Goal: Task Accomplishment & Management: Complete application form

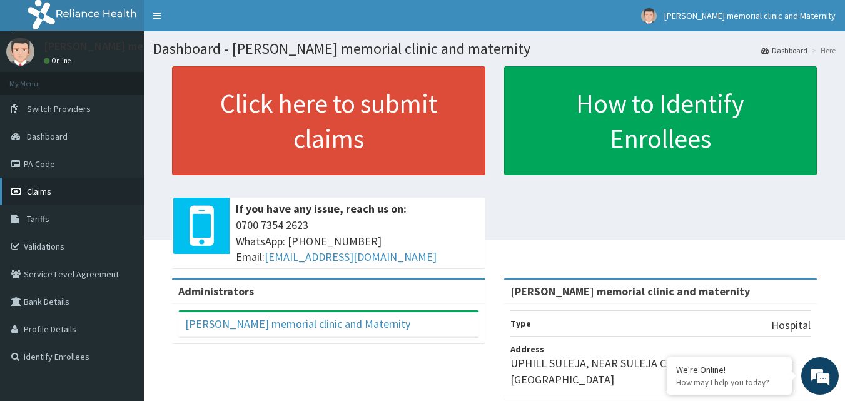
click at [120, 188] on link "Claims" at bounding box center [72, 192] width 144 height 28
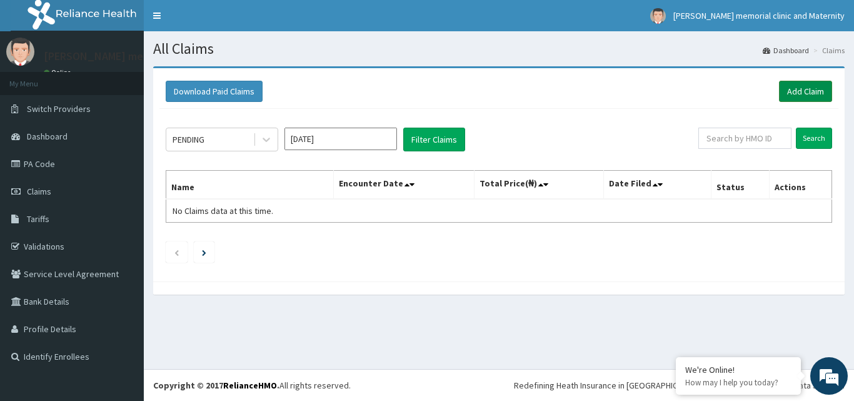
click at [803, 94] on link "Add Claim" at bounding box center [805, 91] width 53 height 21
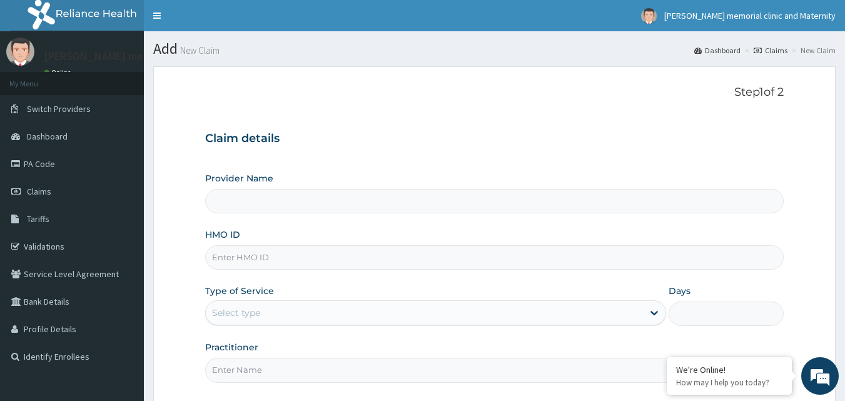
type input "[PERSON_NAME] memorial clinic and maternity"
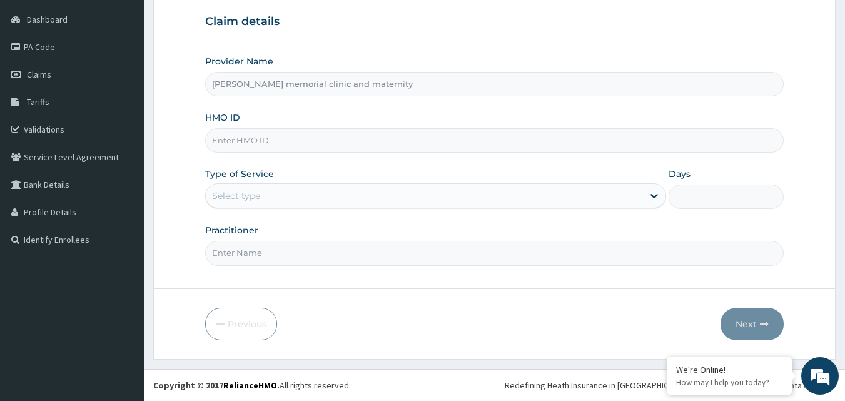
click at [404, 259] on input "Practitioner" at bounding box center [494, 253] width 579 height 24
click at [491, 316] on div "Previous Next" at bounding box center [494, 324] width 579 height 33
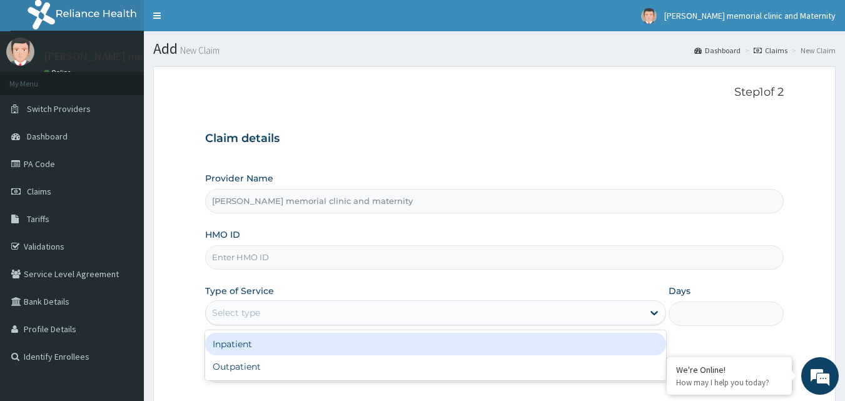
click at [453, 315] on div "Select type" at bounding box center [424, 313] width 437 height 20
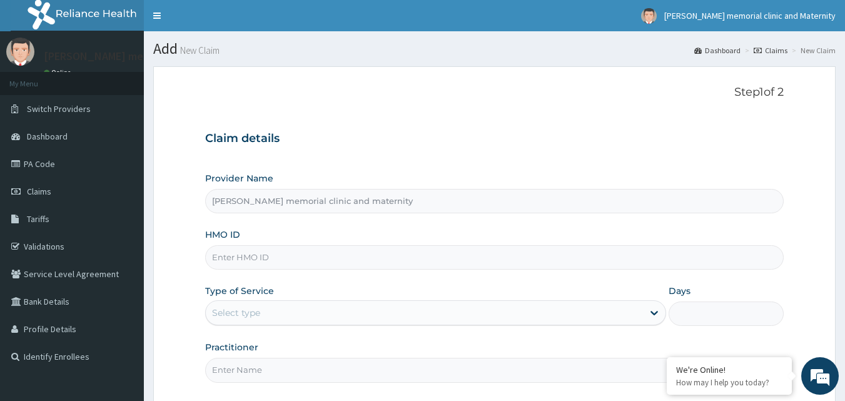
click at [271, 261] on input "HMO ID" at bounding box center [494, 257] width 579 height 24
type input "HAI/10015/A"
click at [278, 315] on div "Select type" at bounding box center [424, 313] width 437 height 20
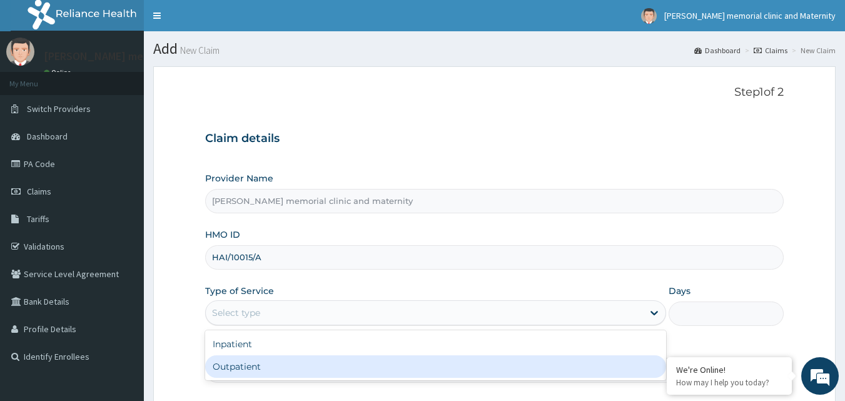
click at [264, 370] on div "Outpatient" at bounding box center [435, 366] width 461 height 23
type input "1"
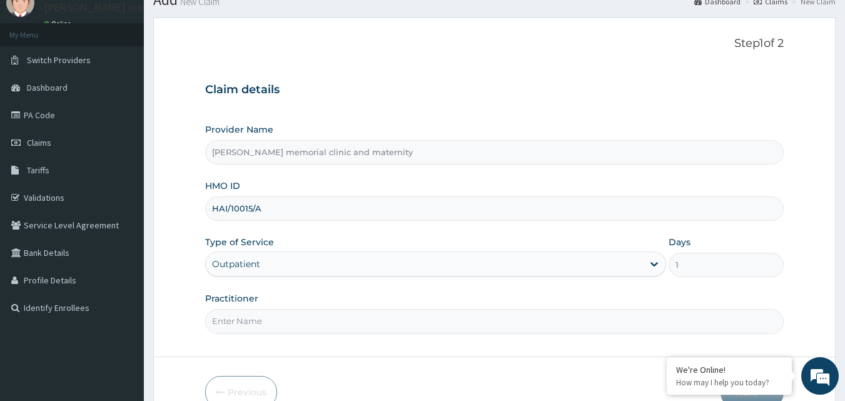
scroll to position [117, 0]
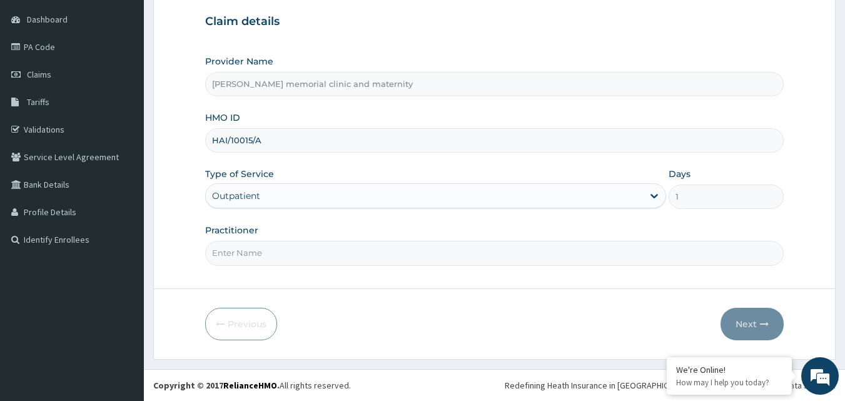
click at [293, 254] on input "Practitioner" at bounding box center [494, 253] width 579 height 24
type input "DR MOMODU"
click at [741, 319] on button "Next" at bounding box center [751, 324] width 63 height 33
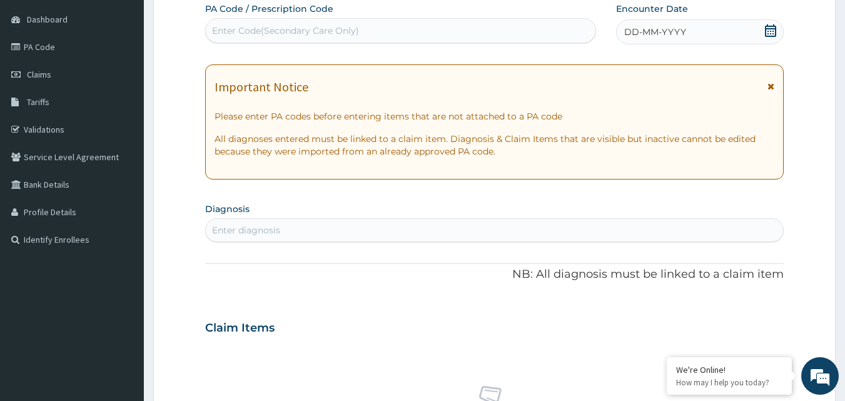
scroll to position [0, 0]
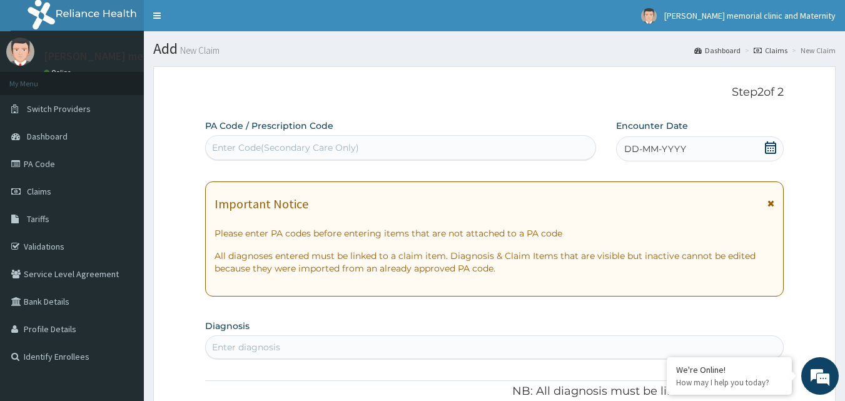
click at [388, 151] on div "Enter Code(Secondary Care Only)" at bounding box center [401, 148] width 390 height 20
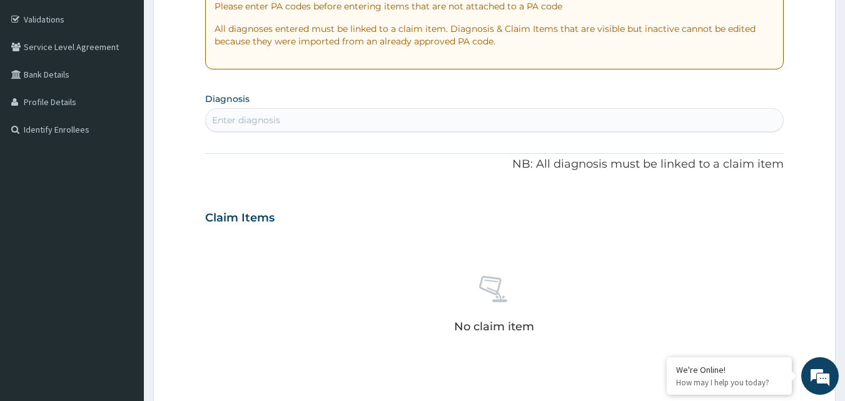
scroll to position [188, 0]
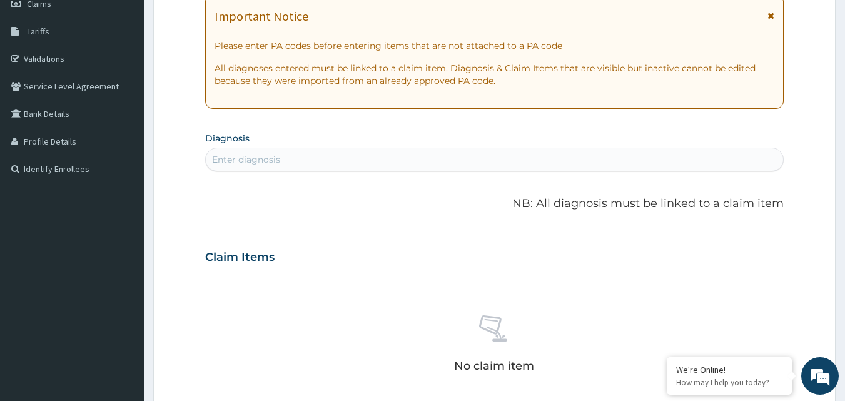
click at [518, 166] on div "Enter diagnosis" at bounding box center [495, 159] width 578 height 20
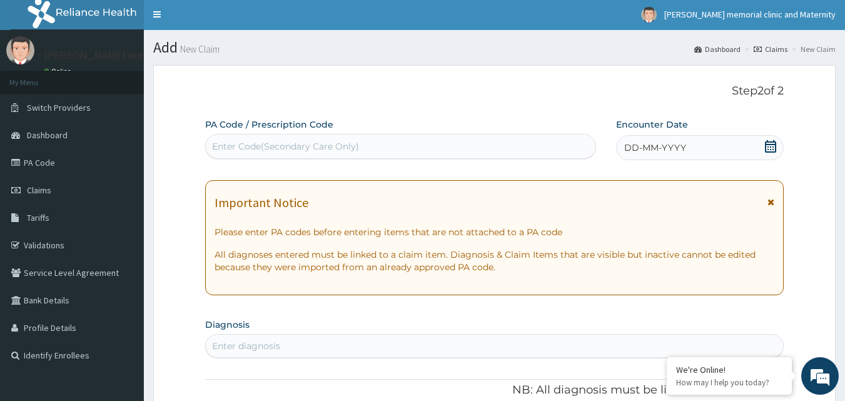
scroll to position [0, 0]
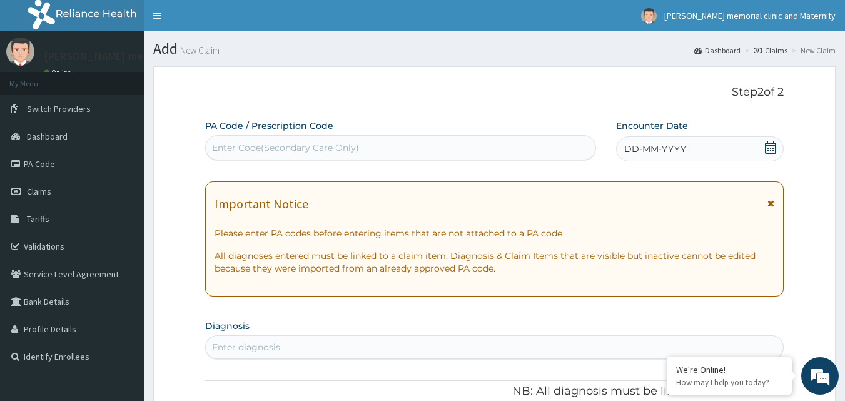
click at [734, 149] on div "DD-MM-YYYY" at bounding box center [700, 148] width 168 height 25
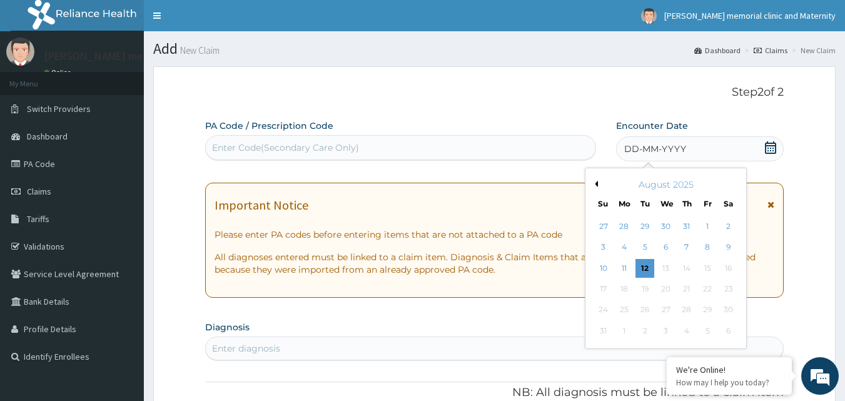
click at [593, 184] on button "Previous Month" at bounding box center [594, 184] width 6 height 6
click at [667, 288] on div "23" at bounding box center [665, 288] width 19 height 19
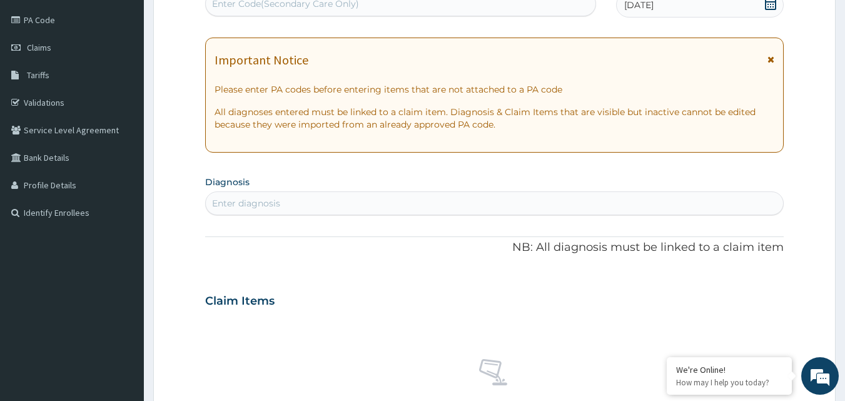
scroll to position [188, 0]
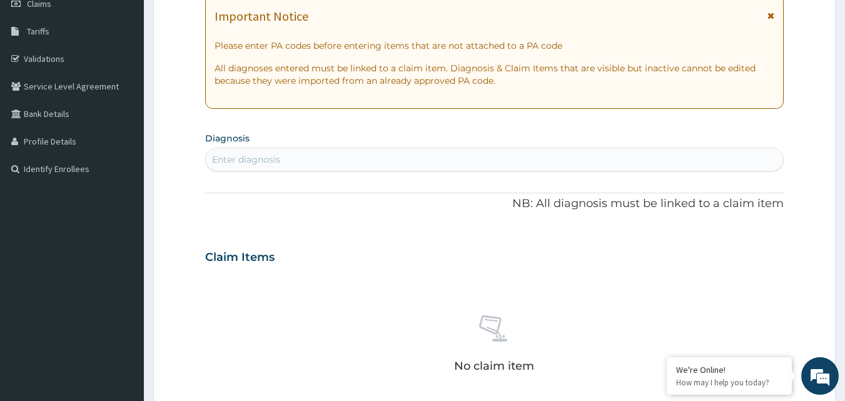
click at [311, 163] on div "Enter diagnosis" at bounding box center [495, 159] width 578 height 20
type input "MALARI"
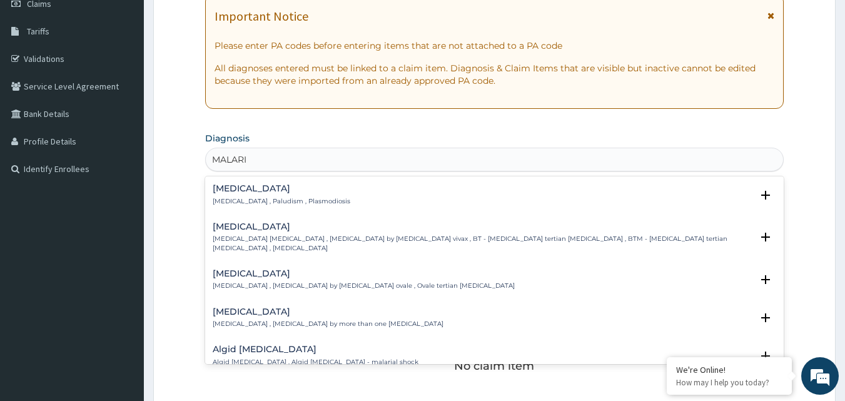
click at [293, 196] on div "Malaria Malaria , Paludism , Plasmodiosis" at bounding box center [282, 195] width 138 height 22
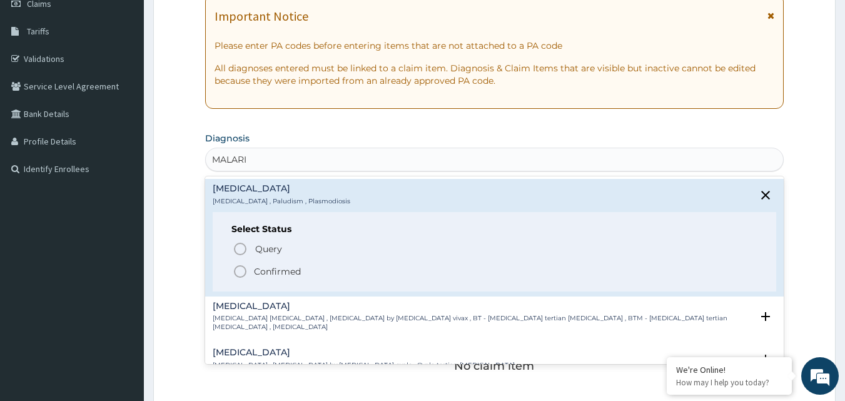
click at [289, 270] on p "Confirmed" at bounding box center [277, 271] width 47 height 13
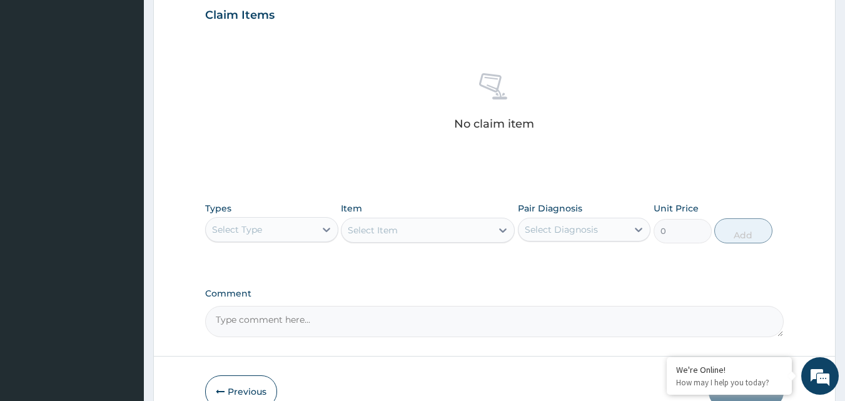
scroll to position [438, 0]
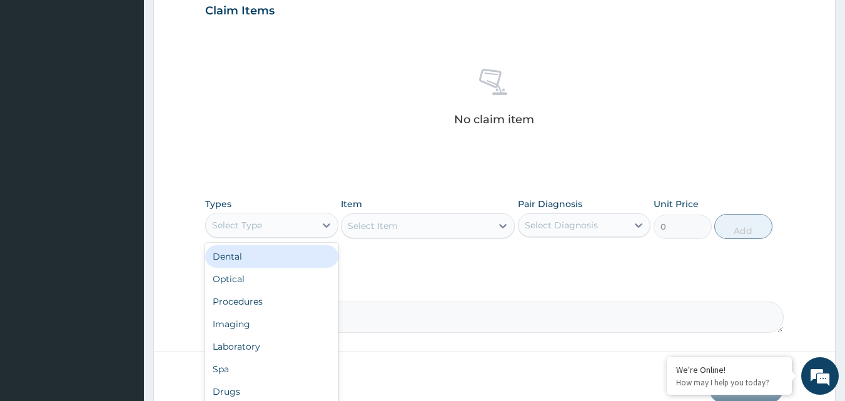
click at [310, 229] on div "Select Type" at bounding box center [260, 225] width 109 height 20
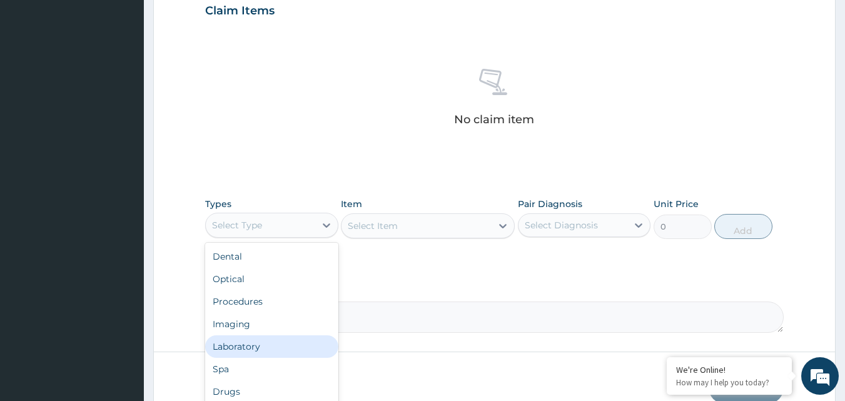
click at [237, 346] on div "Laboratory" at bounding box center [271, 346] width 133 height 23
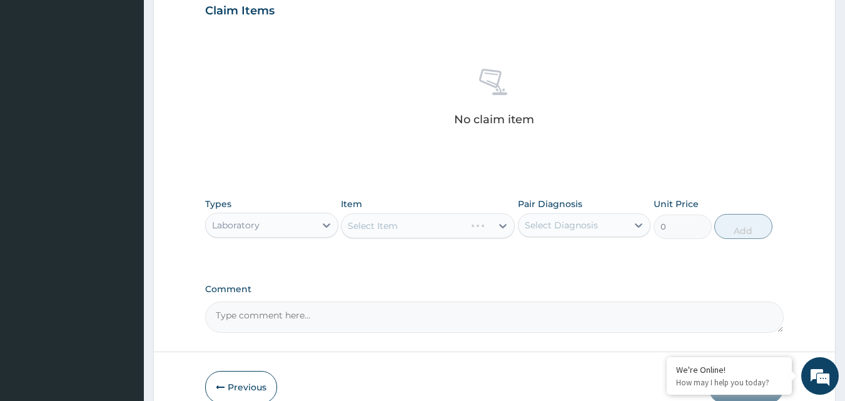
click at [386, 219] on div "Select Item" at bounding box center [428, 225] width 174 height 25
click at [351, 225] on div "Select Item" at bounding box center [373, 225] width 50 height 13
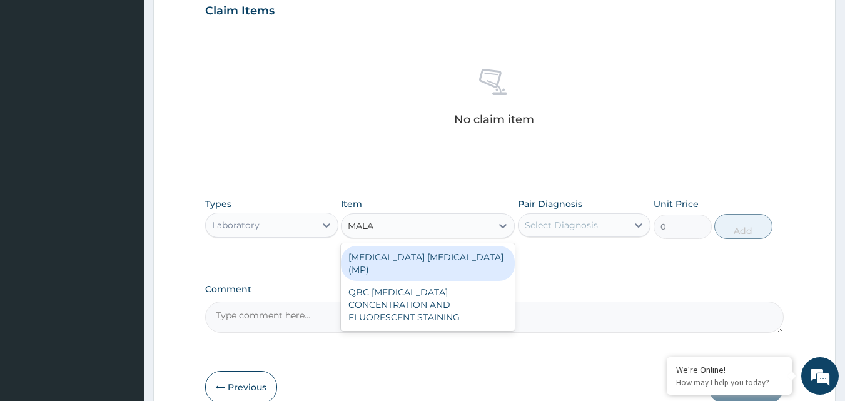
type input "MALAR"
click at [358, 252] on div "[MEDICAL_DATA] [MEDICAL_DATA] (MP)" at bounding box center [428, 263] width 174 height 35
type input "560"
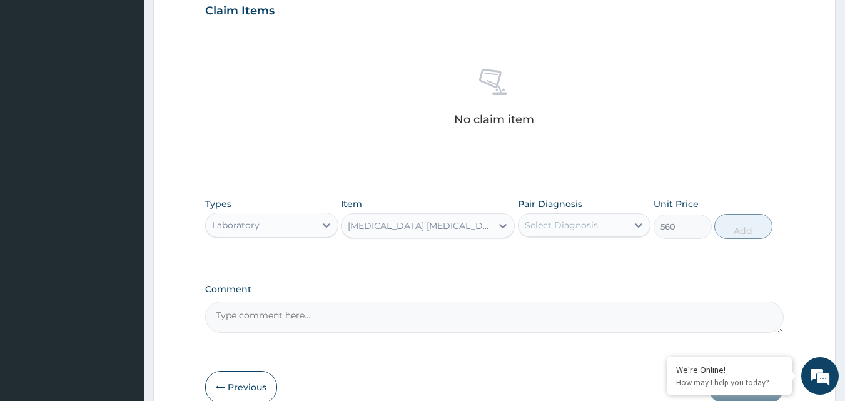
click at [554, 221] on div "Select Diagnosis" at bounding box center [560, 225] width 73 height 13
click at [559, 255] on label "[MEDICAL_DATA]" at bounding box center [577, 255] width 78 height 13
checkbox input "true"
click at [753, 231] on button "Add" at bounding box center [743, 226] width 58 height 25
type input "0"
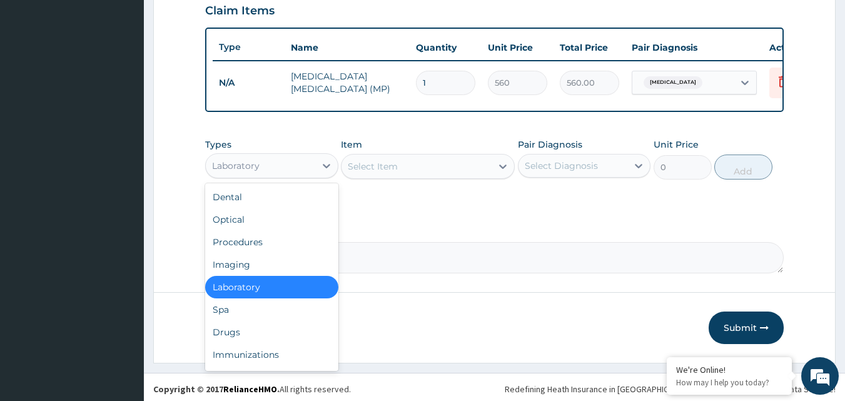
click at [284, 176] on div "Laboratory" at bounding box center [260, 166] width 109 height 20
click at [268, 332] on div "Drugs" at bounding box center [271, 332] width 133 height 23
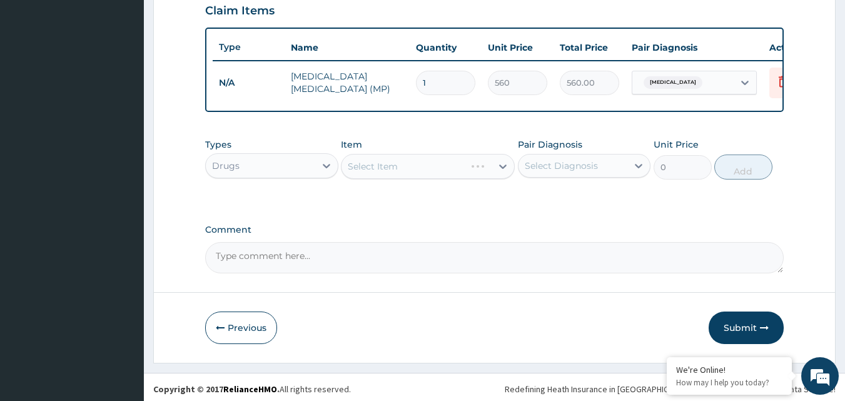
click at [416, 179] on div "Select Item" at bounding box center [428, 166] width 174 height 25
click at [343, 174] on div "Select Item" at bounding box center [428, 166] width 174 height 25
click at [586, 172] on div "Select Diagnosis" at bounding box center [560, 165] width 73 height 13
click at [564, 203] on label "[MEDICAL_DATA]" at bounding box center [577, 196] width 78 height 13
checkbox input "true"
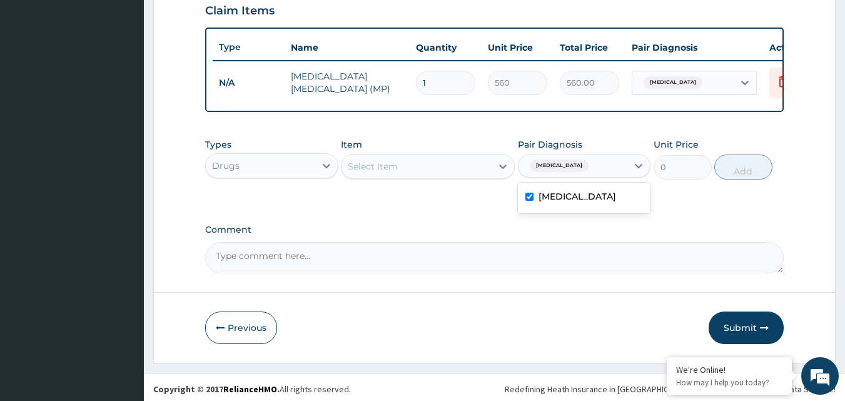
click at [397, 173] on div "Select Item" at bounding box center [373, 166] width 50 height 13
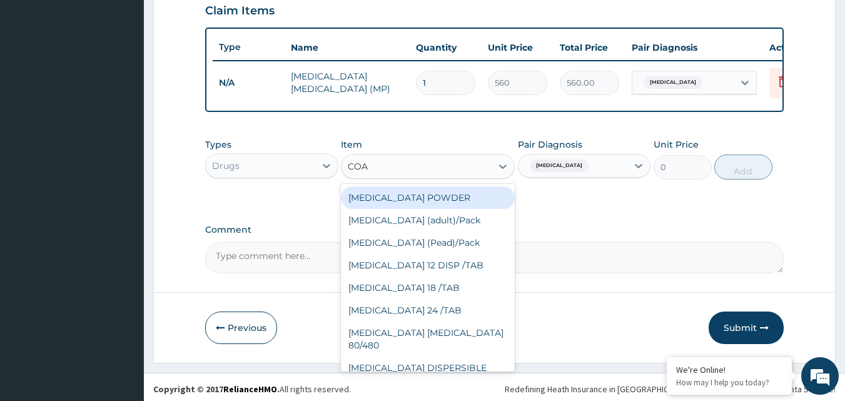
type input "[PERSON_NAME]"
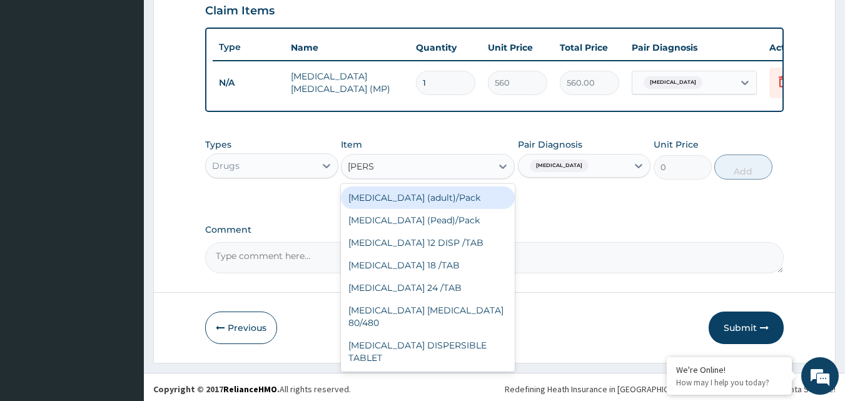
click at [399, 209] on div "[MEDICAL_DATA] (adult)/Pack" at bounding box center [428, 197] width 174 height 23
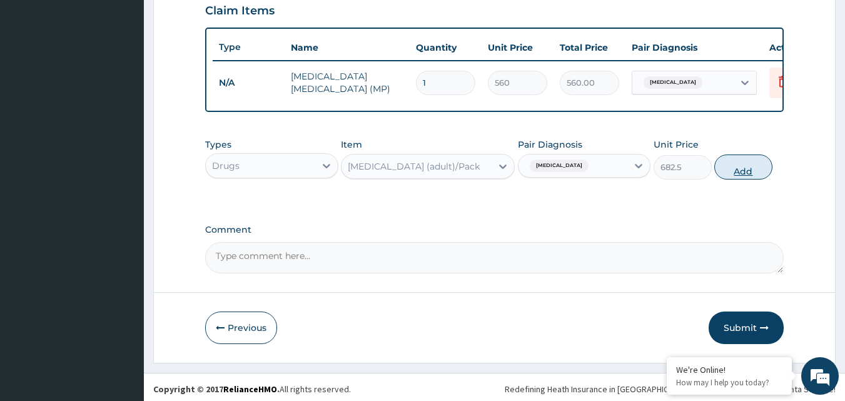
click at [754, 179] on button "Add" at bounding box center [743, 166] width 58 height 25
type input "0"
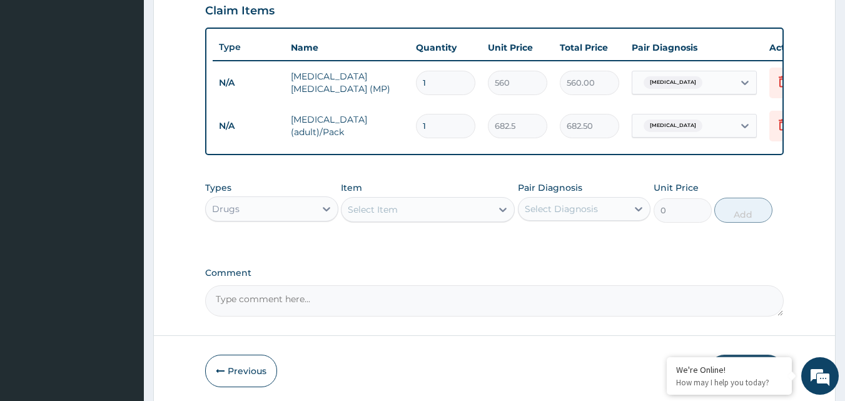
click at [372, 219] on div "Select Item" at bounding box center [416, 209] width 150 height 20
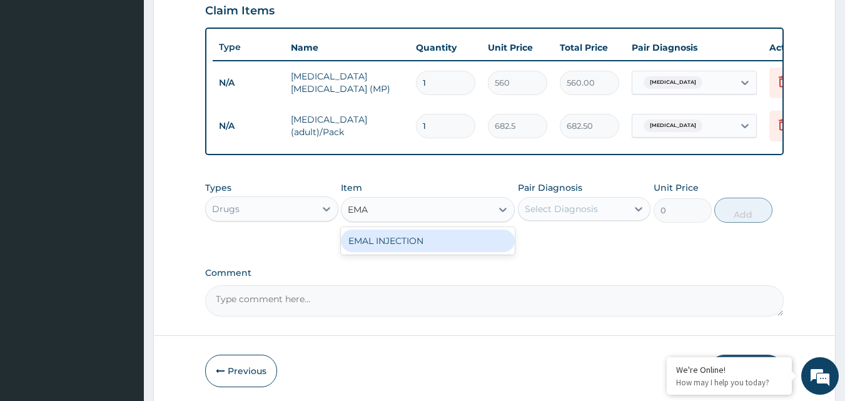
type input "EMAL"
click at [372, 252] on div "EMAL INJECTION" at bounding box center [428, 240] width 174 height 23
type input "708.75"
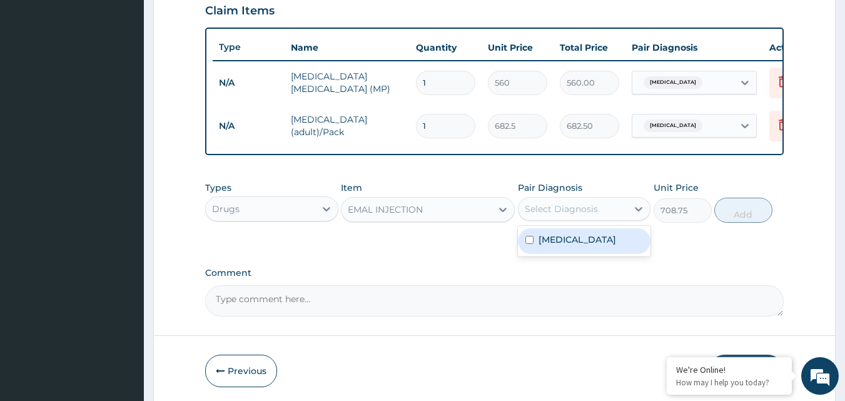
click at [546, 215] on div "Select Diagnosis" at bounding box center [560, 209] width 73 height 13
click at [542, 246] on label "[MEDICAL_DATA]" at bounding box center [577, 239] width 78 height 13
checkbox input "true"
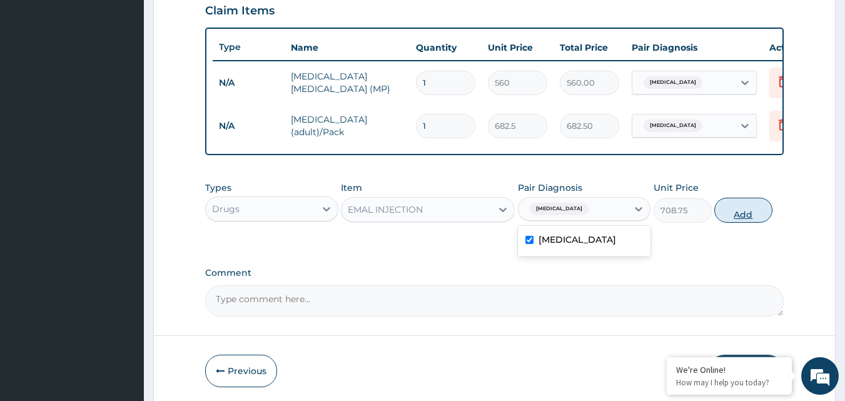
click at [741, 223] on button "Add" at bounding box center [743, 210] width 58 height 25
type input "0"
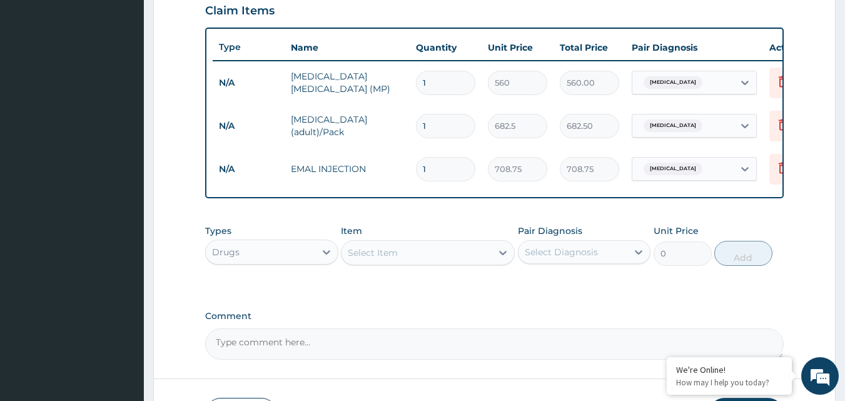
click at [427, 259] on div "Select Item" at bounding box center [416, 253] width 150 height 20
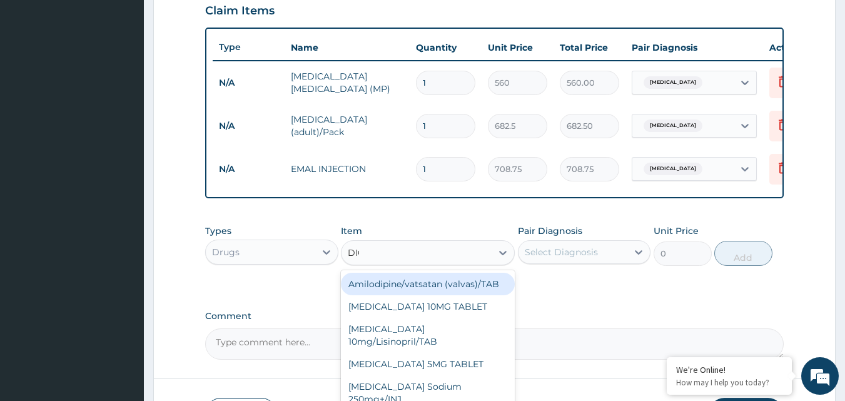
type input "DICL"
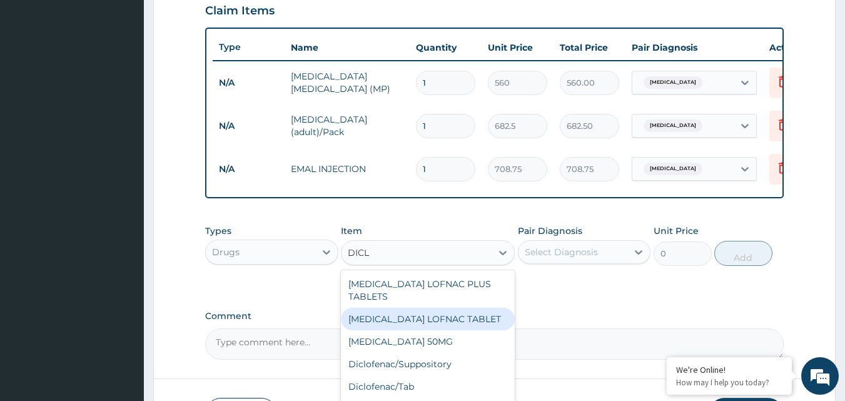
scroll to position [158, 0]
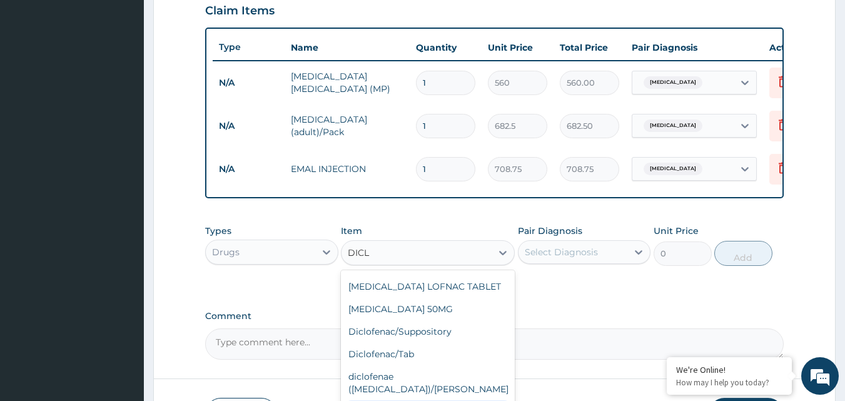
type input "39.38"
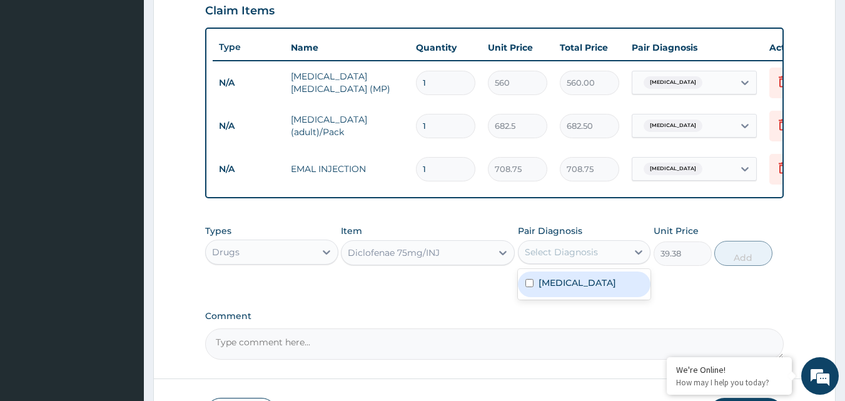
click at [556, 258] on div "Select Diagnosis" at bounding box center [560, 252] width 73 height 13
click at [551, 289] on label "[MEDICAL_DATA]" at bounding box center [577, 282] width 78 height 13
checkbox input "true"
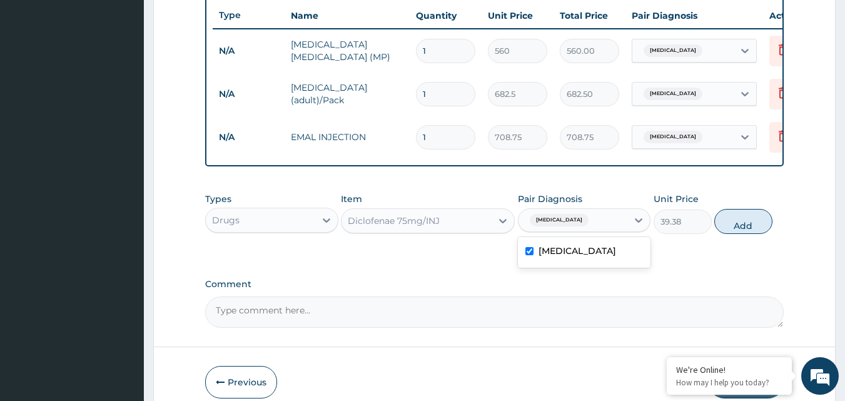
scroll to position [474, 0]
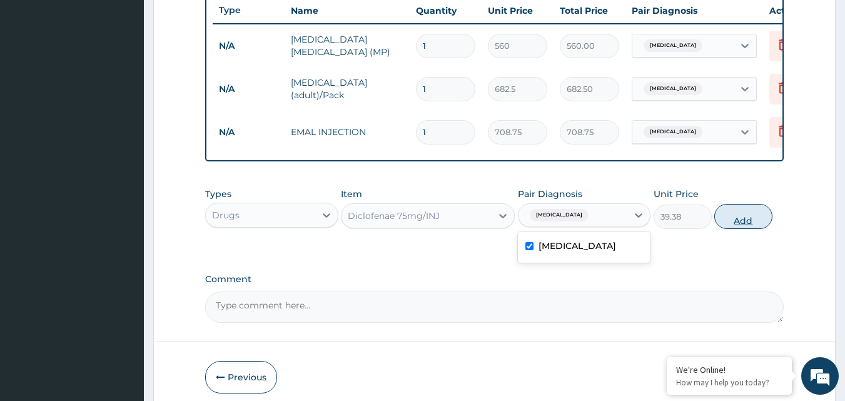
click at [745, 229] on button "Add" at bounding box center [743, 216] width 58 height 25
type input "0"
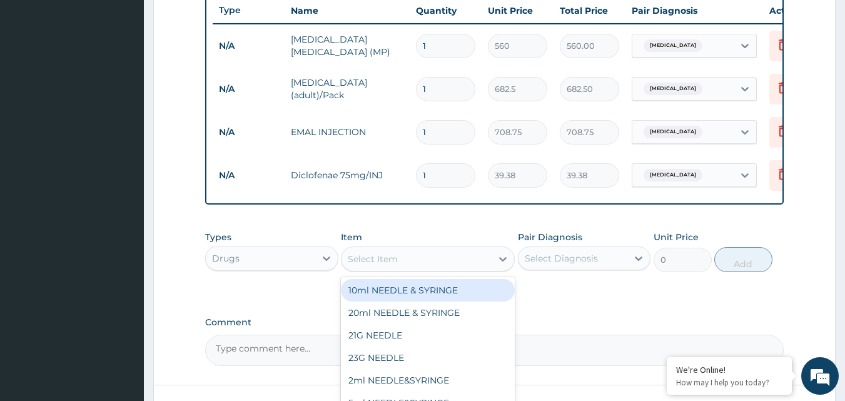
click at [388, 265] on div "Select Item" at bounding box center [373, 259] width 50 height 13
type input "PARACE"
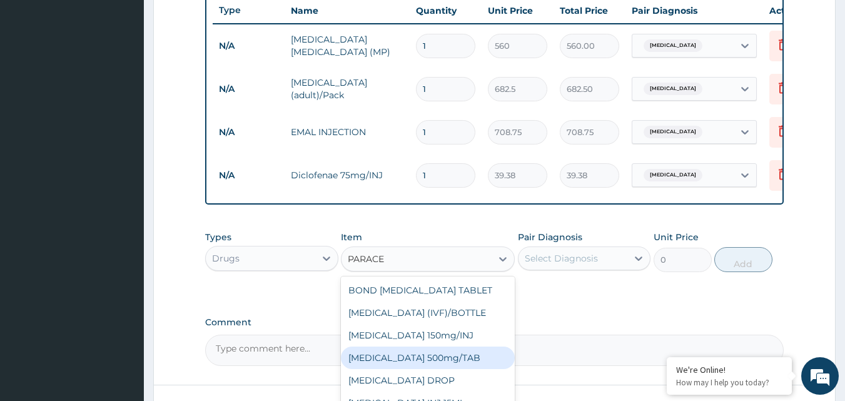
click at [404, 369] on div "[MEDICAL_DATA] 500mg/TAB" at bounding box center [428, 357] width 174 height 23
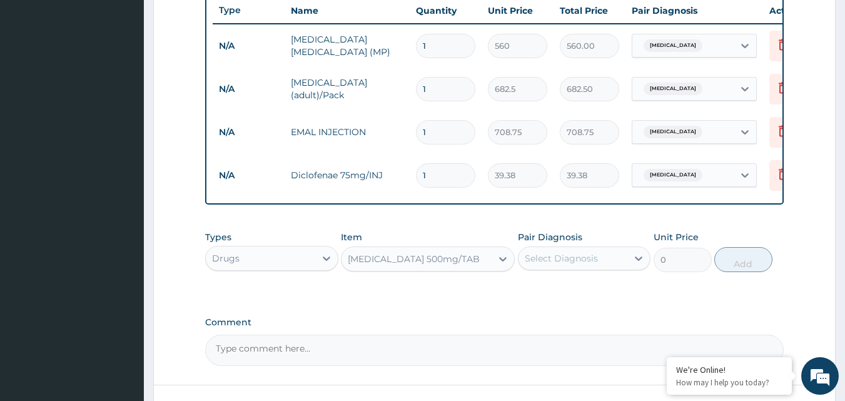
type input "5.25"
click at [593, 264] on div "Select Diagnosis" at bounding box center [560, 258] width 73 height 13
click at [562, 303] on div "Malaria" at bounding box center [584, 291] width 133 height 26
checkbox input "true"
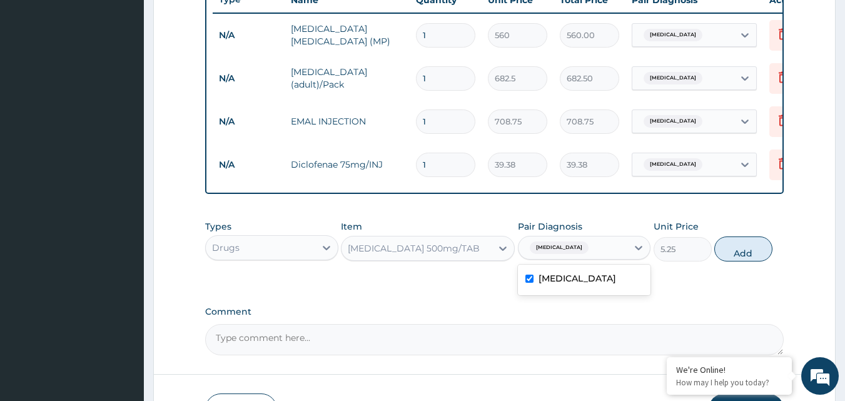
scroll to position [455, 0]
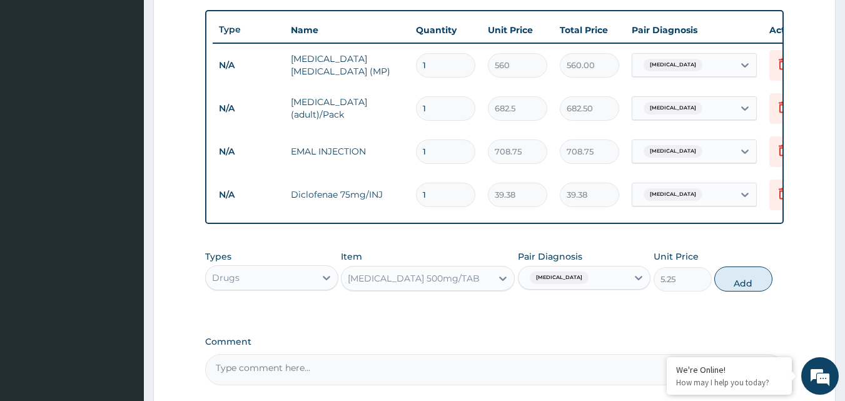
click at [424, 151] on input "1" at bounding box center [445, 151] width 59 height 24
type input "0.00"
type input "3"
type input "2126.25"
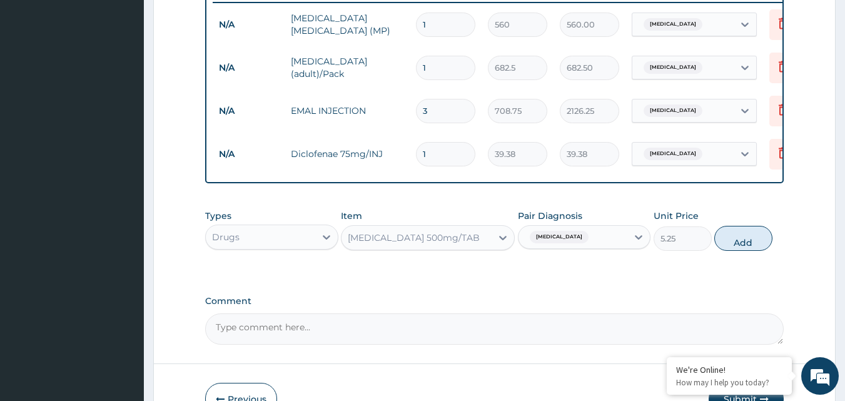
scroll to position [518, 0]
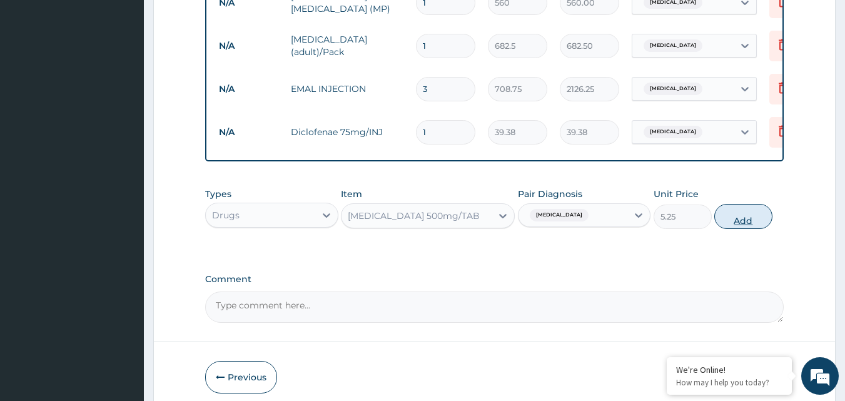
type input "3"
click at [741, 223] on button "Add" at bounding box center [743, 216] width 58 height 25
type input "0"
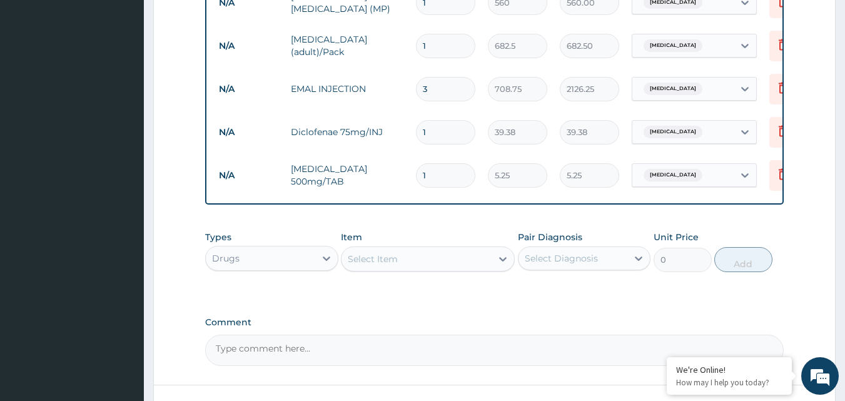
type input "18"
type input "94.50"
type input "18"
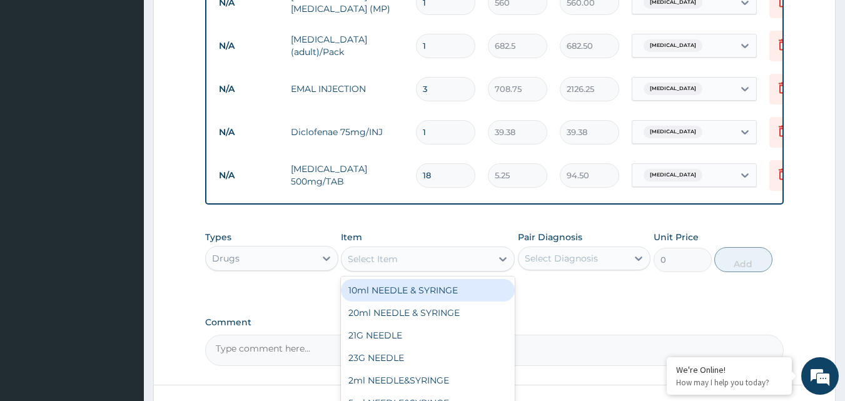
click at [358, 265] on div "Select Item" at bounding box center [373, 259] width 50 height 13
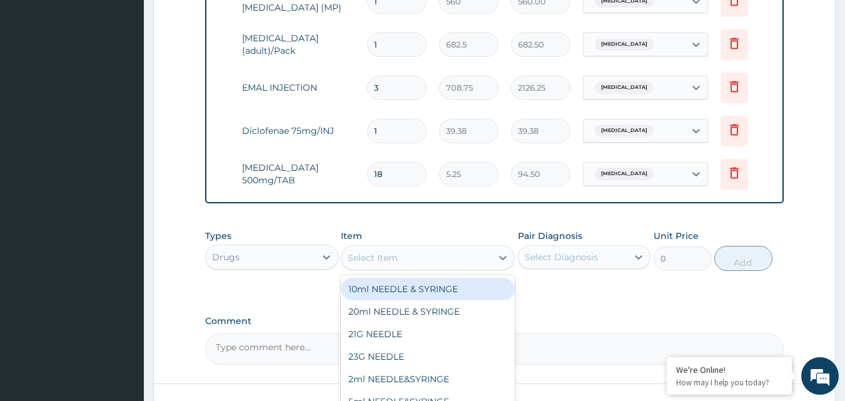
scroll to position [623, 0]
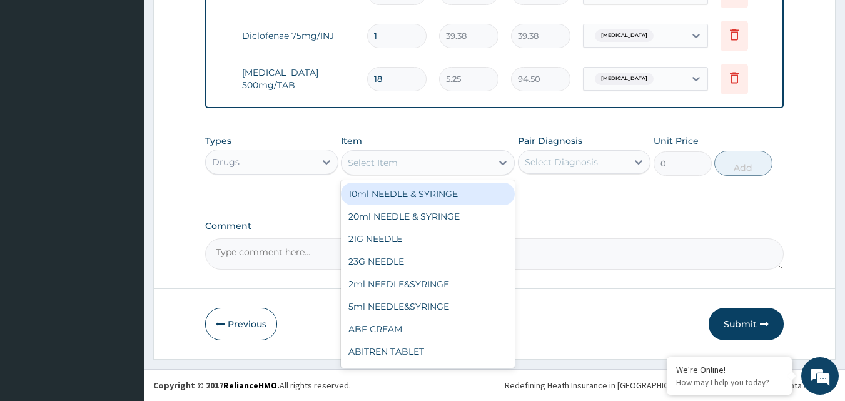
click at [623, 338] on div "Previous Submit" at bounding box center [494, 324] width 579 height 33
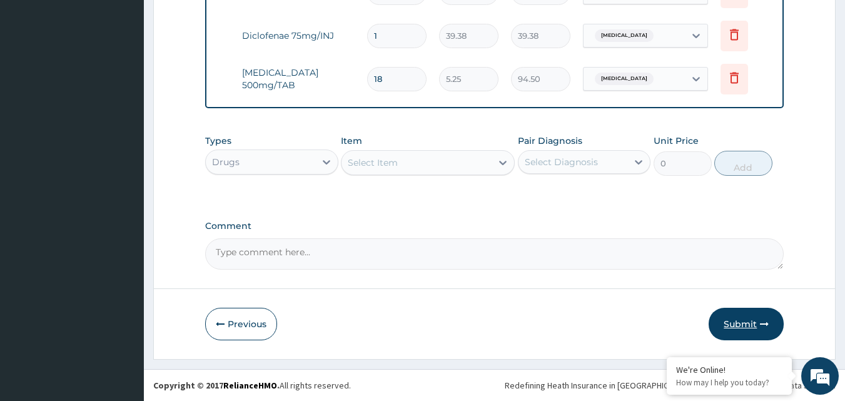
click at [737, 321] on button "Submit" at bounding box center [745, 324] width 75 height 33
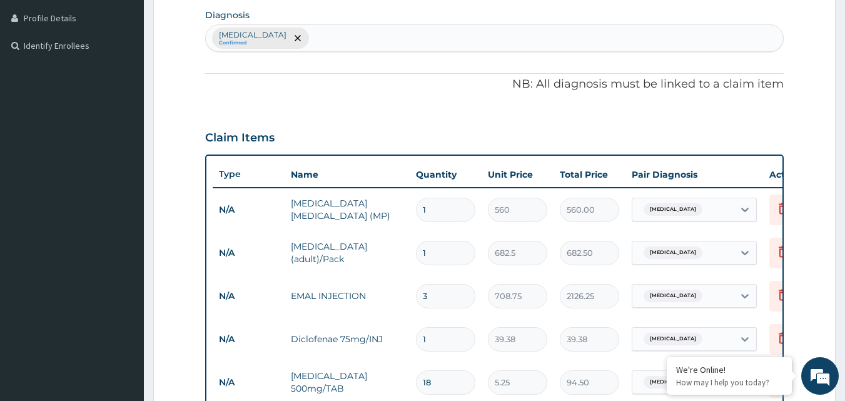
scroll to position [129, 0]
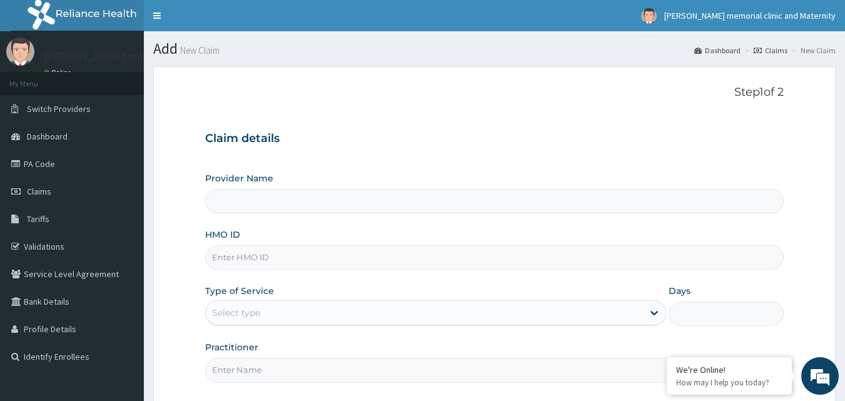
type input "[PERSON_NAME] memorial clinic and maternity"
click at [444, 254] on input "HMO ID" at bounding box center [494, 257] width 579 height 24
type input "NBC/10491/A"
click at [310, 319] on div "Select type" at bounding box center [424, 313] width 437 height 20
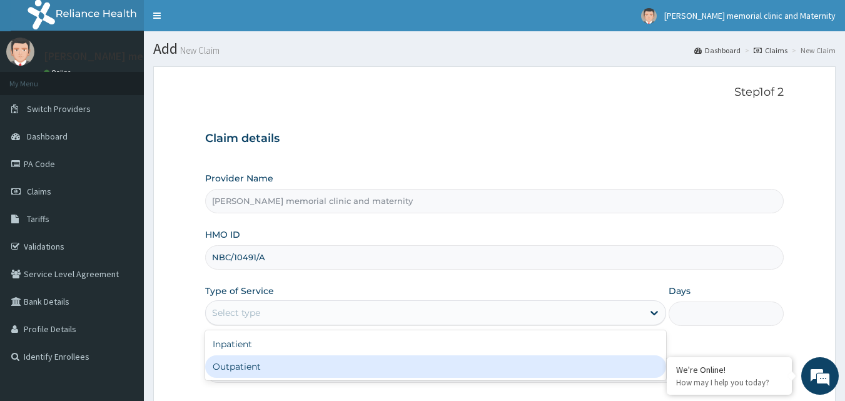
click at [283, 376] on div "Outpatient" at bounding box center [435, 366] width 461 height 23
type input "1"
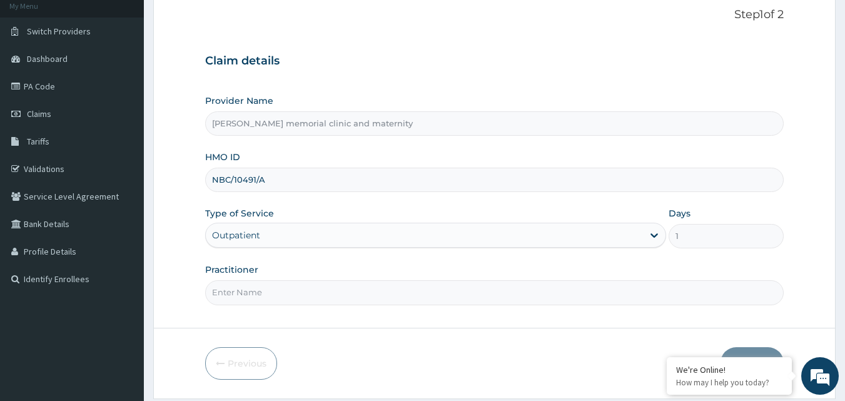
scroll to position [117, 0]
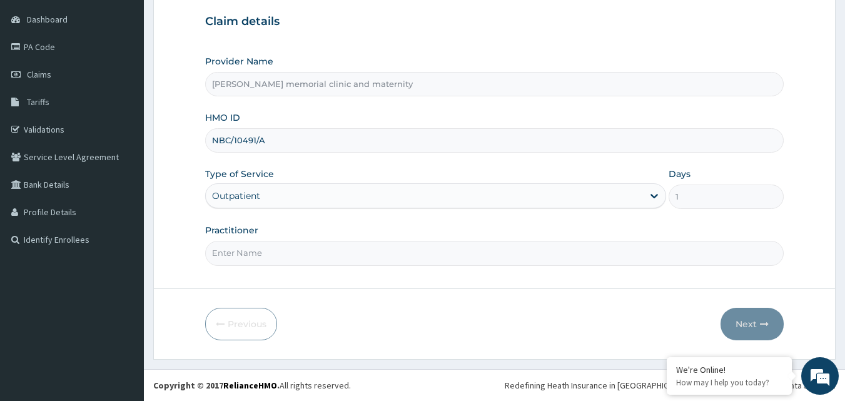
click at [389, 258] on input "Practitioner" at bounding box center [494, 253] width 579 height 24
type input "DR MOMODU"
click at [742, 318] on button "Next" at bounding box center [751, 324] width 63 height 33
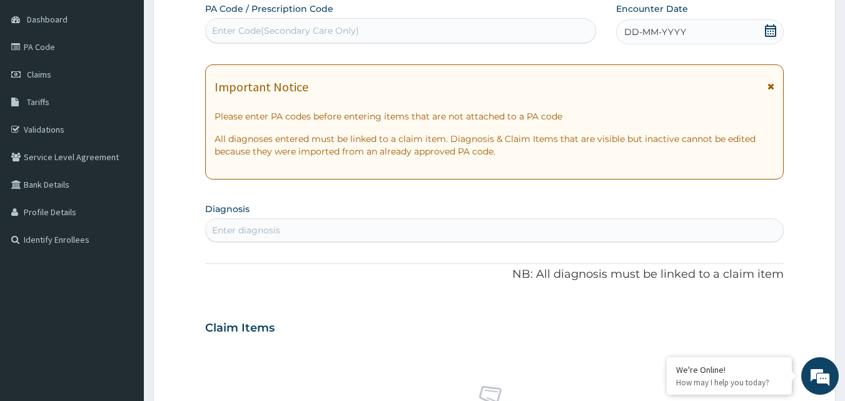
click at [652, 36] on span "DD-MM-YYYY" at bounding box center [655, 32] width 62 height 13
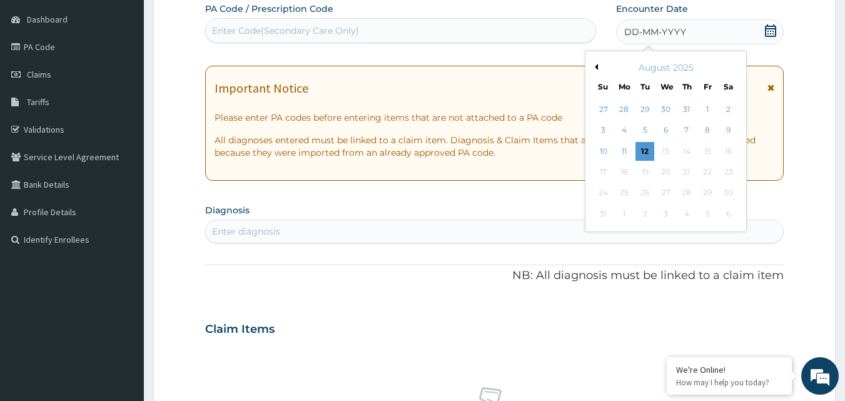
click at [598, 66] on div "August 2025" at bounding box center [665, 67] width 151 height 13
click at [594, 68] on button "Previous Month" at bounding box center [594, 67] width 6 height 6
click at [686, 173] on div "24" at bounding box center [686, 172] width 19 height 19
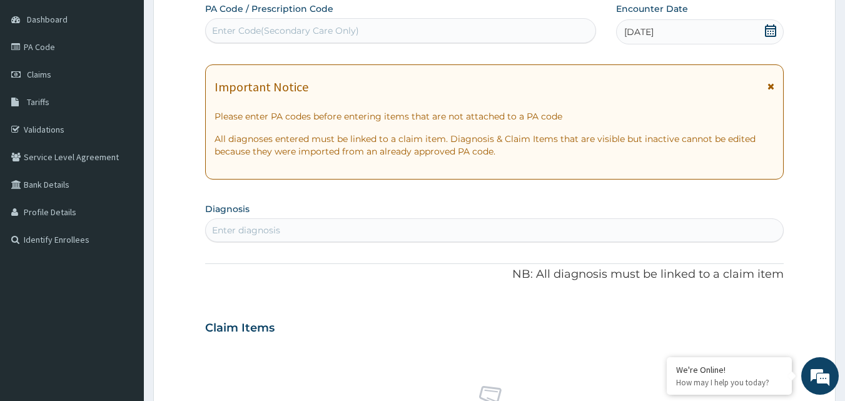
click at [414, 238] on div "Enter diagnosis" at bounding box center [495, 230] width 578 height 20
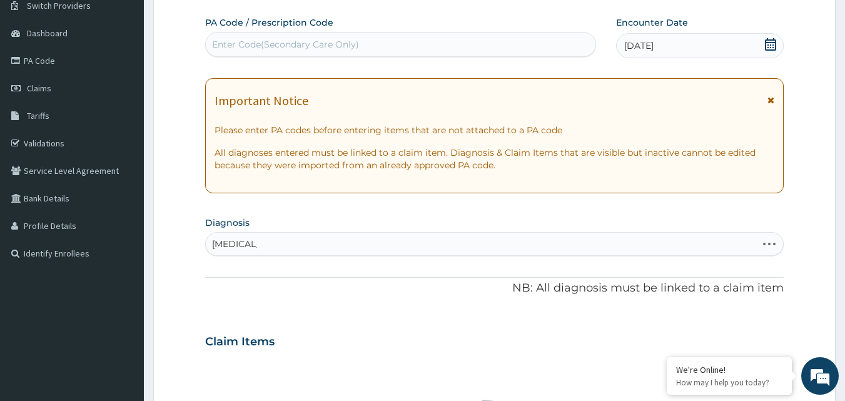
scroll to position [125, 0]
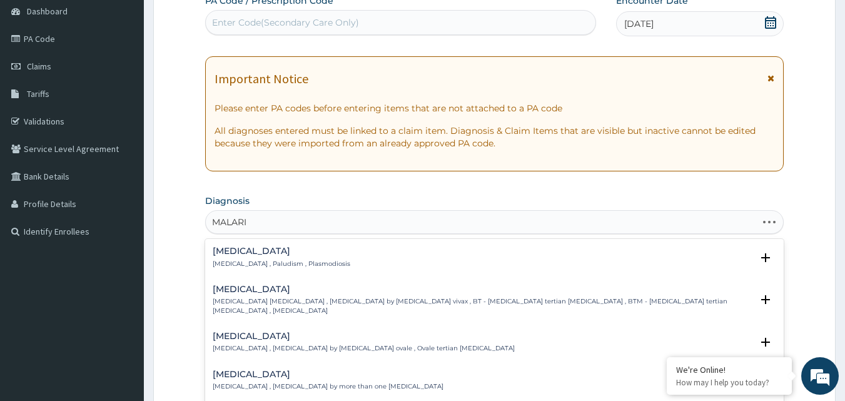
type input "MALAR"
click at [269, 256] on h4 "[MEDICAL_DATA]" at bounding box center [282, 250] width 138 height 9
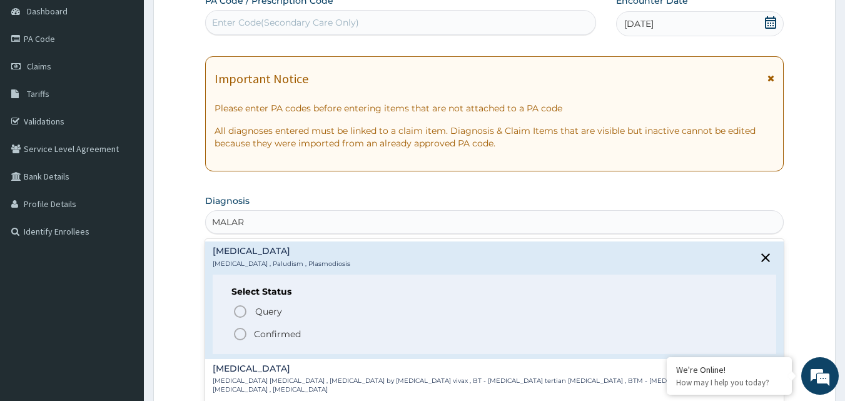
click at [269, 333] on p "Confirmed" at bounding box center [277, 334] width 47 height 13
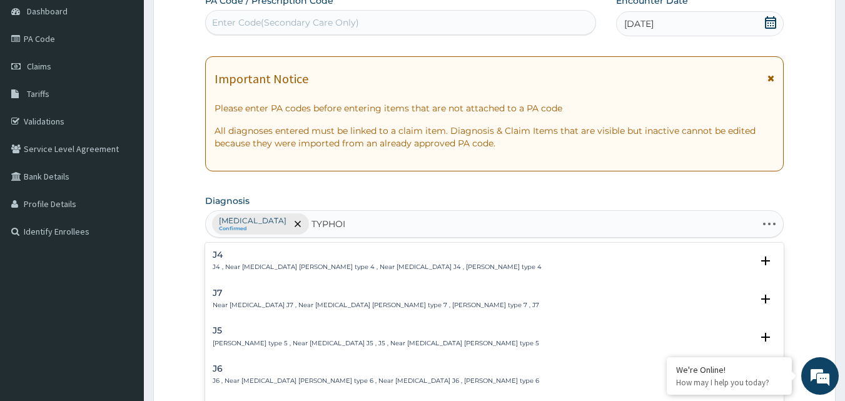
type input "TYPHOID"
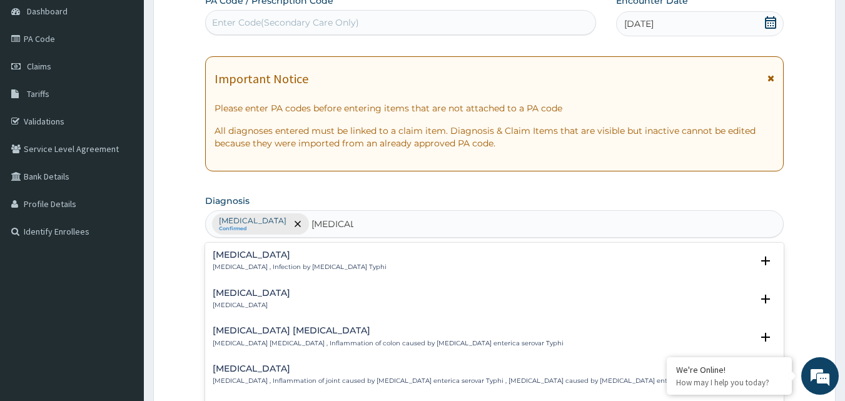
click at [285, 257] on h4 "[MEDICAL_DATA]" at bounding box center [300, 254] width 174 height 9
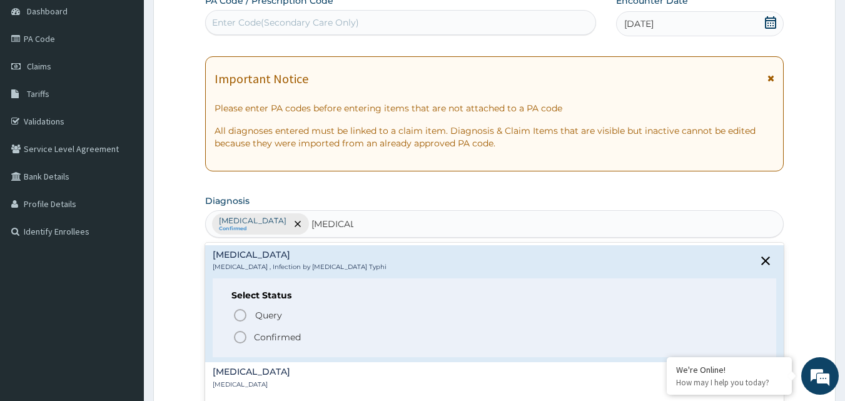
click at [263, 343] on p "Confirmed" at bounding box center [277, 337] width 47 height 13
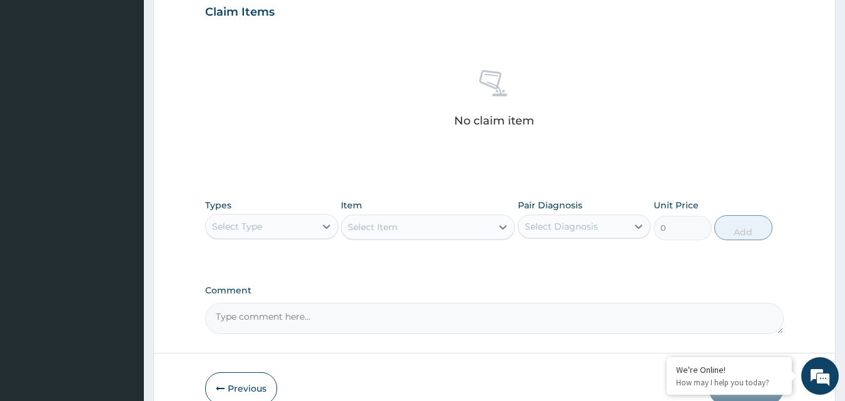
scroll to position [438, 0]
click at [301, 226] on div "Select Type" at bounding box center [260, 225] width 109 height 20
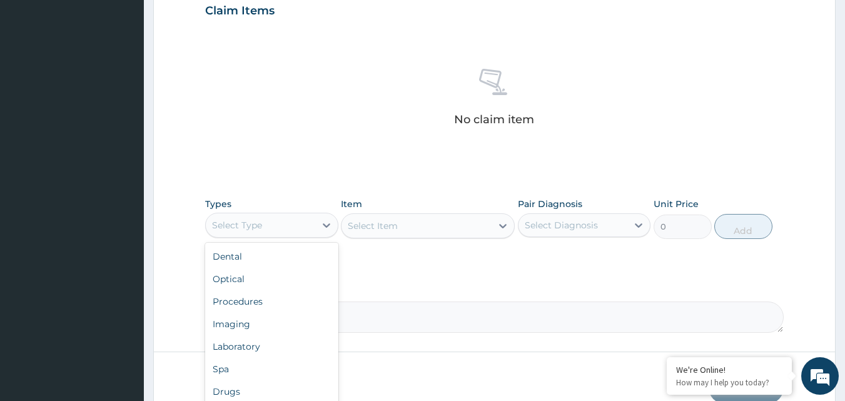
scroll to position [43, 0]
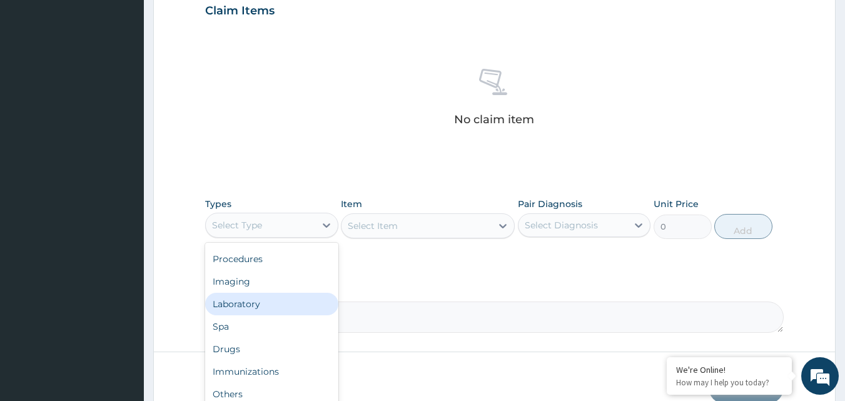
click at [263, 312] on div "Laboratory" at bounding box center [271, 304] width 133 height 23
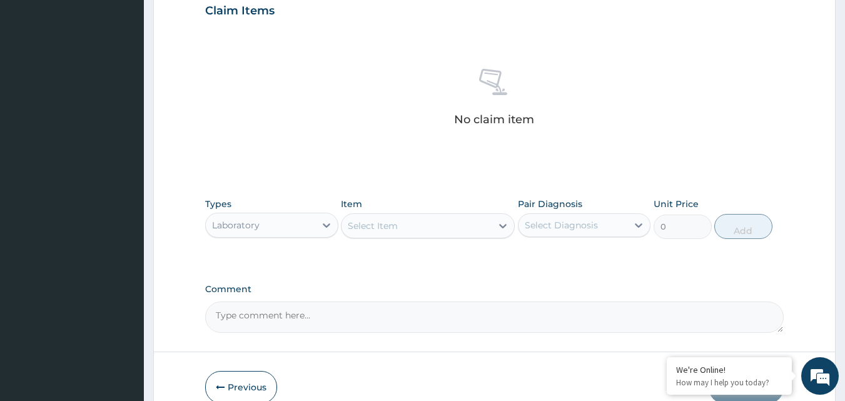
click at [379, 228] on div "Select Item" at bounding box center [373, 225] width 50 height 13
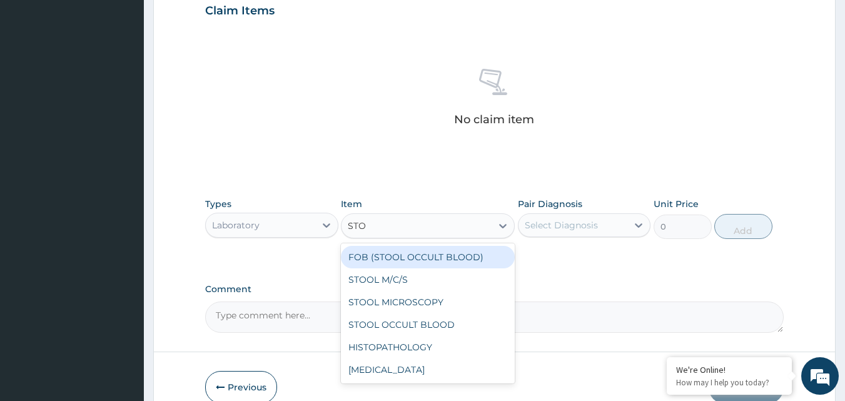
type input "STOO"
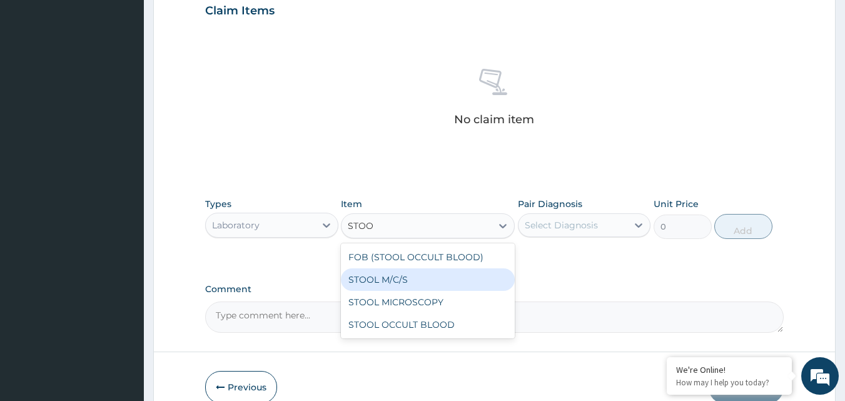
click at [387, 279] on div "STOOL M/C/S" at bounding box center [428, 279] width 174 height 23
type input "640"
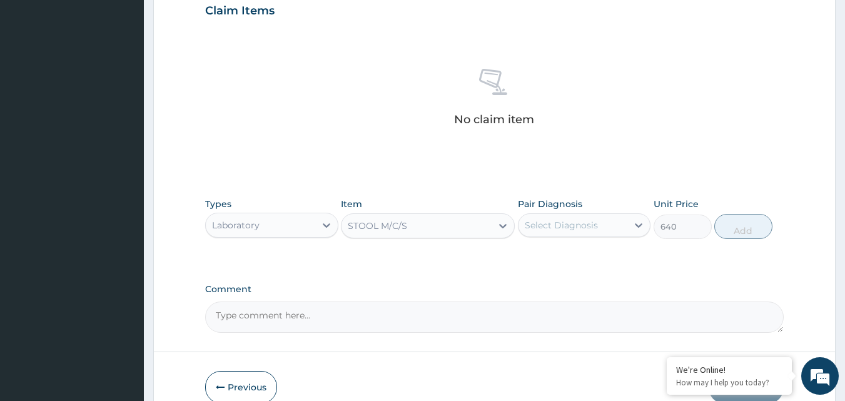
click at [541, 223] on div "Select Diagnosis" at bounding box center [560, 225] width 73 height 13
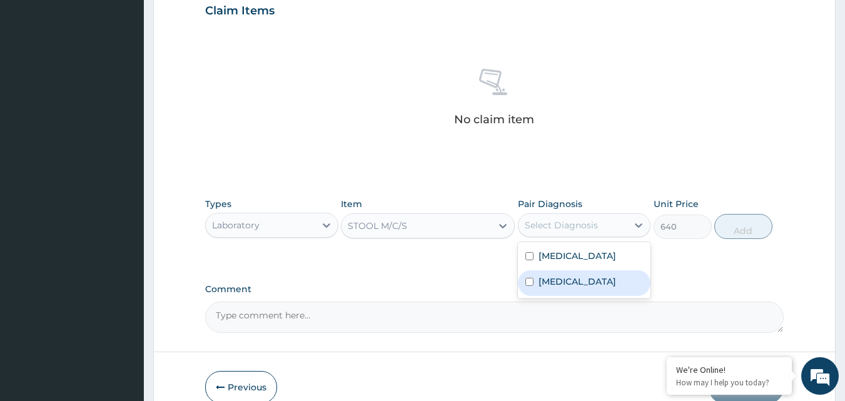
click at [565, 283] on label "Typhoid fever" at bounding box center [577, 281] width 78 height 13
checkbox input "true"
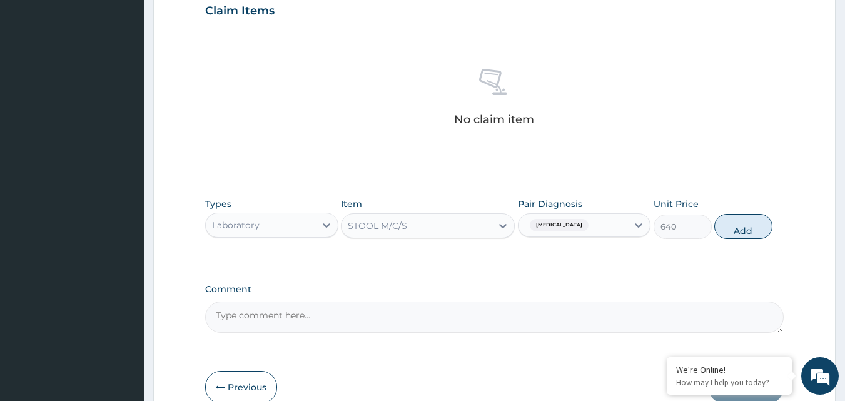
click at [738, 224] on button "Add" at bounding box center [743, 226] width 58 height 25
type input "0"
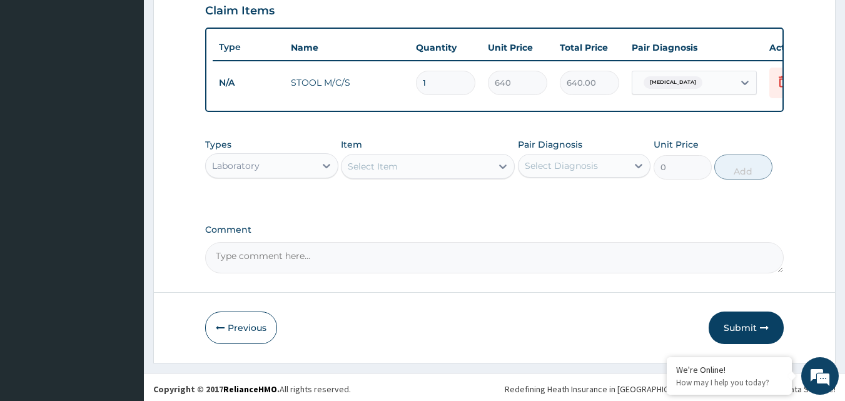
click at [380, 173] on div "Select Item" at bounding box center [373, 166] width 50 height 13
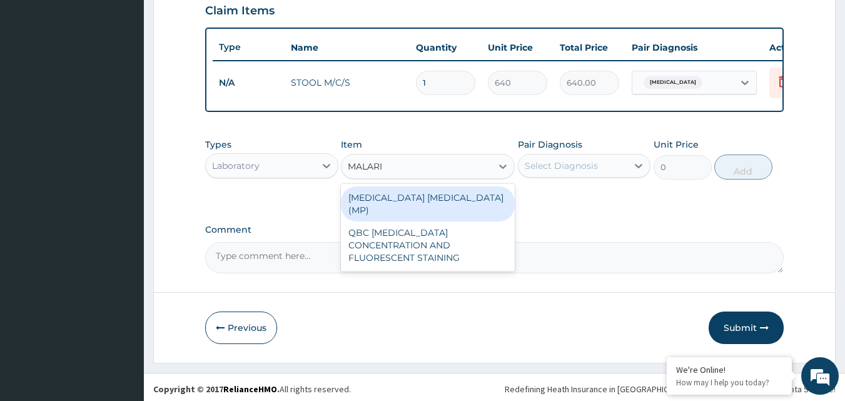
type input "MALARIA"
click at [391, 205] on div "MALARIA PARASITE (MP)" at bounding box center [428, 203] width 174 height 35
type input "560"
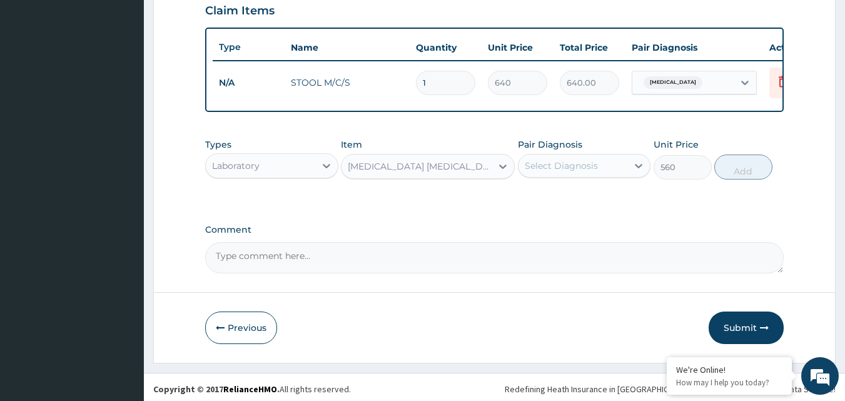
click at [585, 171] on div "Select Diagnosis" at bounding box center [560, 165] width 73 height 13
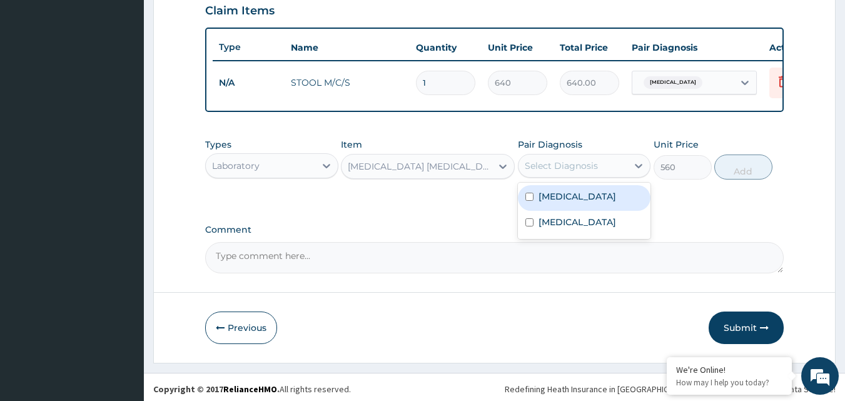
click at [576, 207] on div "Malaria" at bounding box center [584, 198] width 133 height 26
checkbox input "true"
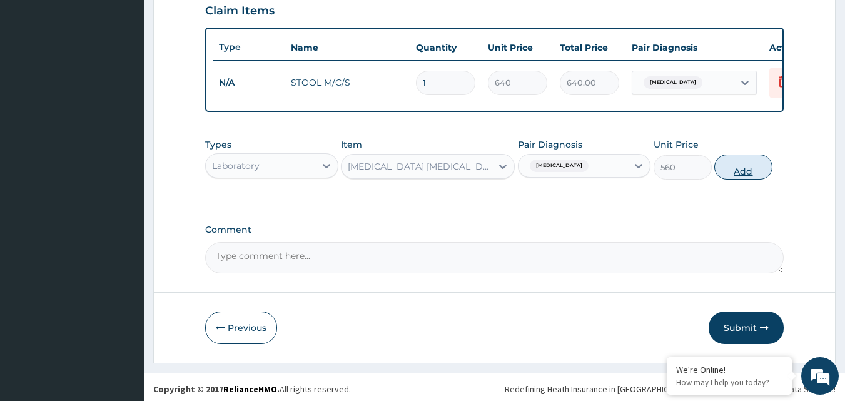
click at [741, 178] on button "Add" at bounding box center [743, 166] width 58 height 25
type input "0"
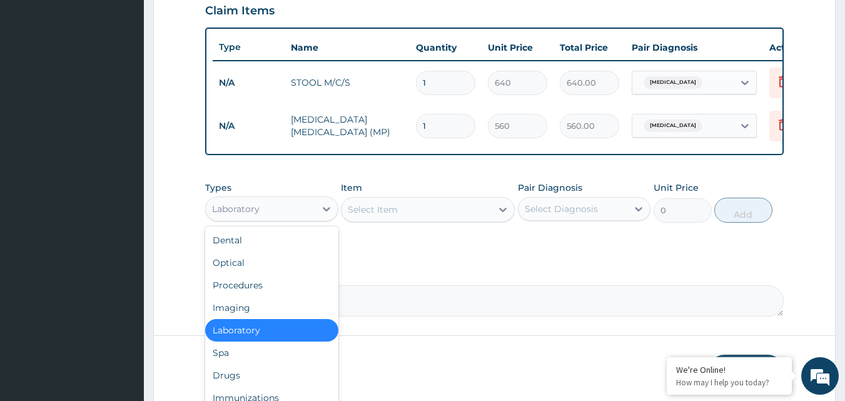
click at [274, 219] on div "Laboratory" at bounding box center [260, 209] width 109 height 20
click at [244, 386] on div "Drugs" at bounding box center [271, 375] width 133 height 23
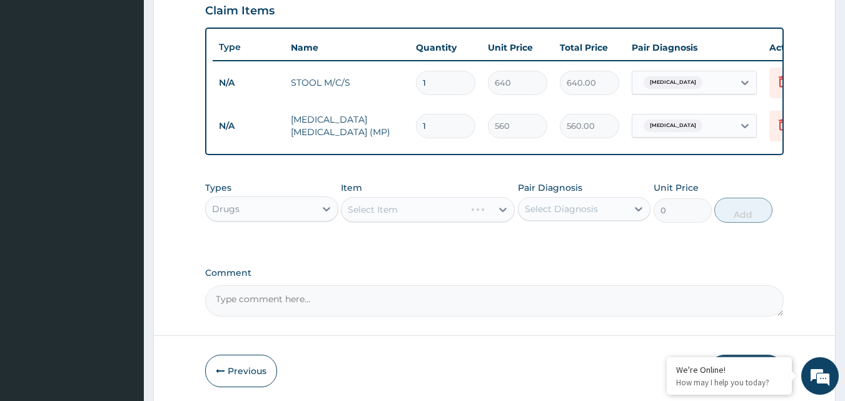
click at [381, 222] on div "Select Item" at bounding box center [428, 209] width 174 height 25
click at [349, 216] on div "Select Item" at bounding box center [373, 209] width 50 height 13
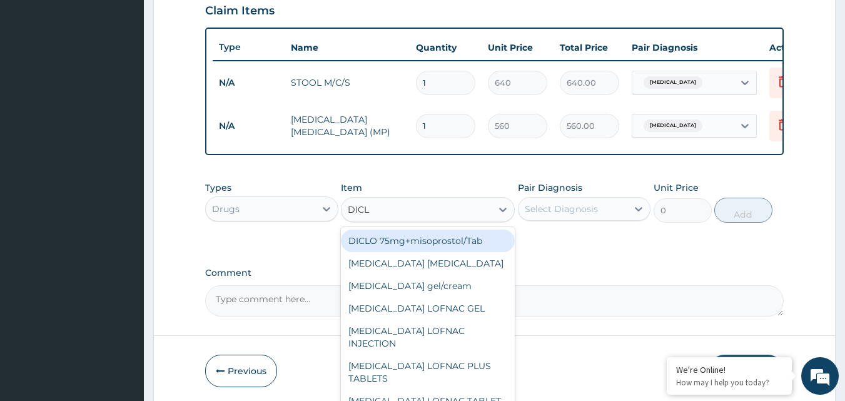
type input "DICLO"
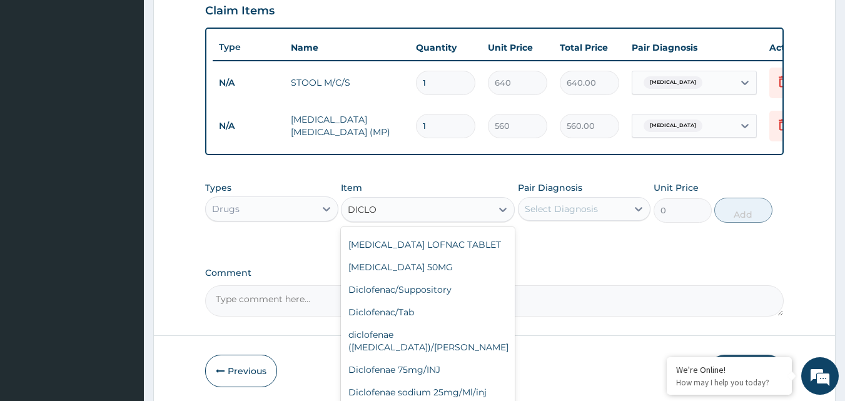
scroll to position [158, 0]
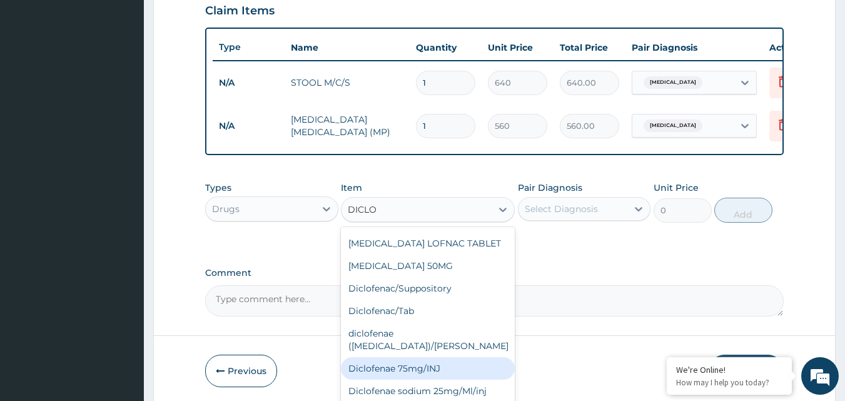
click at [413, 358] on div "Diclofenae 75mg/INJ" at bounding box center [428, 368] width 174 height 23
type input "39.38"
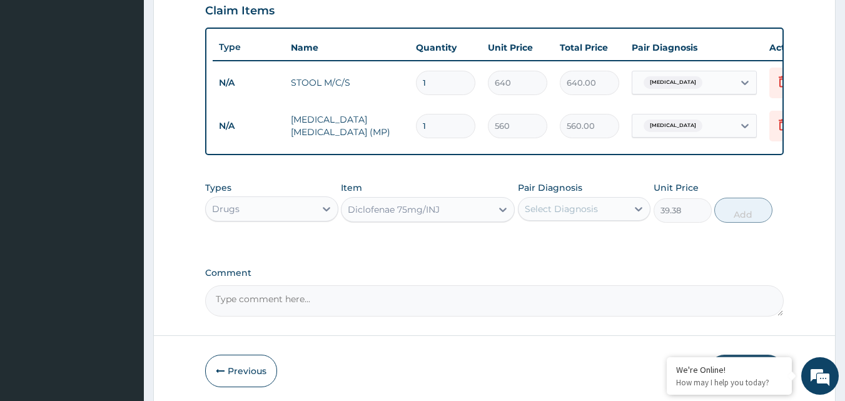
click at [606, 219] on div "Select Diagnosis" at bounding box center [572, 209] width 109 height 20
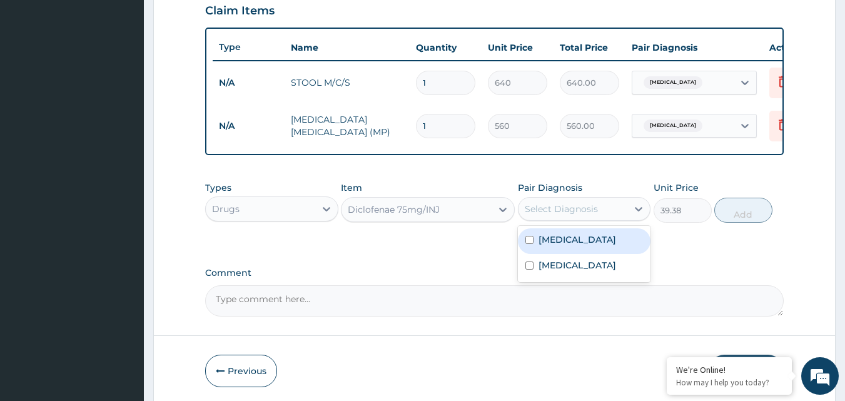
click at [578, 243] on div "Malaria" at bounding box center [584, 241] width 133 height 26
checkbox input "true"
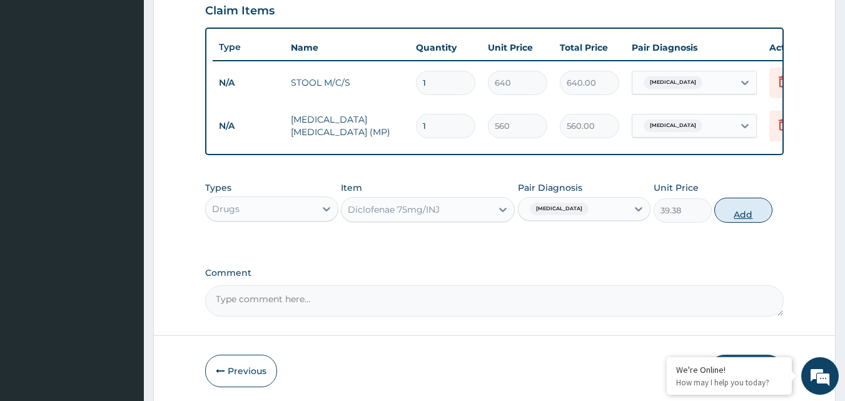
click at [748, 221] on button "Add" at bounding box center [743, 210] width 58 height 25
type input "0"
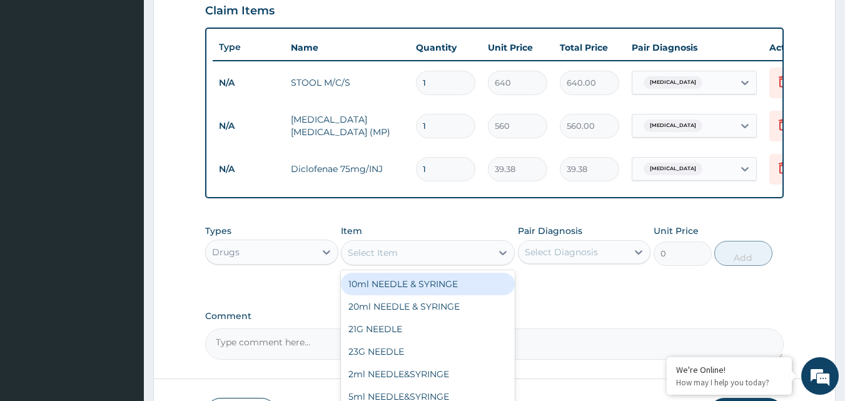
click at [394, 259] on div "Select Item" at bounding box center [373, 252] width 50 height 13
type input "COART"
click at [406, 295] on div "Coartem (adult)/Pack" at bounding box center [428, 284] width 174 height 23
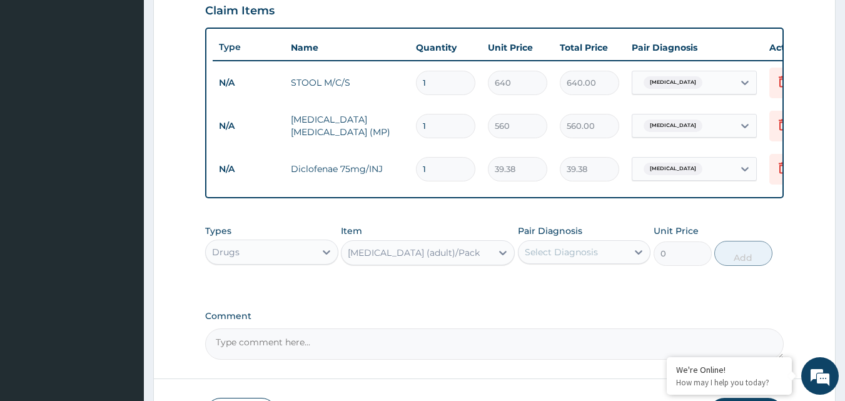
type input "682.5"
click at [569, 258] on div "Select Diagnosis" at bounding box center [560, 252] width 73 height 13
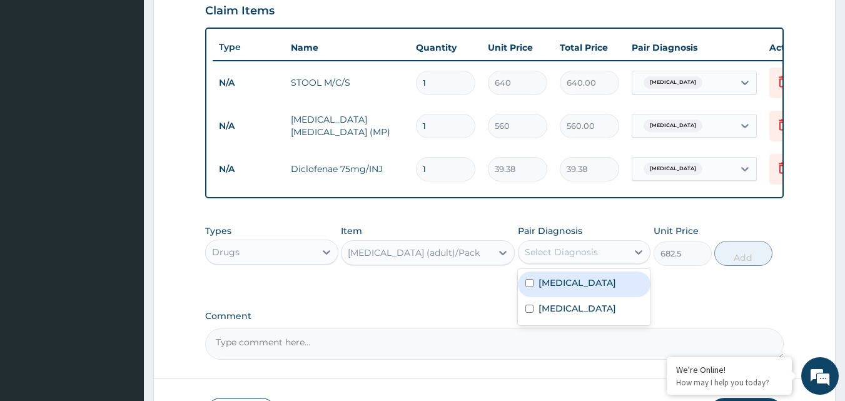
click at [552, 289] on label "Malaria" at bounding box center [577, 282] width 78 height 13
checkbox input "true"
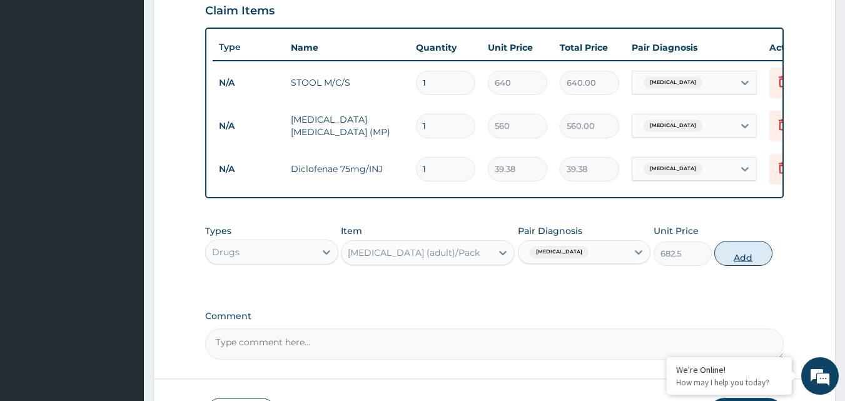
click at [731, 263] on button "Add" at bounding box center [743, 253] width 58 height 25
type input "0"
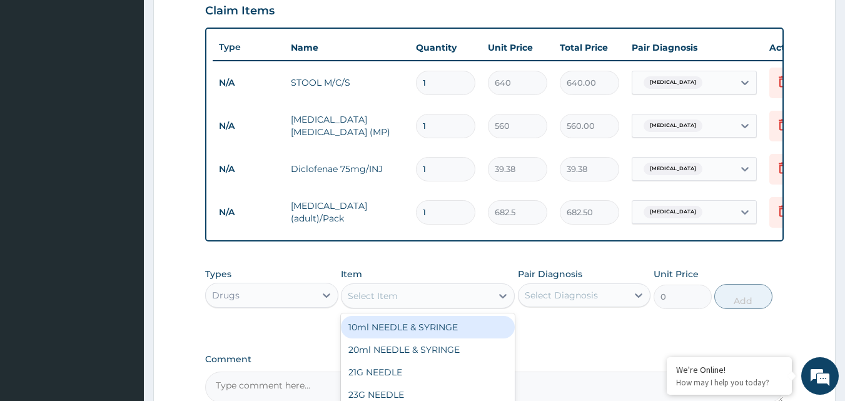
click at [379, 301] on div "Select Item" at bounding box center [373, 295] width 50 height 13
type input "PARACE"
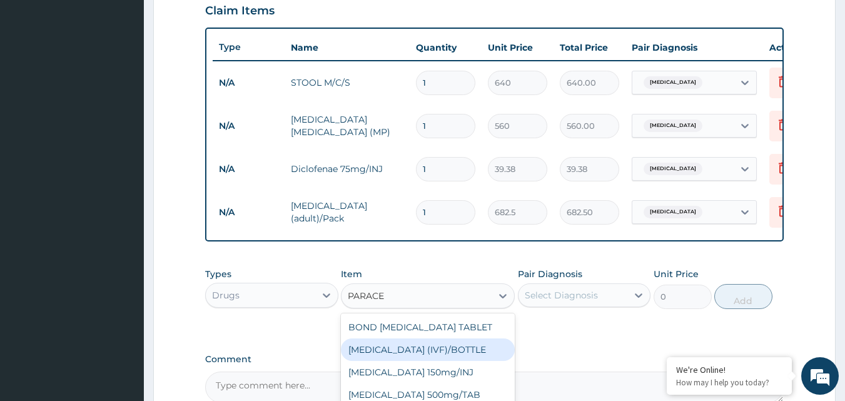
scroll to position [20, 0]
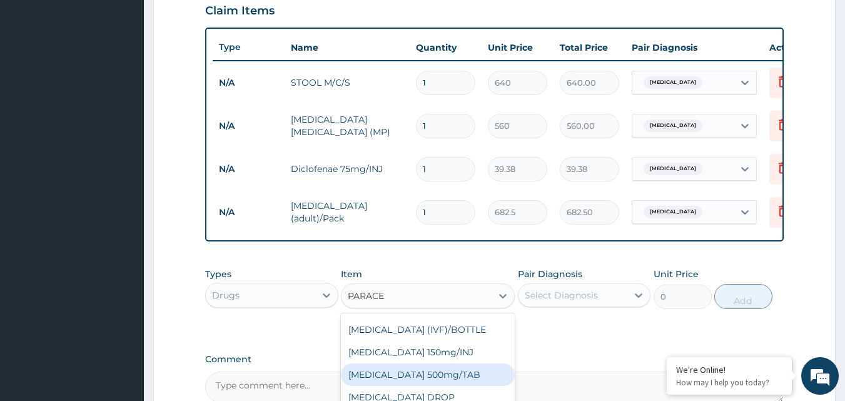
click at [411, 384] on div "PARACETAMOL 500mg/TAB" at bounding box center [428, 374] width 174 height 23
type input "5.25"
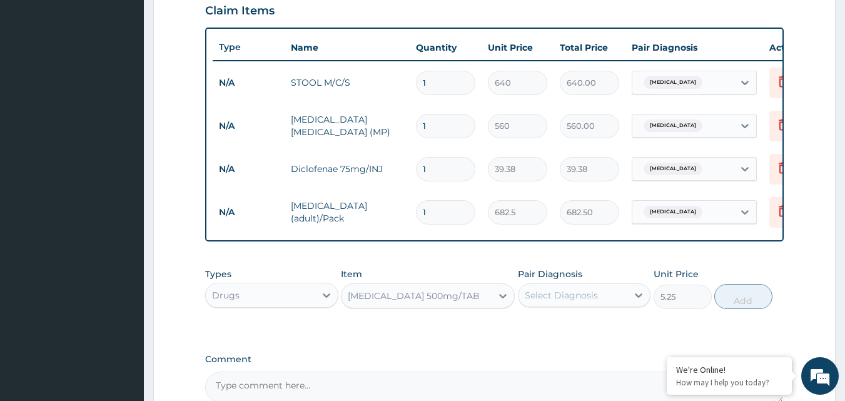
click at [558, 305] on div "Select Diagnosis" at bounding box center [572, 295] width 109 height 20
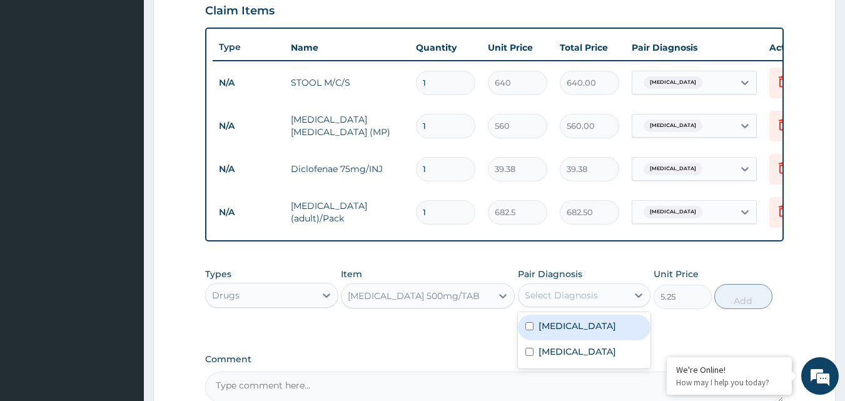
click at [556, 332] on label "[MEDICAL_DATA]" at bounding box center [577, 325] width 78 height 13
checkbox input "true"
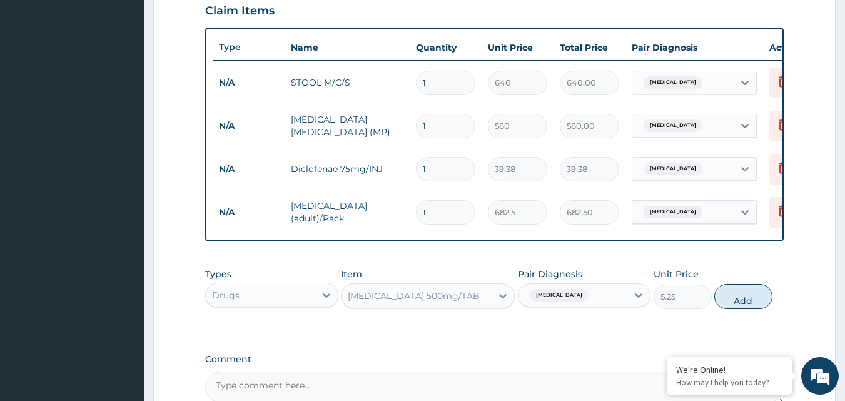
click at [742, 307] on button "Add" at bounding box center [743, 296] width 58 height 25
type input "0"
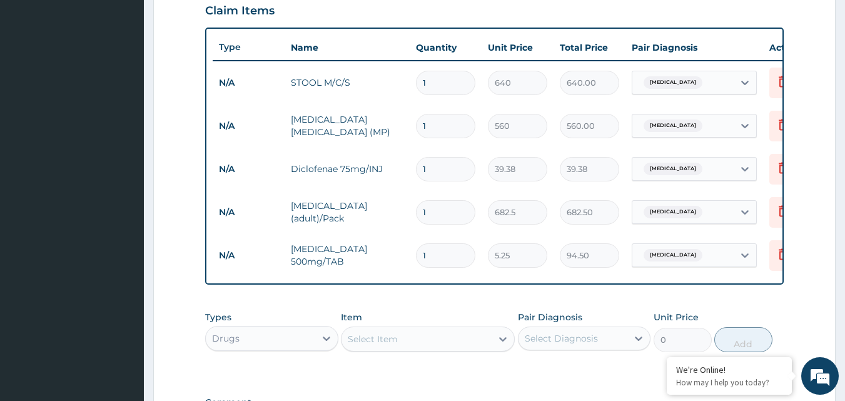
type input "18"
type input "94.50"
type input "18"
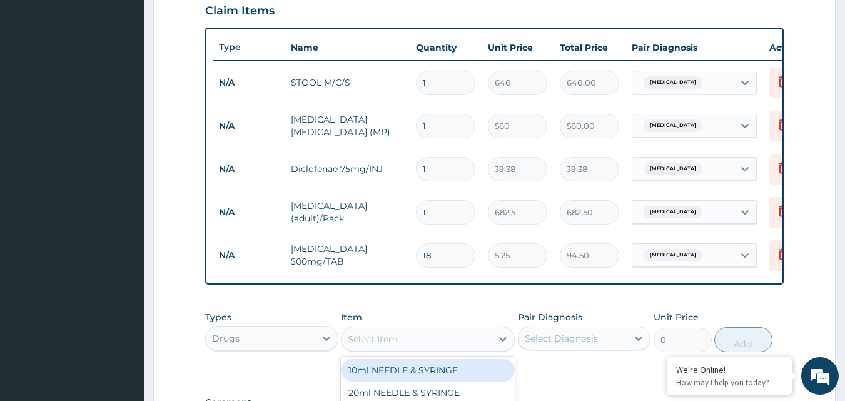
click at [394, 345] on div "Select Item" at bounding box center [373, 339] width 50 height 13
type input "CIPRO"
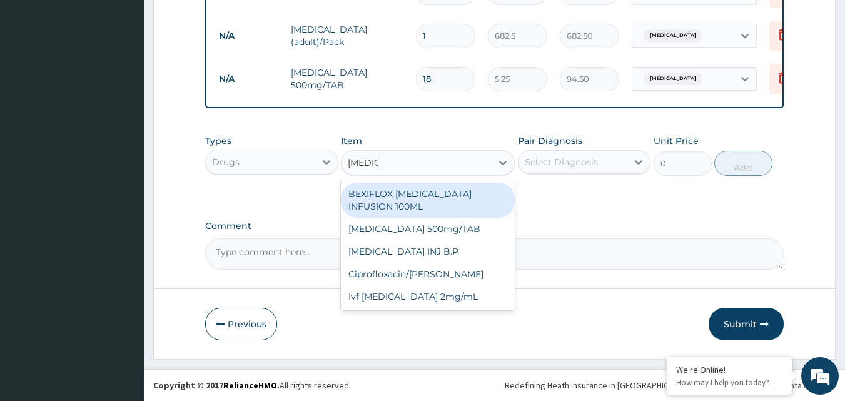
scroll to position [623, 0]
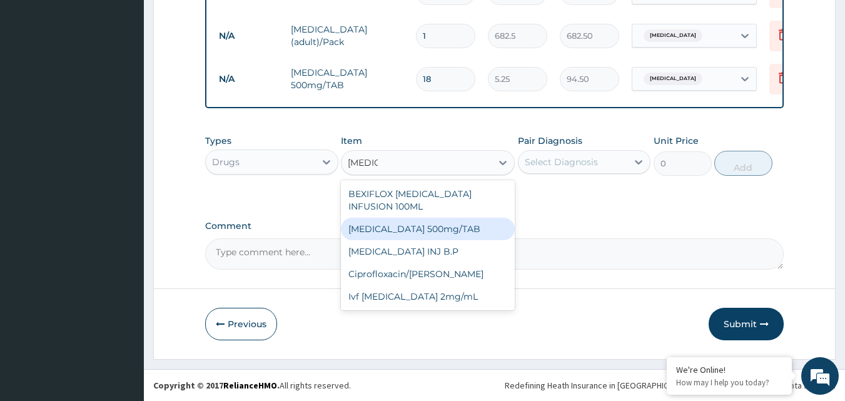
click at [444, 218] on div "[MEDICAL_DATA] 500mg/TAB" at bounding box center [428, 229] width 174 height 23
type input "26.77"
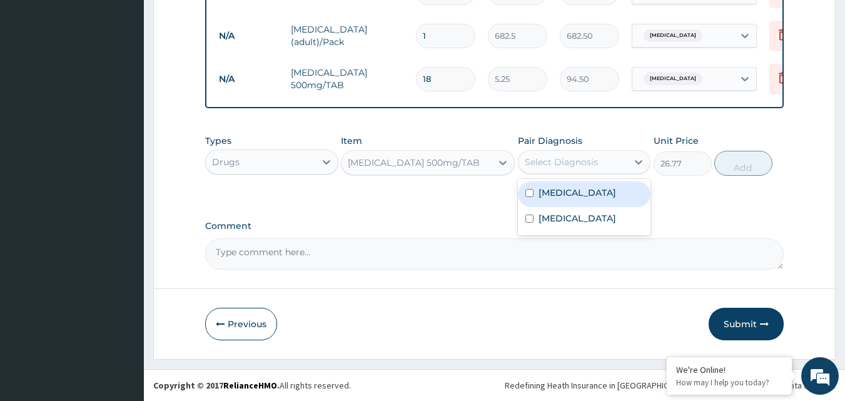
click at [569, 168] on div "Select Diagnosis" at bounding box center [572, 162] width 109 height 20
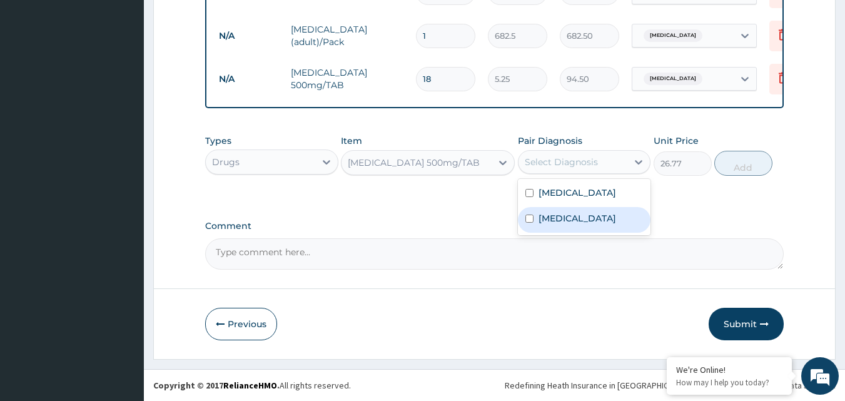
click at [566, 219] on label "Typhoid fever" at bounding box center [577, 218] width 78 height 13
checkbox input "true"
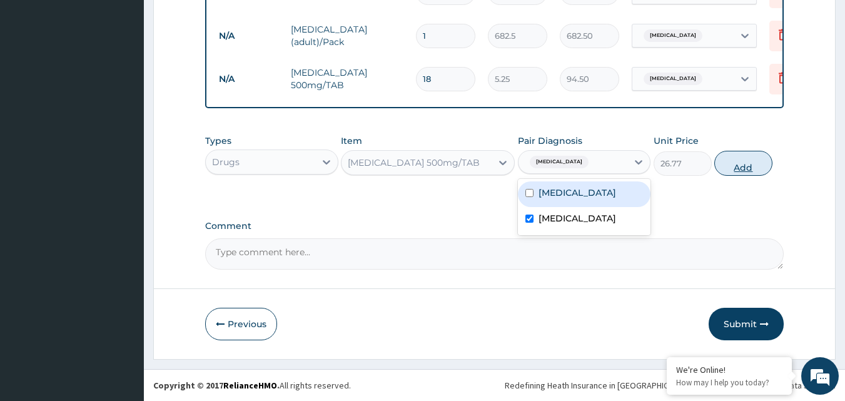
click at [736, 164] on button "Add" at bounding box center [743, 163] width 58 height 25
type input "0"
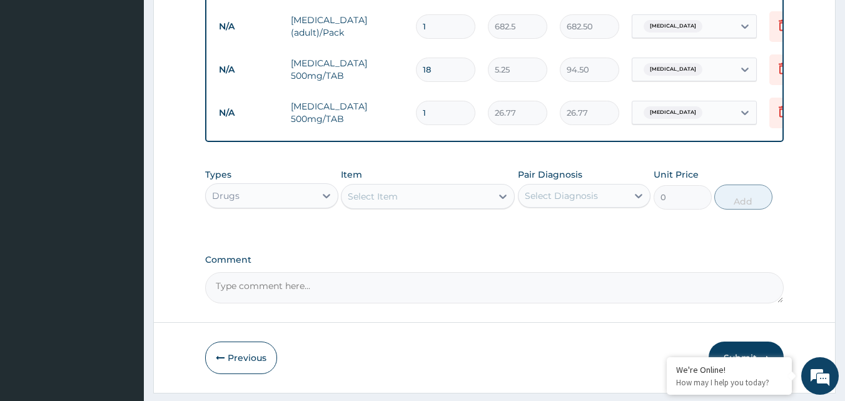
type input "10"
type input "267.70"
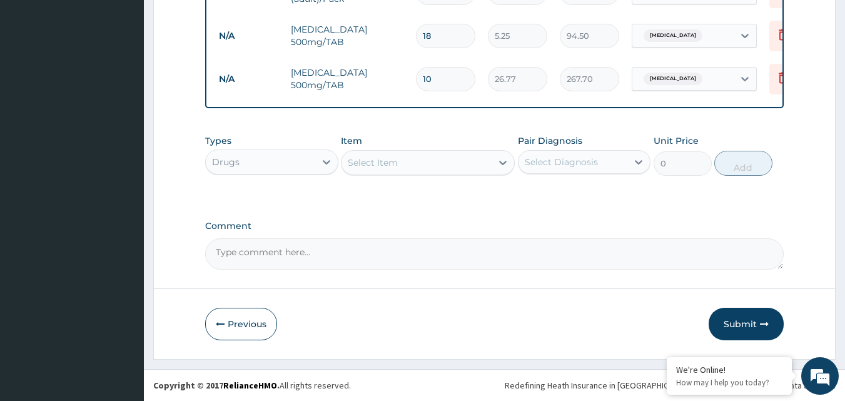
scroll to position [666, 0]
type input "10"
click at [419, 161] on div "Select Item" at bounding box center [416, 163] width 150 height 20
type input "EMAL"
click at [411, 198] on div "EMAL INJECTION" at bounding box center [428, 194] width 174 height 23
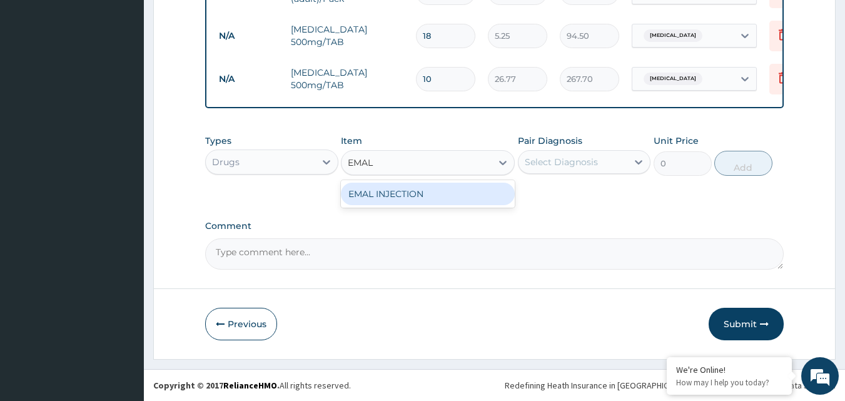
type input "708.75"
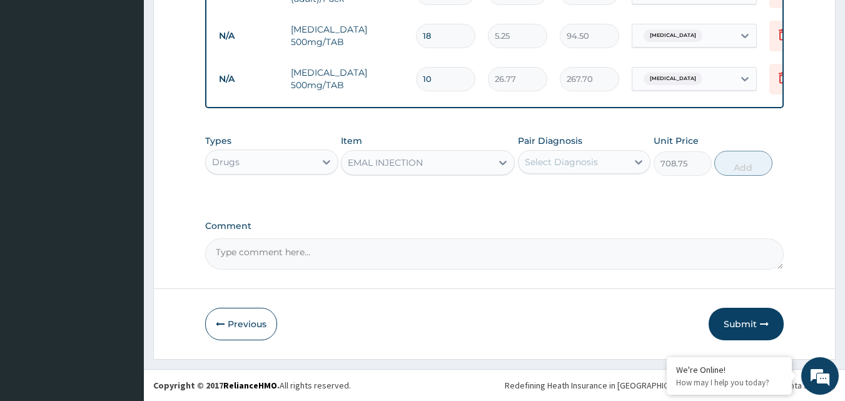
click at [555, 160] on div "Select Diagnosis" at bounding box center [560, 162] width 73 height 13
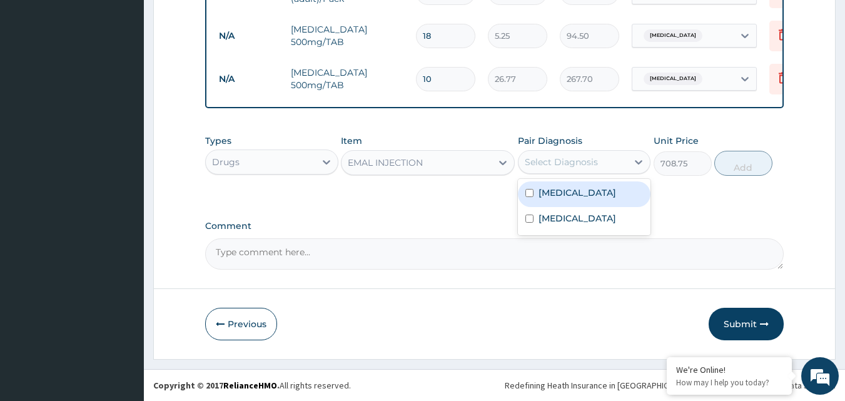
click at [559, 194] on label "[MEDICAL_DATA]" at bounding box center [577, 192] width 78 height 13
checkbox input "true"
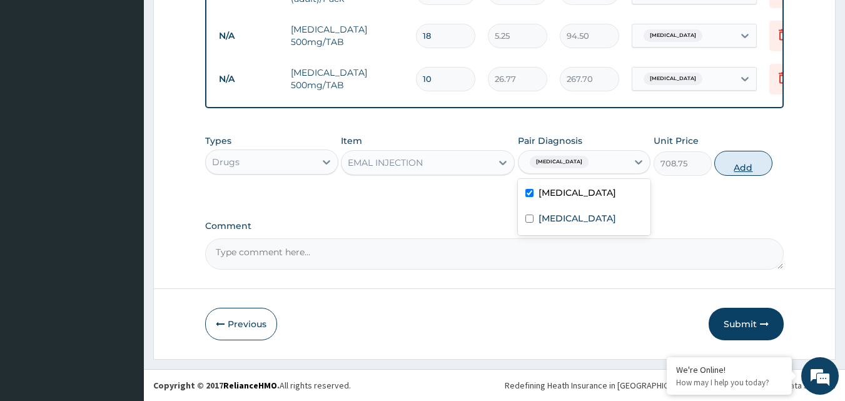
click at [746, 165] on button "Add" at bounding box center [743, 163] width 58 height 25
type input "0"
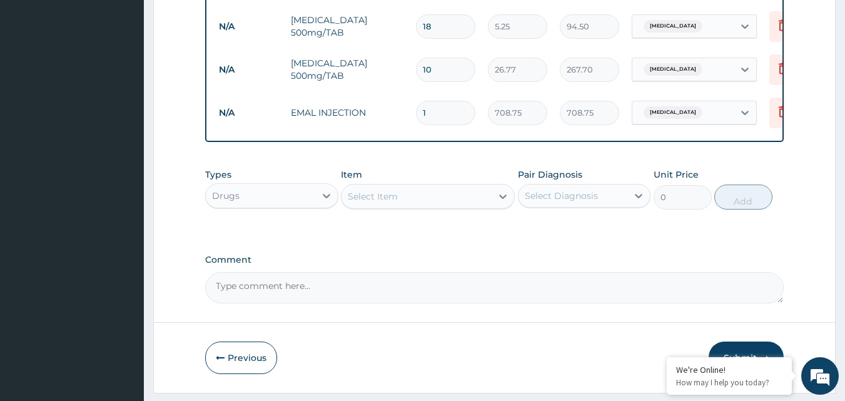
type input "0.00"
type input "3"
type input "2126.25"
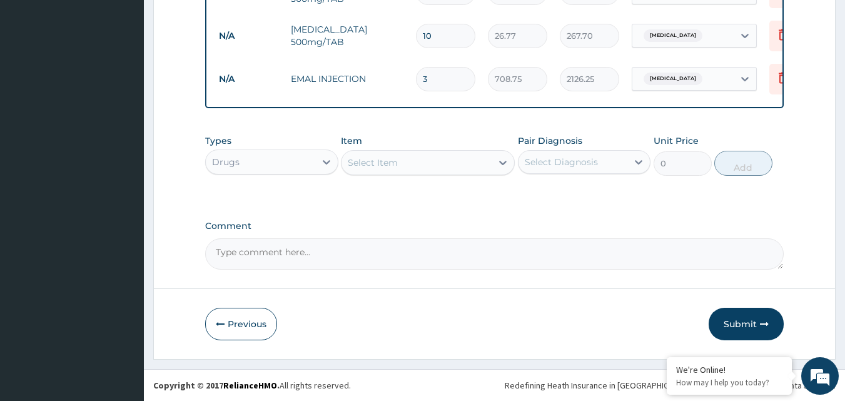
scroll to position [710, 0]
type input "3"
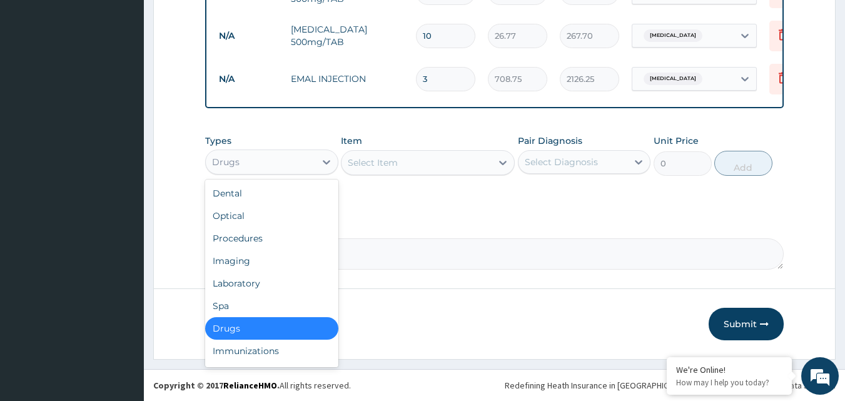
click at [300, 163] on div "Drugs" at bounding box center [260, 162] width 109 height 20
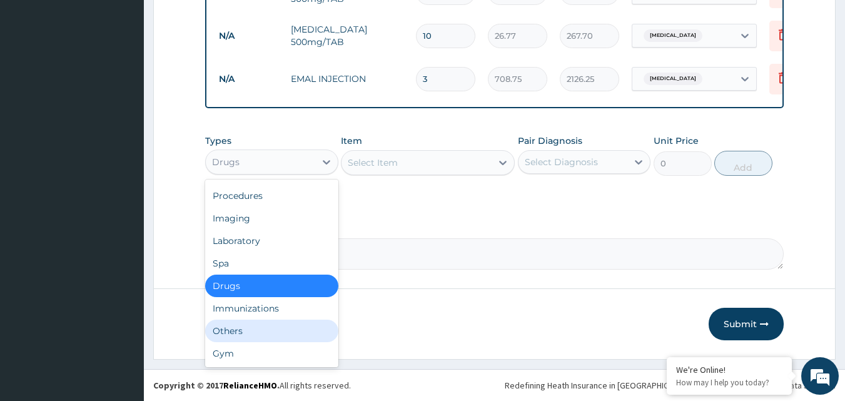
click at [283, 333] on div "Others" at bounding box center [271, 330] width 133 height 23
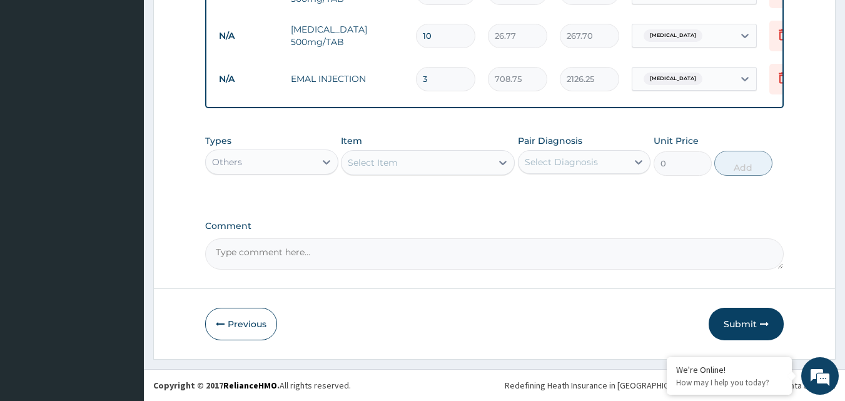
click at [348, 161] on div "Select Item" at bounding box center [416, 163] width 150 height 20
type input "S"
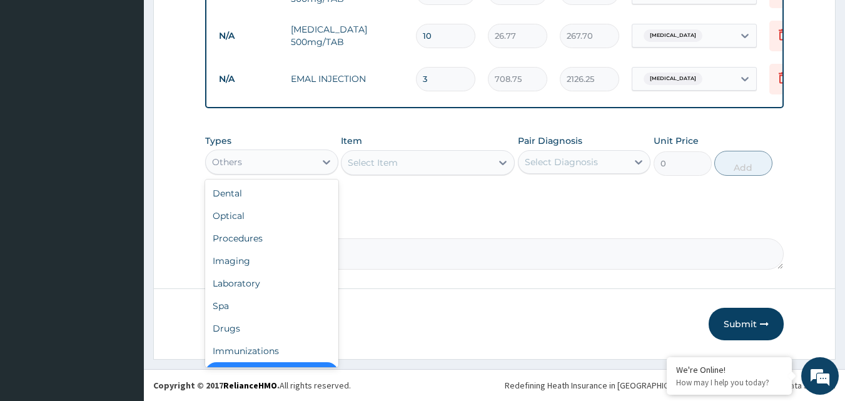
click at [278, 160] on div "Others" at bounding box center [260, 162] width 109 height 20
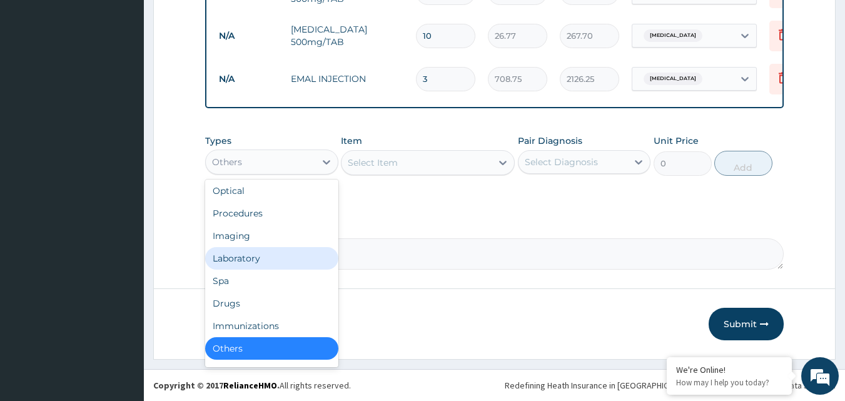
scroll to position [0, 0]
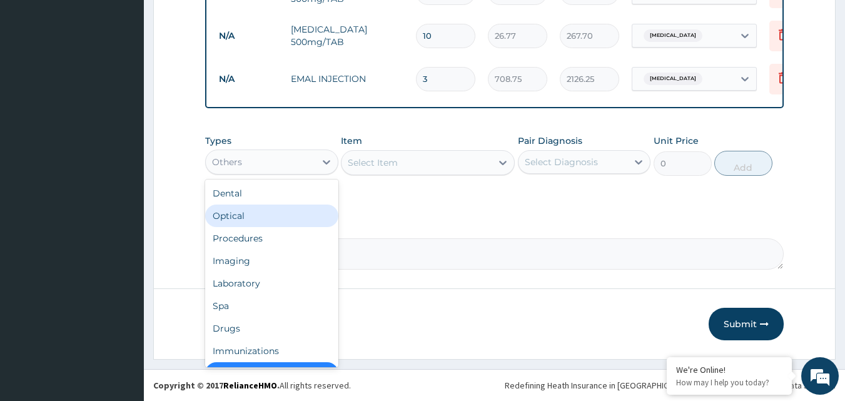
click at [266, 224] on div "Optical" at bounding box center [271, 215] width 133 height 23
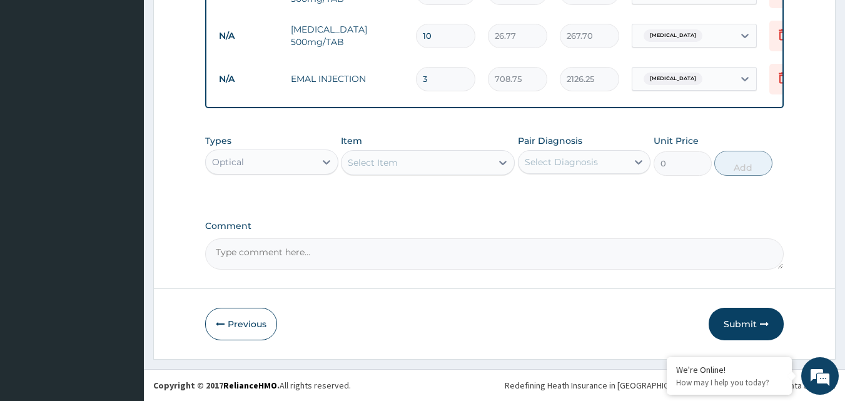
click at [352, 159] on div "Select Item" at bounding box center [373, 162] width 50 height 13
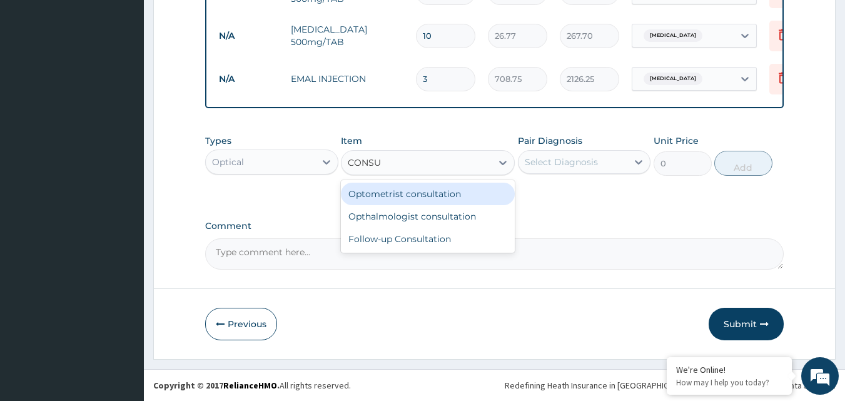
type input "CONSUL"
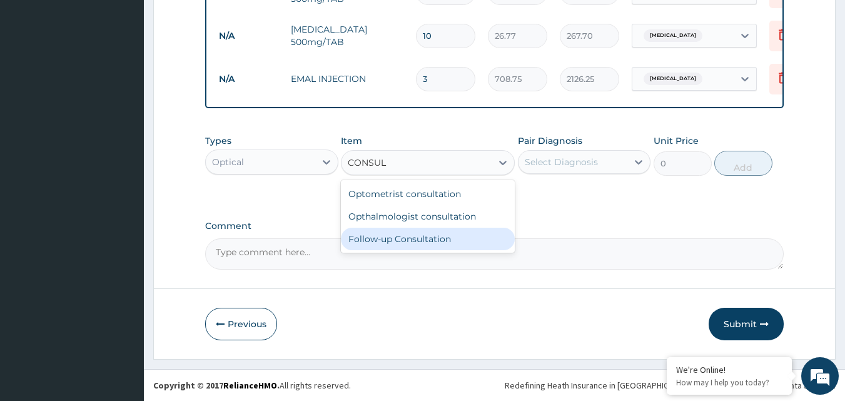
click at [398, 237] on div "Follow-up Consultation" at bounding box center [428, 239] width 174 height 23
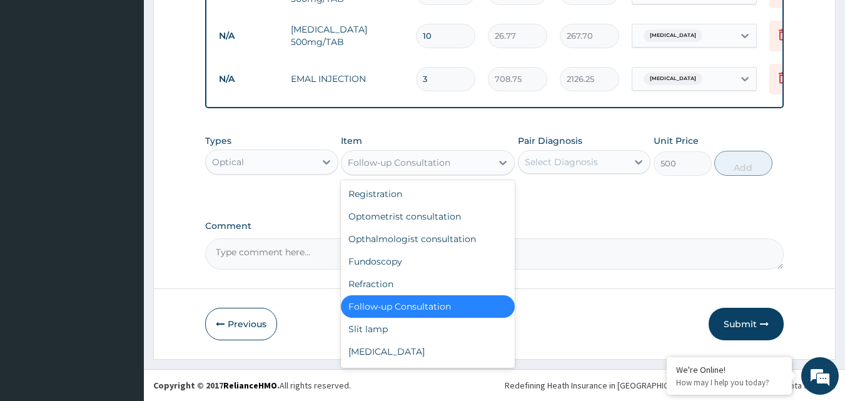
click at [378, 169] on div "Follow-up Consultation" at bounding box center [416, 163] width 150 height 20
click at [381, 219] on div "Optometrist consultation" at bounding box center [428, 216] width 174 height 23
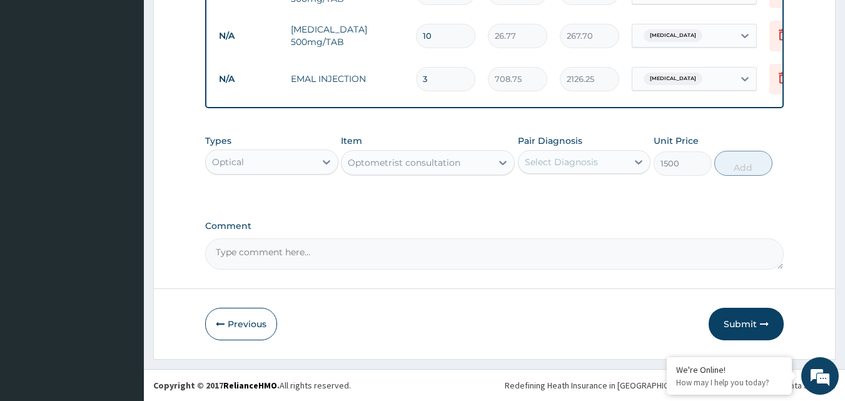
click at [408, 161] on div "Optometrist consultation" at bounding box center [404, 162] width 113 height 13
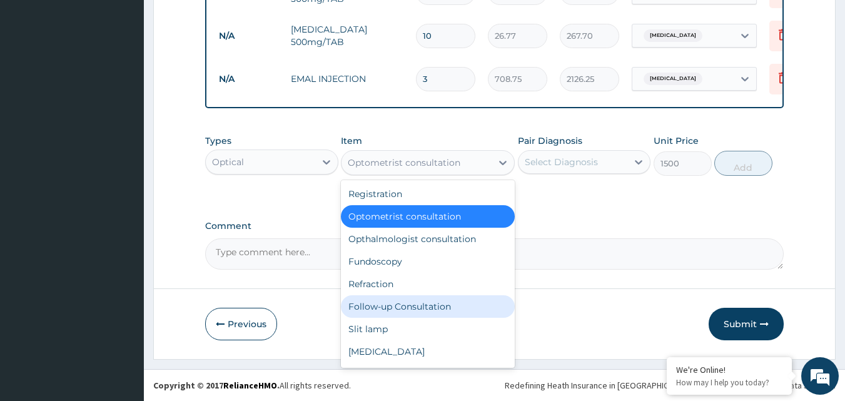
click at [417, 313] on div "Follow-up Consultation" at bounding box center [428, 306] width 174 height 23
type input "500"
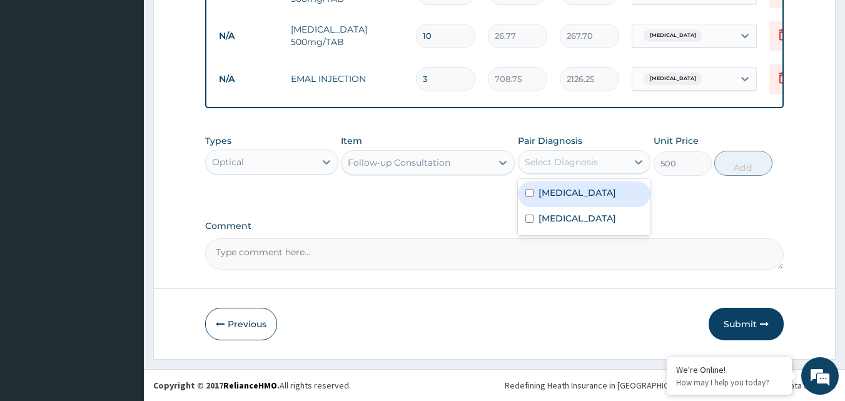
click at [578, 159] on div "Select Diagnosis" at bounding box center [560, 162] width 73 height 13
click at [550, 196] on label "[MEDICAL_DATA]" at bounding box center [577, 192] width 78 height 13
checkbox input "true"
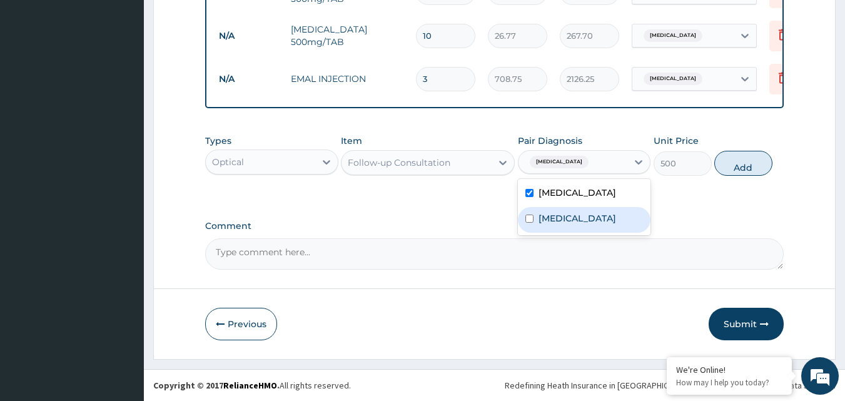
click at [549, 213] on label "Typhoid fever" at bounding box center [577, 218] width 78 height 13
checkbox input "false"
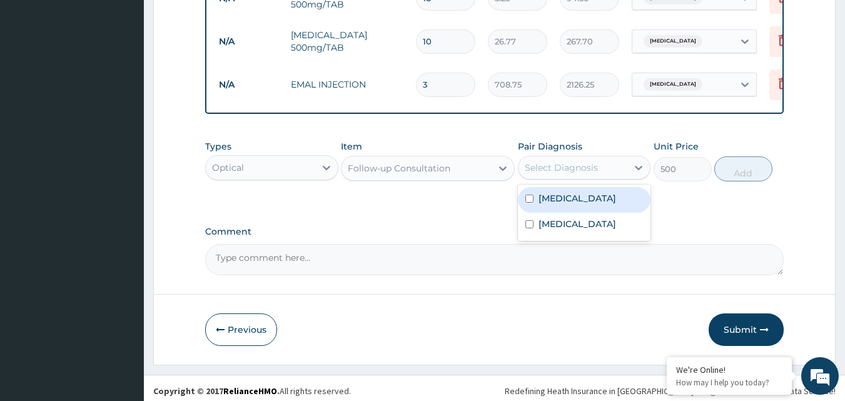
scroll to position [710, 0]
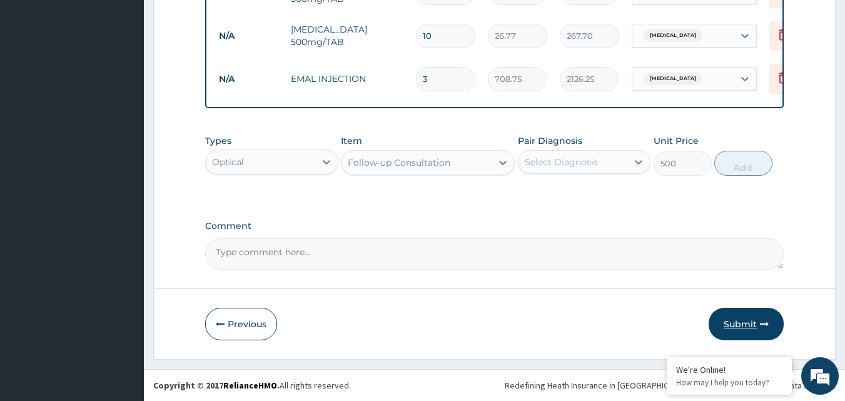
click at [741, 323] on button "Submit" at bounding box center [745, 324] width 75 height 33
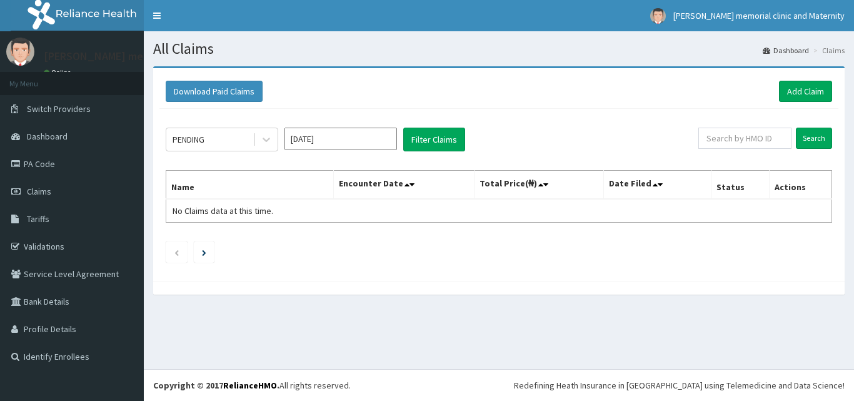
click at [818, 84] on link "Add Claim" at bounding box center [805, 91] width 53 height 21
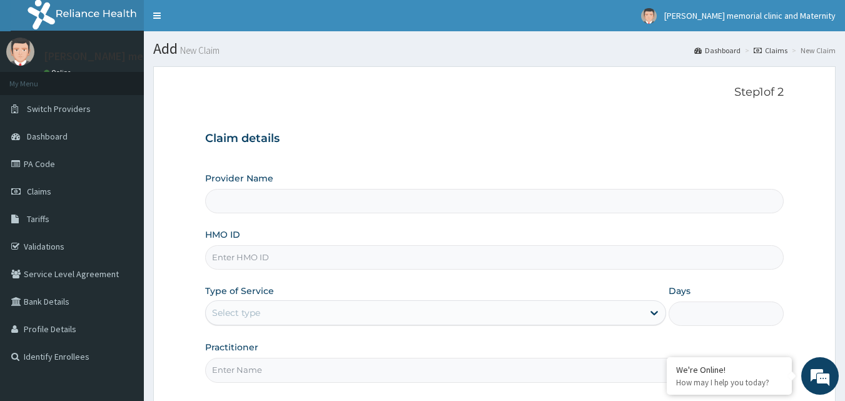
click at [431, 256] on input "HMO ID" at bounding box center [494, 257] width 579 height 24
type input "[PERSON_NAME] memorial clinic and maternity"
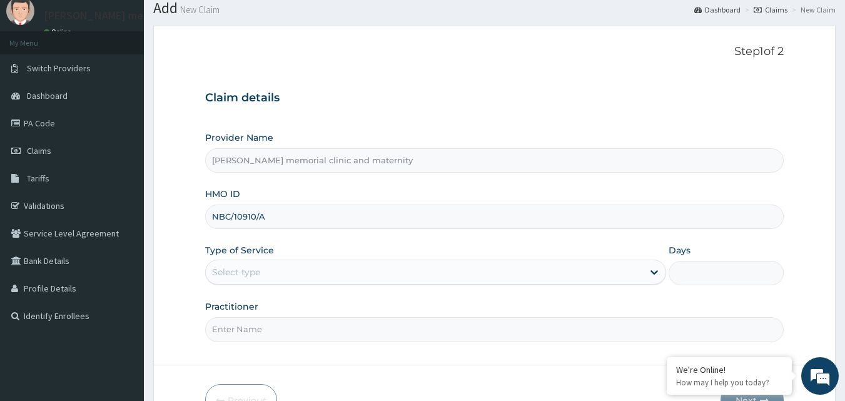
scroll to position [63, 0]
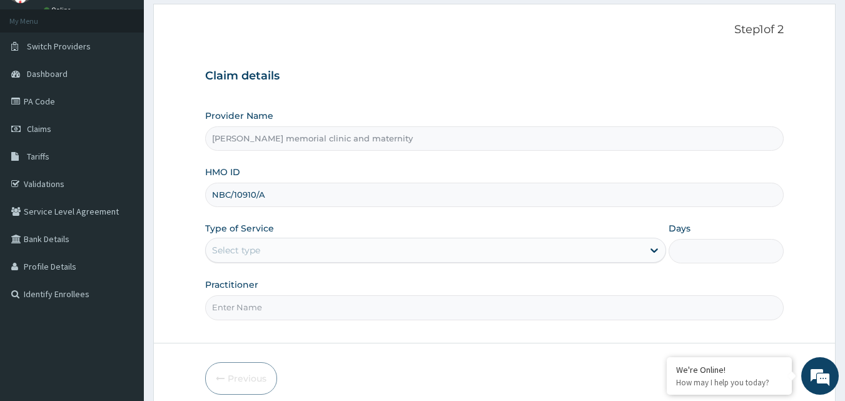
type input "NBC/10910/A"
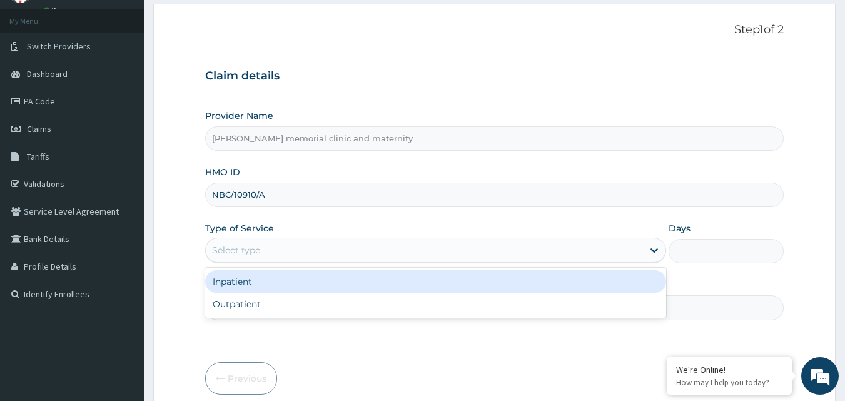
click at [394, 251] on div "Select type" at bounding box center [424, 250] width 437 height 20
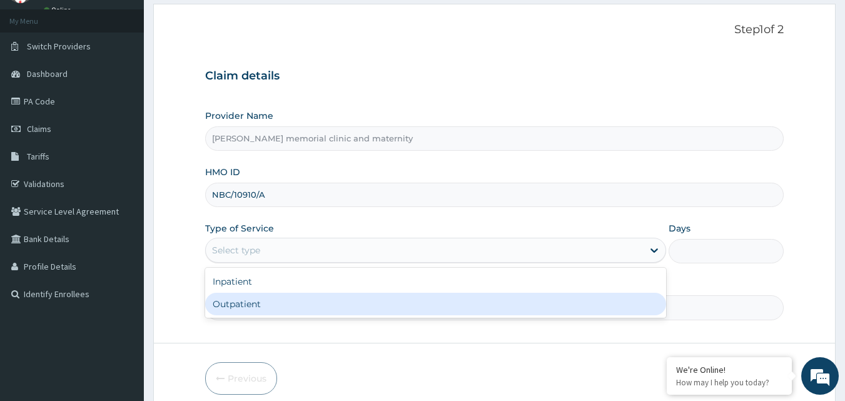
click at [344, 304] on div "Outpatient" at bounding box center [435, 304] width 461 height 23
type input "1"
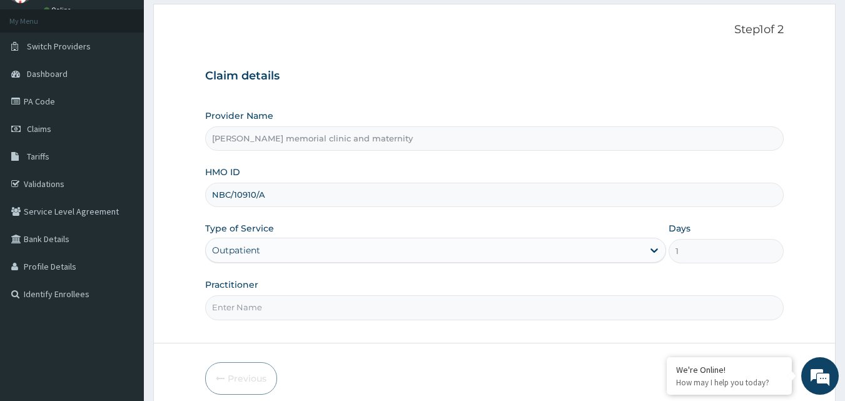
click at [328, 313] on input "Practitioner" at bounding box center [494, 307] width 579 height 24
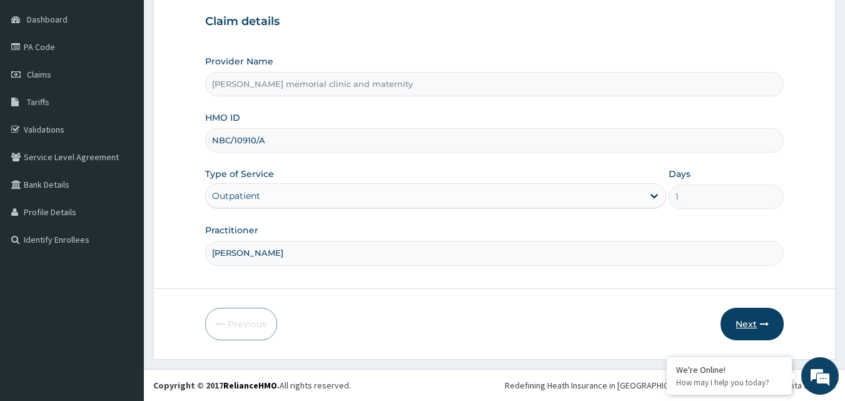
type input "[PERSON_NAME]"
click at [748, 318] on button "Next" at bounding box center [751, 324] width 63 height 33
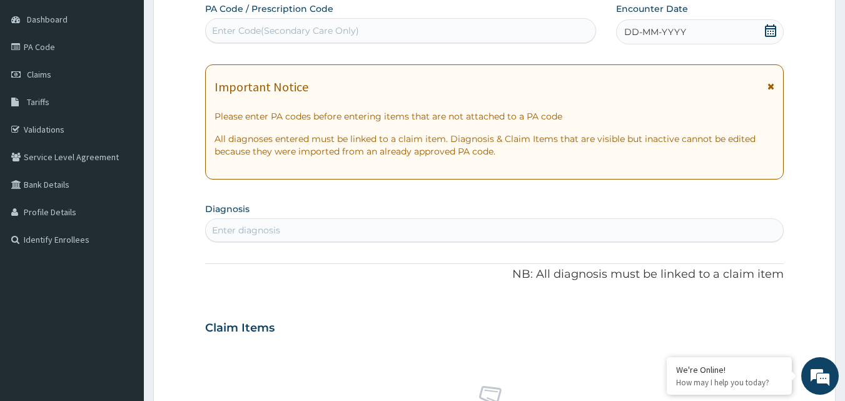
click at [336, 226] on div "Enter diagnosis" at bounding box center [495, 230] width 578 height 20
click at [718, 29] on div "DD-MM-YYYY" at bounding box center [700, 31] width 168 height 25
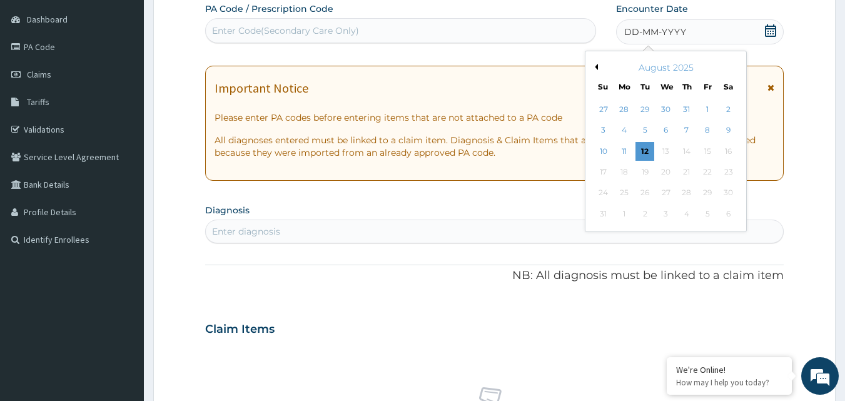
click at [595, 68] on button "Previous Month" at bounding box center [594, 67] width 6 height 6
click at [650, 170] on div "22" at bounding box center [645, 172] width 19 height 19
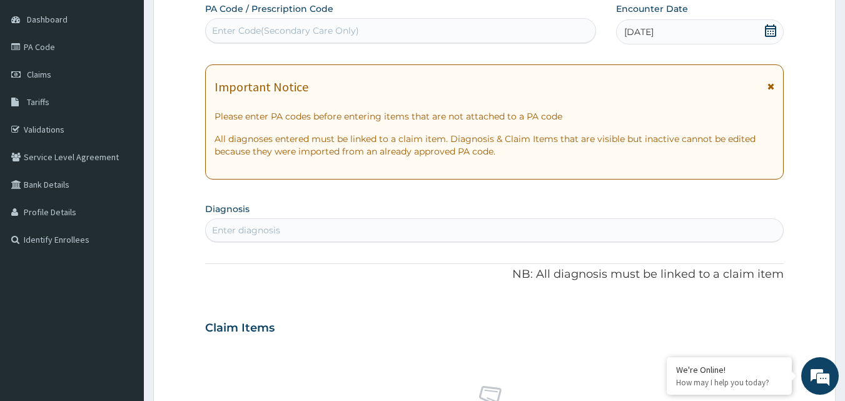
click at [531, 231] on div "Enter diagnosis" at bounding box center [495, 230] width 578 height 20
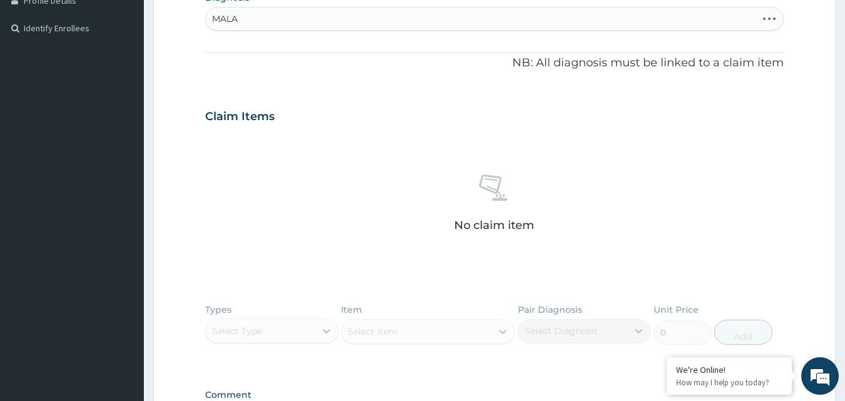
scroll to position [179, 0]
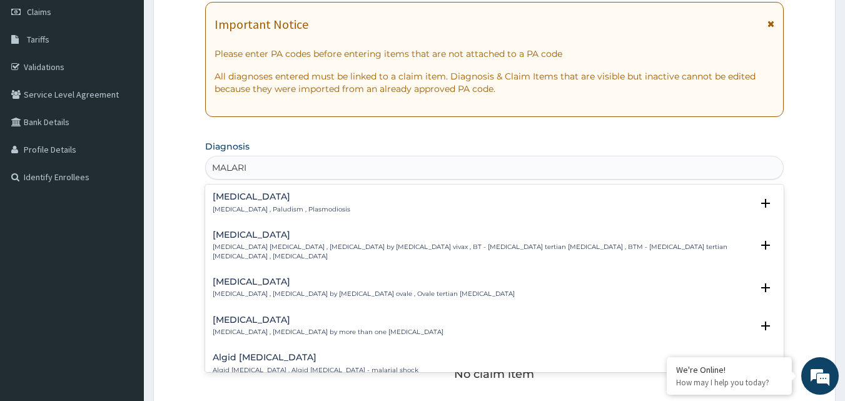
type input "MALARIA"
click at [237, 193] on h4 "Malaria" at bounding box center [282, 196] width 138 height 9
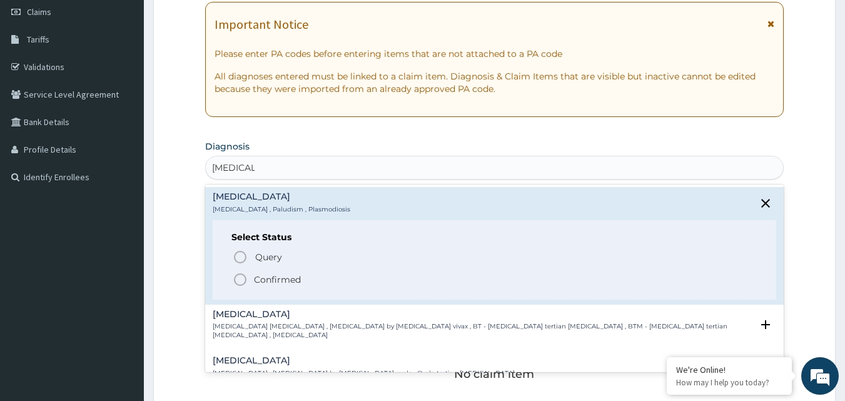
click at [242, 286] on icon "status option filled" at bounding box center [240, 279] width 15 height 15
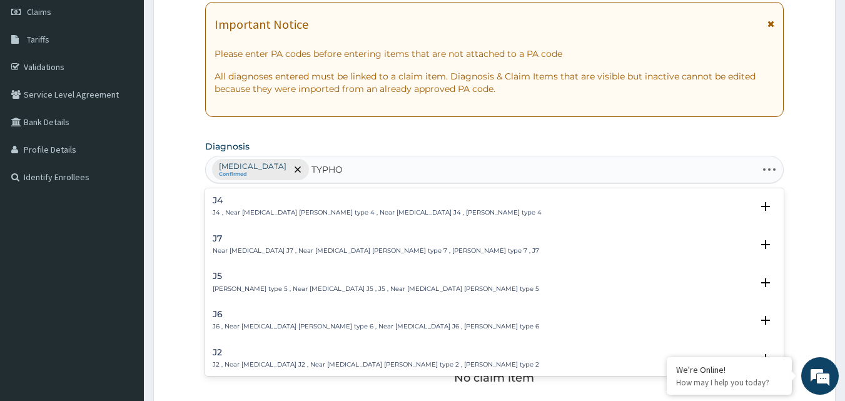
type input "TYPHOI"
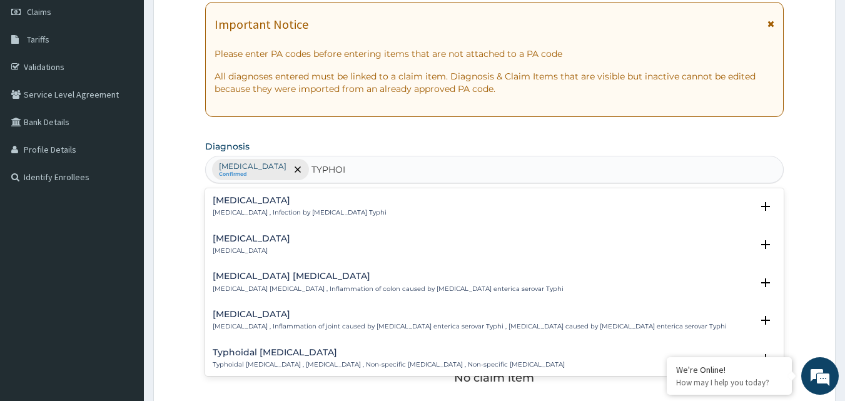
click at [291, 210] on p "Typhoid fever , Infection by Salmonella Typhi" at bounding box center [300, 212] width 174 height 9
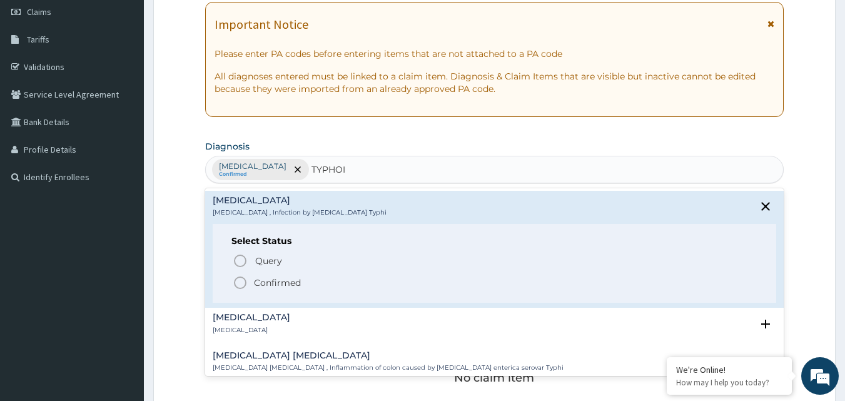
click at [256, 278] on p "Confirmed" at bounding box center [277, 282] width 47 height 13
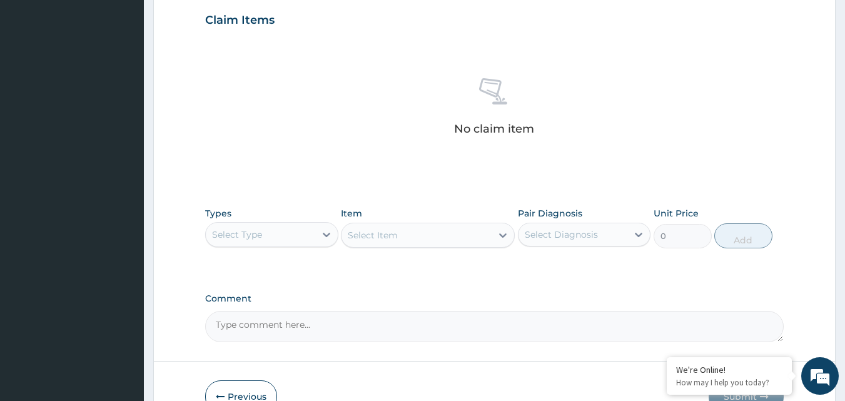
scroll to position [429, 0]
click at [298, 234] on div "Select Type" at bounding box center [260, 233] width 109 height 20
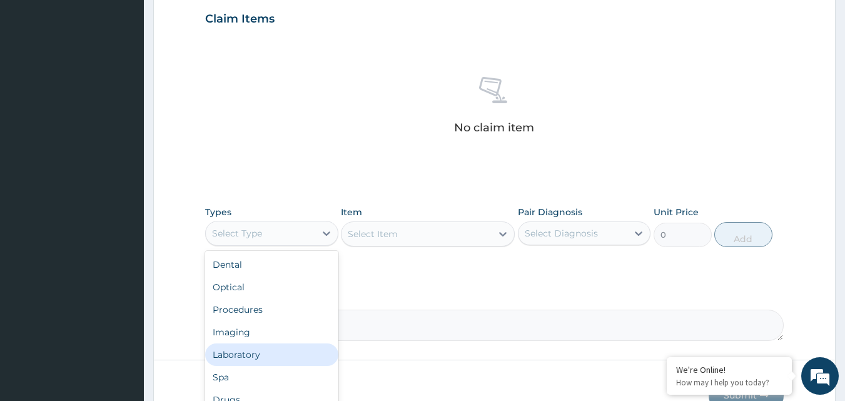
click at [238, 353] on div "Laboratory" at bounding box center [271, 354] width 133 height 23
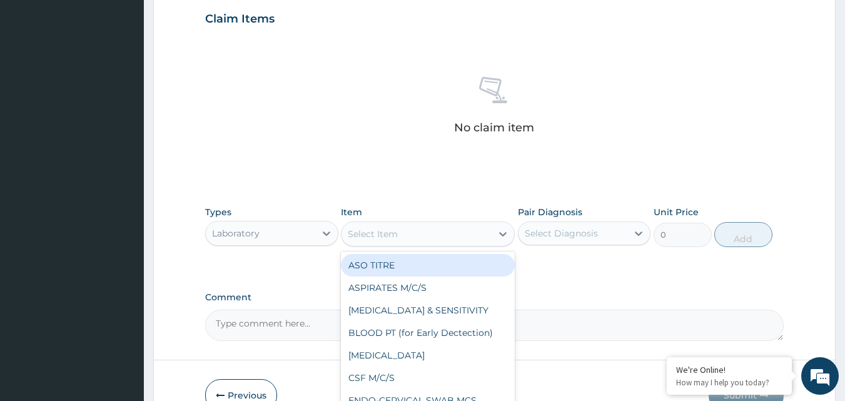
click at [364, 233] on div "Select Item" at bounding box center [373, 234] width 50 height 13
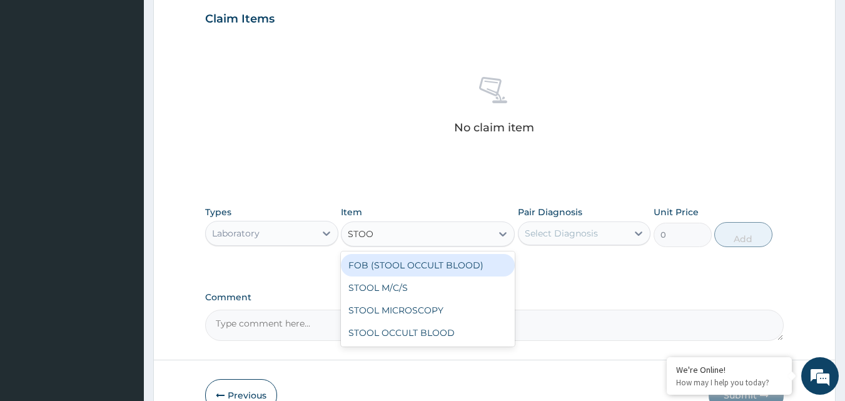
type input "STOOL"
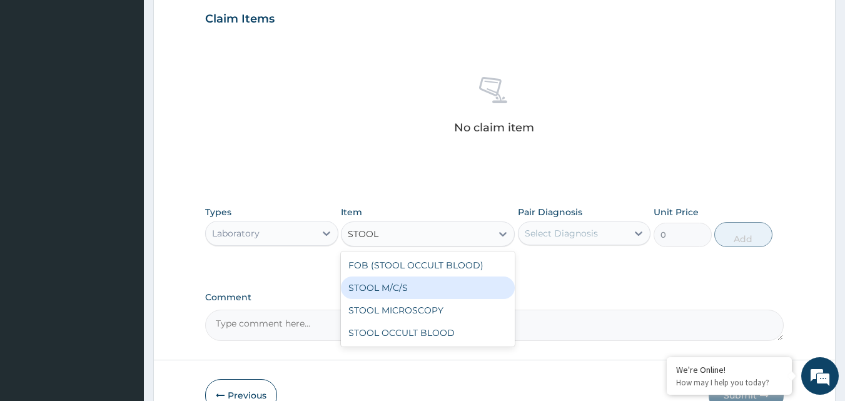
click at [391, 283] on div "STOOL M/C/S" at bounding box center [428, 287] width 174 height 23
type input "640"
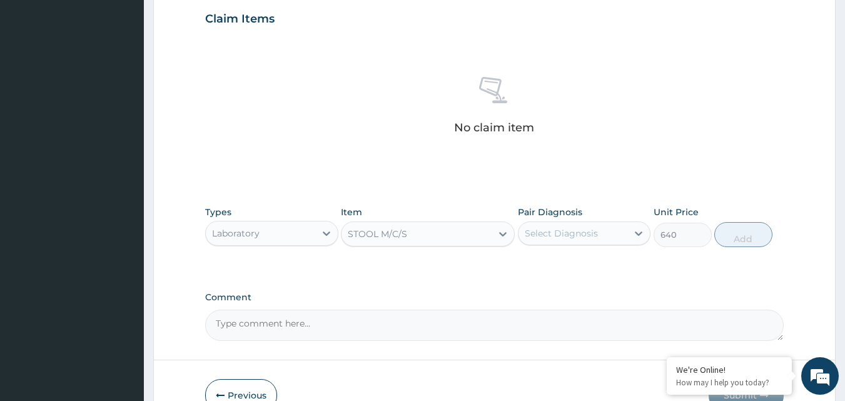
click at [543, 230] on div "Select Diagnosis" at bounding box center [560, 233] width 73 height 13
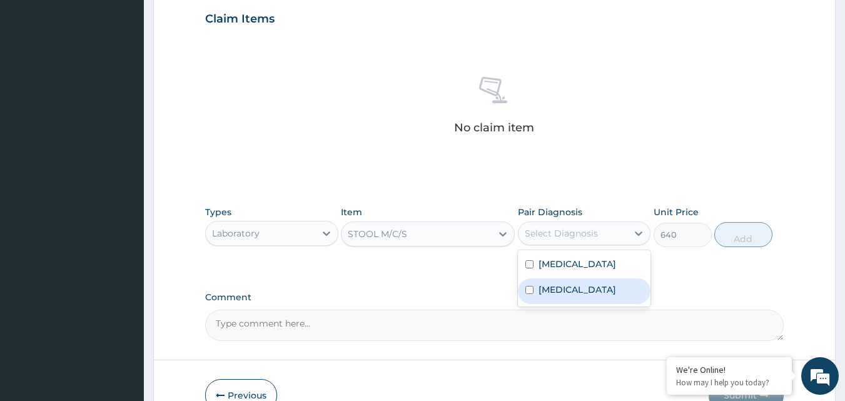
click at [551, 293] on label "Typhoid fever" at bounding box center [577, 289] width 78 height 13
checkbox input "true"
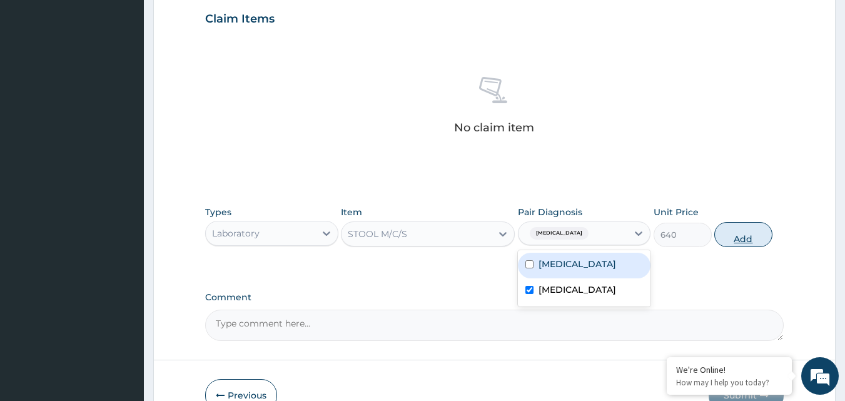
click at [739, 234] on button "Add" at bounding box center [743, 234] width 58 height 25
type input "0"
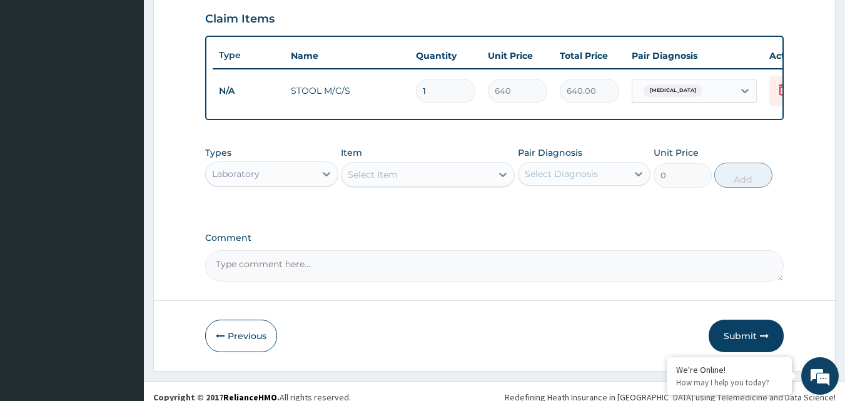
click at [384, 181] on div "Select Item" at bounding box center [373, 174] width 50 height 13
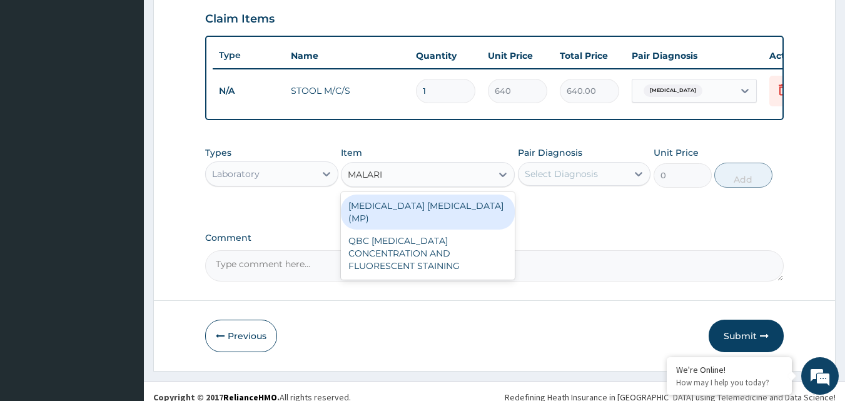
type input "MALARIA"
click at [403, 214] on div "MALARIA PARASITE (MP)" at bounding box center [428, 211] width 174 height 35
type input "560"
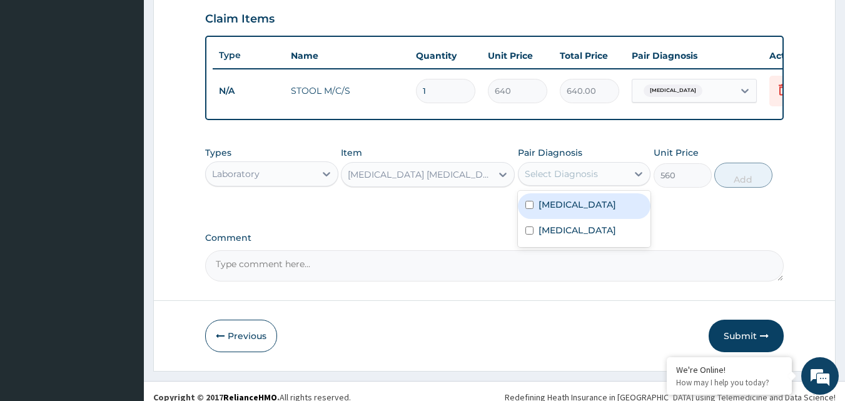
click at [591, 180] on div "Select Diagnosis" at bounding box center [560, 174] width 73 height 13
click at [566, 211] on label "Malaria" at bounding box center [577, 204] width 78 height 13
checkbox input "true"
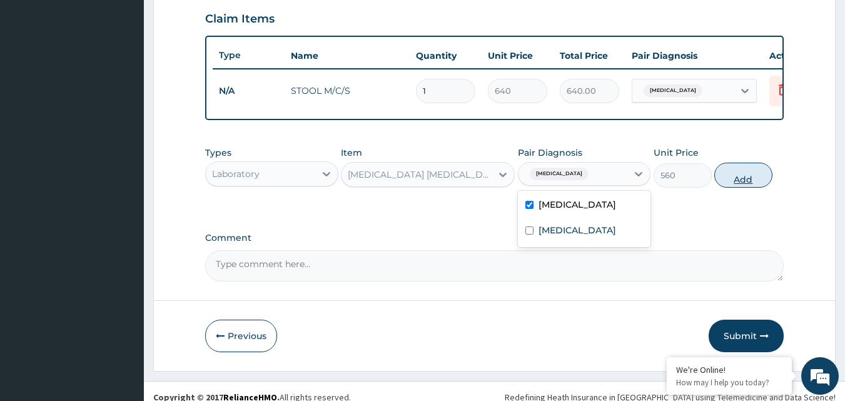
click at [740, 184] on button "Add" at bounding box center [743, 175] width 58 height 25
type input "0"
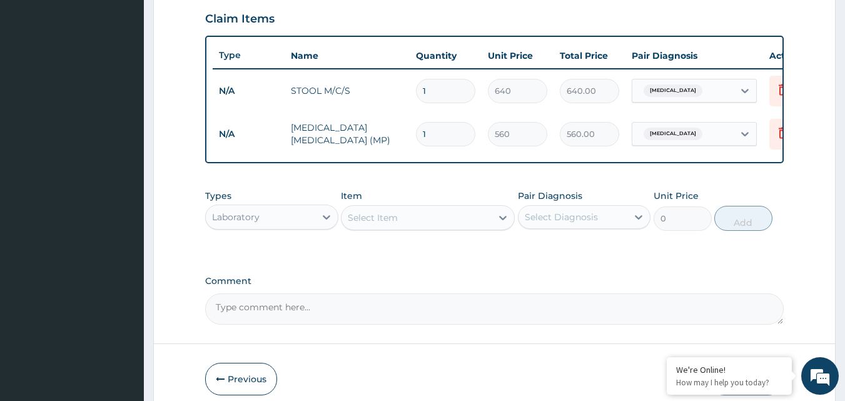
click at [290, 227] on div "Laboratory" at bounding box center [260, 217] width 109 height 20
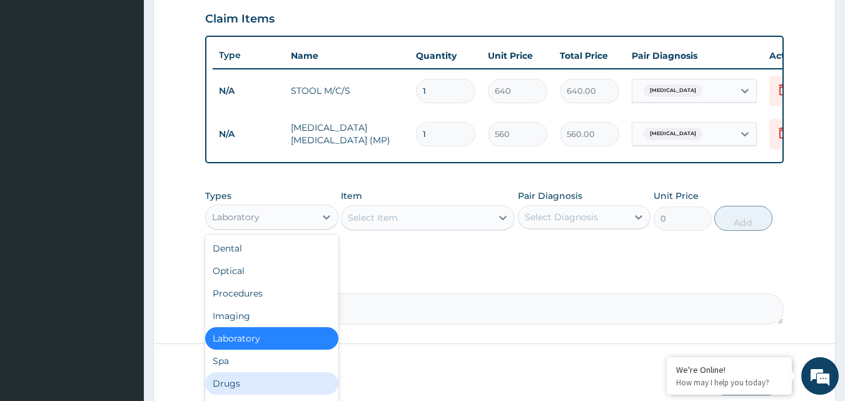
click at [248, 383] on div "Drugs" at bounding box center [271, 383] width 133 height 23
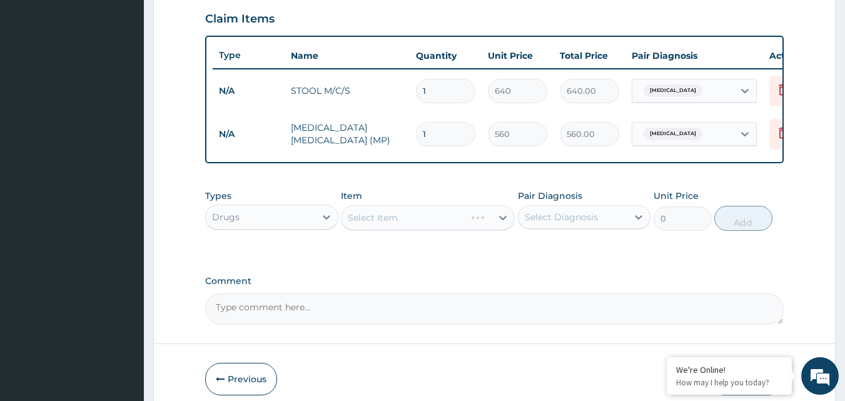
click at [383, 229] on div "Select Item" at bounding box center [428, 217] width 174 height 25
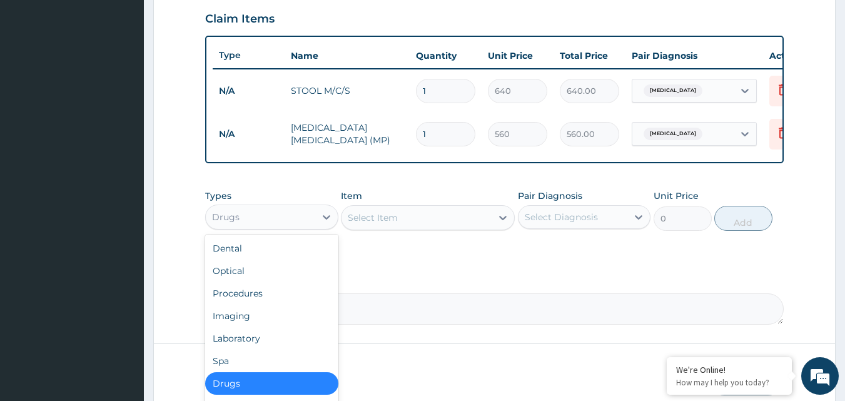
click at [283, 216] on div "Drugs" at bounding box center [260, 217] width 109 height 20
click at [281, 304] on div "Procedures" at bounding box center [271, 293] width 133 height 23
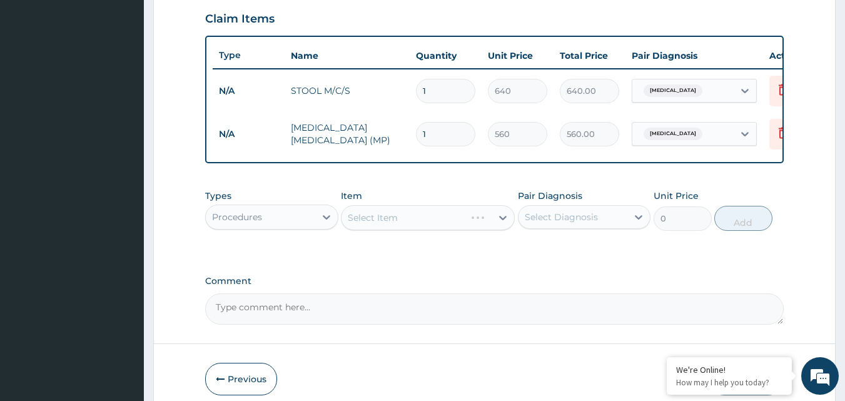
click at [391, 230] on div "Select Item" at bounding box center [428, 217] width 174 height 25
click at [352, 224] on div "Select Item" at bounding box center [373, 217] width 50 height 13
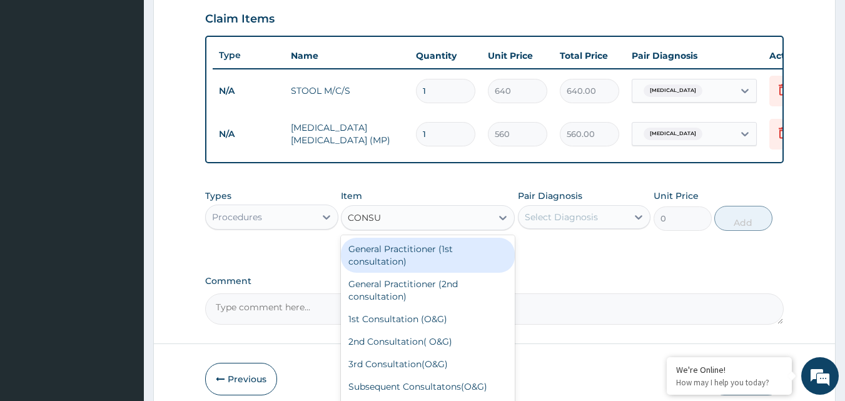
type input "CONSUL"
click at [411, 254] on div "General Practitioner (1st consultation)" at bounding box center [428, 255] width 174 height 35
type input "1500"
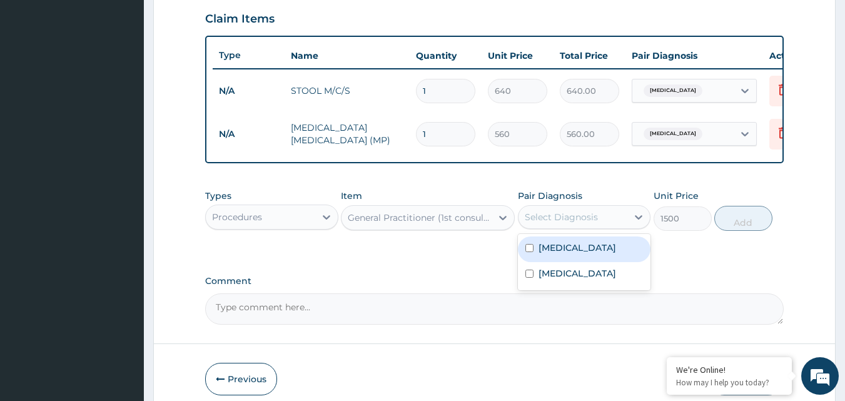
click at [544, 223] on div "Select Diagnosis" at bounding box center [560, 217] width 73 height 13
click at [525, 252] on input "checkbox" at bounding box center [529, 248] width 8 height 8
checkbox input "true"
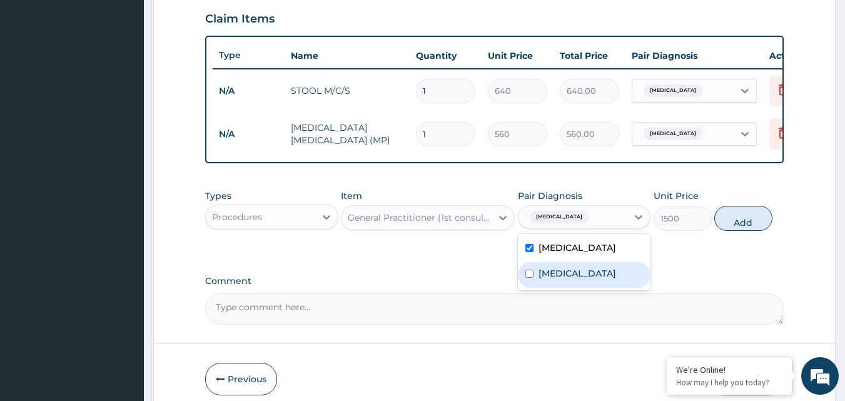
click at [545, 279] on label "Typhoid fever" at bounding box center [577, 273] width 78 height 13
checkbox input "true"
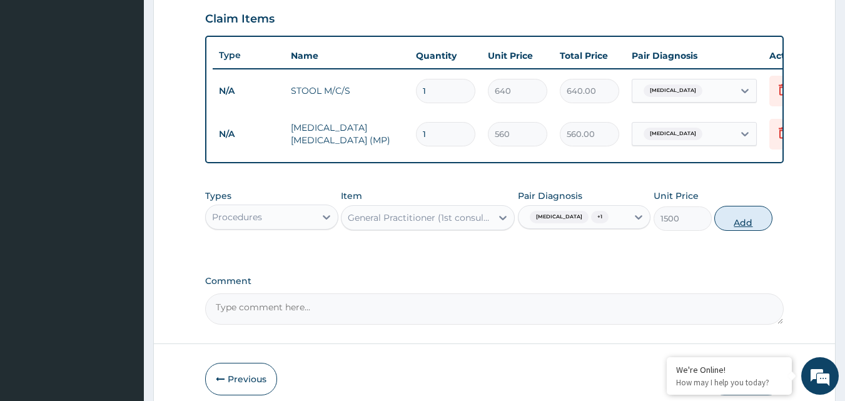
click at [738, 226] on button "Add" at bounding box center [743, 218] width 58 height 25
type input "0"
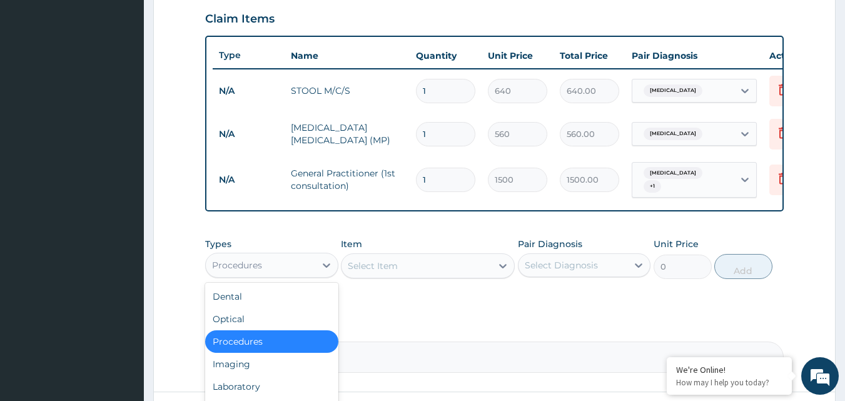
click at [273, 264] on div "Procedures" at bounding box center [260, 265] width 109 height 20
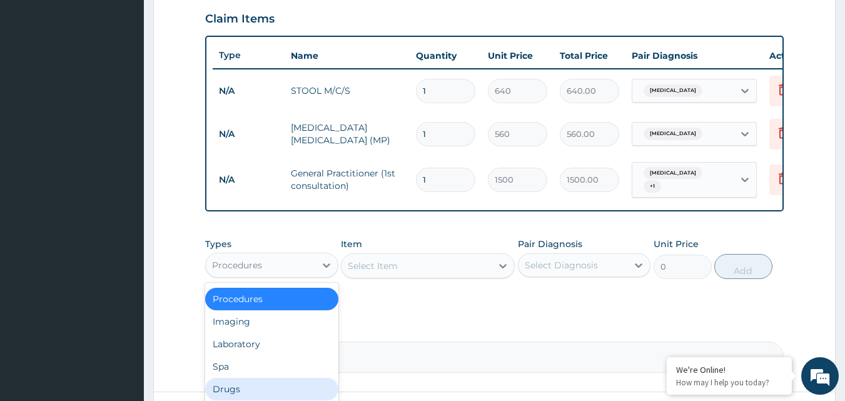
click at [239, 394] on div "Drugs" at bounding box center [271, 389] width 133 height 23
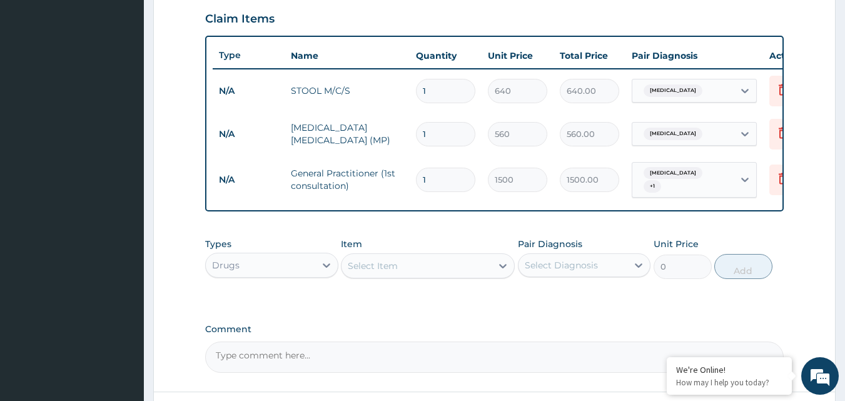
click at [413, 266] on div "Select Item" at bounding box center [416, 266] width 150 height 20
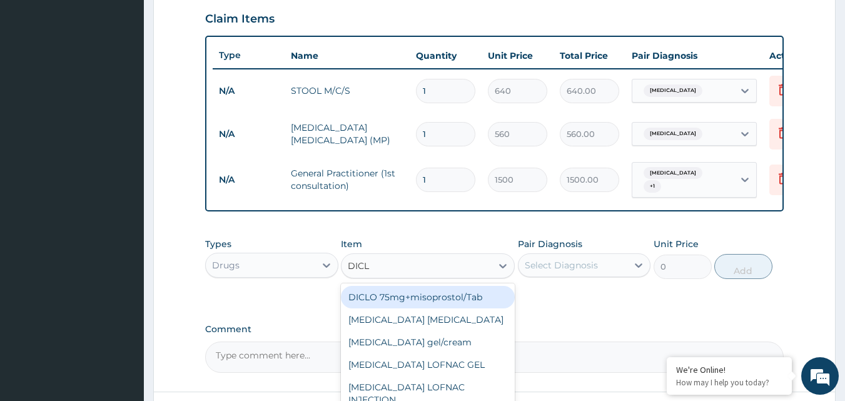
type input "DICLO"
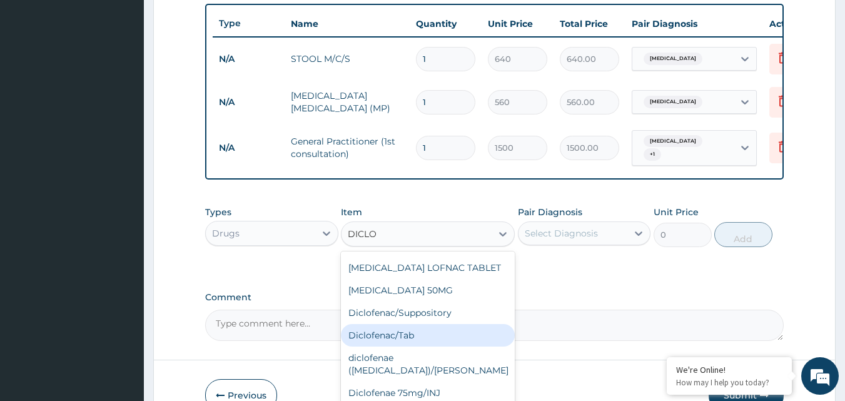
scroll to position [492, 0]
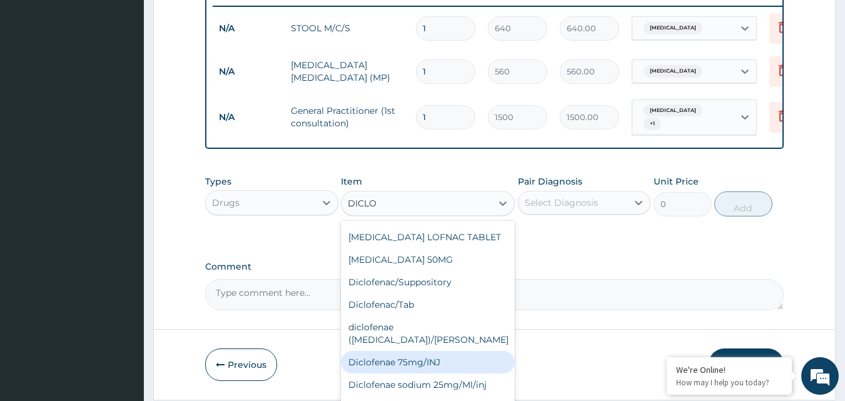
click at [443, 351] on div "Diclofenae 75mg/INJ" at bounding box center [428, 362] width 174 height 23
type input "39.38"
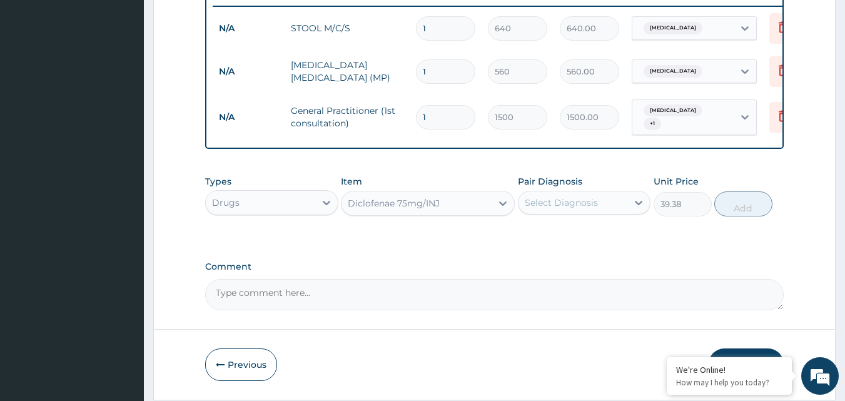
click at [554, 209] on div "Select Diagnosis" at bounding box center [560, 202] width 73 height 13
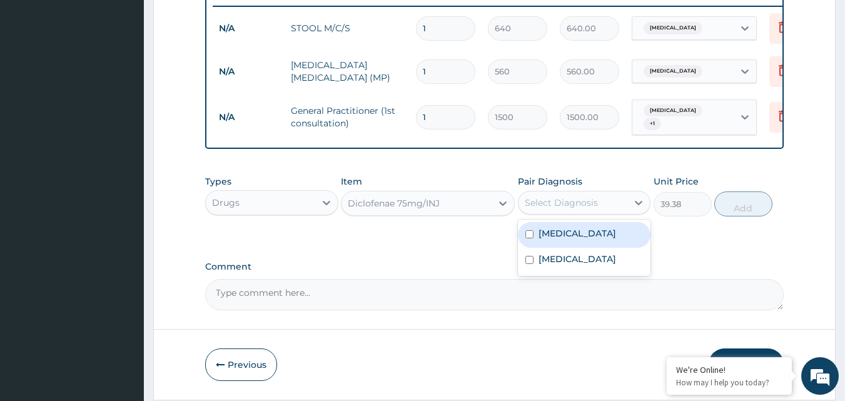
click at [541, 237] on label "[MEDICAL_DATA]" at bounding box center [577, 233] width 78 height 13
checkbox input "true"
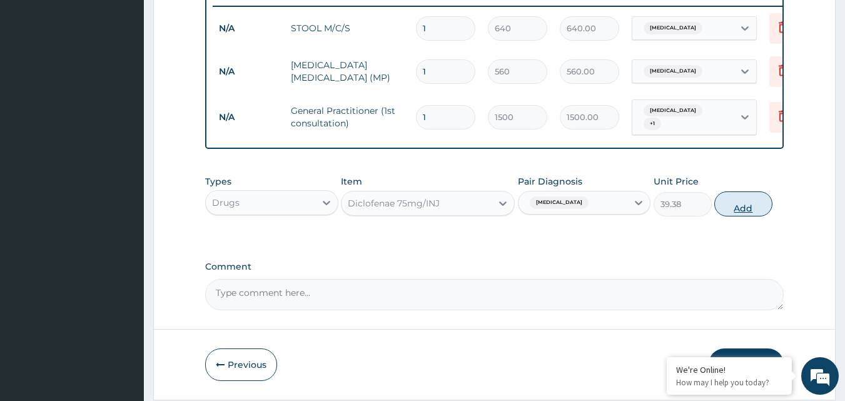
click at [748, 211] on button "Add" at bounding box center [743, 203] width 58 height 25
type input "0"
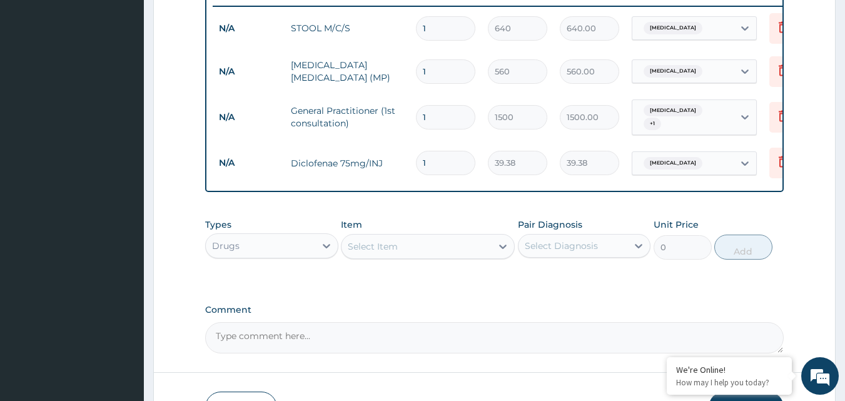
click at [430, 254] on div "Select Item" at bounding box center [416, 246] width 150 height 20
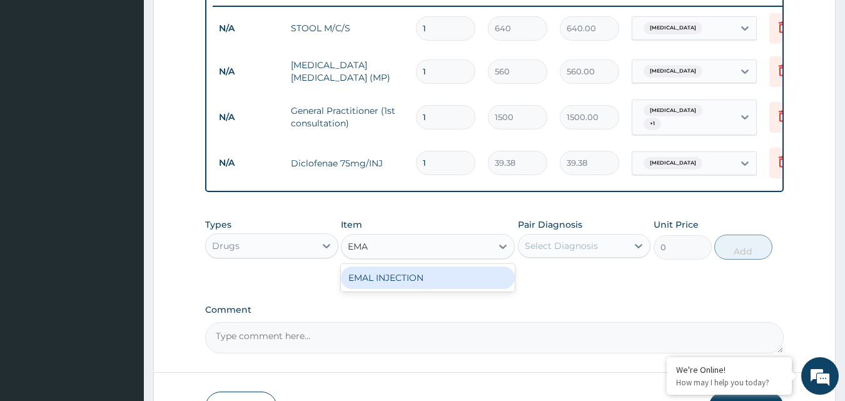
type input "EMAL"
click at [417, 280] on div "EMAL INJECTION" at bounding box center [428, 277] width 174 height 23
type input "708.75"
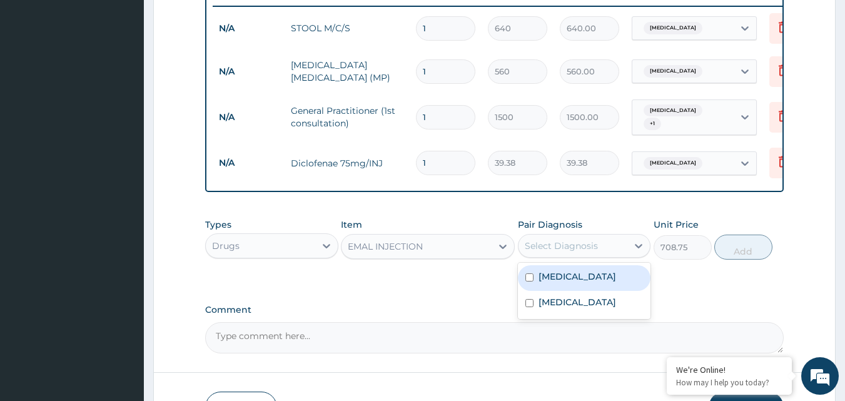
click at [562, 246] on div "Select Diagnosis" at bounding box center [560, 245] width 73 height 13
click at [558, 280] on label "[MEDICAL_DATA]" at bounding box center [577, 276] width 78 height 13
checkbox input "true"
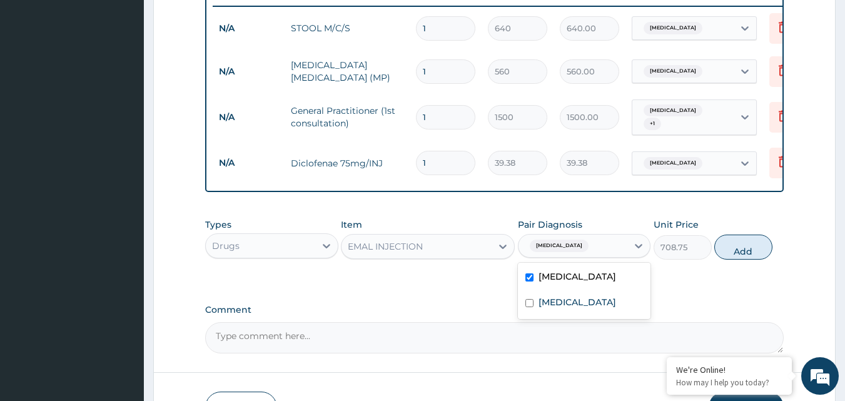
click at [736, 254] on button "Add" at bounding box center [743, 246] width 58 height 25
type input "0"
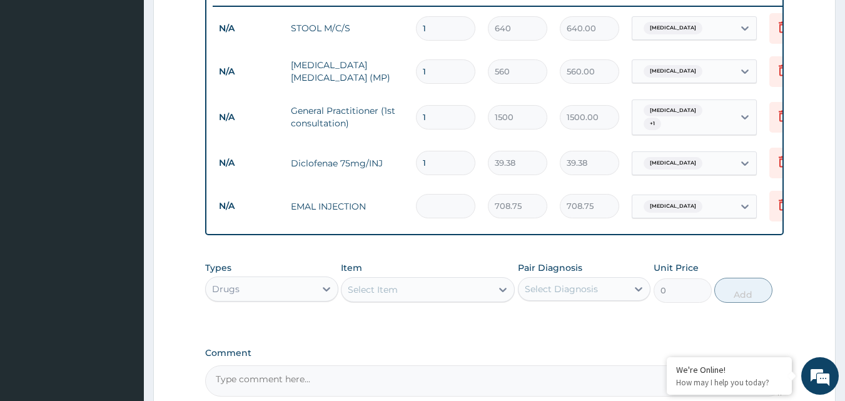
type input "0.00"
type input "2"
type input "1417.50"
type input "2"
click at [436, 299] on div "Select Item" at bounding box center [416, 289] width 150 height 20
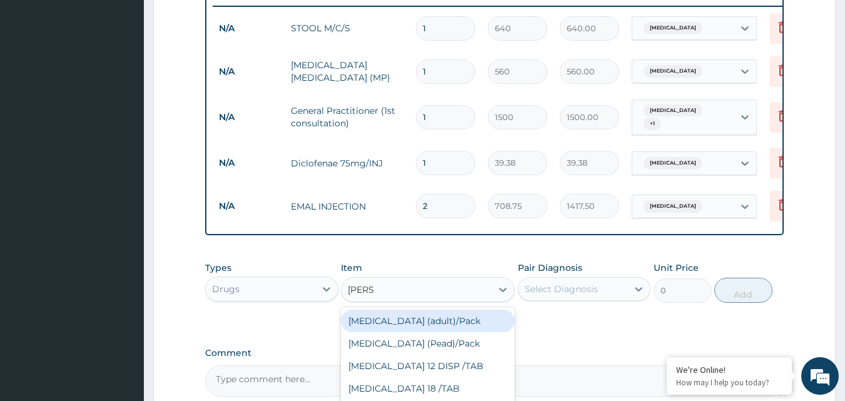
type input "COART"
click at [431, 326] on div "[MEDICAL_DATA] (adult)/Pack" at bounding box center [428, 320] width 174 height 23
type input "682.5"
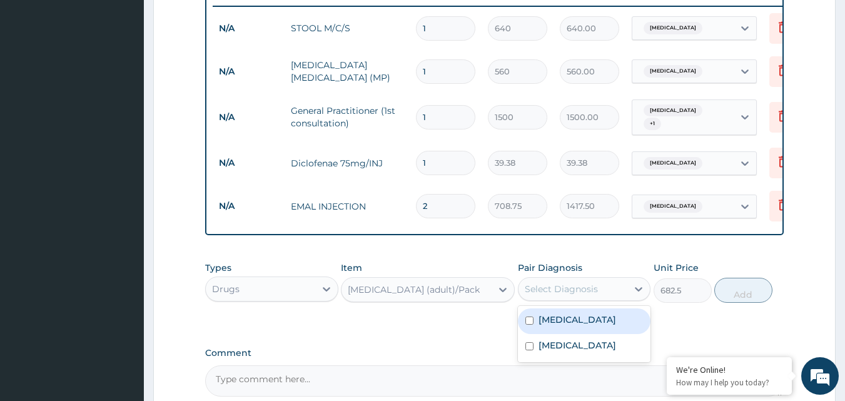
click at [568, 299] on div "Select Diagnosis" at bounding box center [572, 289] width 109 height 20
click at [563, 324] on label "[MEDICAL_DATA]" at bounding box center [577, 319] width 78 height 13
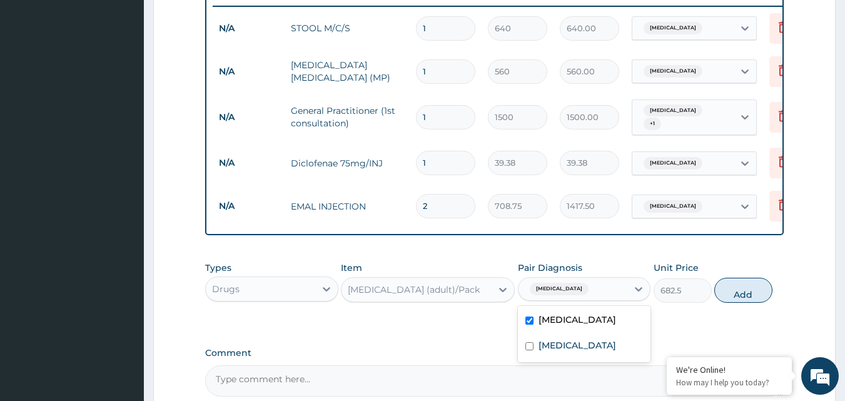
checkbox input "true"
click at [732, 291] on button "Add" at bounding box center [743, 290] width 58 height 25
type input "0"
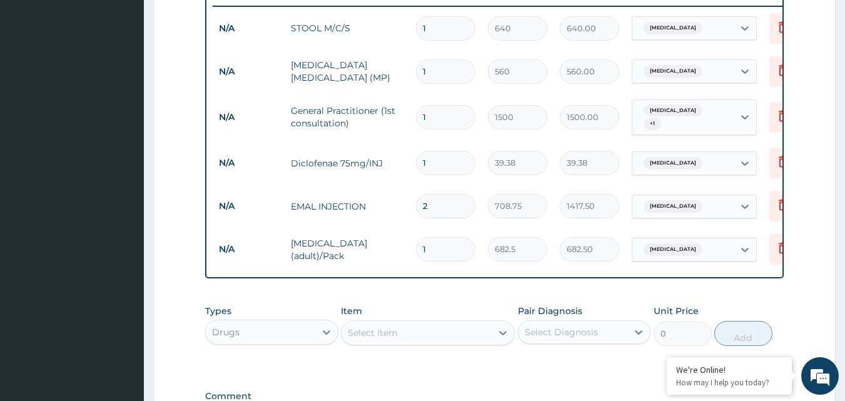
click at [422, 336] on div "Select Item" at bounding box center [416, 333] width 150 height 20
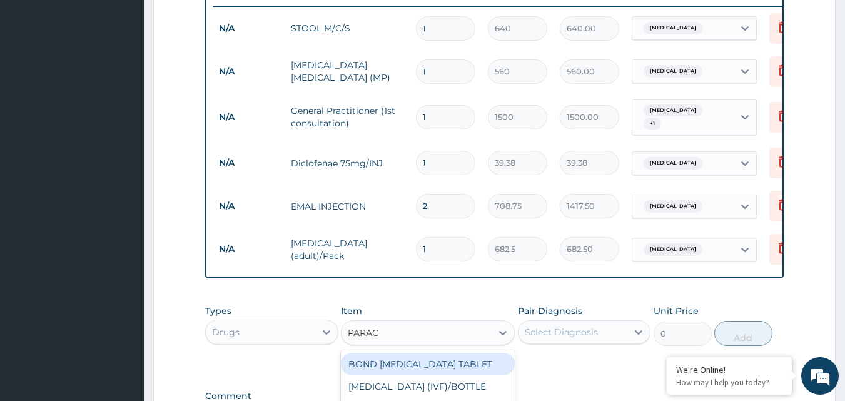
type input "PARACE"
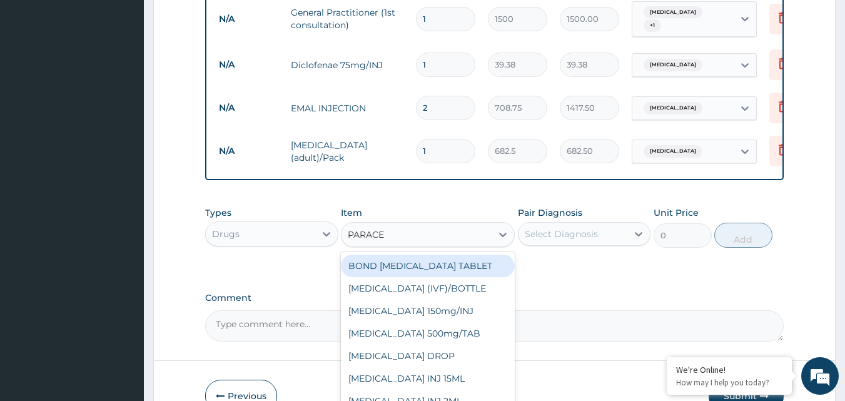
scroll to position [617, 0]
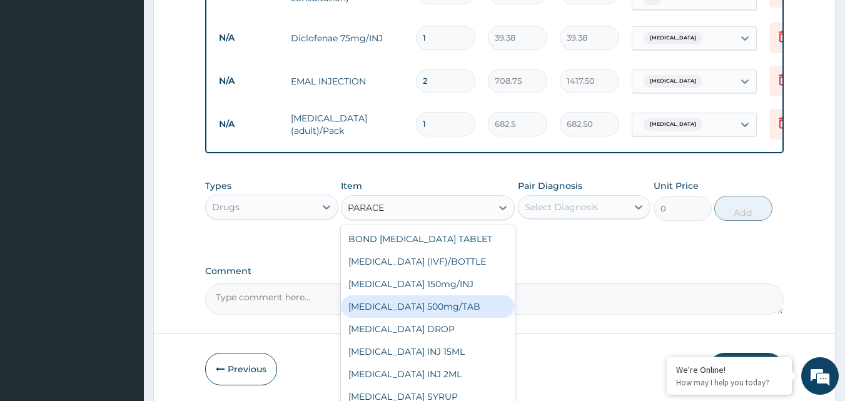
click at [449, 311] on div "[MEDICAL_DATA] 500mg/TAB" at bounding box center [428, 306] width 174 height 23
type input "5.25"
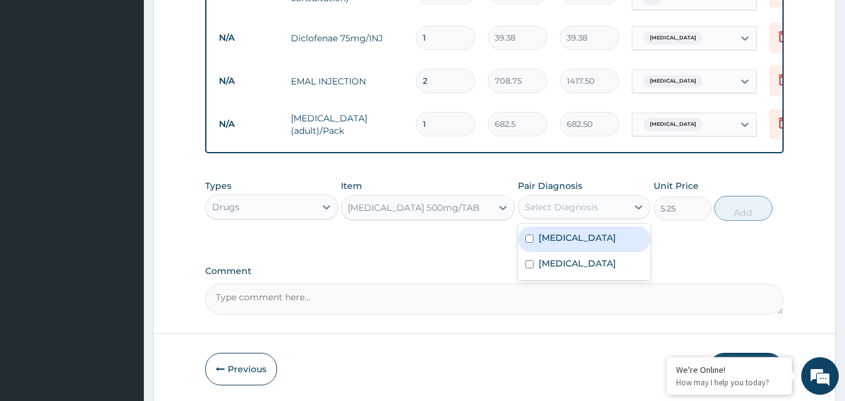
click at [605, 210] on div "Select Diagnosis" at bounding box center [572, 207] width 109 height 20
click at [576, 246] on div "[MEDICAL_DATA]" at bounding box center [584, 239] width 133 height 26
checkbox input "true"
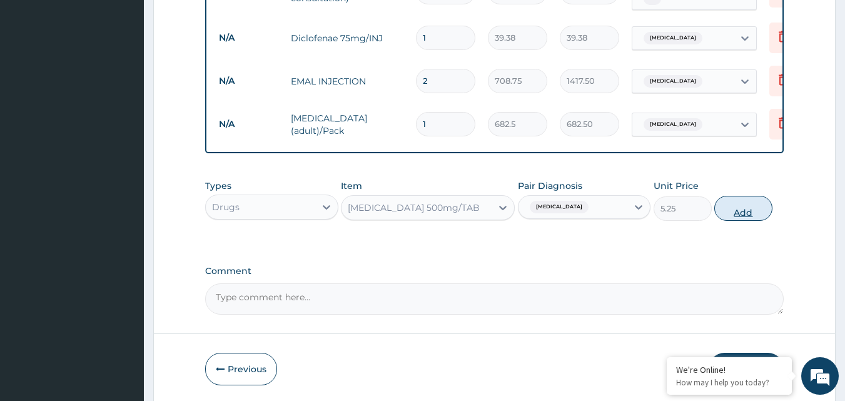
click at [724, 214] on button "Add" at bounding box center [743, 208] width 58 height 25
type input "0"
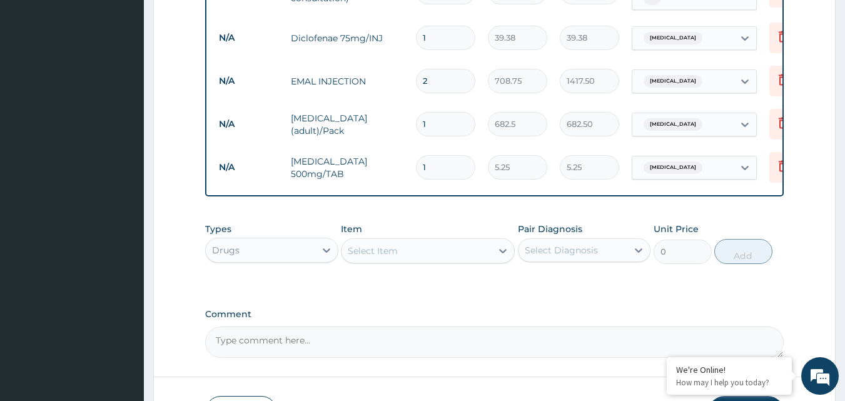
type input "18"
type input "94.50"
type input "18"
click at [463, 256] on div "Select Item" at bounding box center [416, 251] width 150 height 20
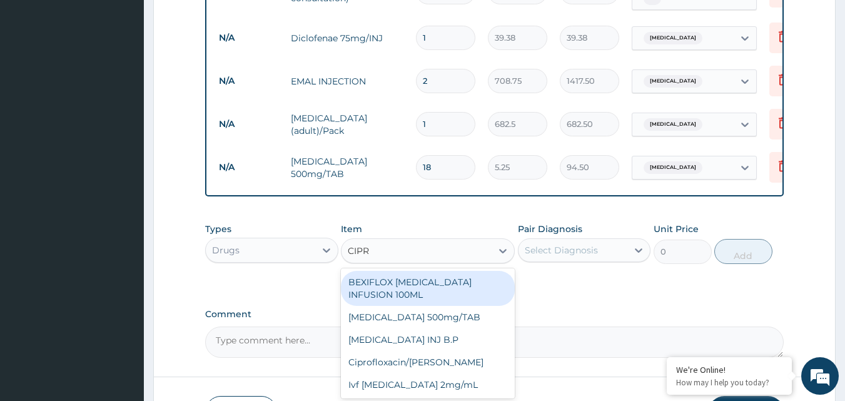
type input "CIPRO"
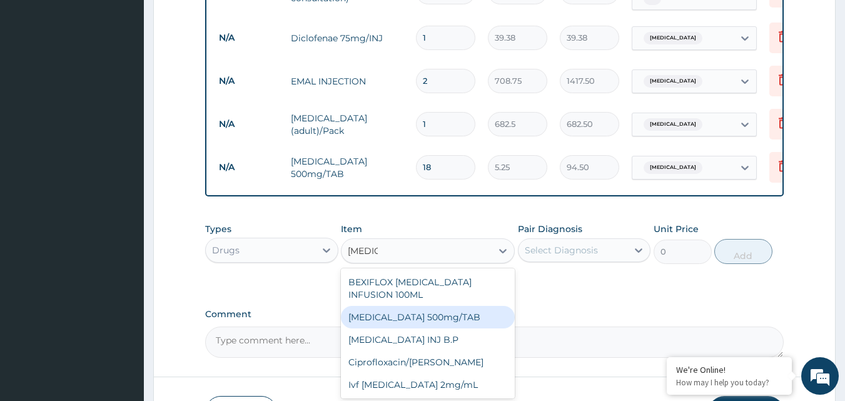
click at [466, 306] on div "[MEDICAL_DATA] 500mg/TAB" at bounding box center [428, 317] width 174 height 23
type input "26.77"
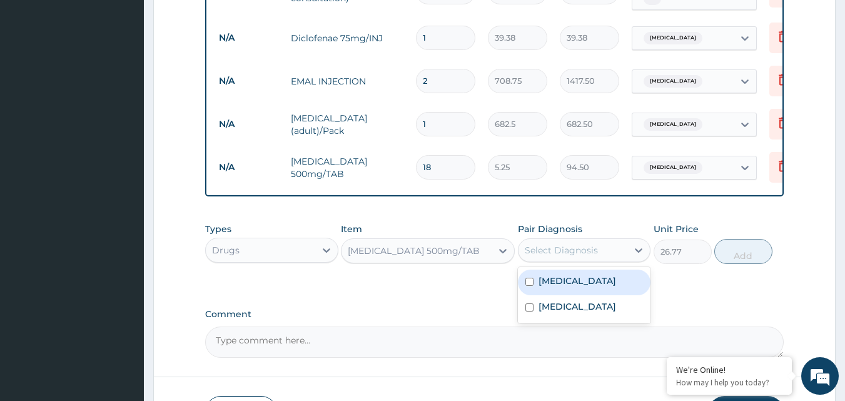
click at [568, 256] on div "Select Diagnosis" at bounding box center [560, 250] width 73 height 13
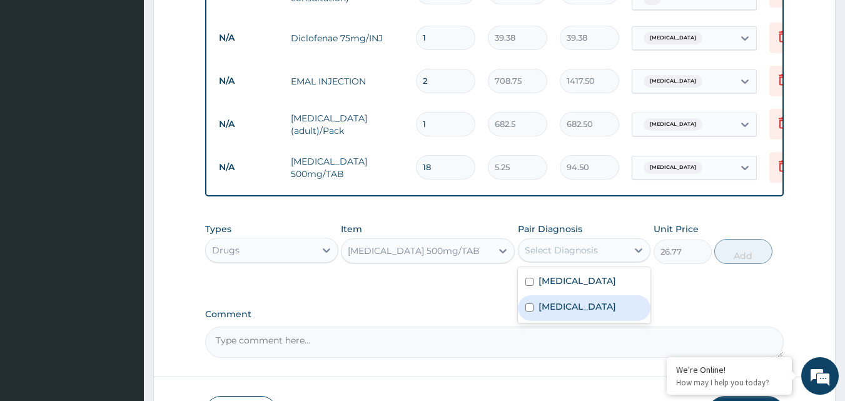
click at [561, 311] on label "Typhoid fever" at bounding box center [577, 306] width 78 height 13
checkbox input "true"
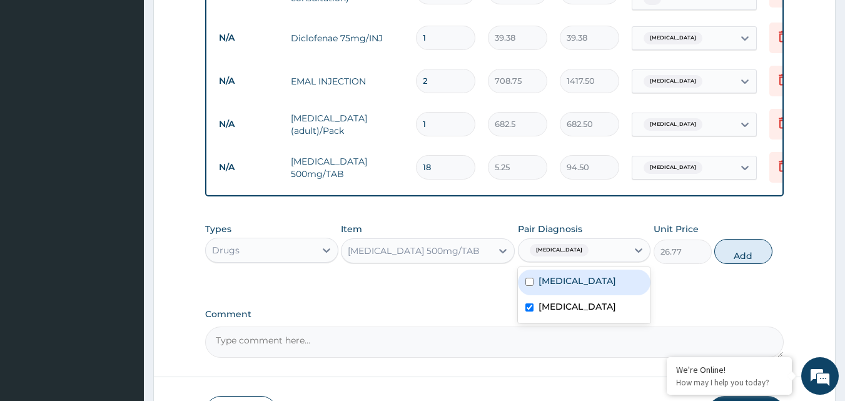
click at [735, 261] on button "Add" at bounding box center [743, 251] width 58 height 25
type input "0"
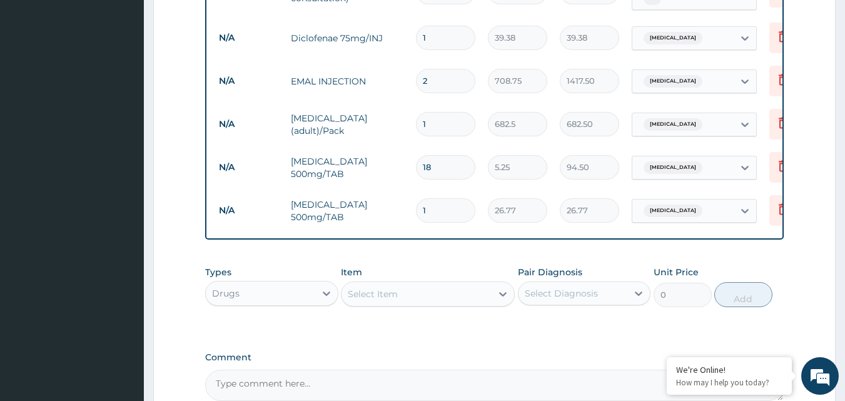
type input "10"
type input "267.70"
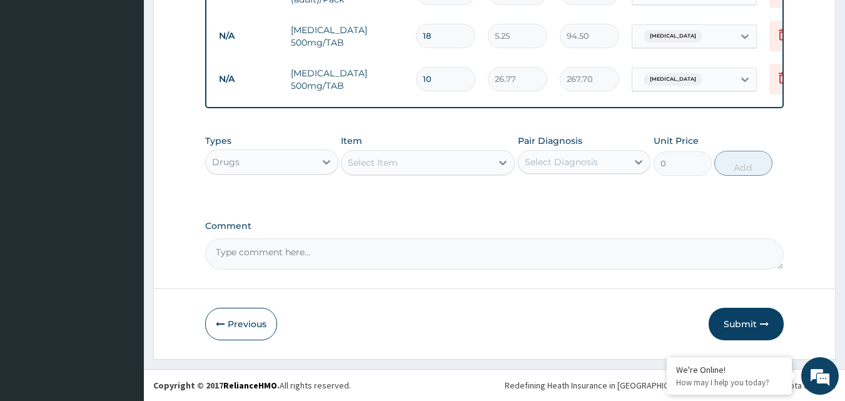
scroll to position [753, 0]
type input "10"
click at [729, 323] on button "Submit" at bounding box center [745, 324] width 75 height 33
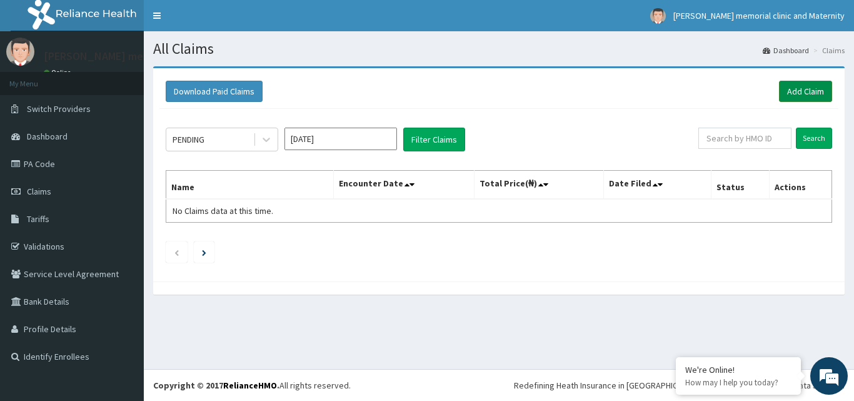
click at [805, 92] on link "Add Claim" at bounding box center [805, 91] width 53 height 21
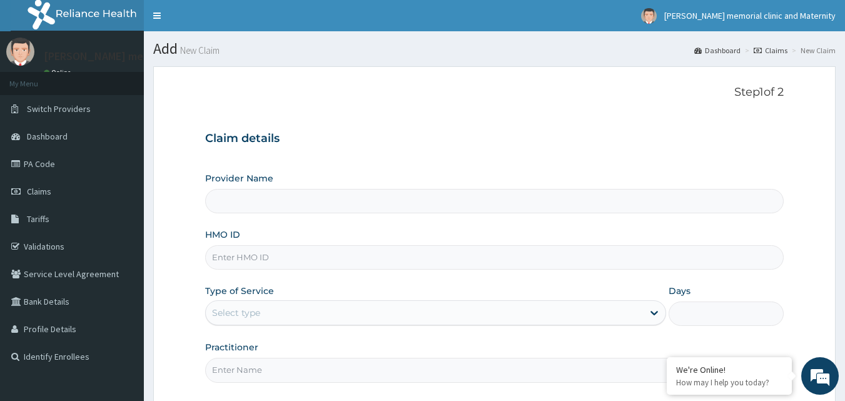
click at [424, 263] on input "HMO ID" at bounding box center [494, 257] width 579 height 24
type input "[PERSON_NAME] memorial clinic and maternity"
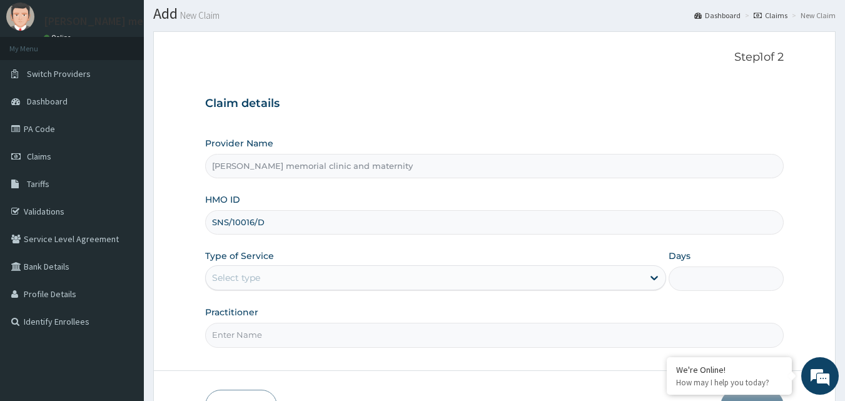
scroll to position [63, 0]
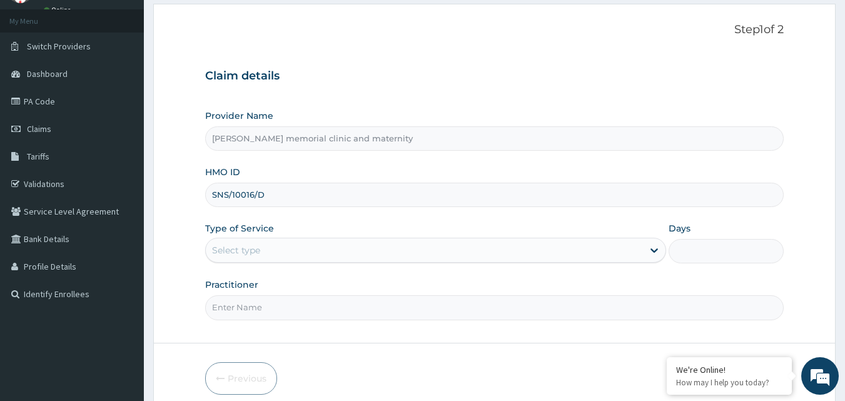
type input "SNS/10016/D"
click at [414, 255] on div "Select type" at bounding box center [424, 250] width 437 height 20
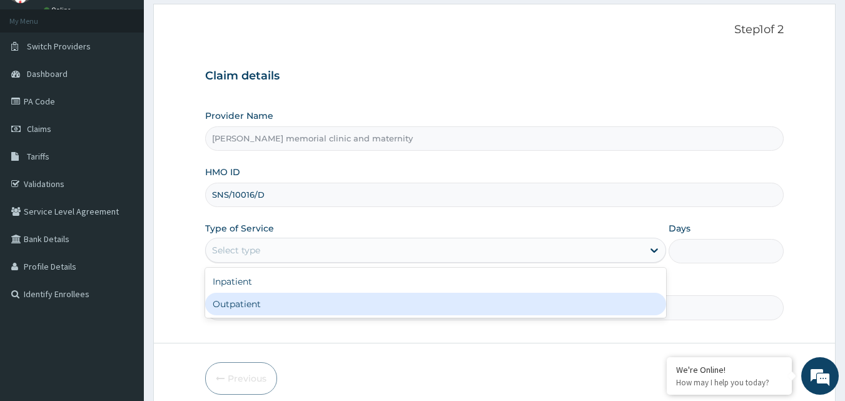
click at [378, 296] on div "Outpatient" at bounding box center [435, 304] width 461 height 23
type input "1"
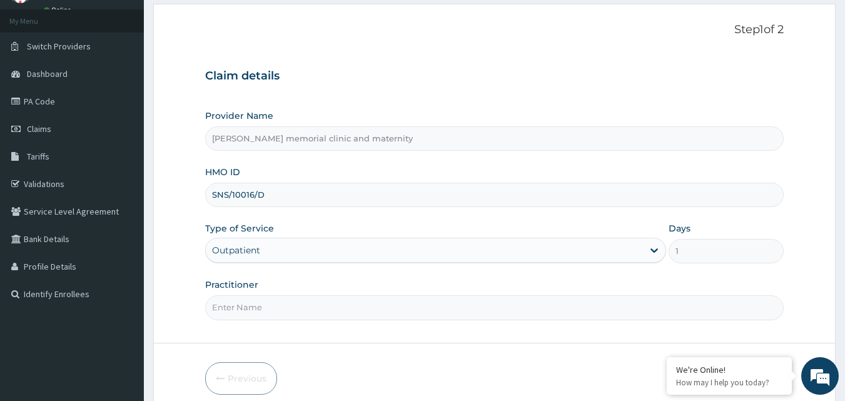
click at [382, 311] on input "Practitioner" at bounding box center [494, 307] width 579 height 24
type input "[PERSON_NAME]"
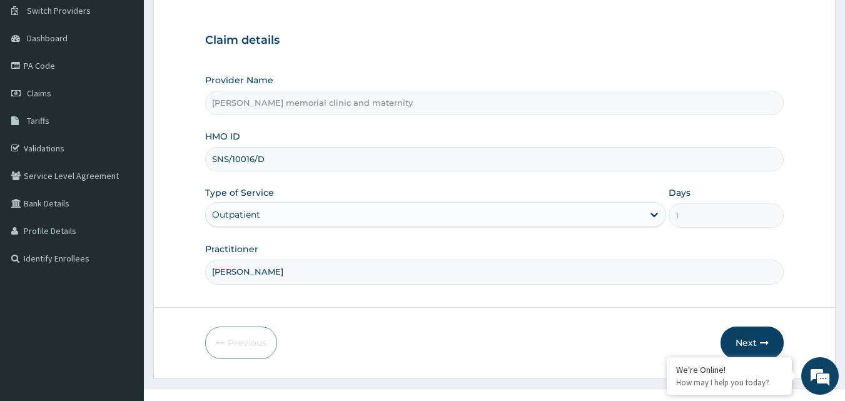
scroll to position [117, 0]
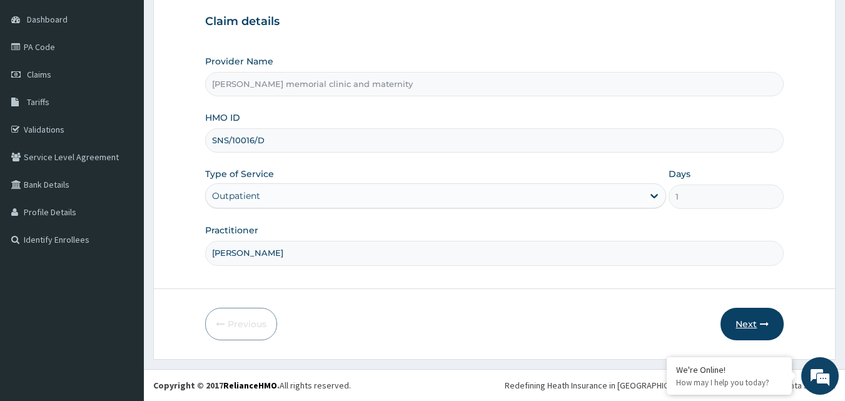
click at [740, 321] on button "Next" at bounding box center [751, 324] width 63 height 33
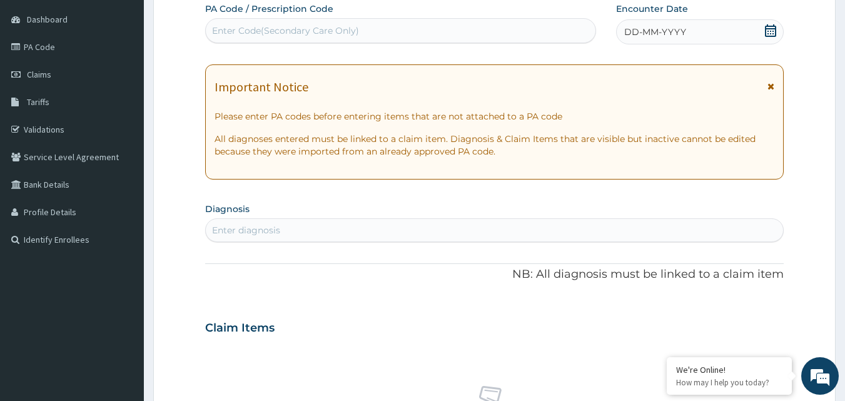
click at [422, 232] on div "Enter diagnosis" at bounding box center [495, 230] width 578 height 20
type input "COUGH"
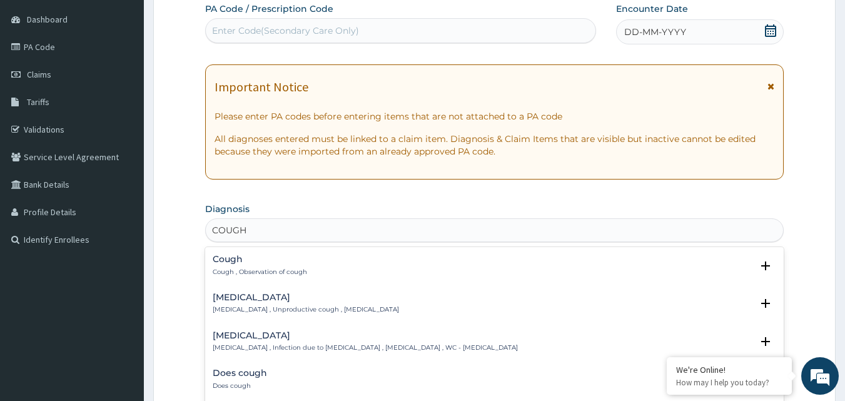
click at [294, 268] on p "Cough , Observation of cough" at bounding box center [260, 272] width 94 height 9
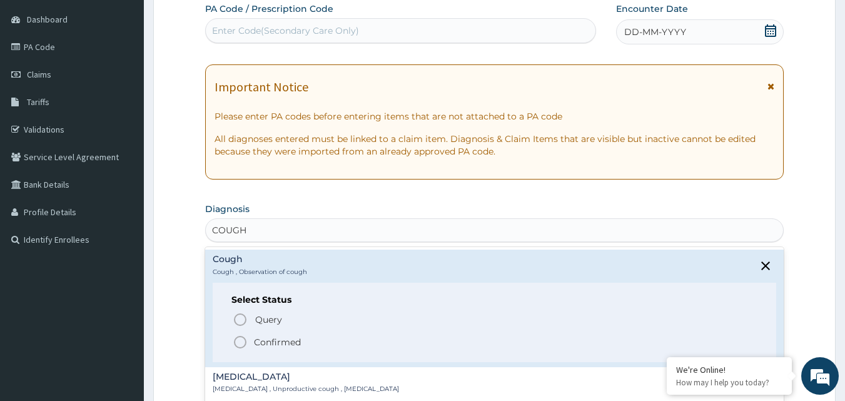
click at [275, 338] on p "Confirmed" at bounding box center [277, 342] width 47 height 13
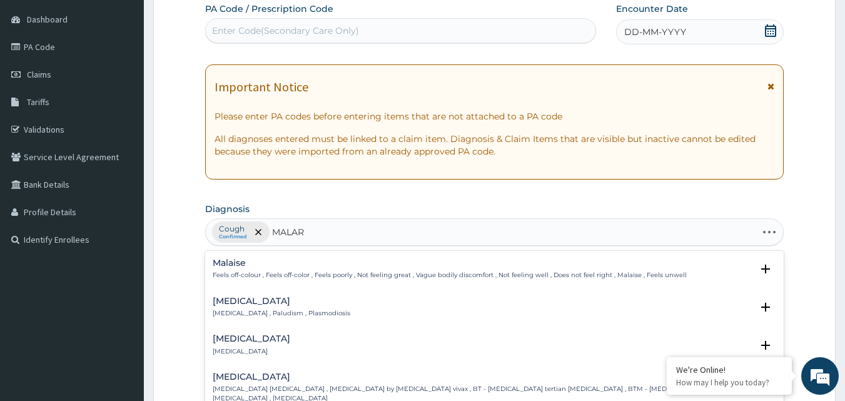
type input "MALARI"
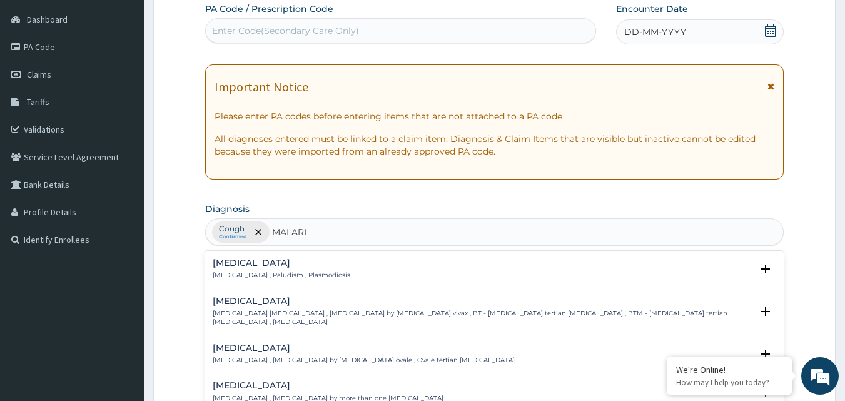
click at [286, 269] on div "[MEDICAL_DATA] [MEDICAL_DATA] , Paludism , Plasmodiosis" at bounding box center [282, 269] width 138 height 22
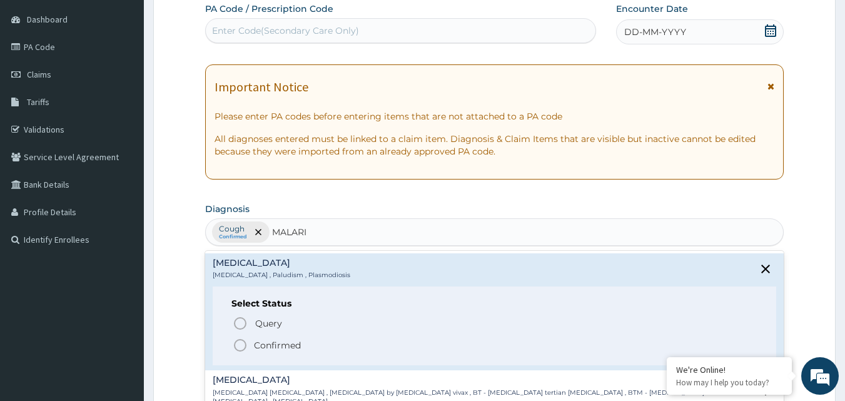
click at [266, 344] on p "Confirmed" at bounding box center [277, 345] width 47 height 13
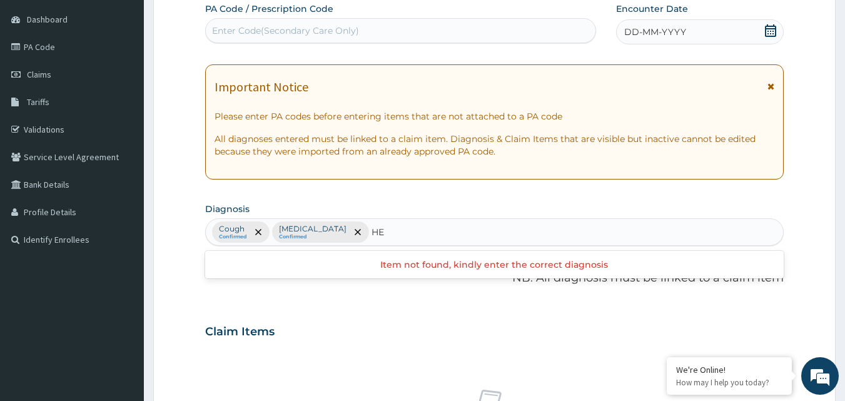
type input "H"
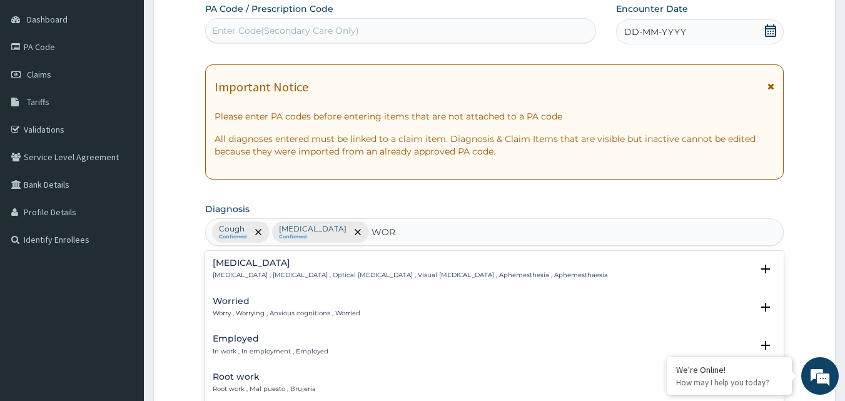
type input "WORM"
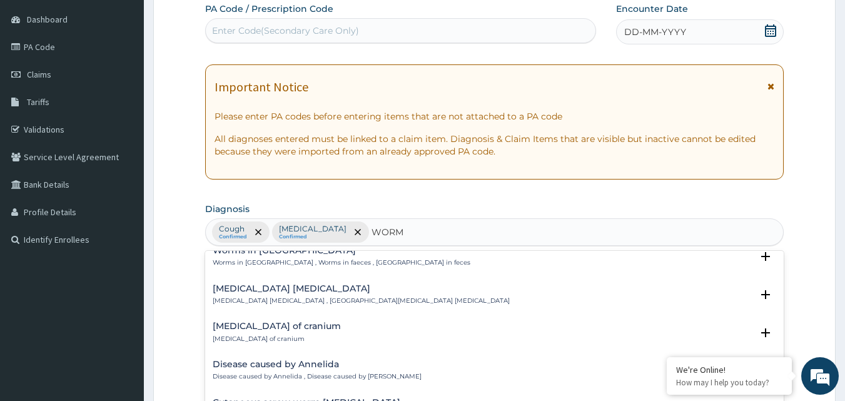
scroll to position [0, 0]
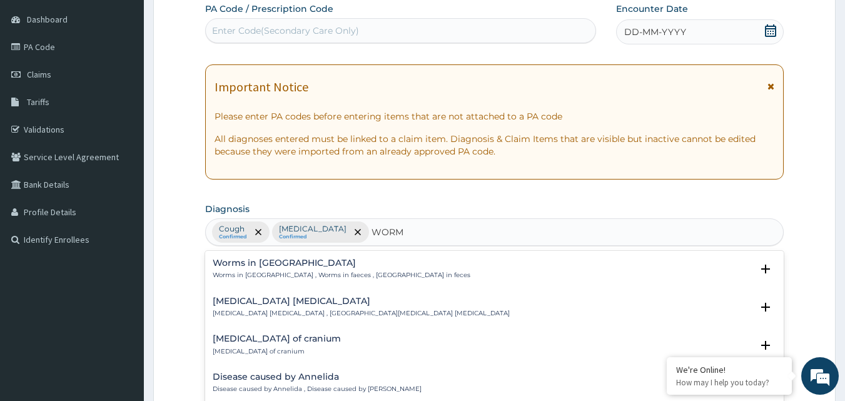
click at [366, 268] on div "Worms in stool Worms in stool , [GEOGRAPHIC_DATA] in faeces , [GEOGRAPHIC_DATA]…" at bounding box center [342, 269] width 258 height 22
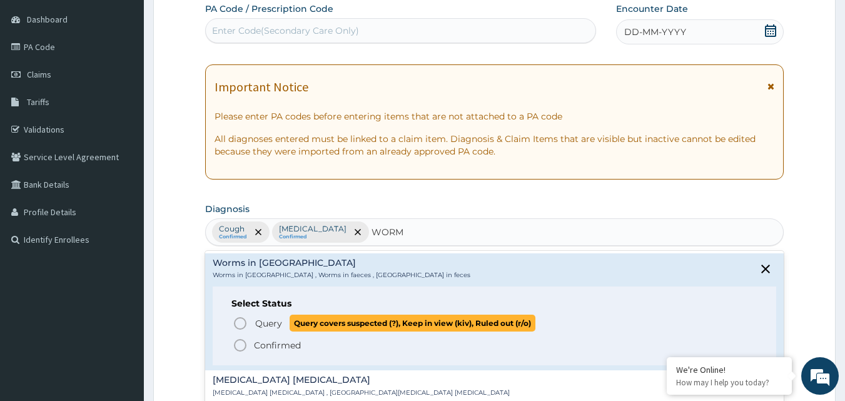
click at [274, 324] on span "Query" at bounding box center [268, 323] width 27 height 13
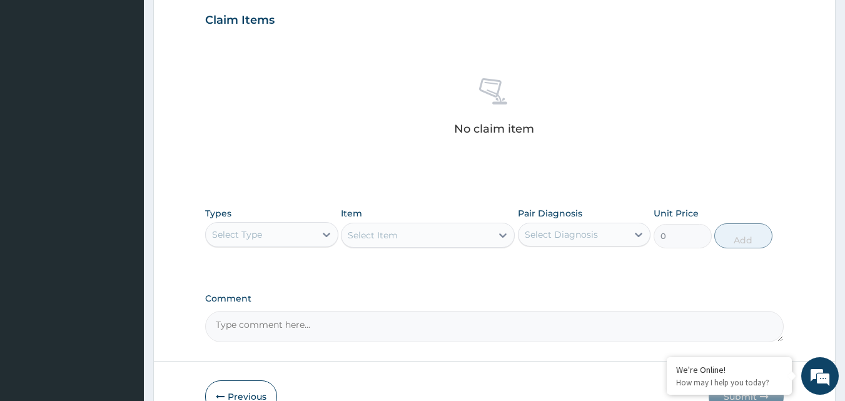
scroll to position [429, 0]
click at [292, 236] on div "Select Type" at bounding box center [260, 233] width 109 height 20
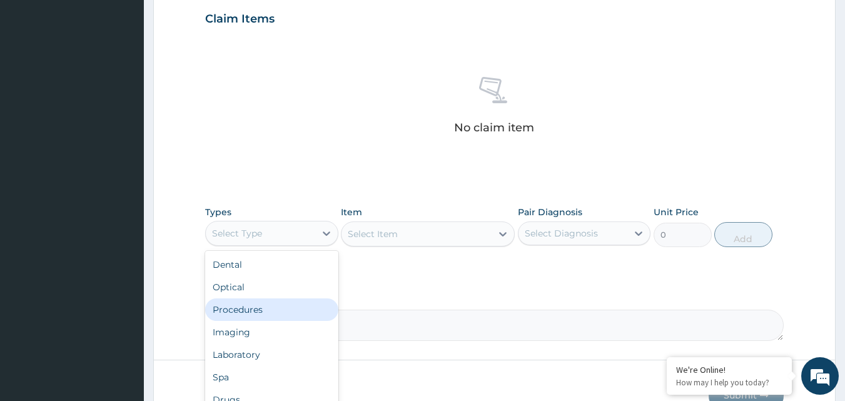
click at [276, 315] on div "Procedures" at bounding box center [271, 309] width 133 height 23
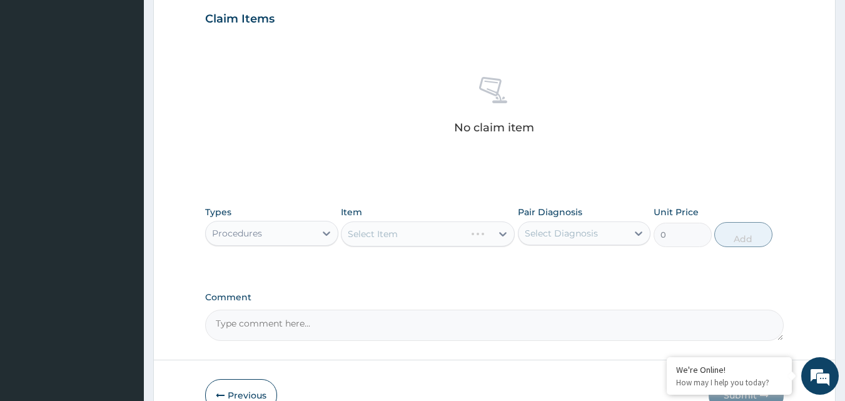
click at [364, 240] on div "Select Item" at bounding box center [403, 234] width 124 height 20
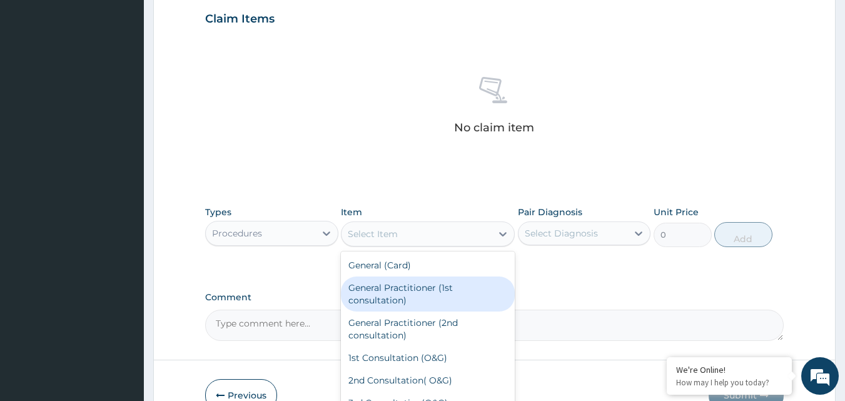
click at [387, 299] on div "General Practitioner (1st consultation)" at bounding box center [428, 293] width 174 height 35
type input "1500"
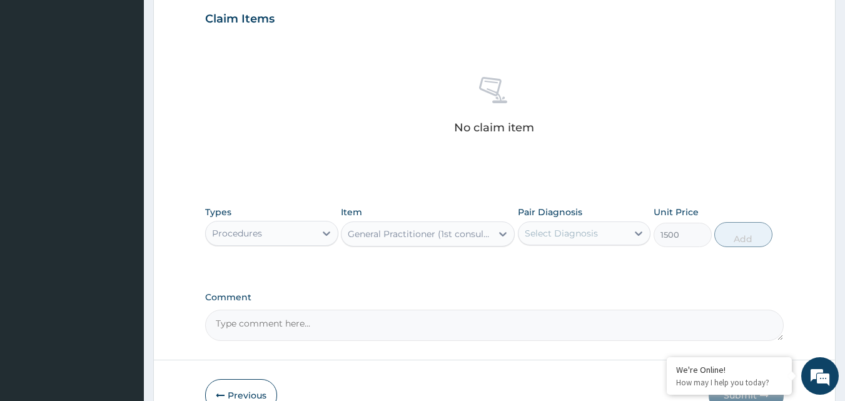
click at [563, 222] on div "Select Diagnosis" at bounding box center [584, 233] width 133 height 24
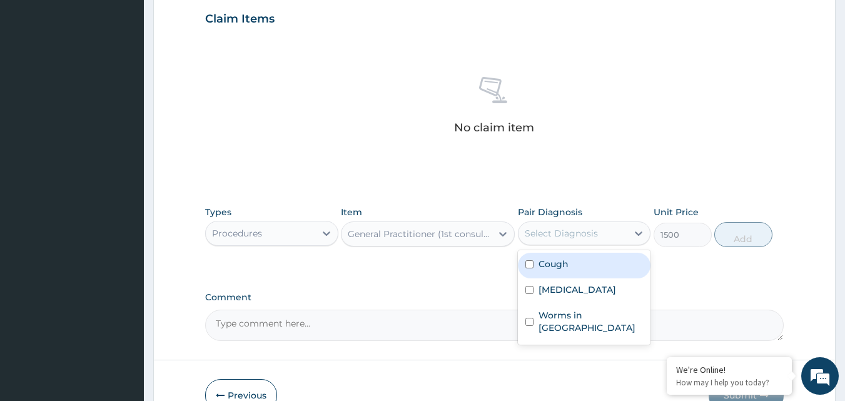
click at [549, 268] on label "Cough" at bounding box center [553, 264] width 30 height 13
checkbox input "true"
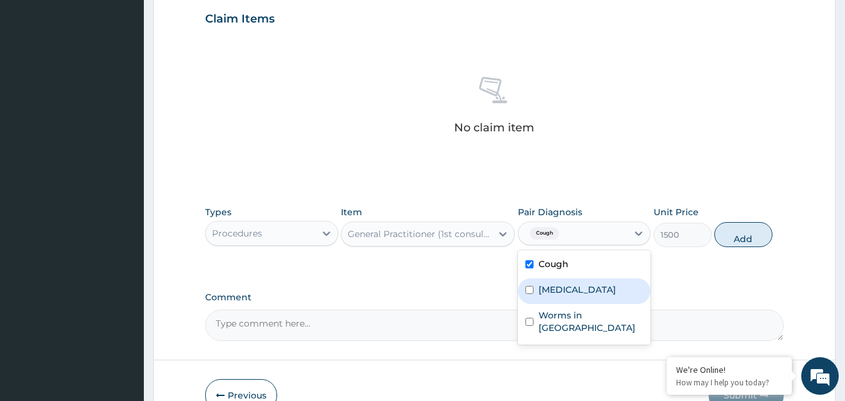
click at [541, 294] on label "[MEDICAL_DATA]" at bounding box center [577, 289] width 78 height 13
checkbox input "true"
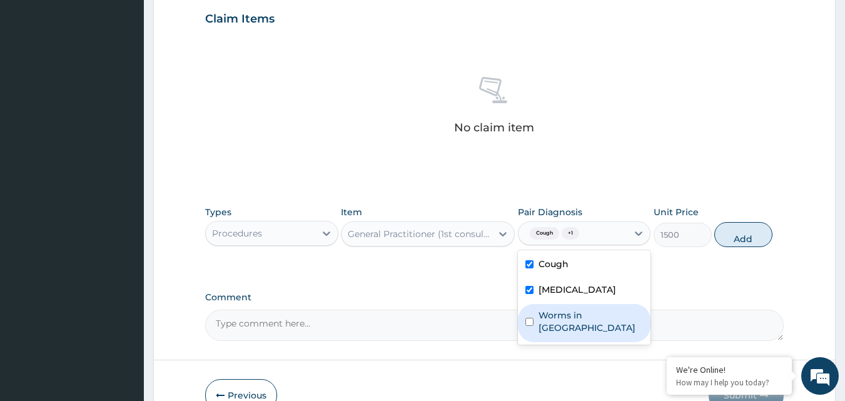
click at [543, 316] on label "Worms in [GEOGRAPHIC_DATA]" at bounding box center [590, 321] width 105 height 25
checkbox input "true"
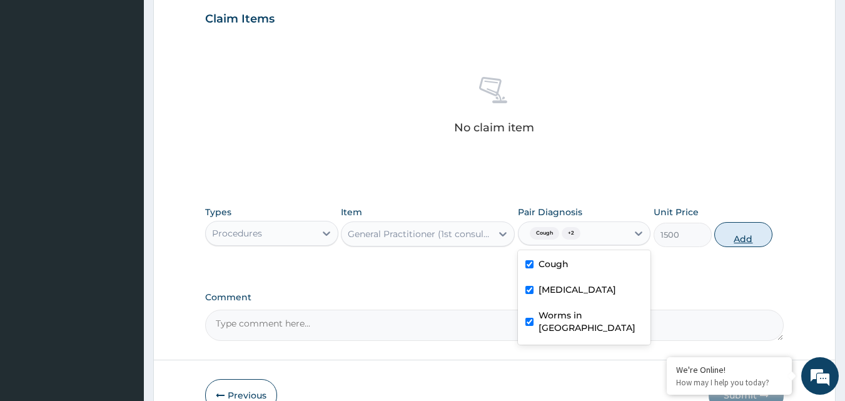
click at [728, 237] on button "Add" at bounding box center [743, 234] width 58 height 25
type input "0"
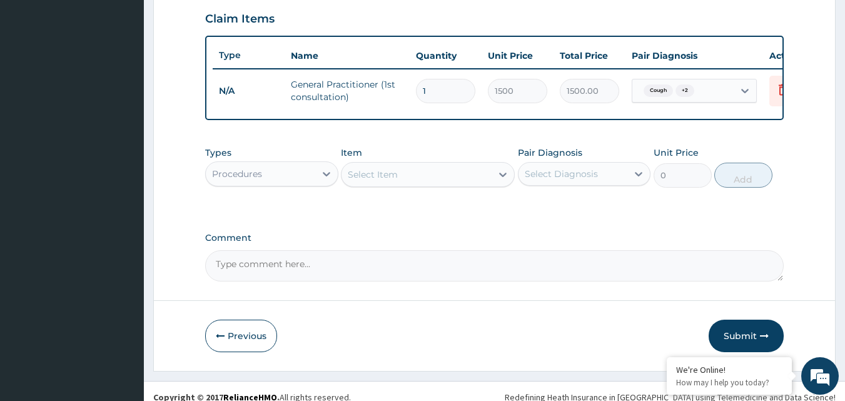
click at [301, 183] on div "Procedures" at bounding box center [260, 174] width 109 height 20
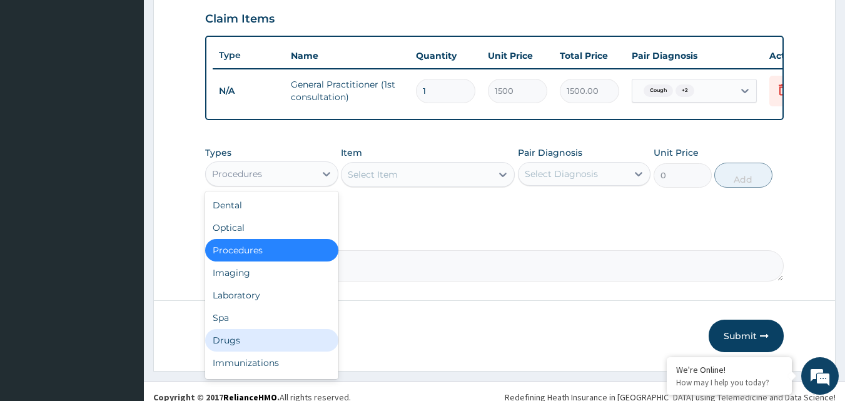
click at [254, 343] on div "Drugs" at bounding box center [271, 340] width 133 height 23
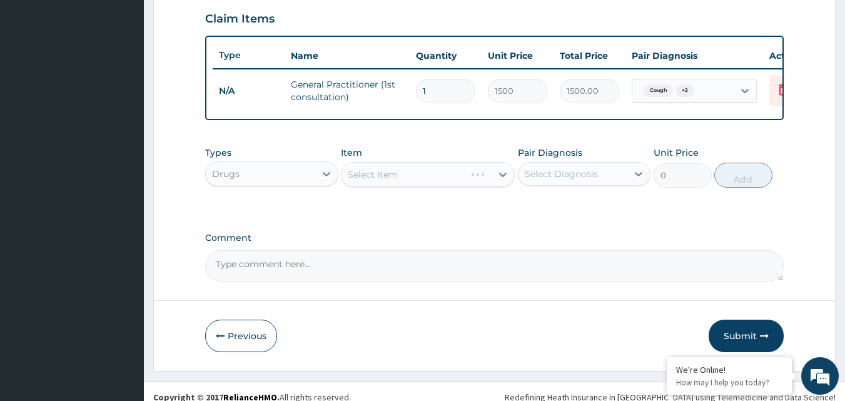
click at [374, 180] on div "Select Item" at bounding box center [428, 174] width 174 height 25
click at [372, 181] on div "Select Item" at bounding box center [373, 174] width 50 height 13
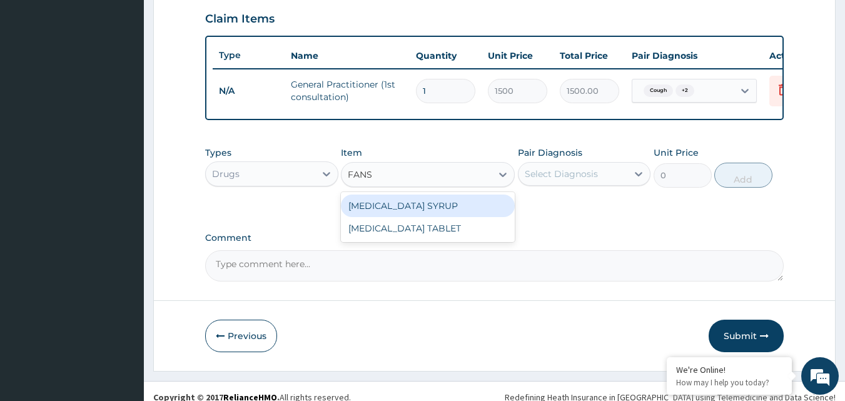
type input "FANSI"
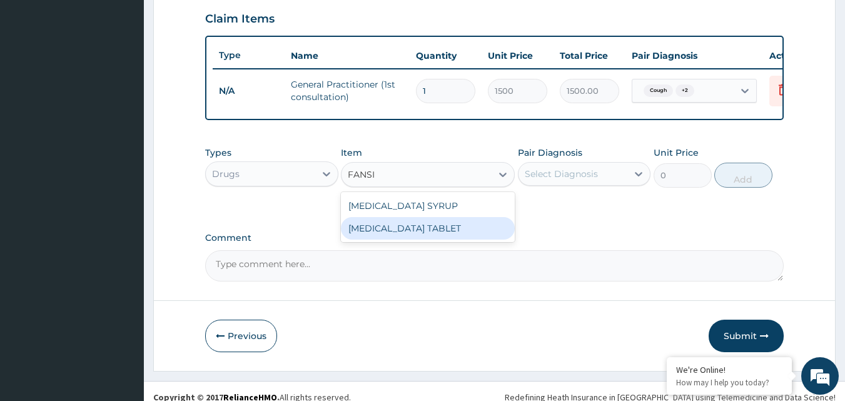
click at [386, 239] on div "[MEDICAL_DATA] TABLET" at bounding box center [428, 228] width 174 height 23
type input "31.5"
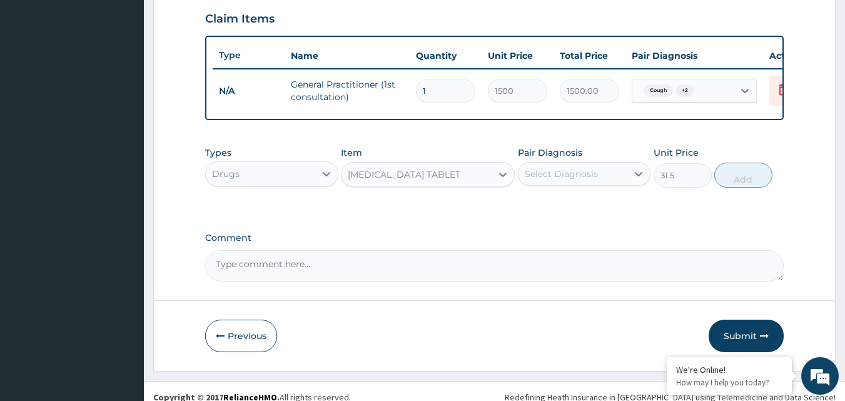
click at [443, 184] on div "[MEDICAL_DATA] TABLET" at bounding box center [416, 174] width 150 height 20
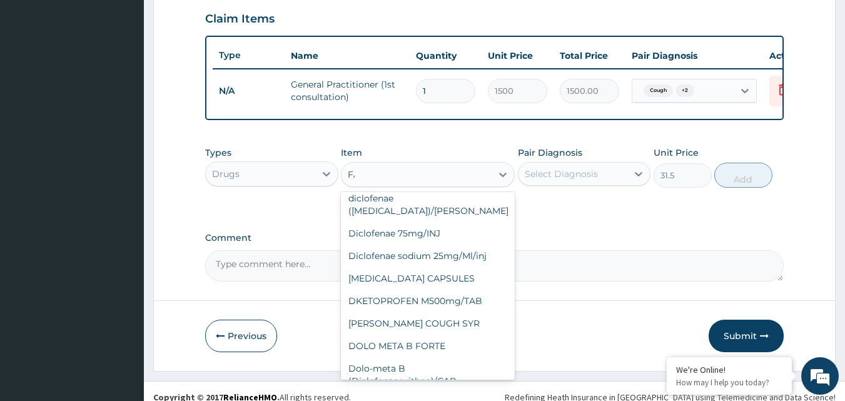
scroll to position [0, 0]
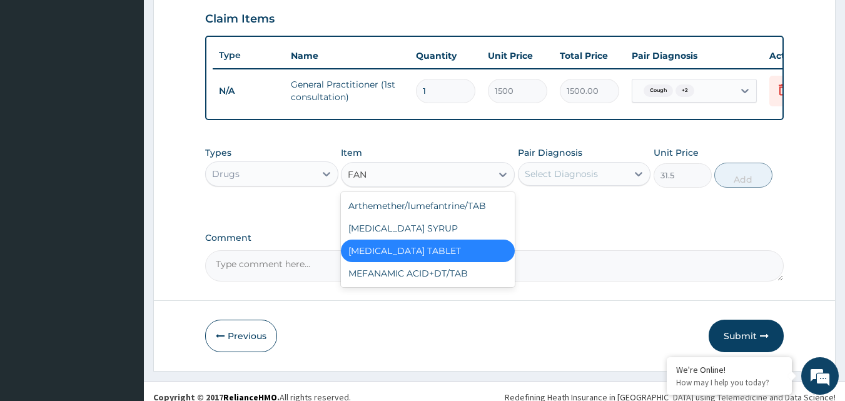
type input "FANS"
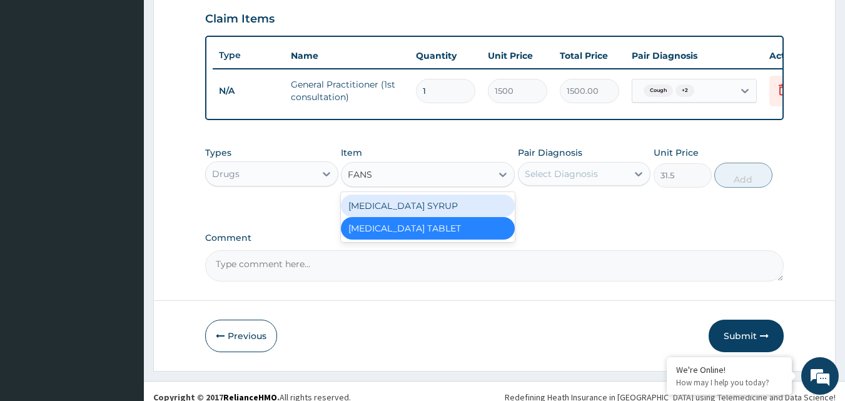
click at [411, 214] on div "[MEDICAL_DATA] SYRUP" at bounding box center [428, 205] width 174 height 23
type input "183.75"
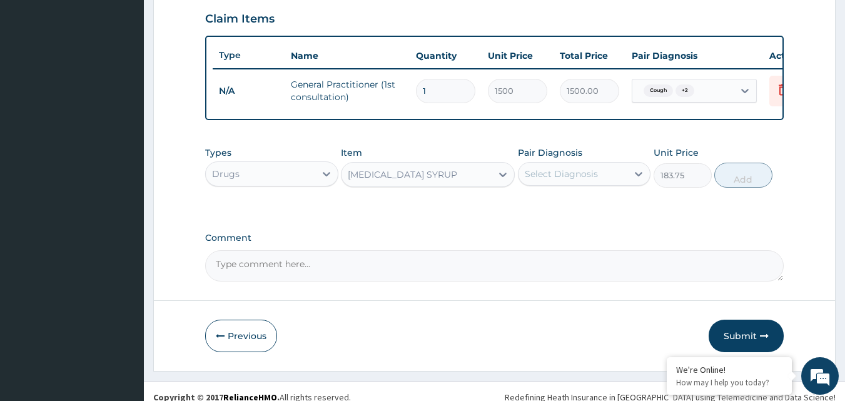
click at [546, 184] on div "Select Diagnosis" at bounding box center [572, 174] width 109 height 20
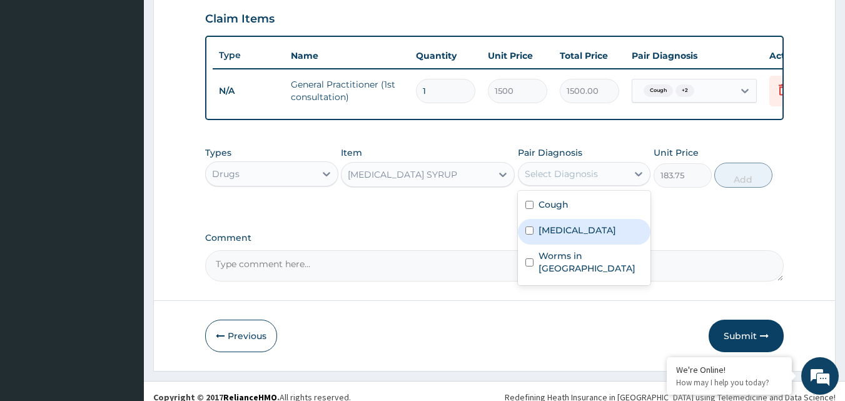
click at [568, 244] on div "Malaria" at bounding box center [584, 232] width 133 height 26
checkbox input "true"
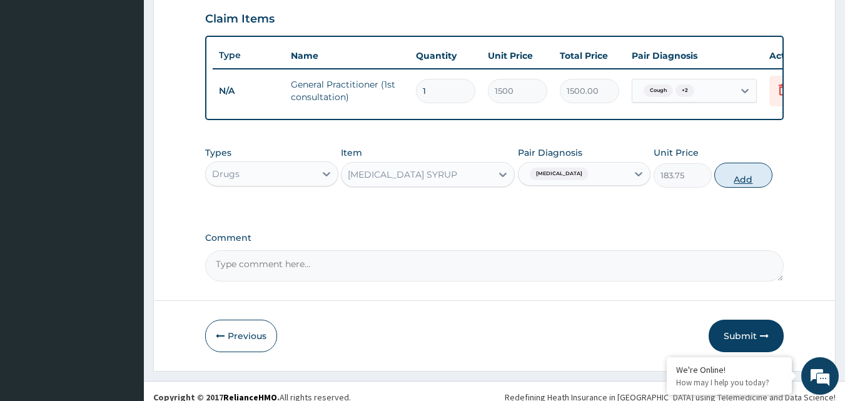
click at [732, 184] on button "Add" at bounding box center [743, 175] width 58 height 25
type input "0"
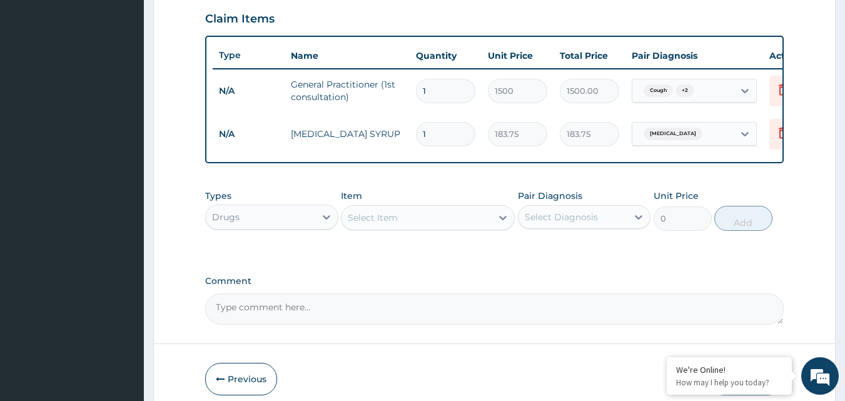
click at [373, 224] on div "Select Item" at bounding box center [373, 217] width 50 height 13
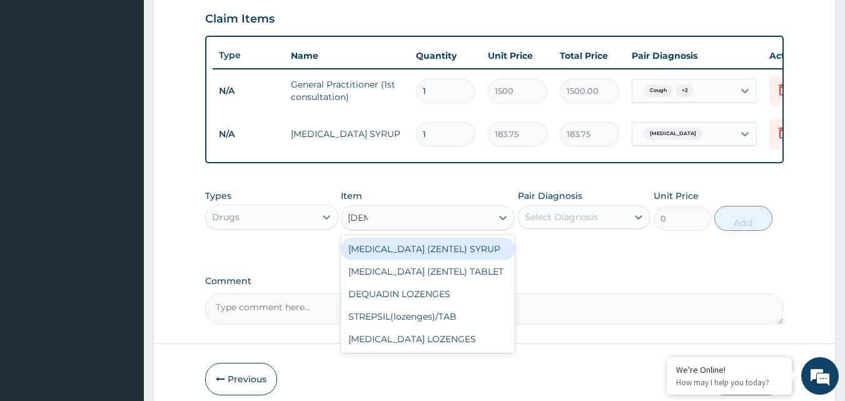
type input "ZENT"
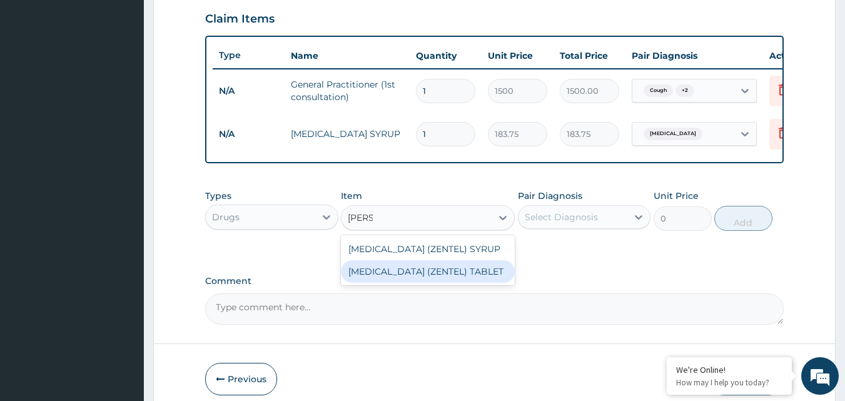
click at [404, 278] on div "ALBENDAZOLE (ZENTEL) TABLET" at bounding box center [428, 271] width 174 height 23
type input "157.5"
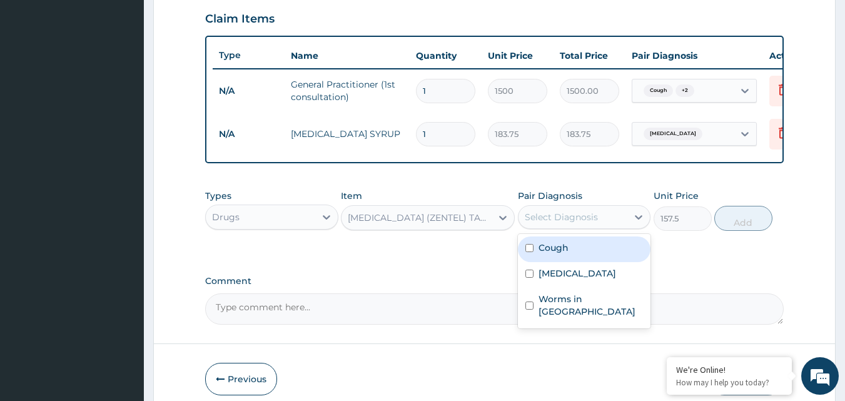
click at [529, 223] on div "Select Diagnosis" at bounding box center [560, 217] width 73 height 13
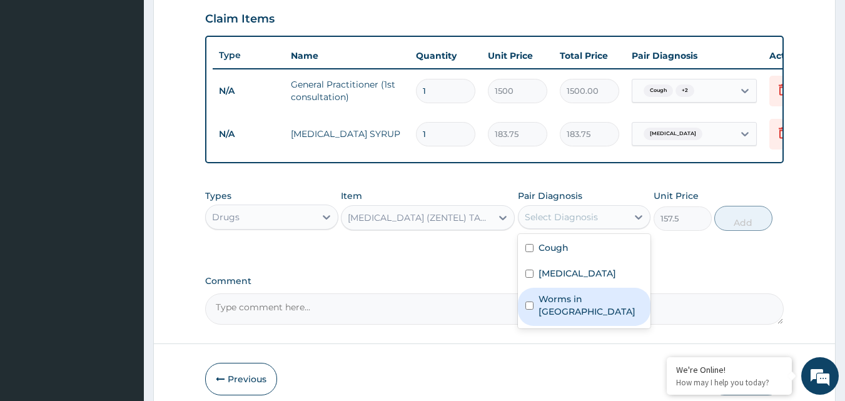
click at [569, 303] on label "Worms in stool" at bounding box center [590, 305] width 105 height 25
checkbox input "true"
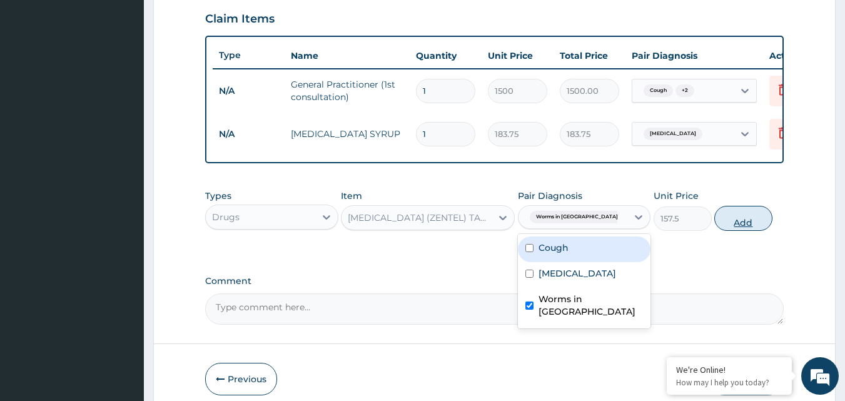
click at [746, 227] on button "Add" at bounding box center [743, 218] width 58 height 25
type input "0"
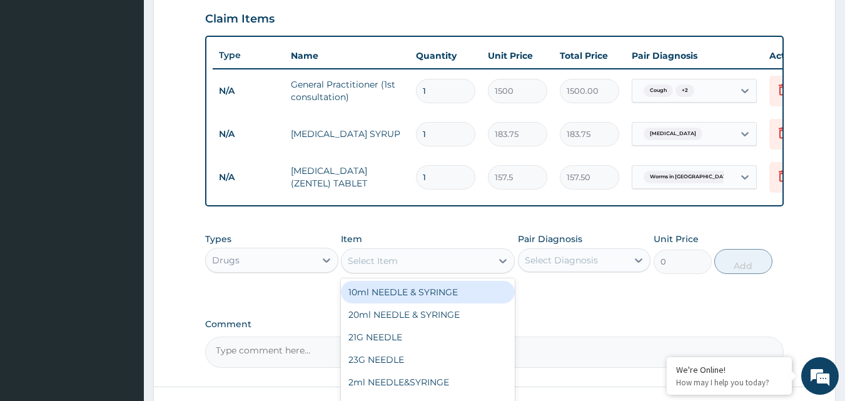
click at [433, 266] on div "Select Item" at bounding box center [416, 261] width 150 height 20
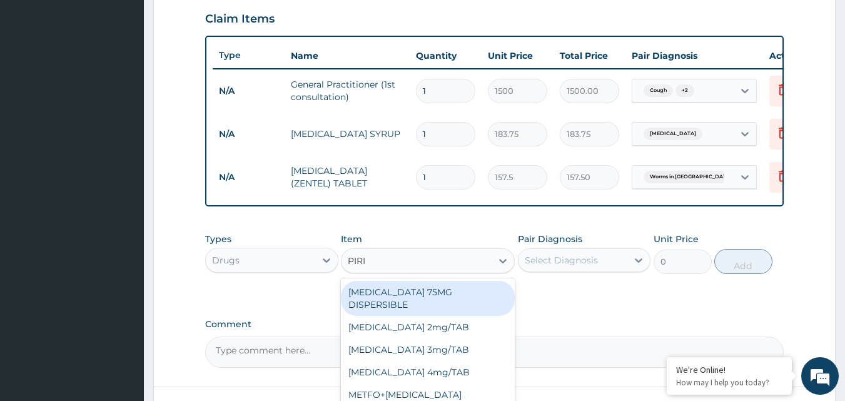
type input "PIRIT"
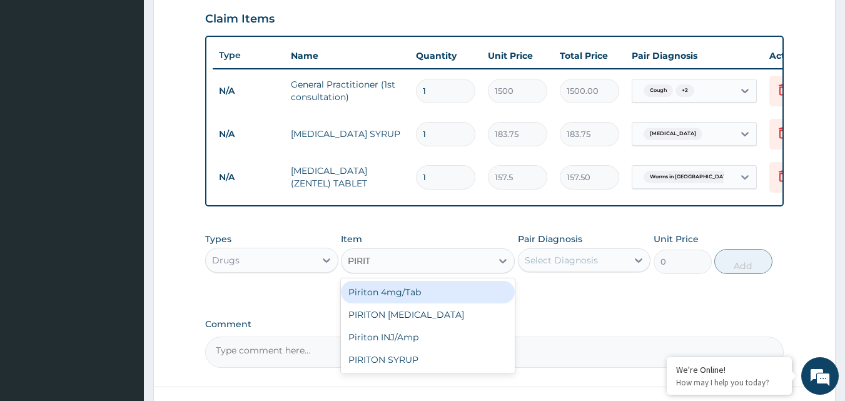
click at [443, 300] on div "Piriton 4mg/Tab" at bounding box center [428, 292] width 174 height 23
type input "5.25"
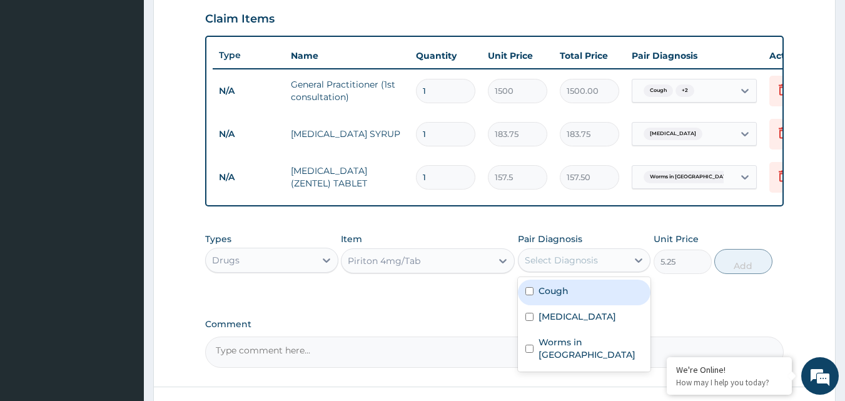
click at [597, 266] on div "Select Diagnosis" at bounding box center [572, 260] width 109 height 20
click at [558, 305] on div "Cough" at bounding box center [584, 292] width 133 height 26
checkbox input "true"
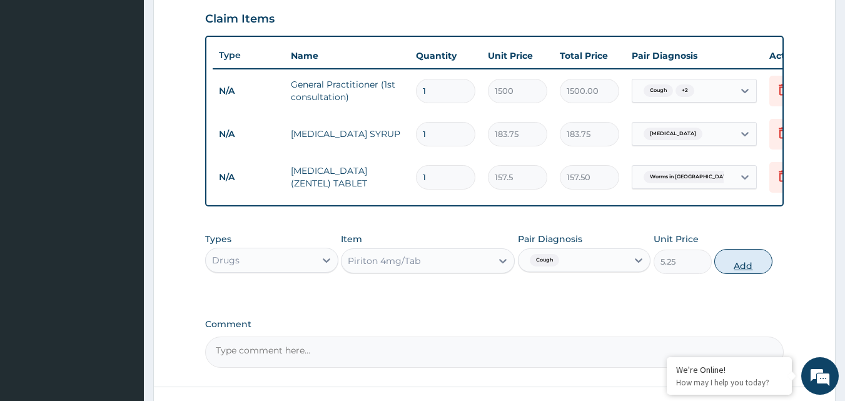
click at [740, 273] on button "Add" at bounding box center [743, 261] width 58 height 25
type input "0"
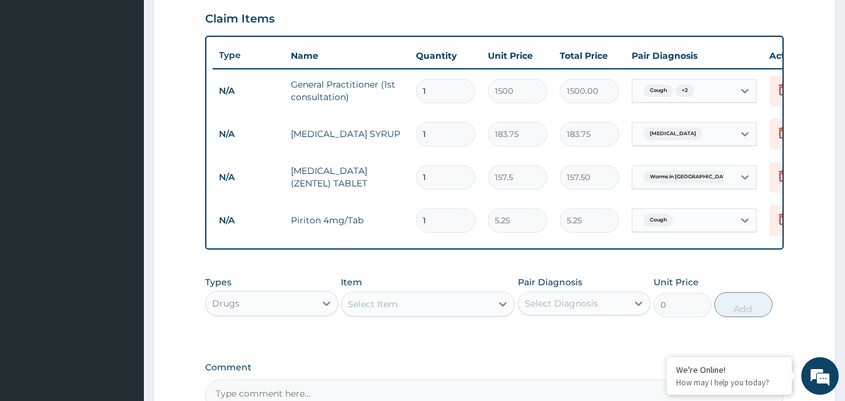
type input "0.00"
type input "5"
type input "26.25"
type input "5"
click at [405, 314] on div "Select Item" at bounding box center [416, 304] width 150 height 20
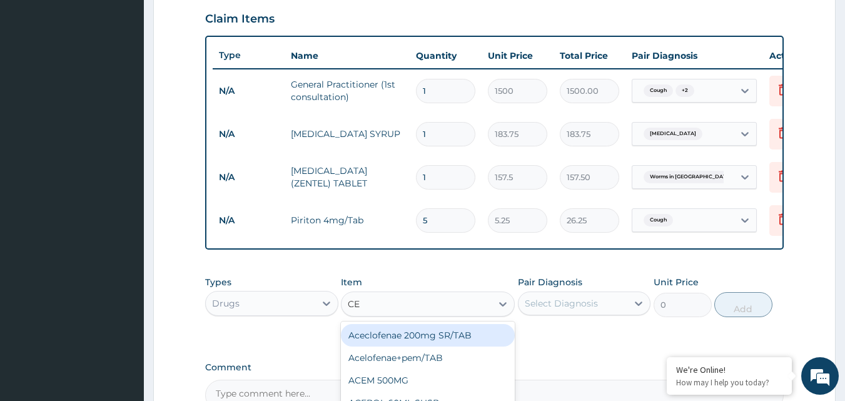
type input "CEF"
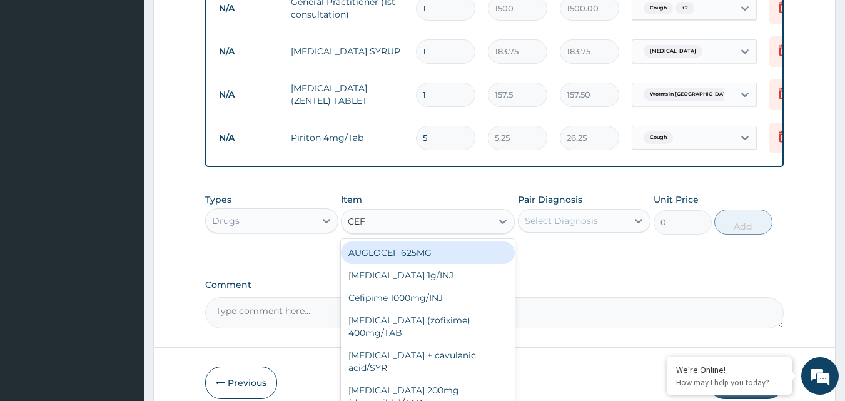
scroll to position [554, 0]
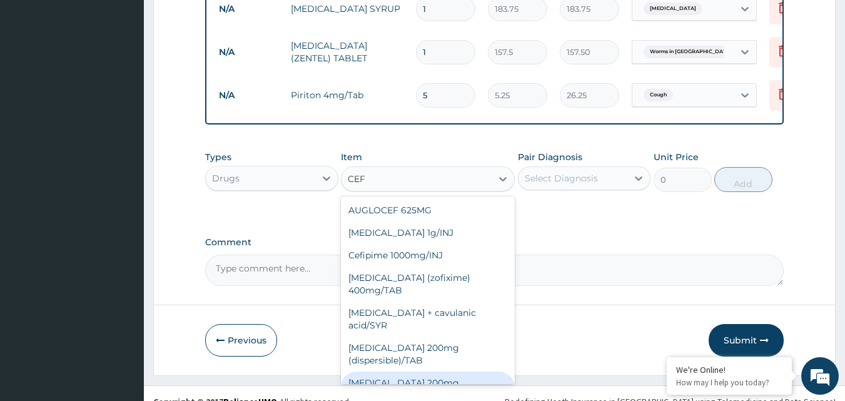
click at [425, 371] on div "[MEDICAL_DATA] 200mg (REALS)/TAB" at bounding box center [428, 388] width 174 height 35
type input "91.87"
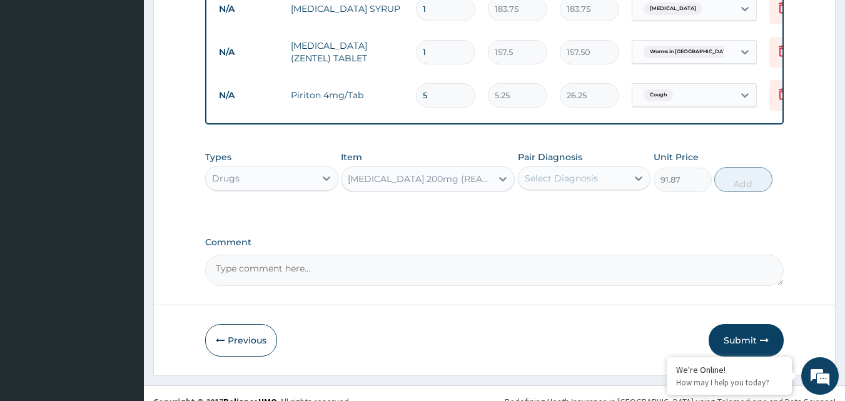
click at [546, 184] on div "Select Diagnosis" at bounding box center [560, 178] width 73 height 13
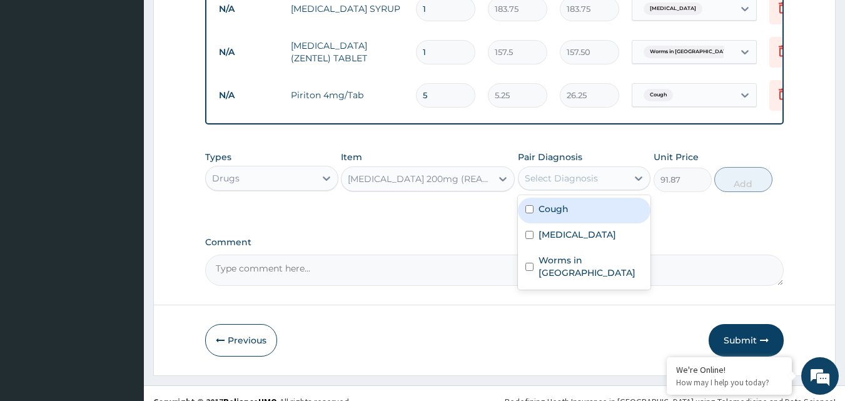
click at [555, 214] on label "Cough" at bounding box center [553, 209] width 30 height 13
checkbox input "true"
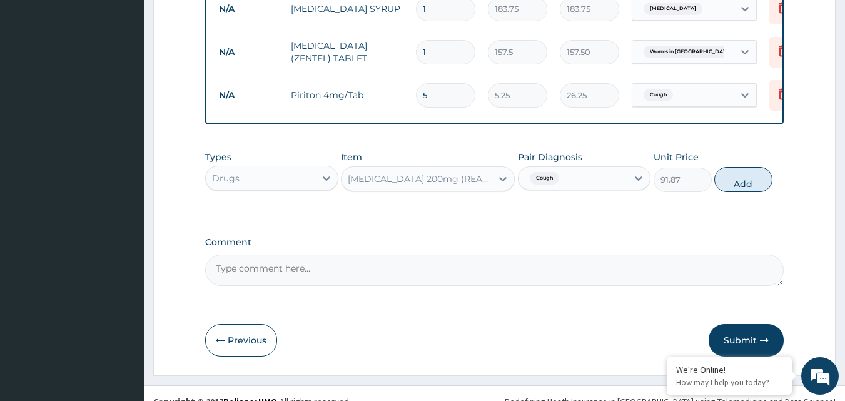
click at [740, 192] on button "Add" at bounding box center [743, 179] width 58 height 25
type input "0"
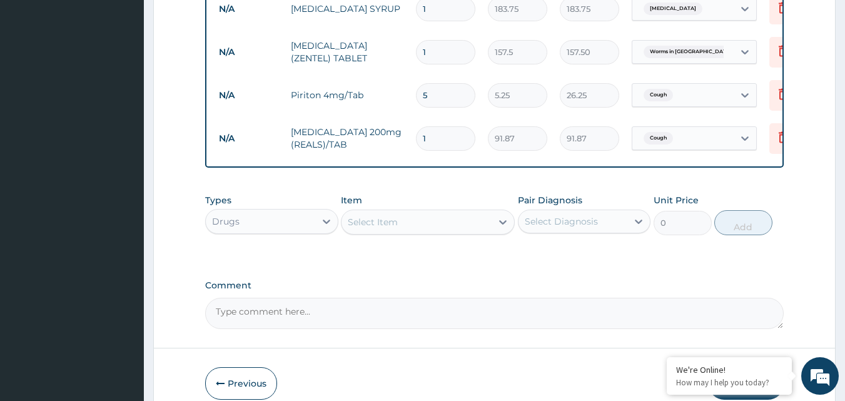
type input "0.00"
type input "5"
type input "459.35"
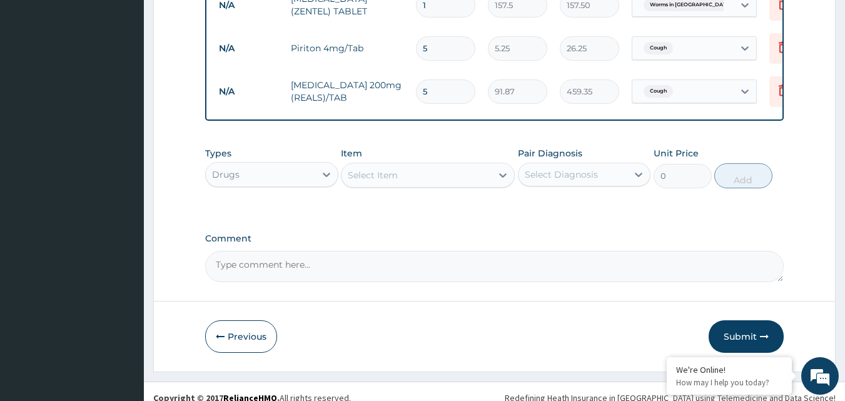
scroll to position [623, 0]
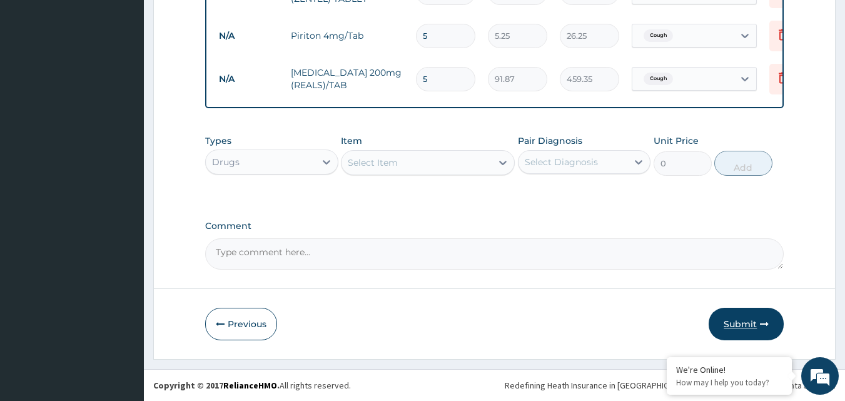
type input "5"
click at [752, 329] on button "Submit" at bounding box center [745, 324] width 75 height 33
click at [740, 323] on button "Submit" at bounding box center [745, 324] width 75 height 33
click at [756, 323] on button "Submit" at bounding box center [745, 324] width 75 height 33
click at [751, 327] on button "Submit" at bounding box center [745, 324] width 75 height 33
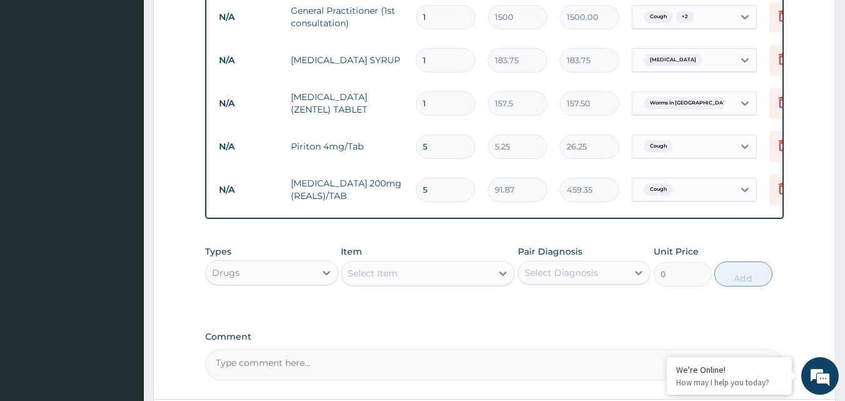
scroll to position [498, 0]
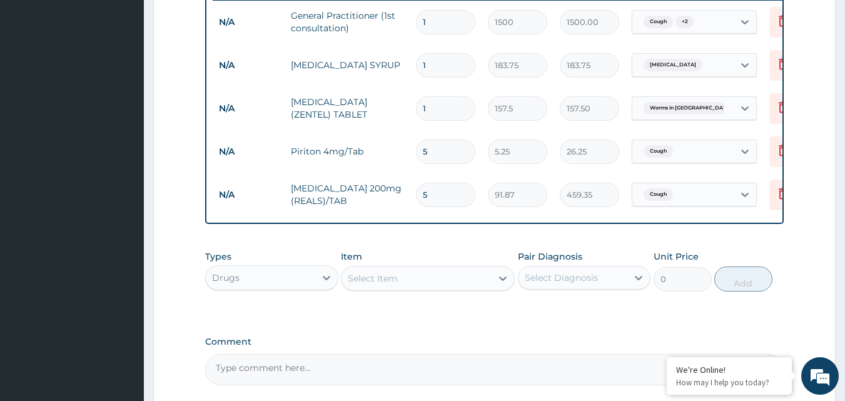
click at [441, 286] on div "Select Item" at bounding box center [416, 278] width 150 height 20
click at [298, 288] on div "Drugs" at bounding box center [260, 278] width 109 height 20
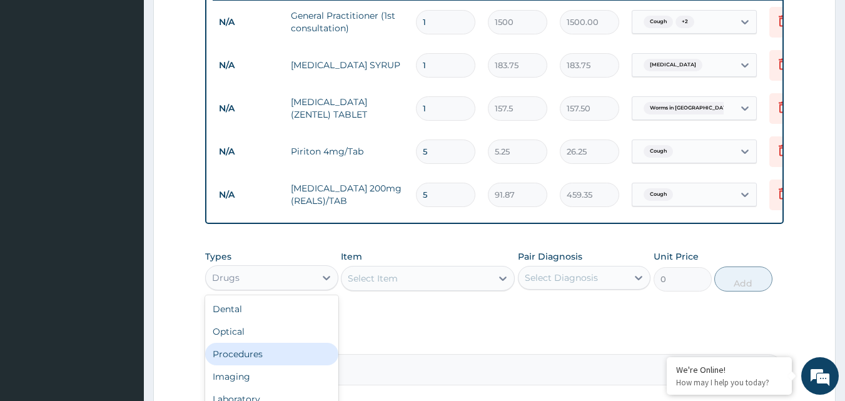
scroll to position [43, 0]
click at [264, 364] on div "Laboratory" at bounding box center [271, 356] width 133 height 23
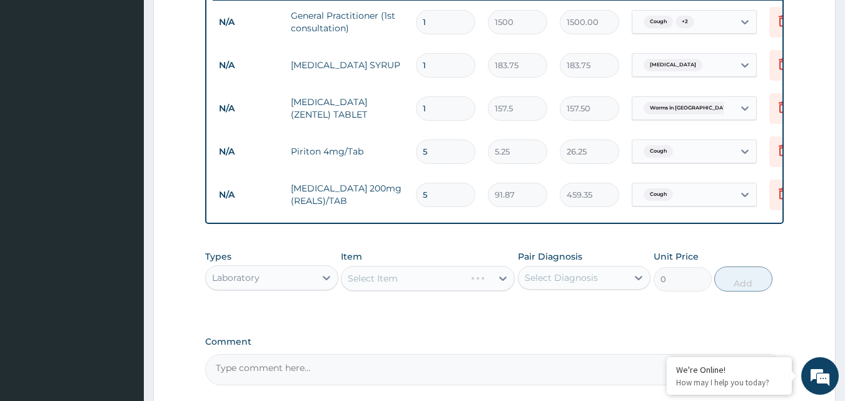
click at [398, 283] on div "Select Item" at bounding box center [428, 278] width 174 height 25
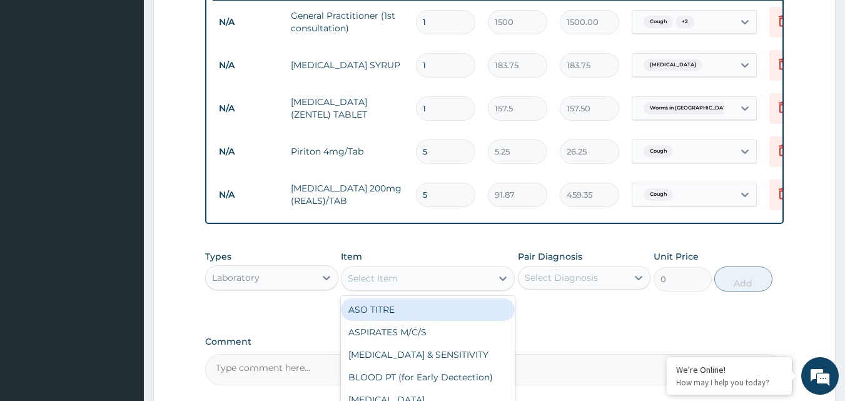
click at [349, 284] on div "Select Item" at bounding box center [373, 278] width 50 height 13
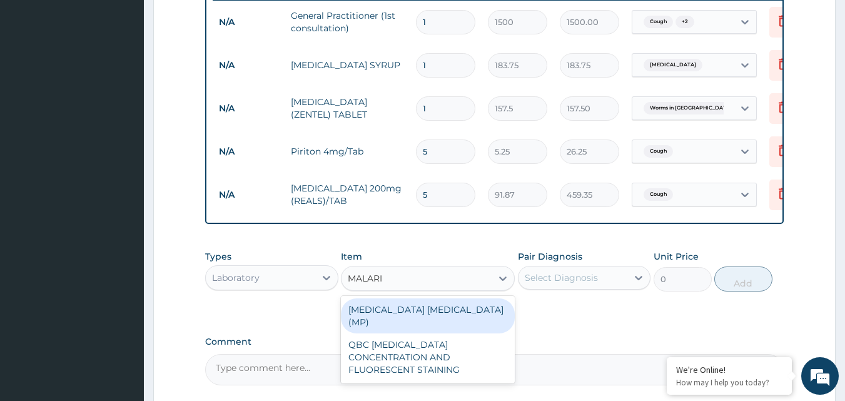
type input "[MEDICAL_DATA]"
click at [394, 324] on div "[MEDICAL_DATA] [MEDICAL_DATA] (MP)" at bounding box center [428, 315] width 174 height 35
type input "560"
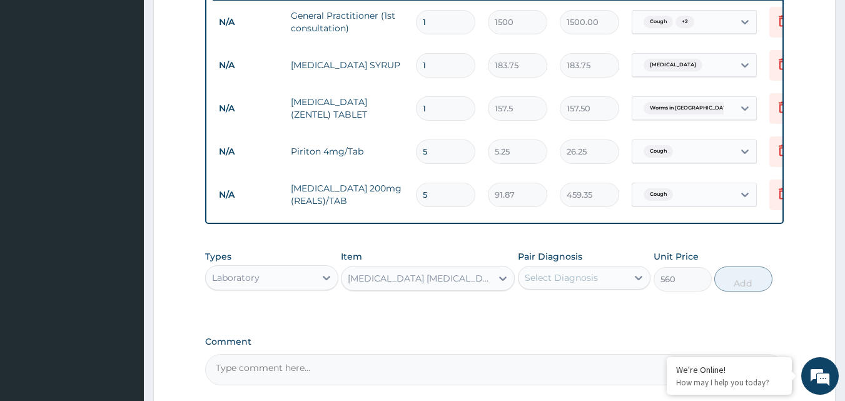
click at [556, 284] on div "Select Diagnosis" at bounding box center [560, 277] width 73 height 13
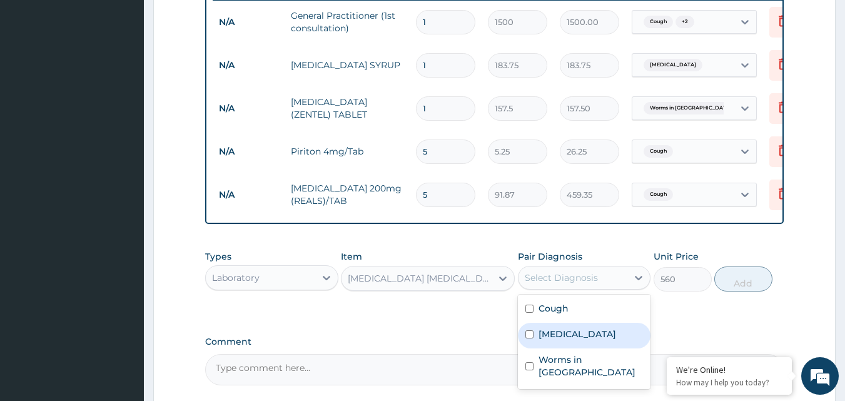
click at [550, 340] on label "[MEDICAL_DATA]" at bounding box center [577, 334] width 78 height 13
checkbox input "true"
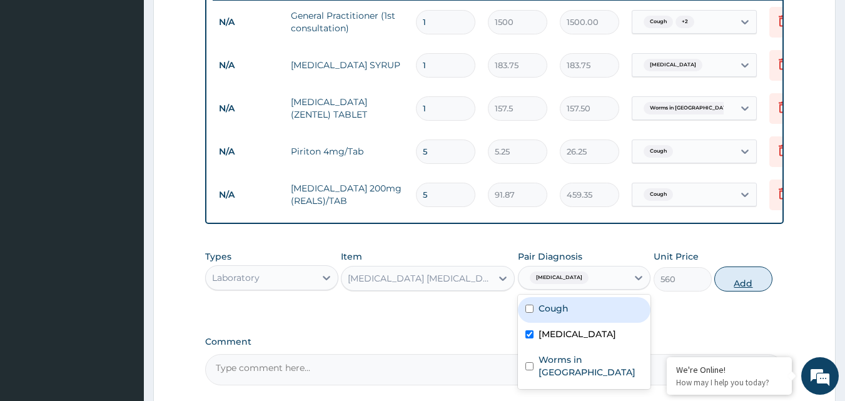
click at [733, 291] on button "Add" at bounding box center [743, 278] width 58 height 25
type input "0"
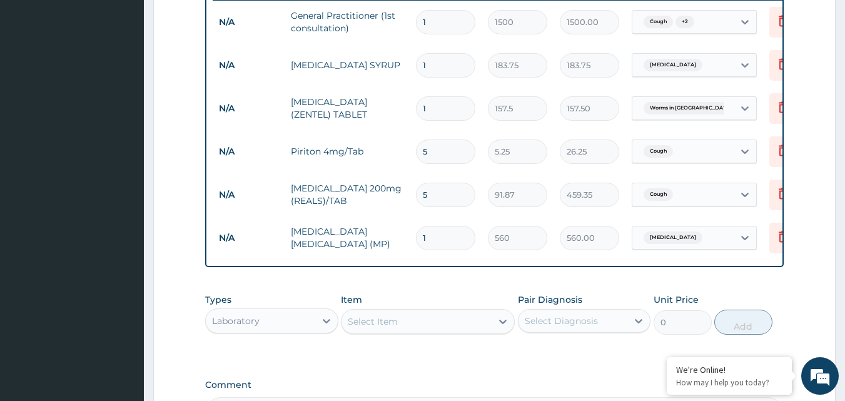
scroll to position [666, 0]
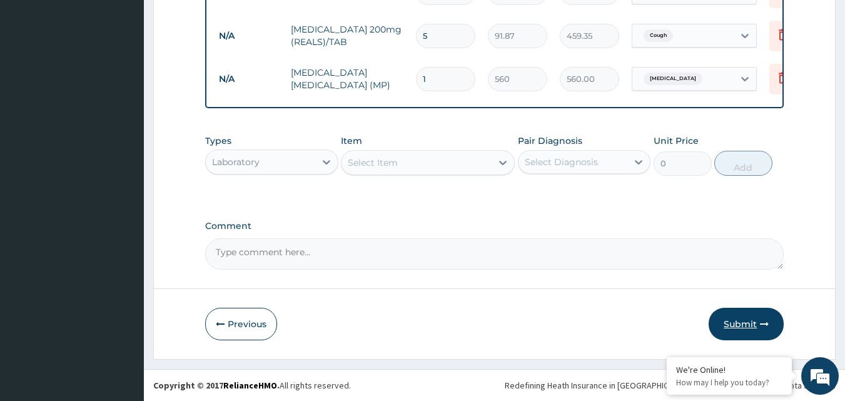
click at [735, 323] on button "Submit" at bounding box center [745, 324] width 75 height 33
click at [673, 359] on div "We're Online! How may I help you today?" at bounding box center [728, 376] width 125 height 38
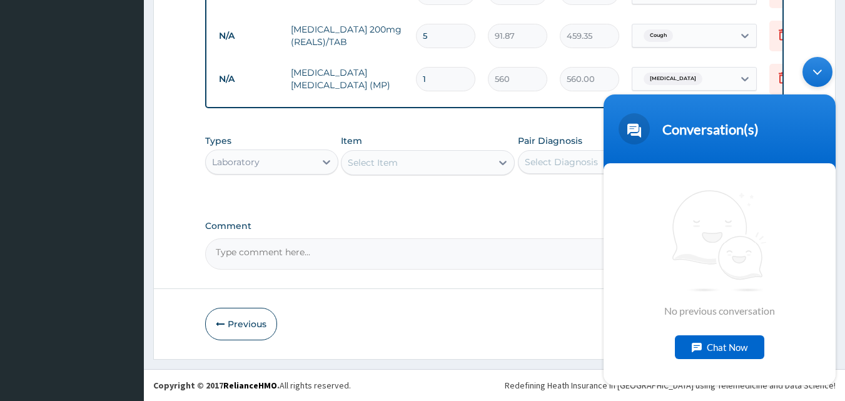
click at [823, 69] on div "Minimize live chat window" at bounding box center [817, 72] width 30 height 30
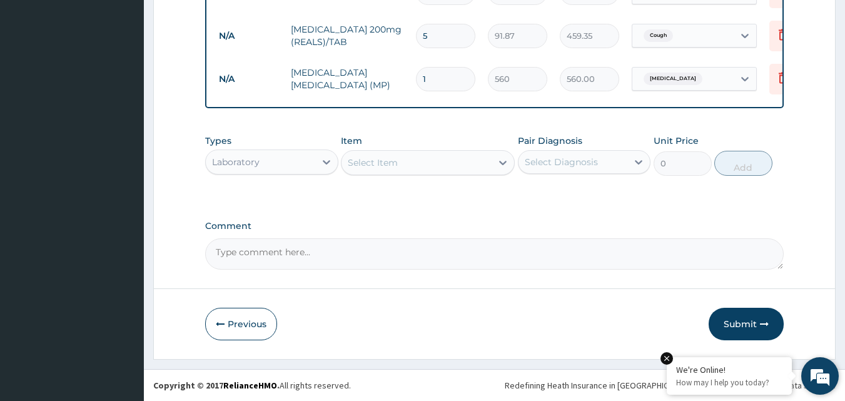
click at [669, 359] on em at bounding box center [666, 358] width 13 height 13
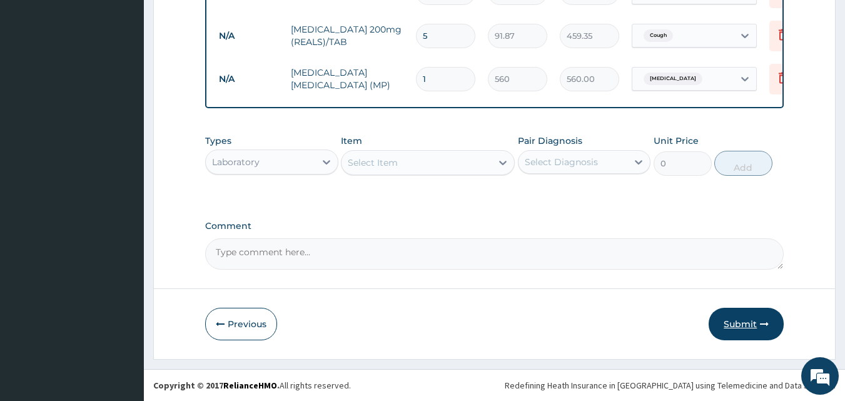
click at [739, 319] on button "Submit" at bounding box center [745, 324] width 75 height 33
click at [753, 322] on button "Submit" at bounding box center [745, 324] width 75 height 33
click at [752, 328] on button "Submit" at bounding box center [745, 324] width 75 height 33
click at [738, 322] on button "Submit" at bounding box center [745, 324] width 75 height 33
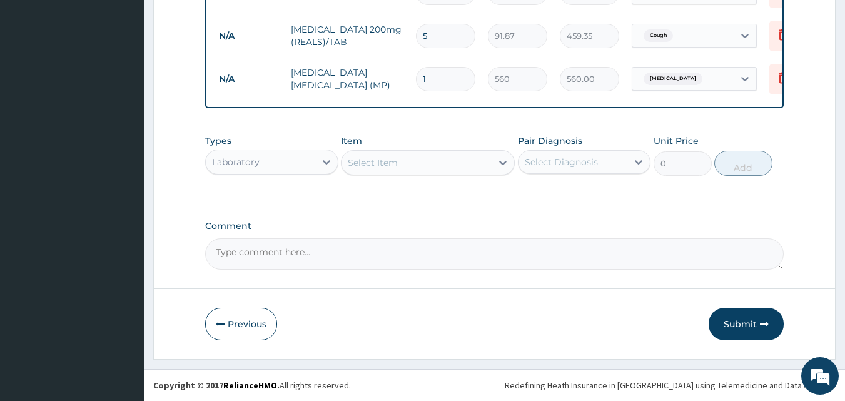
click at [742, 322] on button "Submit" at bounding box center [745, 324] width 75 height 33
click at [742, 323] on button "Submit" at bounding box center [745, 324] width 75 height 33
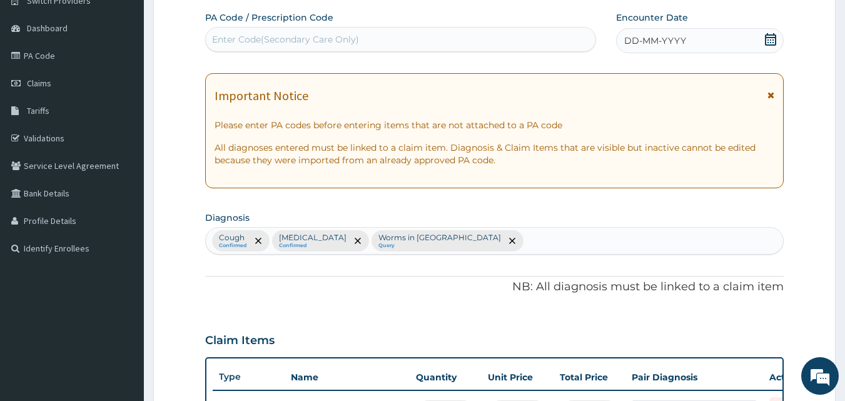
scroll to position [41, 0]
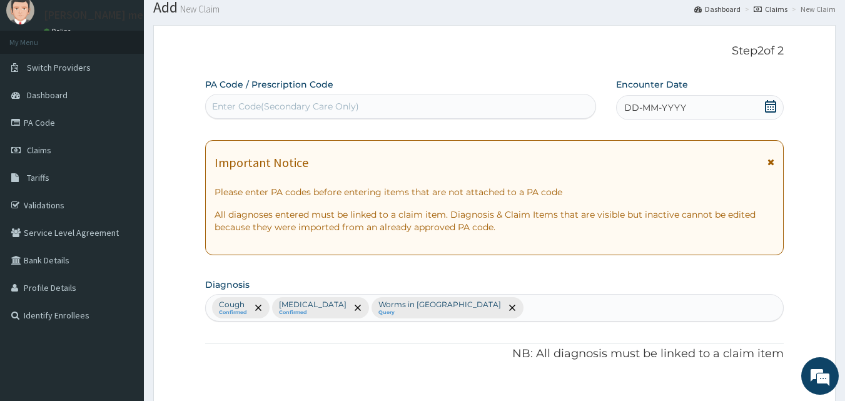
click at [717, 109] on div "DD-MM-YYYY" at bounding box center [700, 107] width 168 height 25
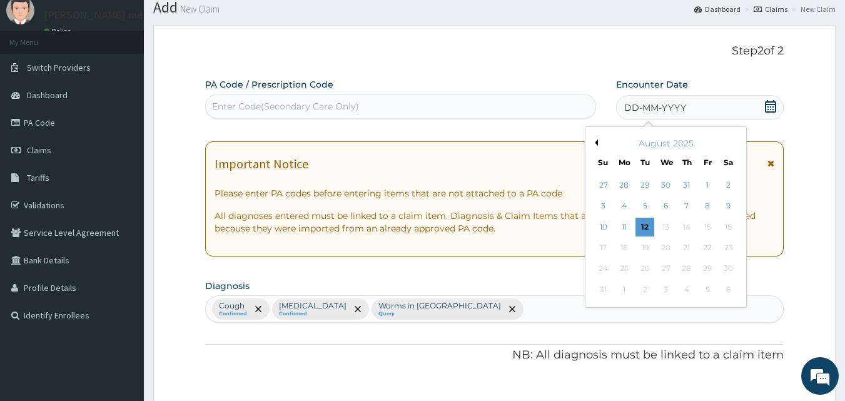
click at [597, 141] on button "Previous Month" at bounding box center [594, 142] width 6 height 6
click at [687, 261] on div "31" at bounding box center [686, 268] width 19 height 19
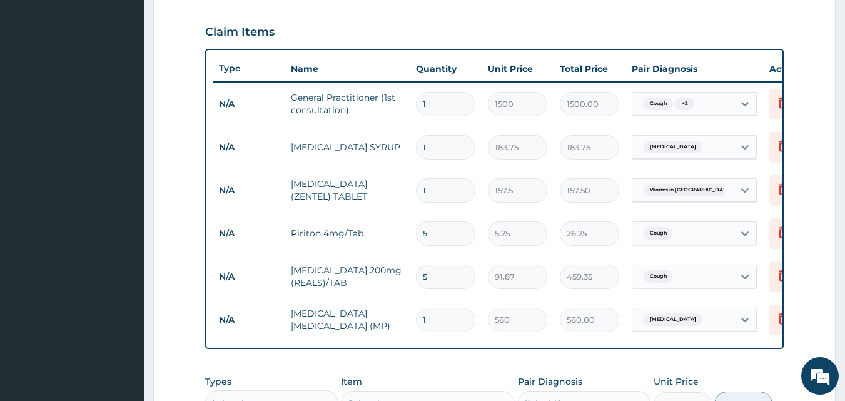
scroll to position [666, 0]
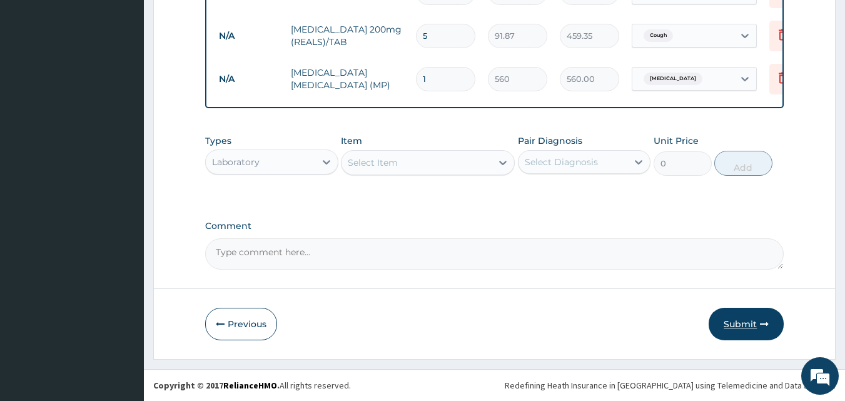
click at [737, 326] on button "Submit" at bounding box center [745, 324] width 75 height 33
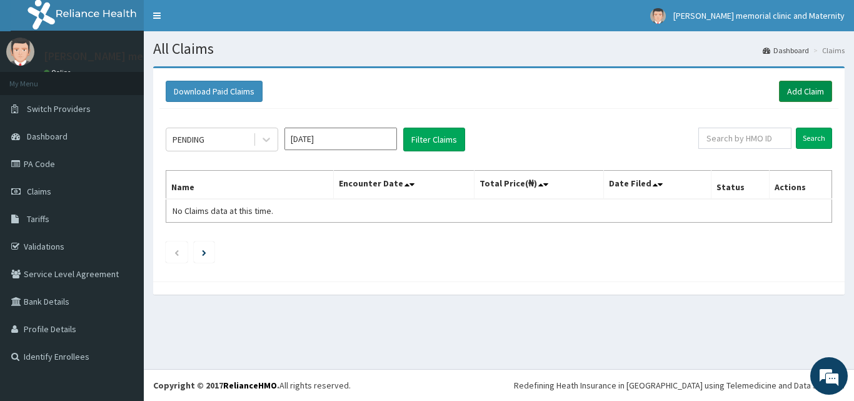
click at [807, 94] on link "Add Claim" at bounding box center [805, 91] width 53 height 21
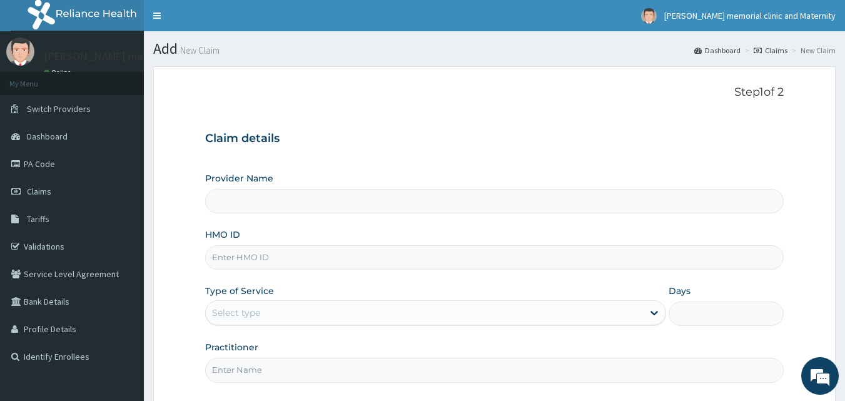
click at [423, 257] on input "HMO ID" at bounding box center [494, 257] width 579 height 24
type input "[PERSON_NAME] memorial clinic and maternity"
type input "SWG/10055/F"
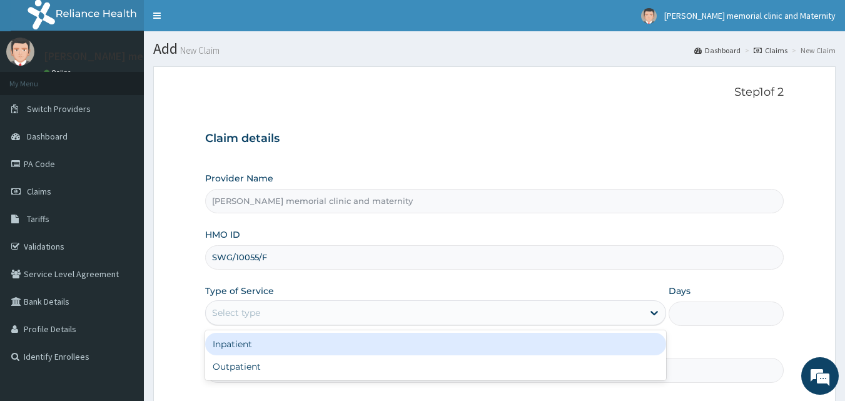
click at [376, 310] on div "Select type" at bounding box center [424, 313] width 437 height 20
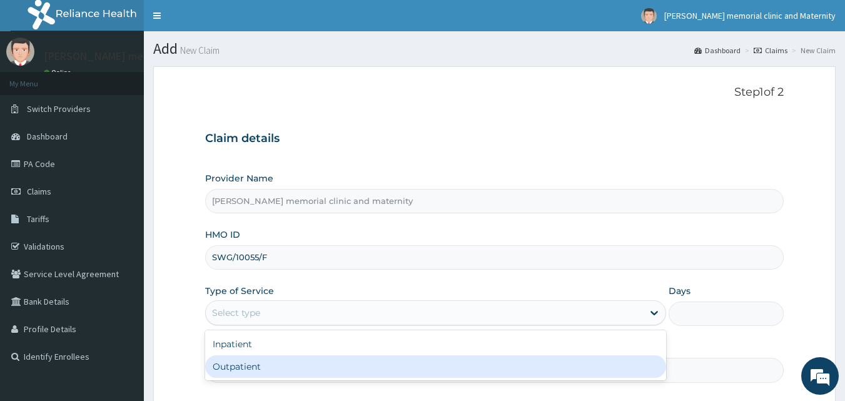
click at [370, 356] on div "Outpatient" at bounding box center [435, 366] width 461 height 23
type input "1"
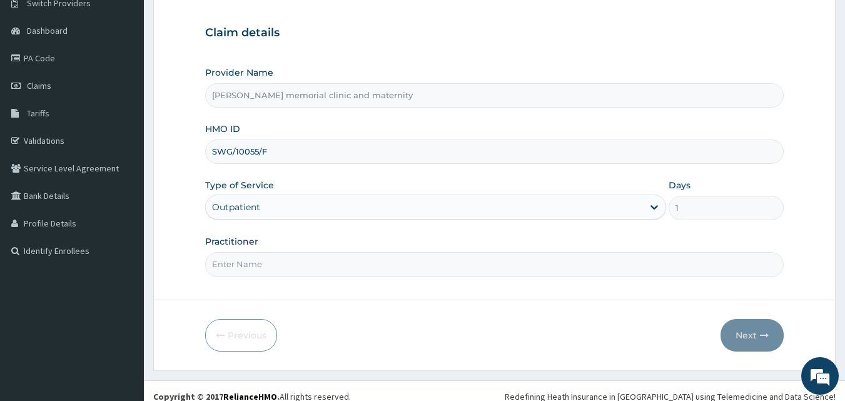
scroll to position [117, 0]
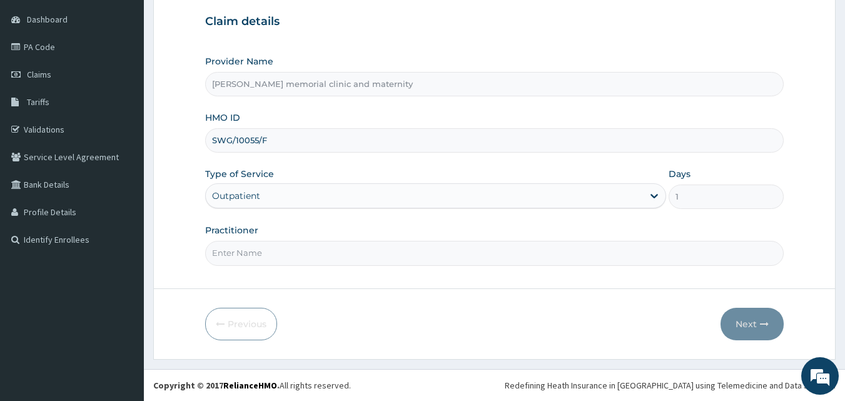
click at [446, 258] on input "Practitioner" at bounding box center [494, 253] width 579 height 24
type input "DR EZE"
click at [727, 320] on button "Next" at bounding box center [751, 324] width 63 height 33
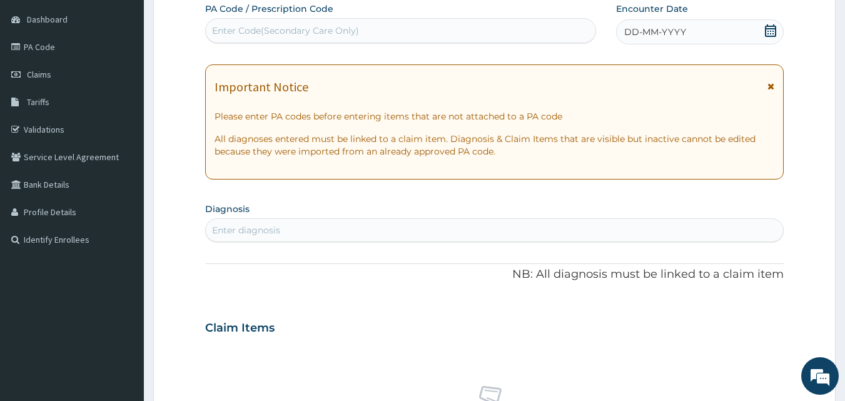
click at [726, 38] on div "DD-MM-YYYY" at bounding box center [700, 31] width 168 height 25
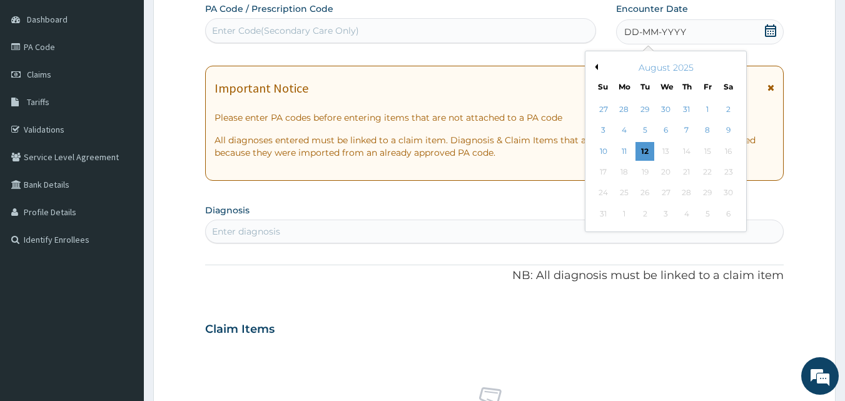
click at [595, 69] on button "Previous Month" at bounding box center [594, 67] width 6 height 6
click at [732, 180] on div "26" at bounding box center [728, 172] width 19 height 19
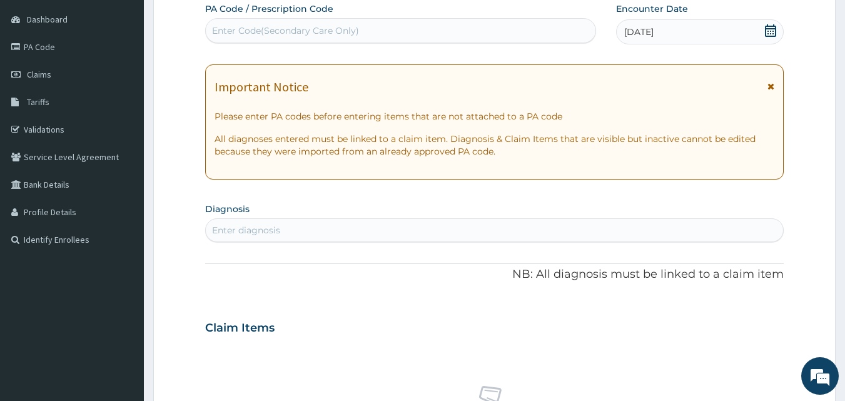
click at [341, 227] on div "Enter diagnosis" at bounding box center [495, 230] width 578 height 20
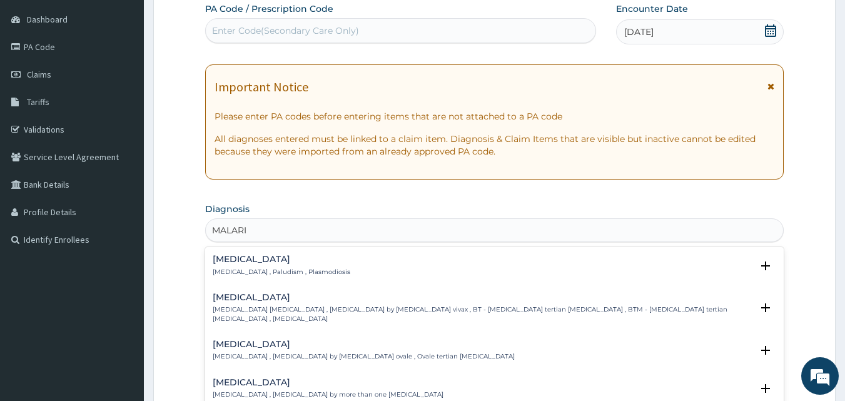
type input "[MEDICAL_DATA]"
click at [306, 256] on h4 "[MEDICAL_DATA]" at bounding box center [282, 258] width 138 height 9
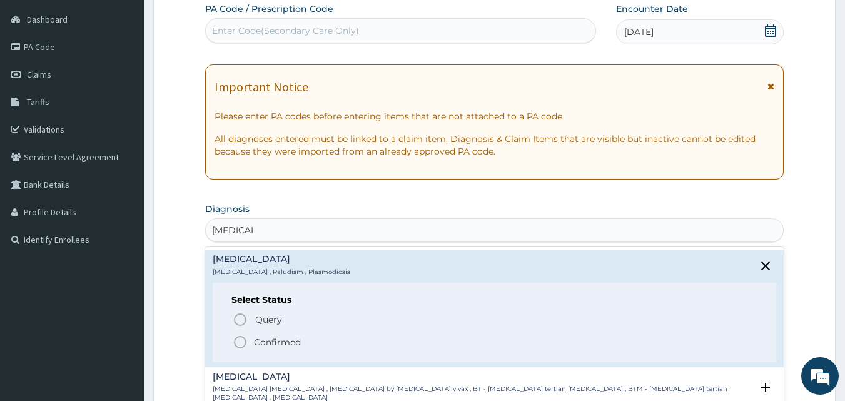
click at [271, 338] on p "Confirmed" at bounding box center [277, 342] width 47 height 13
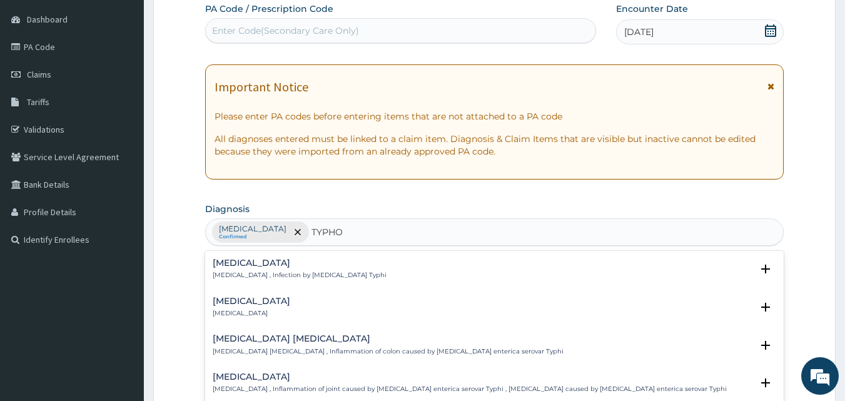
type input "TYPHOI"
click at [315, 261] on h4 "Typhoid fever" at bounding box center [300, 262] width 174 height 9
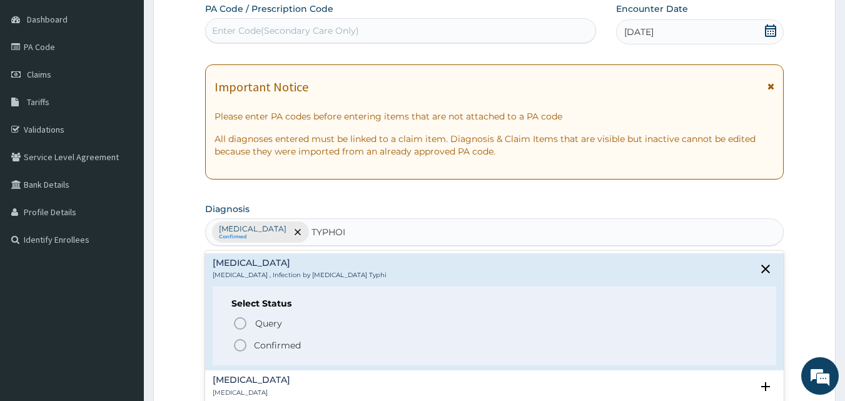
click at [266, 343] on p "Confirmed" at bounding box center [277, 345] width 47 height 13
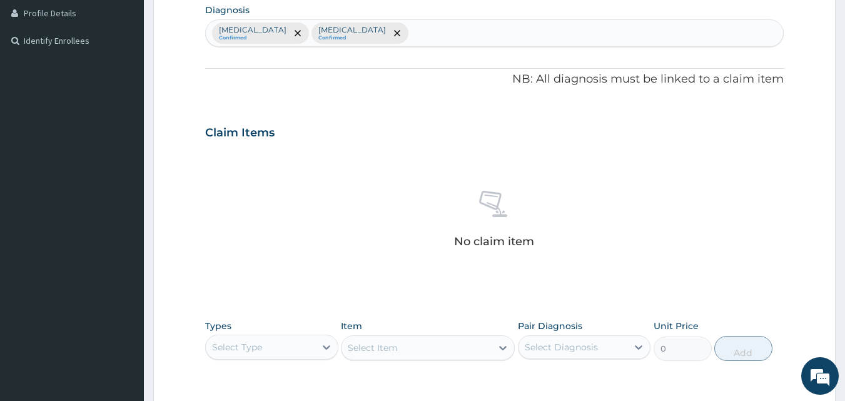
scroll to position [429, 0]
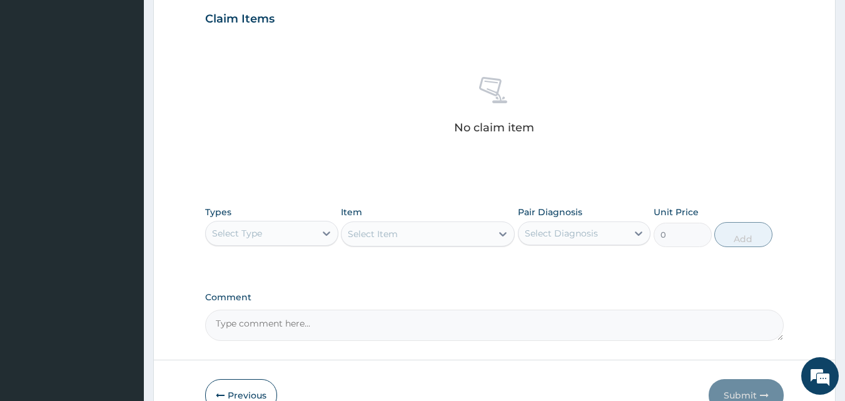
click at [279, 233] on div "Select Type" at bounding box center [260, 233] width 109 height 20
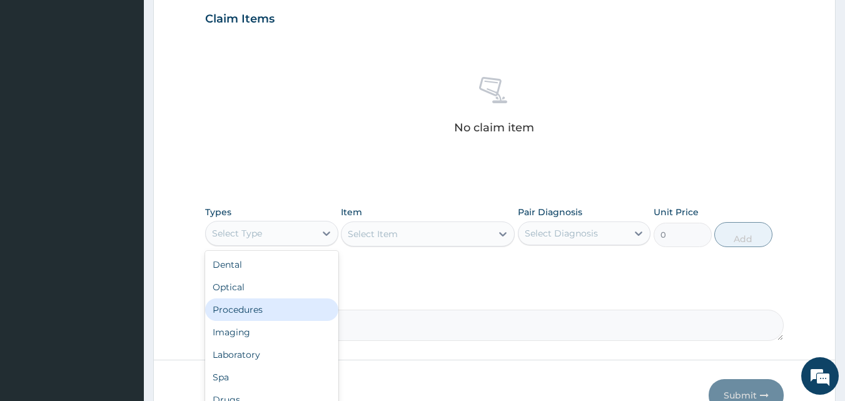
click at [251, 303] on div "Procedures" at bounding box center [271, 309] width 133 height 23
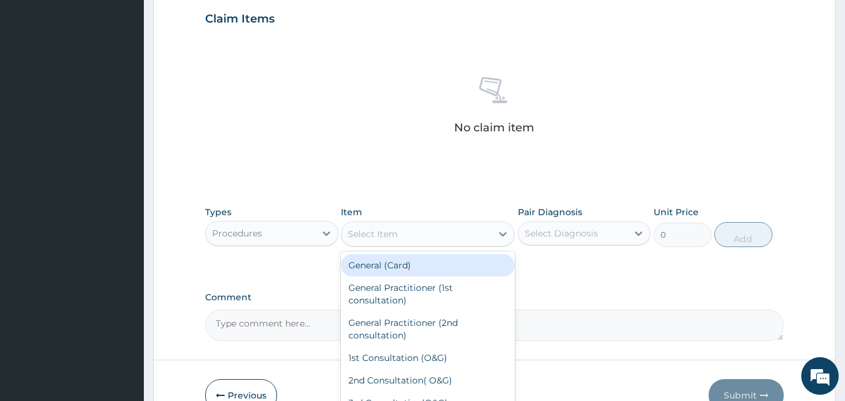
click at [381, 238] on div "Select Item" at bounding box center [373, 234] width 50 height 13
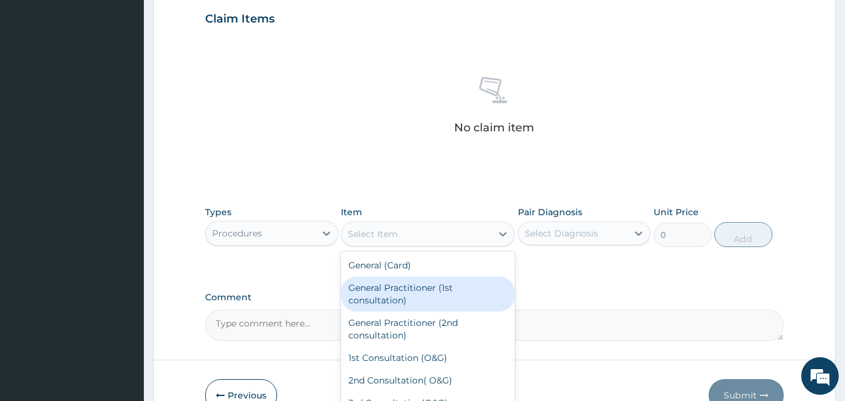
click at [383, 308] on div "General Practitioner (1st consultation)" at bounding box center [428, 293] width 174 height 35
type input "1500"
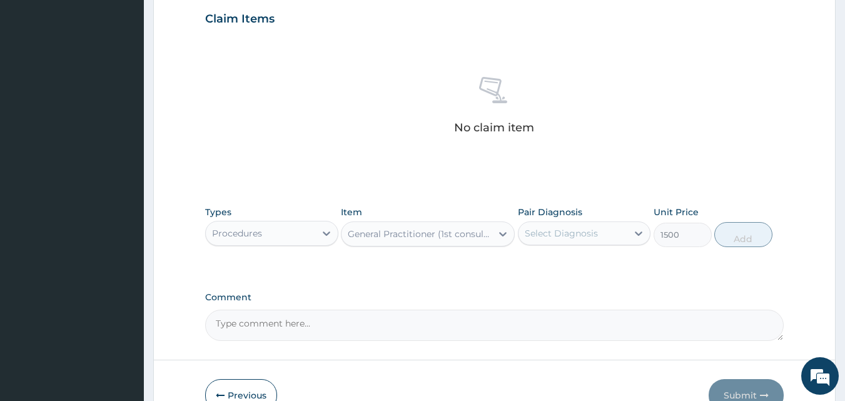
click at [557, 232] on div "Select Diagnosis" at bounding box center [560, 233] width 73 height 13
click at [549, 266] on label "[MEDICAL_DATA]" at bounding box center [577, 264] width 78 height 13
checkbox input "true"
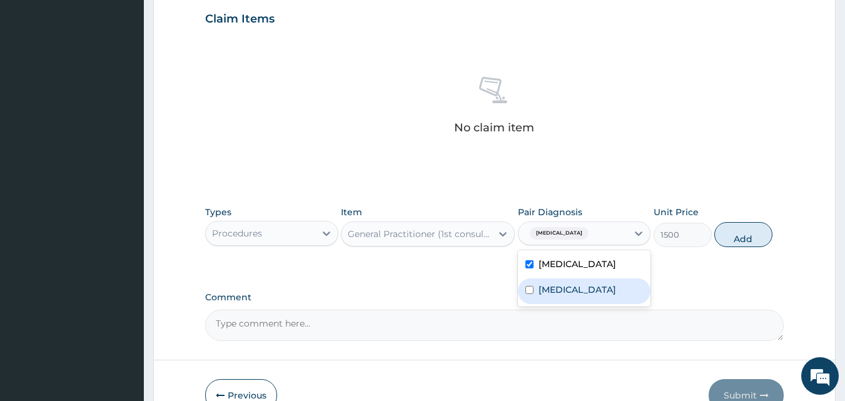
click at [544, 288] on label "[MEDICAL_DATA]" at bounding box center [577, 289] width 78 height 13
checkbox input "true"
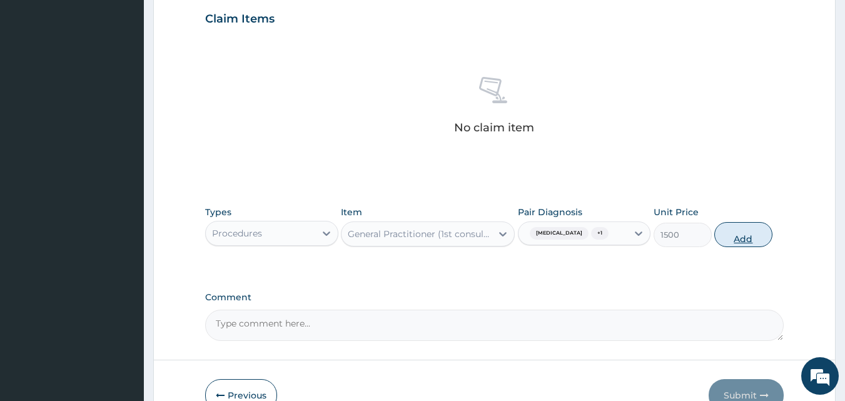
click at [736, 238] on button "Add" at bounding box center [743, 234] width 58 height 25
type input "0"
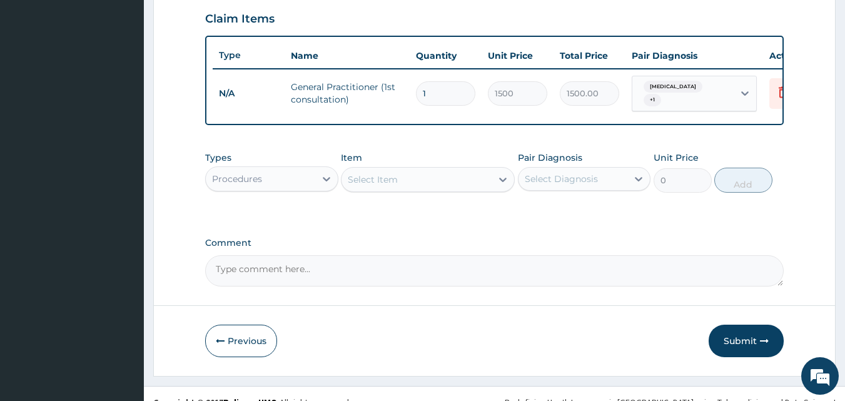
click at [283, 181] on div "Procedures" at bounding box center [260, 179] width 109 height 20
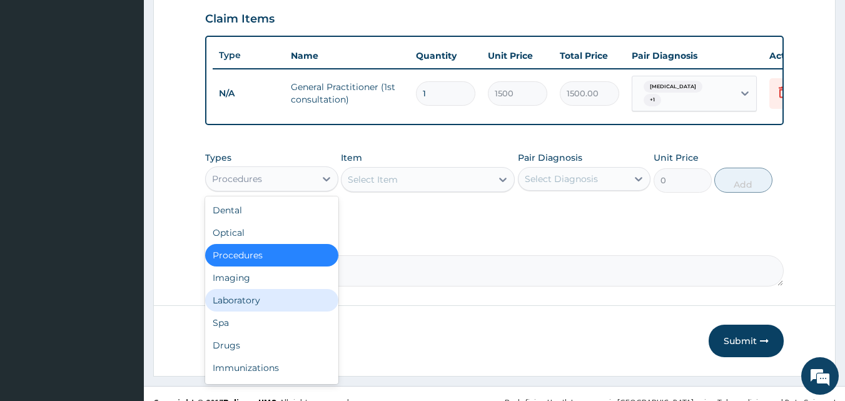
click at [242, 303] on div "Laboratory" at bounding box center [271, 300] width 133 height 23
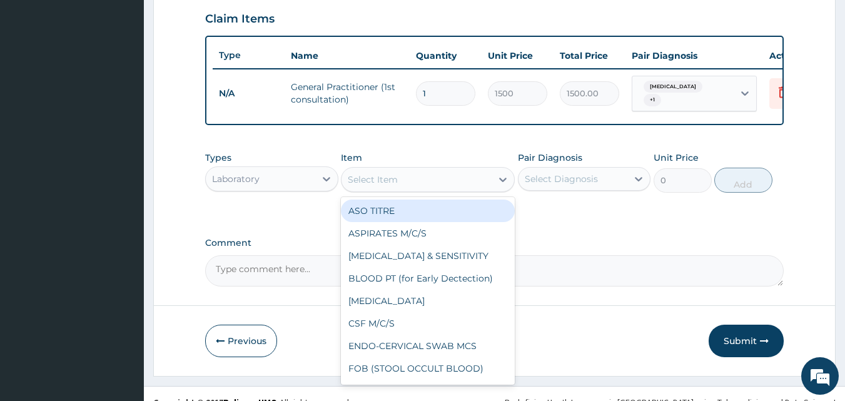
click at [396, 192] on div "Select Item" at bounding box center [428, 179] width 174 height 25
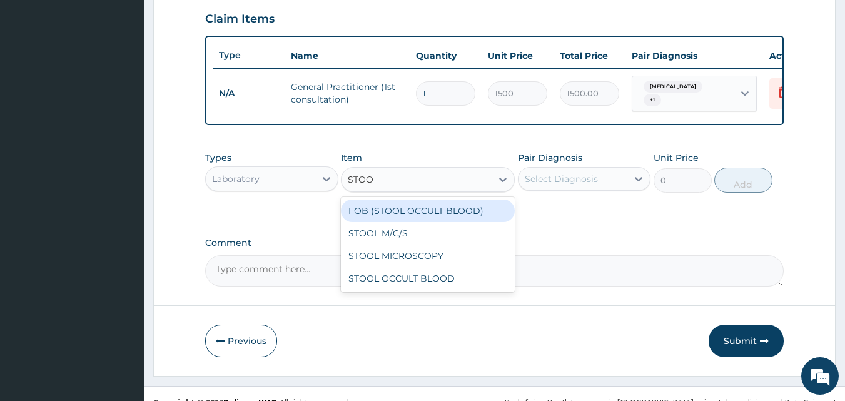
type input "STOOL"
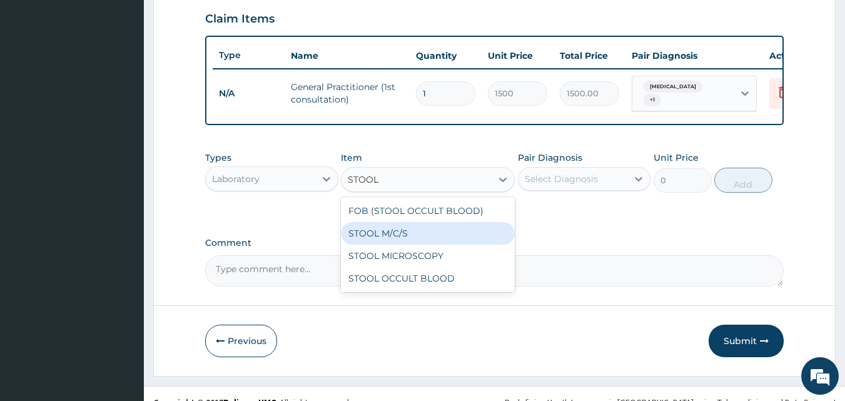
click at [366, 242] on div "STOOL M/C/S" at bounding box center [428, 233] width 174 height 23
type input "640"
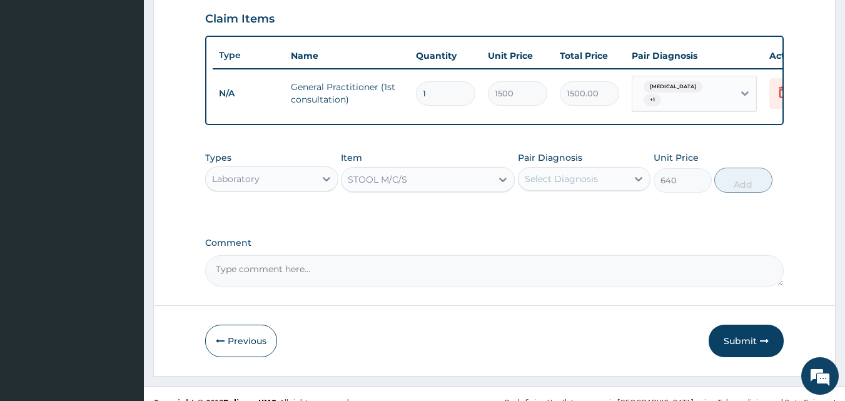
click at [581, 183] on div "Select Diagnosis" at bounding box center [560, 179] width 73 height 13
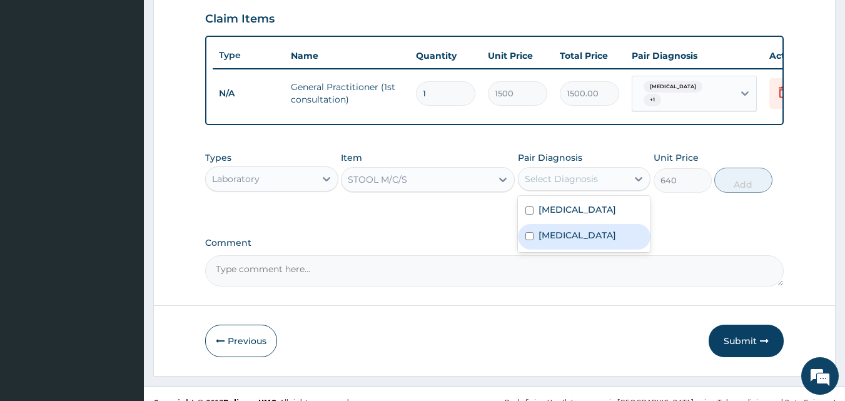
click at [559, 236] on label "[MEDICAL_DATA]" at bounding box center [577, 235] width 78 height 13
checkbox input "true"
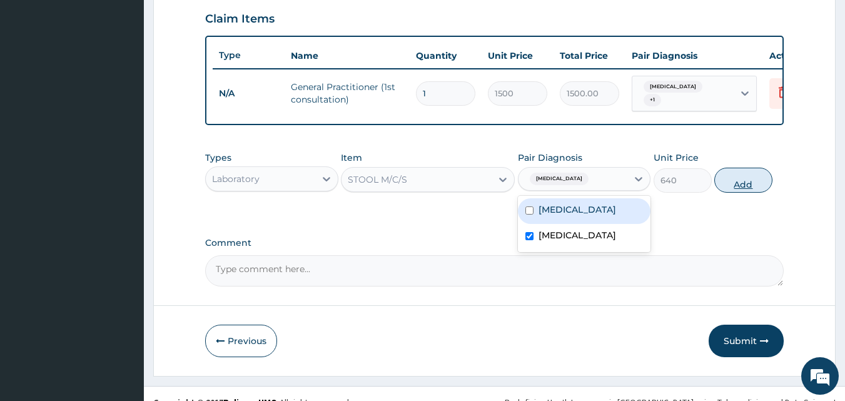
click at [732, 180] on button "Add" at bounding box center [743, 180] width 58 height 25
type input "0"
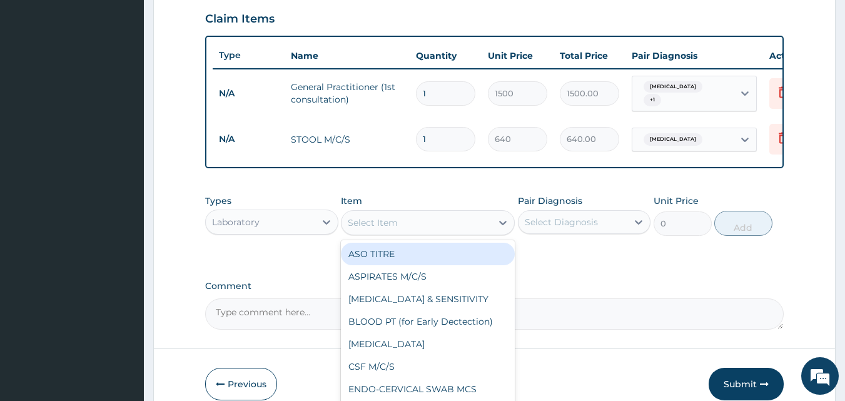
click at [391, 224] on div "Select Item" at bounding box center [373, 222] width 50 height 13
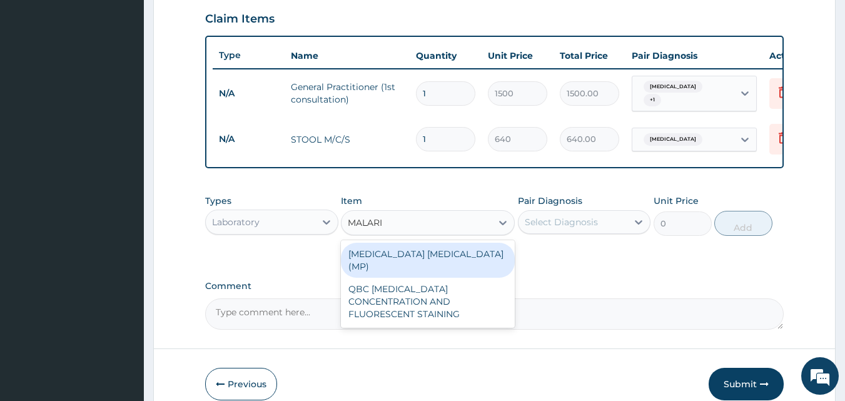
type input "MALARIA"
click at [404, 264] on div "MALARIA PARASITE (MP)" at bounding box center [428, 260] width 174 height 35
type input "560"
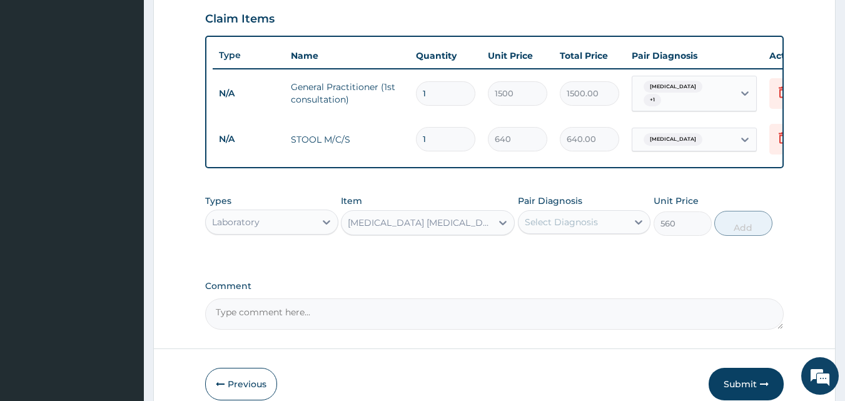
click at [551, 223] on div "Select Diagnosis" at bounding box center [560, 222] width 73 height 13
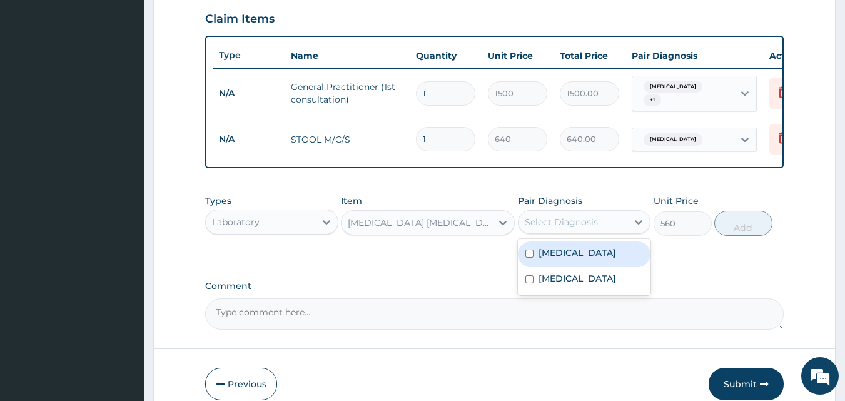
click at [549, 259] on label "[MEDICAL_DATA]" at bounding box center [577, 252] width 78 height 13
checkbox input "true"
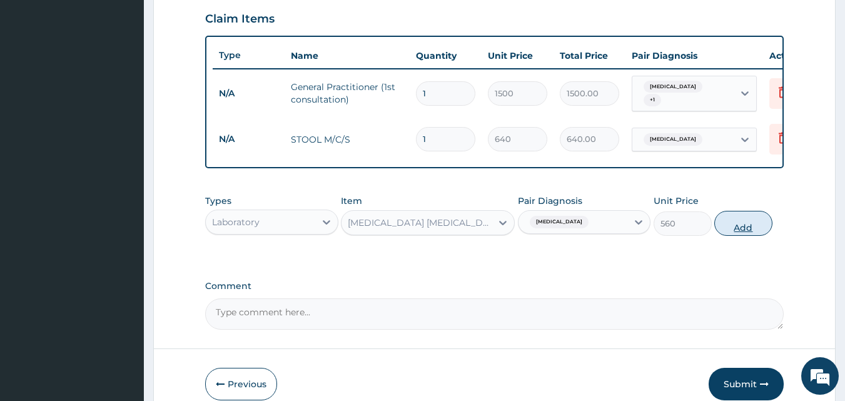
click at [720, 222] on button "Add" at bounding box center [743, 223] width 58 height 25
type input "0"
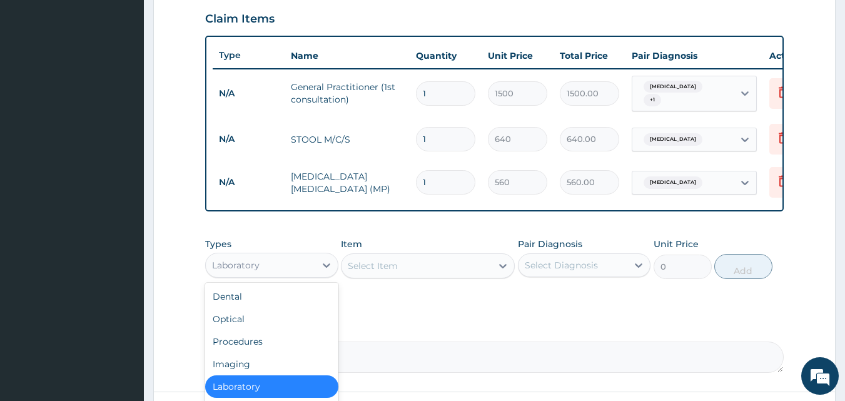
click at [293, 269] on div "Laboratory" at bounding box center [260, 265] width 109 height 20
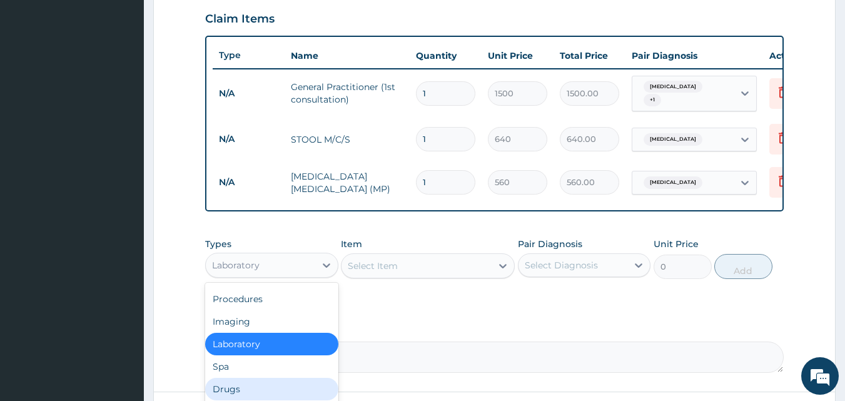
click at [234, 384] on div "Drugs" at bounding box center [271, 389] width 133 height 23
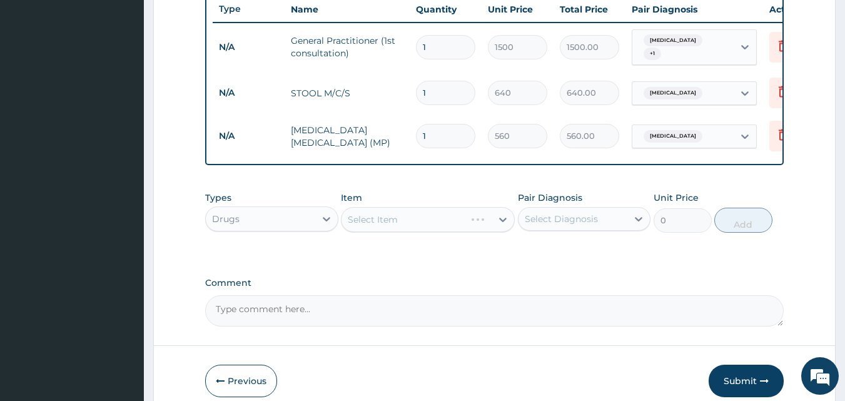
scroll to position [537, 0]
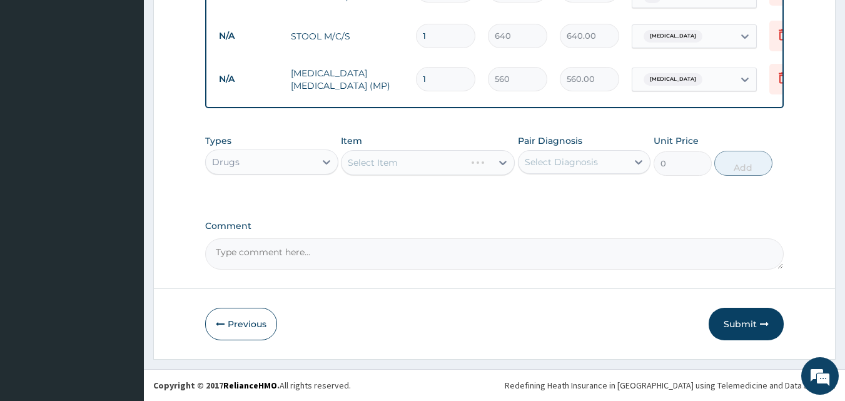
click at [386, 158] on div "Select Item" at bounding box center [428, 162] width 174 height 25
click at [384, 167] on div "Select Item" at bounding box center [373, 162] width 50 height 13
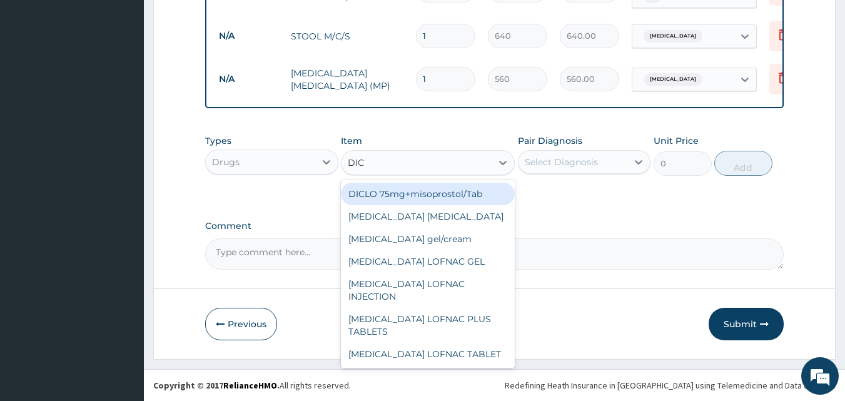
type input "DICL"
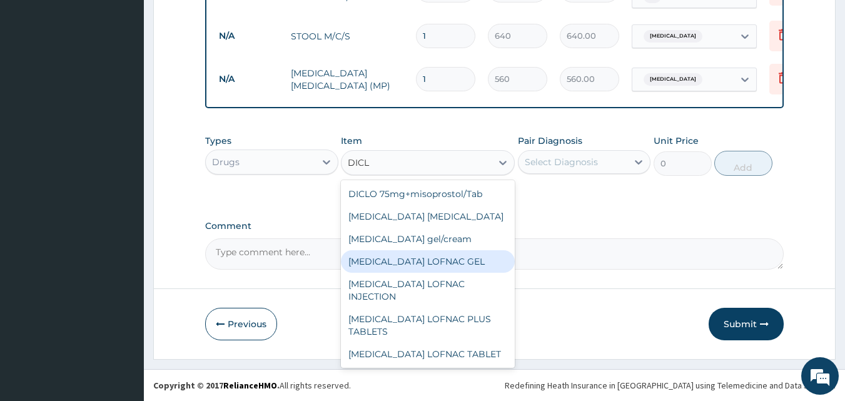
scroll to position [158, 0]
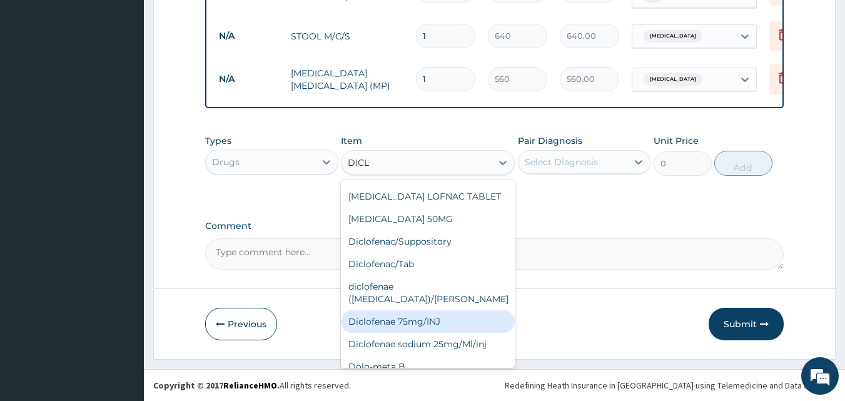
click at [399, 310] on div "Diclofenae 75mg/INJ" at bounding box center [428, 321] width 174 height 23
type input "39.38"
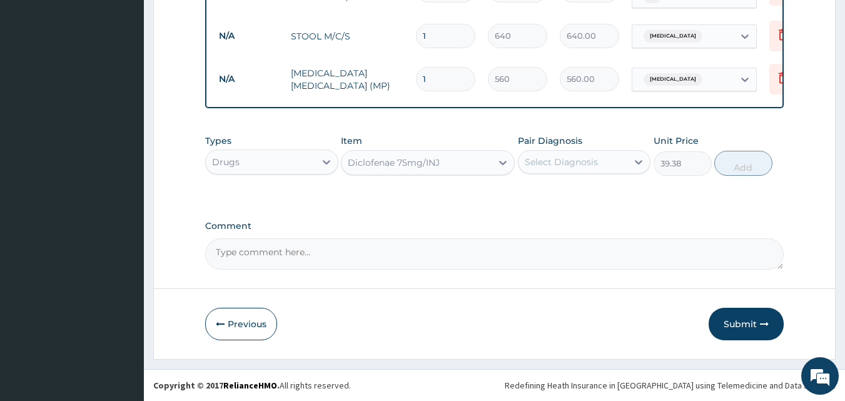
click at [554, 166] on div "Select Diagnosis" at bounding box center [560, 162] width 73 height 13
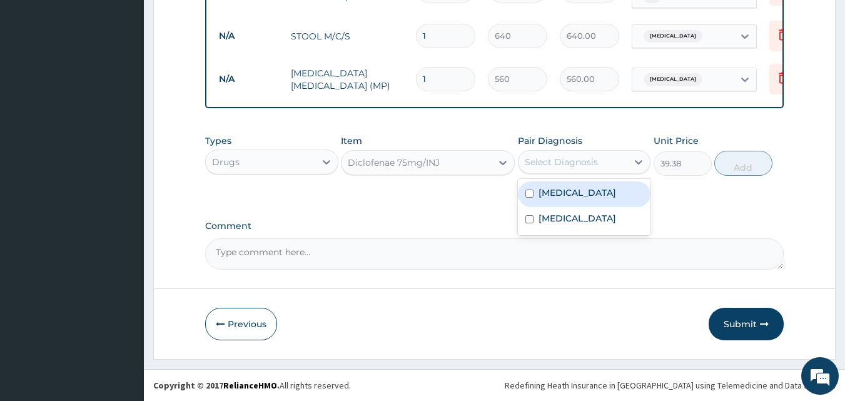
click at [549, 195] on label "Malaria" at bounding box center [577, 192] width 78 height 13
checkbox input "true"
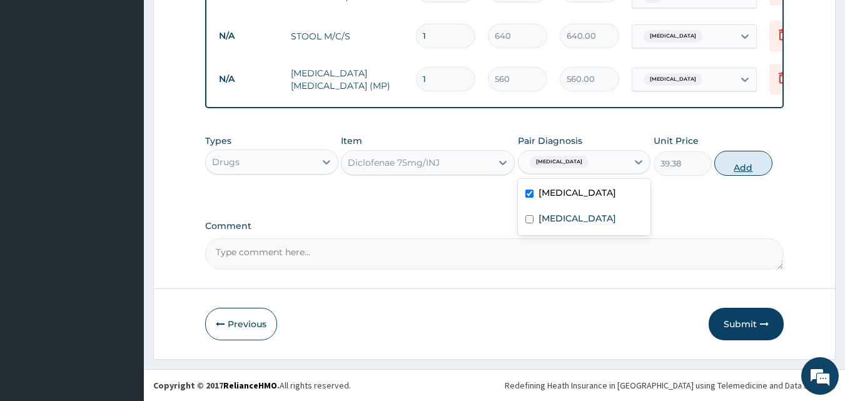
click at [732, 161] on button "Add" at bounding box center [743, 163] width 58 height 25
type input "0"
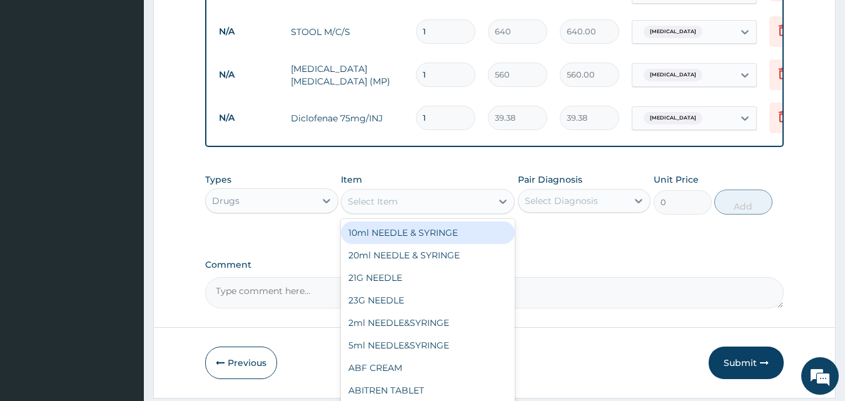
click at [358, 204] on div "Select Item" at bounding box center [373, 201] width 50 height 13
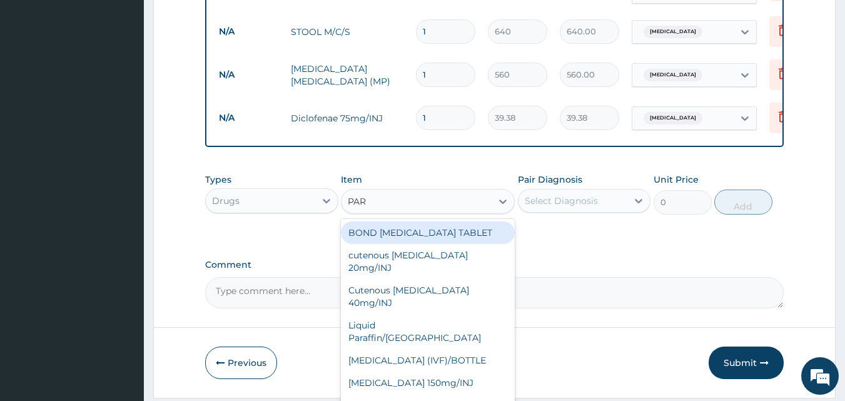
type input "PARA"
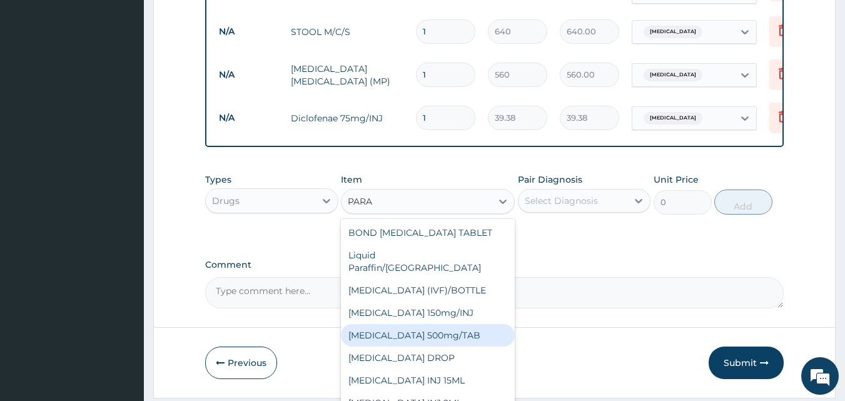
click at [413, 324] on div "PARACETAMOL 500mg/TAB" at bounding box center [428, 335] width 174 height 23
type input "5.25"
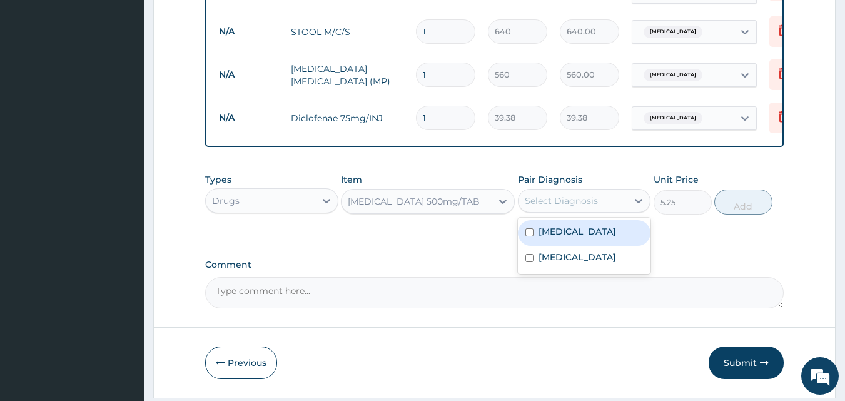
click at [587, 206] on div "Select Diagnosis" at bounding box center [560, 200] width 73 height 13
click at [565, 238] on label "[MEDICAL_DATA]" at bounding box center [577, 231] width 78 height 13
checkbox input "true"
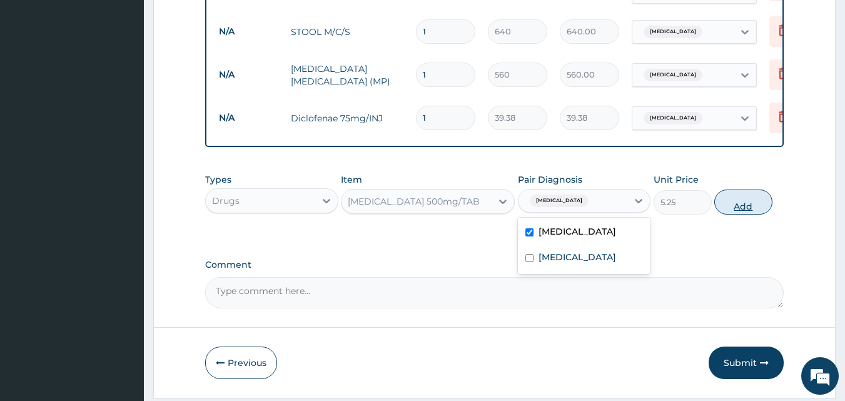
click at [750, 209] on button "Add" at bounding box center [743, 201] width 58 height 25
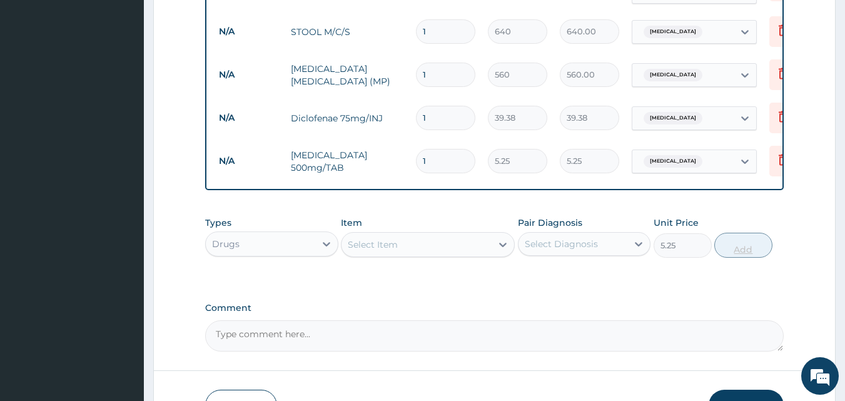
type input "0"
type input "18"
type input "94.50"
type input "18"
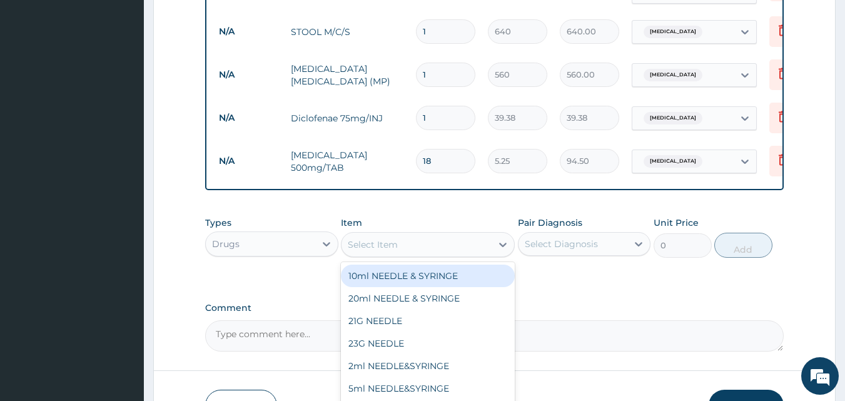
click at [451, 253] on div "Select Item" at bounding box center [416, 244] width 150 height 20
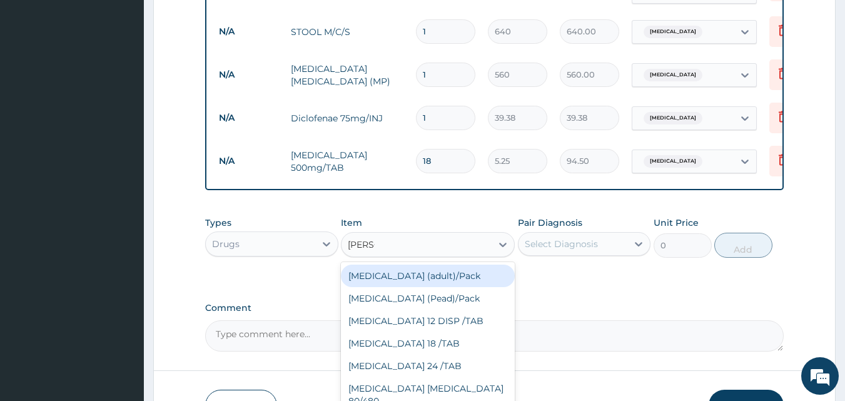
type input "COART"
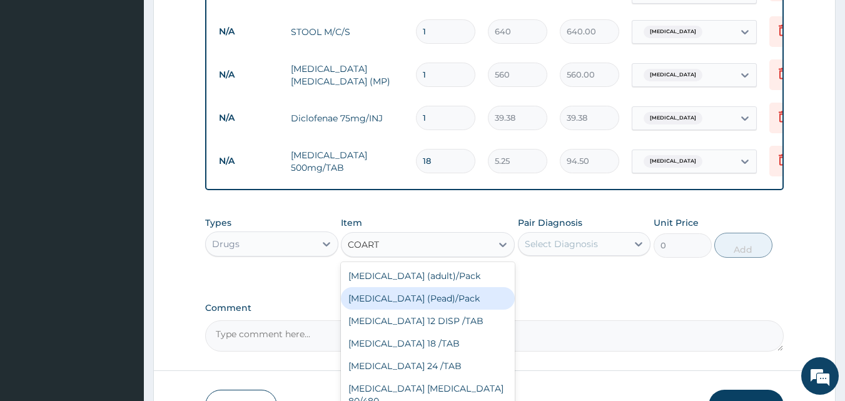
click at [442, 295] on div "[MEDICAL_DATA] (Pead)/Pack" at bounding box center [428, 298] width 174 height 23
type input "498.75"
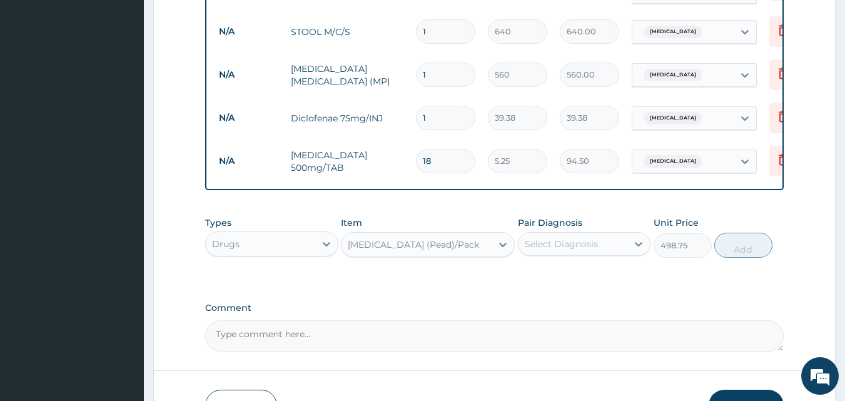
click at [447, 251] on div "[MEDICAL_DATA] (Pead)/Pack" at bounding box center [416, 244] width 150 height 20
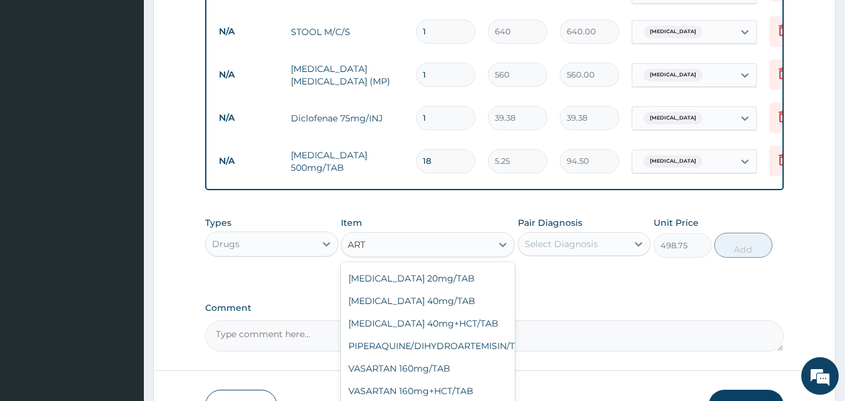
scroll to position [365, 0]
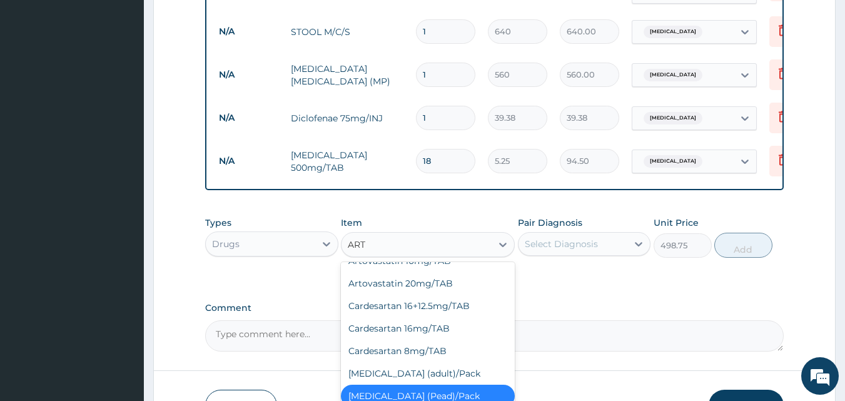
type input "ARTE"
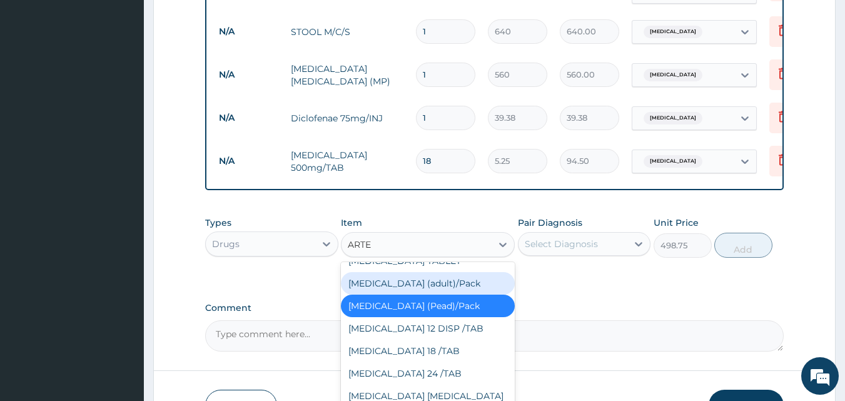
scroll to position [244, 0]
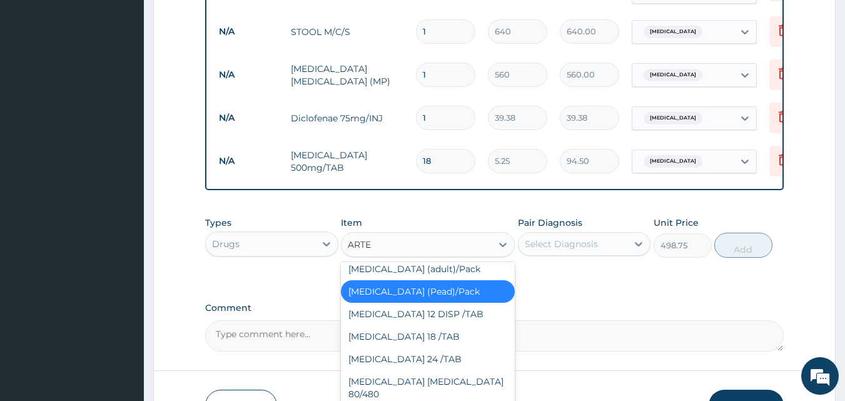
click at [428, 300] on div "[MEDICAL_DATA] (Pead)/Pack" at bounding box center [428, 291] width 174 height 23
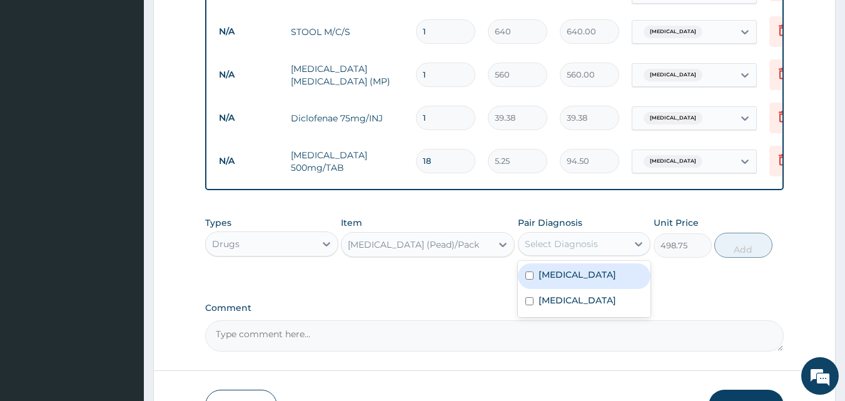
click at [568, 249] on div "Select Diagnosis" at bounding box center [560, 244] width 73 height 13
click at [559, 278] on label "[MEDICAL_DATA]" at bounding box center [577, 274] width 78 height 13
checkbox input "true"
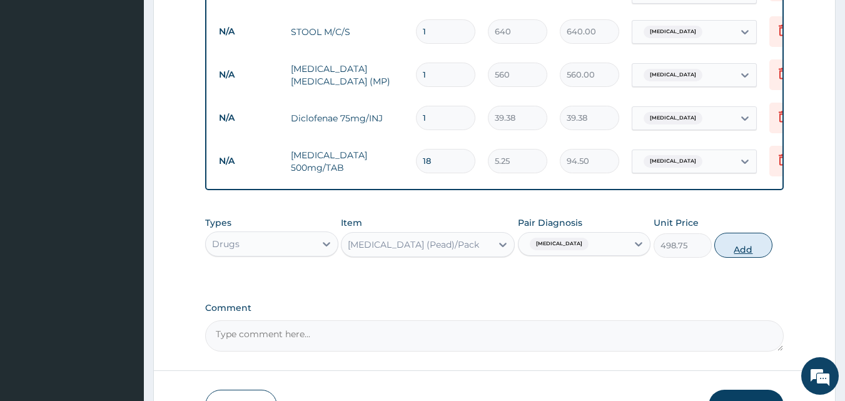
click at [756, 246] on button "Add" at bounding box center [743, 245] width 58 height 25
type input "0"
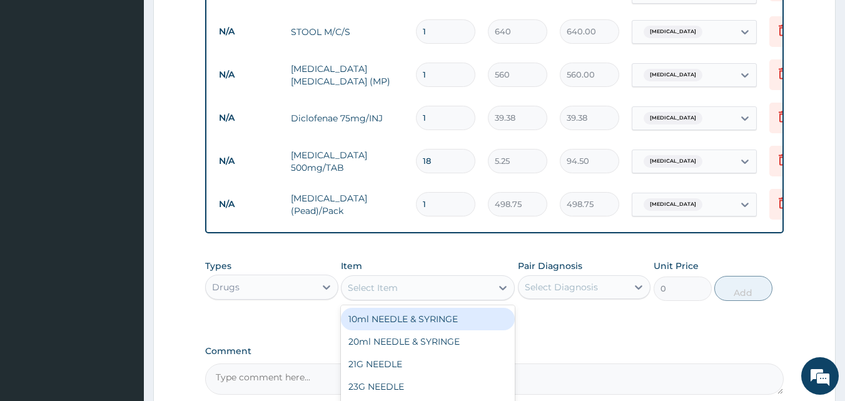
click at [458, 287] on div "Select Item" at bounding box center [416, 288] width 150 height 20
type input "AMOXI"
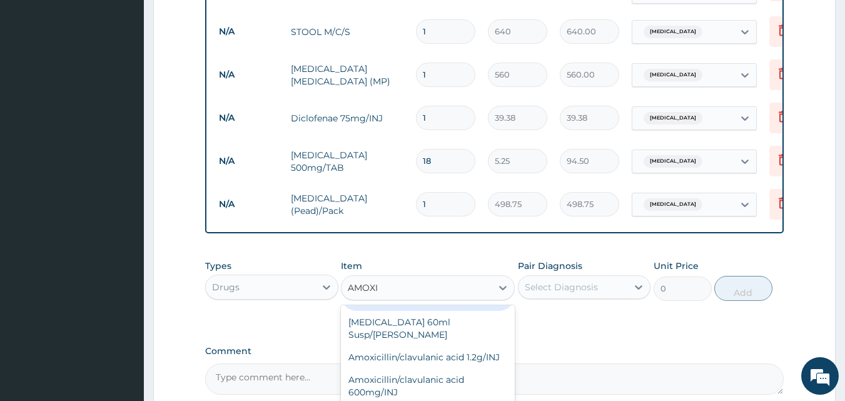
scroll to position [125, 0]
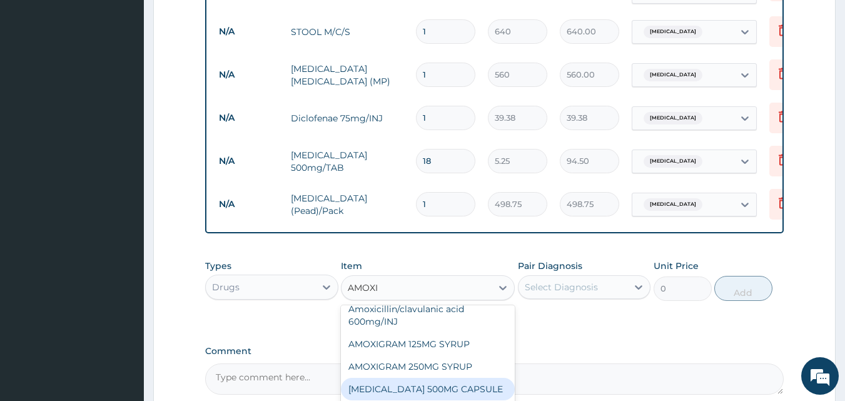
click at [448, 393] on div "[MEDICAL_DATA] 500MG CAPSULE" at bounding box center [428, 389] width 174 height 23
type input "63"
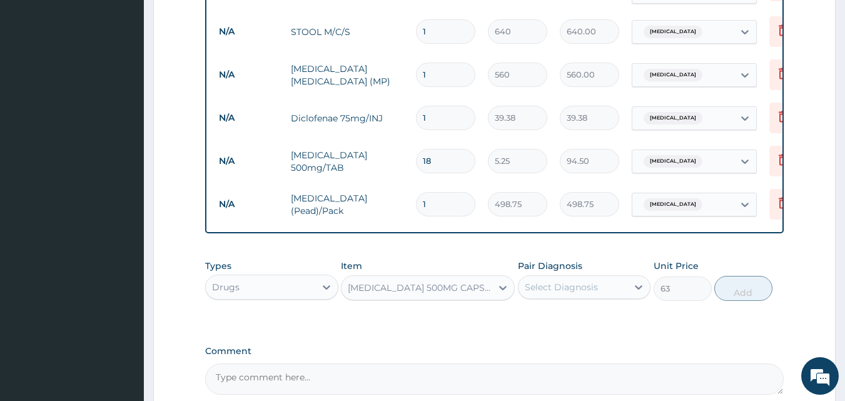
click at [591, 293] on div "Select Diagnosis" at bounding box center [560, 287] width 73 height 13
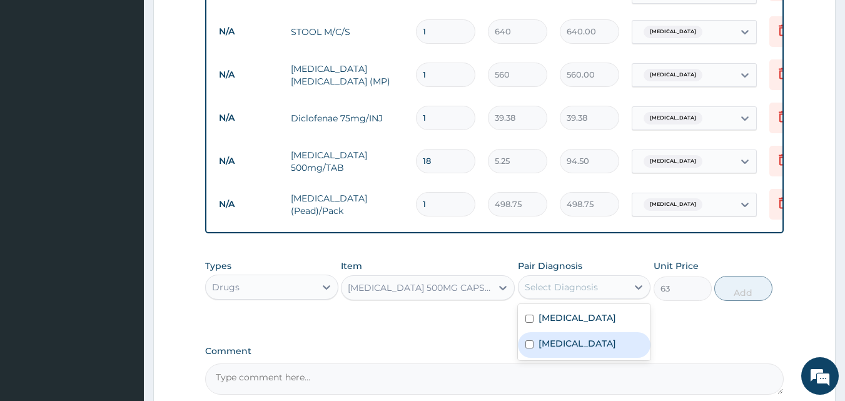
click at [574, 348] on label "Typhoid fever" at bounding box center [577, 343] width 78 height 13
checkbox input "true"
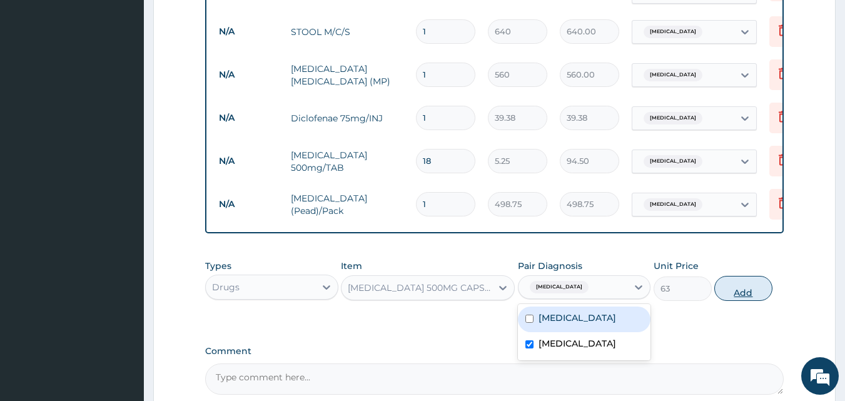
click at [730, 291] on button "Add" at bounding box center [743, 288] width 58 height 25
type input "0"
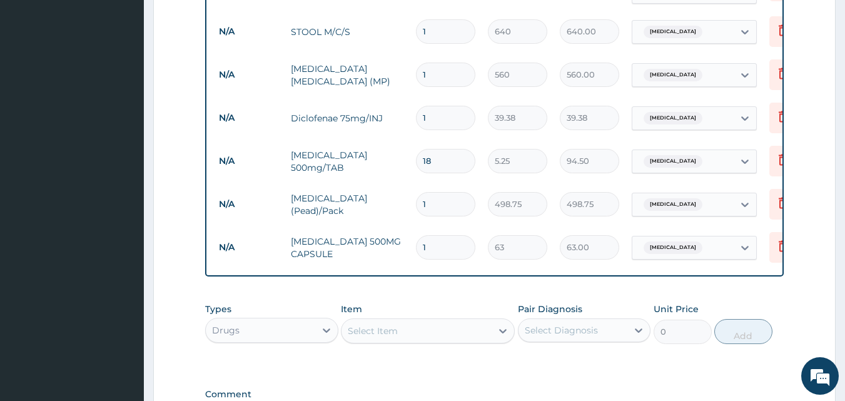
type input "15"
type input "945.00"
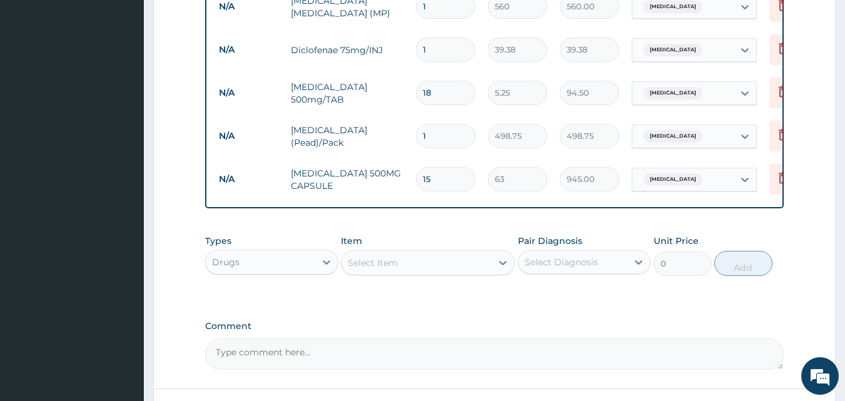
scroll to position [710, 0]
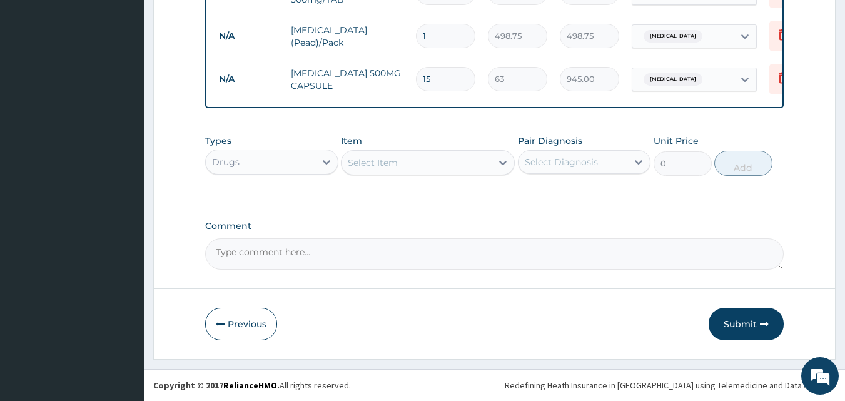
type input "15"
click at [736, 322] on button "Submit" at bounding box center [745, 324] width 75 height 33
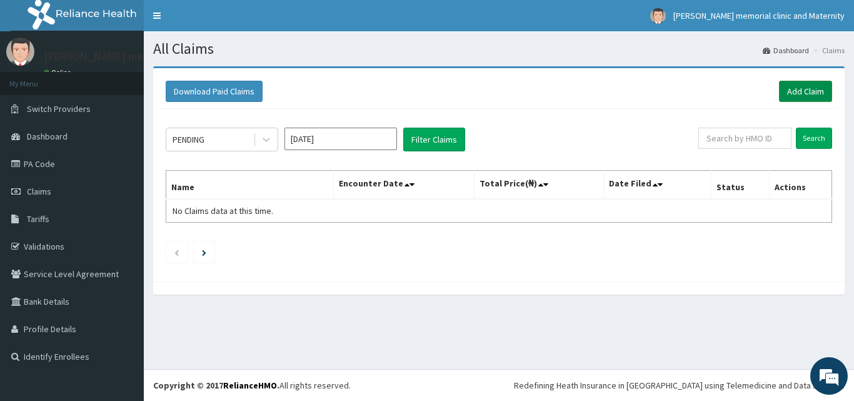
click at [808, 98] on link "Add Claim" at bounding box center [805, 91] width 53 height 21
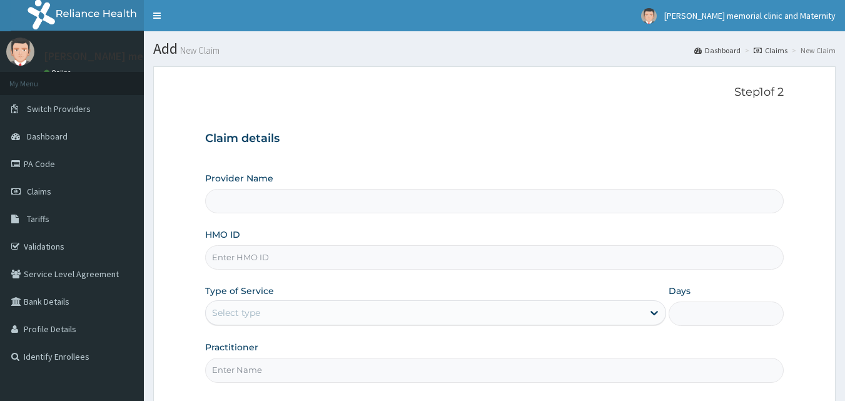
click at [428, 260] on input "HMO ID" at bounding box center [494, 257] width 579 height 24
type input "SWG/10068/A"
type input "[PERSON_NAME] memorial clinic and maternity"
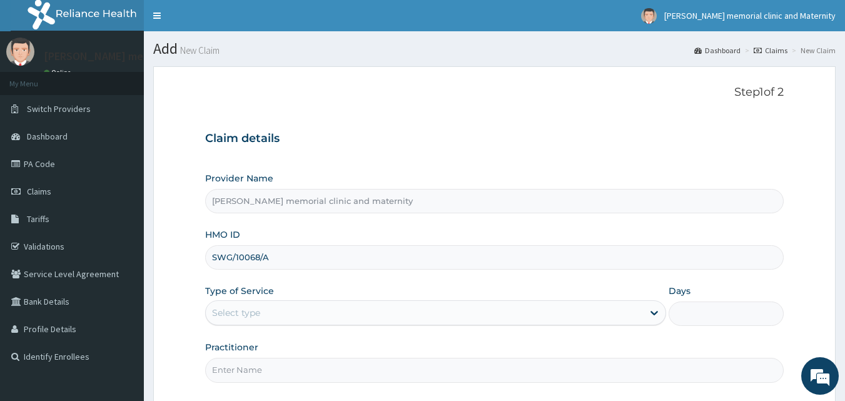
type input "SWG/10068/A"
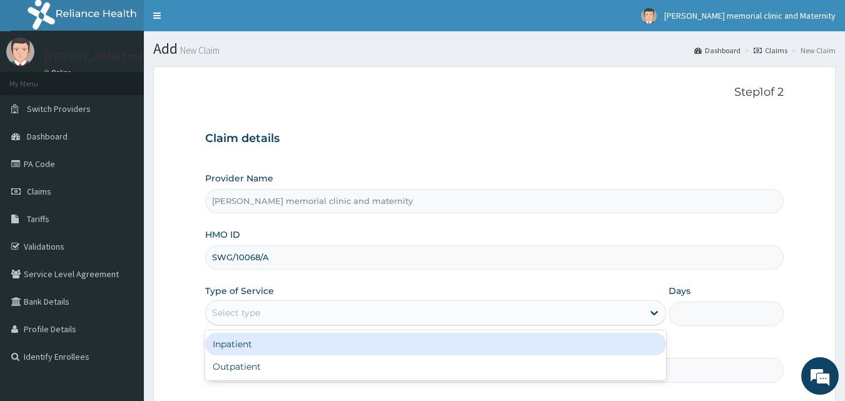
click at [354, 309] on div "Select type" at bounding box center [424, 313] width 437 height 20
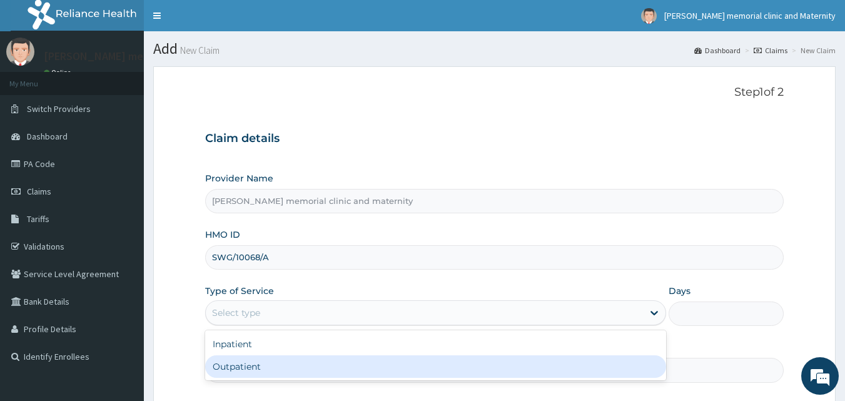
click at [334, 364] on div "Outpatient" at bounding box center [435, 366] width 461 height 23
type input "1"
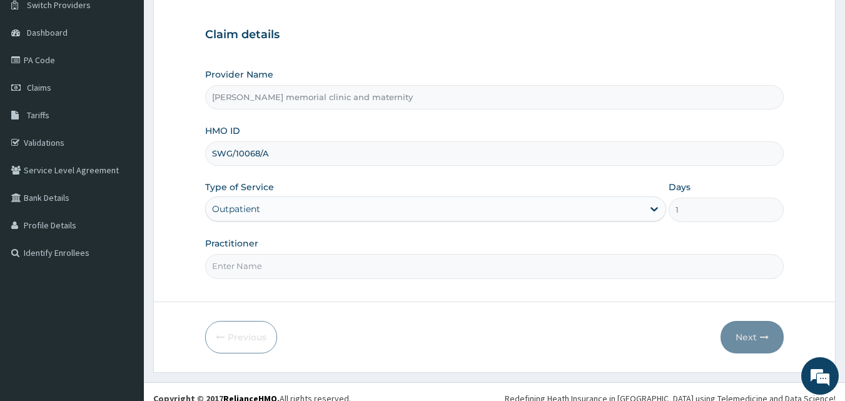
scroll to position [117, 0]
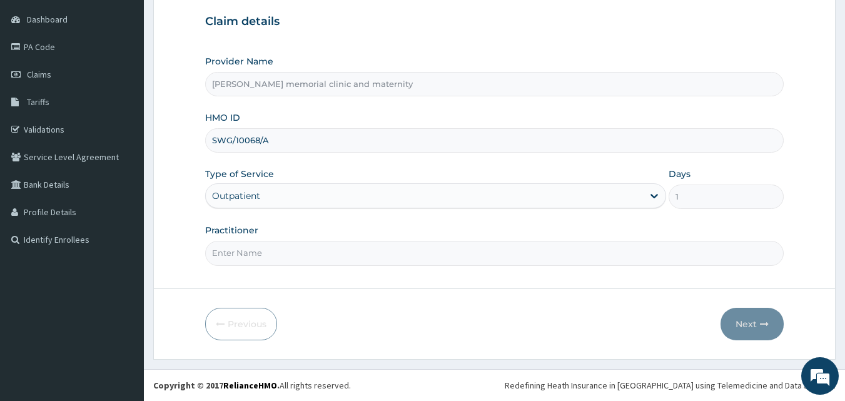
click at [379, 257] on input "Practitioner" at bounding box center [494, 253] width 579 height 24
type input "[PERSON_NAME]"
click at [742, 329] on button "Next" at bounding box center [751, 324] width 63 height 33
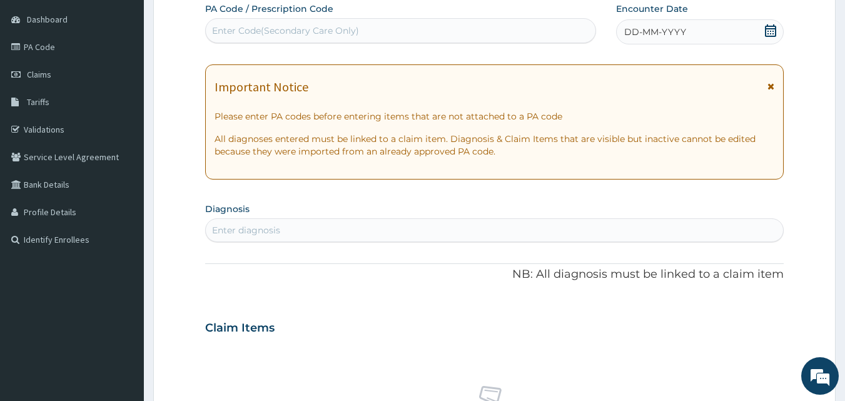
click at [758, 31] on div "DD-MM-YYYY" at bounding box center [700, 31] width 168 height 25
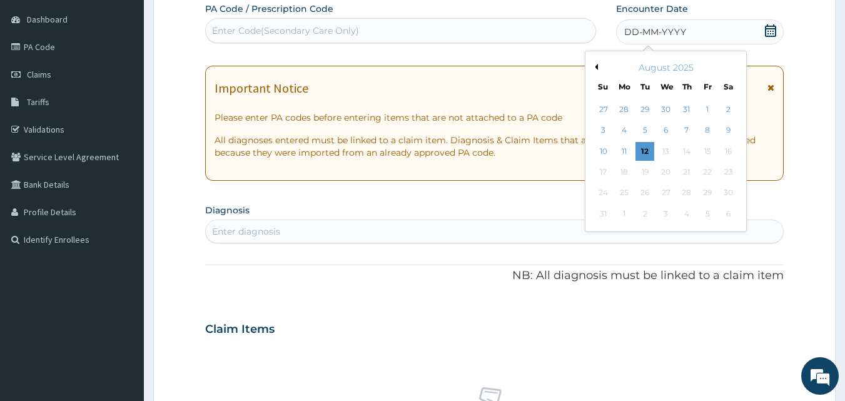
click at [597, 66] on button "Previous Month" at bounding box center [594, 67] width 6 height 6
click at [688, 146] on div "17" at bounding box center [686, 151] width 19 height 19
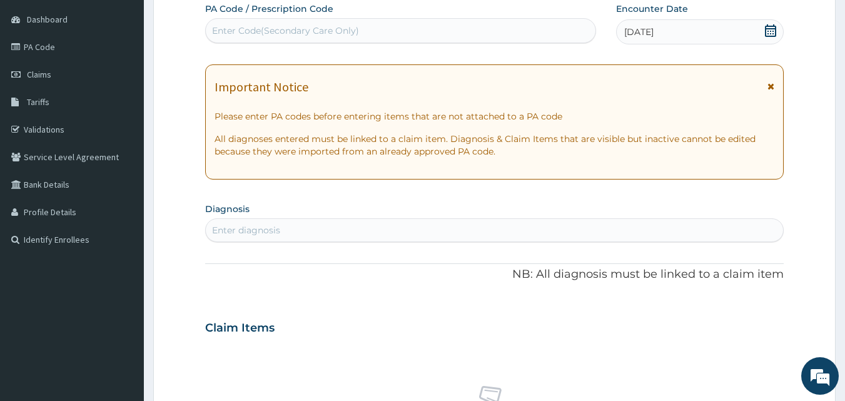
click at [507, 228] on div "Enter diagnosis" at bounding box center [495, 230] width 578 height 20
type input "[MEDICAL_DATA]"
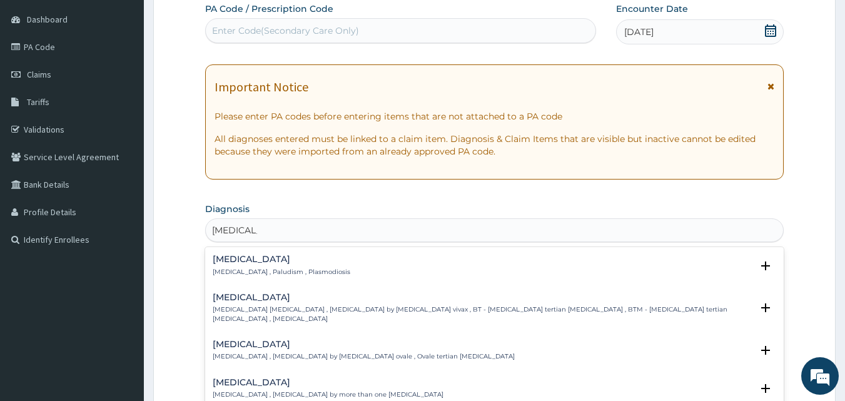
click at [399, 266] on div "[MEDICAL_DATA] [MEDICAL_DATA] , Paludism , Plasmodiosis" at bounding box center [495, 265] width 564 height 22
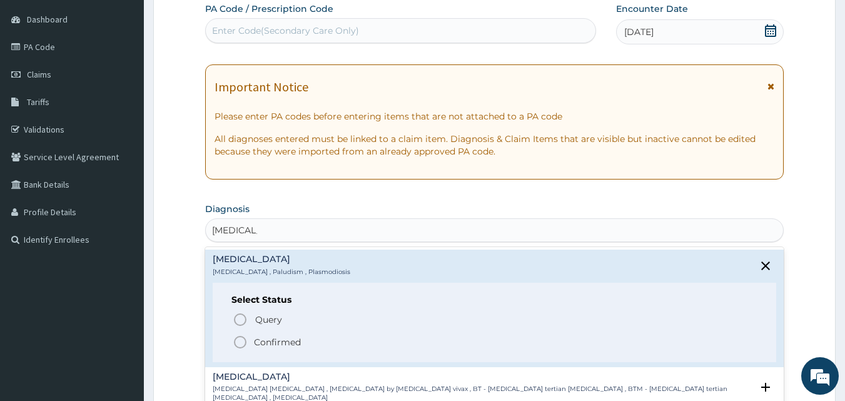
click at [336, 344] on span "Confirmed" at bounding box center [495, 341] width 525 height 15
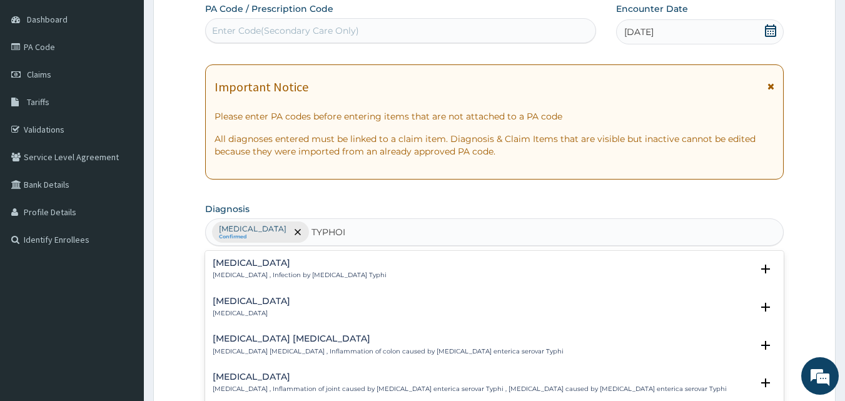
type input "TYPHOID"
click at [360, 268] on div "Typhoid fever Typhoid fever , Infection by Salmonella Typhi" at bounding box center [495, 269] width 564 height 22
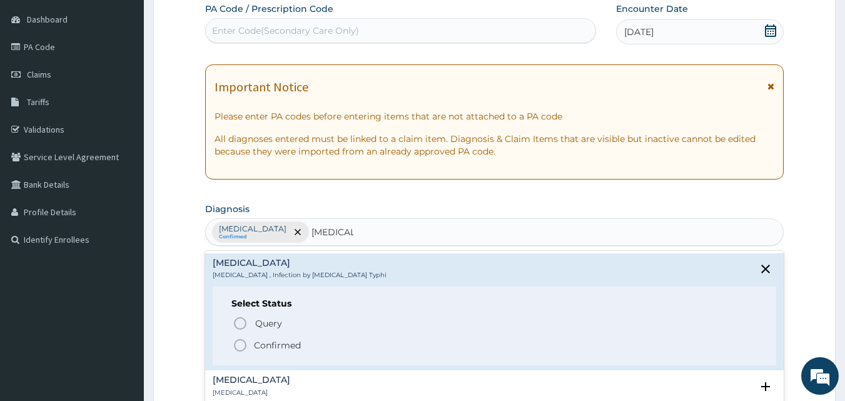
click at [305, 344] on span "Confirmed" at bounding box center [495, 345] width 525 height 15
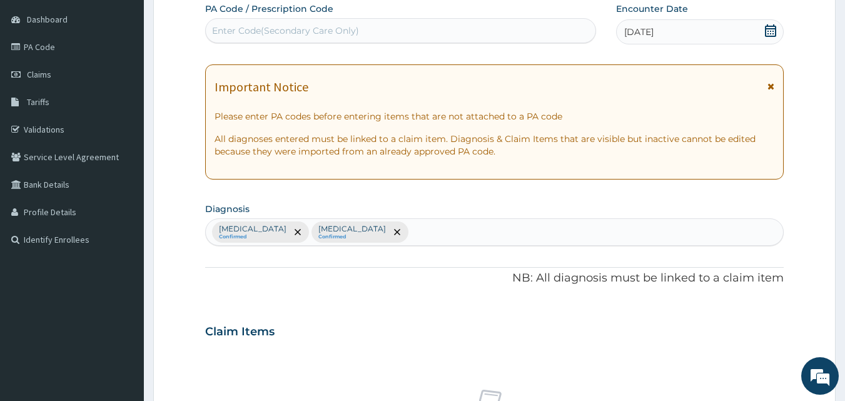
scroll to position [242, 0]
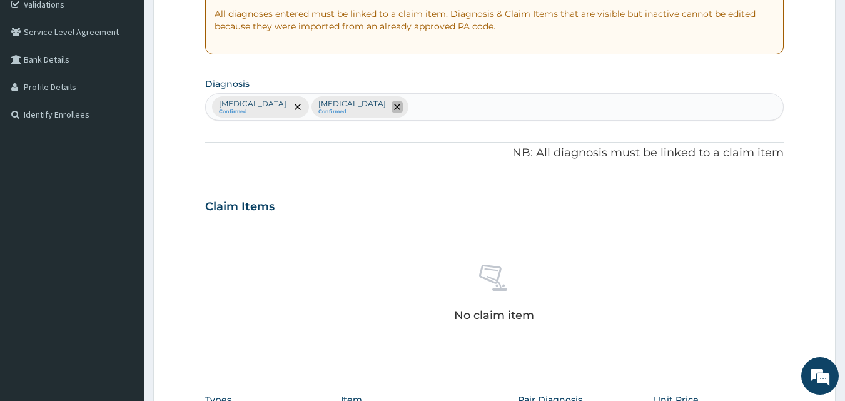
click at [391, 102] on span "remove selection option" at bounding box center [396, 106] width 11 height 11
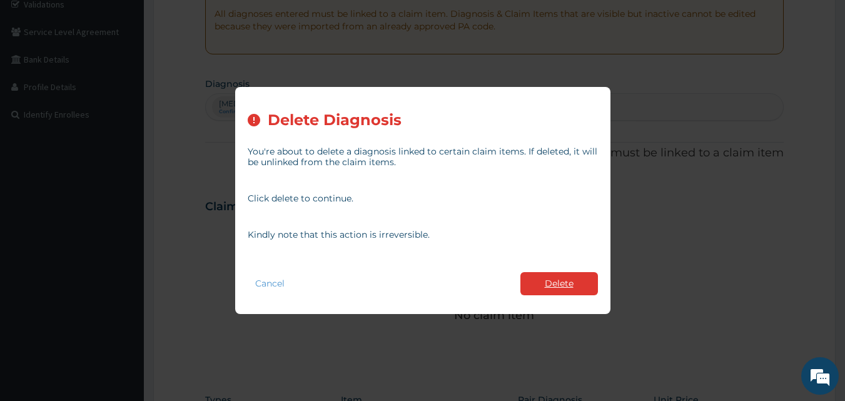
click at [543, 283] on button "Delete" at bounding box center [559, 283] width 78 height 23
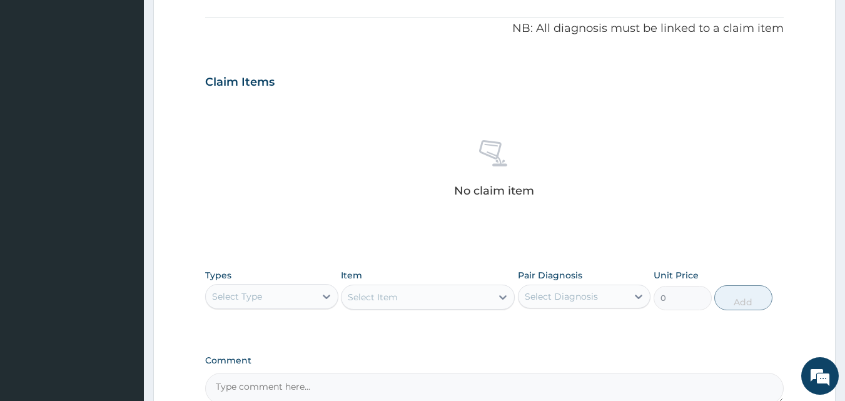
scroll to position [367, 0]
click at [291, 299] on div "Select Type" at bounding box center [260, 296] width 109 height 20
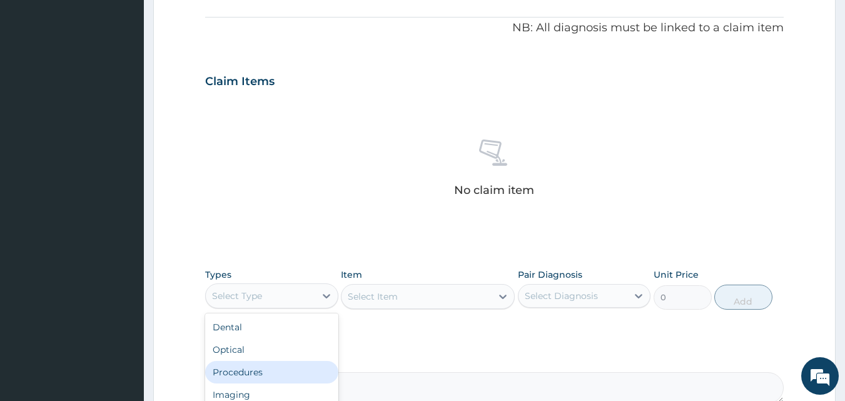
click at [259, 369] on div "Procedures" at bounding box center [271, 372] width 133 height 23
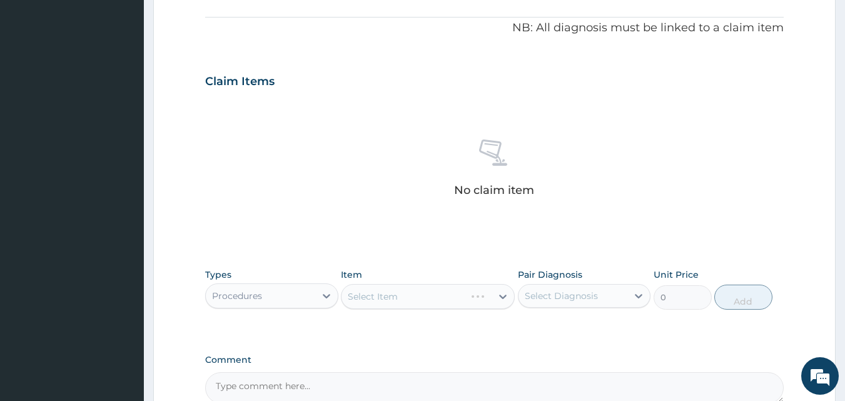
click at [384, 293] on div "Select Item" at bounding box center [428, 296] width 174 height 25
click at [348, 294] on div "Select Item" at bounding box center [373, 296] width 50 height 13
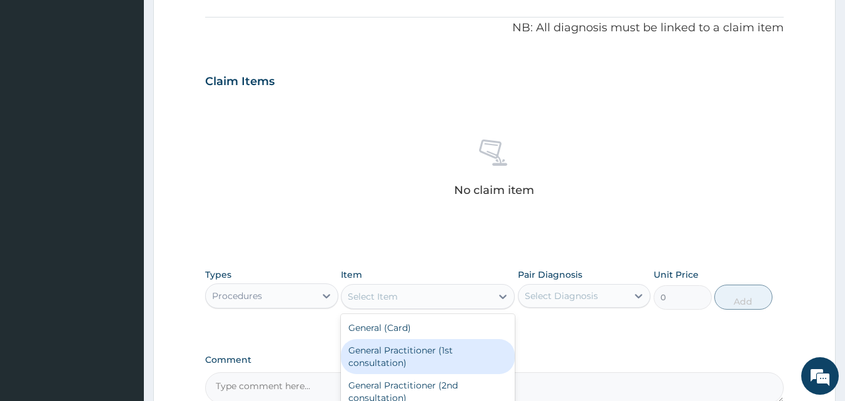
click at [391, 355] on div "General Practitioner (1st consultation)" at bounding box center [428, 356] width 174 height 35
type input "1500"
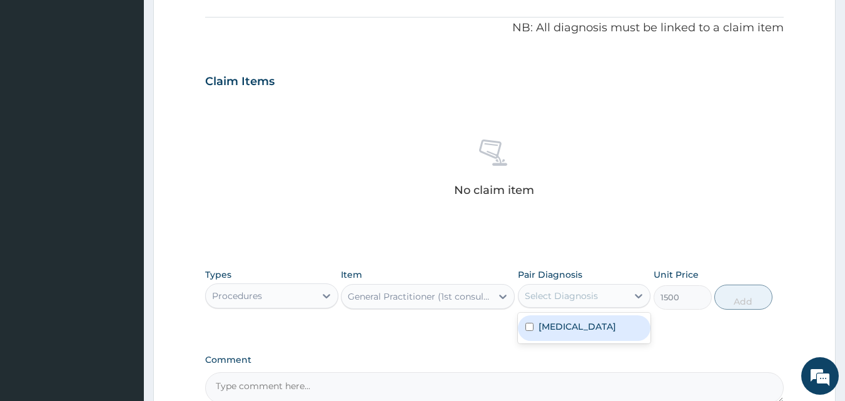
click at [613, 290] on div "Select Diagnosis" at bounding box center [572, 296] width 109 height 20
click at [546, 331] on label "Malaria" at bounding box center [577, 326] width 78 height 13
checkbox input "true"
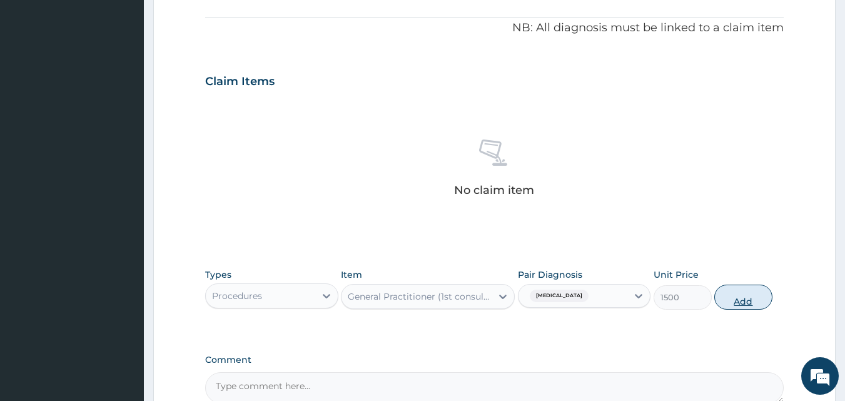
click at [755, 300] on button "Add" at bounding box center [743, 296] width 58 height 25
type input "0"
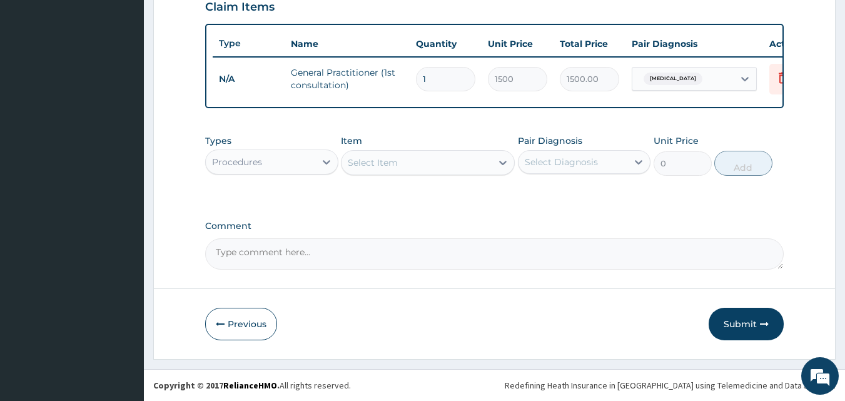
scroll to position [451, 0]
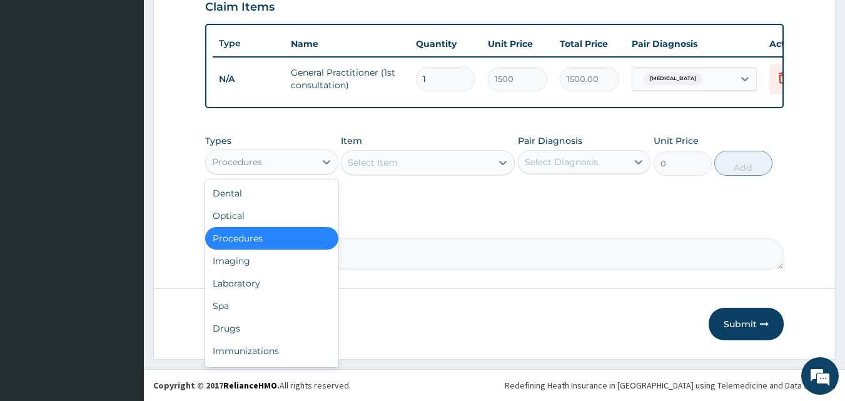
click at [259, 169] on div "Procedures" at bounding box center [260, 162] width 109 height 20
click at [237, 285] on div "Laboratory" at bounding box center [271, 283] width 133 height 23
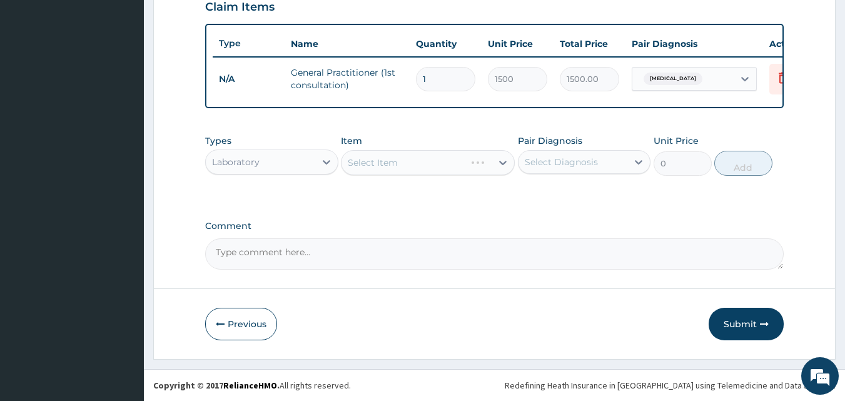
click at [403, 154] on div "Select Item" at bounding box center [428, 162] width 174 height 25
click at [354, 161] on div "Select Item" at bounding box center [373, 162] width 50 height 13
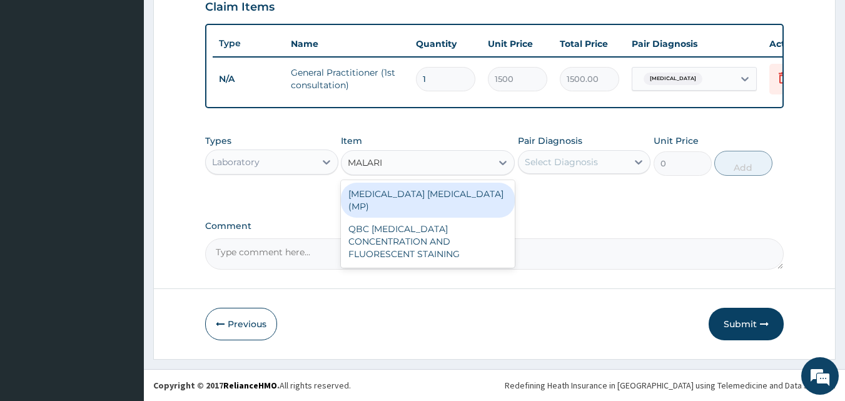
type input "MALARIA"
click at [367, 192] on div "MALARIA PARASITE (MP)" at bounding box center [428, 200] width 174 height 35
type input "560"
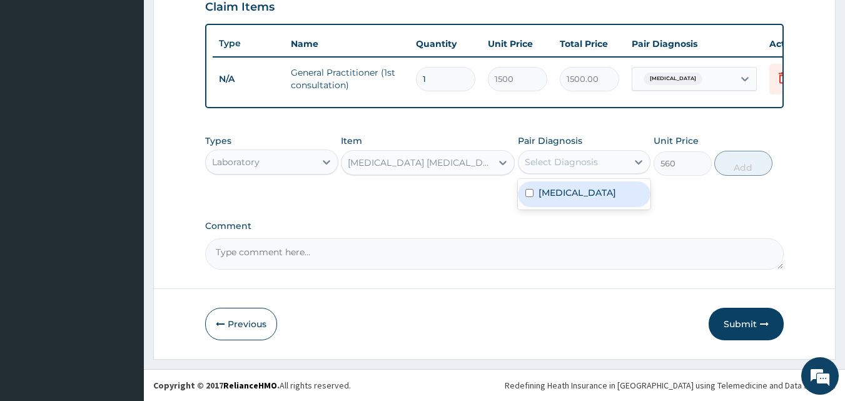
click at [563, 154] on div "Select Diagnosis" at bounding box center [572, 162] width 109 height 20
click at [541, 195] on label "Malaria" at bounding box center [577, 192] width 78 height 13
checkbox input "true"
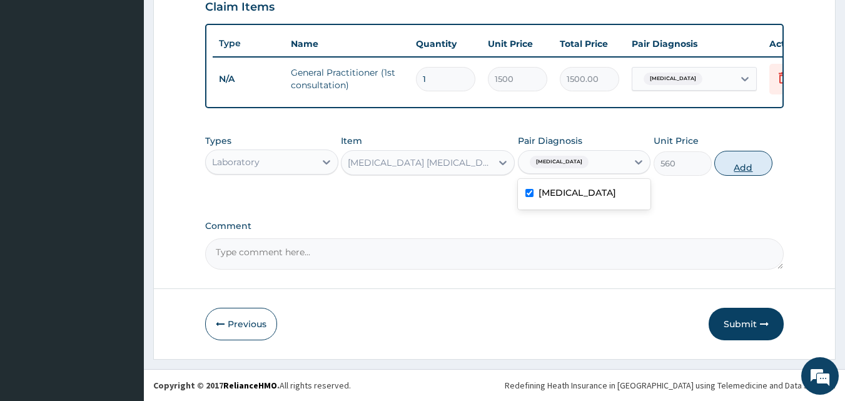
click at [736, 154] on button "Add" at bounding box center [743, 163] width 58 height 25
type input "0"
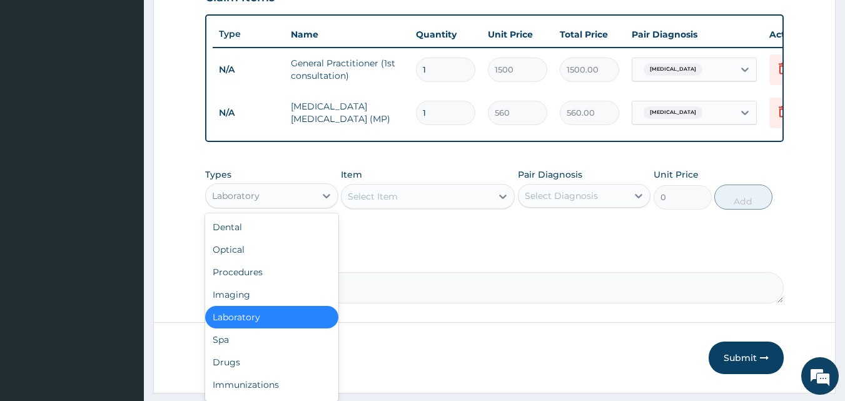
click at [287, 205] on div "Laboratory" at bounding box center [260, 196] width 109 height 20
click at [234, 373] on div "Drugs" at bounding box center [271, 362] width 133 height 23
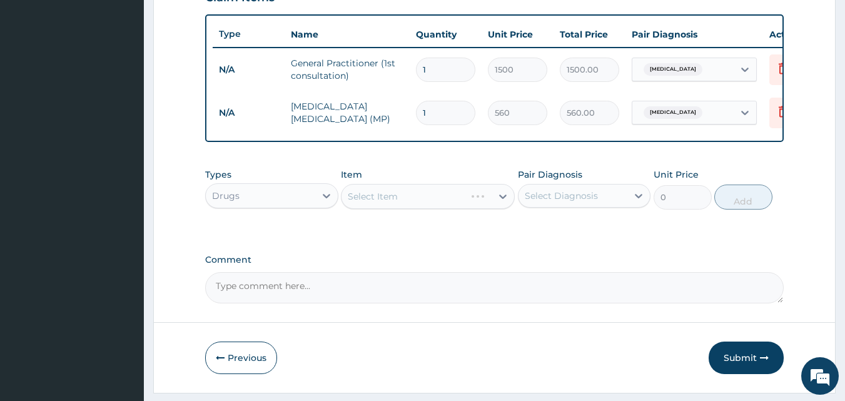
click at [381, 199] on div "Select Item" at bounding box center [428, 196] width 174 height 25
click at [343, 207] on div "Select Item" at bounding box center [428, 196] width 174 height 25
click at [348, 205] on div "Select Item" at bounding box center [416, 196] width 150 height 20
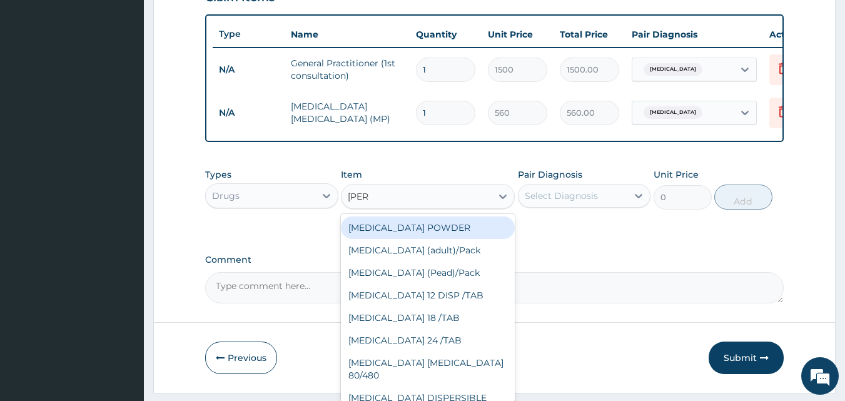
type input "COART"
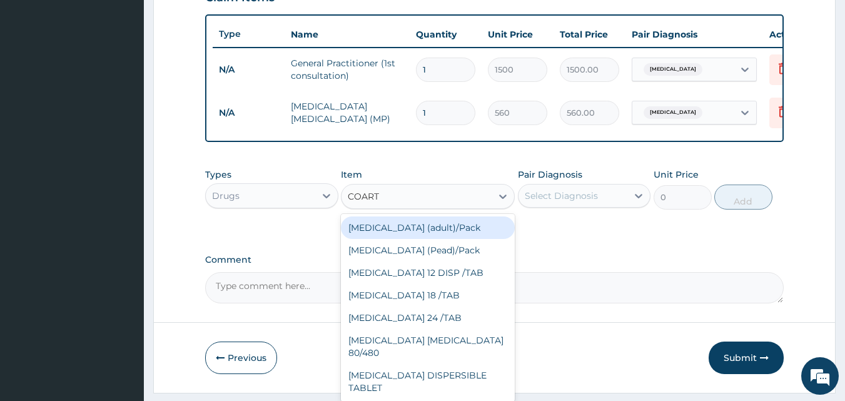
click at [403, 235] on div "Coartem (adult)/Pack" at bounding box center [428, 227] width 174 height 23
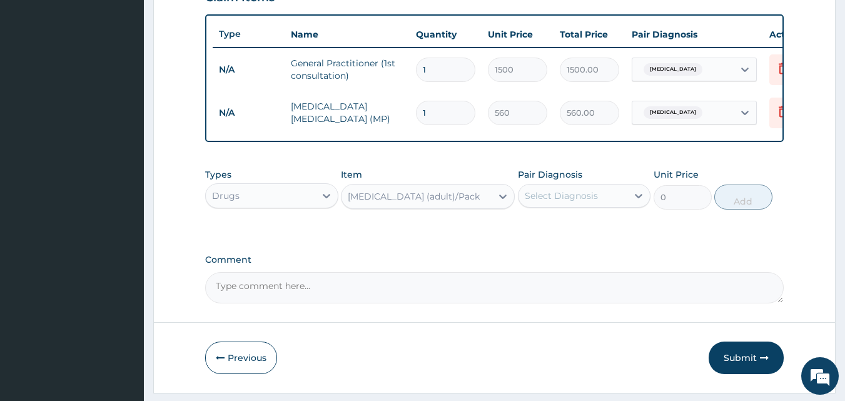
type input "682.5"
click at [603, 204] on div "Select Diagnosis" at bounding box center [572, 196] width 109 height 20
click at [574, 239] on div "Malaria" at bounding box center [584, 228] width 133 height 26
checkbox input "true"
click at [749, 207] on button "Add" at bounding box center [743, 196] width 58 height 25
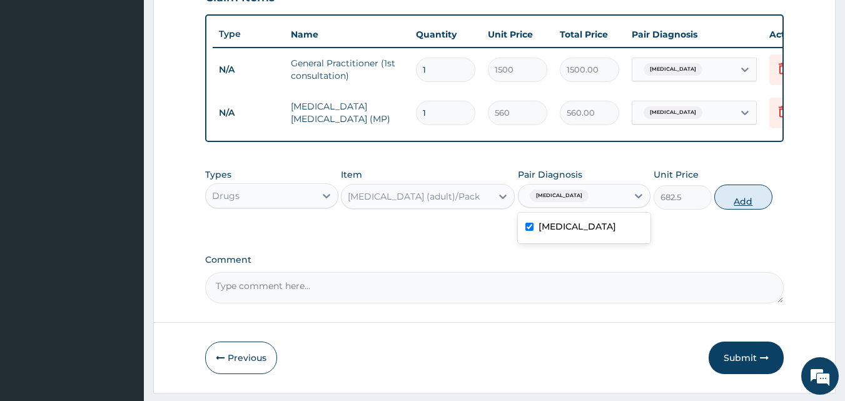
type input "0"
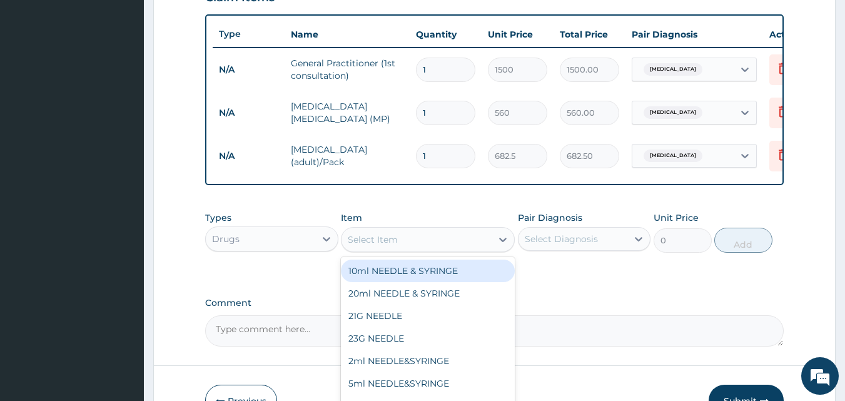
click at [440, 249] on div "Select Item" at bounding box center [416, 239] width 150 height 20
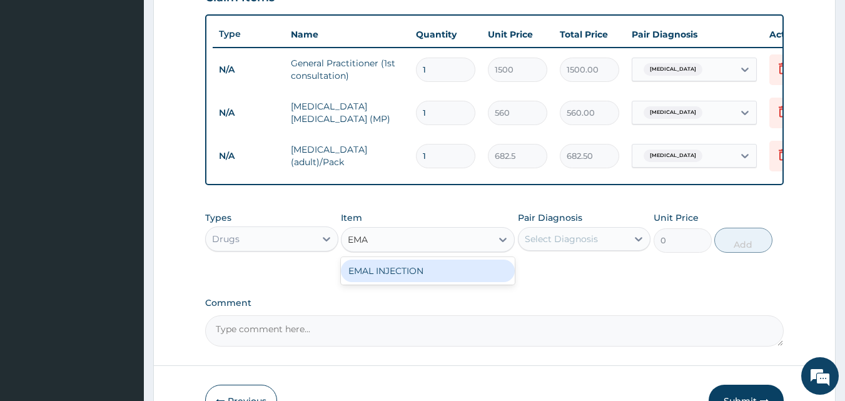
type input "EMAL"
click at [419, 281] on div "EMAL INJECTION" at bounding box center [428, 270] width 174 height 23
type input "708.75"
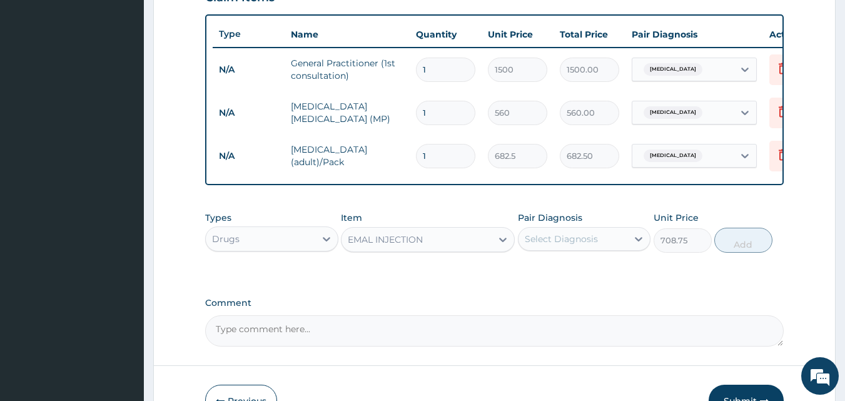
click at [596, 249] on div "Select Diagnosis" at bounding box center [572, 239] width 109 height 20
click at [571, 280] on div "Malaria" at bounding box center [584, 271] width 133 height 26
checkbox input "true"
click at [742, 252] on button "Add" at bounding box center [743, 240] width 58 height 25
type input "0"
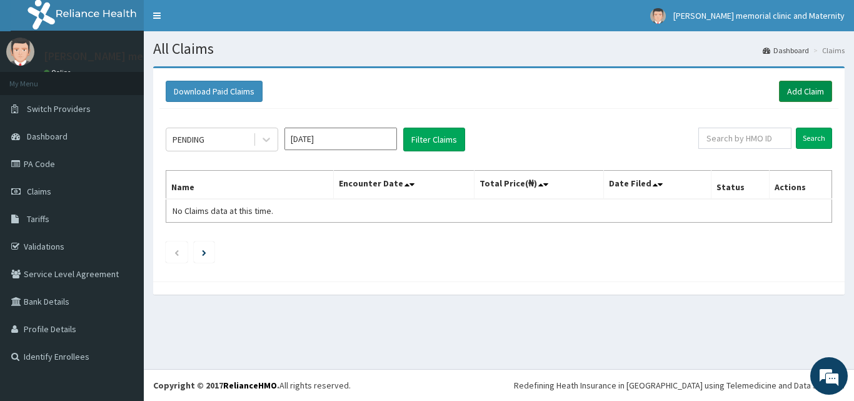
click at [810, 86] on link "Add Claim" at bounding box center [805, 91] width 53 height 21
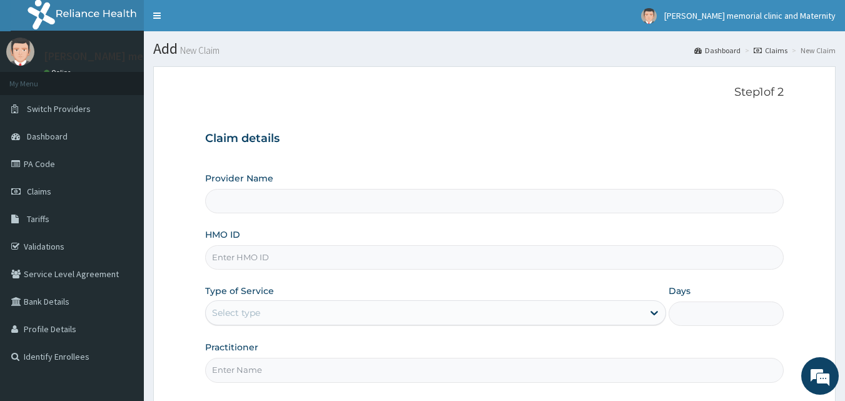
type input "[PERSON_NAME] memorial clinic and maternity"
click at [411, 268] on input "HMO ID" at bounding box center [494, 257] width 579 height 24
type input "TVT/10068/B"
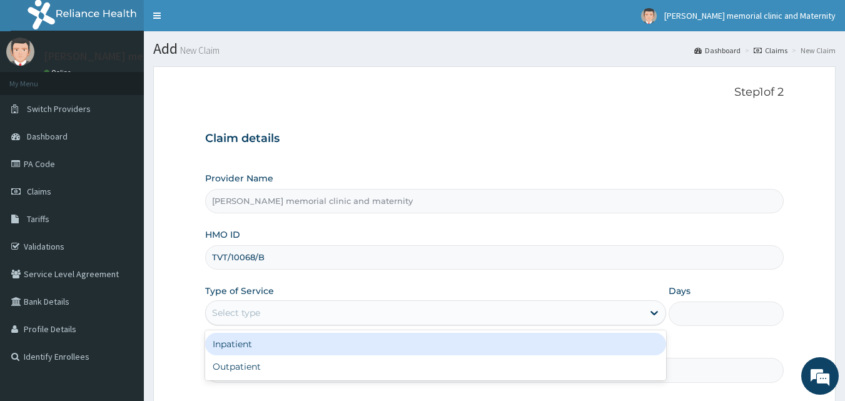
click at [281, 312] on div "Select type" at bounding box center [424, 313] width 437 height 20
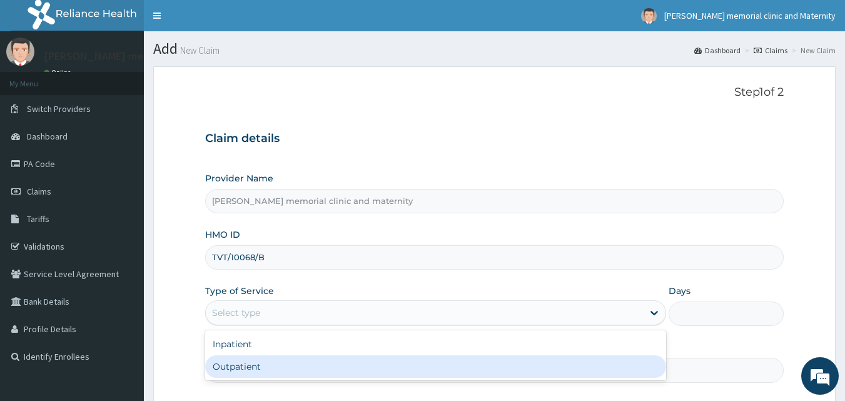
click at [273, 363] on div "Outpatient" at bounding box center [435, 366] width 461 height 23
type input "1"
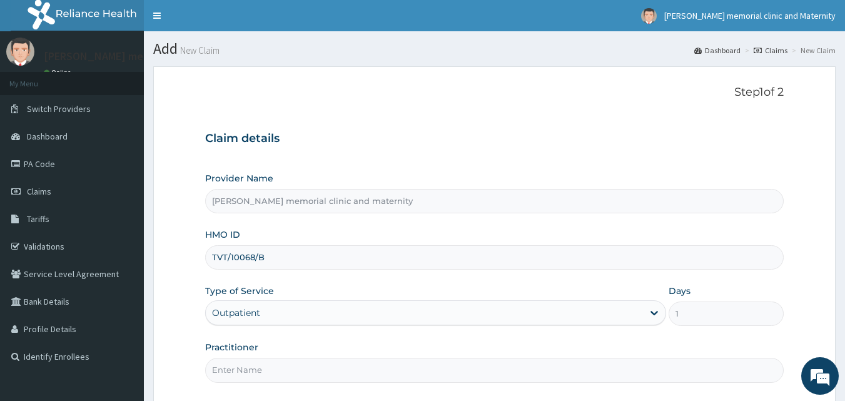
scroll to position [117, 0]
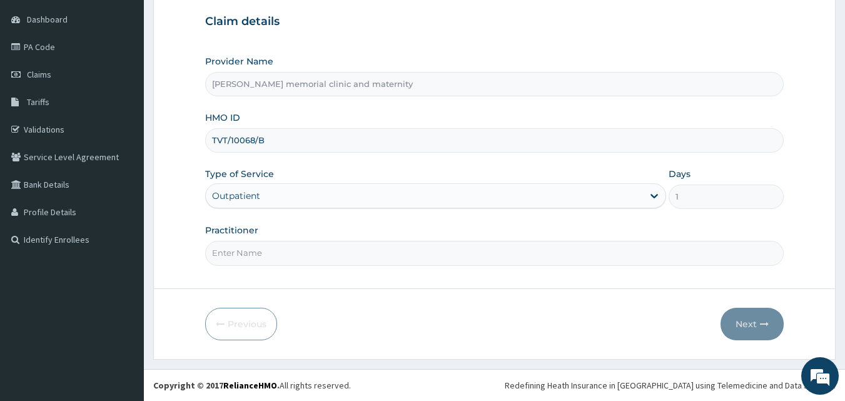
click at [343, 258] on input "Practitioner" at bounding box center [494, 253] width 579 height 24
type input "[PERSON_NAME]"
click at [745, 324] on button "Next" at bounding box center [751, 324] width 63 height 33
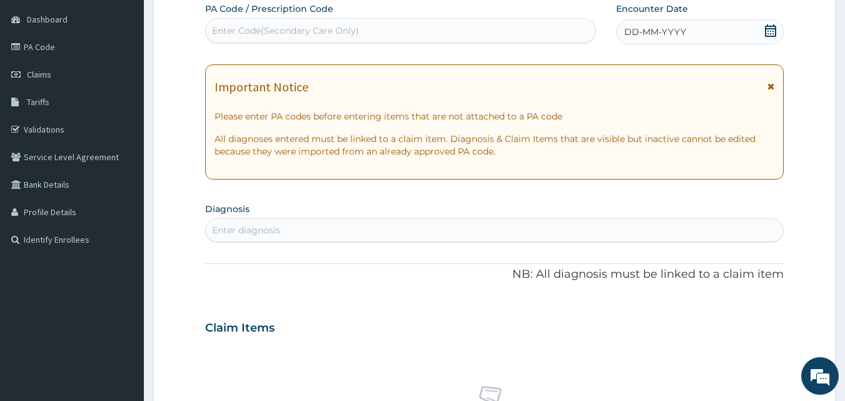
click at [713, 29] on div "DD-MM-YYYY" at bounding box center [700, 31] width 168 height 25
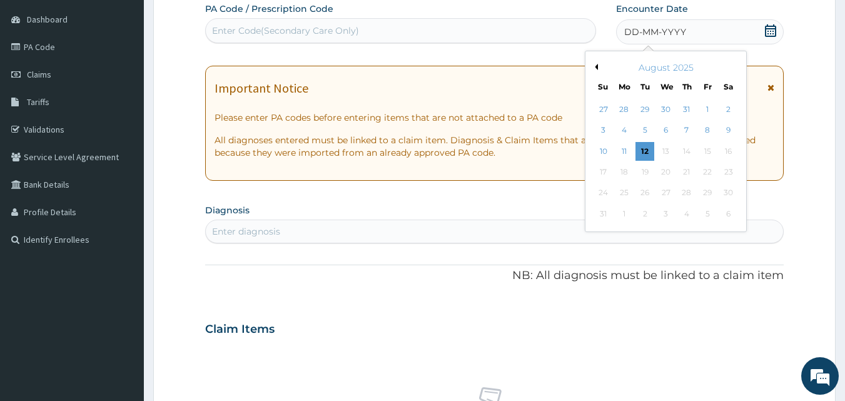
click at [598, 63] on div "August 2025" at bounding box center [665, 67] width 151 height 13
click at [593, 66] on button "Previous Month" at bounding box center [594, 67] width 6 height 6
click at [626, 154] on div "14" at bounding box center [623, 151] width 19 height 19
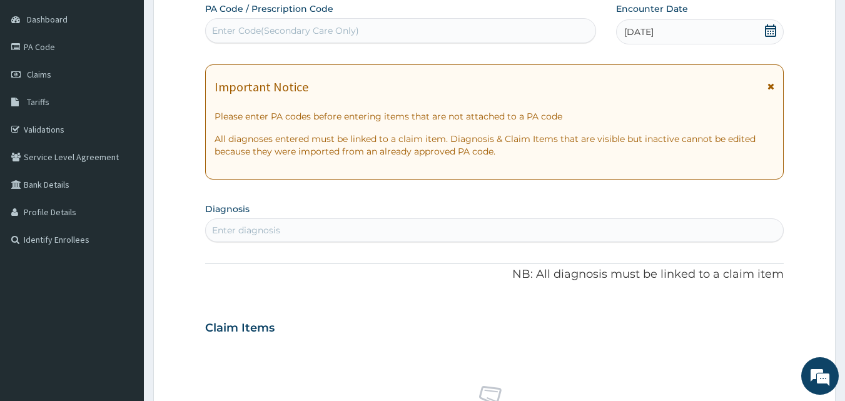
click at [494, 227] on div "Enter diagnosis" at bounding box center [495, 230] width 578 height 20
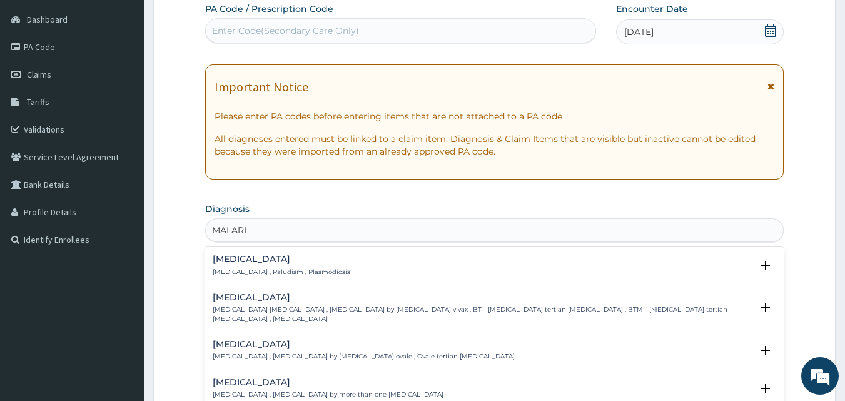
type input "[MEDICAL_DATA]"
click at [349, 270] on div "[MEDICAL_DATA] [MEDICAL_DATA] , Paludism , Plasmodiosis" at bounding box center [495, 265] width 564 height 22
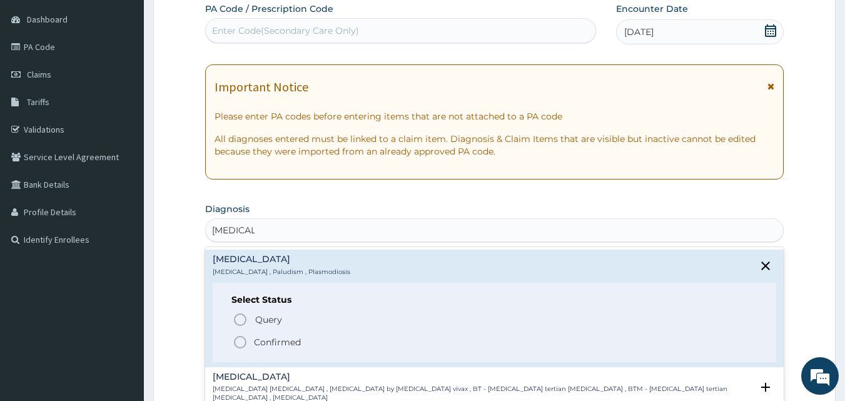
click at [284, 341] on p "Confirmed" at bounding box center [277, 342] width 47 height 13
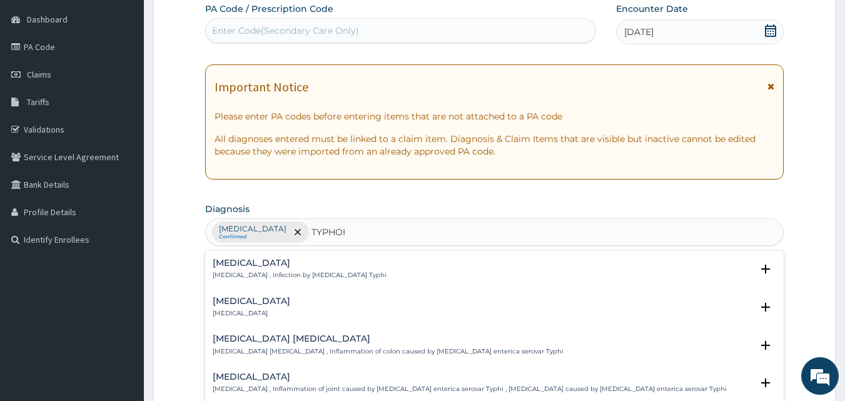
type input "[MEDICAL_DATA]"
click at [326, 266] on h4 "[MEDICAL_DATA]" at bounding box center [300, 262] width 174 height 9
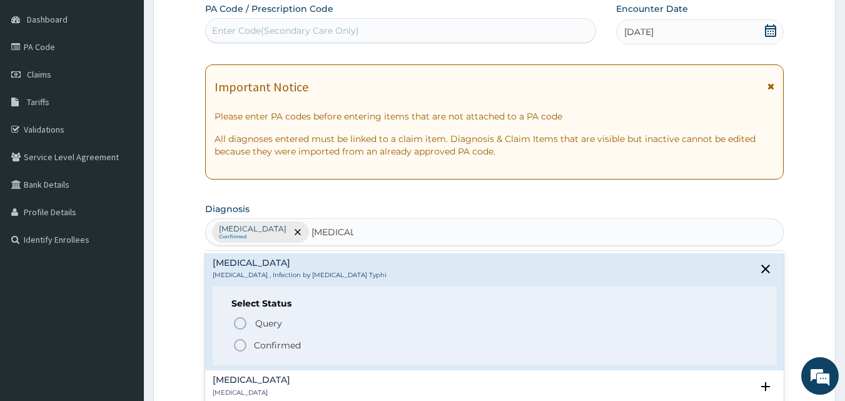
click at [266, 346] on p "Confirmed" at bounding box center [277, 345] width 47 height 13
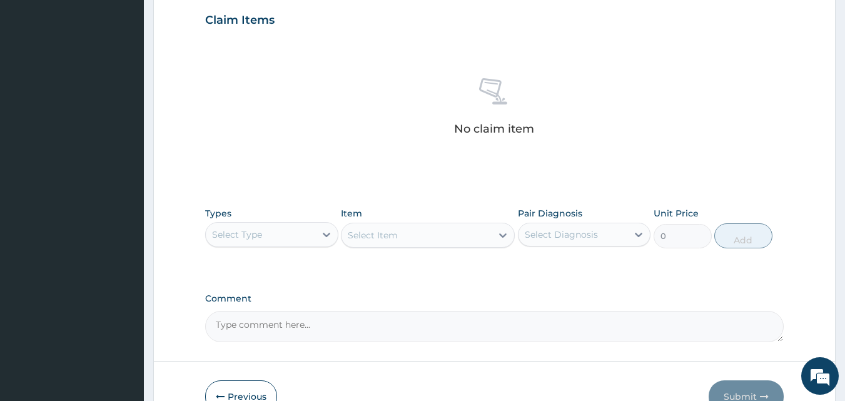
scroll to position [429, 0]
click at [298, 231] on div "Select Type" at bounding box center [260, 233] width 109 height 20
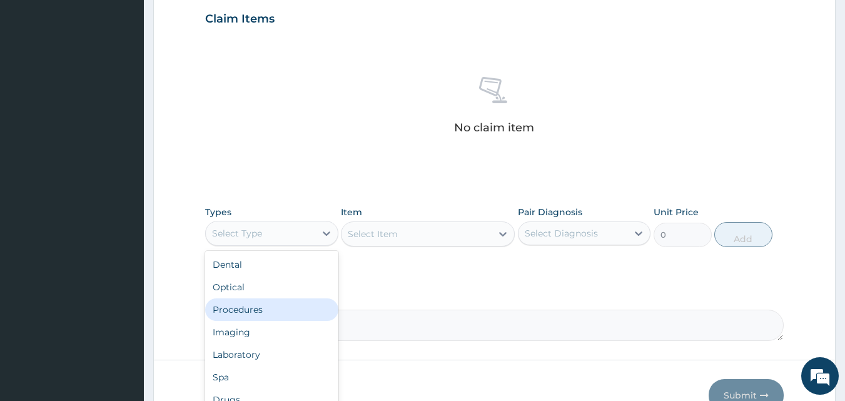
click at [252, 303] on div "Procedures" at bounding box center [271, 309] width 133 height 23
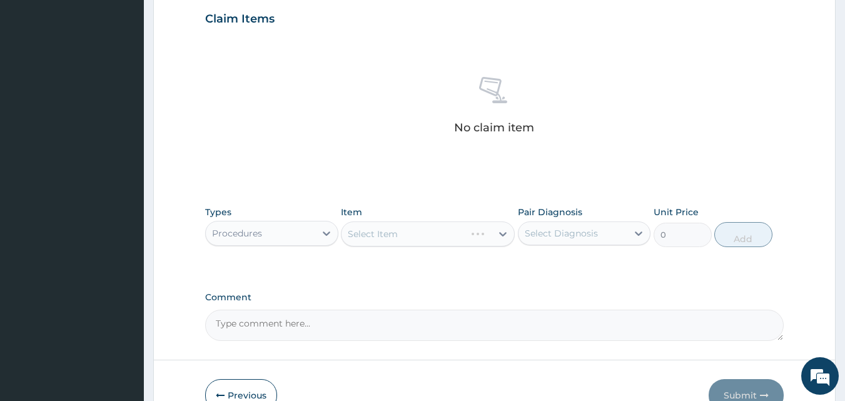
click at [393, 225] on div "Select Item" at bounding box center [428, 233] width 174 height 25
click at [357, 229] on div "Select Item" at bounding box center [373, 234] width 50 height 13
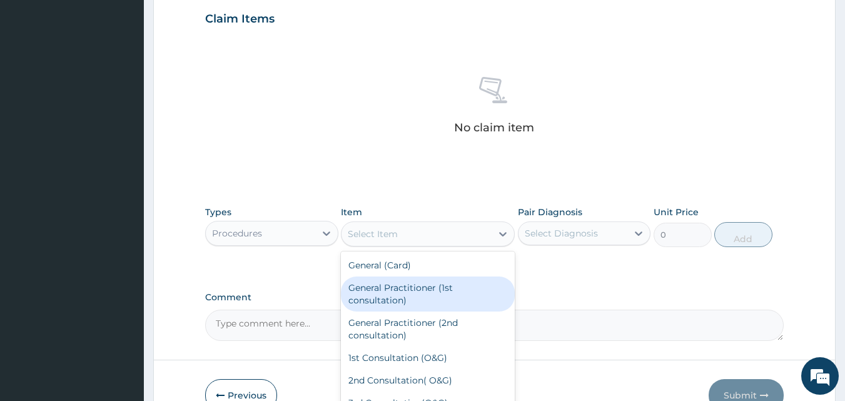
click at [377, 289] on div "General Practitioner (1st consultation)" at bounding box center [428, 293] width 174 height 35
type input "1500"
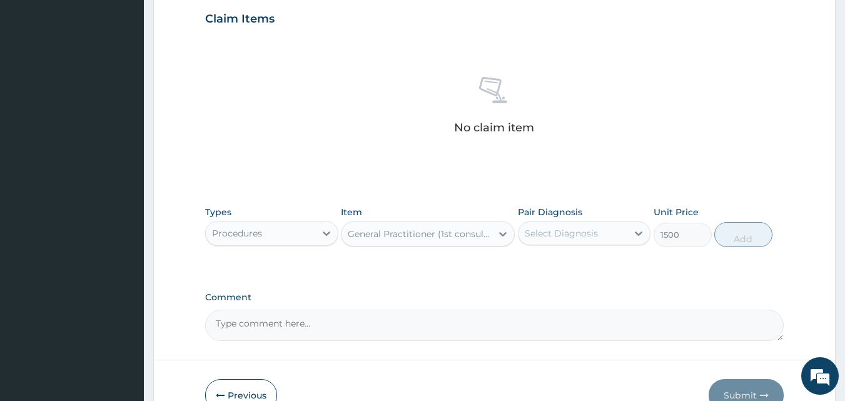
click at [547, 228] on div "Select Diagnosis" at bounding box center [560, 233] width 73 height 13
click at [530, 269] on div "[MEDICAL_DATA]" at bounding box center [584, 266] width 133 height 26
checkbox input "true"
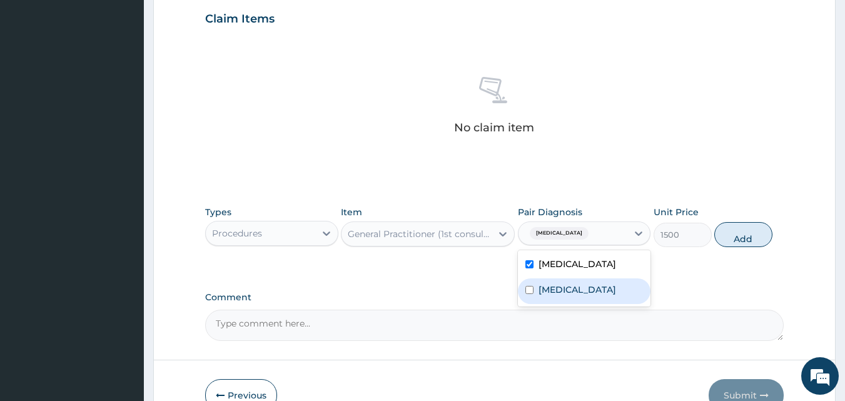
click at [534, 294] on div "[MEDICAL_DATA]" at bounding box center [584, 291] width 133 height 26
checkbox input "true"
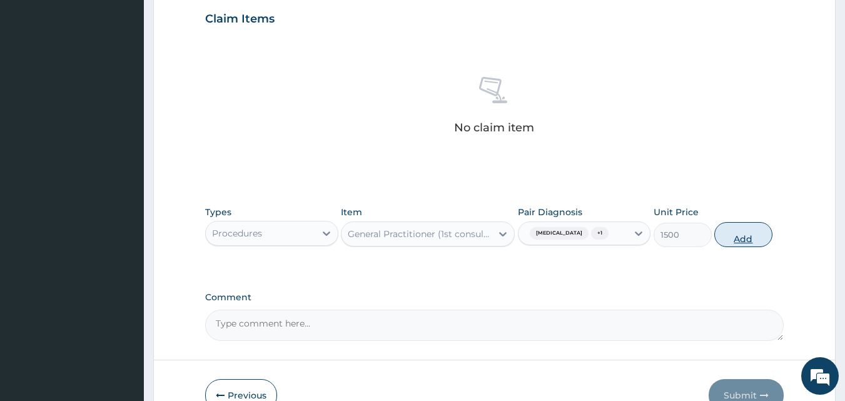
click at [750, 229] on button "Add" at bounding box center [743, 234] width 58 height 25
type input "0"
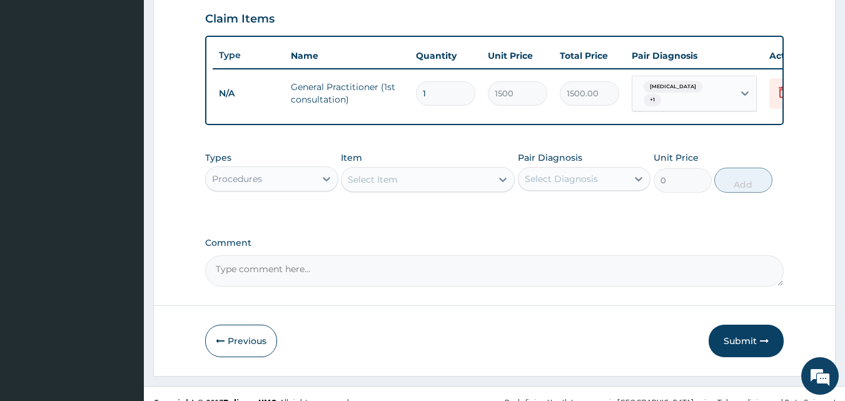
click at [281, 181] on div "Procedures" at bounding box center [260, 179] width 109 height 20
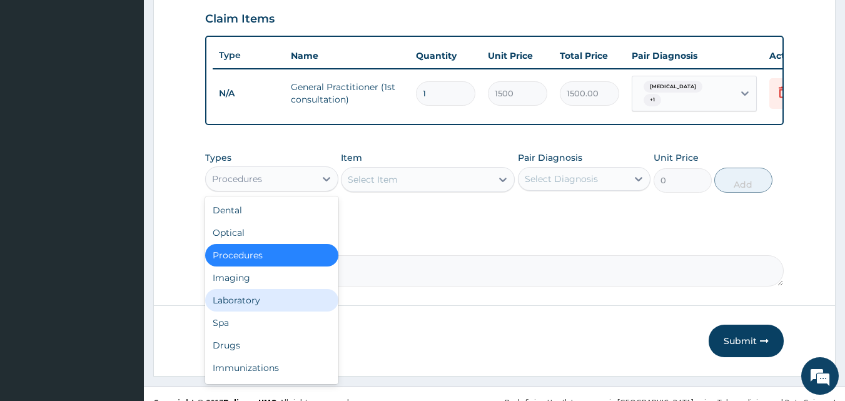
click at [234, 306] on div "Laboratory" at bounding box center [271, 300] width 133 height 23
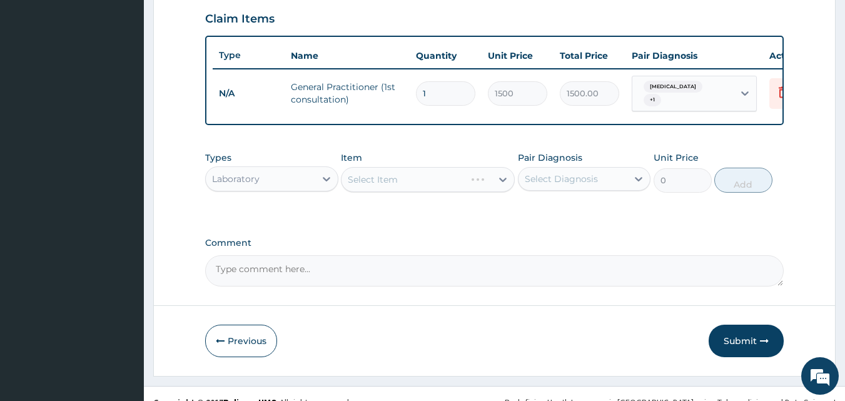
click at [392, 175] on div "Select Item" at bounding box center [428, 179] width 174 height 25
click at [346, 186] on div "Select Item" at bounding box center [416, 179] width 150 height 20
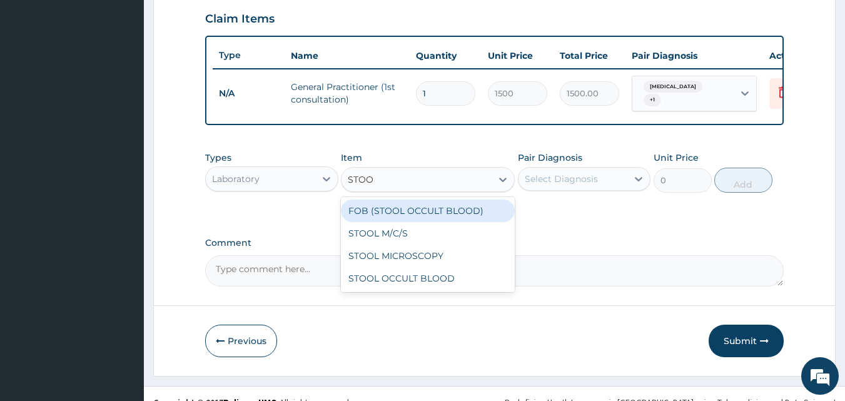
type input "STOOL"
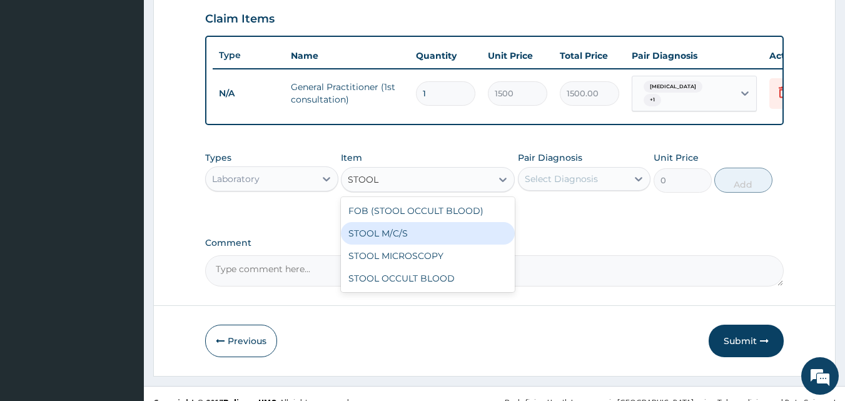
click at [375, 244] on div "STOOL M/C/S" at bounding box center [428, 233] width 174 height 23
type input "640"
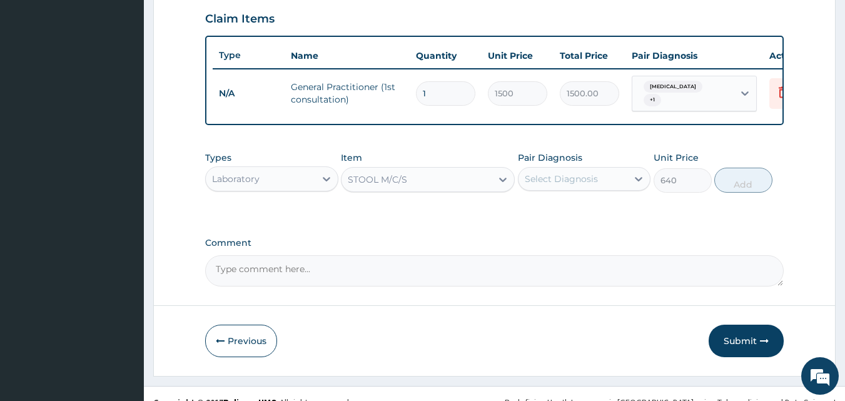
click at [560, 179] on div "Select Diagnosis" at bounding box center [560, 179] width 73 height 13
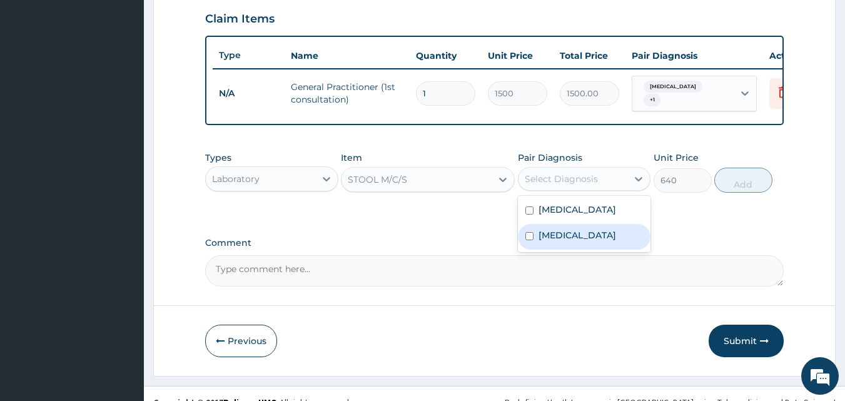
click at [538, 246] on div "[MEDICAL_DATA]" at bounding box center [584, 237] width 133 height 26
checkbox input "true"
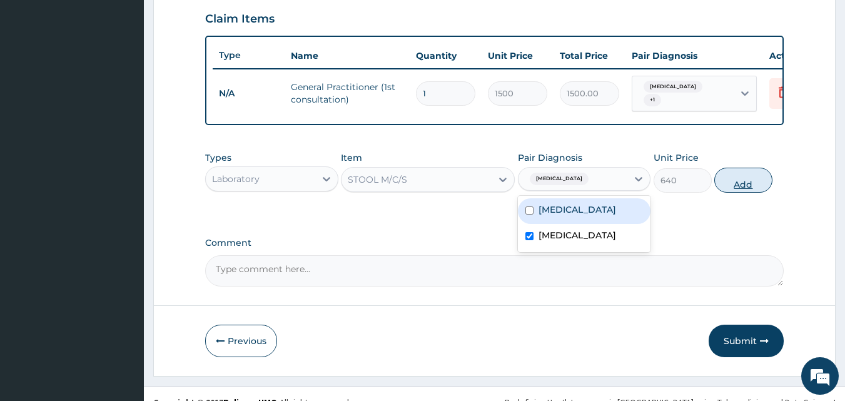
click at [738, 182] on button "Add" at bounding box center [743, 180] width 58 height 25
type input "0"
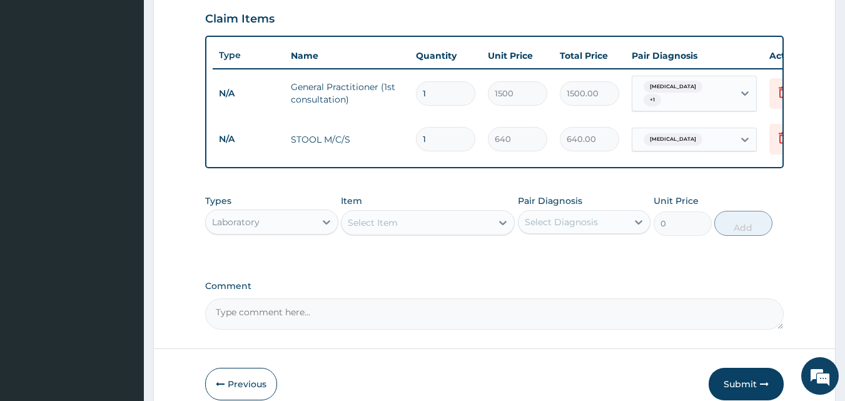
click at [419, 223] on div "Select Item" at bounding box center [416, 223] width 150 height 20
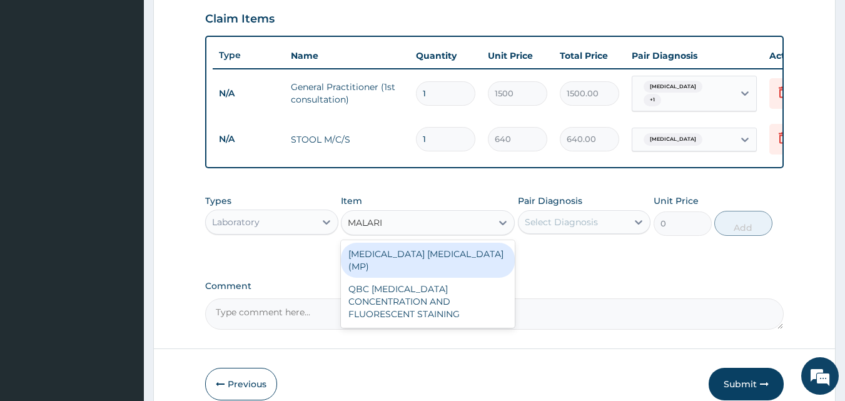
type input "[MEDICAL_DATA]"
click at [398, 261] on div "[MEDICAL_DATA] [MEDICAL_DATA] (MP)" at bounding box center [428, 260] width 174 height 35
type input "560"
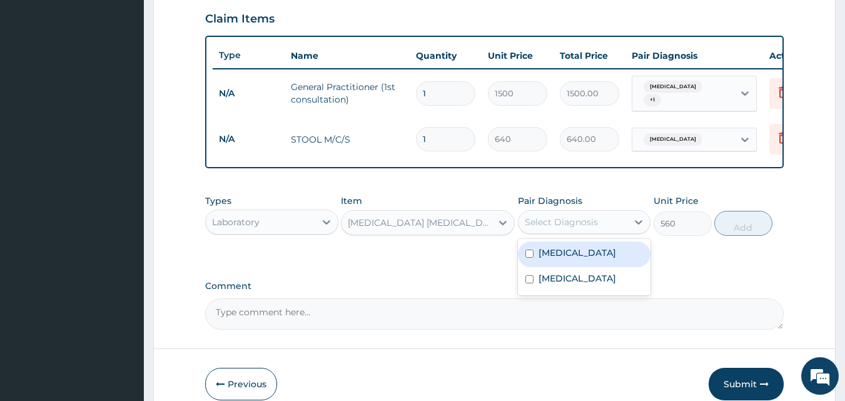
click at [551, 226] on div "Select Diagnosis" at bounding box center [560, 222] width 73 height 13
click at [539, 251] on label "[MEDICAL_DATA]" at bounding box center [577, 252] width 78 height 13
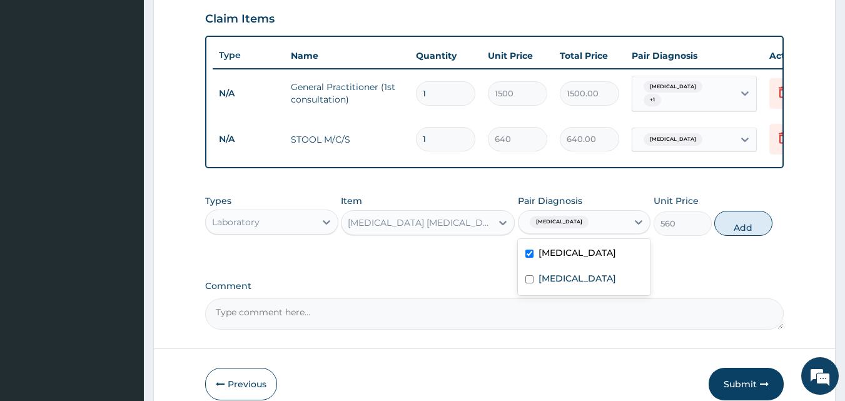
checkbox input "true"
click at [747, 227] on button "Add" at bounding box center [743, 223] width 58 height 25
type input "0"
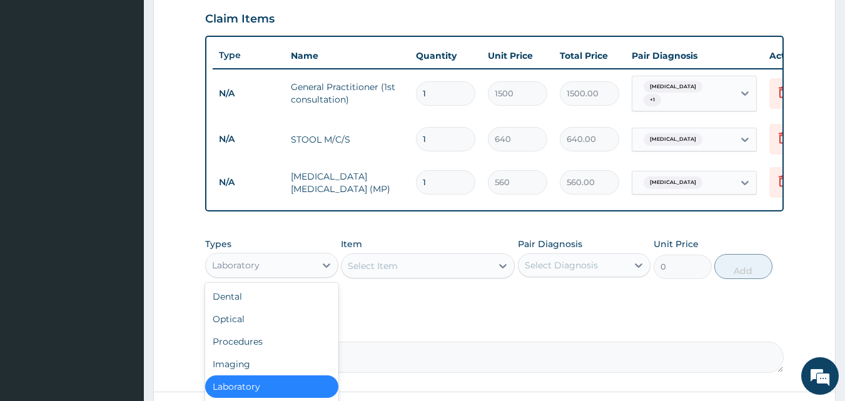
click at [277, 269] on div "Laboratory" at bounding box center [260, 265] width 109 height 20
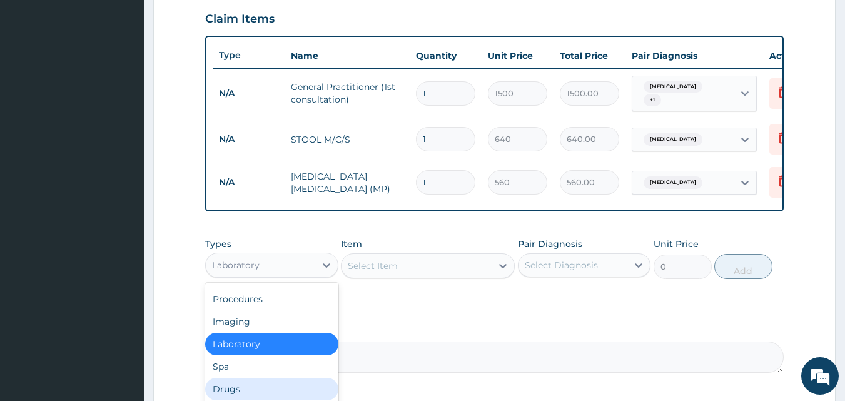
click at [241, 387] on div "Drugs" at bounding box center [271, 389] width 133 height 23
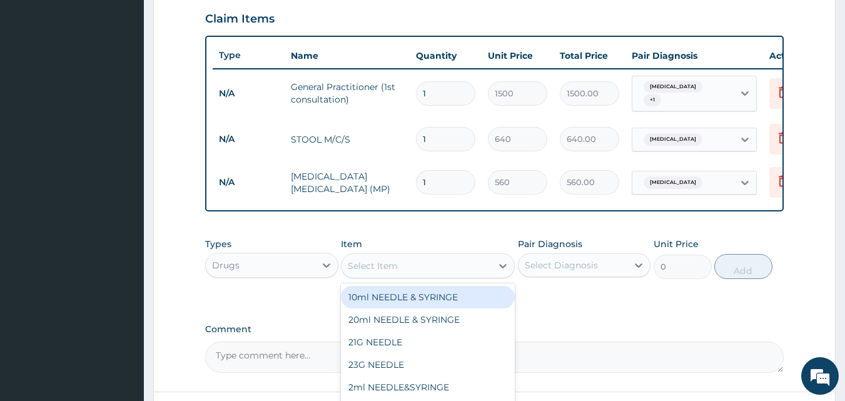
click at [379, 266] on div "Select Item" at bounding box center [373, 265] width 50 height 13
type input "EMA"
click at [378, 303] on div "EMAL INJECTION" at bounding box center [428, 297] width 174 height 23
type input "708.75"
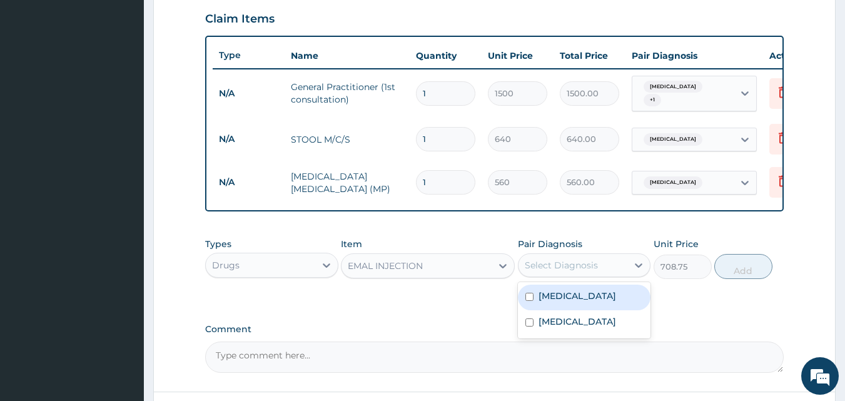
click at [580, 275] on div "Select Diagnosis" at bounding box center [572, 265] width 109 height 20
click at [558, 302] on label "[MEDICAL_DATA]" at bounding box center [577, 295] width 78 height 13
checkbox input "true"
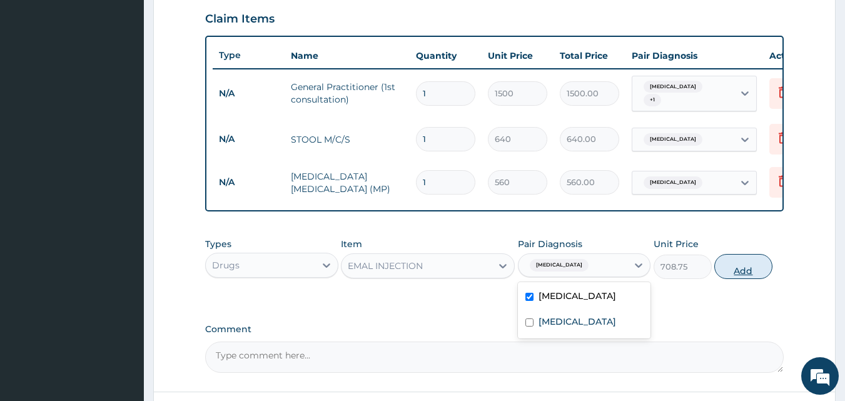
click at [730, 274] on button "Add" at bounding box center [743, 266] width 58 height 25
type input "0"
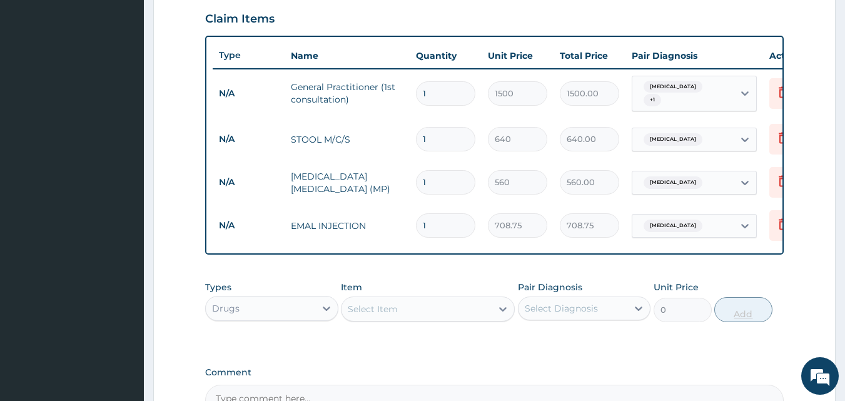
type input "0.00"
type input "3"
type input "2126.25"
type input "3"
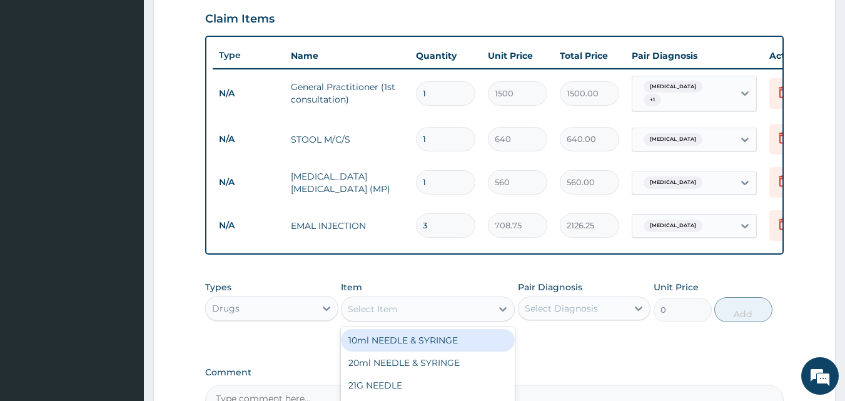
click at [393, 311] on div "Select Item" at bounding box center [373, 309] width 50 height 13
type input "DICLO"
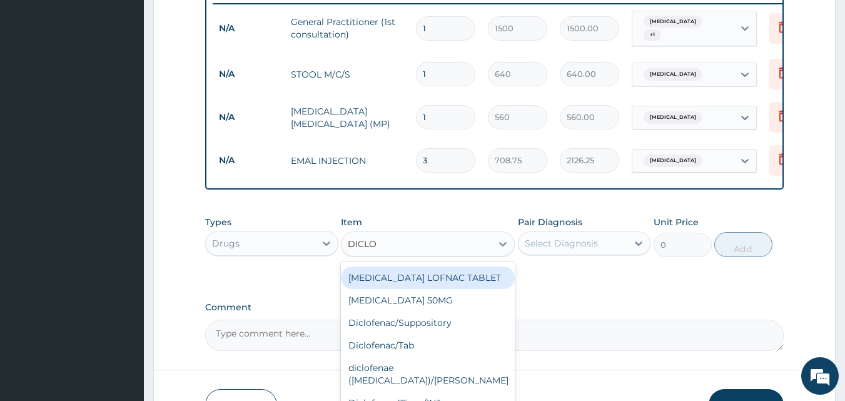
scroll to position [554, 0]
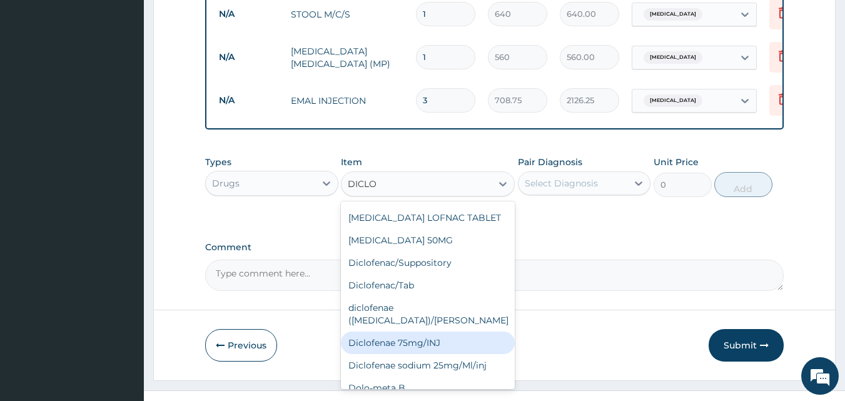
click at [444, 331] on div "Diclofenae 75mg/INJ" at bounding box center [428, 342] width 174 height 23
type input "39.38"
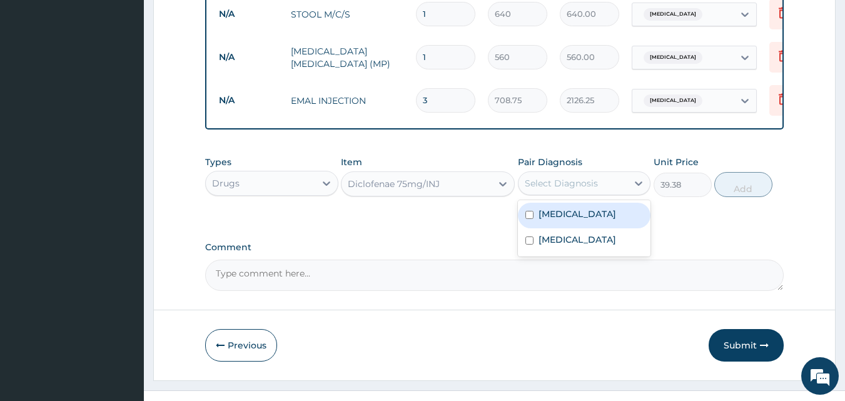
click at [582, 189] on div "Select Diagnosis" at bounding box center [560, 183] width 73 height 13
click at [564, 220] on label "[MEDICAL_DATA]" at bounding box center [577, 214] width 78 height 13
checkbox input "true"
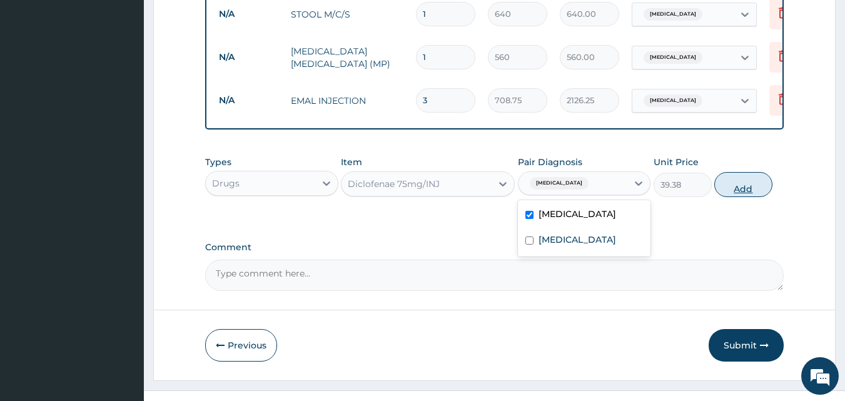
click at [726, 182] on button "Add" at bounding box center [743, 184] width 58 height 25
type input "0"
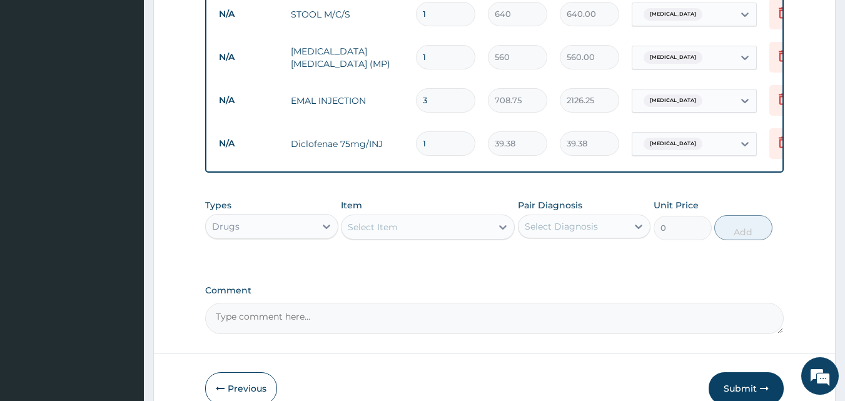
click at [454, 230] on div "Select Item" at bounding box center [416, 227] width 150 height 20
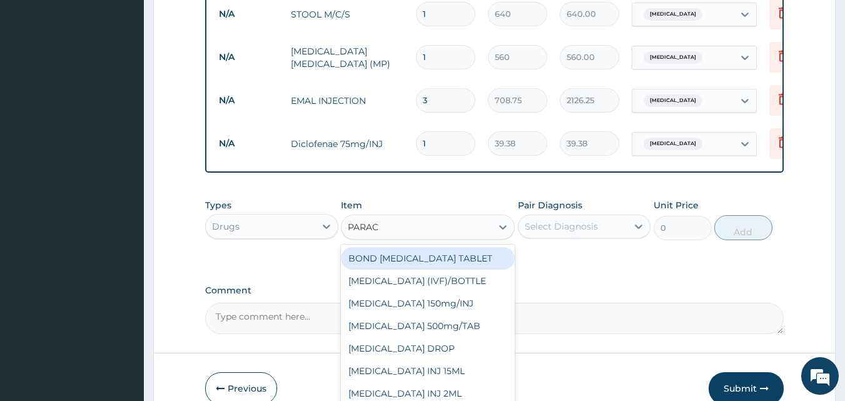
type input "PARACE"
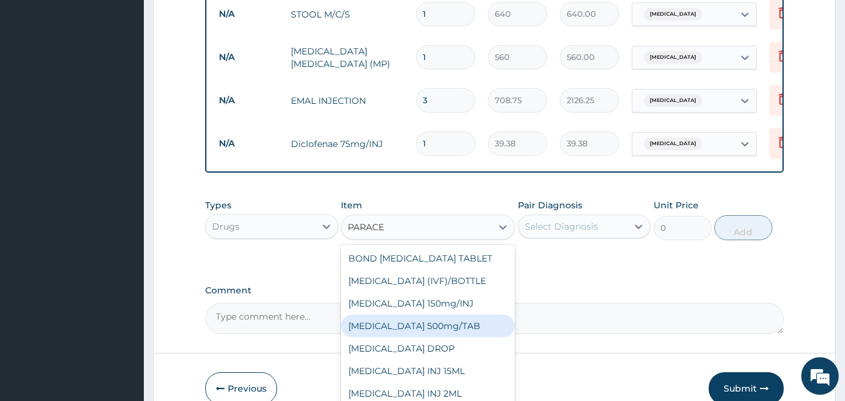
click at [439, 326] on div "[MEDICAL_DATA] 500mg/TAB" at bounding box center [428, 325] width 174 height 23
type input "5.25"
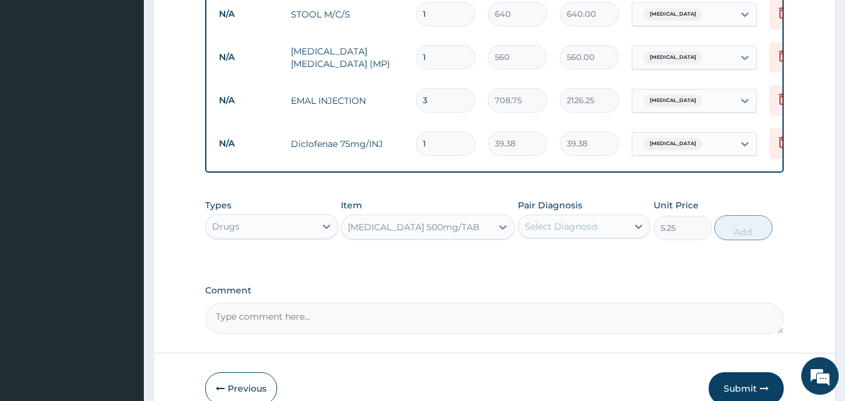
click at [574, 229] on div "Select Diagnosis" at bounding box center [560, 226] width 73 height 13
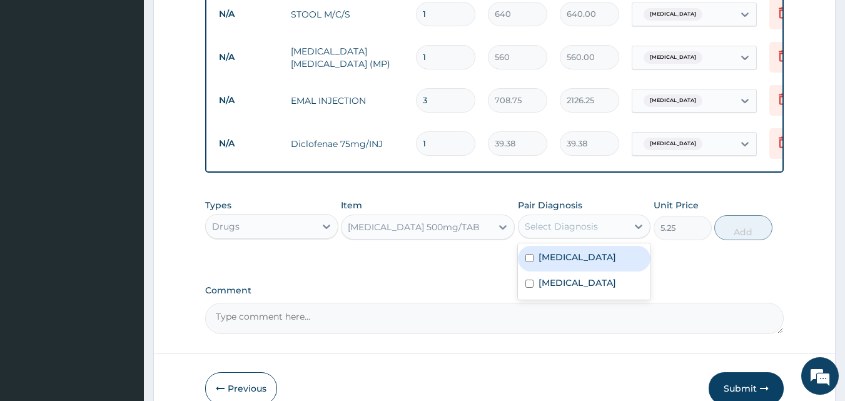
click at [552, 263] on label "[MEDICAL_DATA]" at bounding box center [577, 257] width 78 height 13
checkbox input "true"
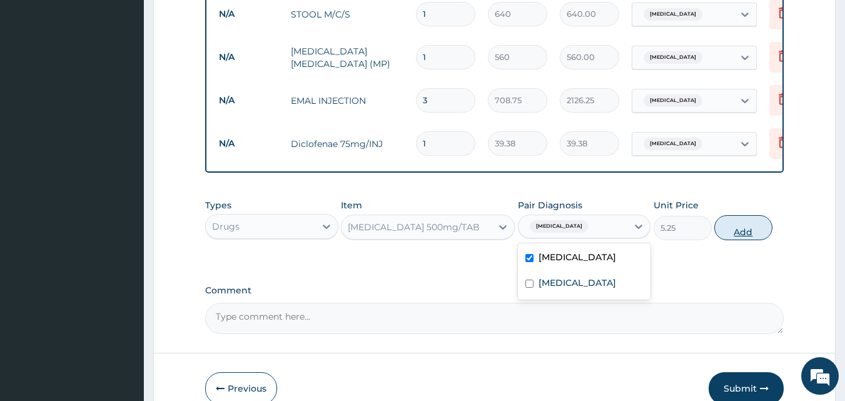
click at [745, 234] on button "Add" at bounding box center [743, 227] width 58 height 25
type input "0"
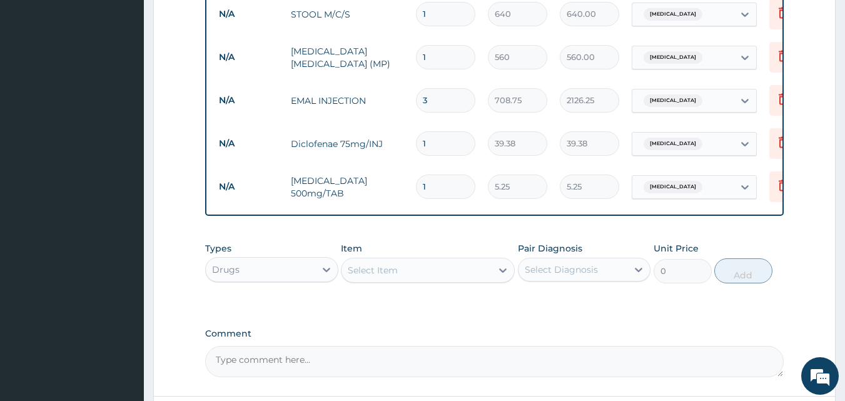
type input "18"
type input "94.50"
type input "18"
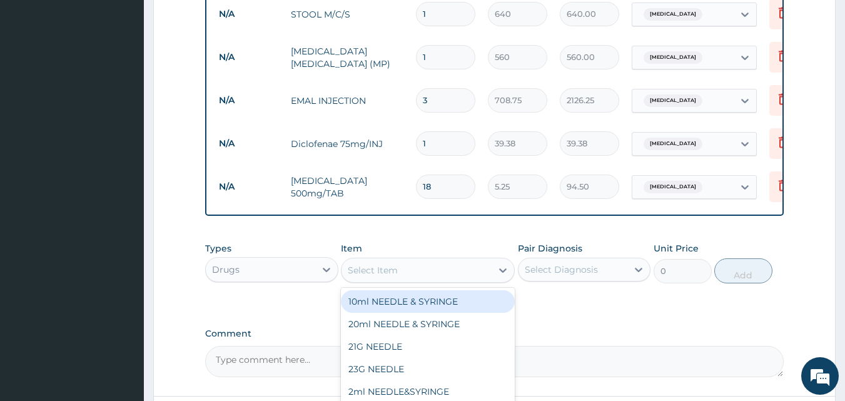
click at [411, 279] on div "Select Item" at bounding box center [416, 270] width 150 height 20
type input "COART"
click at [404, 308] on div "[MEDICAL_DATA] (adult)/Pack" at bounding box center [428, 301] width 174 height 23
type input "682.5"
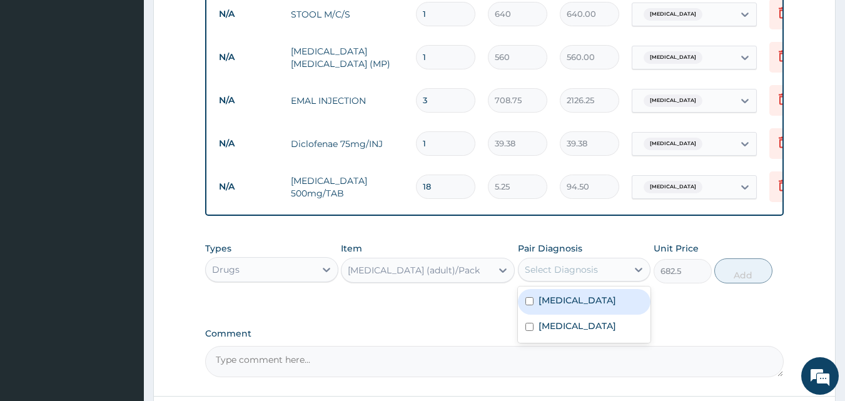
click at [542, 269] on div "Select Diagnosis" at bounding box center [560, 269] width 73 height 13
click at [535, 304] on div "[MEDICAL_DATA]" at bounding box center [584, 302] width 133 height 26
checkbox input "true"
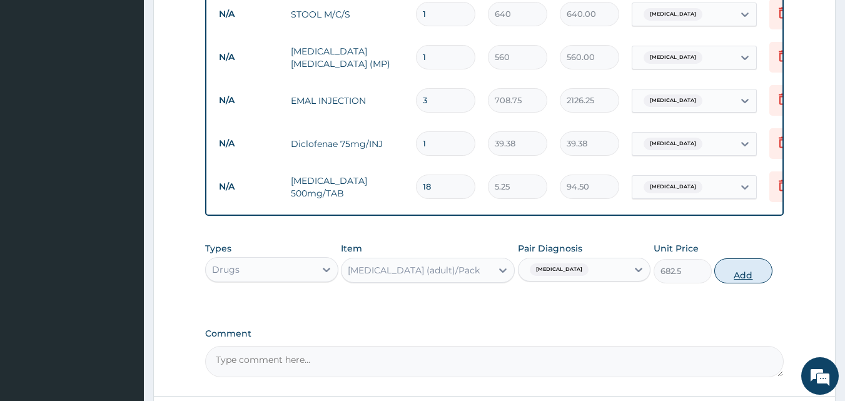
click at [748, 275] on button "Add" at bounding box center [743, 270] width 58 height 25
type input "0"
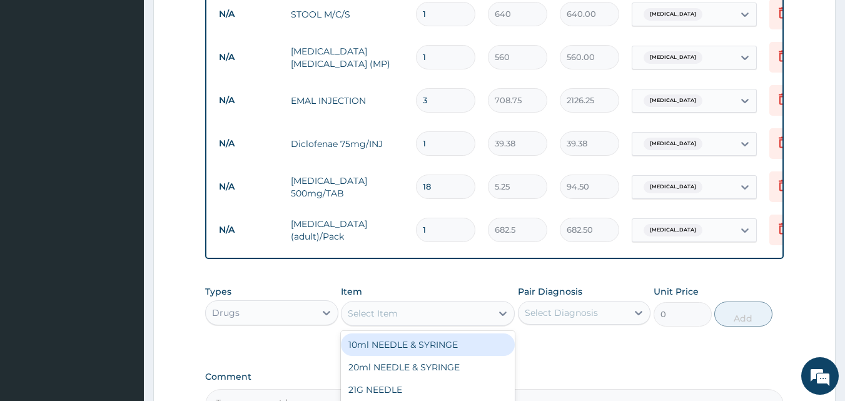
click at [365, 319] on div "Select Item" at bounding box center [373, 313] width 50 height 13
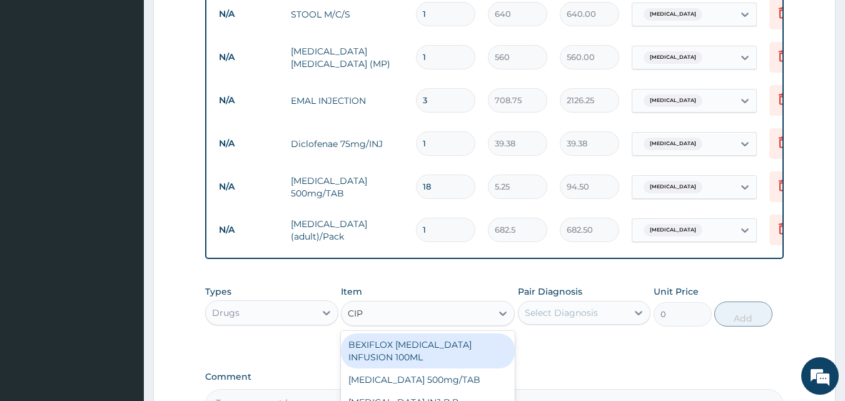
type input "CIPR"
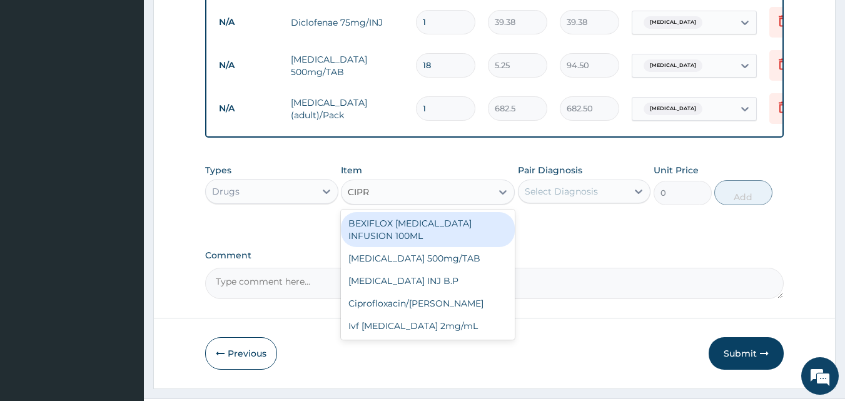
scroll to position [680, 0]
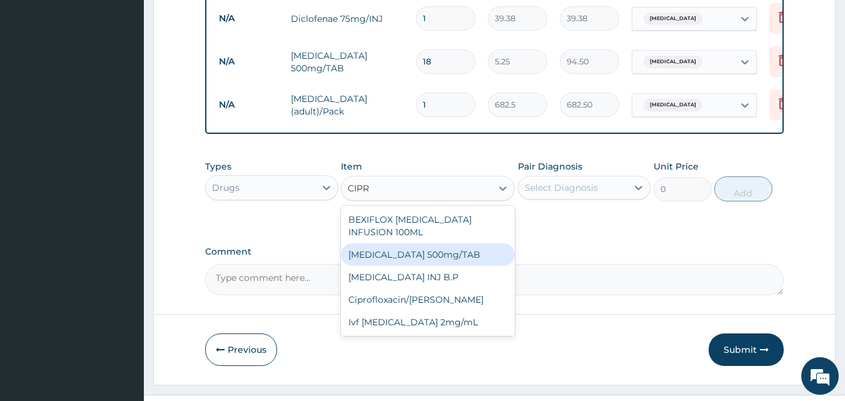
click at [421, 247] on div "[MEDICAL_DATA] 500mg/TAB" at bounding box center [428, 254] width 174 height 23
type input "26.77"
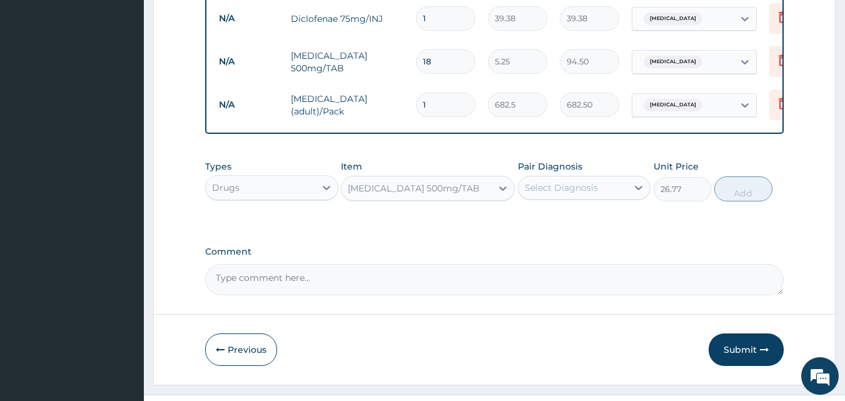
click at [559, 184] on div "Select Diagnosis" at bounding box center [572, 188] width 109 height 20
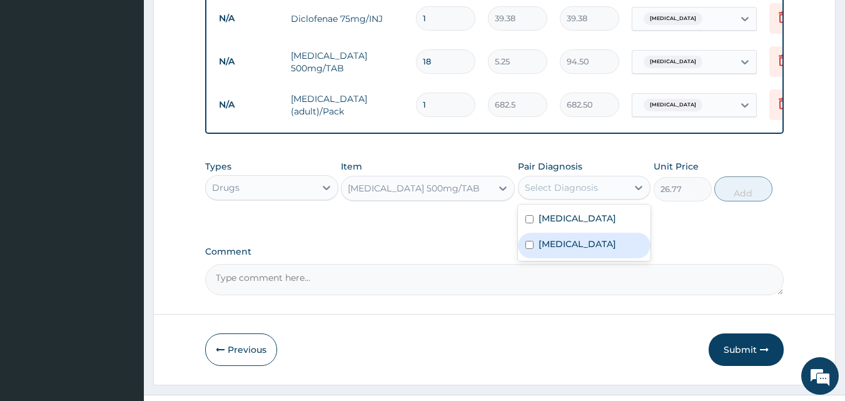
click at [566, 256] on div "[MEDICAL_DATA]" at bounding box center [584, 246] width 133 height 26
checkbox input "true"
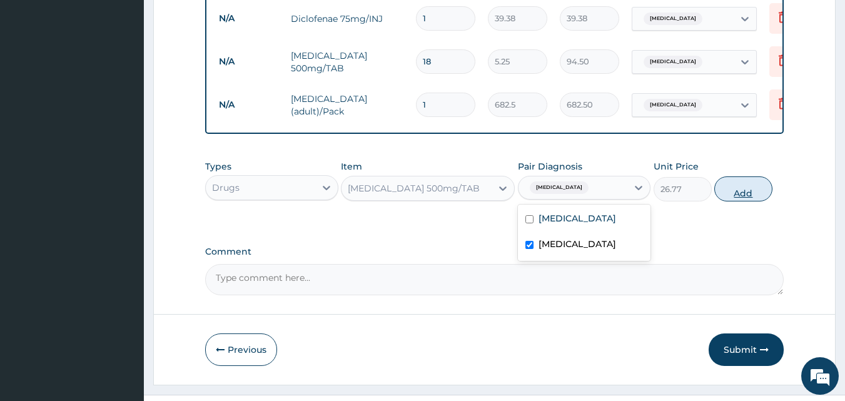
click at [739, 194] on button "Add" at bounding box center [743, 188] width 58 height 25
type input "0"
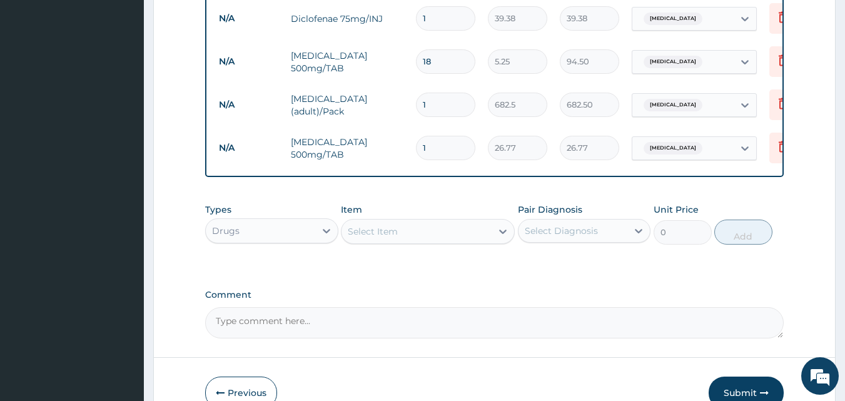
type input "10"
type input "267.70"
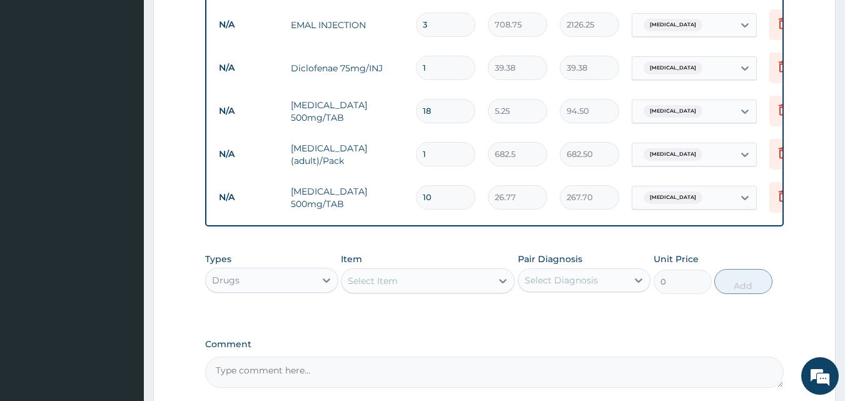
scroll to position [753, 0]
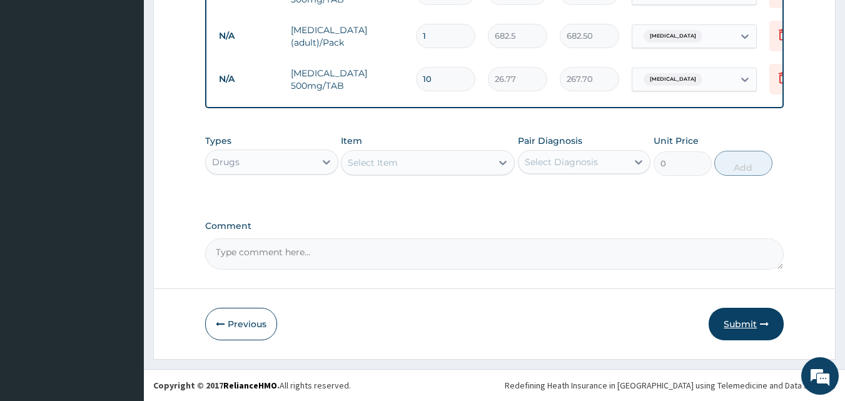
type input "10"
click at [752, 321] on button "Submit" at bounding box center [745, 324] width 75 height 33
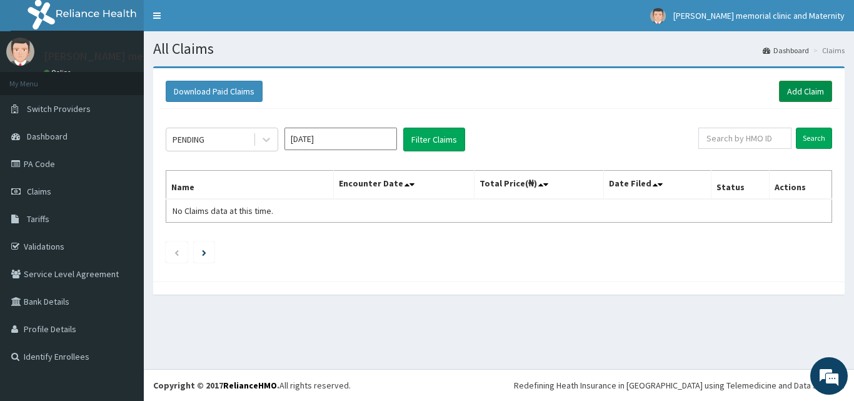
click at [799, 88] on link "Add Claim" at bounding box center [805, 91] width 53 height 21
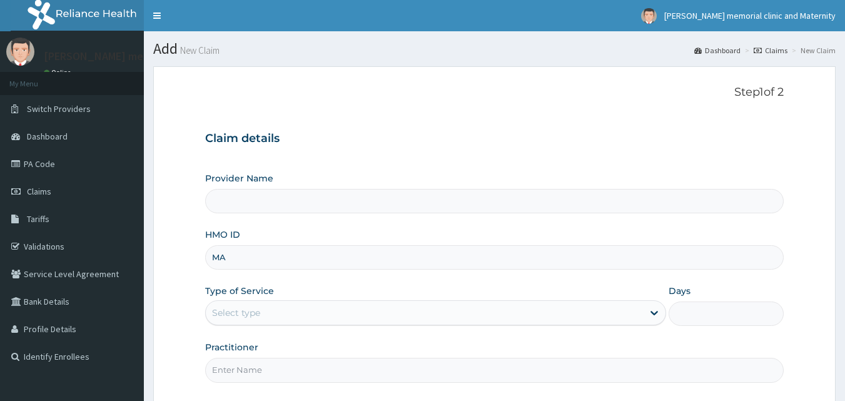
type input "MAD"
type input "[PERSON_NAME] memorial clinic and maternity"
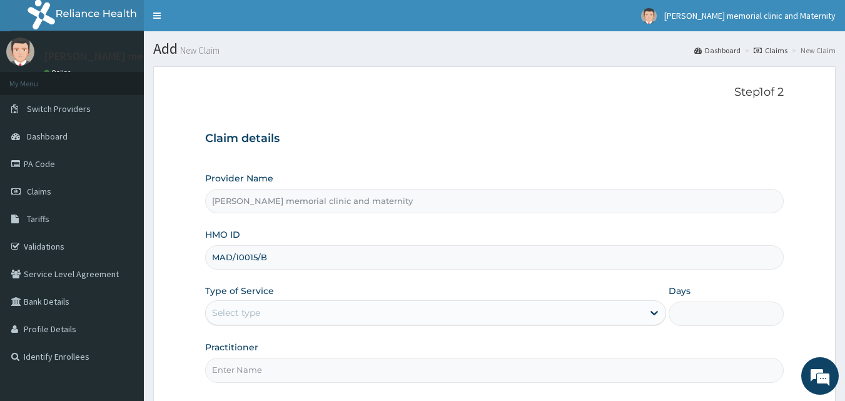
type input "MAD/10015/B"
click at [334, 311] on div "Select type" at bounding box center [424, 313] width 437 height 20
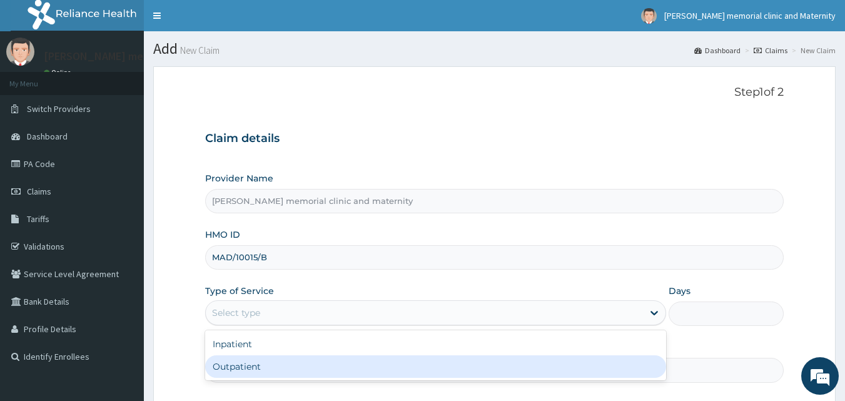
click at [298, 369] on div "Outpatient" at bounding box center [435, 366] width 461 height 23
type input "1"
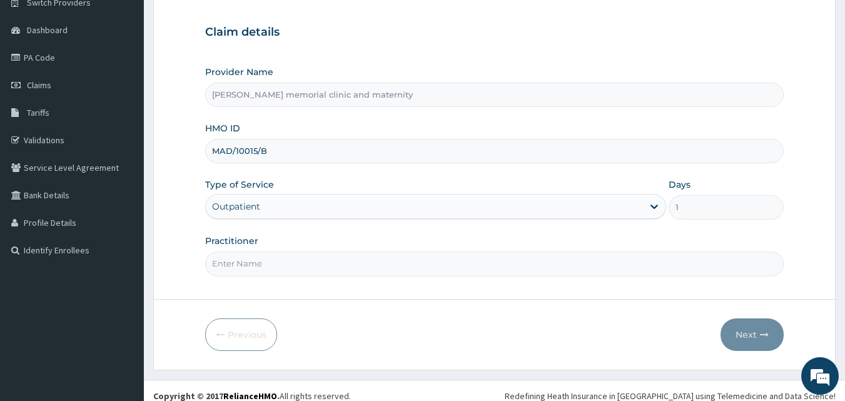
scroll to position [117, 0]
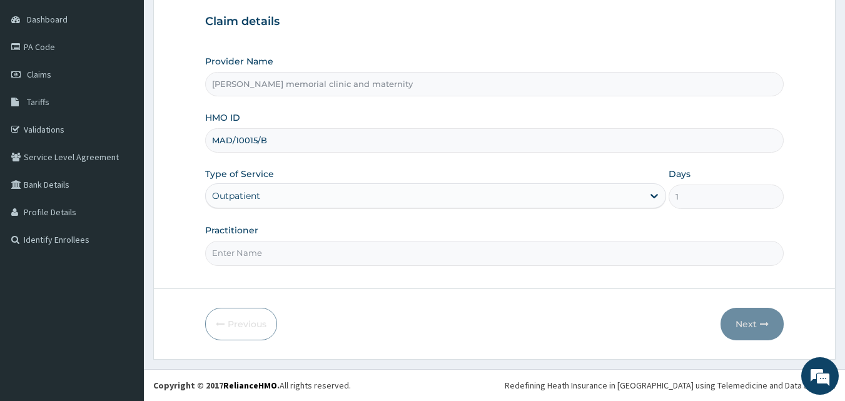
click at [392, 260] on input "Practitioner" at bounding box center [494, 253] width 579 height 24
type input "DR IKEJI"
click at [748, 316] on button "Next" at bounding box center [751, 324] width 63 height 33
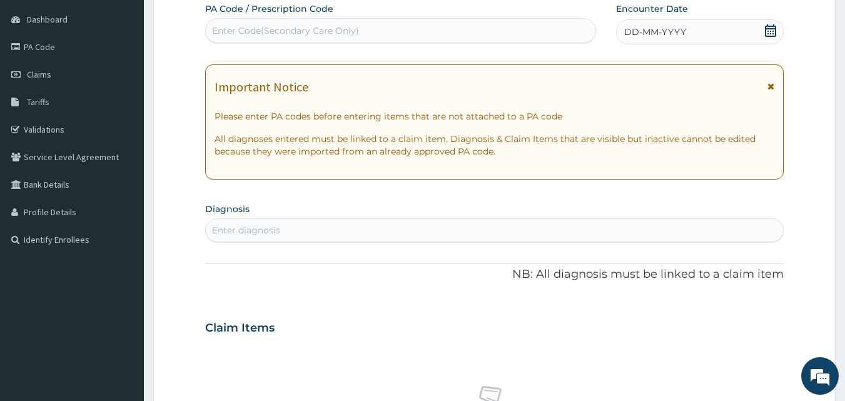
click at [673, 36] on span "DD-MM-YYYY" at bounding box center [655, 32] width 62 height 13
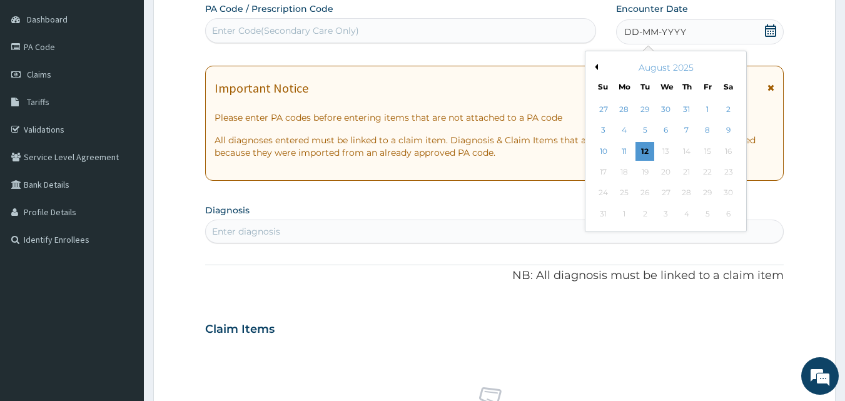
click at [593, 69] on button "Previous Month" at bounding box center [594, 67] width 6 height 6
click at [661, 169] on div "23" at bounding box center [665, 172] width 19 height 19
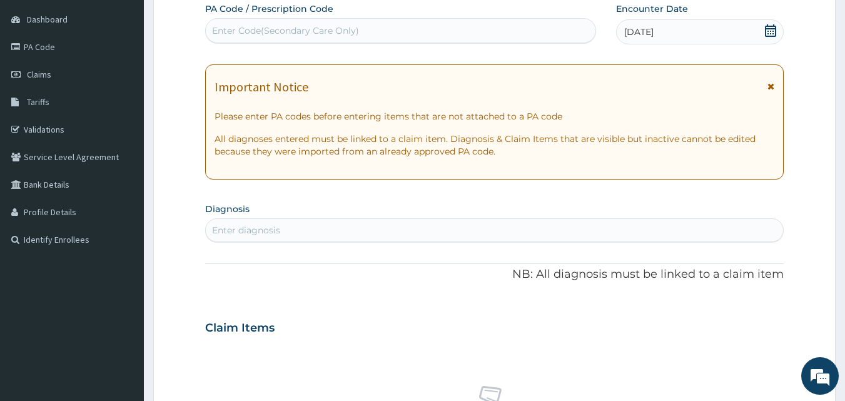
click at [501, 224] on div "Enter diagnosis" at bounding box center [495, 230] width 578 height 20
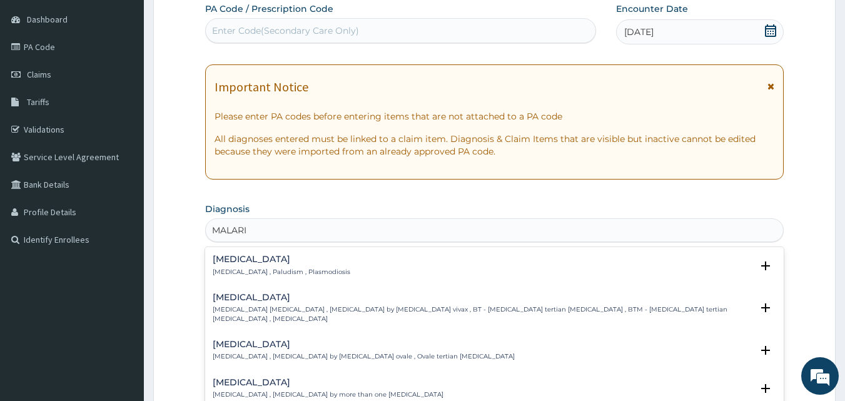
type input "MALARIA"
click at [364, 266] on div "[MEDICAL_DATA] [MEDICAL_DATA] , Paludism , Plasmodiosis" at bounding box center [495, 265] width 564 height 22
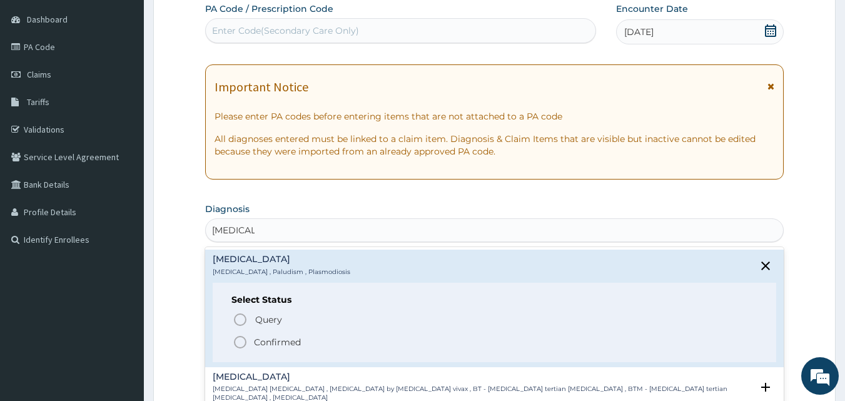
click at [278, 341] on p "Confirmed" at bounding box center [277, 342] width 47 height 13
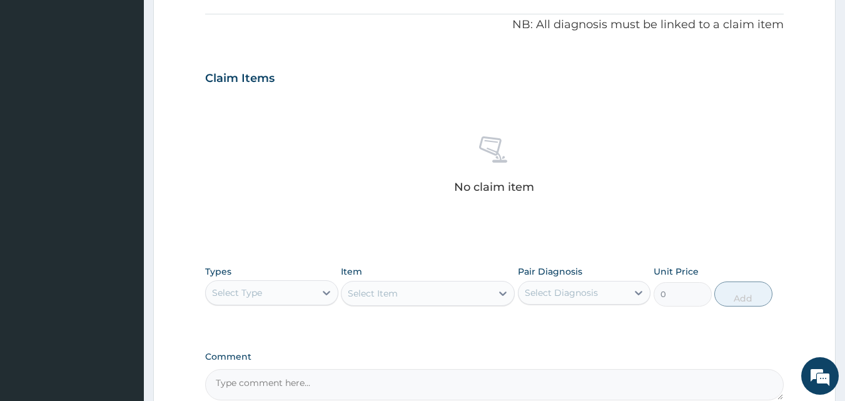
scroll to position [492, 0]
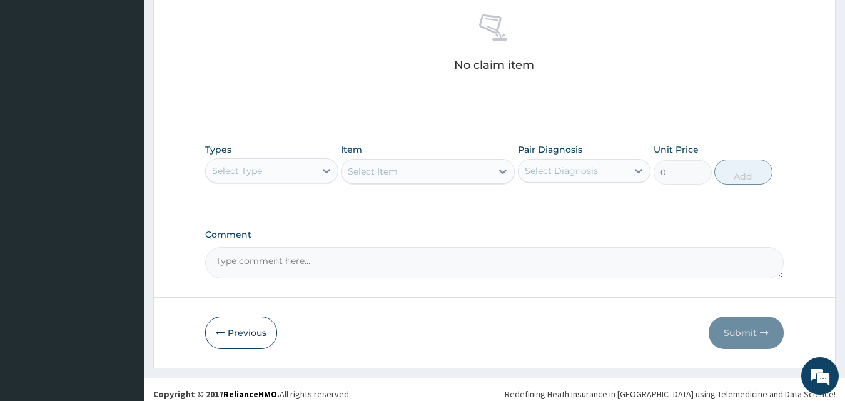
click at [292, 173] on div "Select Type" at bounding box center [260, 171] width 109 height 20
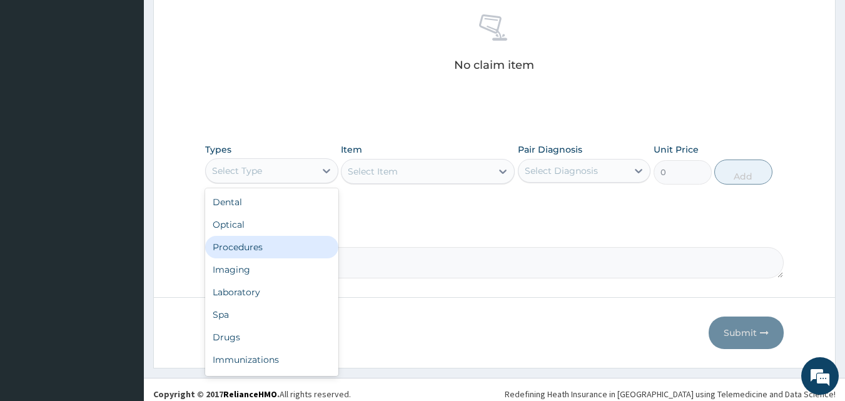
click at [241, 248] on div "Procedures" at bounding box center [271, 247] width 133 height 23
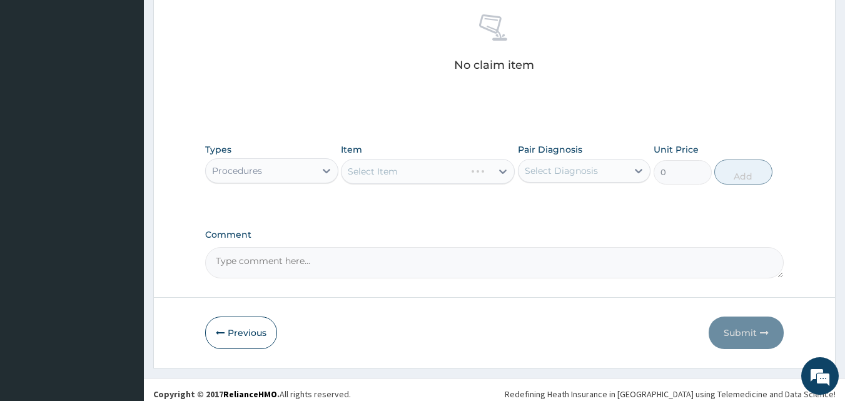
click at [451, 173] on div "Select Item" at bounding box center [428, 171] width 174 height 25
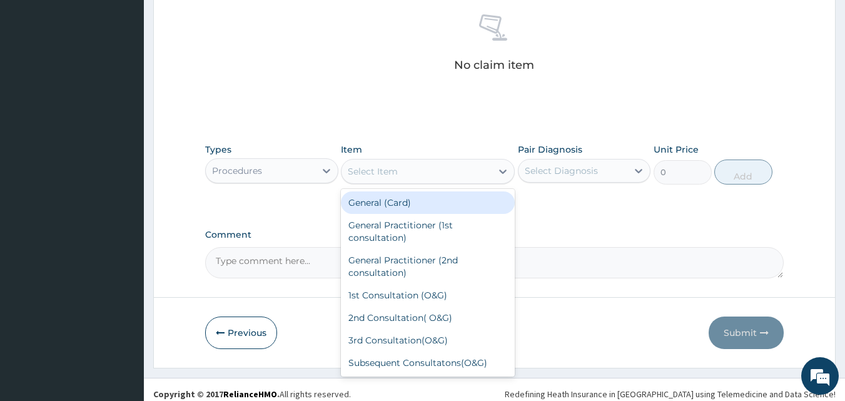
click at [361, 167] on div "Select Item" at bounding box center [373, 171] width 50 height 13
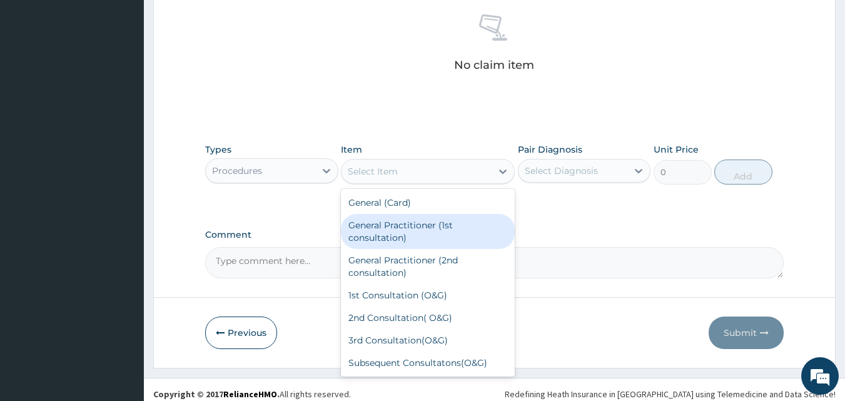
click at [385, 229] on div "General Practitioner (1st consultation)" at bounding box center [428, 231] width 174 height 35
type input "1500"
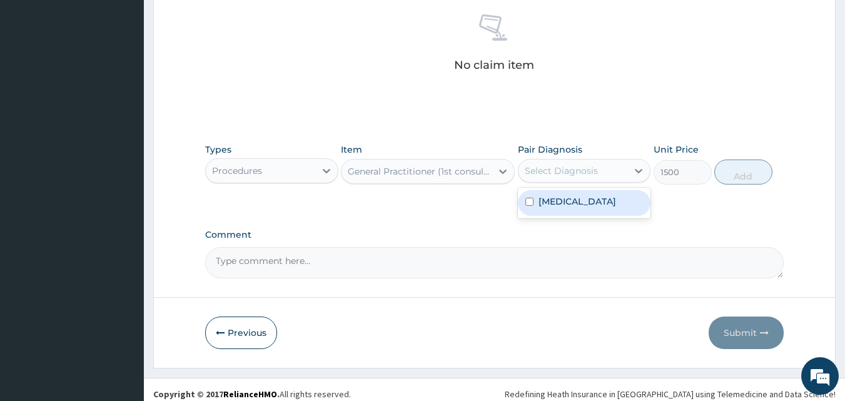
click at [551, 173] on div "Select Diagnosis" at bounding box center [560, 170] width 73 height 13
click at [550, 198] on label "[MEDICAL_DATA]" at bounding box center [577, 201] width 78 height 13
checkbox input "true"
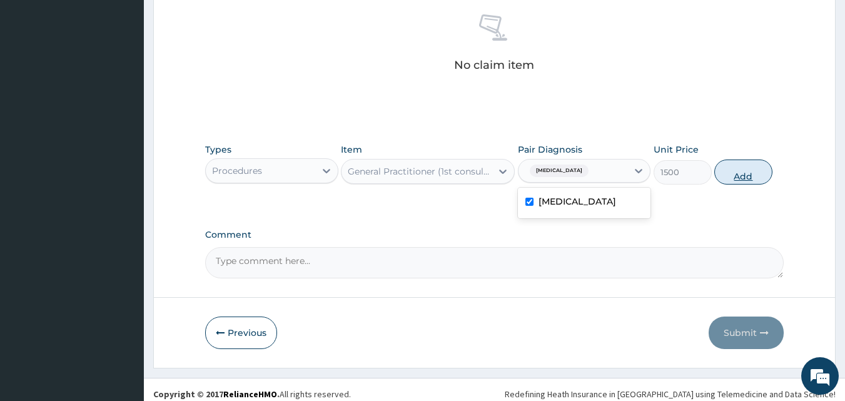
click at [760, 166] on button "Add" at bounding box center [743, 171] width 58 height 25
type input "0"
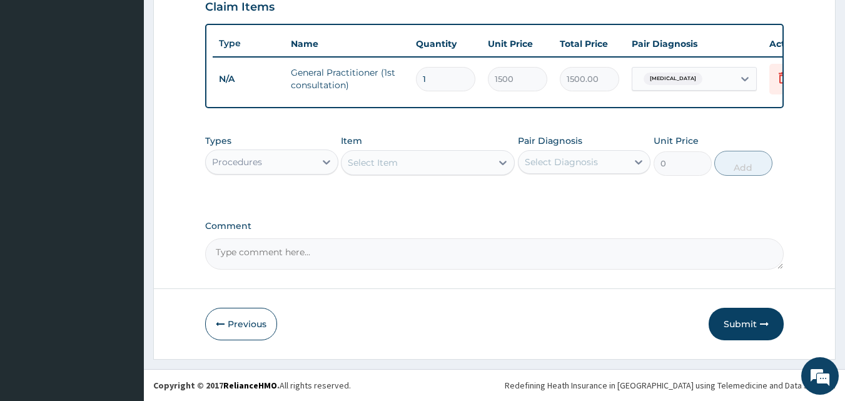
click at [288, 169] on div "Procedures" at bounding box center [260, 162] width 109 height 20
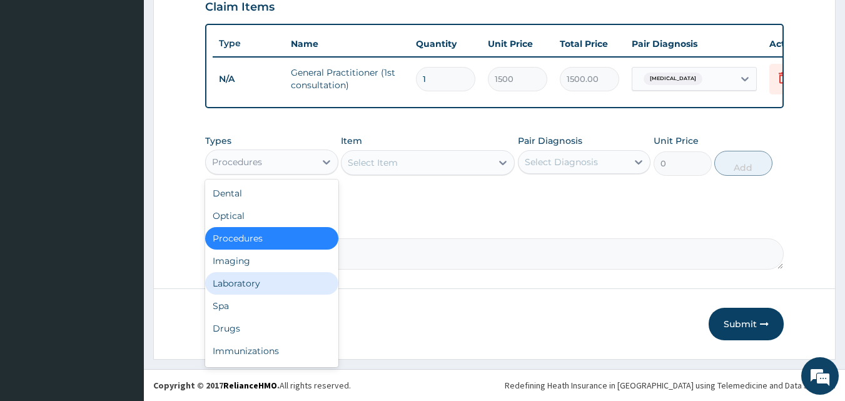
click at [252, 286] on div "Laboratory" at bounding box center [271, 283] width 133 height 23
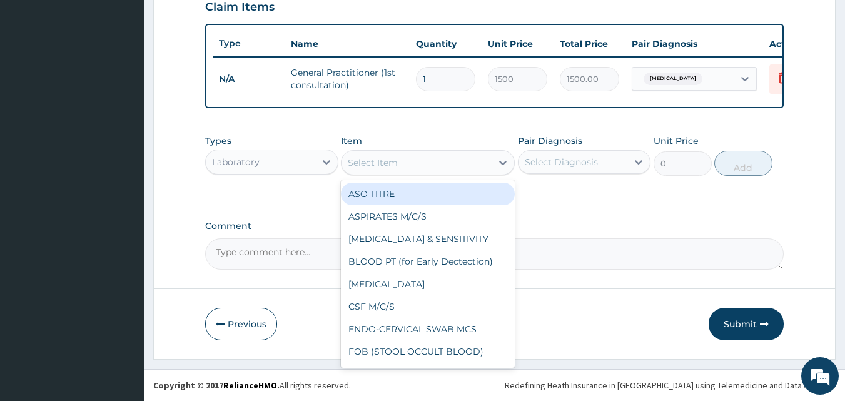
click at [356, 166] on div "Select Item" at bounding box center [373, 162] width 50 height 13
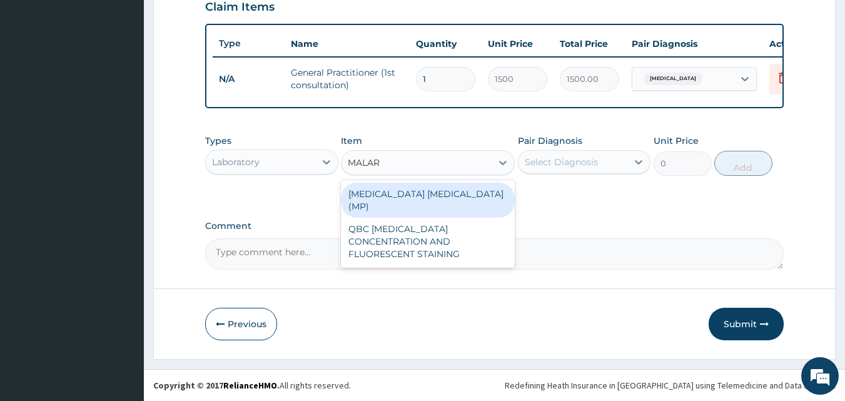
type input "MALARI"
click at [389, 193] on div "[MEDICAL_DATA] [MEDICAL_DATA] (MP)" at bounding box center [428, 200] width 174 height 35
type input "560"
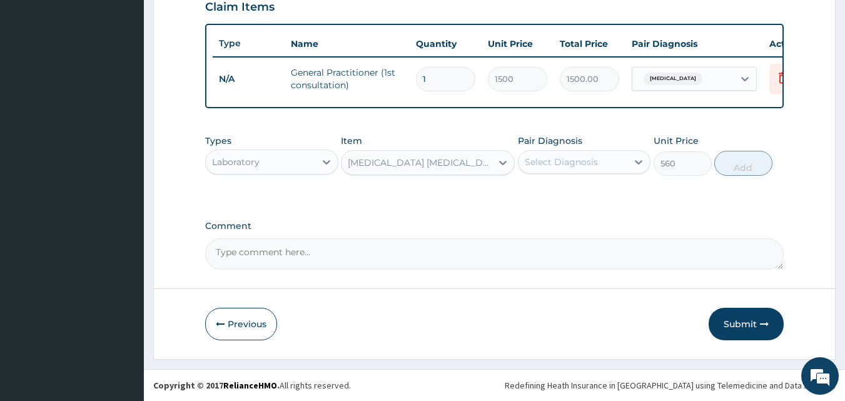
click at [534, 168] on div "Select Diagnosis" at bounding box center [572, 162] width 109 height 20
click at [535, 188] on div "[MEDICAL_DATA]" at bounding box center [584, 194] width 133 height 26
checkbox input "true"
click at [739, 165] on button "Add" at bounding box center [743, 163] width 58 height 25
type input "0"
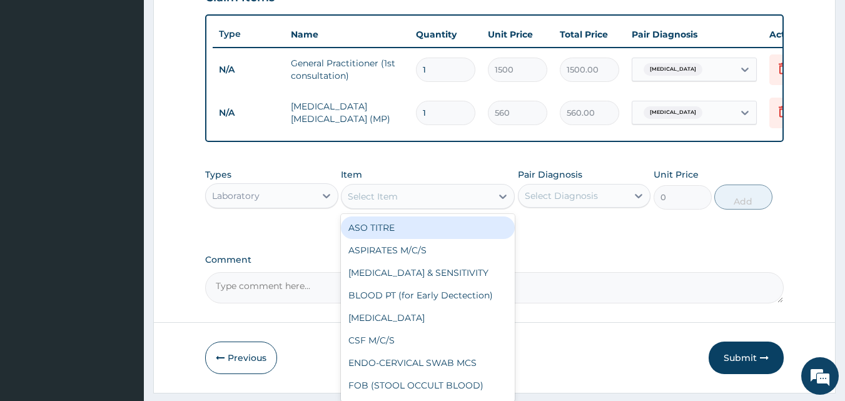
click at [373, 203] on div "Select Item" at bounding box center [373, 196] width 50 height 13
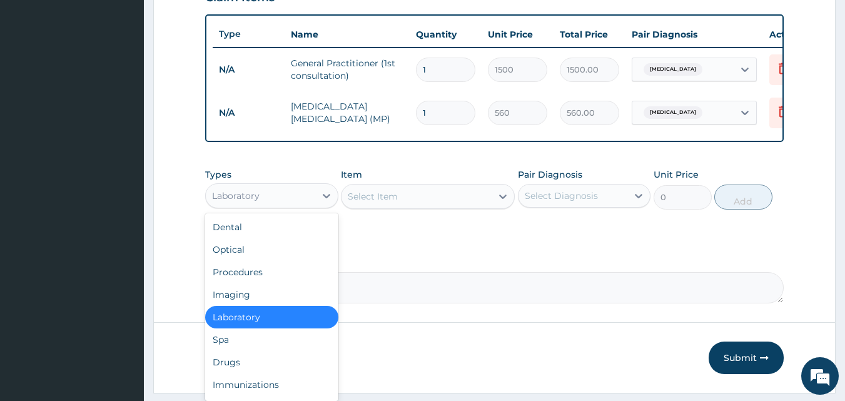
click at [298, 208] on div "Laboratory" at bounding box center [271, 195] width 133 height 25
click at [224, 371] on div "Drugs" at bounding box center [271, 362] width 133 height 23
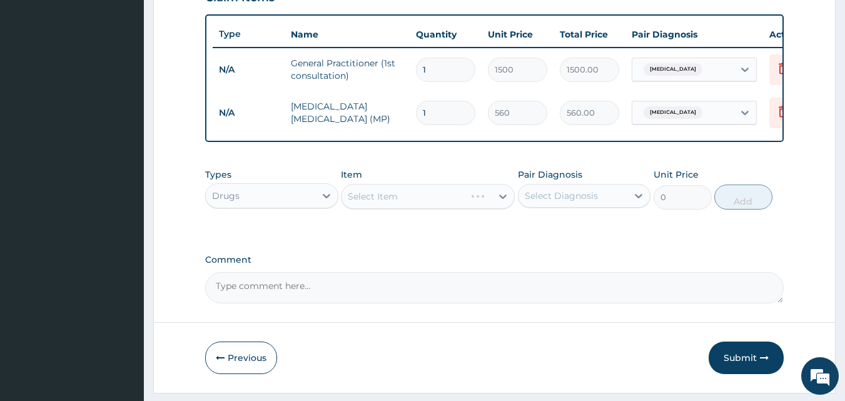
click at [387, 203] on div "Select Item" at bounding box center [428, 196] width 174 height 25
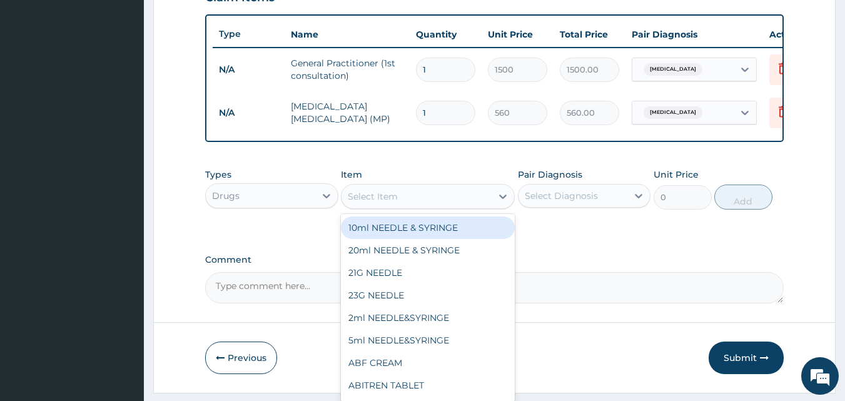
click at [353, 203] on div "Select Item" at bounding box center [373, 196] width 50 height 13
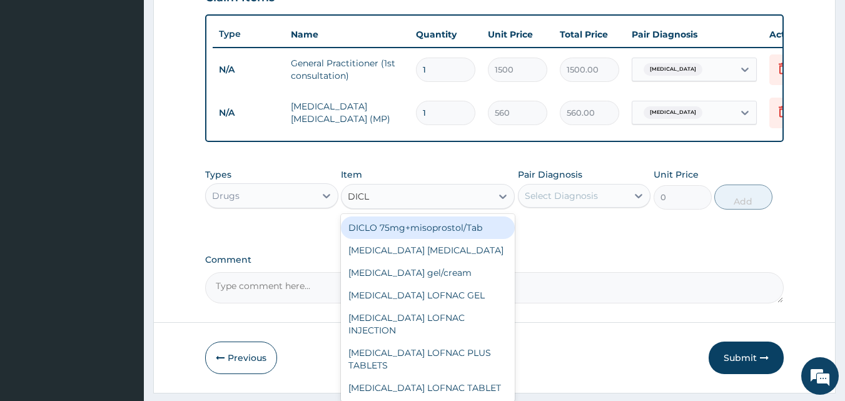
type input "DICLO"
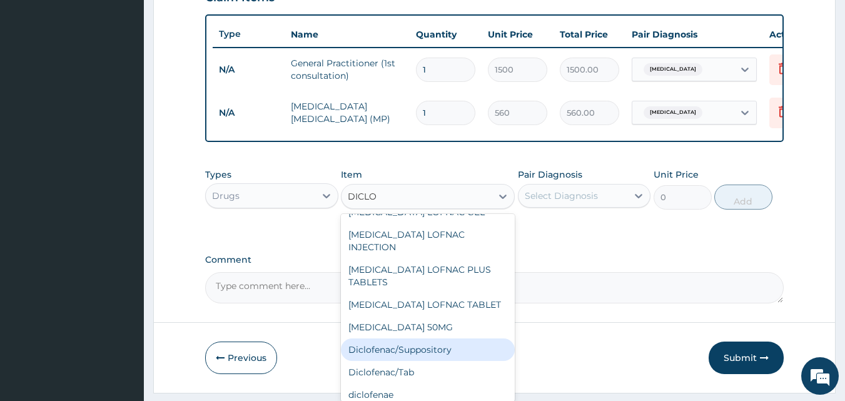
scroll to position [158, 0]
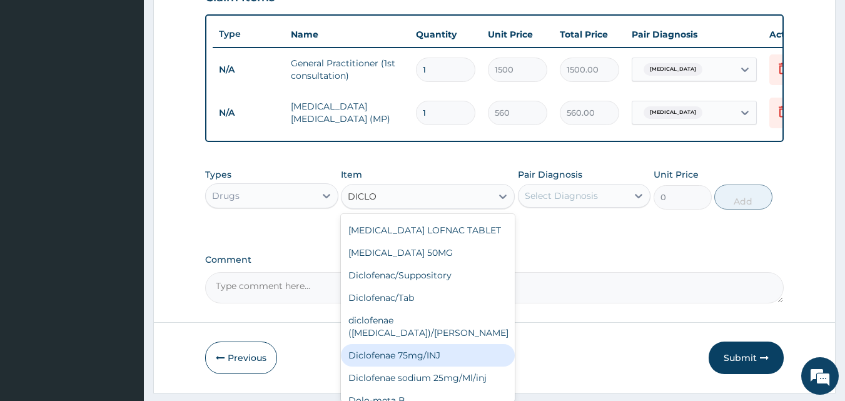
click at [421, 344] on div "Diclofenae 75mg/INJ" at bounding box center [428, 355] width 174 height 23
type input "39.38"
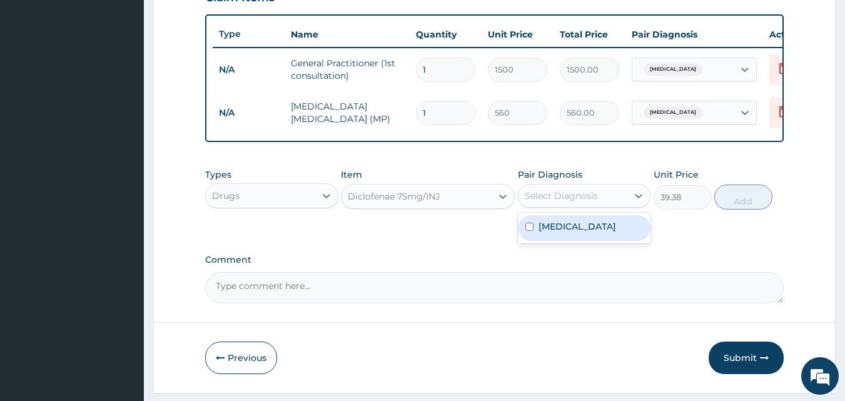
click at [563, 199] on div "Select Diagnosis" at bounding box center [560, 195] width 73 height 13
click at [557, 231] on label "[MEDICAL_DATA]" at bounding box center [577, 226] width 78 height 13
checkbox input "true"
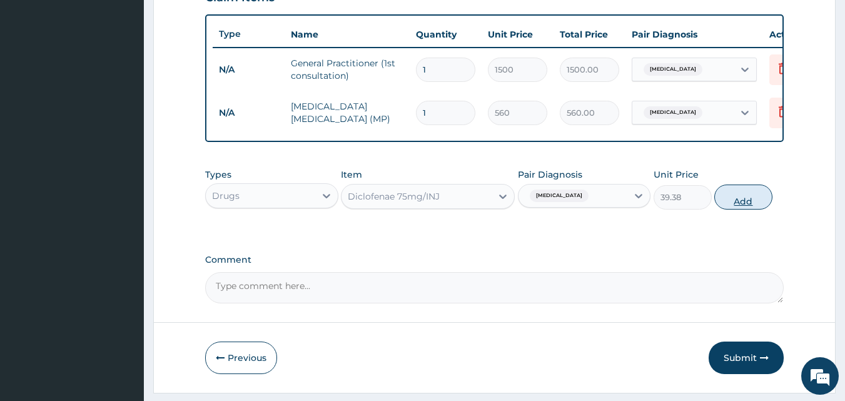
click at [746, 204] on button "Add" at bounding box center [743, 196] width 58 height 25
type input "0"
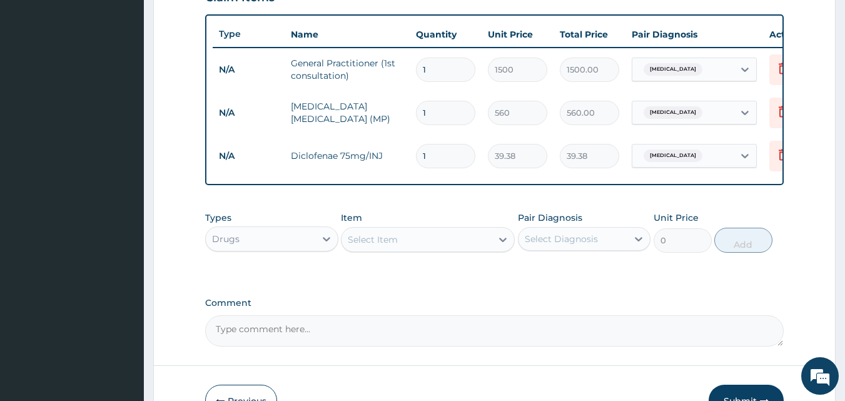
click at [399, 249] on div "Select Item" at bounding box center [416, 239] width 150 height 20
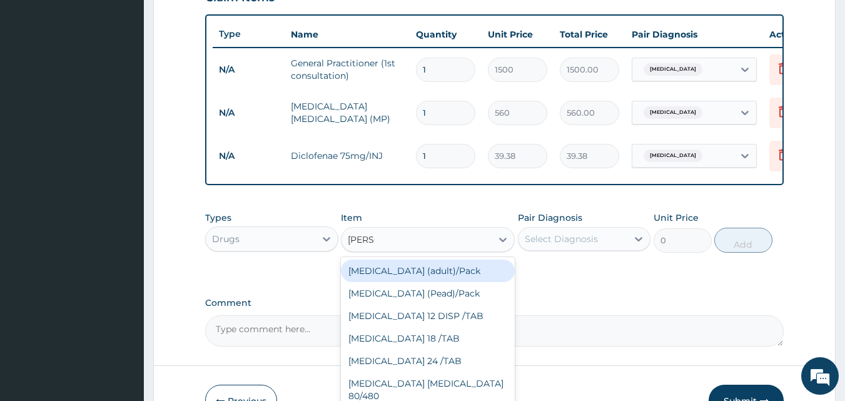
type input "COART"
click at [396, 281] on div "[MEDICAL_DATA] (adult)/Pack" at bounding box center [428, 270] width 174 height 23
type input "682.5"
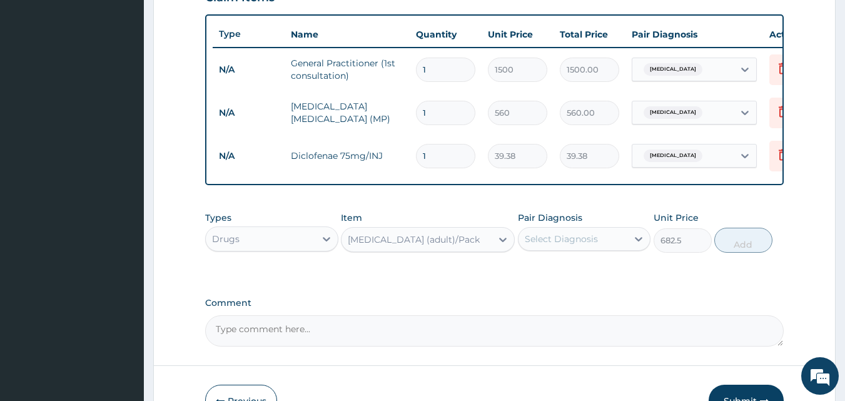
click at [586, 242] on div "Select Diagnosis" at bounding box center [560, 239] width 73 height 13
click at [546, 284] on div "[MEDICAL_DATA]" at bounding box center [584, 271] width 133 height 26
checkbox input "true"
click at [744, 248] on button "Add" at bounding box center [743, 240] width 58 height 25
type input "0"
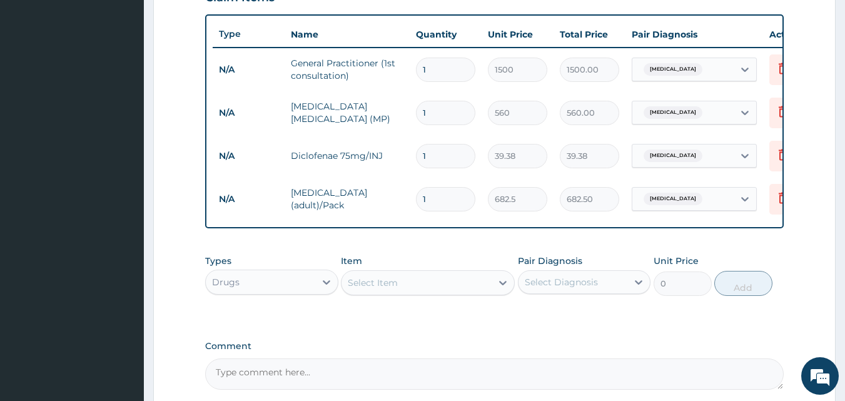
click at [386, 289] on div "Select Item" at bounding box center [373, 282] width 50 height 13
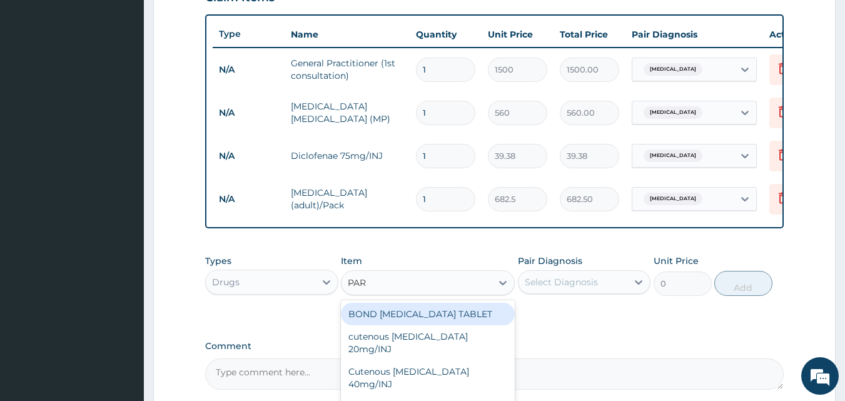
type input "PARA"
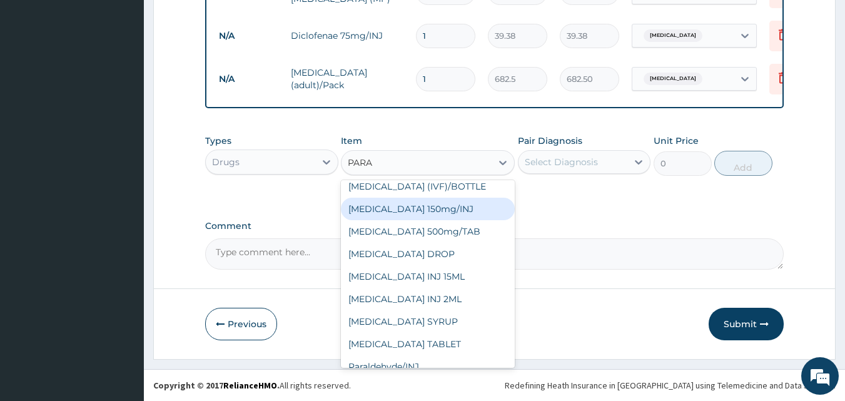
scroll to position [580, 0]
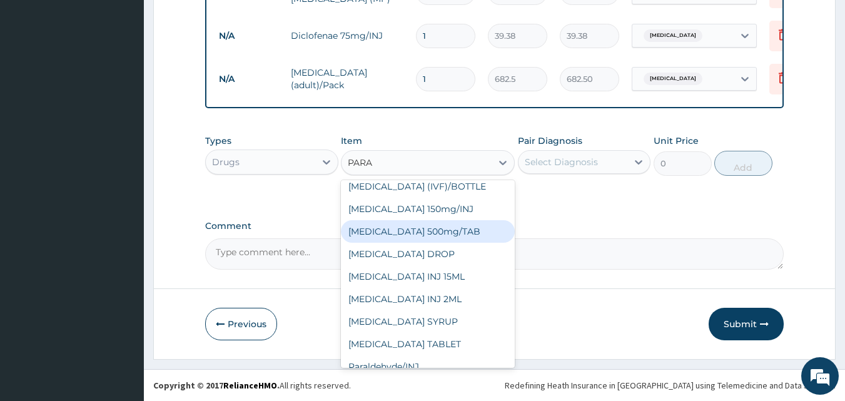
click at [454, 223] on div "PARACETAMOL 500mg/TAB" at bounding box center [428, 231] width 174 height 23
type input "5.25"
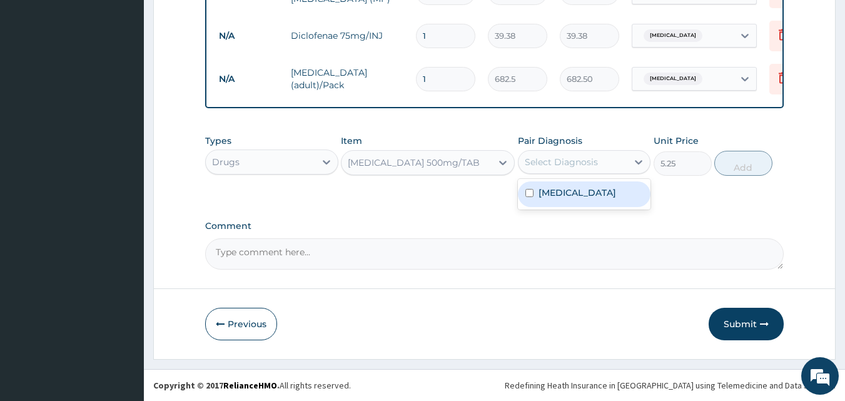
click at [589, 162] on div "Select Diagnosis" at bounding box center [560, 162] width 73 height 13
click at [568, 188] on label "[MEDICAL_DATA]" at bounding box center [577, 192] width 78 height 13
checkbox input "true"
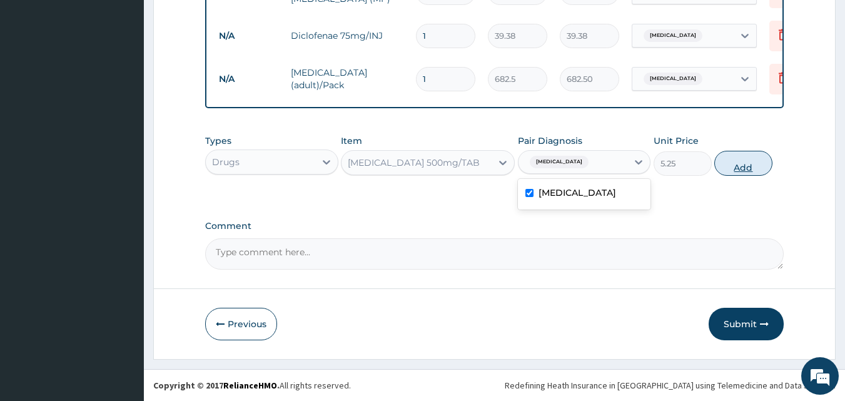
click at [757, 159] on button "Add" at bounding box center [743, 163] width 58 height 25
type input "0"
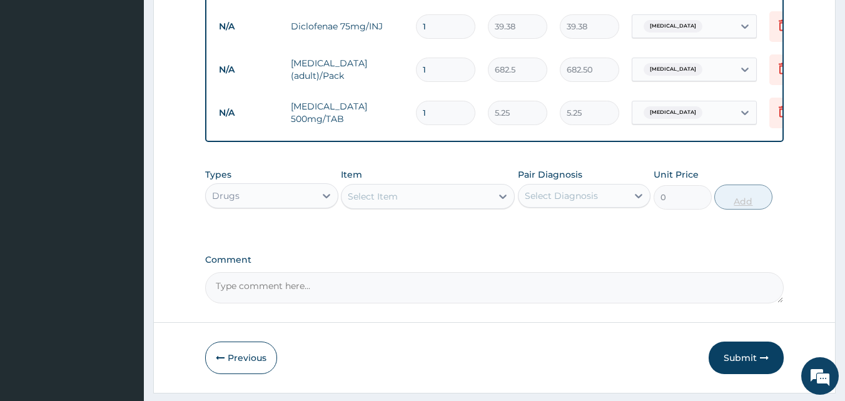
type input "18"
type input "94.50"
type input "18"
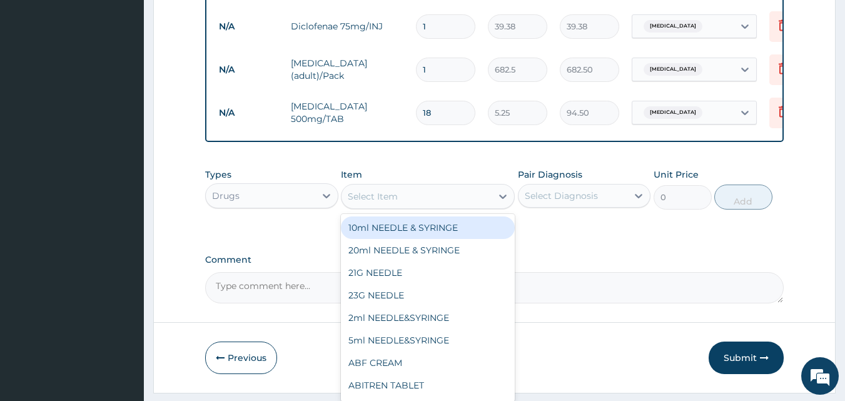
click at [361, 203] on div "Select Item" at bounding box center [373, 196] width 50 height 13
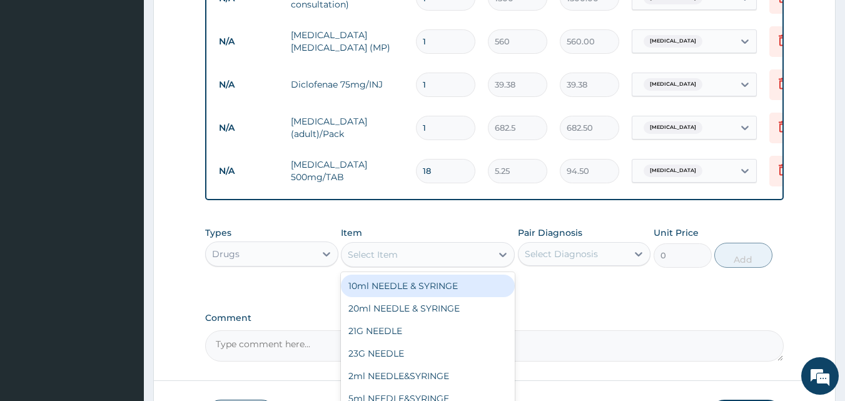
scroll to position [623, 0]
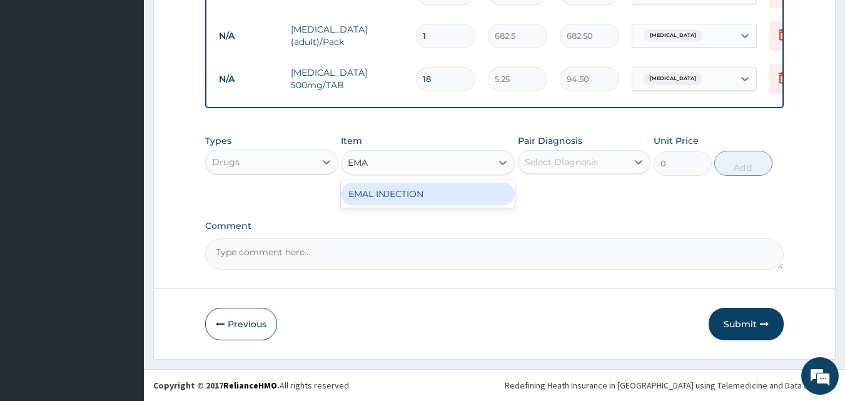
type input "EMAL"
click at [390, 194] on div "EMAL INJECTION" at bounding box center [428, 194] width 174 height 23
type input "708.75"
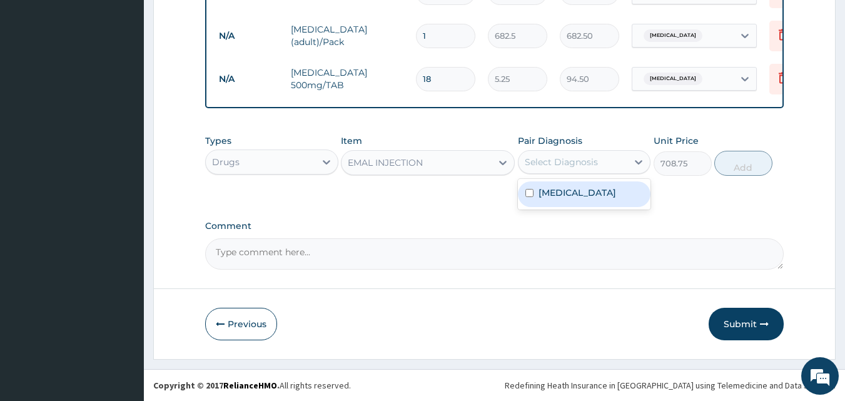
click at [559, 160] on div "Select Diagnosis" at bounding box center [560, 162] width 73 height 13
click at [546, 201] on div "[MEDICAL_DATA]" at bounding box center [584, 194] width 133 height 26
checkbox input "true"
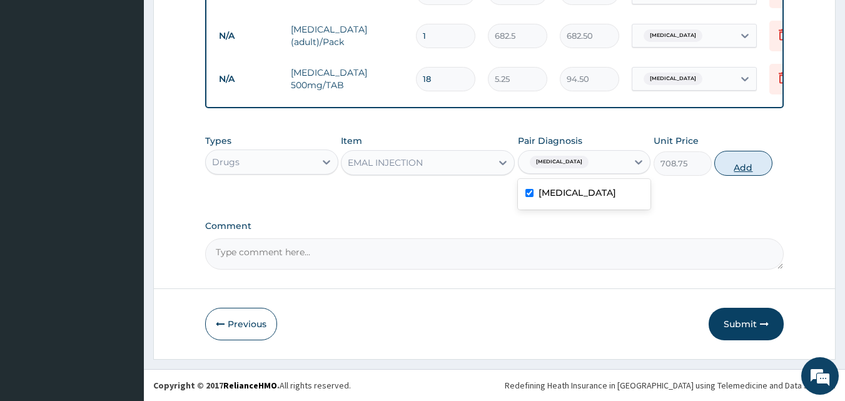
click at [742, 171] on button "Add" at bounding box center [743, 163] width 58 height 25
type input "0"
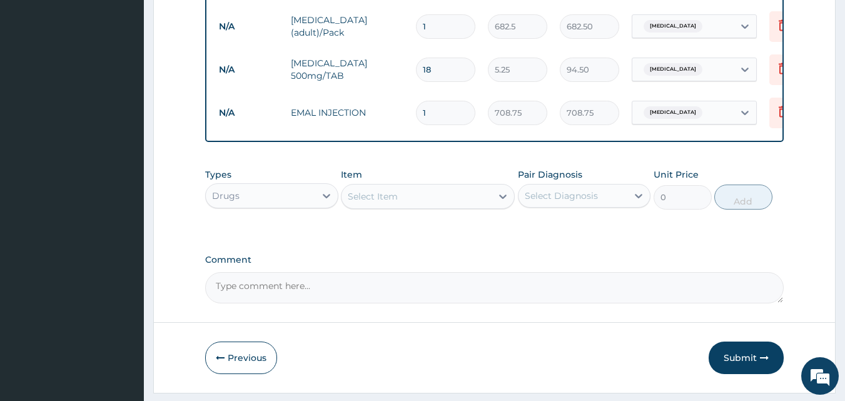
type input "0.00"
type input "3"
type input "2126.25"
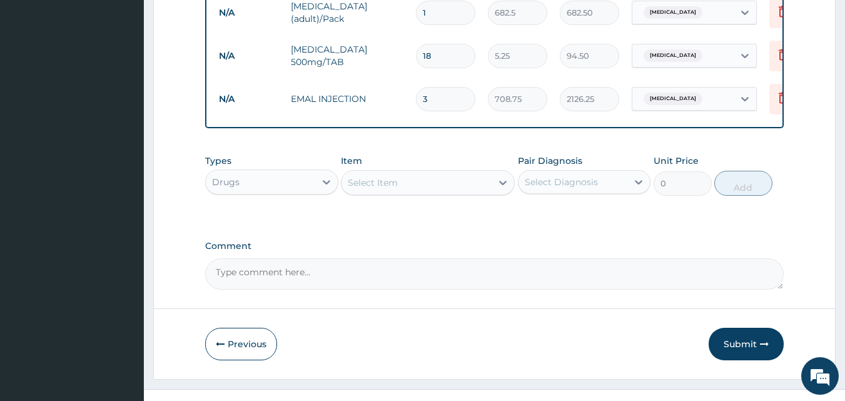
scroll to position [666, 0]
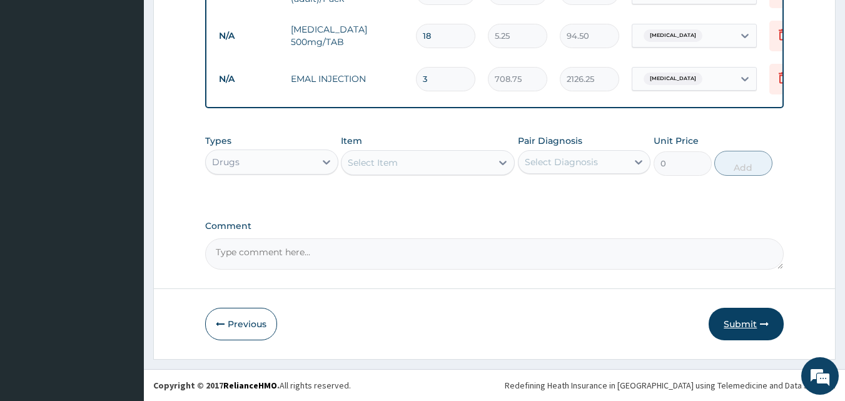
type input "3"
click at [738, 320] on button "Submit" at bounding box center [745, 324] width 75 height 33
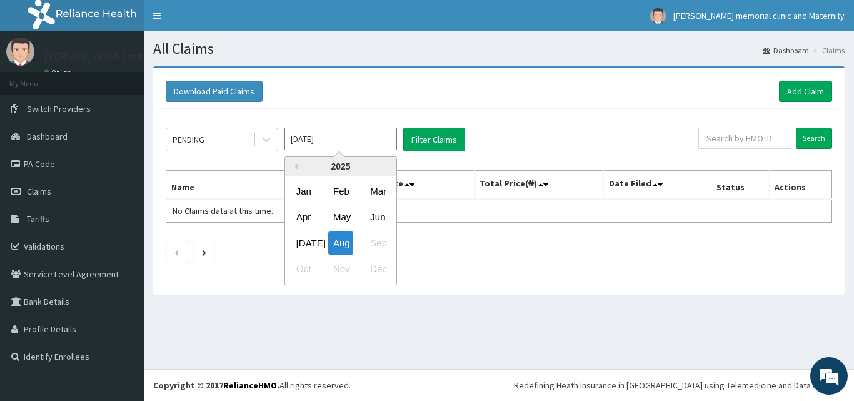
click at [338, 144] on input "[DATE]" at bounding box center [340, 139] width 113 height 23
click at [293, 246] on div "[DATE]" at bounding box center [303, 242] width 25 height 23
type input "[DATE]"
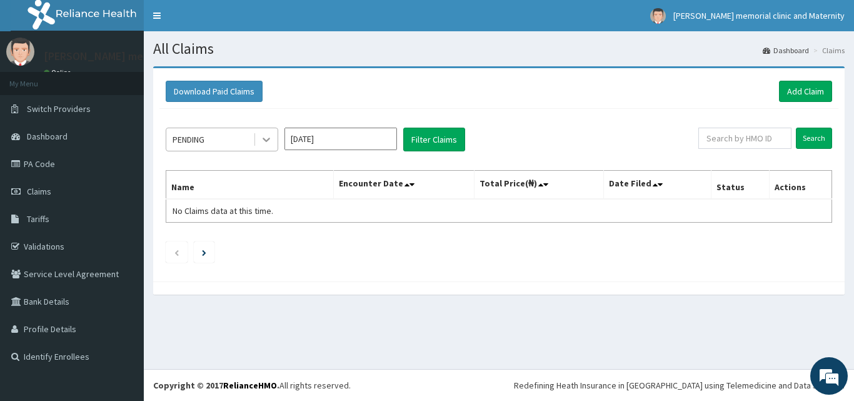
click at [274, 138] on div at bounding box center [266, 139] width 23 height 23
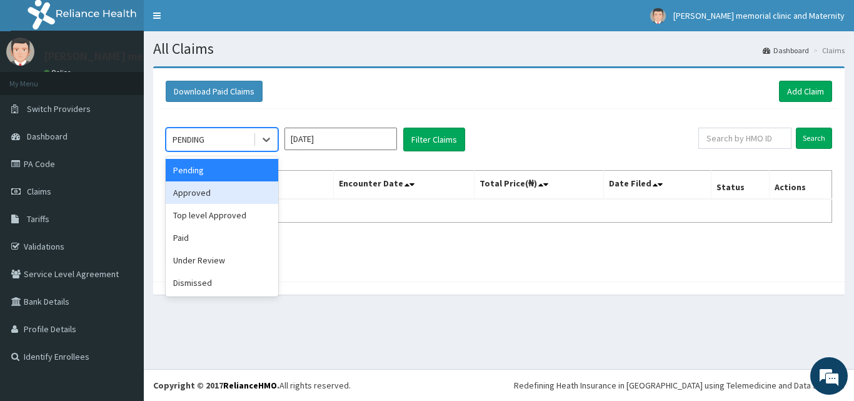
click at [235, 191] on div "Approved" at bounding box center [222, 192] width 113 height 23
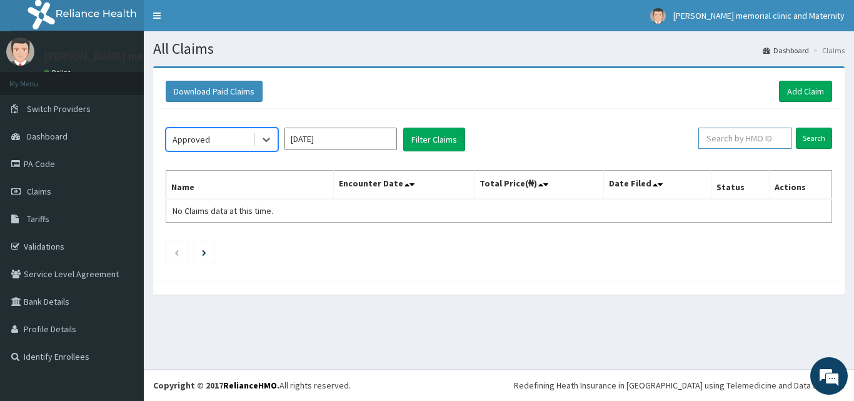
click at [712, 142] on input "text" at bounding box center [744, 138] width 93 height 21
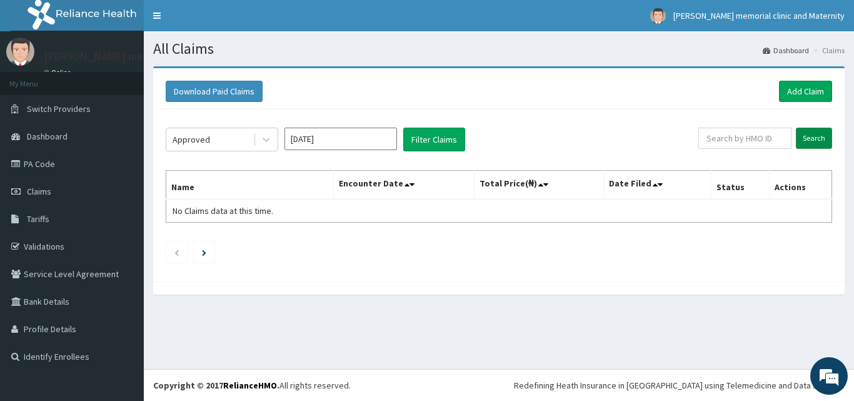
click at [803, 139] on input "Search" at bounding box center [814, 138] width 36 height 21
click at [427, 140] on button "Filter Claims" at bounding box center [434, 140] width 62 height 24
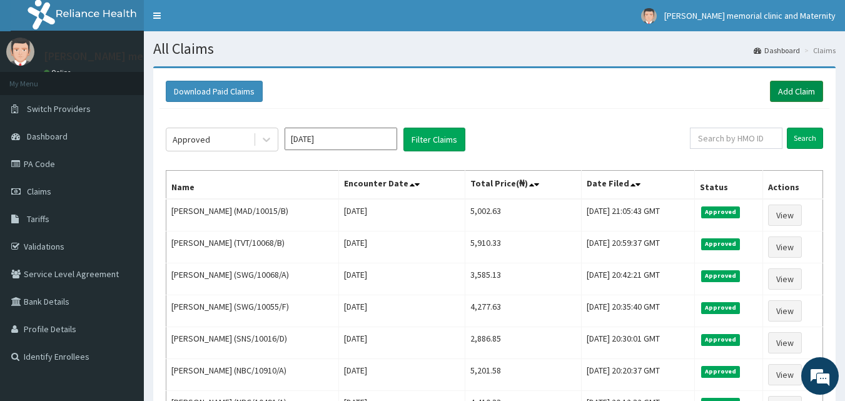
click at [795, 89] on link "Add Claim" at bounding box center [796, 91] width 53 height 21
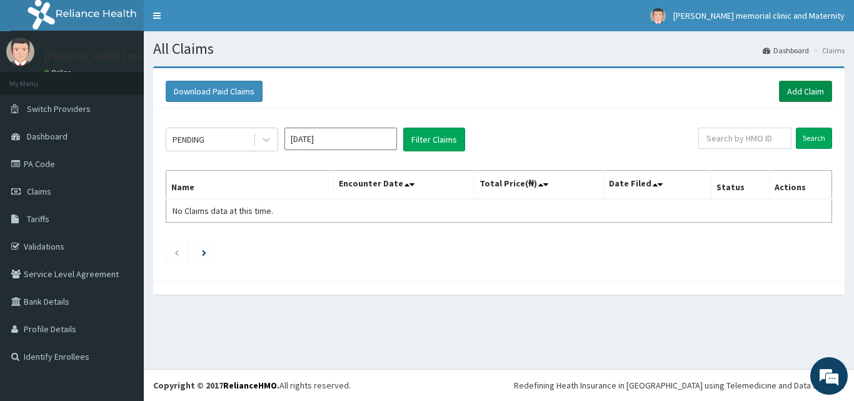
click at [810, 91] on link "Add Claim" at bounding box center [805, 91] width 53 height 21
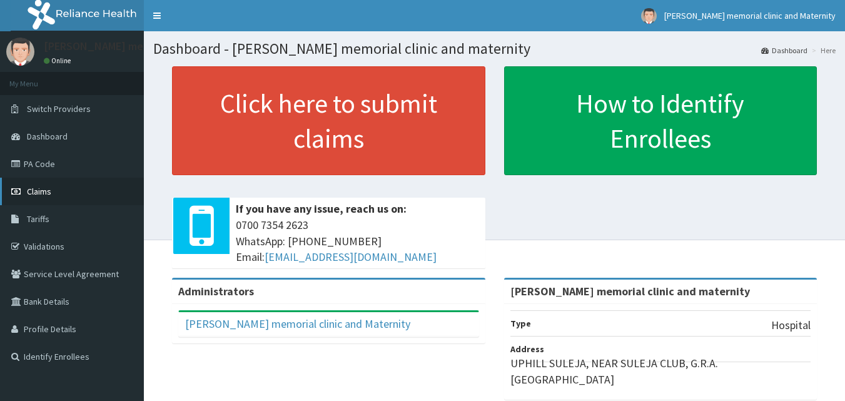
click at [60, 188] on link "Claims" at bounding box center [72, 192] width 144 height 28
click at [91, 188] on link "Claims" at bounding box center [72, 192] width 144 height 28
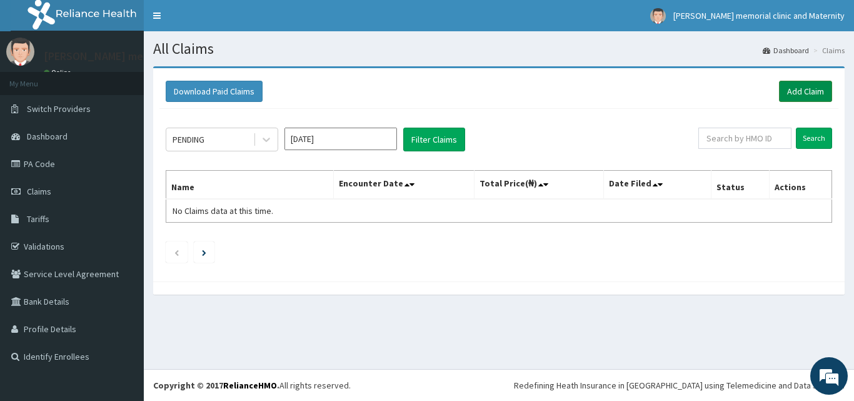
click at [817, 99] on link "Add Claim" at bounding box center [805, 91] width 53 height 21
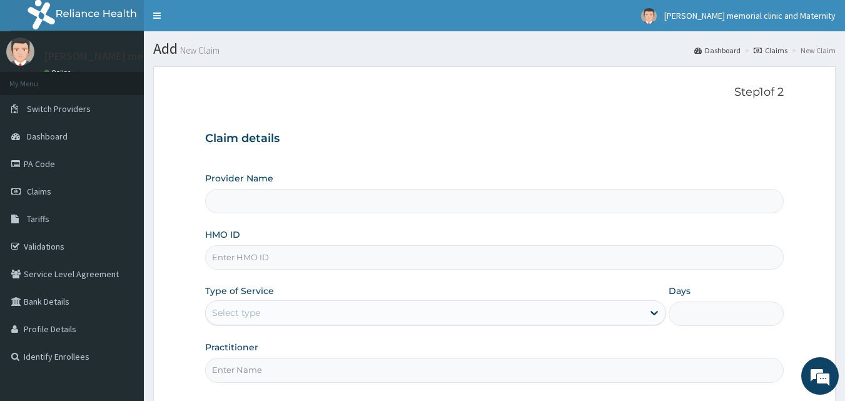
type input "[PERSON_NAME] memorial clinic and maternity"
click at [460, 266] on input "HMO ID" at bounding box center [494, 257] width 579 height 24
type input "s"
type input "SBD/10008/C"
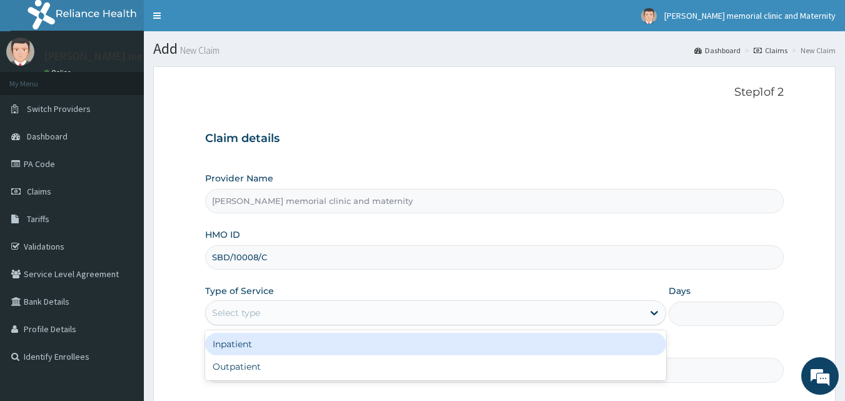
click at [376, 308] on div "Select type" at bounding box center [424, 313] width 437 height 20
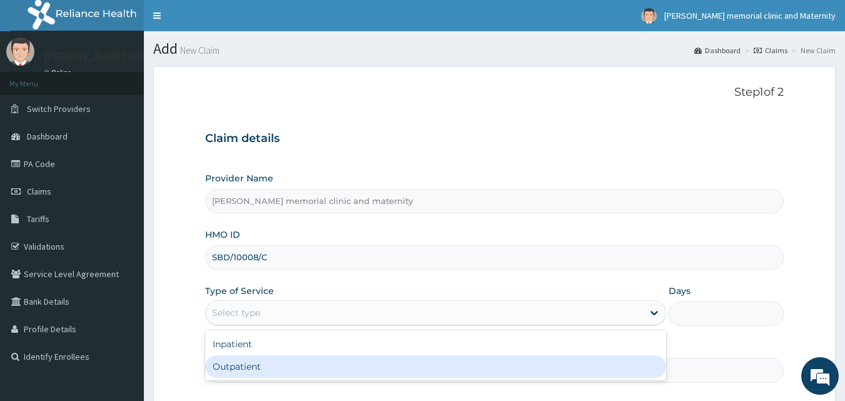
click at [331, 369] on div "Outpatient" at bounding box center [435, 366] width 461 height 23
type input "1"
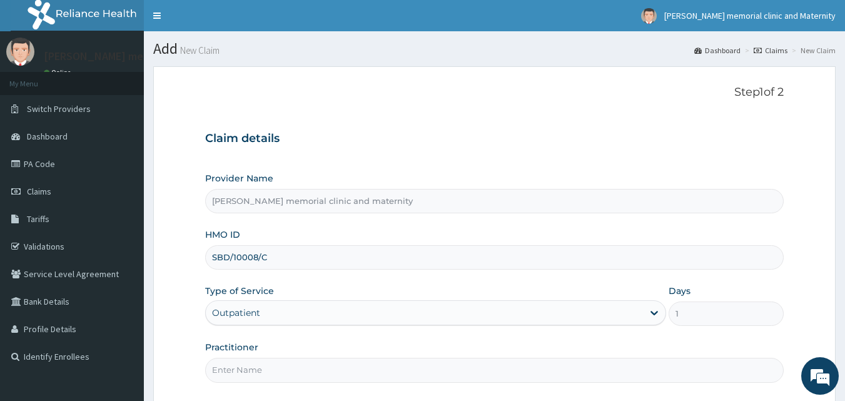
click at [322, 368] on input "Practitioner" at bounding box center [494, 370] width 579 height 24
type input "[PERSON_NAME]"
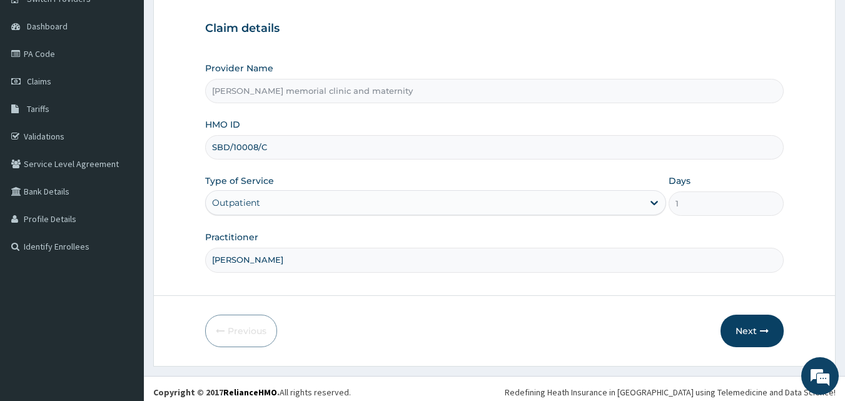
scroll to position [117, 0]
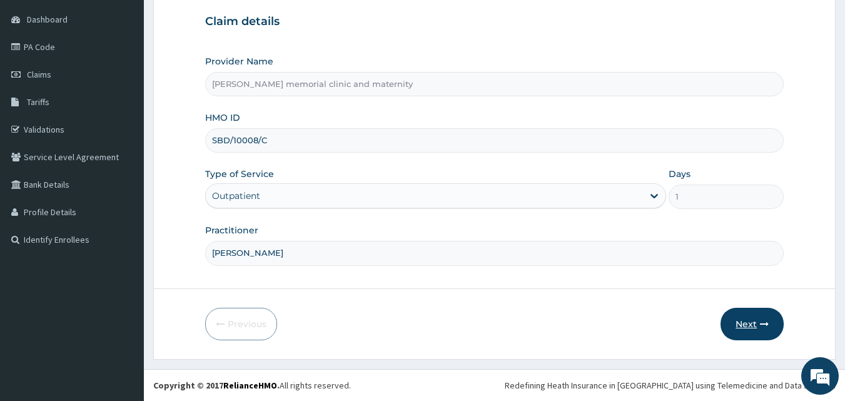
click at [759, 329] on button "Next" at bounding box center [751, 324] width 63 height 33
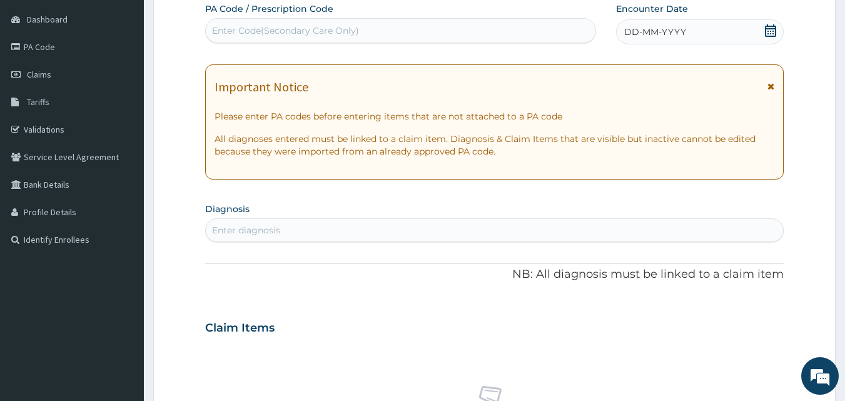
click at [699, 40] on div "DD-MM-YYYY" at bounding box center [700, 31] width 168 height 25
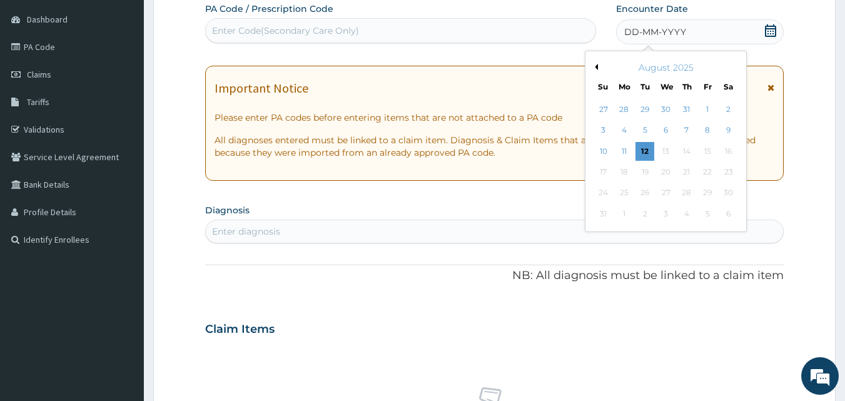
click at [598, 67] on div "August 2025" at bounding box center [665, 67] width 151 height 13
click at [594, 68] on button "Previous Month" at bounding box center [594, 67] width 6 height 6
click at [733, 101] on div "5" at bounding box center [728, 109] width 19 height 19
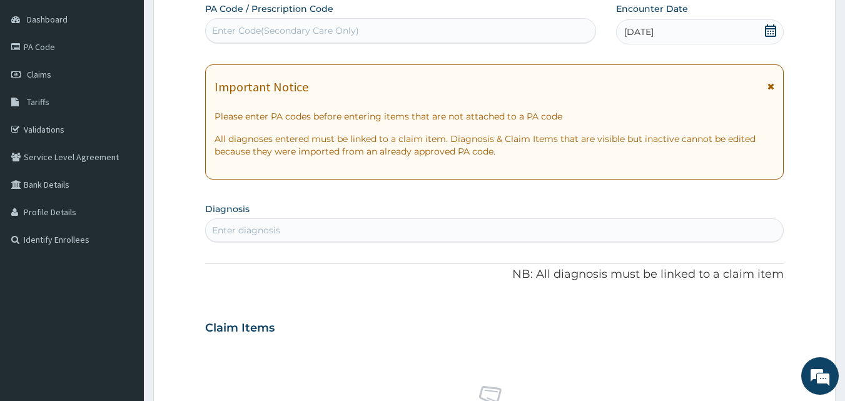
click at [421, 224] on div "Enter diagnosis" at bounding box center [495, 230] width 578 height 20
type input "MALARI"
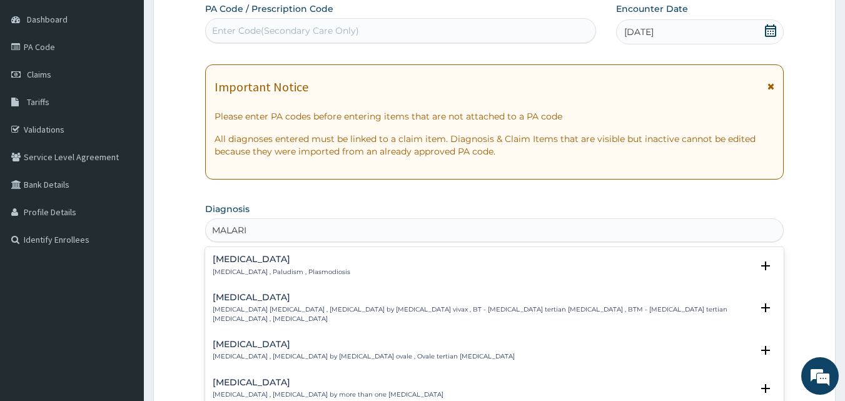
click at [353, 267] on div "[MEDICAL_DATA] [MEDICAL_DATA] , Paludism , Plasmodiosis" at bounding box center [495, 265] width 564 height 22
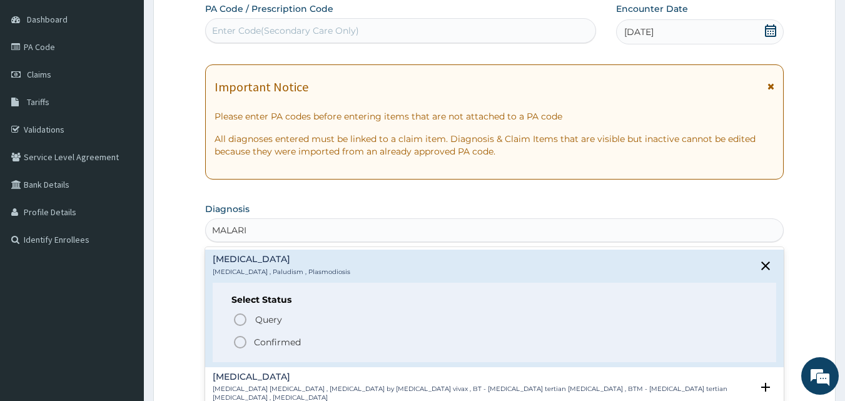
click at [298, 347] on p "Confirmed" at bounding box center [277, 342] width 47 height 13
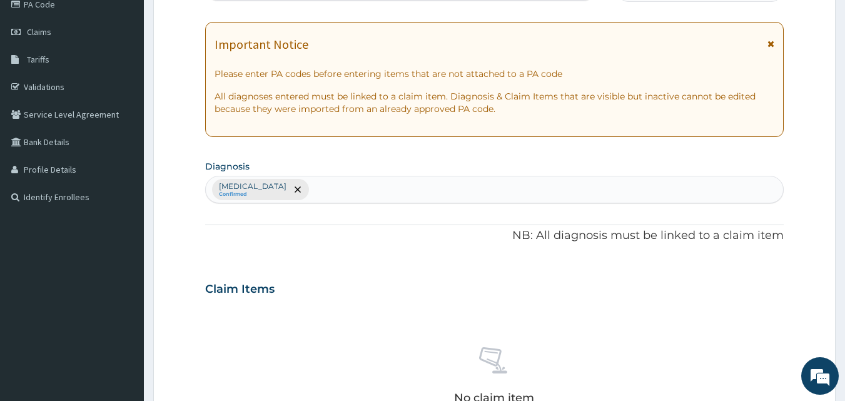
scroll to position [367, 0]
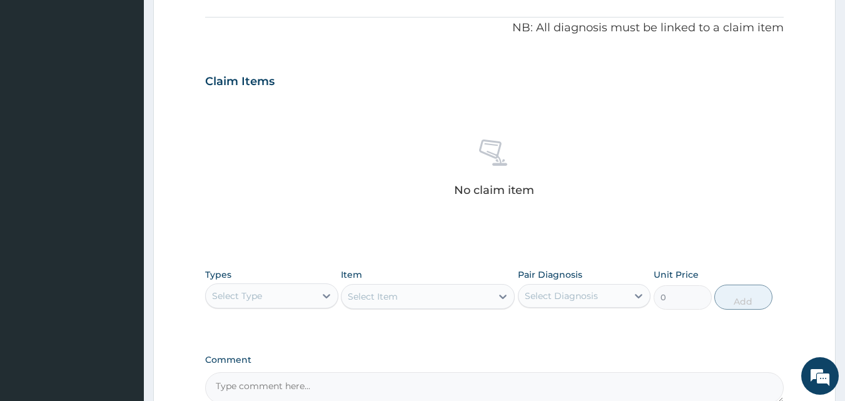
click at [304, 304] on div "Select Type" at bounding box center [260, 296] width 109 height 20
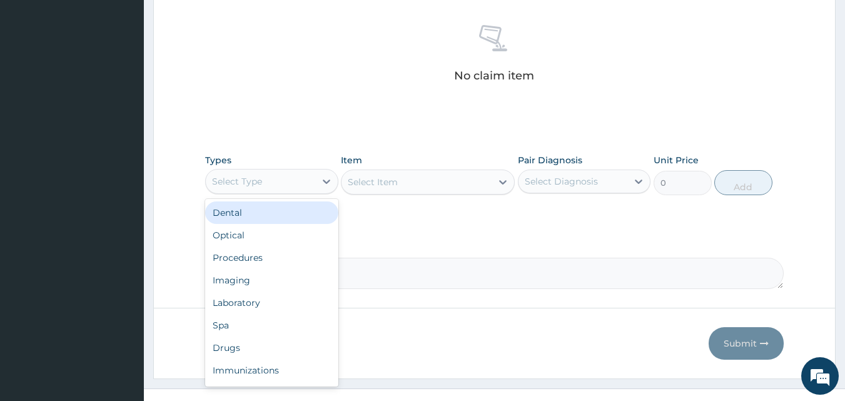
scroll to position [501, 0]
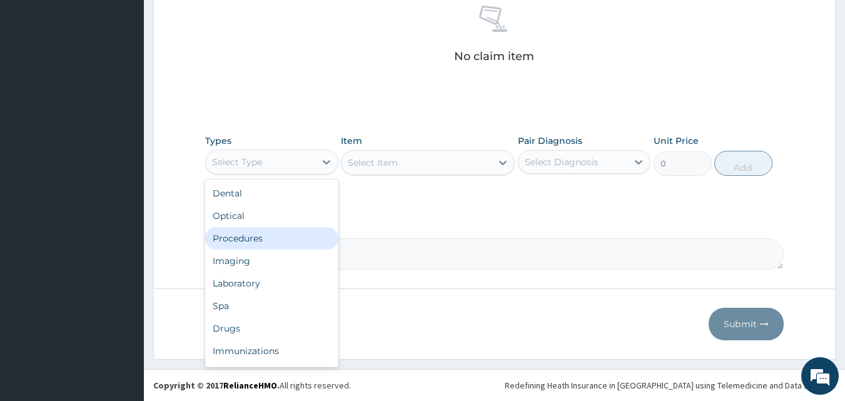
click at [292, 248] on div "Procedures" at bounding box center [271, 238] width 133 height 23
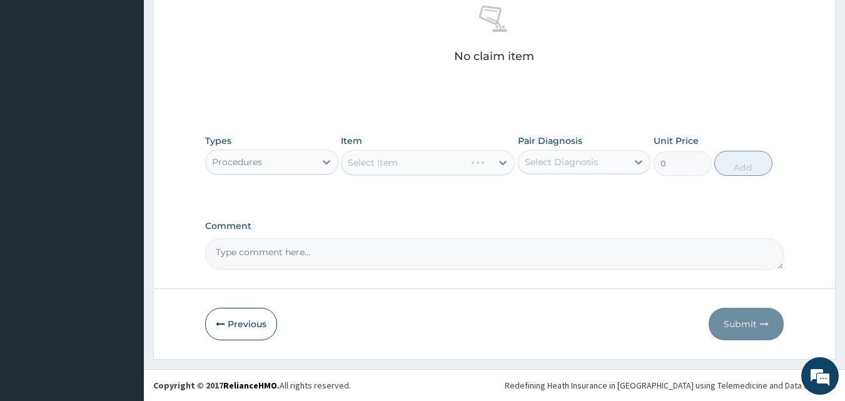
click at [397, 164] on div "Select Item" at bounding box center [428, 162] width 174 height 25
click at [349, 160] on div "Select Item" at bounding box center [373, 162] width 50 height 13
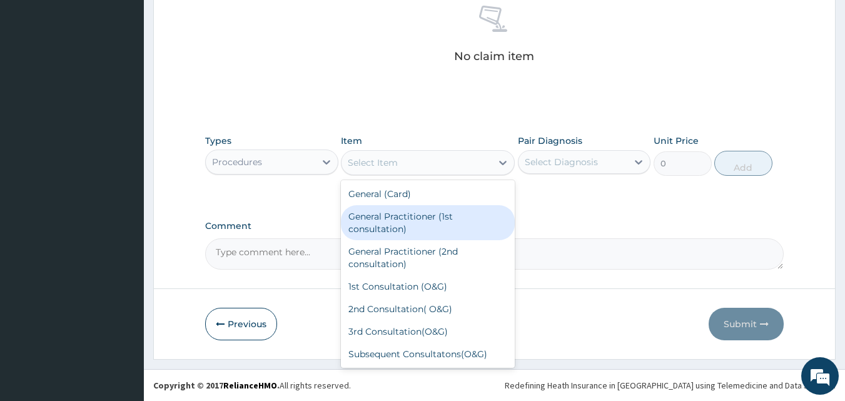
click at [378, 216] on div "General Practitioner (1st consultation)" at bounding box center [428, 222] width 174 height 35
type input "1500"
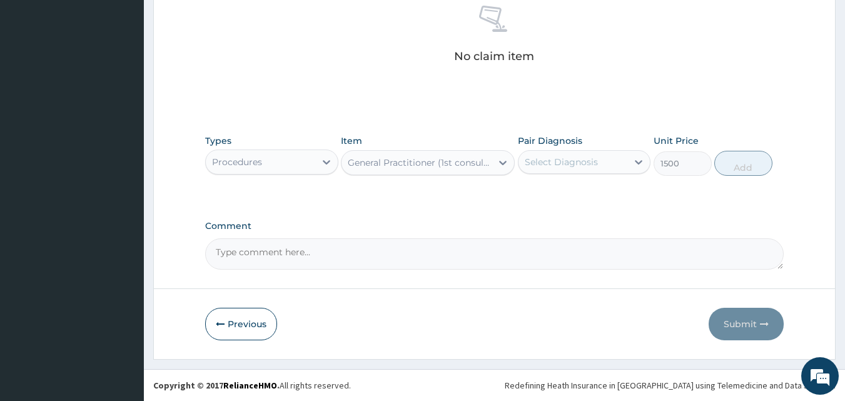
click at [580, 156] on div "Select Diagnosis" at bounding box center [560, 162] width 73 height 13
click at [556, 201] on div "[MEDICAL_DATA]" at bounding box center [584, 194] width 133 height 26
checkbox input "true"
click at [739, 171] on button "Add" at bounding box center [743, 163] width 58 height 25
type input "0"
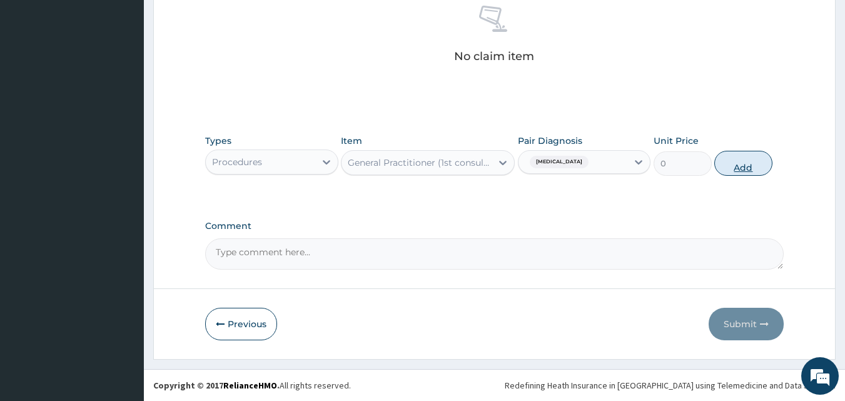
scroll to position [451, 0]
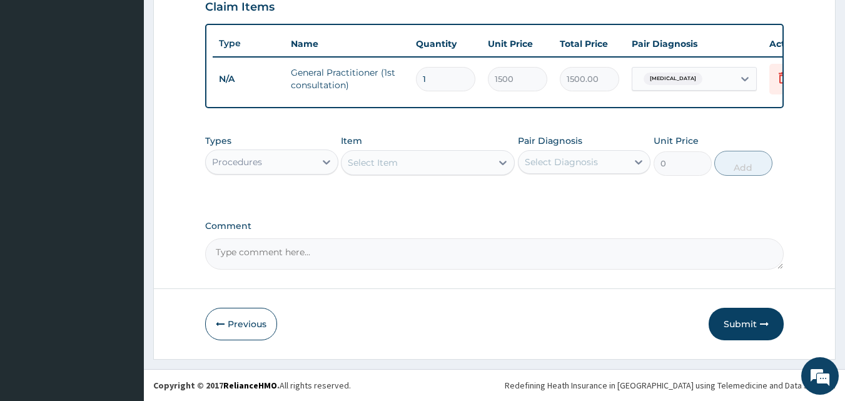
click at [294, 159] on div "Procedures" at bounding box center [260, 162] width 109 height 20
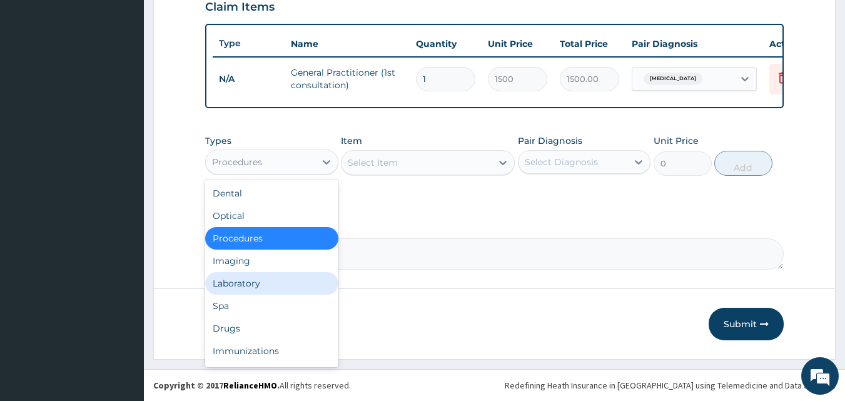
click at [274, 279] on div "Laboratory" at bounding box center [271, 283] width 133 height 23
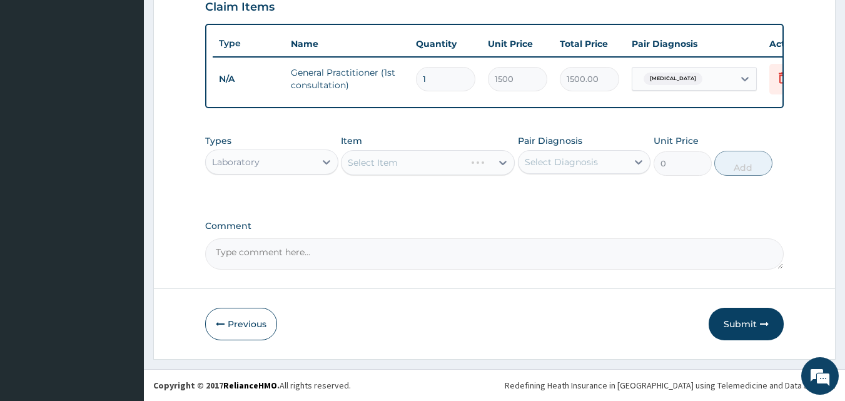
click at [398, 163] on div "Select Item" at bounding box center [428, 162] width 174 height 25
click at [354, 169] on div "Select Item" at bounding box center [416, 163] width 150 height 20
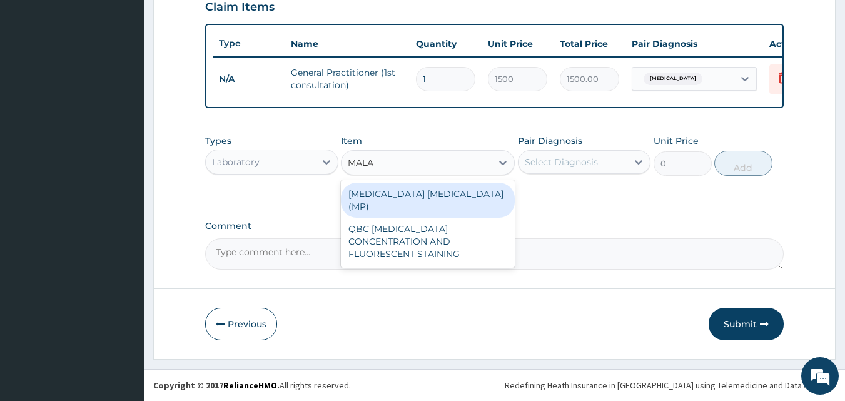
type input "MALAR"
click at [376, 190] on div "[MEDICAL_DATA] [MEDICAL_DATA] (MP)" at bounding box center [428, 200] width 174 height 35
type input "560"
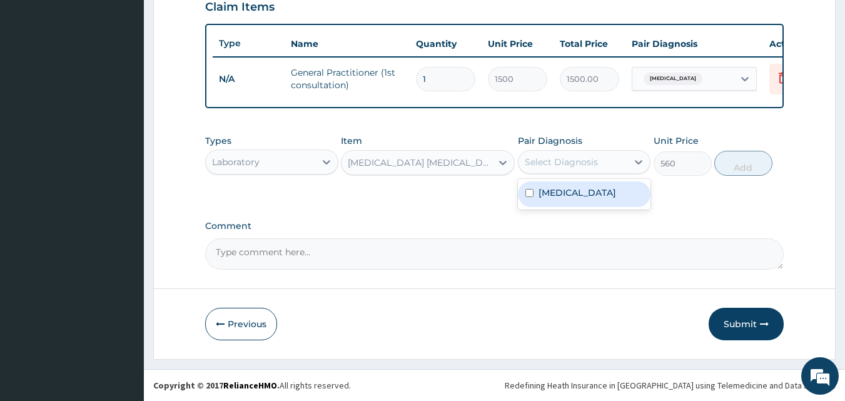
click at [543, 154] on div "Select Diagnosis" at bounding box center [572, 162] width 109 height 20
click at [541, 191] on label "Malaria" at bounding box center [577, 192] width 78 height 13
checkbox input "true"
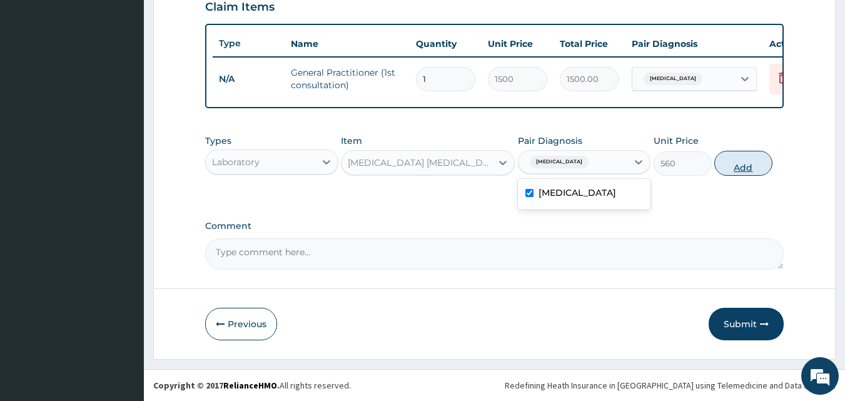
click at [737, 171] on button "Add" at bounding box center [743, 163] width 58 height 25
type input "0"
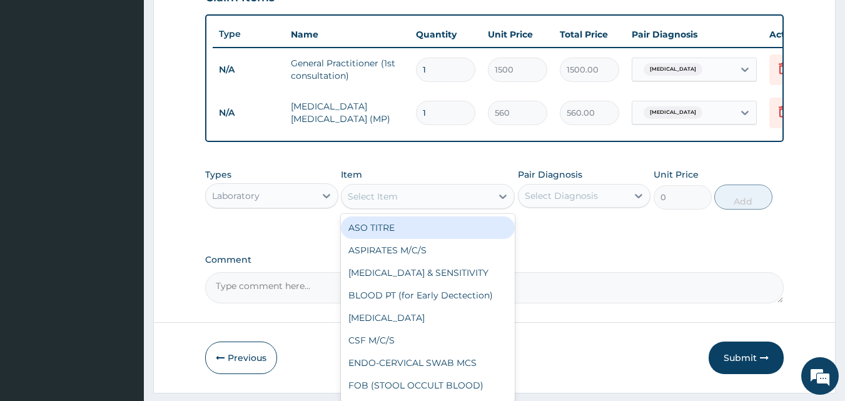
click at [384, 203] on div "Select Item" at bounding box center [373, 196] width 50 height 13
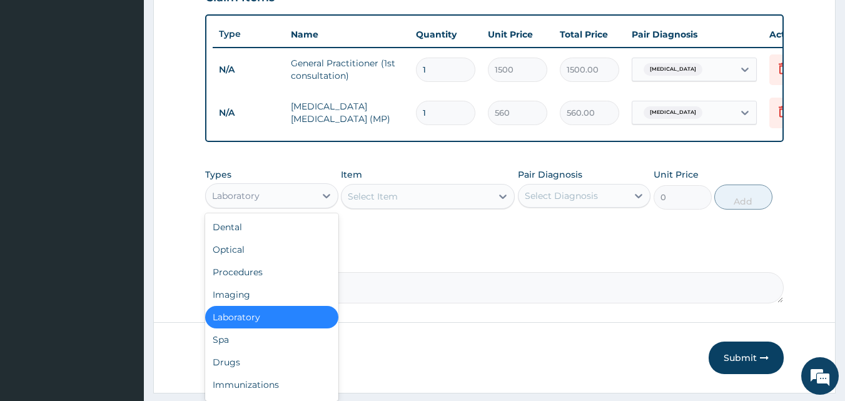
click at [293, 201] on div "Laboratory" at bounding box center [260, 196] width 109 height 20
click at [239, 362] on div "Drugs" at bounding box center [271, 362] width 133 height 23
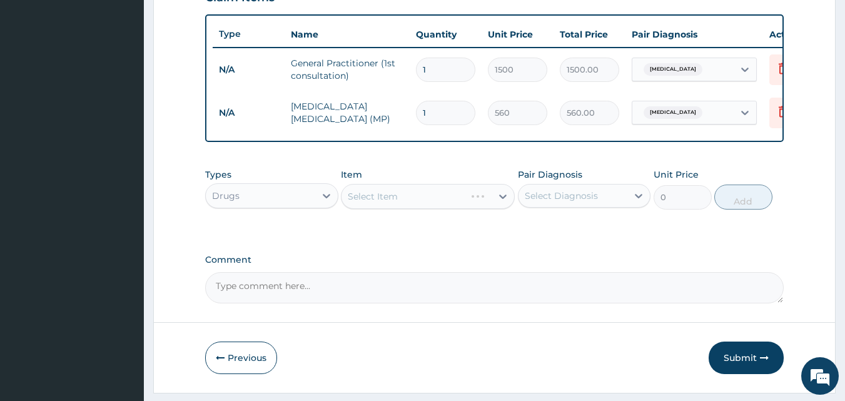
click at [391, 208] on div "Select Item" at bounding box center [428, 196] width 174 height 25
click at [347, 206] on div "Select Item" at bounding box center [416, 196] width 150 height 20
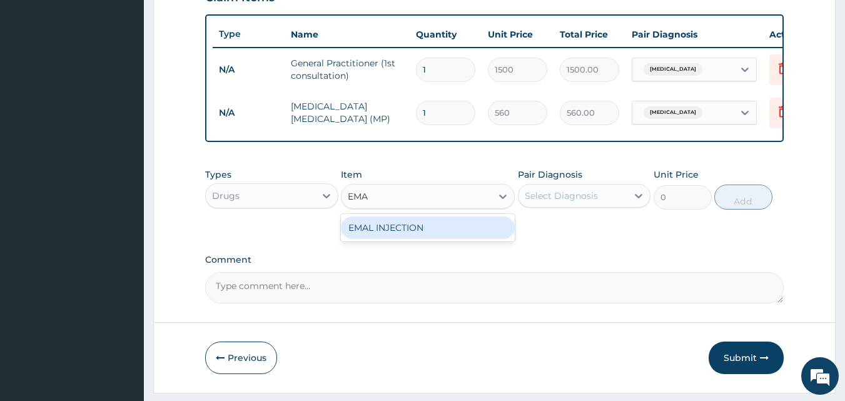
type input "EMAL"
click at [376, 239] on div "EMAL INJECTION" at bounding box center [428, 227] width 174 height 23
type input "708.75"
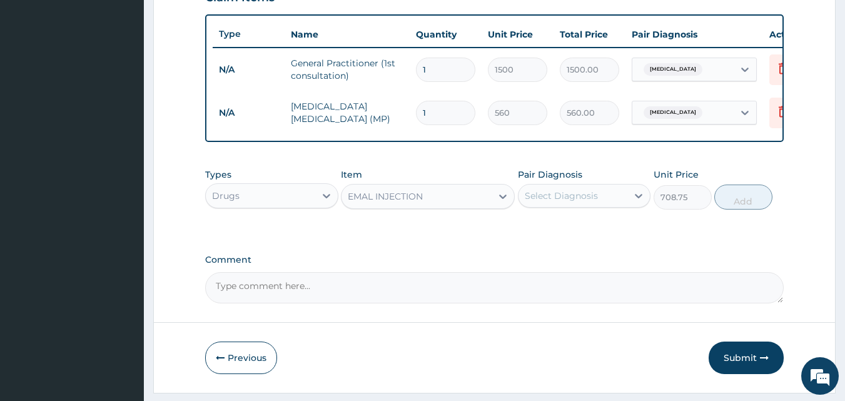
click at [543, 202] on div "Select Diagnosis" at bounding box center [560, 195] width 73 height 13
click at [535, 236] on div "Malaria" at bounding box center [584, 228] width 133 height 26
checkbox input "true"
click at [747, 199] on button "Add" at bounding box center [743, 196] width 58 height 25
type input "0"
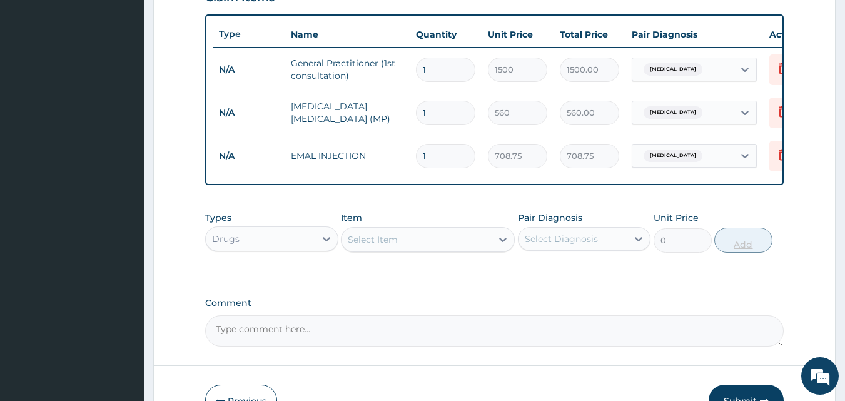
type input "0.00"
type input "3"
type input "2126.25"
type input "3"
click at [365, 246] on div "Select Item" at bounding box center [373, 239] width 50 height 13
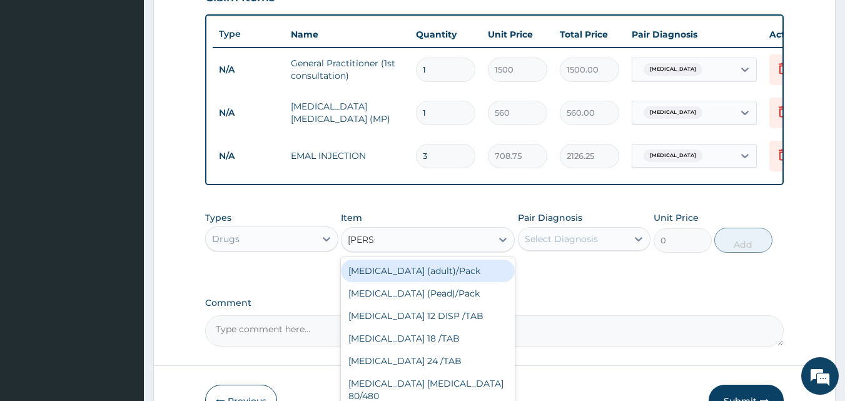
type input "COART"
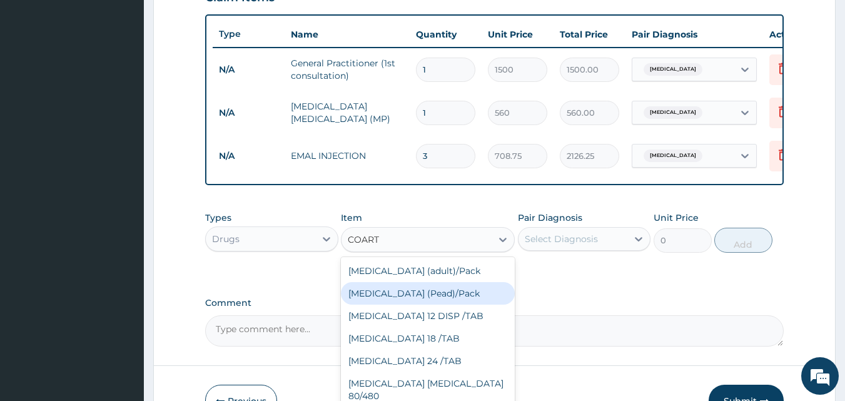
click at [363, 300] on div "Coartem (Pead)/Pack" at bounding box center [428, 293] width 174 height 23
type input "498.75"
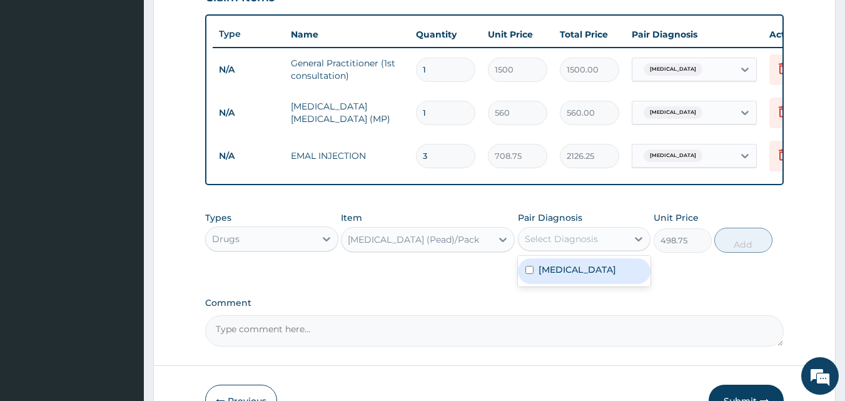
click at [546, 245] on div "Select Diagnosis" at bounding box center [560, 239] width 73 height 13
click at [544, 273] on label "Malaria" at bounding box center [577, 269] width 78 height 13
checkbox input "true"
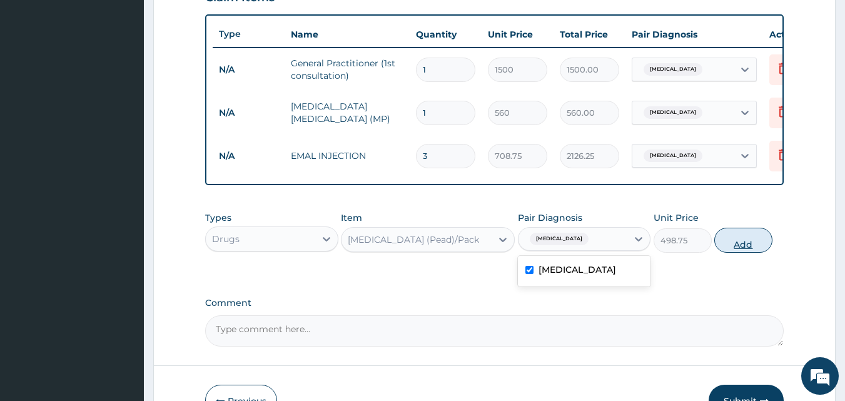
click at [742, 252] on button "Add" at bounding box center [743, 240] width 58 height 25
type input "0"
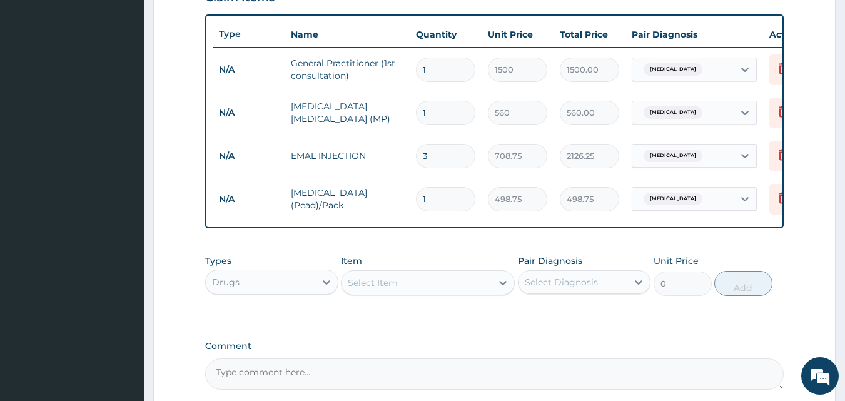
click at [396, 289] on div "Select Item" at bounding box center [373, 282] width 50 height 13
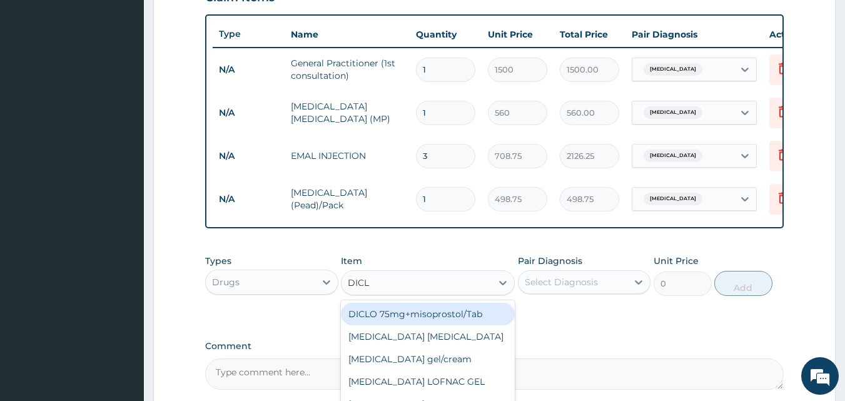
type input "DICLO"
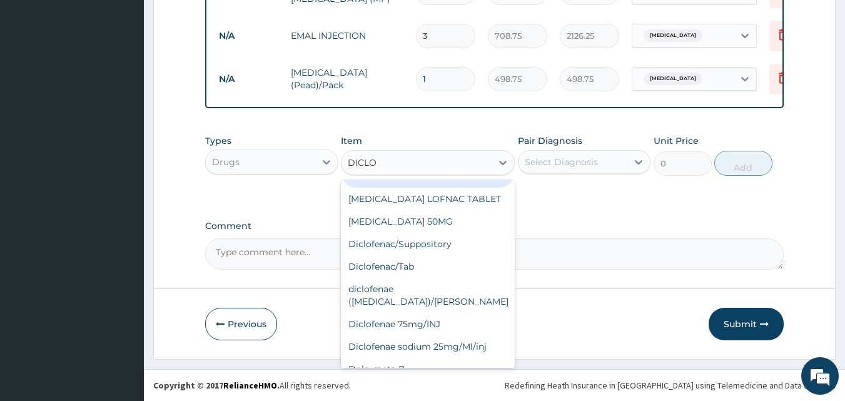
scroll to position [158, 0]
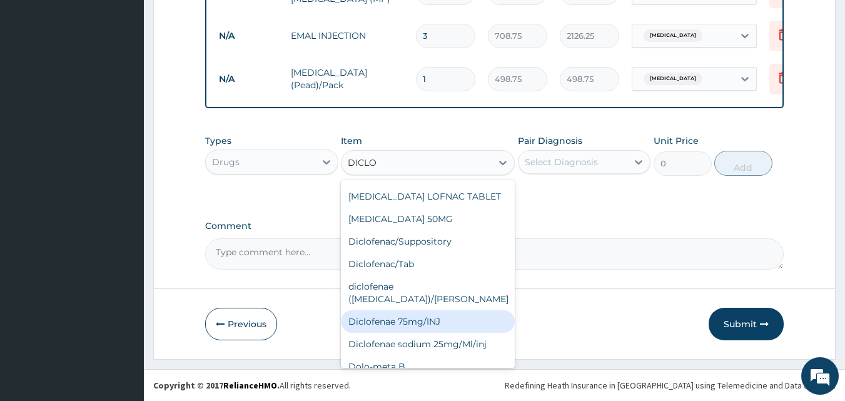
click at [407, 310] on div "Diclofenae 75mg/INJ" at bounding box center [428, 321] width 174 height 23
type input "39.38"
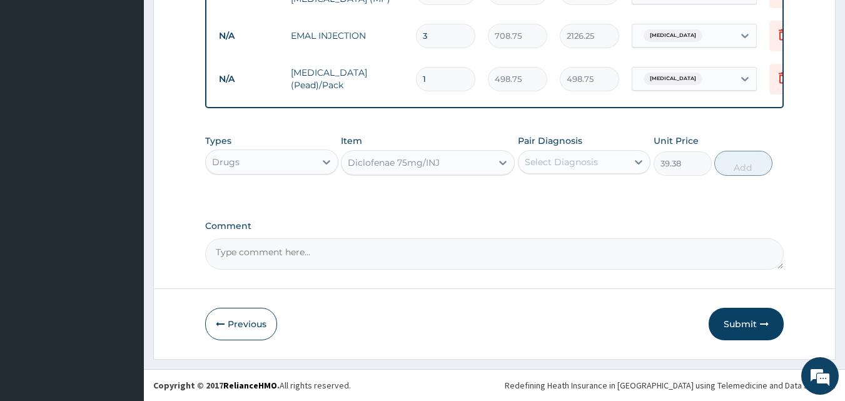
click at [547, 167] on div "Select Diagnosis" at bounding box center [560, 162] width 73 height 13
click at [538, 191] on label "Malaria" at bounding box center [577, 192] width 78 height 13
checkbox input "true"
click at [721, 164] on button "Add" at bounding box center [743, 163] width 58 height 25
type input "0"
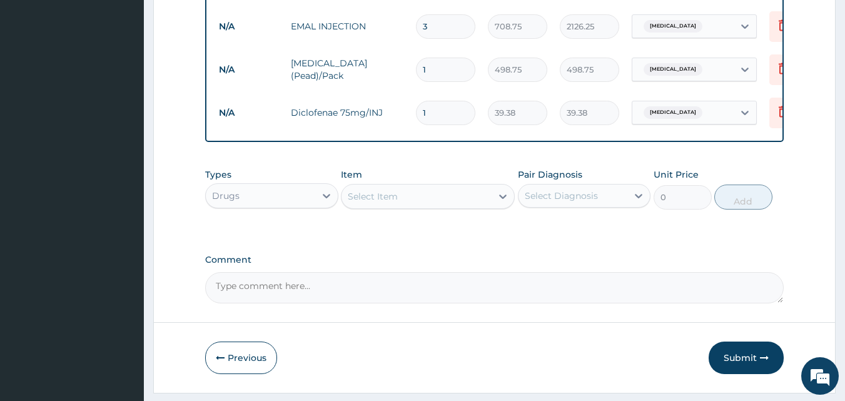
click at [453, 206] on div "Select Item" at bounding box center [416, 196] width 150 height 20
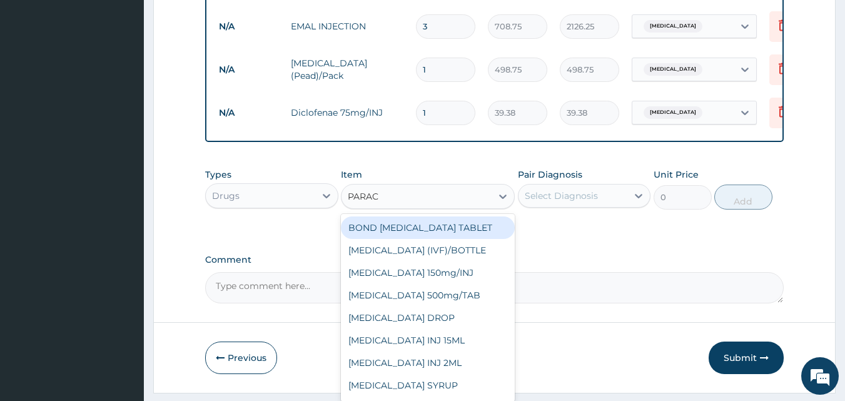
type input "PARACE"
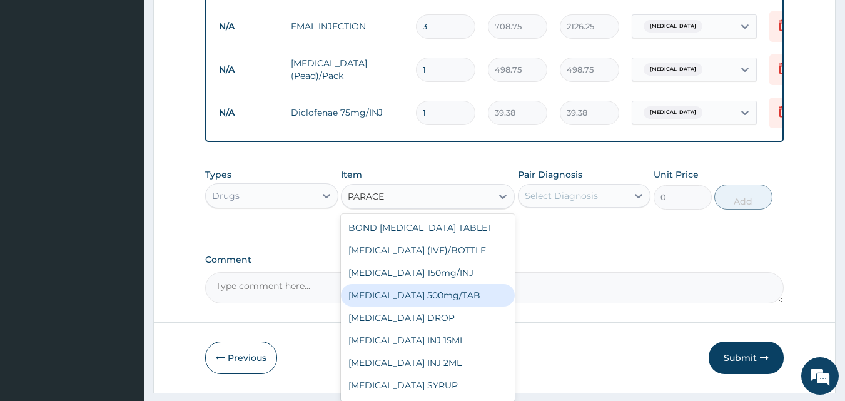
click at [437, 306] on div "PARACETAMOL 500mg/TAB" at bounding box center [428, 295] width 174 height 23
type input "5.25"
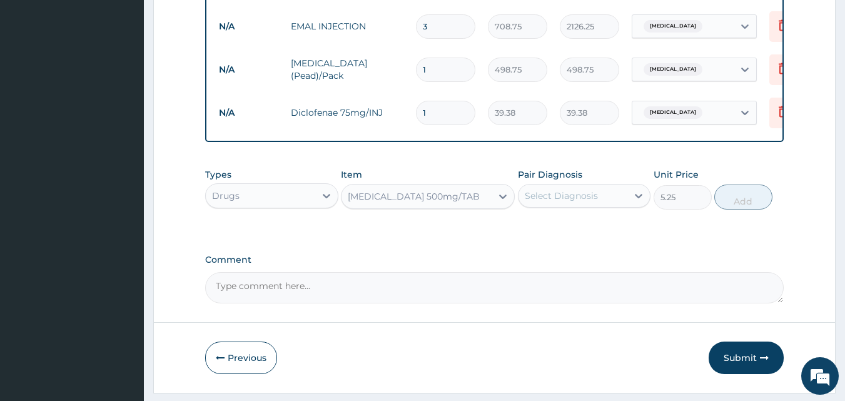
click at [537, 202] on div "Select Diagnosis" at bounding box center [560, 195] width 73 height 13
click at [530, 231] on input "checkbox" at bounding box center [529, 227] width 8 height 8
checkbox input "true"
click at [747, 209] on button "Add" at bounding box center [743, 196] width 58 height 25
type input "0"
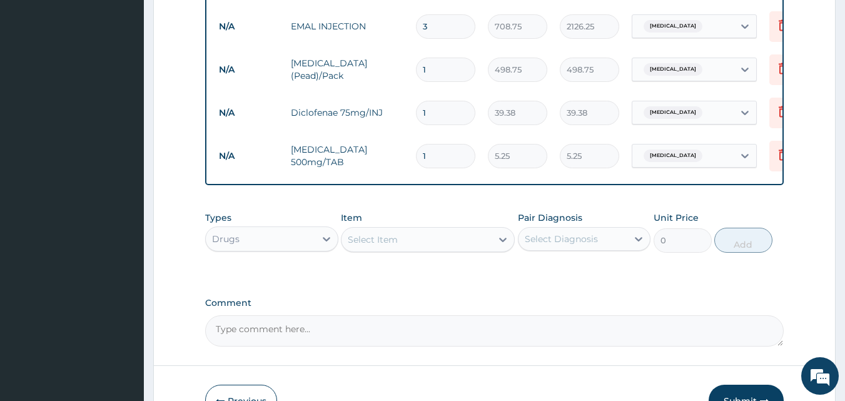
type input "18"
type input "94.50"
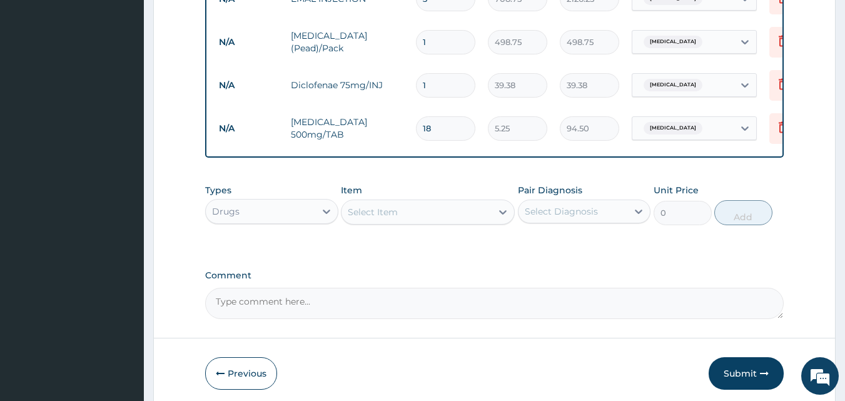
scroll to position [666, 0]
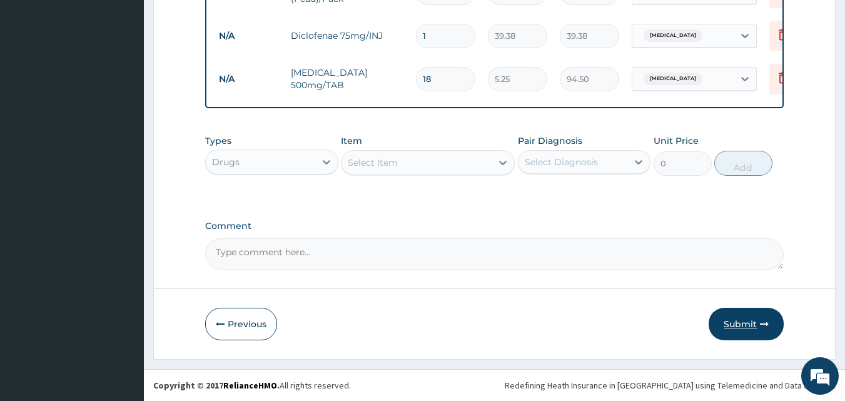
type input "18"
click at [752, 329] on button "Submit" at bounding box center [745, 324] width 75 height 33
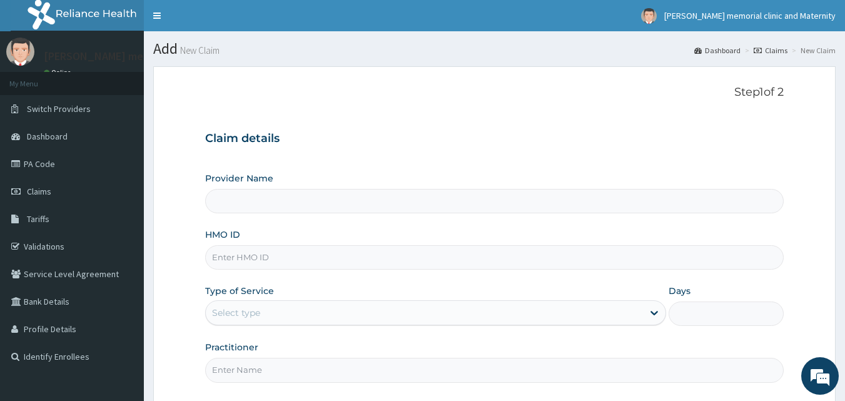
type input "[PERSON_NAME] memorial clinic and maternity"
click at [314, 256] on input "HMO ID" at bounding box center [494, 257] width 579 height 24
type input "PRN/10114/C"
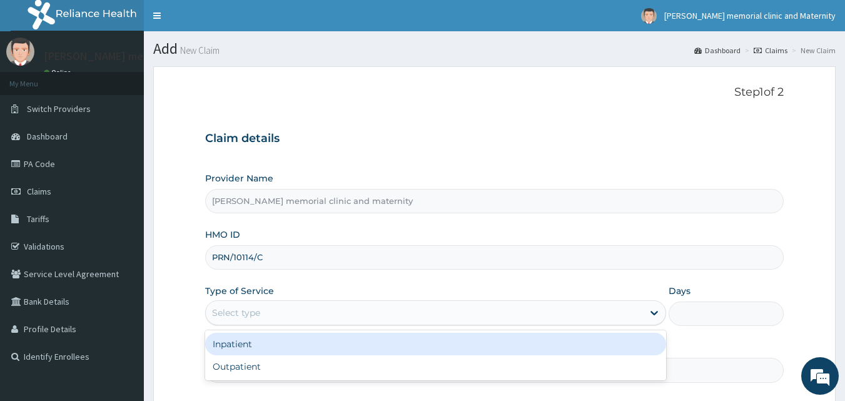
click at [301, 319] on div "Select type" at bounding box center [424, 313] width 437 height 20
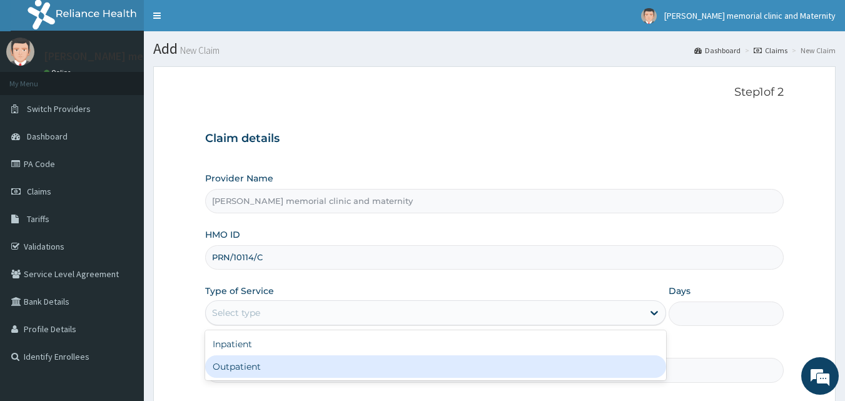
click at [289, 364] on div "Outpatient" at bounding box center [435, 366] width 461 height 23
type input "1"
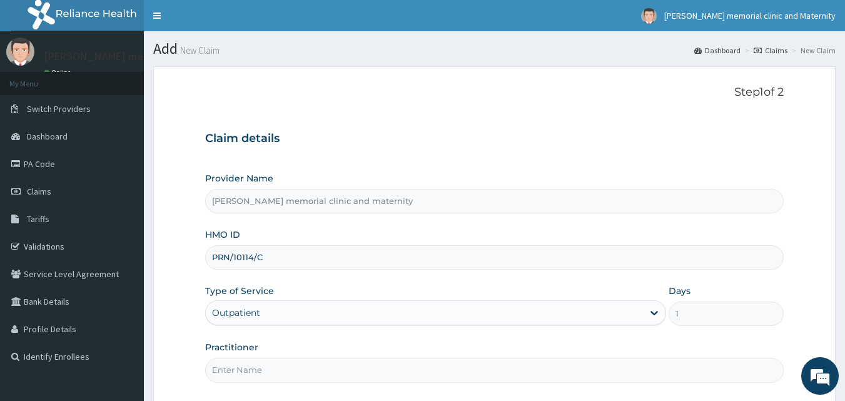
scroll to position [117, 0]
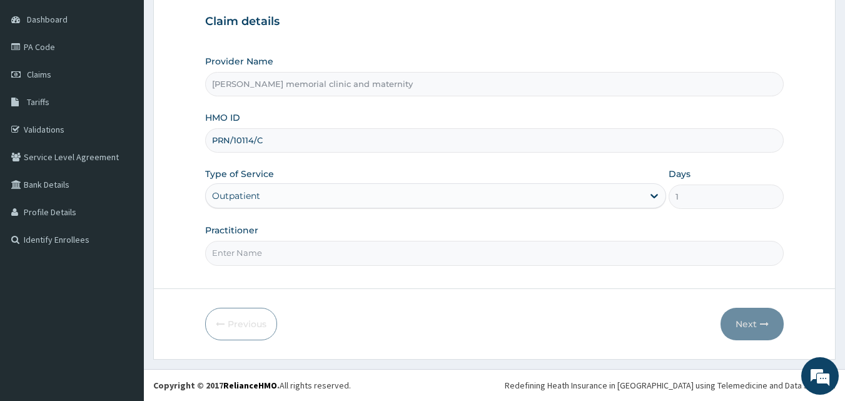
click at [327, 254] on input "Practitioner" at bounding box center [494, 253] width 579 height 24
type input "[PERSON_NAME]"
click at [759, 336] on button "Next" at bounding box center [751, 324] width 63 height 33
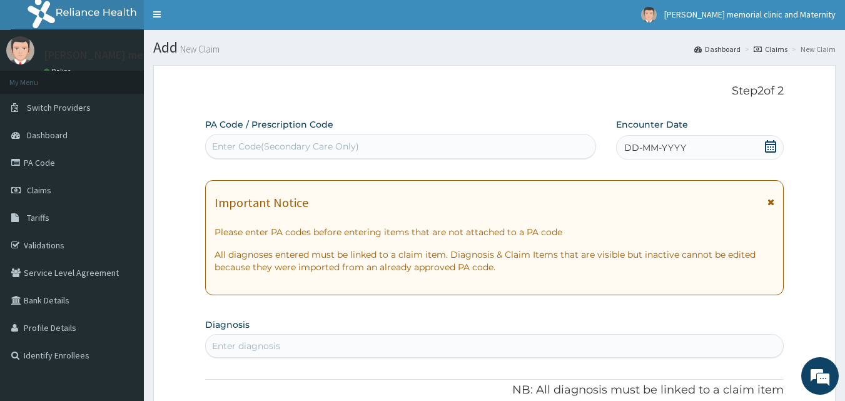
scroll to position [0, 0]
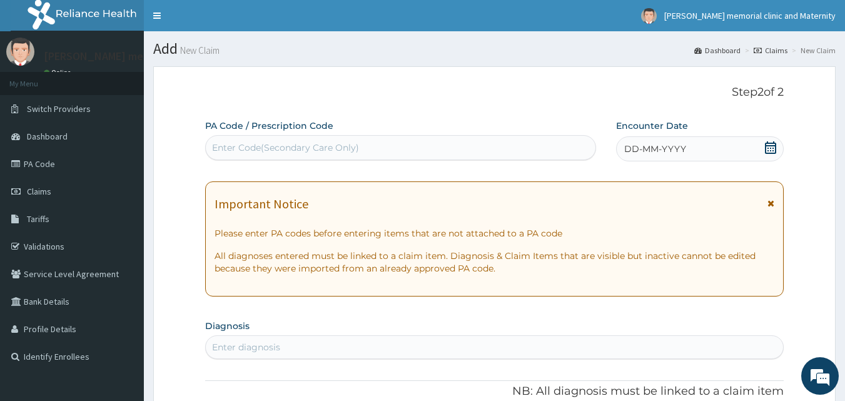
click at [668, 157] on div "DD-MM-YYYY" at bounding box center [700, 148] width 168 height 25
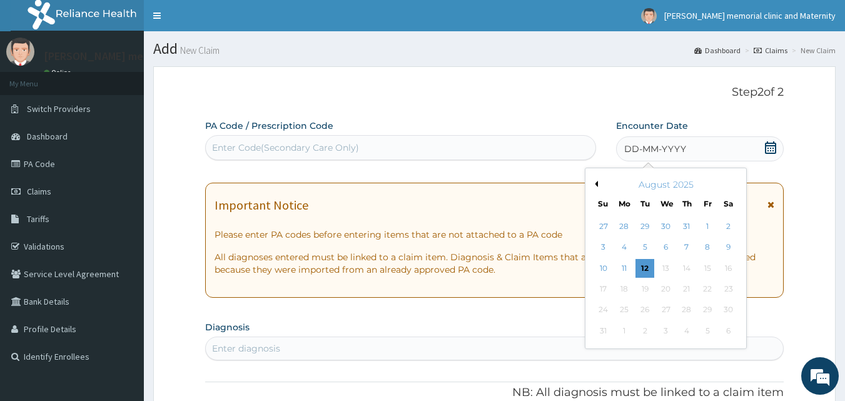
click at [597, 188] on div "August 2025" at bounding box center [665, 184] width 151 height 13
click at [596, 182] on button "Previous Month" at bounding box center [594, 184] width 6 height 6
click at [731, 226] on div "5" at bounding box center [728, 226] width 19 height 19
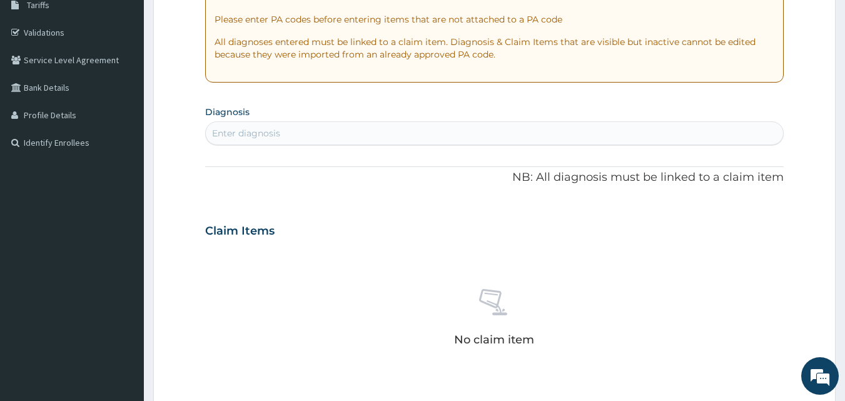
scroll to position [250, 0]
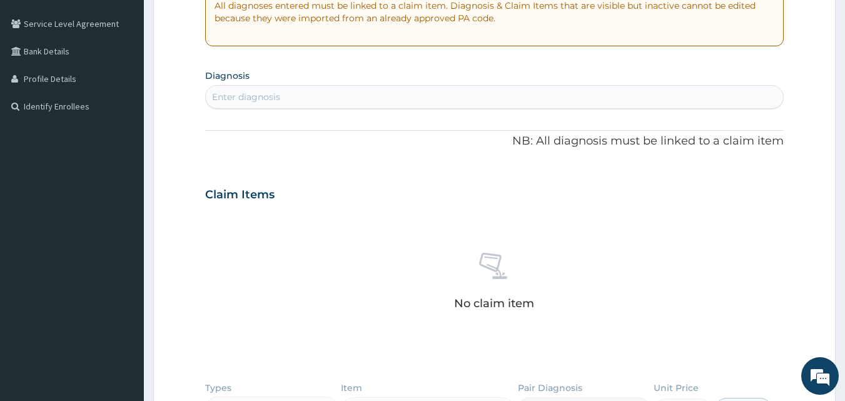
click at [466, 97] on div "Enter diagnosis" at bounding box center [495, 97] width 578 height 20
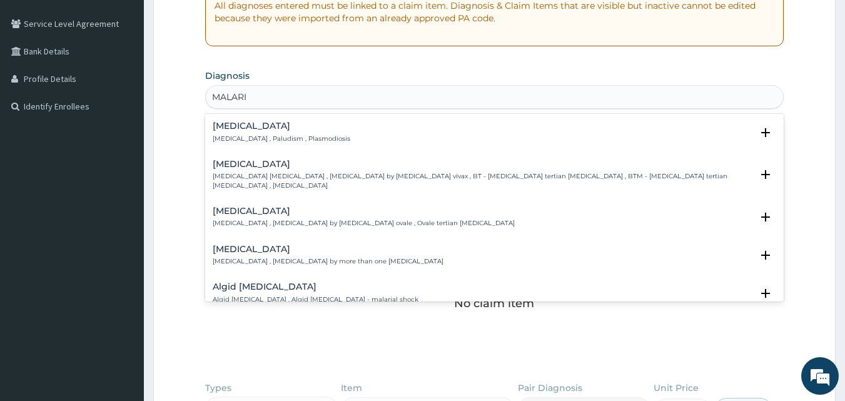
type input "[MEDICAL_DATA]"
click at [331, 140] on div "[MEDICAL_DATA] [MEDICAL_DATA] , Paludism , Plasmodiosis" at bounding box center [495, 132] width 564 height 22
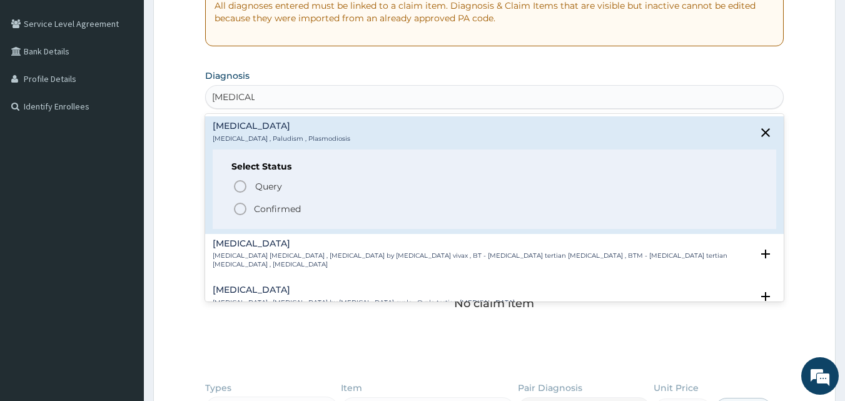
click at [285, 204] on p "Confirmed" at bounding box center [277, 209] width 47 height 13
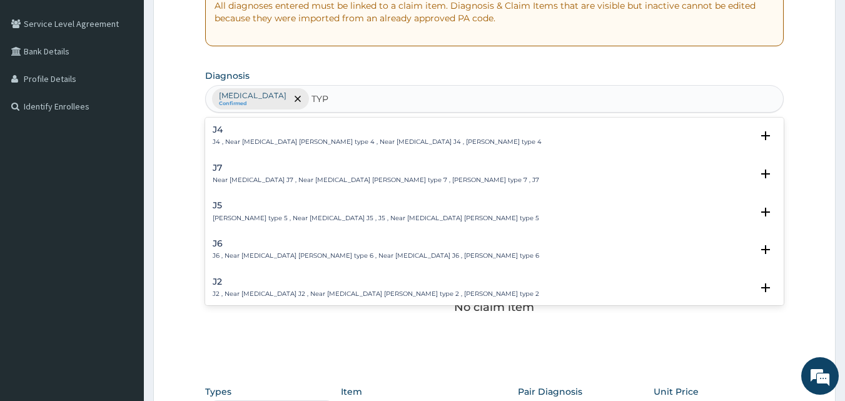
type input "TYPH"
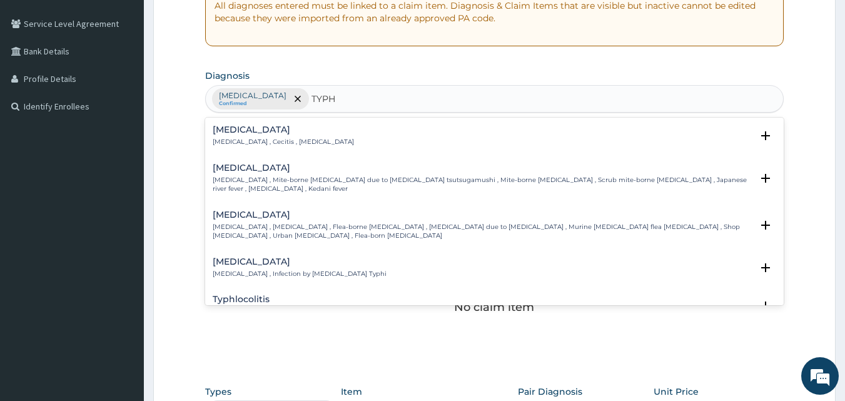
click at [304, 258] on div "[MEDICAL_DATA] [MEDICAL_DATA] , Infection by [MEDICAL_DATA] Typhi" at bounding box center [300, 268] width 174 height 22
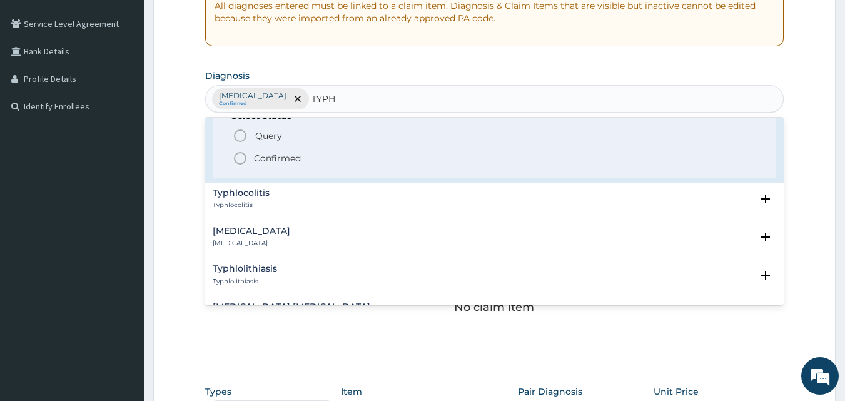
scroll to position [188, 0]
click at [306, 149] on span "Confirmed" at bounding box center [495, 156] width 525 height 15
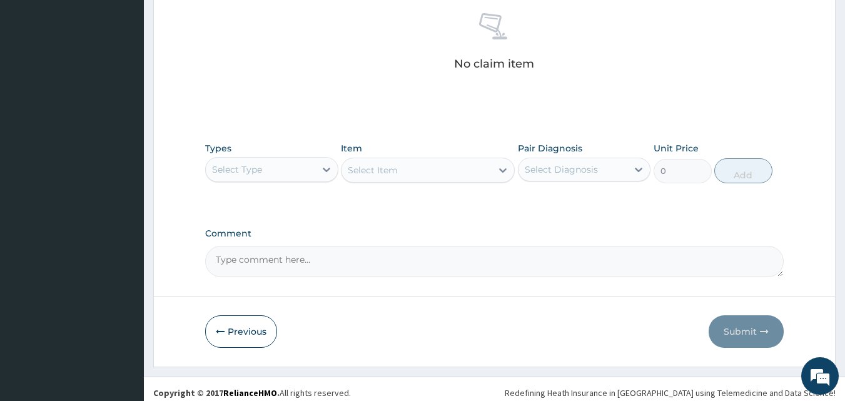
scroll to position [501, 0]
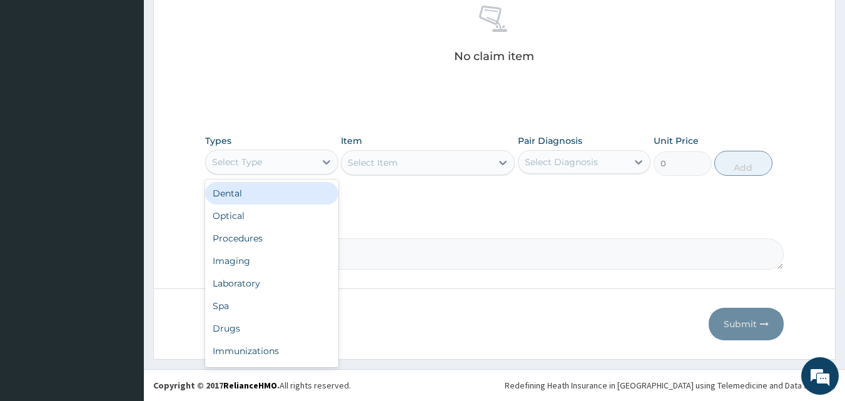
click at [288, 171] on div "Select Type" at bounding box center [260, 162] width 109 height 20
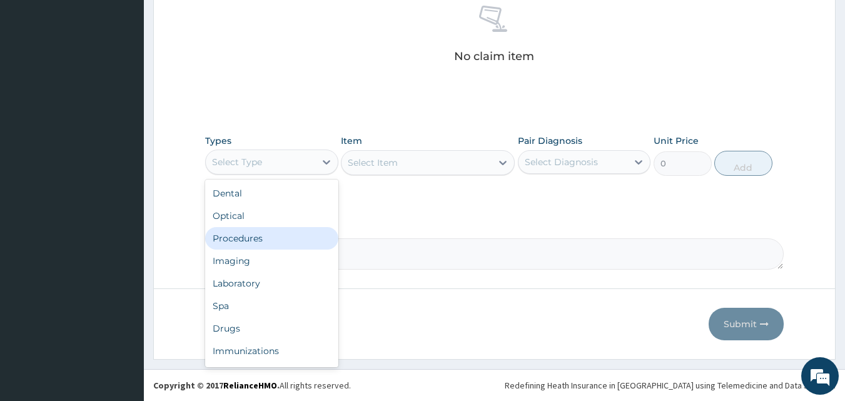
click at [266, 235] on div "Procedures" at bounding box center [271, 238] width 133 height 23
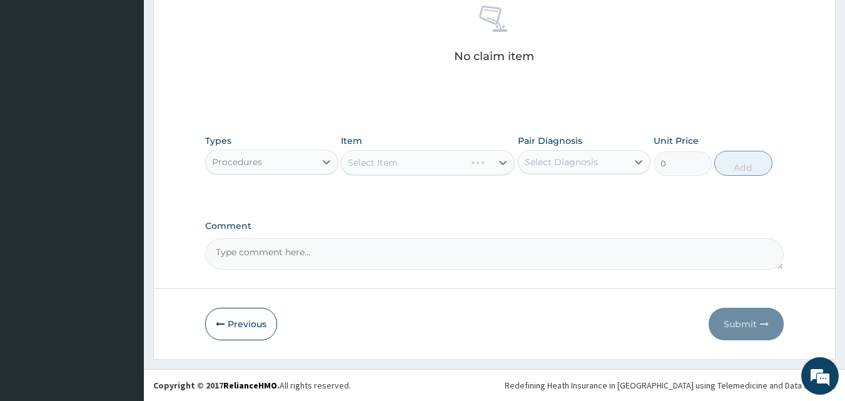
click at [374, 166] on div "Select Item" at bounding box center [428, 162] width 174 height 25
click at [348, 158] on div "Select Item" at bounding box center [373, 162] width 50 height 13
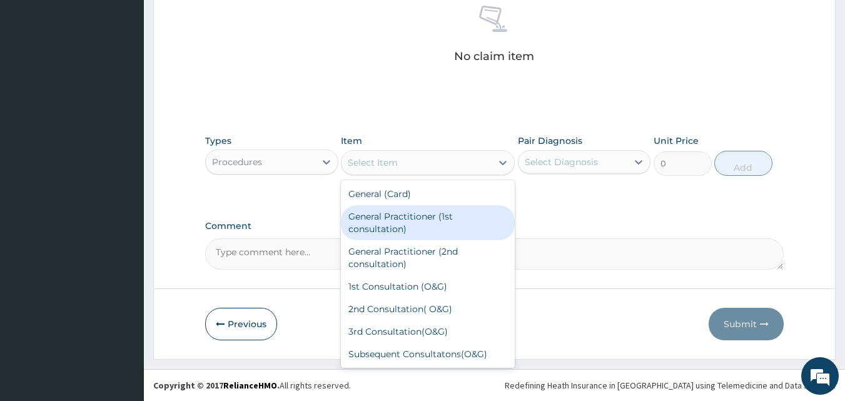
click at [378, 230] on div "General Practitioner (1st consultation)" at bounding box center [428, 222] width 174 height 35
type input "1500"
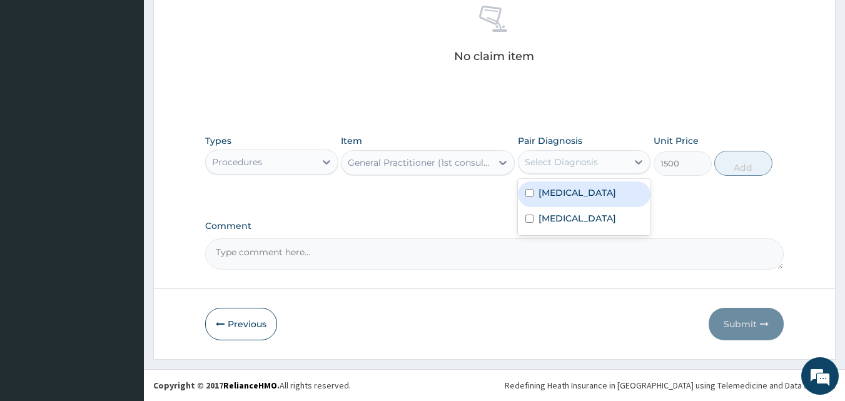
click at [553, 156] on div "Select Diagnosis" at bounding box center [560, 162] width 73 height 13
click at [535, 197] on div "[MEDICAL_DATA]" at bounding box center [584, 194] width 133 height 26
checkbox input "true"
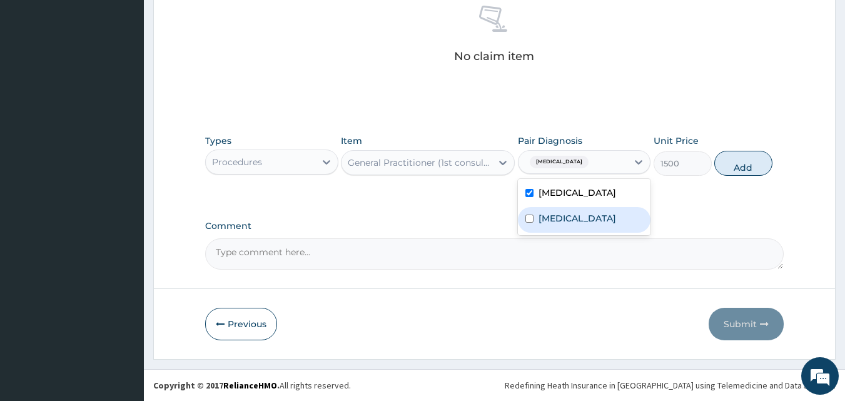
click at [538, 223] on label "[MEDICAL_DATA]" at bounding box center [577, 218] width 78 height 13
checkbox input "true"
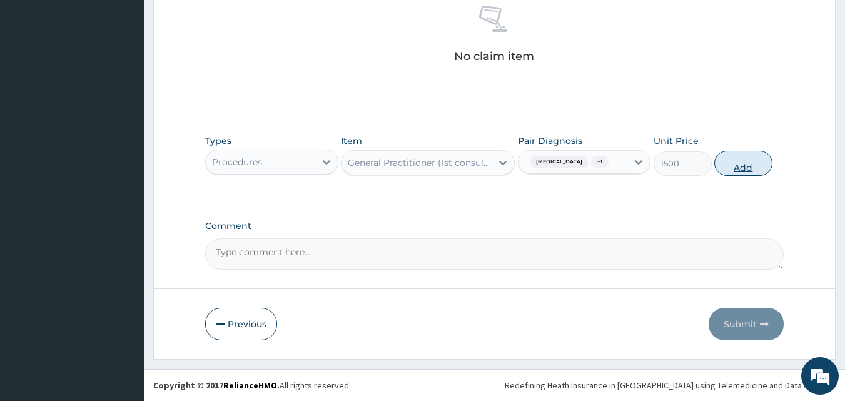
click at [751, 169] on button "Add" at bounding box center [743, 163] width 58 height 25
type input "0"
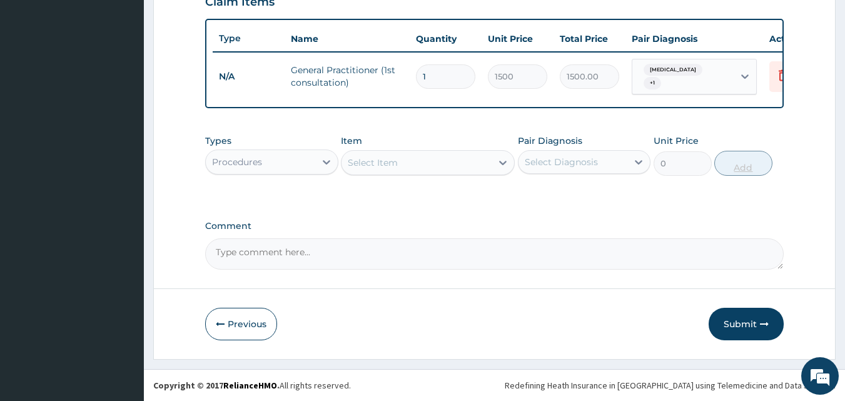
scroll to position [451, 0]
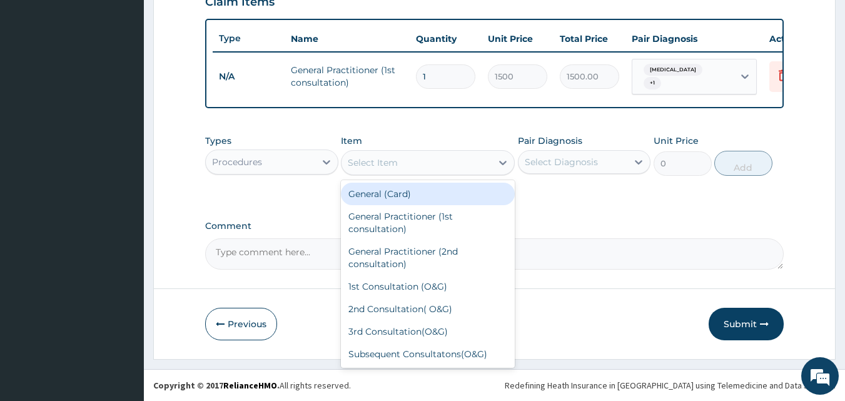
click at [371, 167] on div "Select Item" at bounding box center [373, 162] width 50 height 13
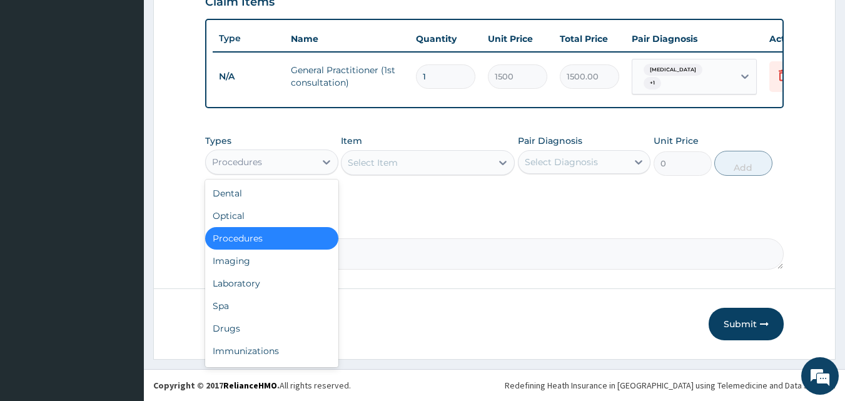
click at [292, 158] on div "Procedures" at bounding box center [260, 162] width 109 height 20
click at [259, 281] on div "Laboratory" at bounding box center [271, 283] width 133 height 23
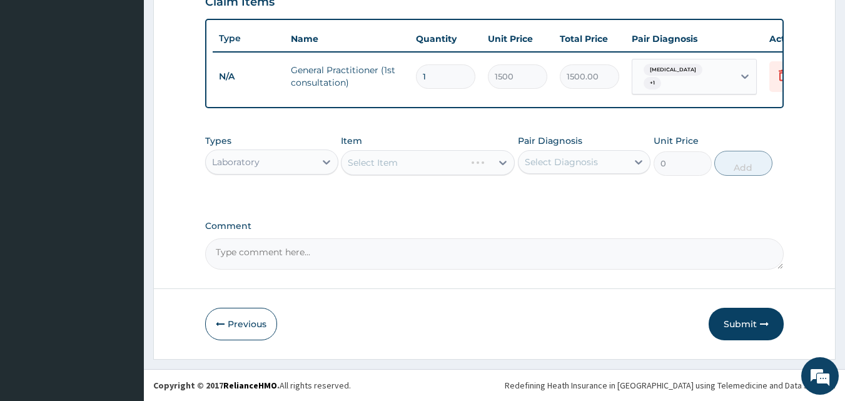
click at [357, 164] on div "Select Item" at bounding box center [428, 162] width 174 height 25
click at [348, 158] on div "Select Item" at bounding box center [373, 162] width 50 height 13
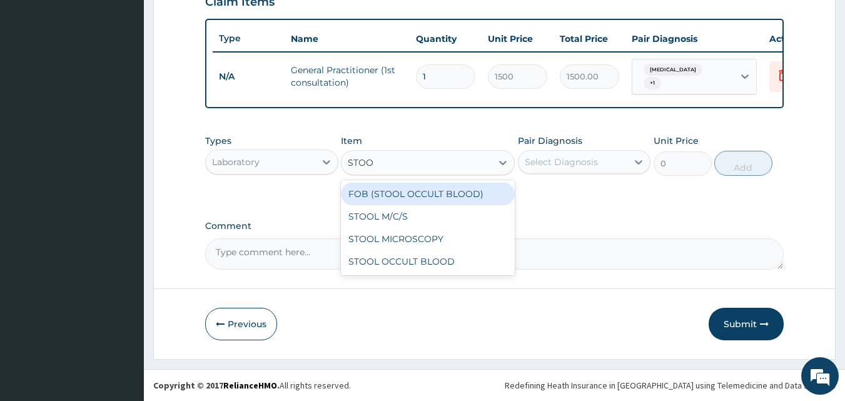
type input "STOOL"
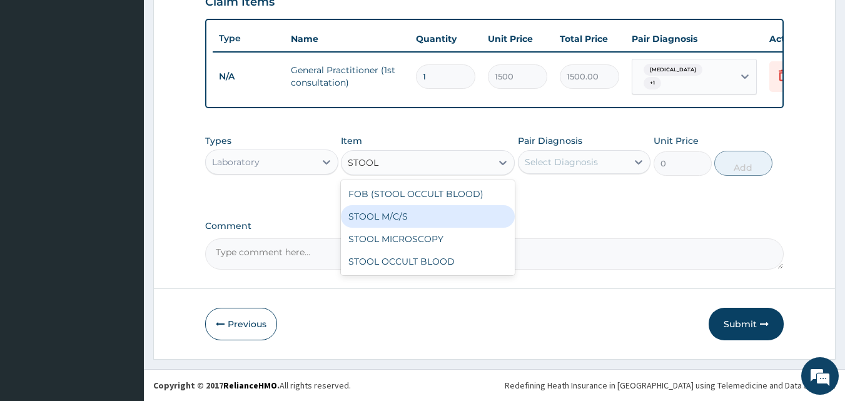
click at [356, 215] on div "STOOL M/C/S" at bounding box center [428, 216] width 174 height 23
type input "640"
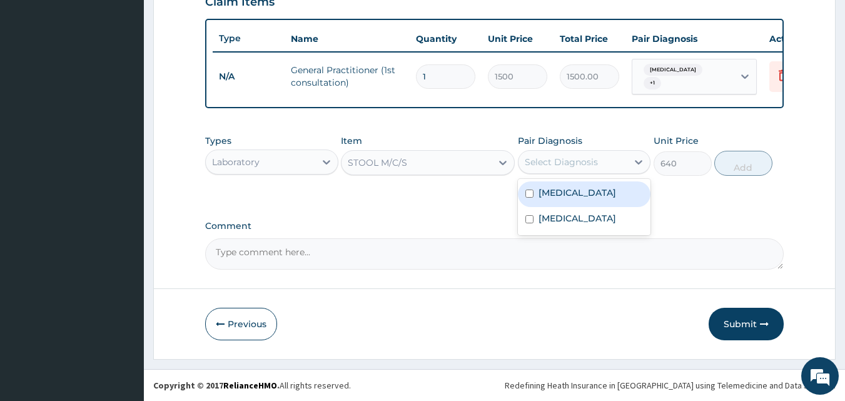
click at [533, 153] on div "Select Diagnosis" at bounding box center [572, 162] width 109 height 20
click at [529, 197] on input "checkbox" at bounding box center [529, 193] width 8 height 8
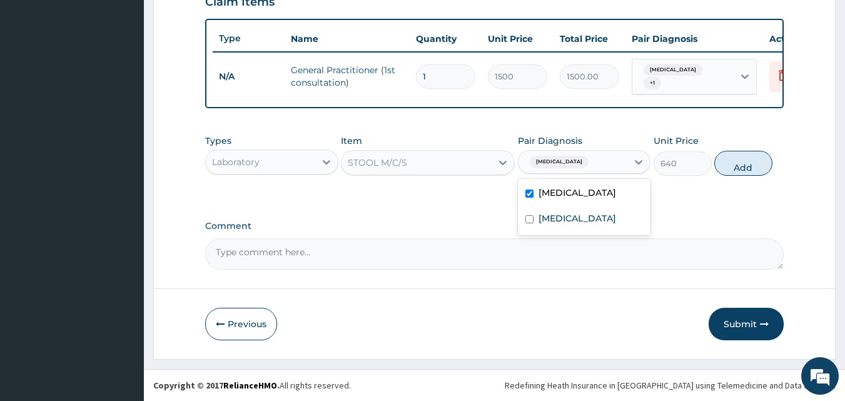
click at [529, 197] on input "checkbox" at bounding box center [529, 193] width 8 height 8
checkbox input "false"
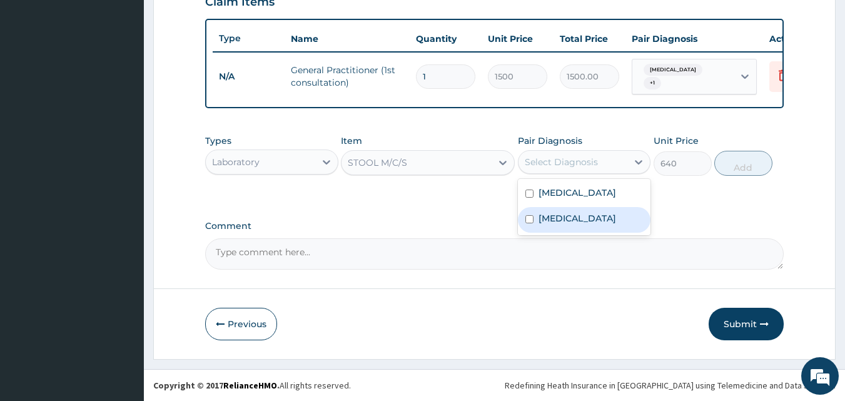
click at [534, 222] on div "[MEDICAL_DATA]" at bounding box center [584, 220] width 133 height 26
checkbox input "true"
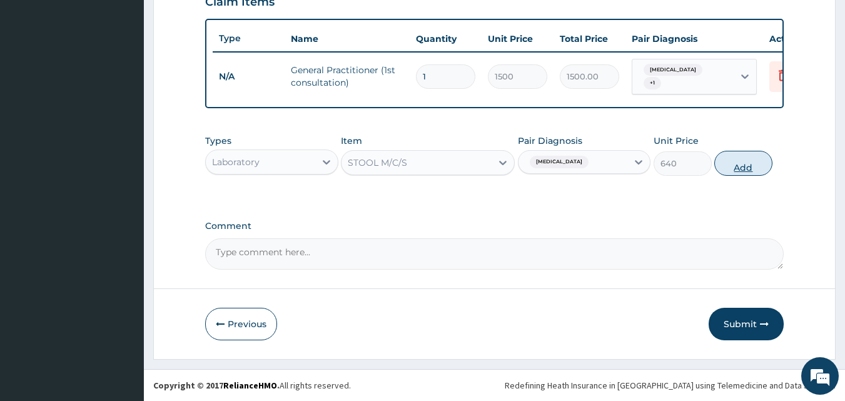
click at [739, 169] on button "Add" at bounding box center [743, 163] width 58 height 25
type input "0"
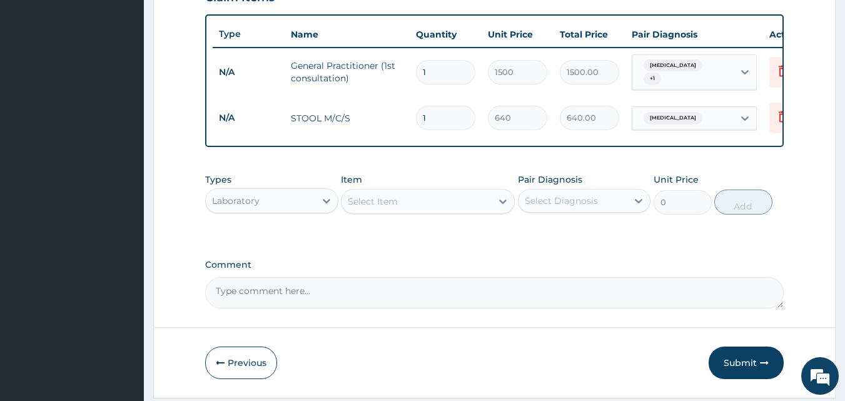
click at [411, 199] on div "Select Item" at bounding box center [416, 201] width 150 height 20
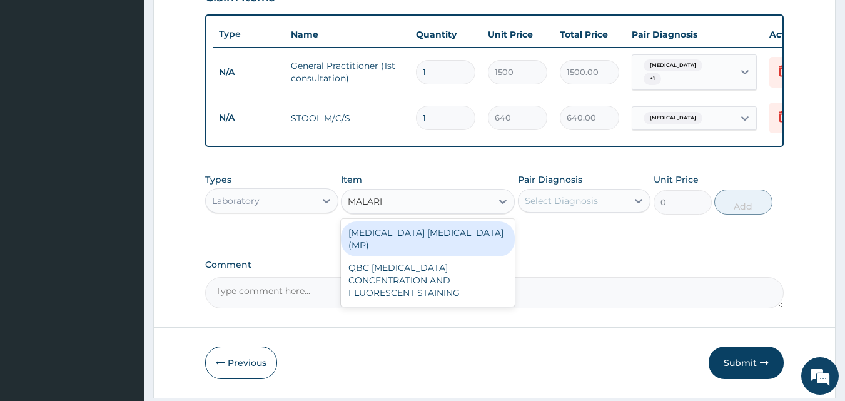
type input "[MEDICAL_DATA]"
click at [405, 238] on div "[MEDICAL_DATA] [MEDICAL_DATA] (MP)" at bounding box center [428, 238] width 174 height 35
type input "560"
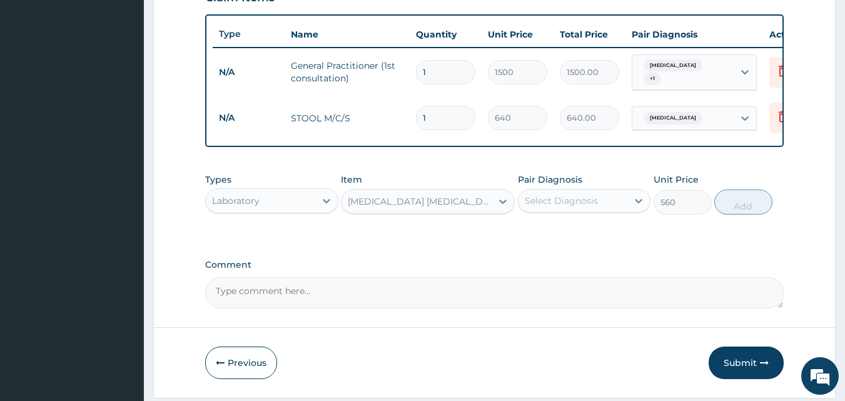
click at [556, 207] on div "Select Diagnosis" at bounding box center [560, 200] width 73 height 13
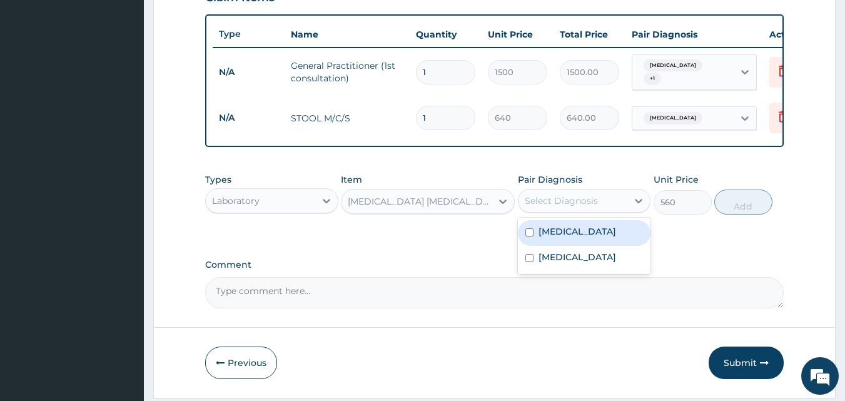
click at [549, 233] on label "[MEDICAL_DATA]" at bounding box center [577, 231] width 78 height 13
checkbox input "true"
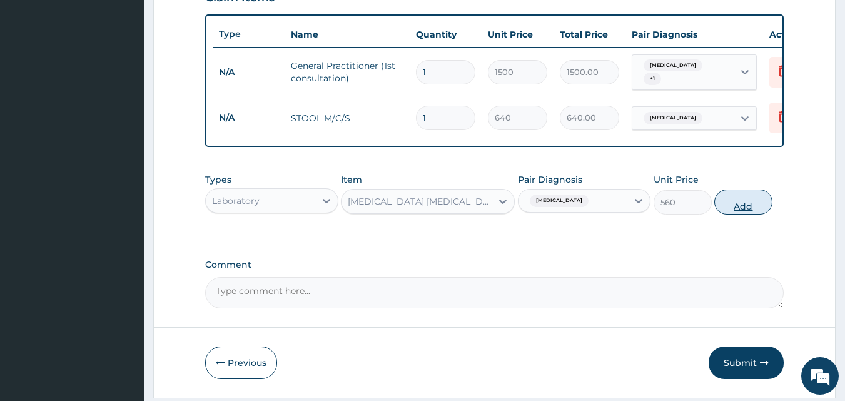
click at [727, 204] on button "Add" at bounding box center [743, 201] width 58 height 25
type input "0"
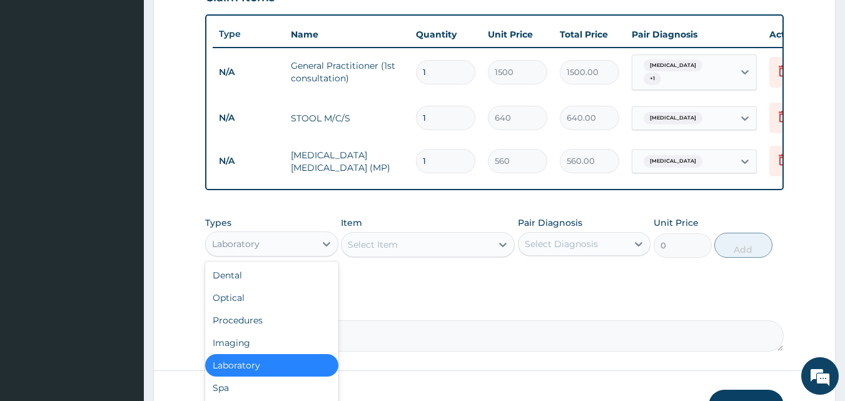
click at [301, 244] on div "Laboratory" at bounding box center [260, 244] width 109 height 20
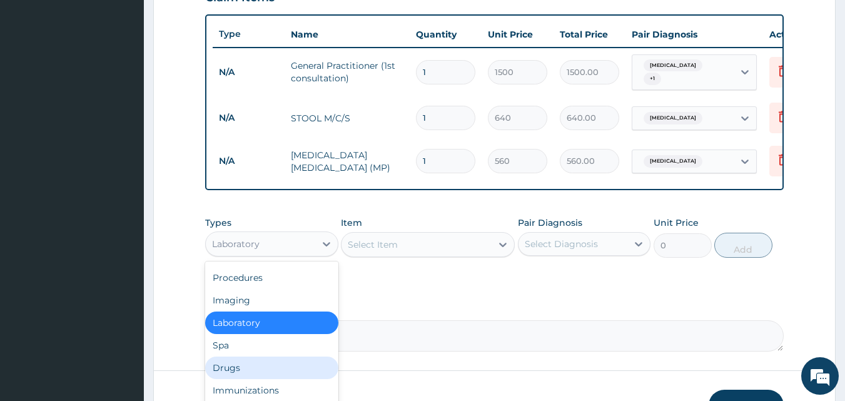
click at [236, 371] on div "Drugs" at bounding box center [271, 367] width 133 height 23
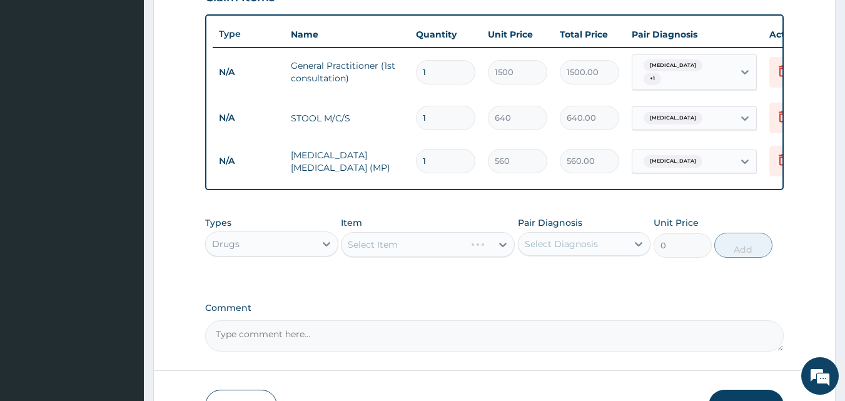
click at [390, 251] on div "Select Item" at bounding box center [428, 244] width 174 height 25
click at [348, 249] on div "Select Item" at bounding box center [428, 244] width 174 height 25
click at [348, 249] on div "Select Item" at bounding box center [416, 244] width 150 height 20
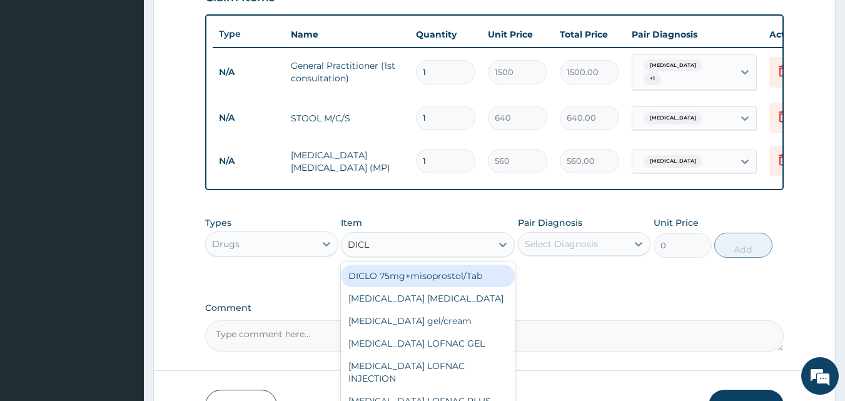
type input "DICLO"
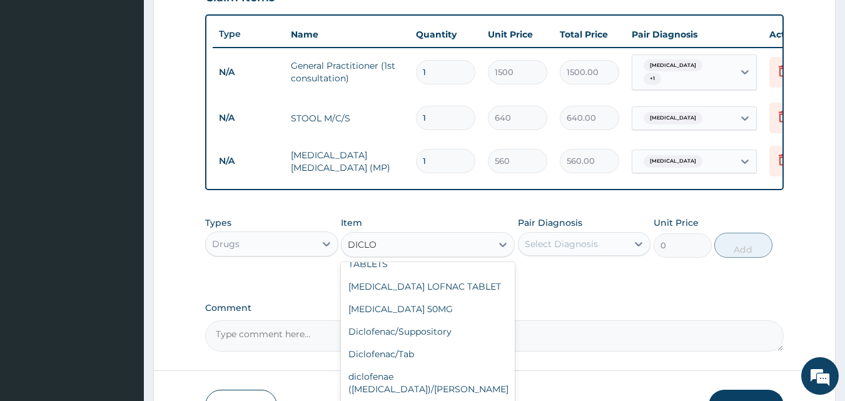
scroll to position [158, 0]
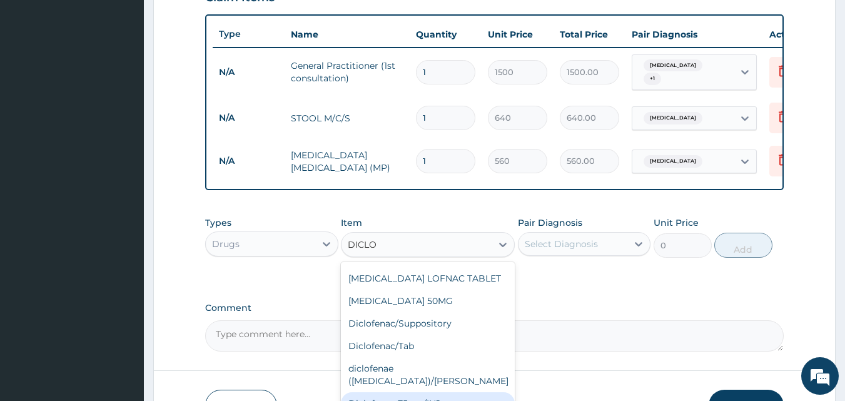
click at [412, 392] on div "Diclofenae 75mg/INJ" at bounding box center [428, 403] width 174 height 23
type input "39.38"
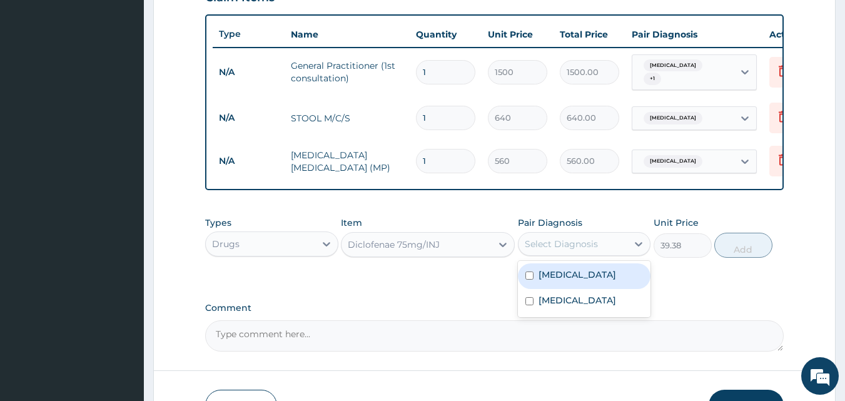
click at [591, 254] on div "Select Diagnosis" at bounding box center [572, 244] width 109 height 20
click at [570, 277] on label "[MEDICAL_DATA]" at bounding box center [577, 274] width 78 height 13
checkbox input "true"
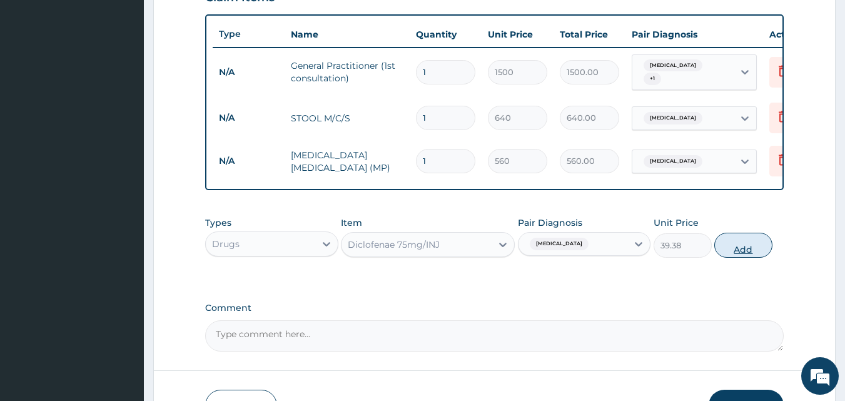
click at [735, 246] on button "Add" at bounding box center [743, 245] width 58 height 25
type input "0"
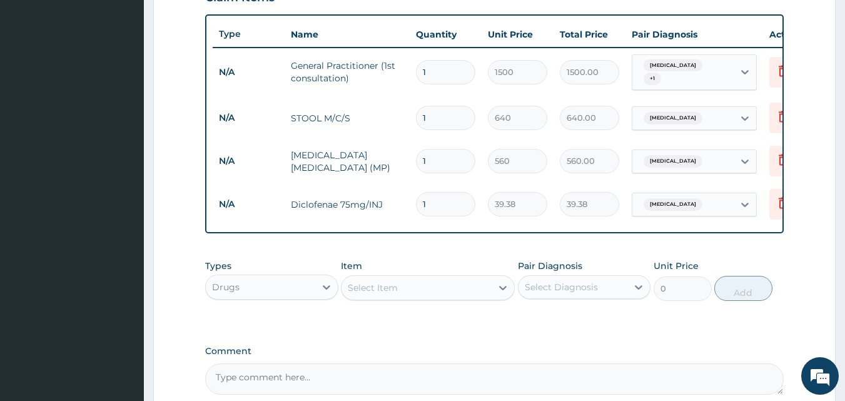
click at [399, 288] on div "Select Item" at bounding box center [416, 288] width 150 height 20
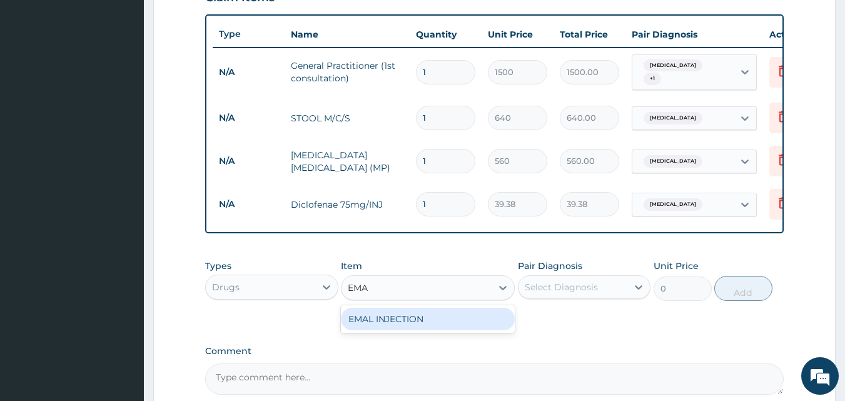
type input "EMAL"
click at [399, 317] on div "EMAL INJECTION" at bounding box center [428, 319] width 174 height 23
type input "708.75"
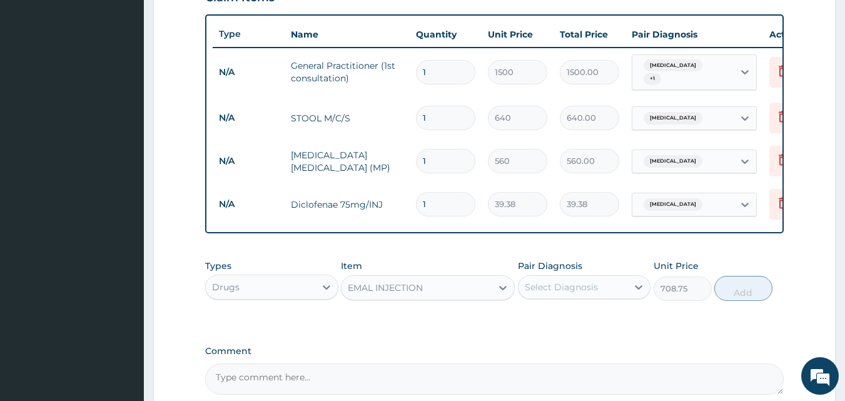
click at [524, 290] on div "Select Diagnosis" at bounding box center [560, 287] width 73 height 13
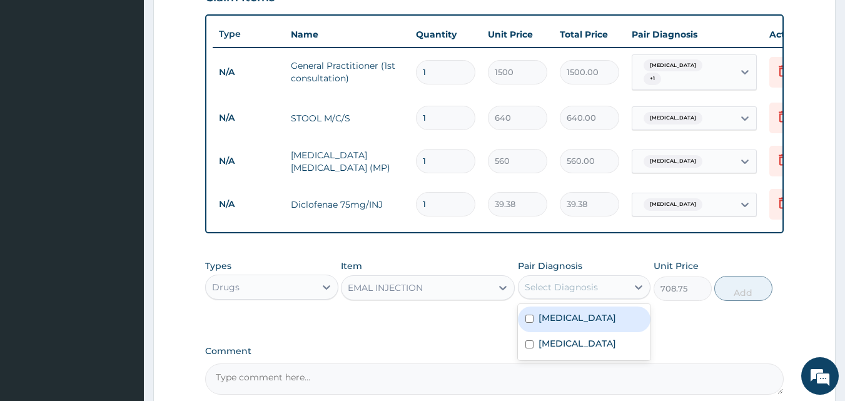
click at [530, 323] on input "checkbox" at bounding box center [529, 318] width 8 height 8
checkbox input "true"
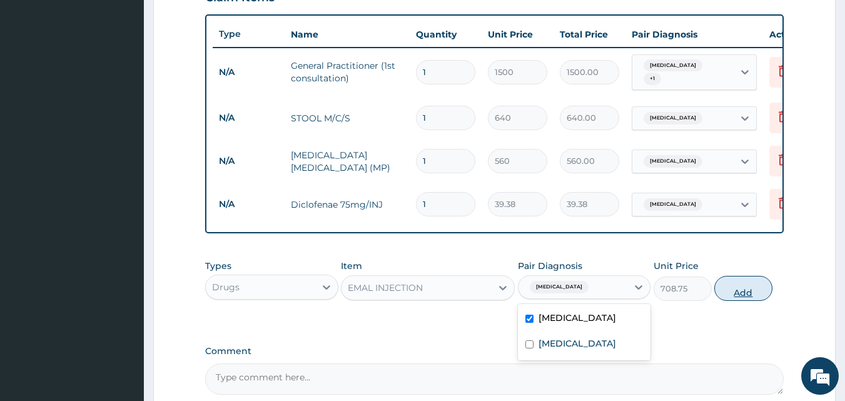
click at [742, 299] on button "Add" at bounding box center [743, 288] width 58 height 25
type input "0"
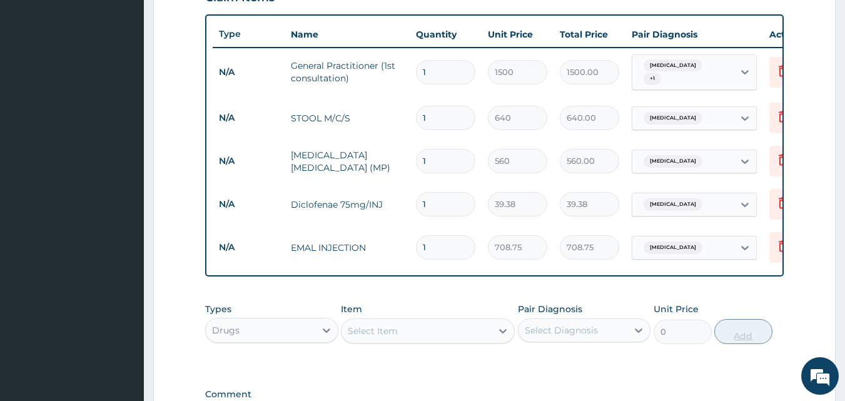
type input "0.00"
type input "3"
type input "2126.25"
type input "3"
click at [401, 341] on div "Select Item" at bounding box center [416, 331] width 150 height 20
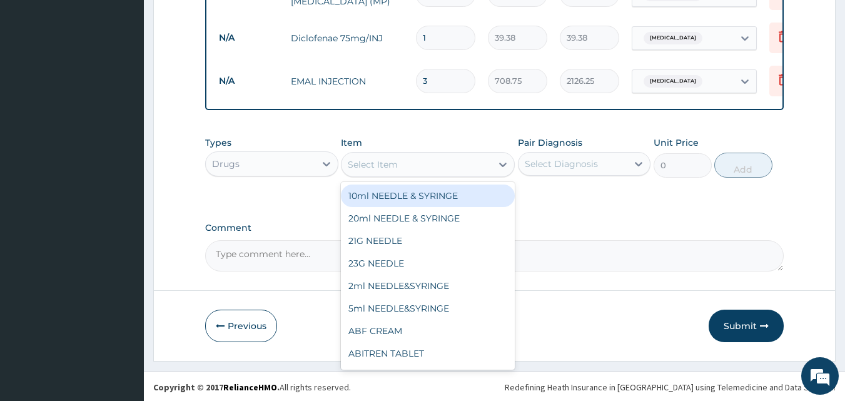
scroll to position [623, 0]
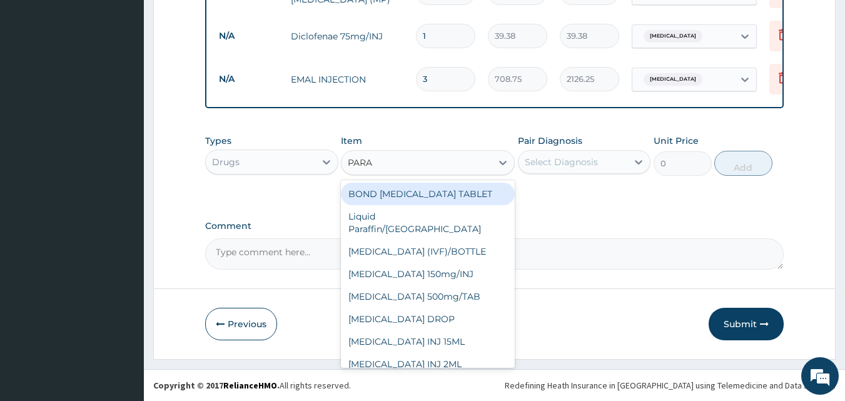
type input "PARAC"
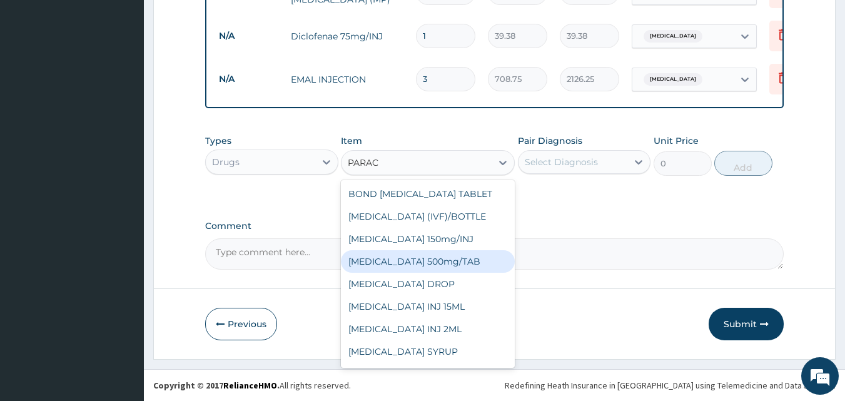
click at [431, 263] on div "[MEDICAL_DATA] 500mg/TAB" at bounding box center [428, 261] width 174 height 23
type input "5.25"
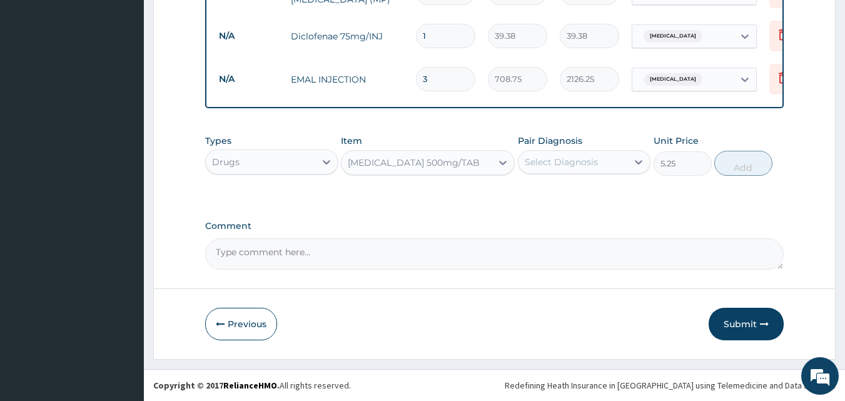
click at [568, 156] on div "Select Diagnosis" at bounding box center [560, 162] width 73 height 13
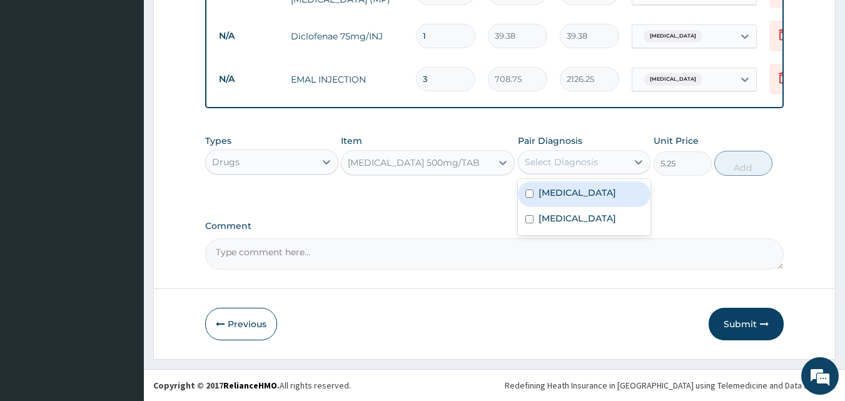
click at [532, 191] on input "checkbox" at bounding box center [529, 193] width 8 height 8
checkbox input "true"
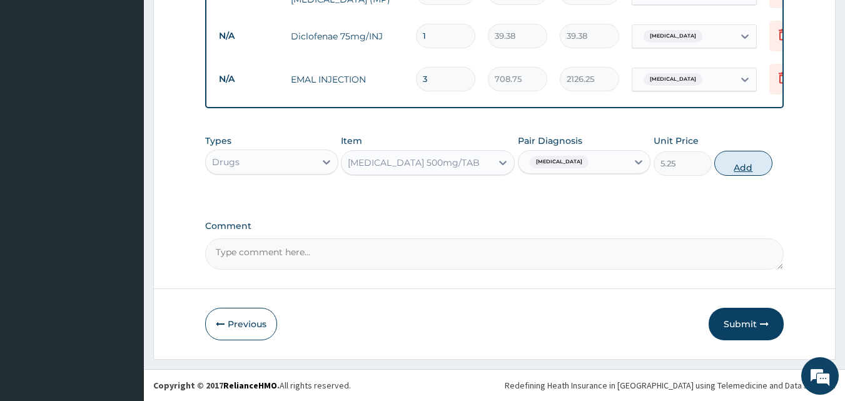
click at [750, 166] on button "Add" at bounding box center [743, 163] width 58 height 25
type input "0"
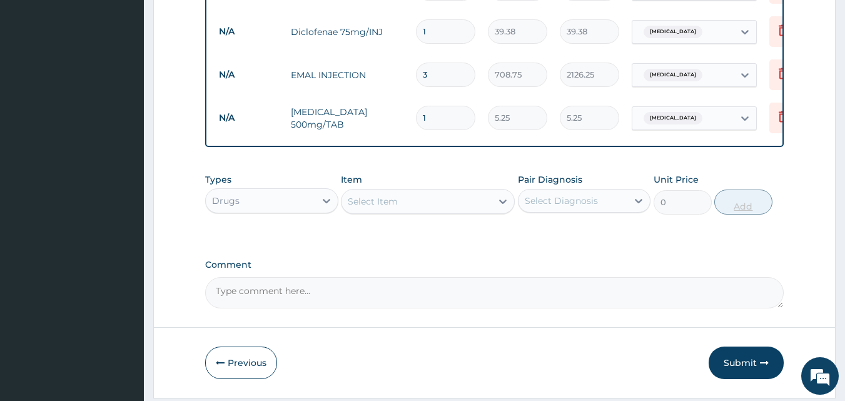
type input "18"
type input "94.50"
type input "18"
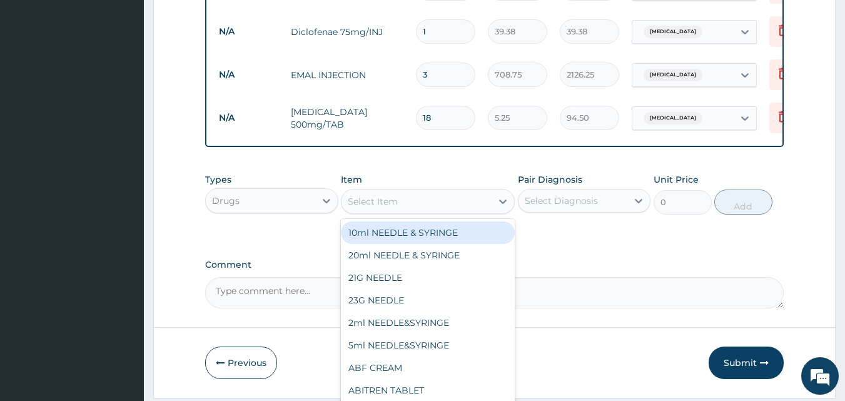
click at [399, 211] on div "Select Item" at bounding box center [416, 201] width 150 height 20
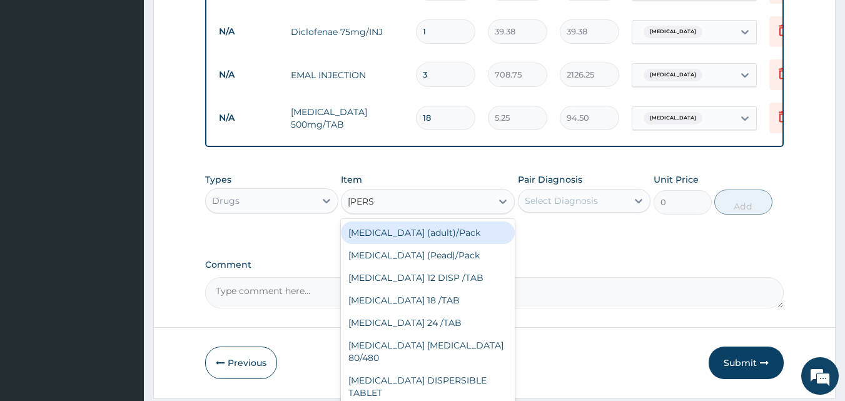
type input "COART"
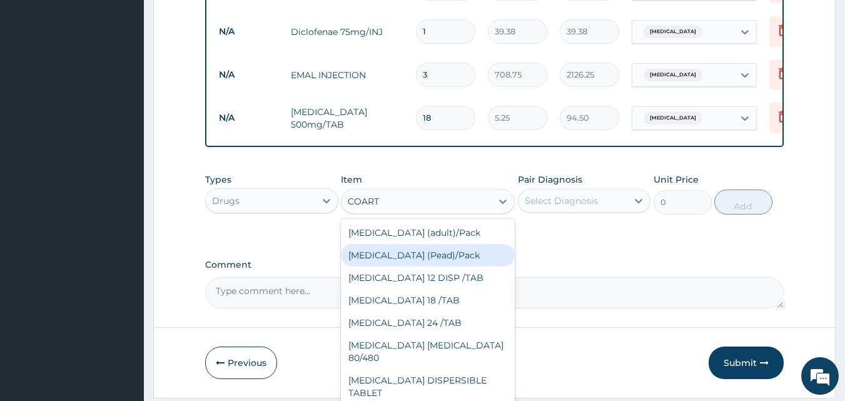
click at [418, 255] on div "[MEDICAL_DATA] (Pead)/Pack" at bounding box center [428, 255] width 174 height 23
type input "498.75"
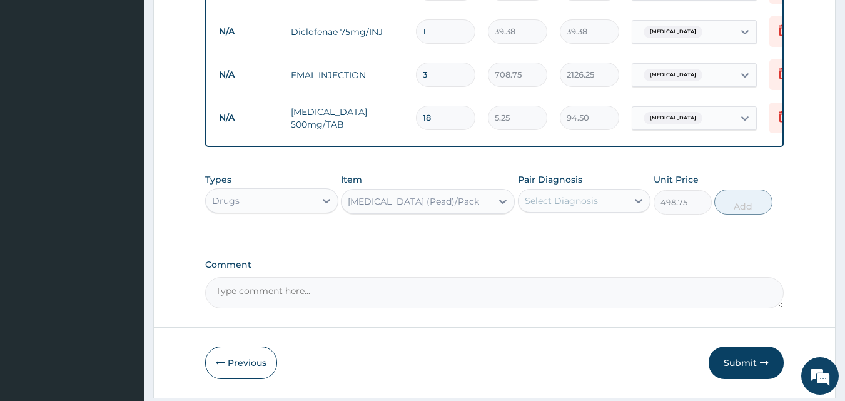
click at [541, 207] on div "Select Diagnosis" at bounding box center [560, 200] width 73 height 13
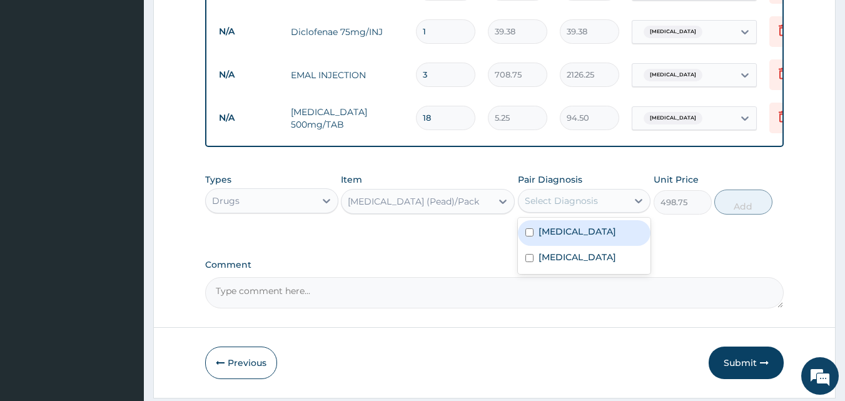
click at [541, 236] on label "[MEDICAL_DATA]" at bounding box center [577, 231] width 78 height 13
checkbox input "true"
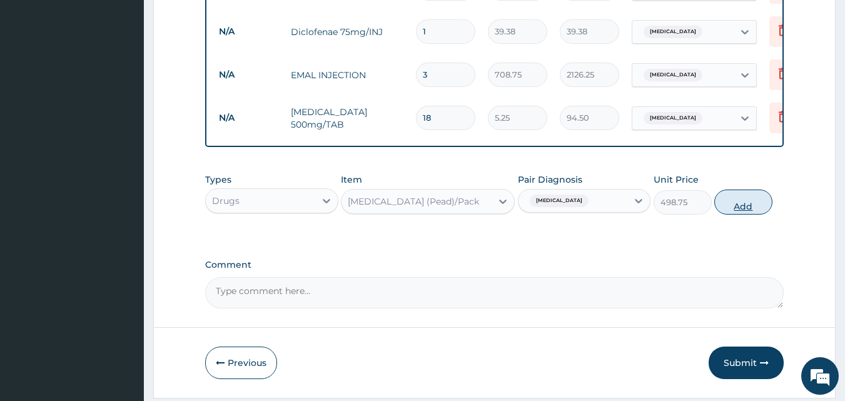
click at [740, 206] on button "Add" at bounding box center [743, 201] width 58 height 25
type input "0"
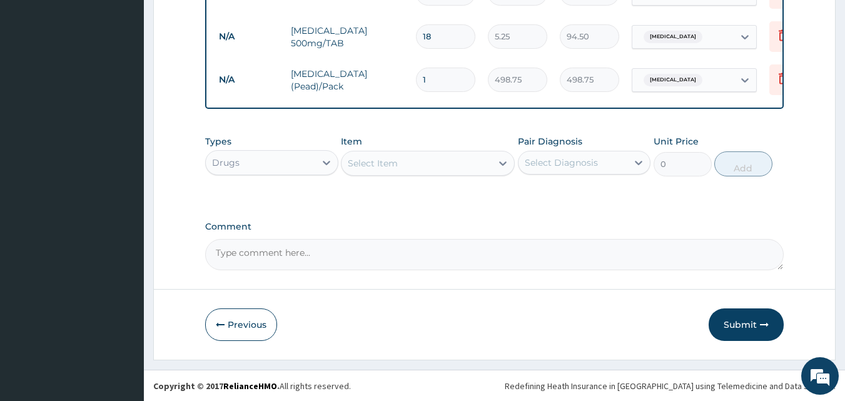
scroll to position [710, 0]
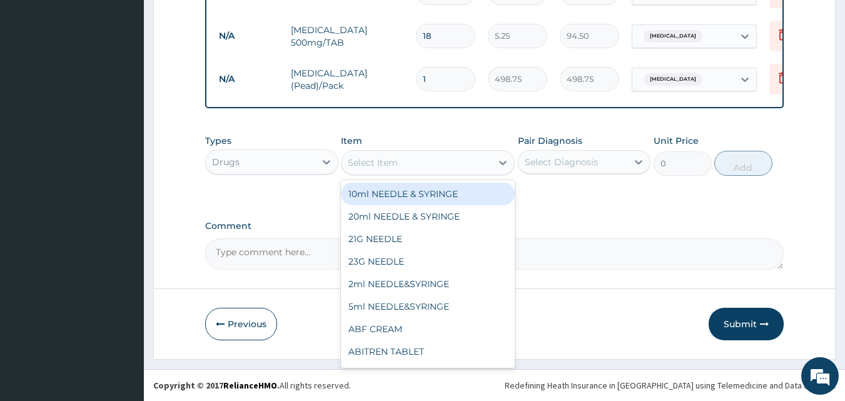
click at [414, 165] on div "Select Item" at bounding box center [416, 163] width 150 height 20
type input "AMOX"
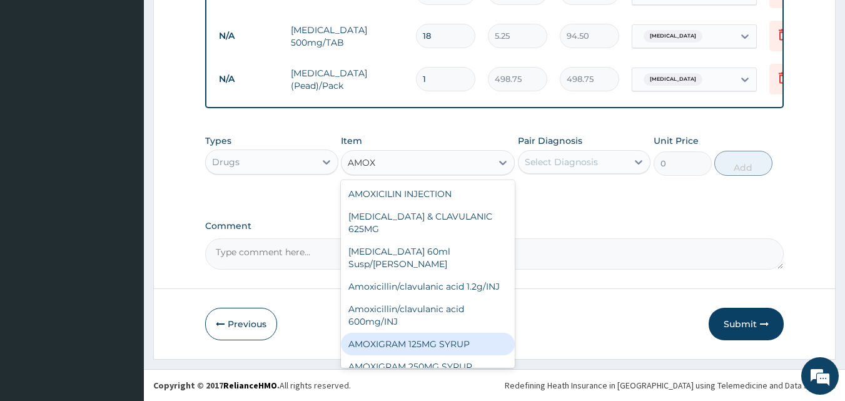
scroll to position [125, 0]
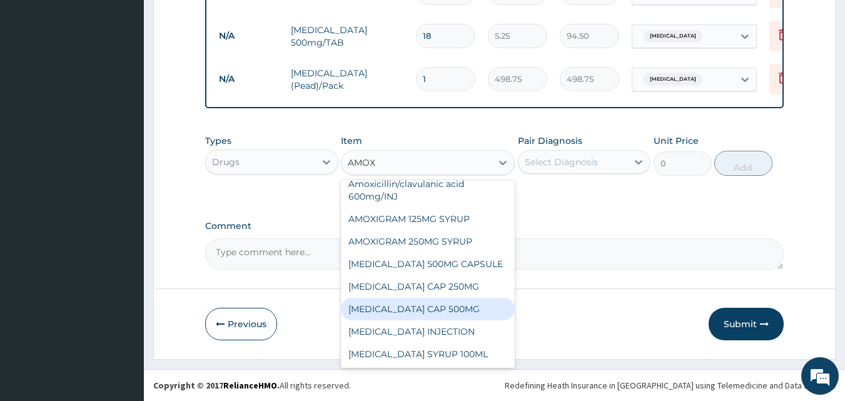
click at [434, 306] on div "[MEDICAL_DATA] CAP 500MG" at bounding box center [428, 309] width 174 height 23
type input "63"
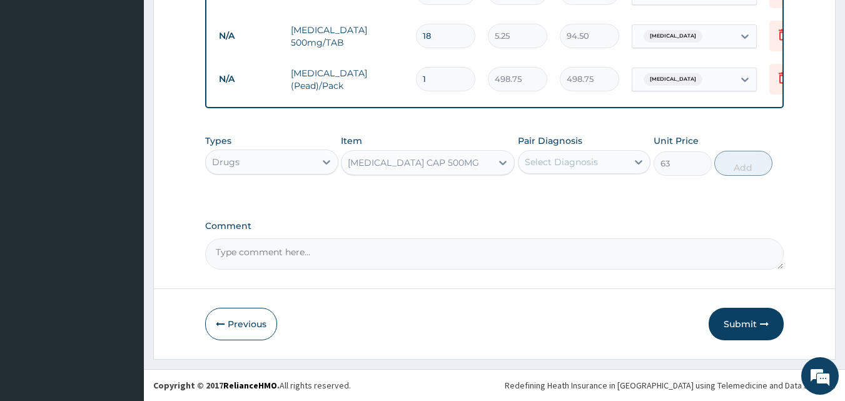
click at [564, 166] on div "Select Diagnosis" at bounding box center [560, 162] width 73 height 13
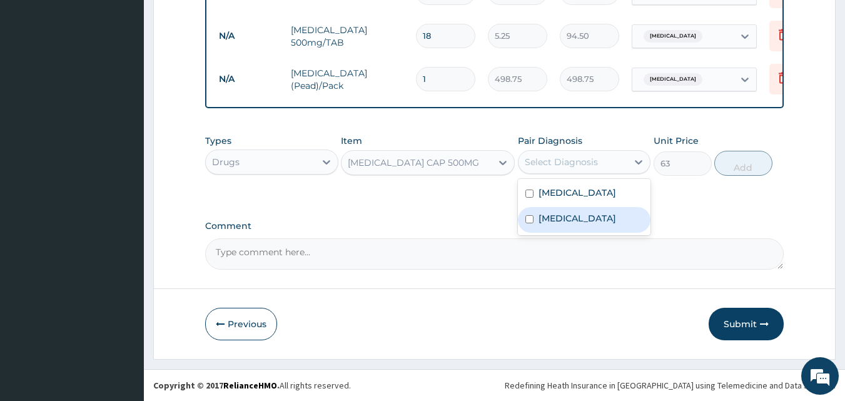
click at [565, 223] on label "[MEDICAL_DATA]" at bounding box center [577, 218] width 78 height 13
checkbox input "true"
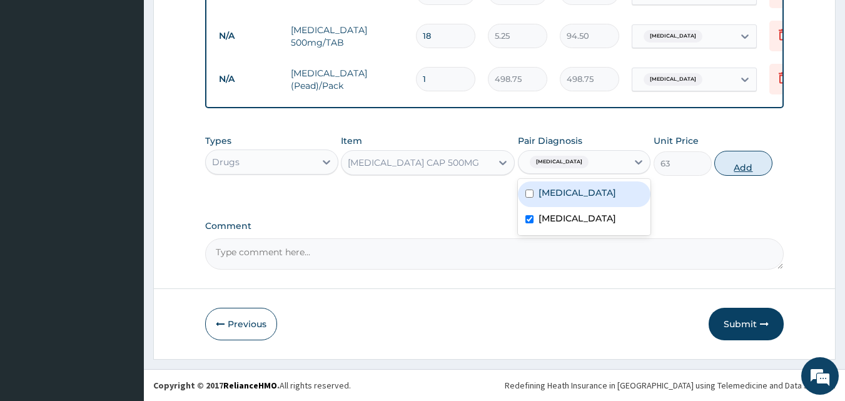
click at [730, 162] on button "Add" at bounding box center [743, 163] width 58 height 25
type input "0"
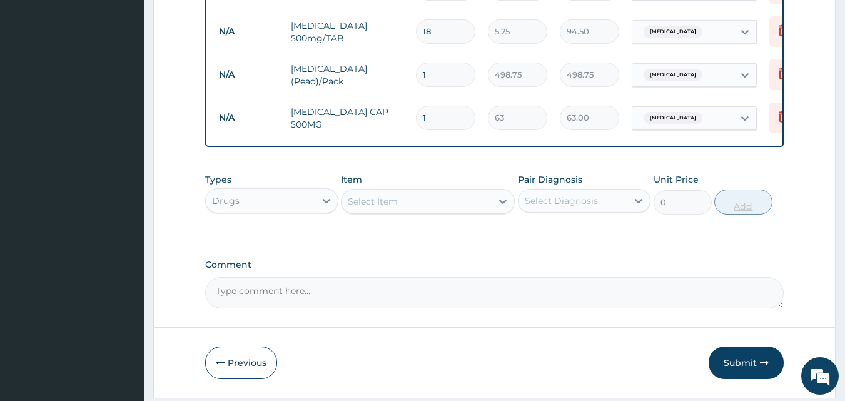
type input "15"
type input "945.00"
type input "15"
click at [403, 211] on div "Select Item" at bounding box center [416, 201] width 150 height 20
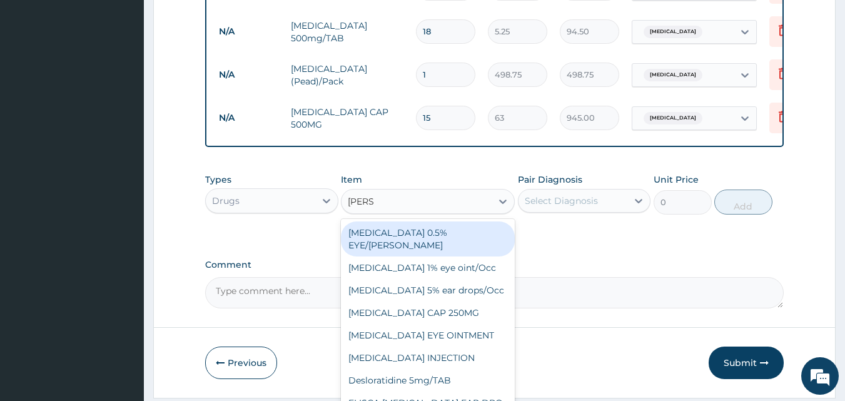
type input "LORAT"
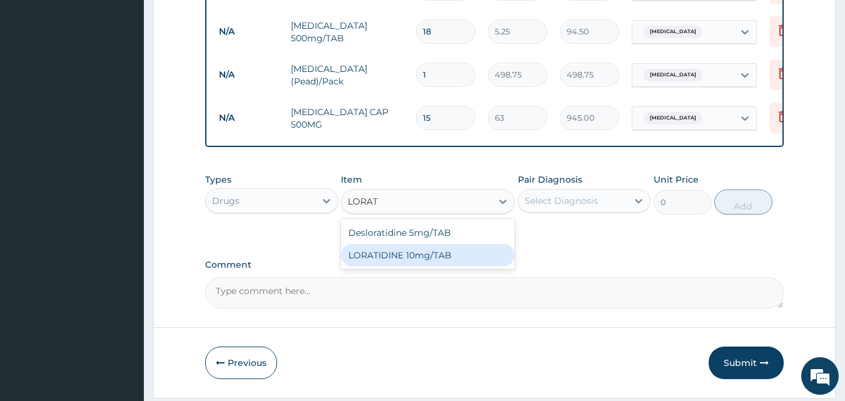
click at [421, 256] on div "LORATIDINE 10mg/TAB" at bounding box center [428, 255] width 174 height 23
type input "11.55"
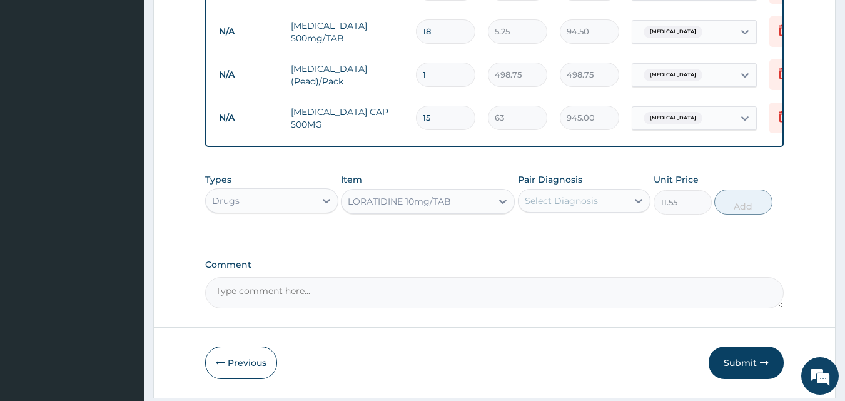
click at [564, 203] on div "Select Diagnosis" at bounding box center [560, 200] width 73 height 13
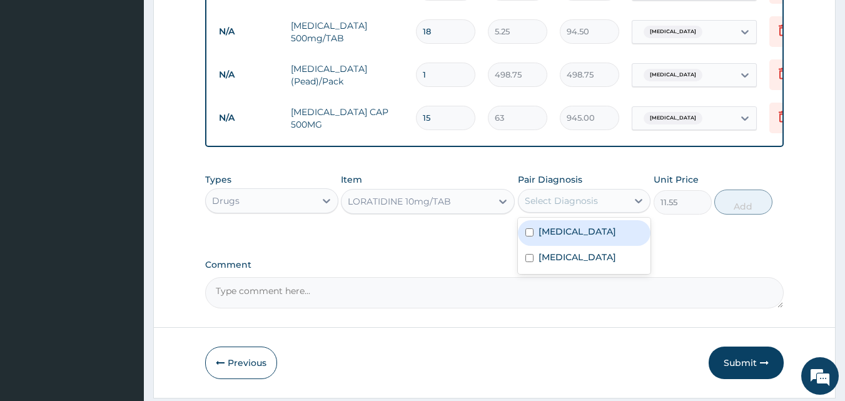
click at [554, 238] on label "[MEDICAL_DATA]" at bounding box center [577, 231] width 78 height 13
checkbox input "true"
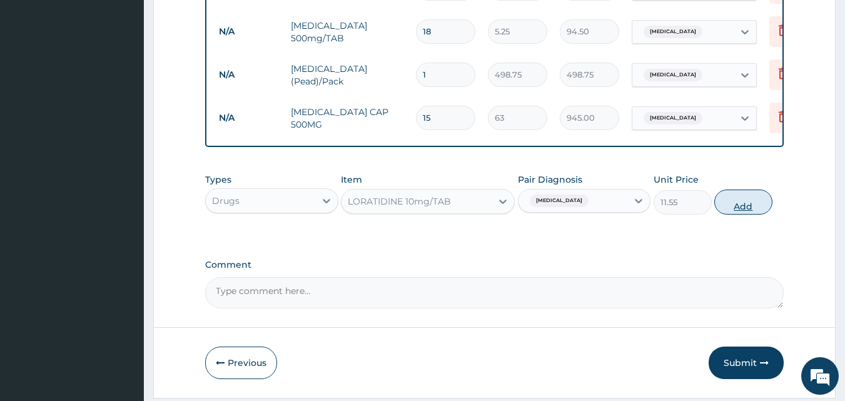
click at [727, 201] on button "Add" at bounding box center [743, 201] width 58 height 25
type input "0"
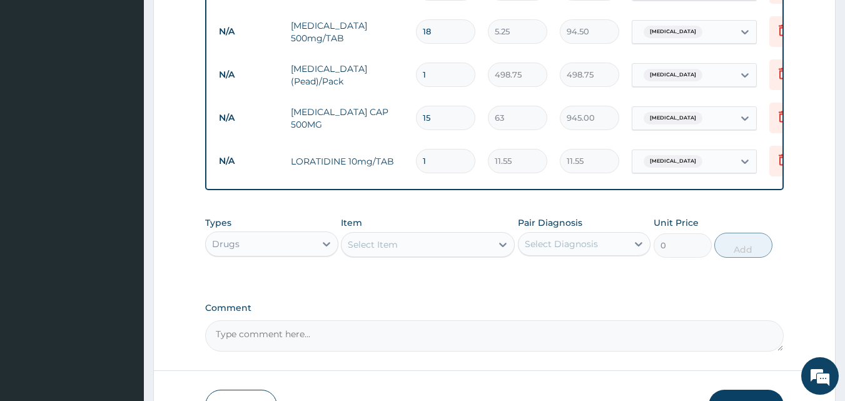
type input "0.00"
type input "5"
type input "57.75"
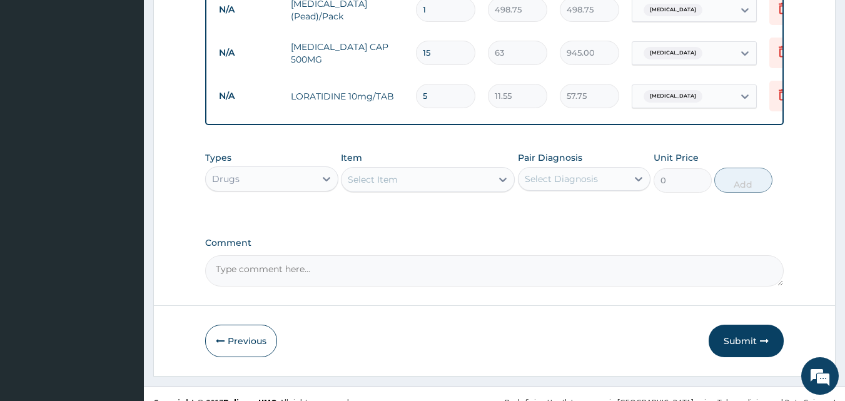
scroll to position [796, 0]
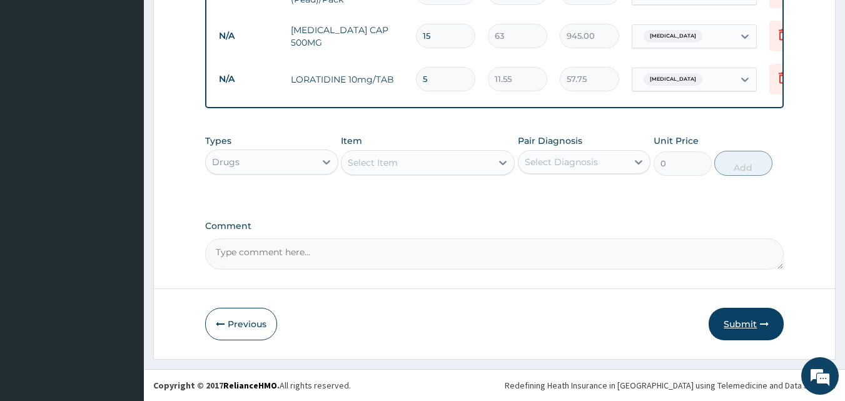
type input "5"
click at [742, 328] on button "Submit" at bounding box center [745, 324] width 75 height 33
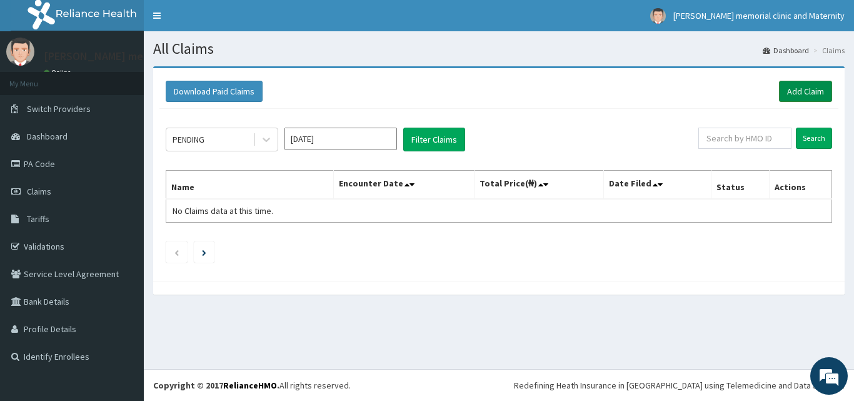
click at [808, 92] on link "Add Claim" at bounding box center [805, 91] width 53 height 21
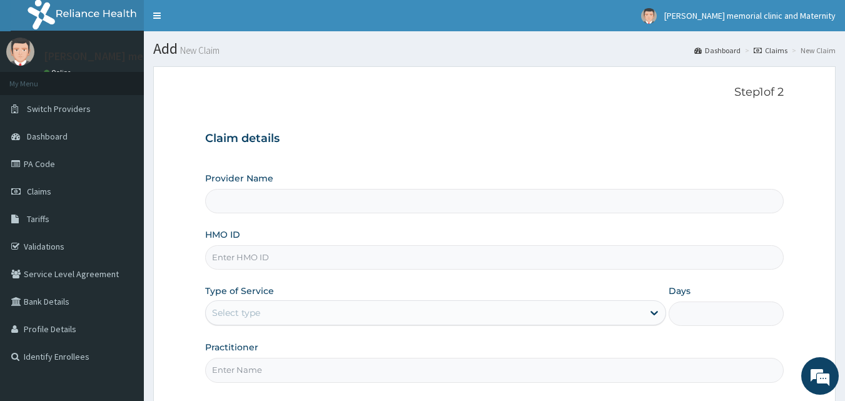
type input "[PERSON_NAME] memorial clinic and maternity"
click at [363, 257] on input "HMO ID" at bounding box center [494, 257] width 579 height 24
type input "PRN/10114/C"
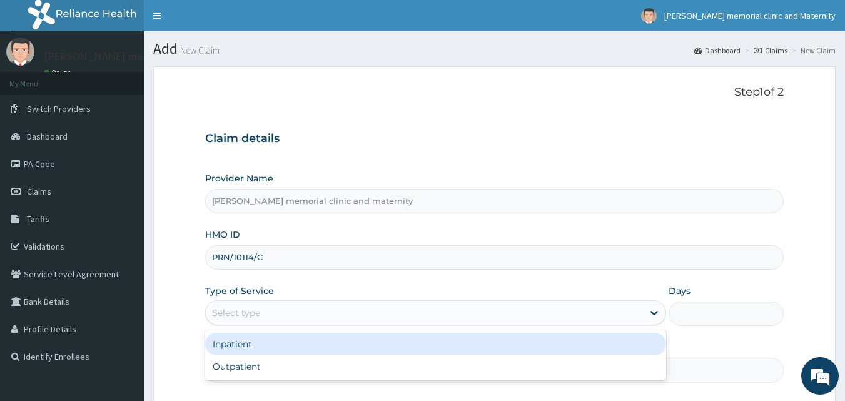
click at [293, 312] on div "Select type" at bounding box center [424, 313] width 437 height 20
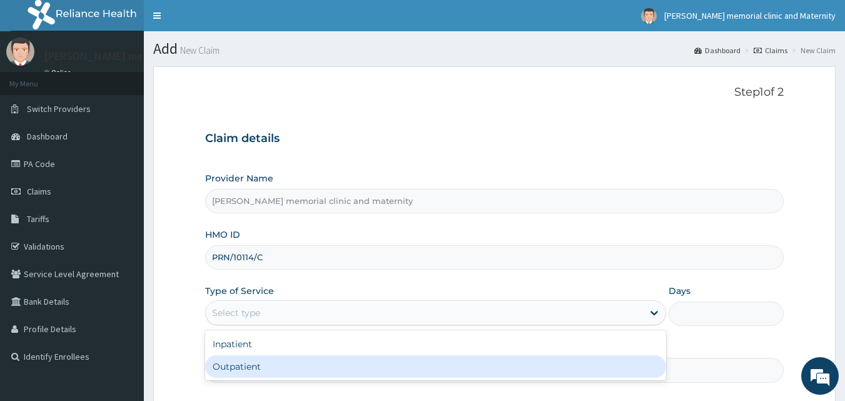
click at [285, 374] on div "Outpatient" at bounding box center [435, 366] width 461 height 23
type input "1"
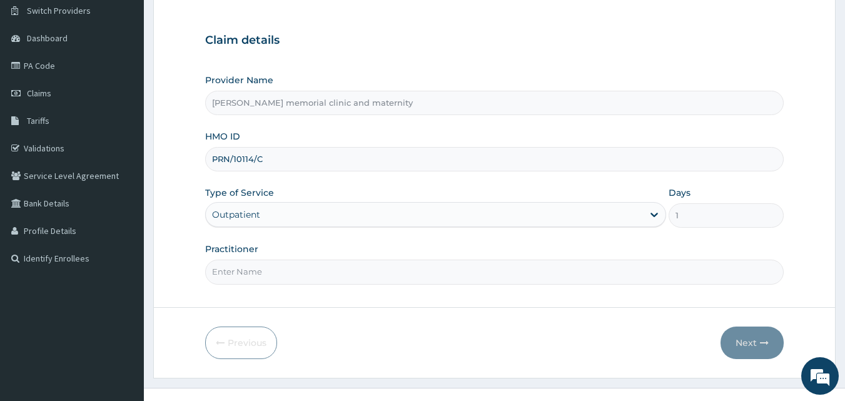
scroll to position [117, 0]
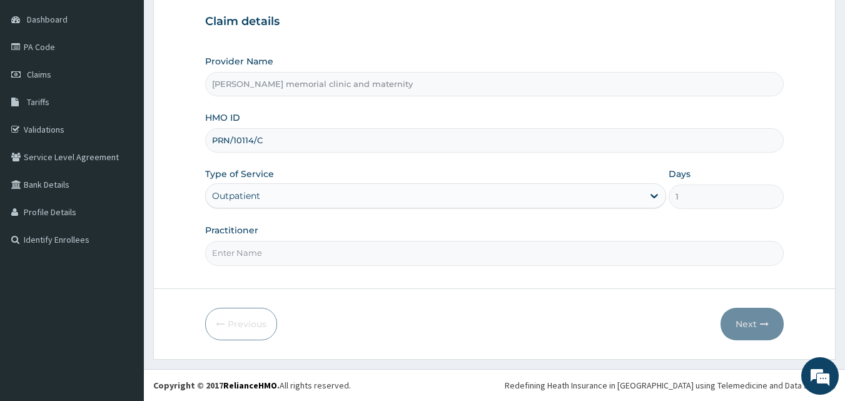
click at [369, 258] on input "Practitioner" at bounding box center [494, 253] width 579 height 24
type input "[PERSON_NAME]"
click at [755, 324] on button "Next" at bounding box center [751, 324] width 63 height 33
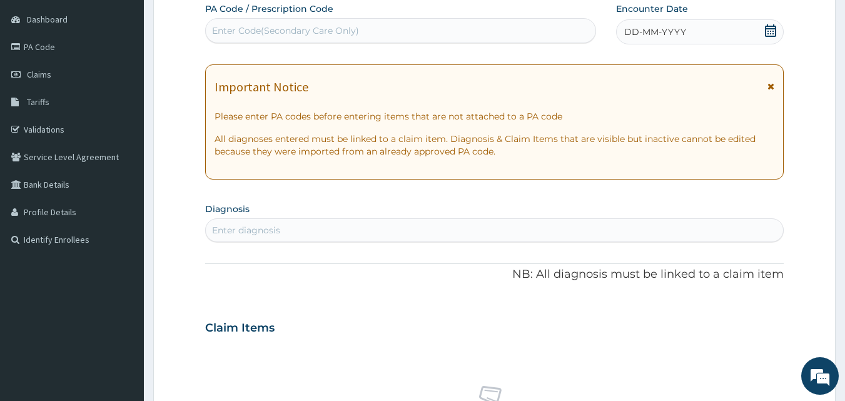
click at [681, 28] on span "DD-MM-YYYY" at bounding box center [655, 32] width 62 height 13
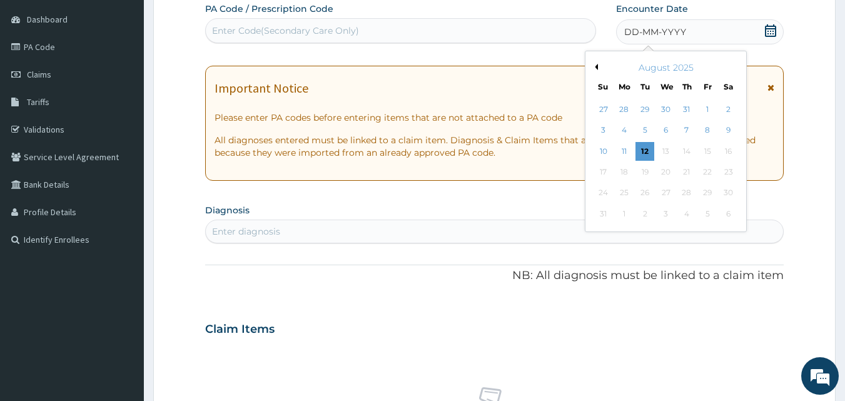
click at [596, 68] on button "Previous Month" at bounding box center [594, 67] width 6 height 6
click at [667, 171] on div "23" at bounding box center [665, 172] width 19 height 19
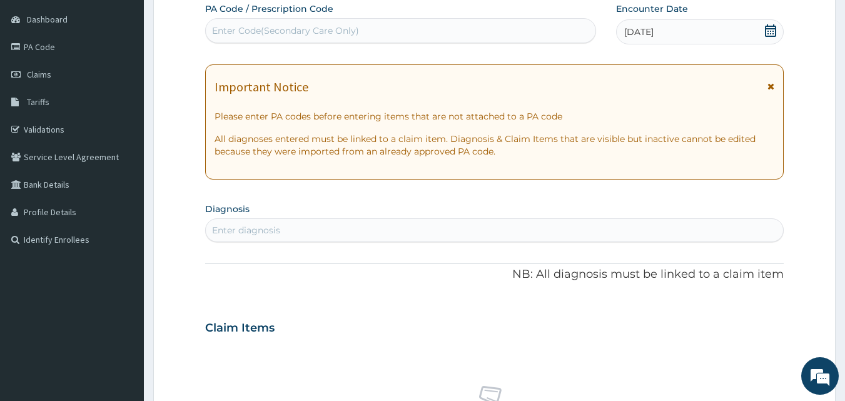
click at [392, 233] on div "Enter diagnosis" at bounding box center [495, 230] width 578 height 20
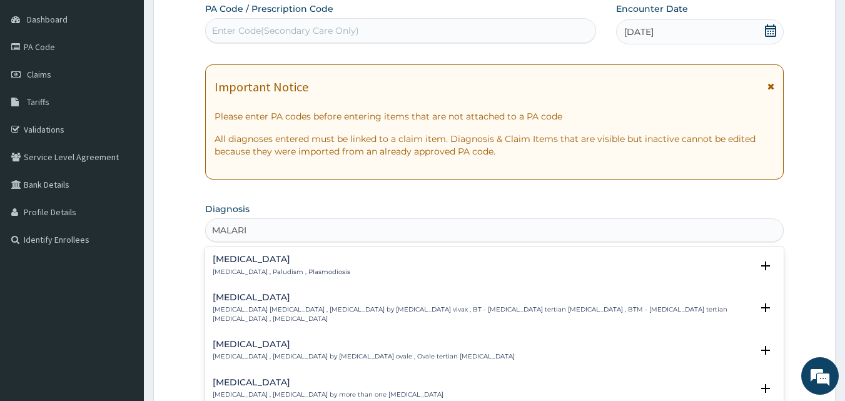
type input "[MEDICAL_DATA]"
click at [329, 262] on div "[MEDICAL_DATA] [MEDICAL_DATA] , Paludism , Plasmodiosis" at bounding box center [495, 265] width 564 height 22
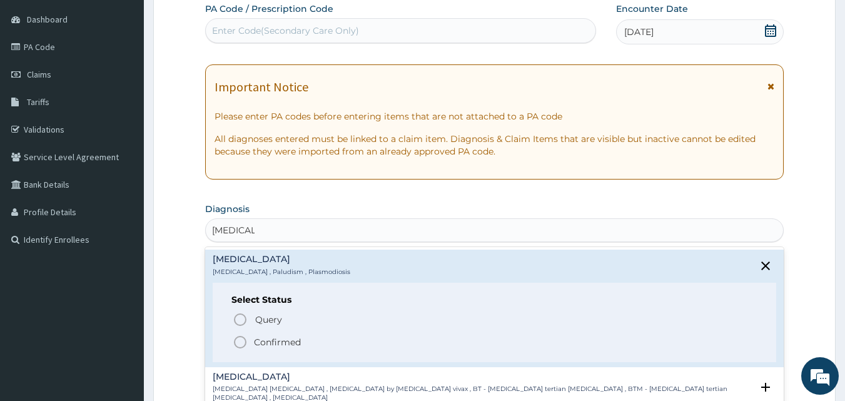
click at [279, 342] on p "Confirmed" at bounding box center [277, 342] width 47 height 13
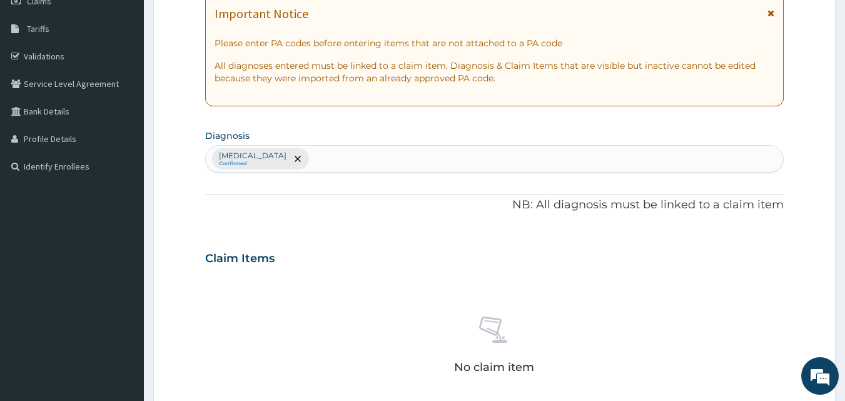
scroll to position [367, 0]
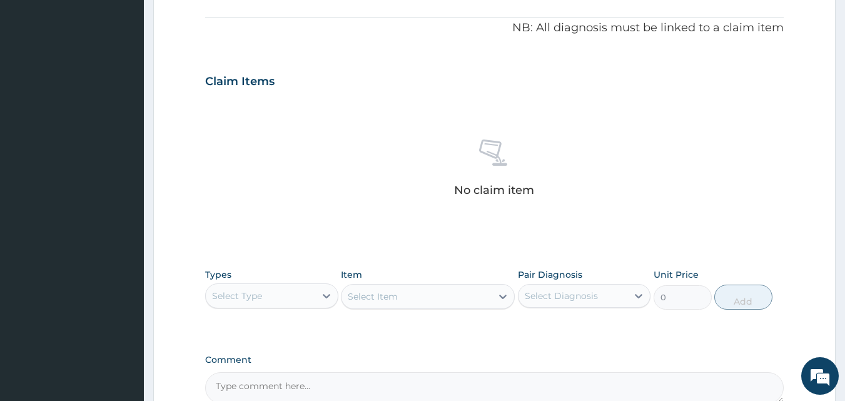
click at [288, 296] on div "Select Type" at bounding box center [260, 296] width 109 height 20
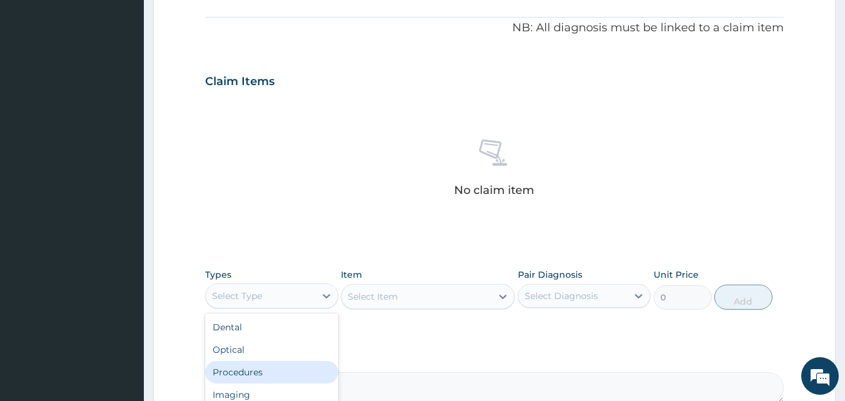
click at [273, 368] on div "Procedures" at bounding box center [271, 372] width 133 height 23
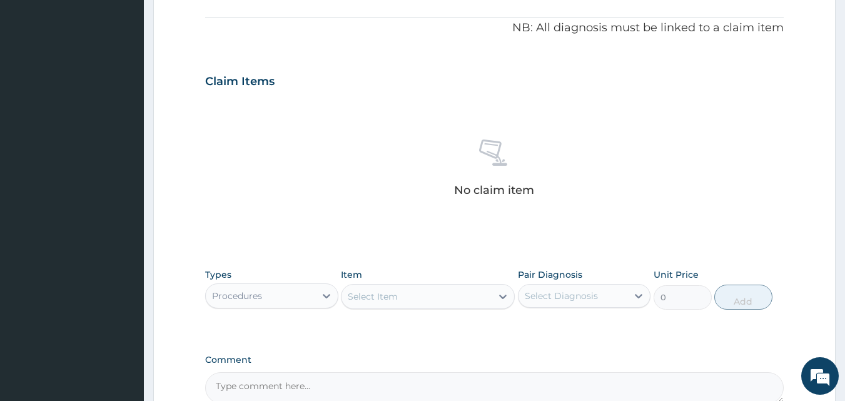
click at [353, 293] on div "Select Item" at bounding box center [373, 296] width 50 height 13
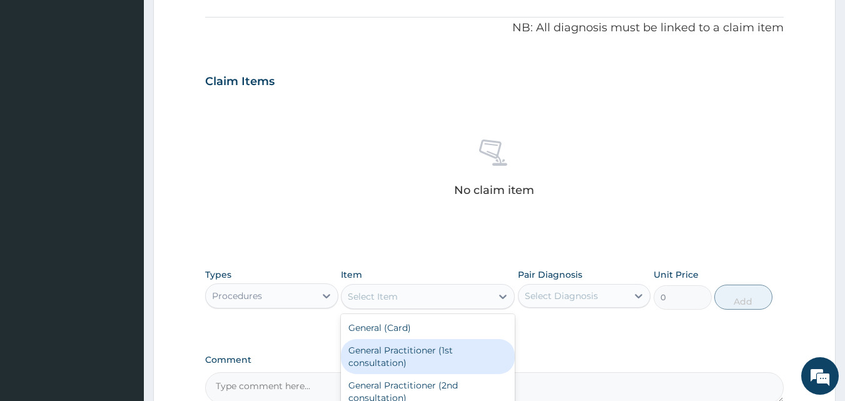
click at [379, 346] on div "General Practitioner (1st consultation)" at bounding box center [428, 356] width 174 height 35
type input "1500"
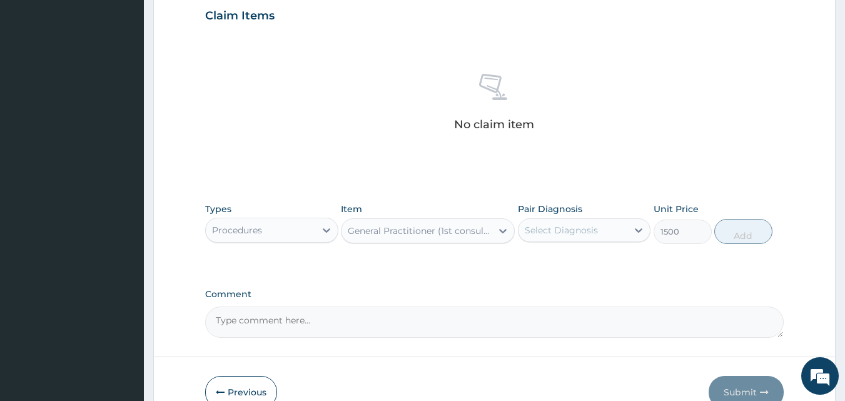
scroll to position [501, 0]
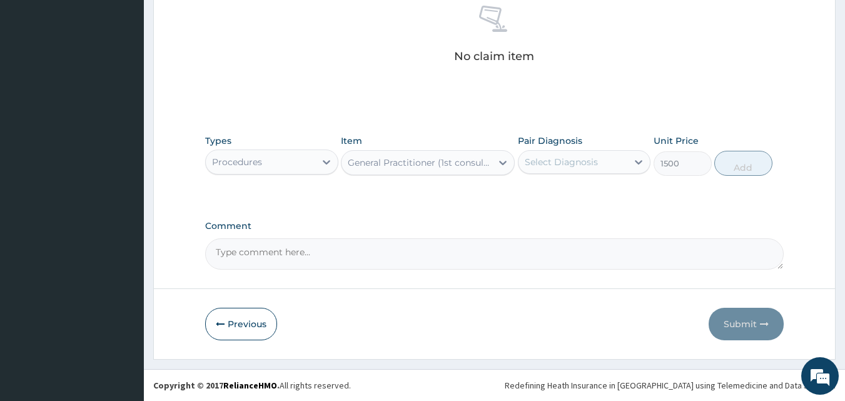
click at [595, 164] on div "Select Diagnosis" at bounding box center [560, 162] width 73 height 13
click at [554, 206] on div "[MEDICAL_DATA]" at bounding box center [584, 194] width 133 height 26
checkbox input "true"
click at [746, 162] on button "Add" at bounding box center [743, 163] width 58 height 25
type input "0"
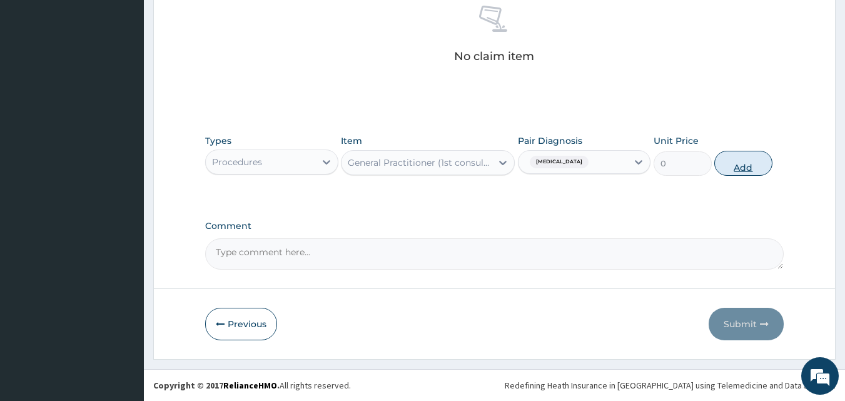
scroll to position [451, 0]
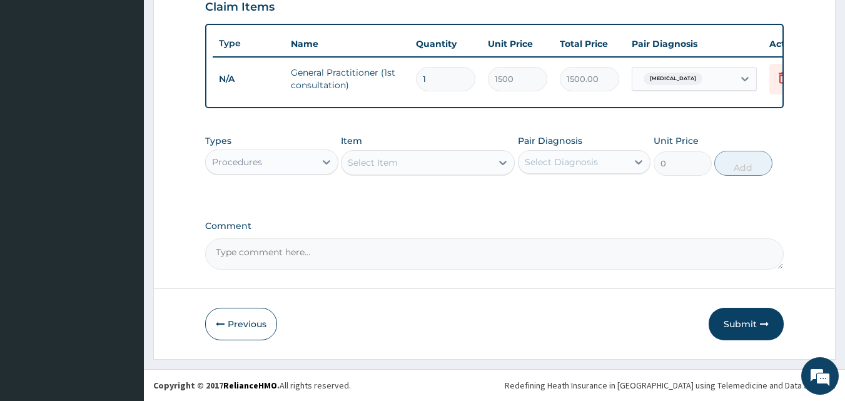
click at [360, 170] on div "Select Item" at bounding box center [416, 163] width 150 height 20
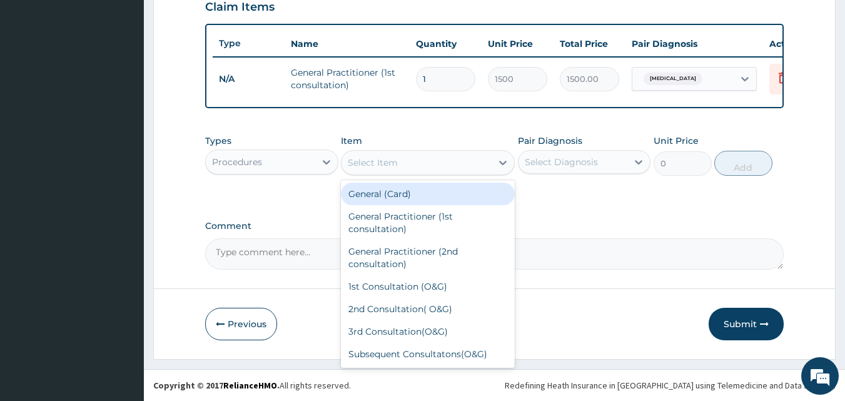
click at [311, 168] on div "Procedures" at bounding box center [260, 162] width 109 height 20
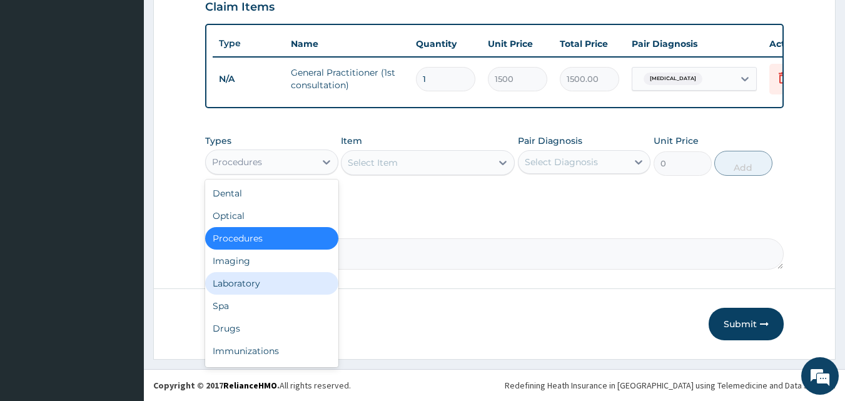
click at [242, 278] on div "Laboratory" at bounding box center [271, 283] width 133 height 23
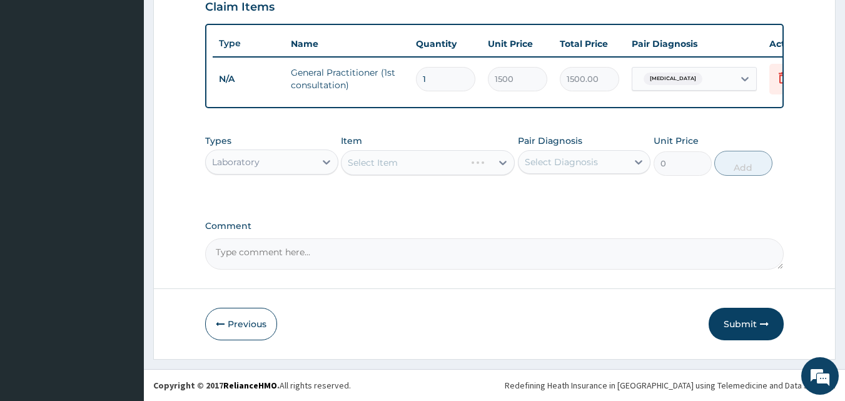
click at [375, 164] on div "Select Item" at bounding box center [428, 162] width 174 height 25
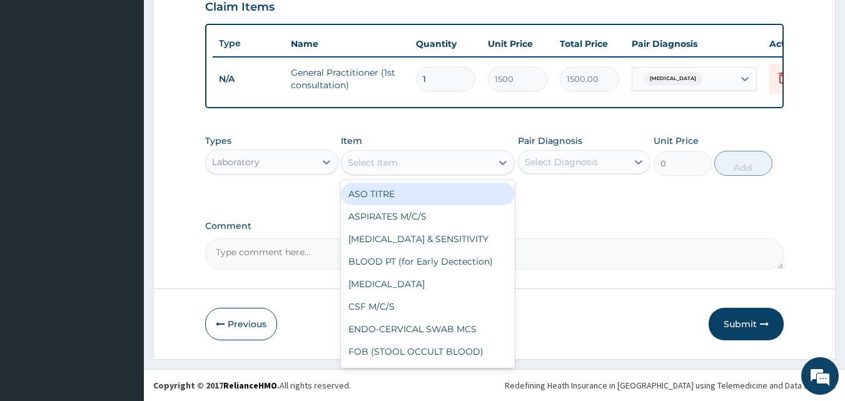
click at [353, 156] on div "Select Item" at bounding box center [373, 162] width 50 height 13
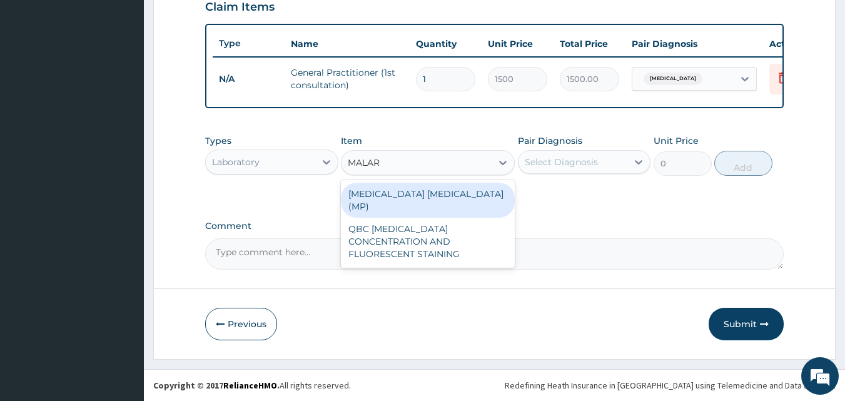
type input "MALARI"
click at [418, 191] on div "[MEDICAL_DATA] [MEDICAL_DATA] (MP)" at bounding box center [428, 200] width 174 height 35
type input "560"
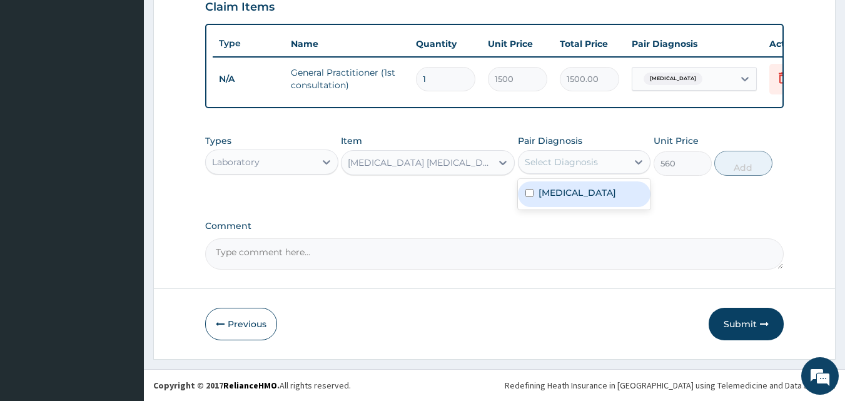
click at [536, 159] on div "Select Diagnosis" at bounding box center [560, 162] width 73 height 13
click at [538, 188] on label "[MEDICAL_DATA]" at bounding box center [577, 192] width 78 height 13
checkbox input "true"
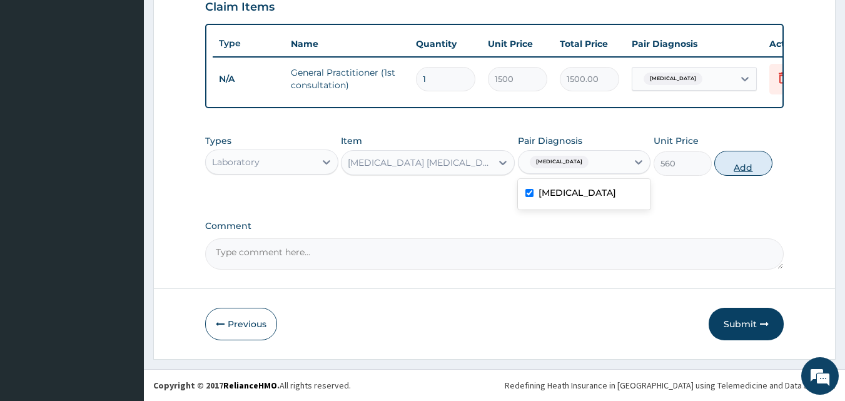
click at [736, 156] on button "Add" at bounding box center [743, 163] width 58 height 25
type input "0"
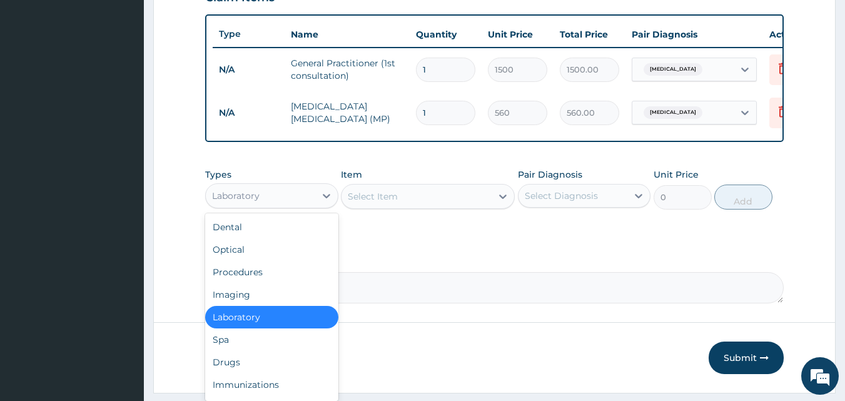
click at [299, 206] on div "Laboratory" at bounding box center [260, 196] width 109 height 20
click at [236, 373] on div "Drugs" at bounding box center [271, 362] width 133 height 23
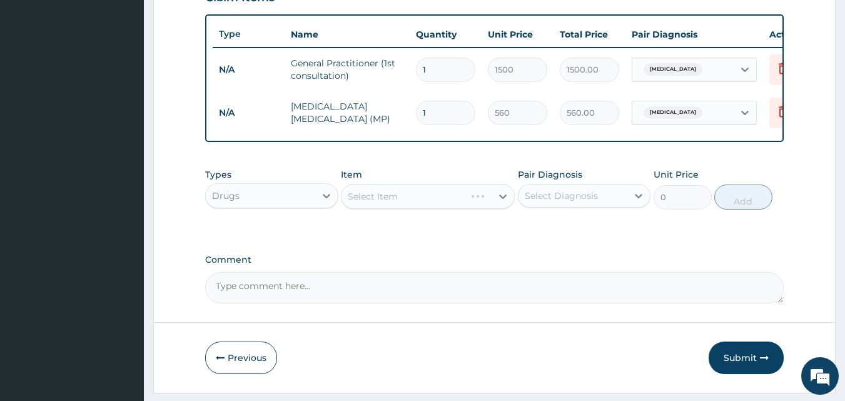
click at [406, 198] on div "Select Item" at bounding box center [428, 196] width 174 height 25
click at [353, 200] on div "Select Item" at bounding box center [428, 196] width 174 height 25
click at [345, 206] on div "Select Item" at bounding box center [416, 196] width 150 height 20
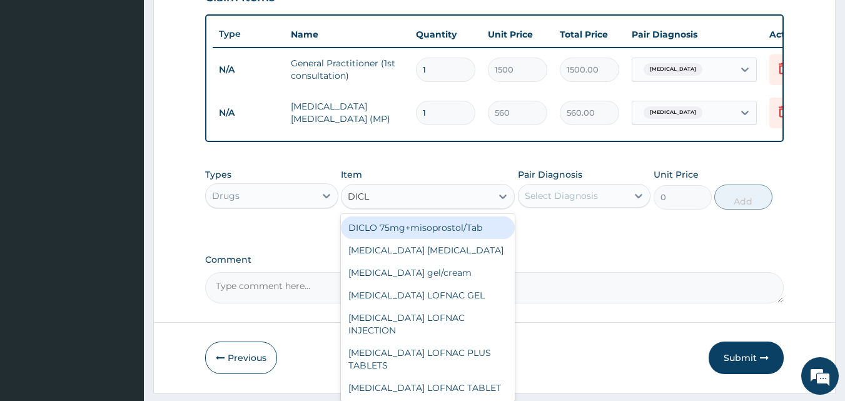
type input "DICLO"
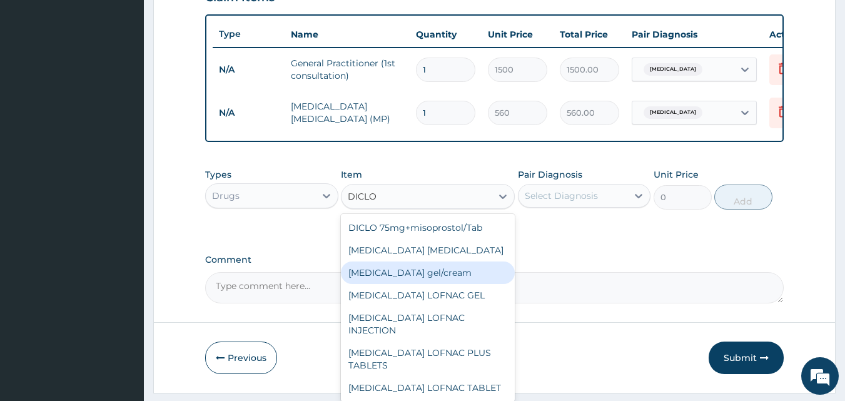
scroll to position [158, 0]
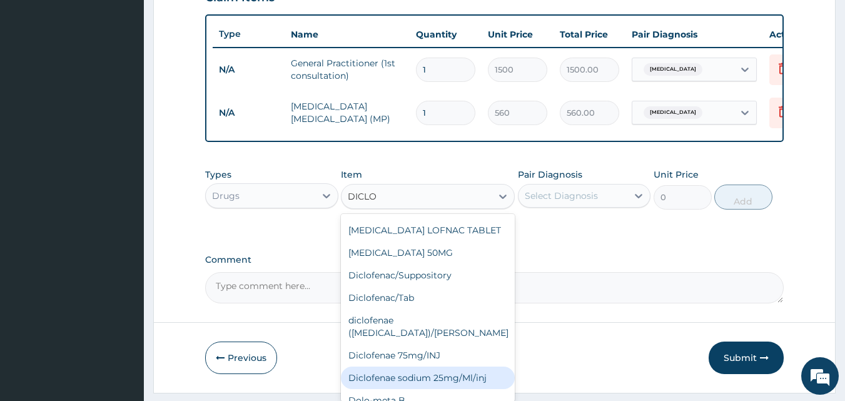
click at [413, 366] on div "Diclofenae sodium 25mg/Ml/inj" at bounding box center [428, 377] width 174 height 23
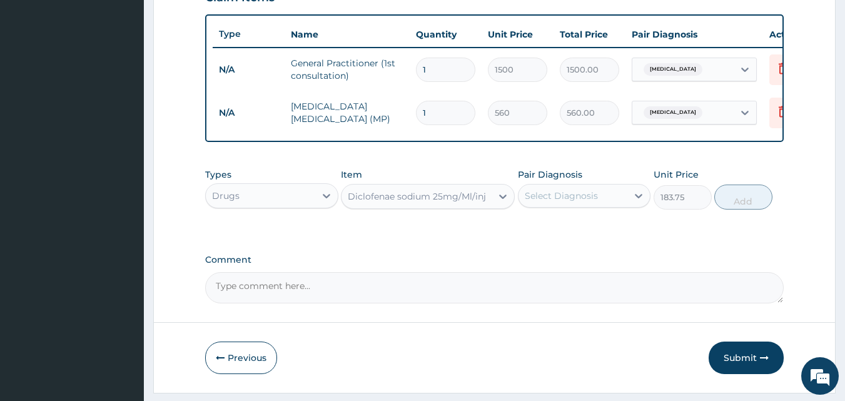
click at [426, 201] on div "Diclofenae sodium 25mg/Ml/inj" at bounding box center [417, 196] width 138 height 13
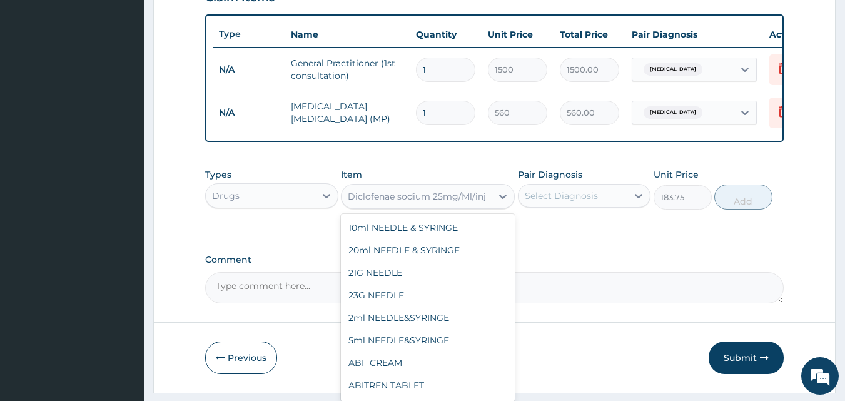
scroll to position [12992, 0]
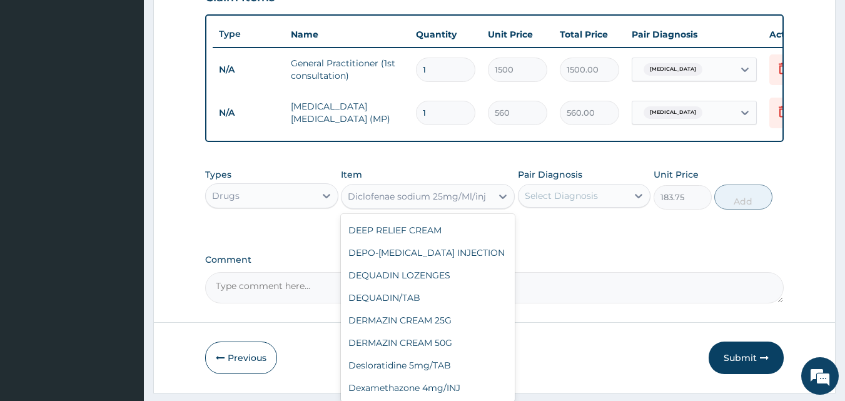
type input "39.38"
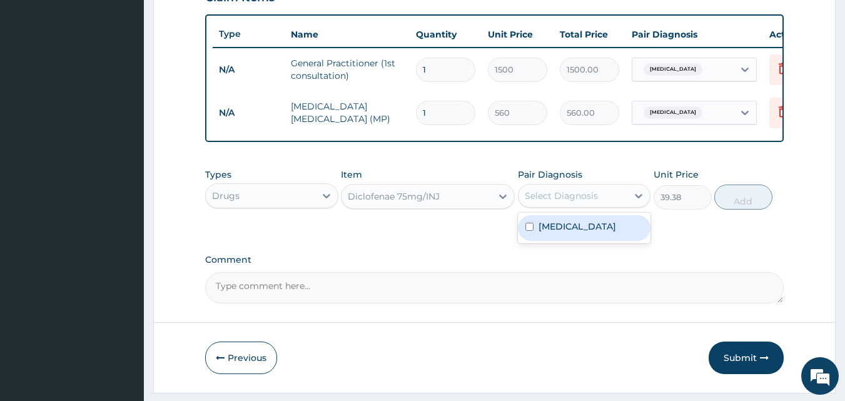
click at [550, 202] on div "Select Diagnosis" at bounding box center [560, 195] width 73 height 13
click at [539, 241] on div "[MEDICAL_DATA]" at bounding box center [584, 228] width 133 height 26
checkbox input "true"
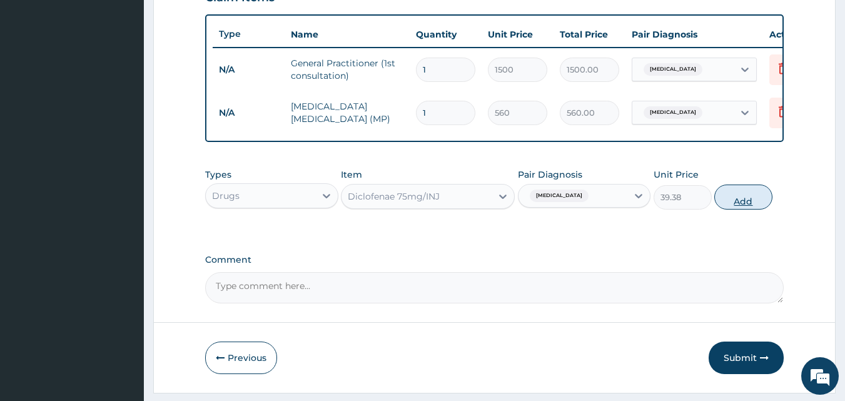
click at [734, 201] on button "Add" at bounding box center [743, 196] width 58 height 25
type input "0"
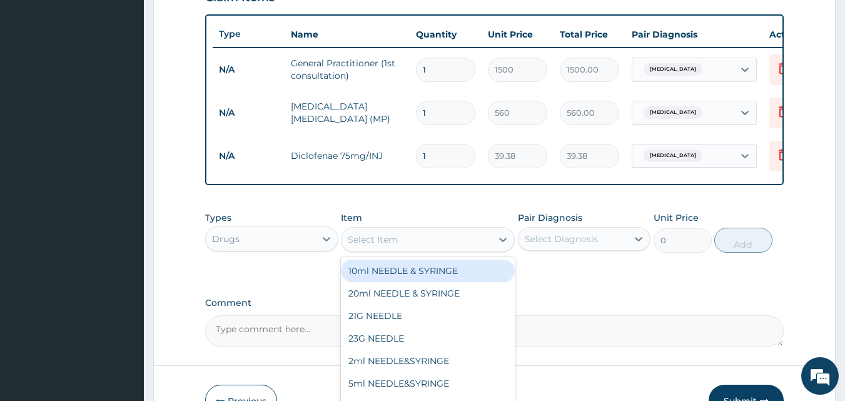
click at [371, 246] on div "Select Item" at bounding box center [373, 239] width 50 height 13
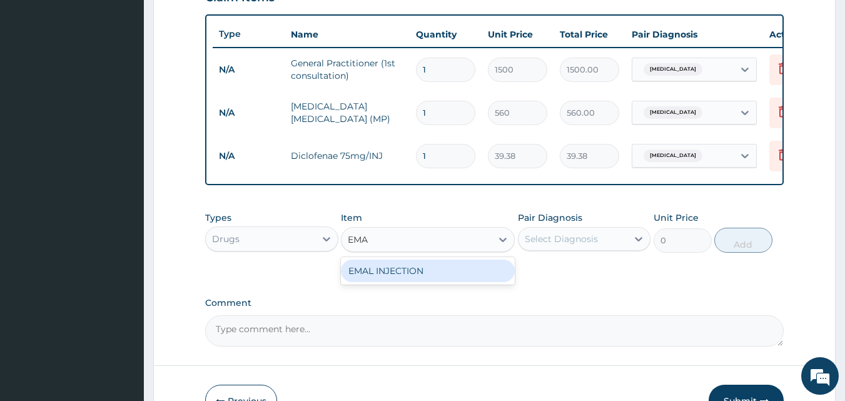
type input "EMAL"
click at [391, 279] on div "EMAL INJECTION" at bounding box center [428, 270] width 174 height 23
type input "708.75"
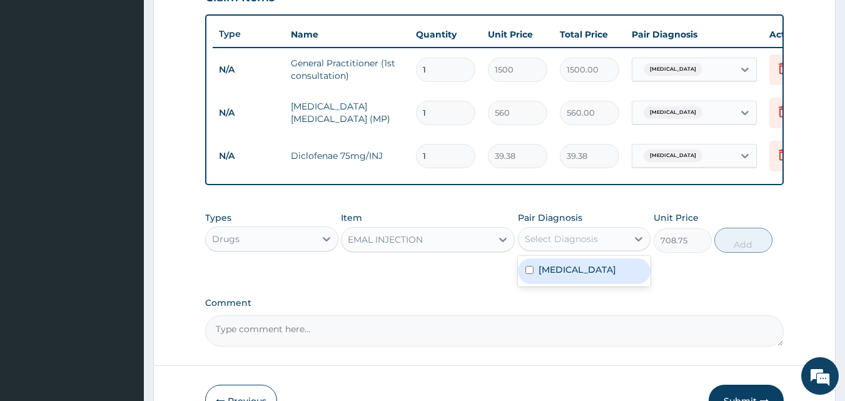
click at [560, 249] on div "Select Diagnosis" at bounding box center [572, 239] width 109 height 20
click at [553, 276] on label "[MEDICAL_DATA]" at bounding box center [577, 269] width 78 height 13
checkbox input "true"
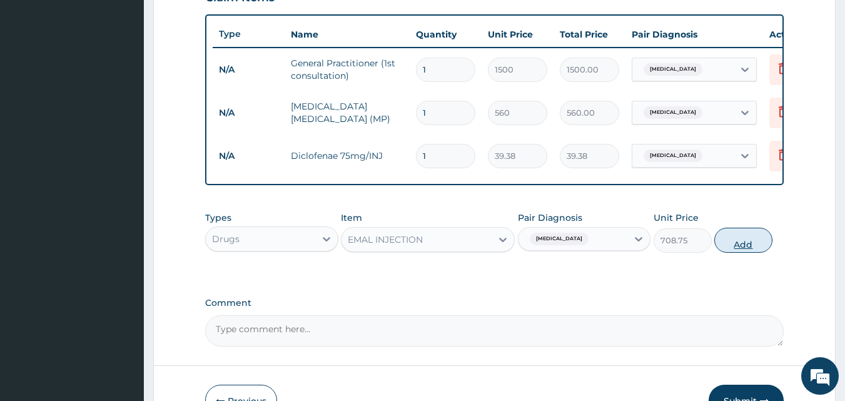
click at [745, 253] on button "Add" at bounding box center [743, 240] width 58 height 25
type input "0"
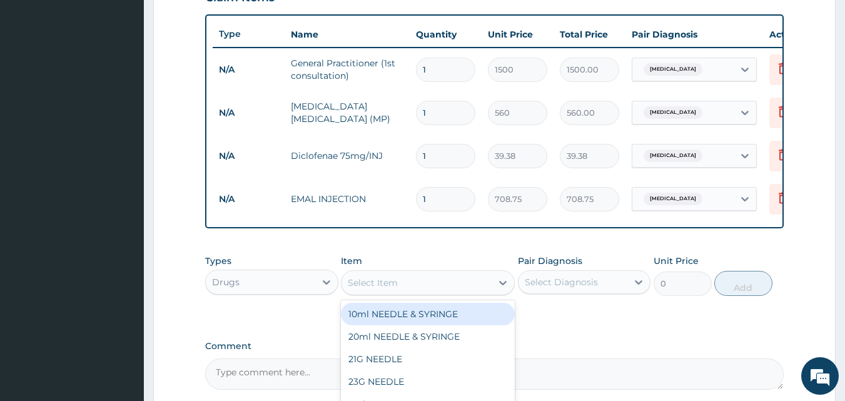
click at [426, 289] on div "Select Item" at bounding box center [416, 283] width 150 height 20
type input "COART"
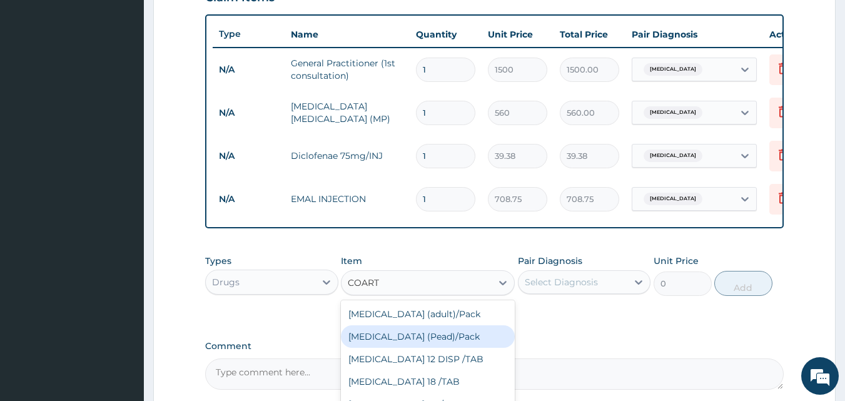
click at [434, 348] on div "Coartem (Pead)/Pack" at bounding box center [428, 336] width 174 height 23
type input "498.75"
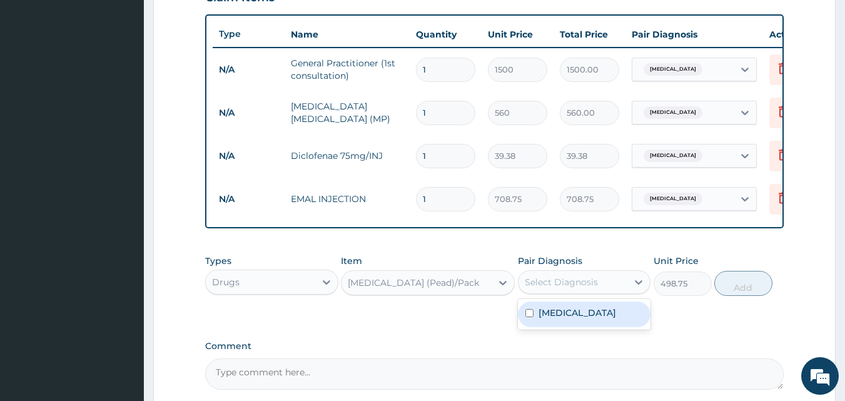
click at [534, 288] on div "Select Diagnosis" at bounding box center [560, 282] width 73 height 13
click at [538, 319] on label "Malaria" at bounding box center [577, 312] width 78 height 13
checkbox input "true"
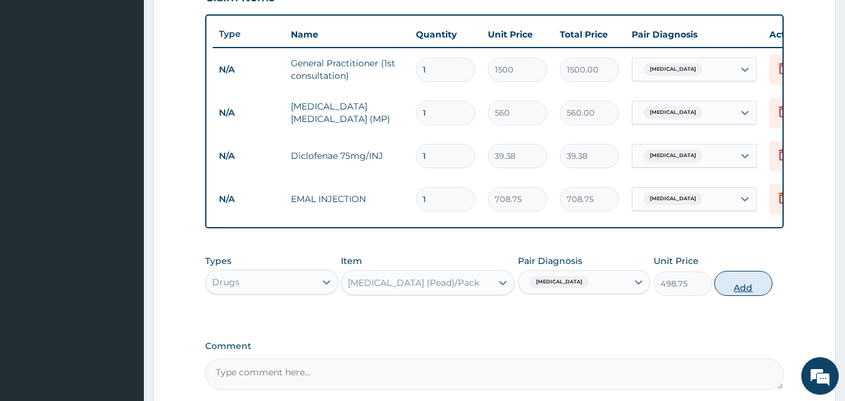
click at [730, 288] on button "Add" at bounding box center [743, 283] width 58 height 25
type input "0"
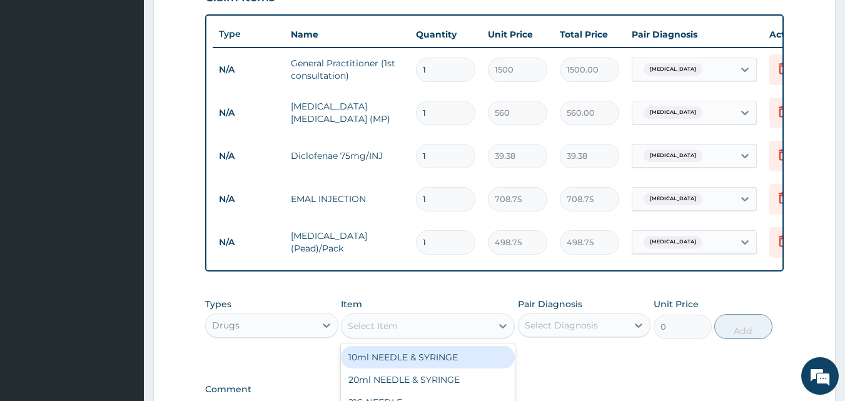
click at [398, 332] on div "Select Item" at bounding box center [416, 326] width 150 height 20
type input "PARACET"
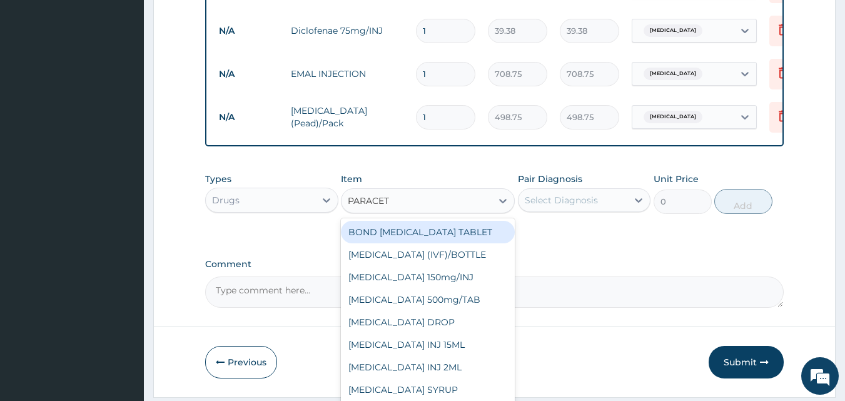
scroll to position [20, 0]
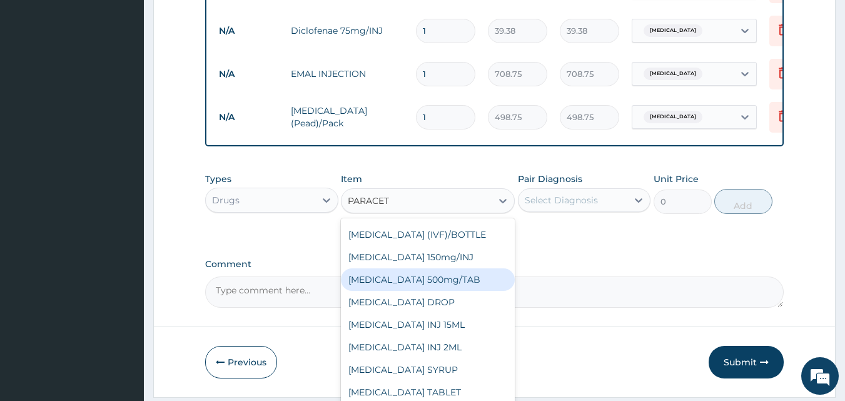
click at [426, 279] on div "PARACETAMOL 500mg/TAB" at bounding box center [428, 279] width 174 height 23
type input "5.25"
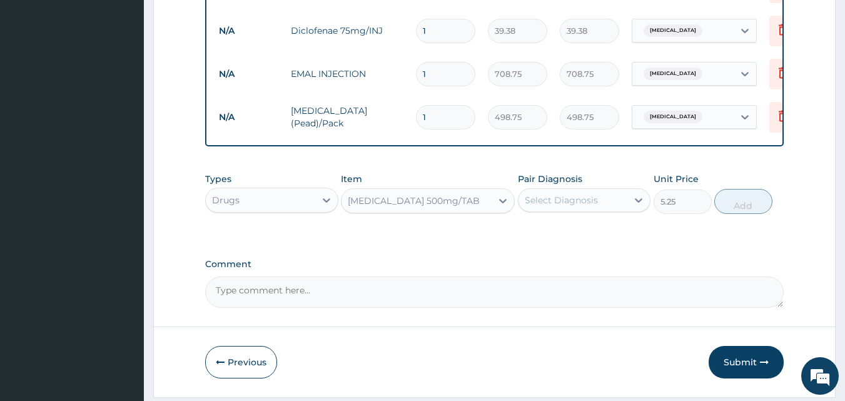
click at [534, 206] on div "Select Diagnosis" at bounding box center [560, 200] width 73 height 13
click at [530, 235] on input "checkbox" at bounding box center [529, 231] width 8 height 8
checkbox input "true"
click at [736, 205] on button "Add" at bounding box center [743, 201] width 58 height 25
type input "0"
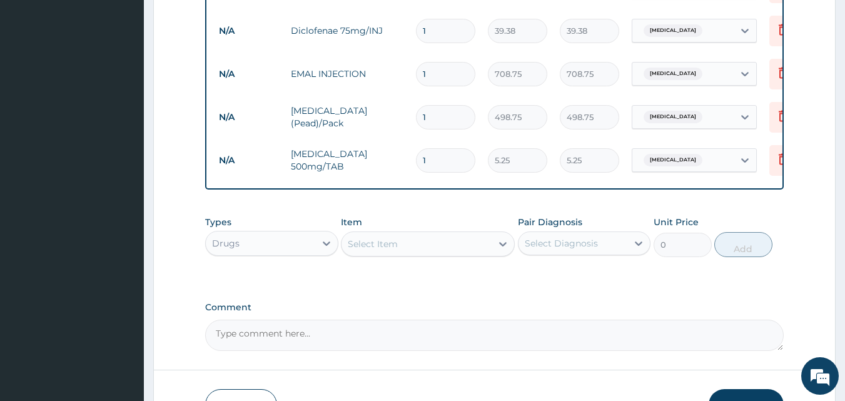
type input "18"
type input "94.50"
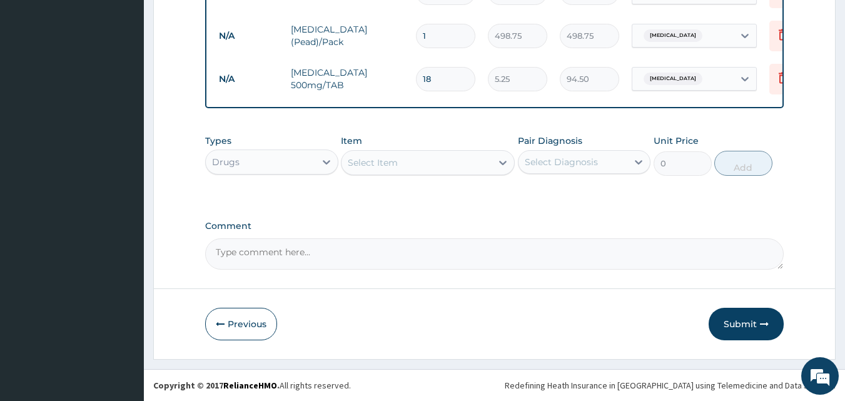
scroll to position [666, 0]
type input "18"
click at [747, 323] on button "Submit" at bounding box center [745, 324] width 75 height 33
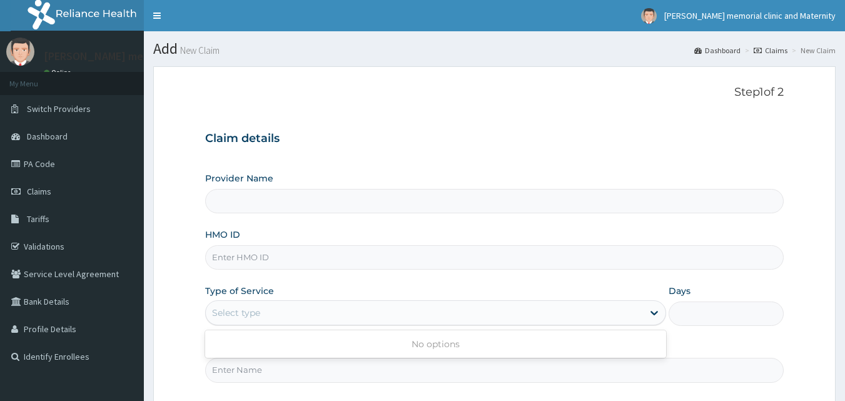
click at [429, 313] on div "Select type" at bounding box center [424, 313] width 437 height 20
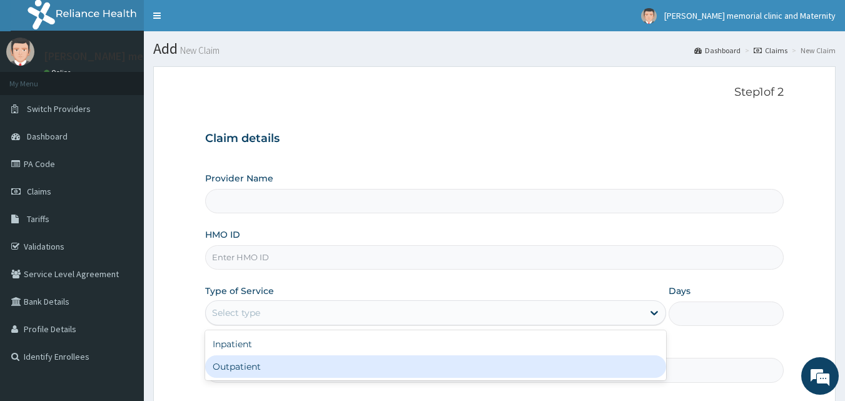
click at [415, 363] on div "Outpatient" at bounding box center [435, 366] width 461 height 23
type input "1"
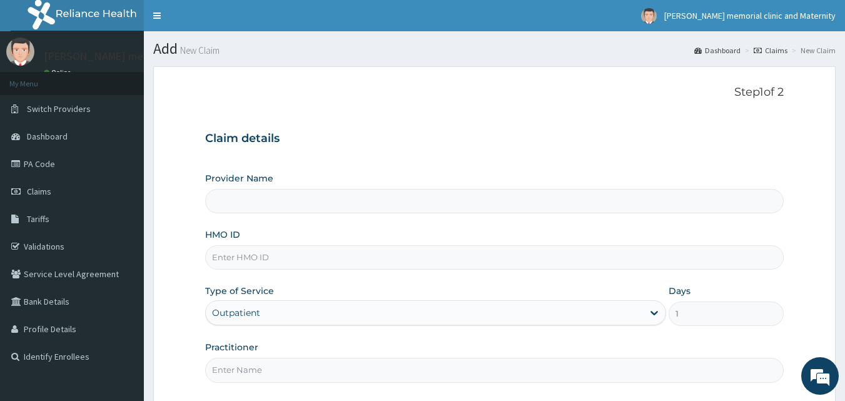
type input "[PERSON_NAME] memorial clinic and maternity"
click at [421, 262] on input "HMO ID" at bounding box center [494, 257] width 579 height 24
type input "NBC/10910/B"
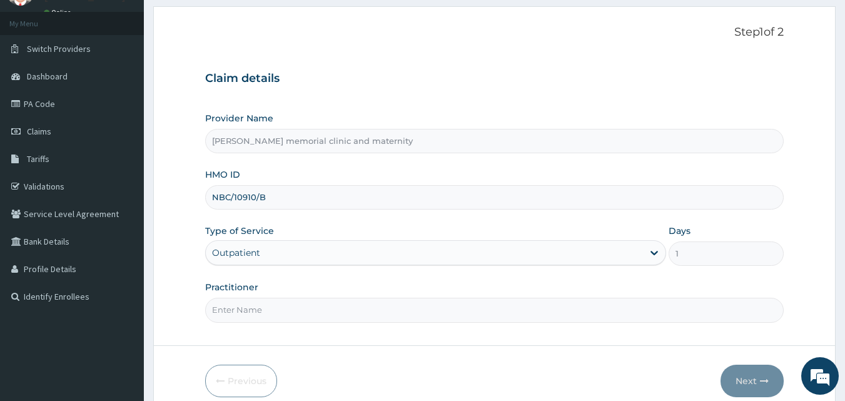
scroll to position [117, 0]
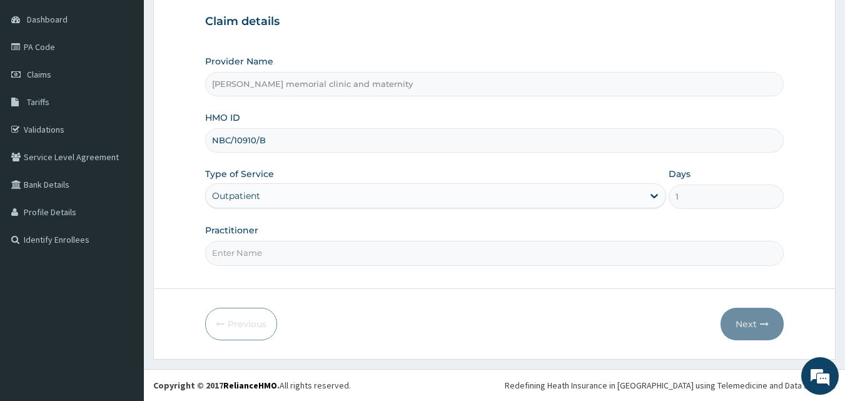
click at [311, 254] on input "Practitioner" at bounding box center [494, 253] width 579 height 24
type input "DR [PERSON_NAME]"
click at [732, 319] on button "Next" at bounding box center [751, 324] width 63 height 33
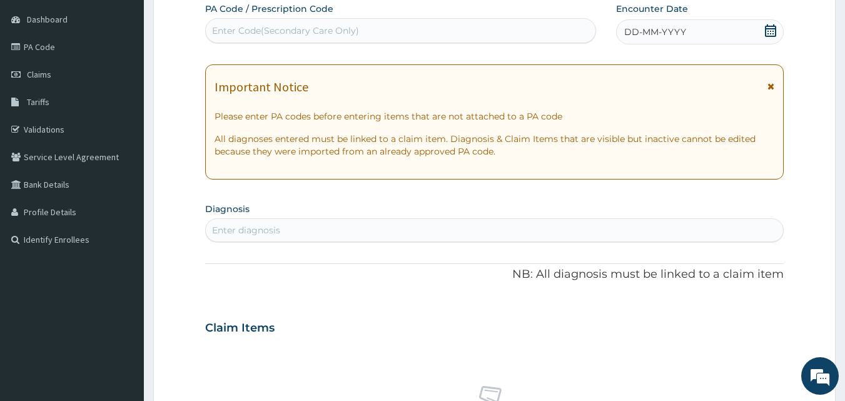
click at [623, 38] on div "DD-MM-YYYY" at bounding box center [700, 31] width 168 height 25
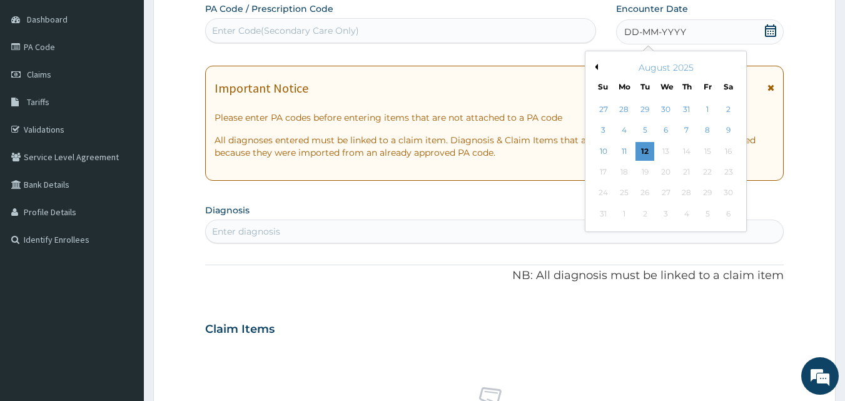
click at [597, 66] on button "Previous Month" at bounding box center [594, 67] width 6 height 6
click at [683, 108] on div "3" at bounding box center [686, 109] width 19 height 19
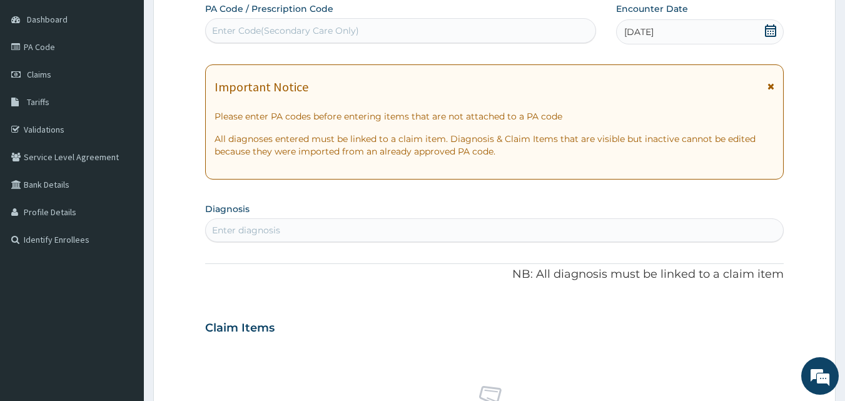
click at [376, 234] on div "Enter diagnosis" at bounding box center [495, 230] width 578 height 20
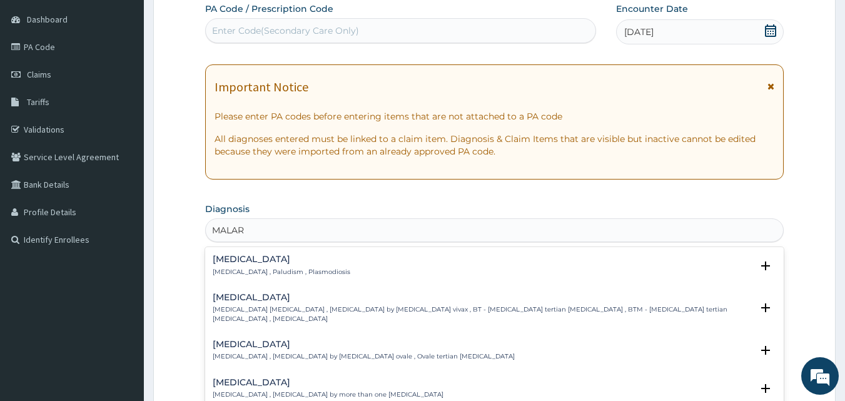
type input "MALARI"
click at [332, 264] on div "[MEDICAL_DATA] [MEDICAL_DATA] , Paludism , Plasmodiosis" at bounding box center [495, 265] width 564 height 22
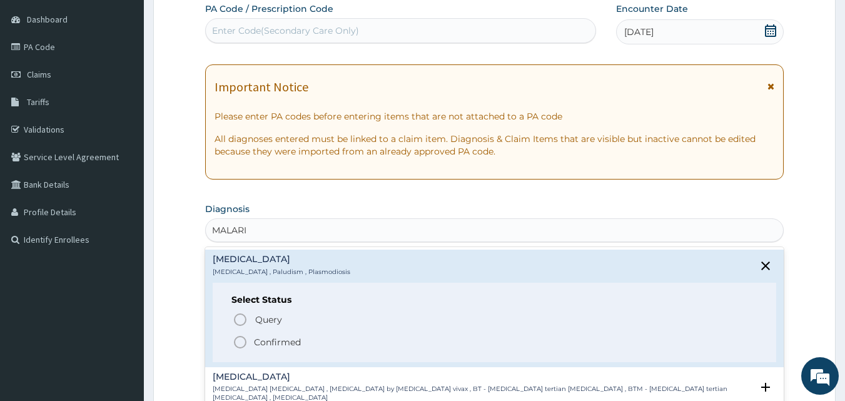
click at [312, 348] on span "Confirmed" at bounding box center [495, 341] width 525 height 15
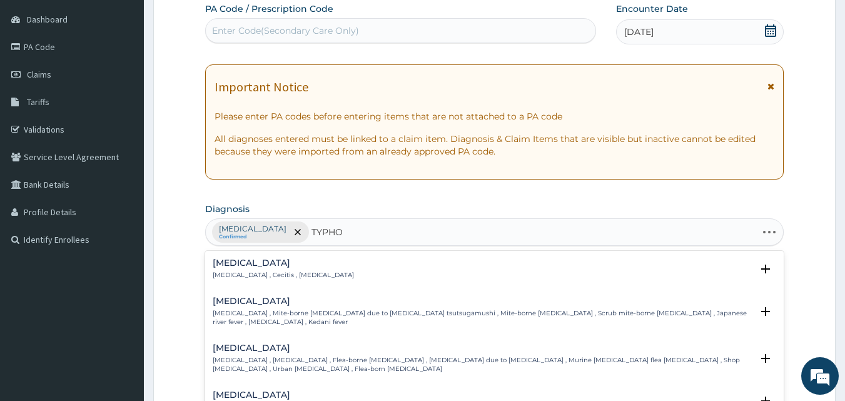
type input "TYPHOI"
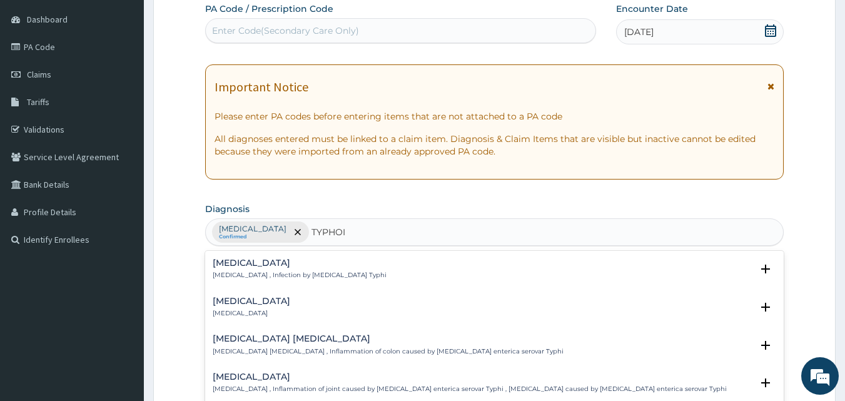
click at [287, 261] on h4 "[MEDICAL_DATA]" at bounding box center [300, 262] width 174 height 9
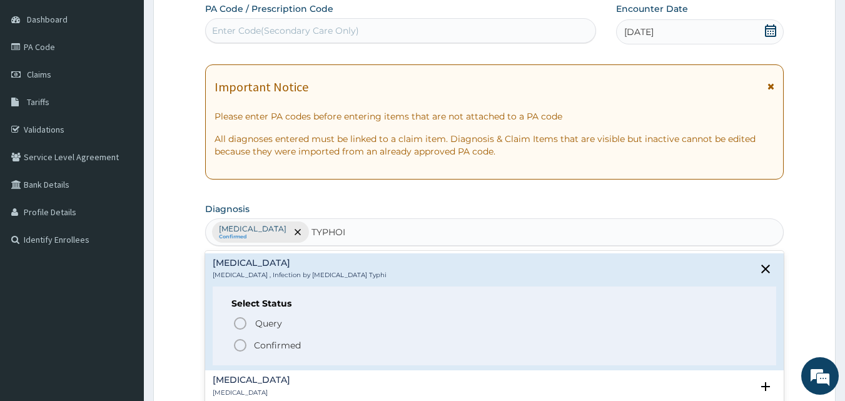
click at [260, 339] on p "Confirmed" at bounding box center [277, 345] width 47 height 13
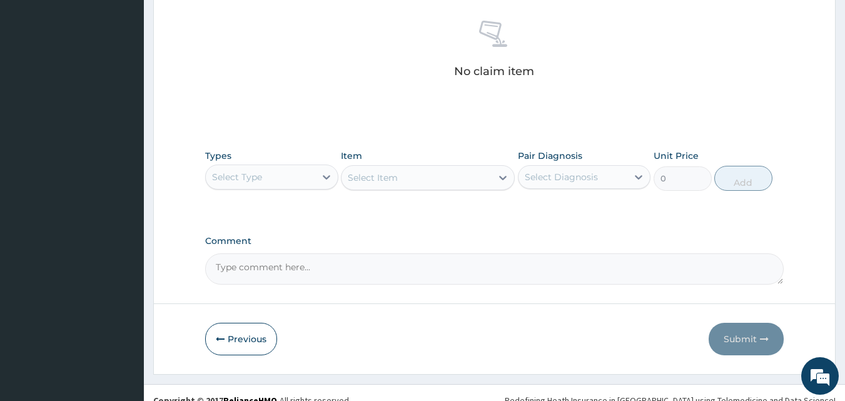
scroll to position [492, 0]
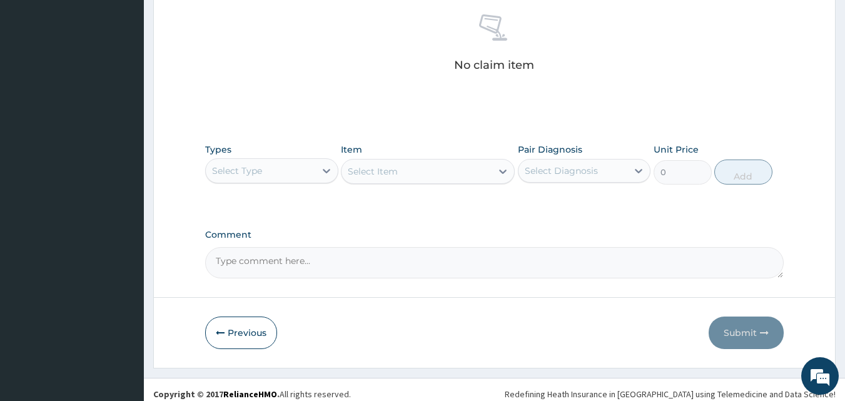
click at [279, 164] on div "Select Type" at bounding box center [260, 171] width 109 height 20
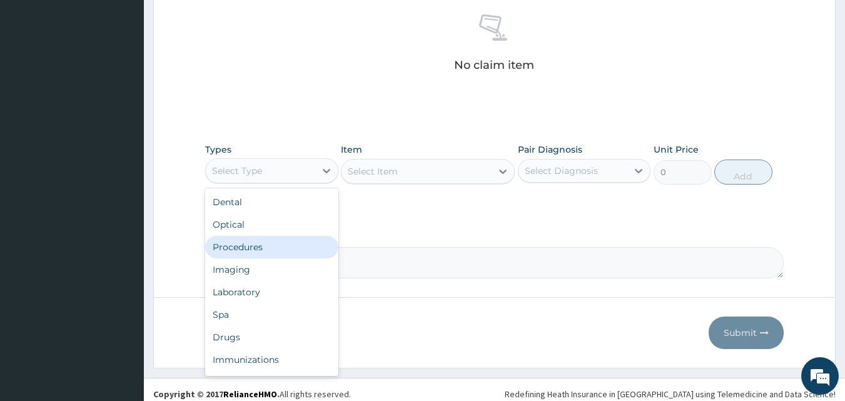
click at [257, 241] on div "Procedures" at bounding box center [271, 247] width 133 height 23
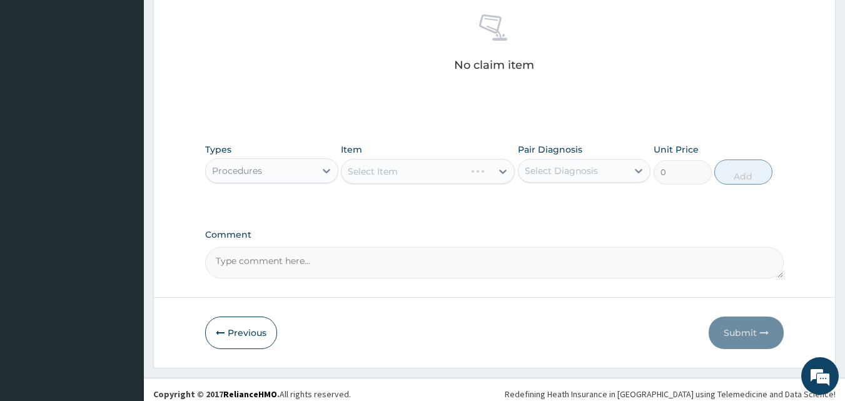
click at [362, 168] on div "Select Item" at bounding box center [428, 171] width 174 height 25
click at [344, 168] on div "Select Item" at bounding box center [416, 171] width 150 height 20
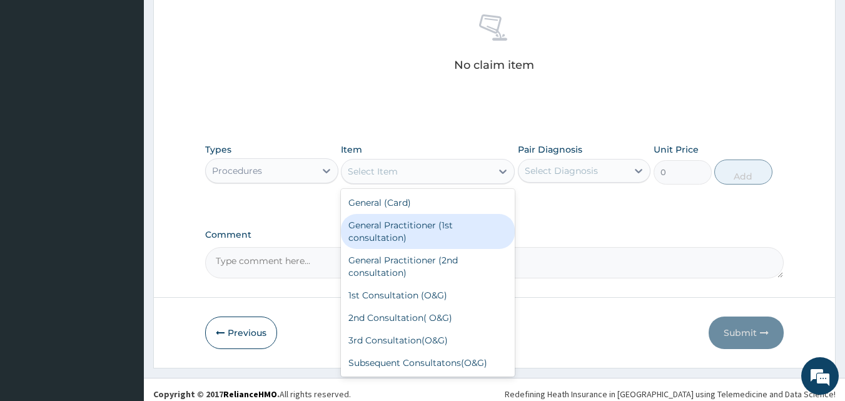
click at [360, 224] on div "General Practitioner (1st consultation)" at bounding box center [428, 231] width 174 height 35
type input "1500"
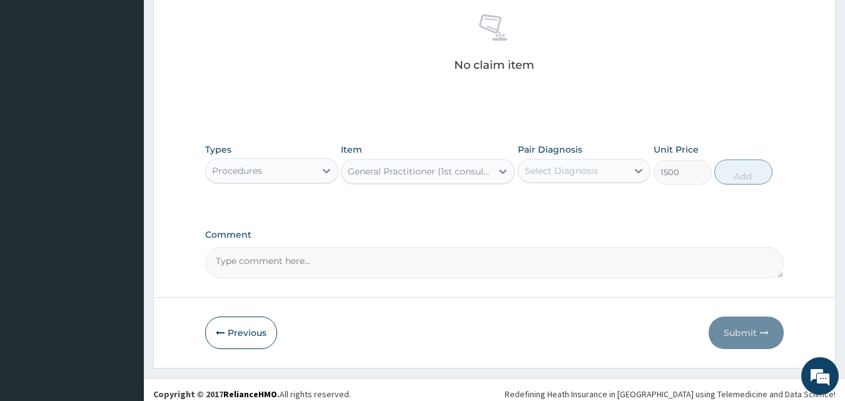
click at [549, 173] on div "Select Diagnosis" at bounding box center [560, 170] width 73 height 13
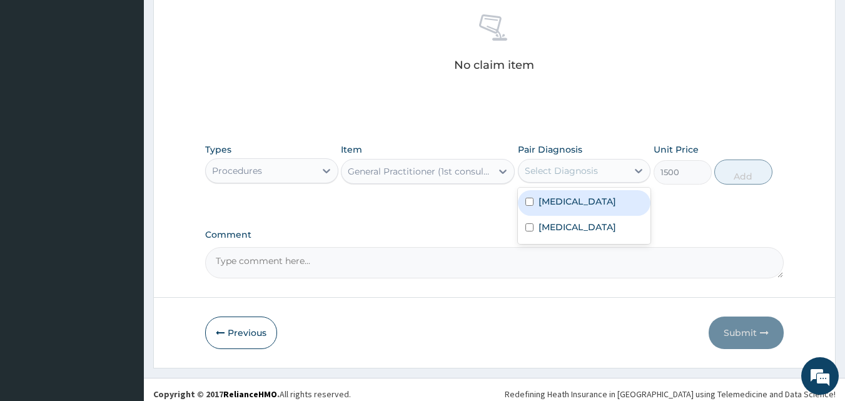
click at [549, 208] on div "[MEDICAL_DATA]" at bounding box center [584, 203] width 133 height 26
checkbox input "true"
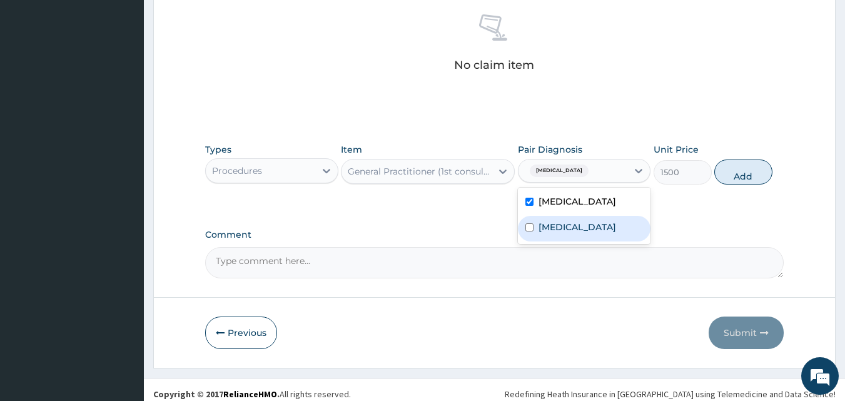
click at [549, 228] on label "[MEDICAL_DATA]" at bounding box center [577, 227] width 78 height 13
checkbox input "true"
click at [747, 161] on button "Add" at bounding box center [743, 171] width 58 height 25
type input "0"
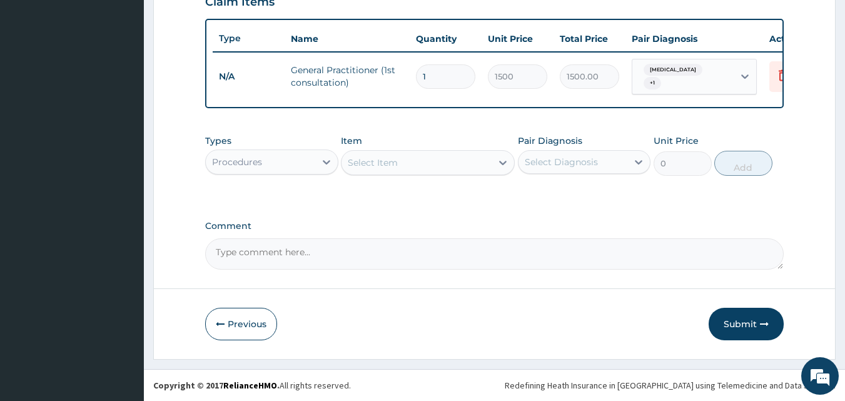
scroll to position [451, 0]
click at [283, 159] on div "Procedures" at bounding box center [260, 162] width 109 height 20
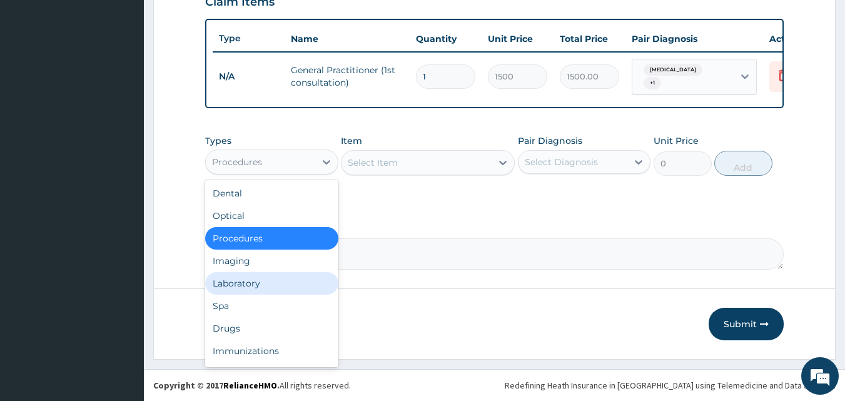
click at [261, 282] on div "Laboratory" at bounding box center [271, 283] width 133 height 23
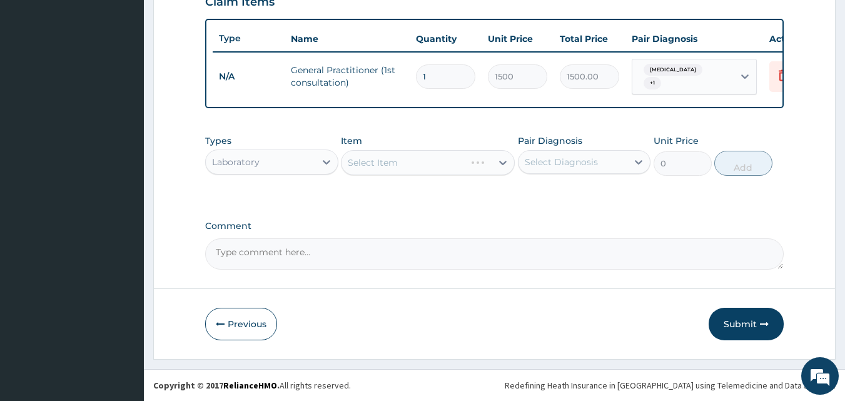
click at [396, 169] on div "Select Item" at bounding box center [428, 162] width 174 height 25
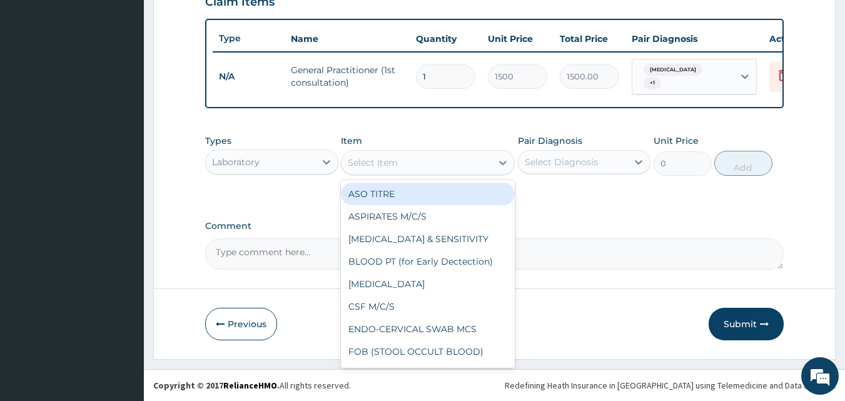
click at [353, 160] on div "Select Item" at bounding box center [373, 162] width 50 height 13
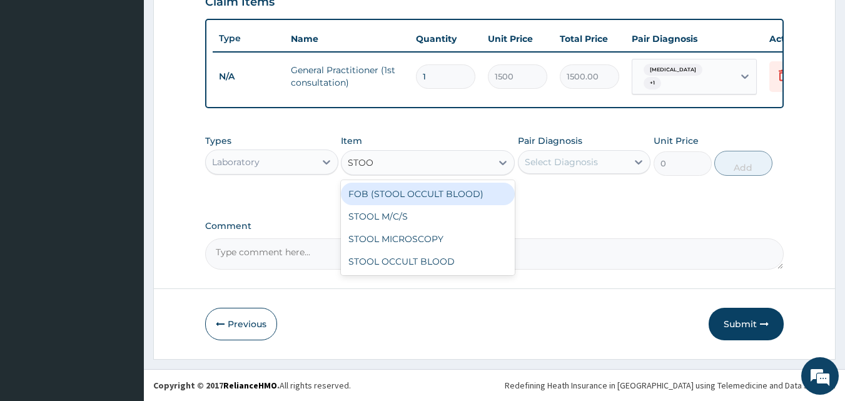
type input "STOOL"
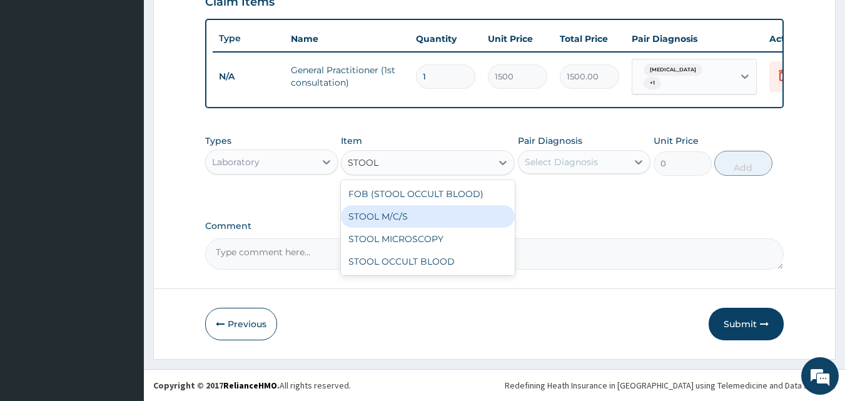
click at [376, 212] on div "STOOL M/C/S" at bounding box center [428, 216] width 174 height 23
type input "640"
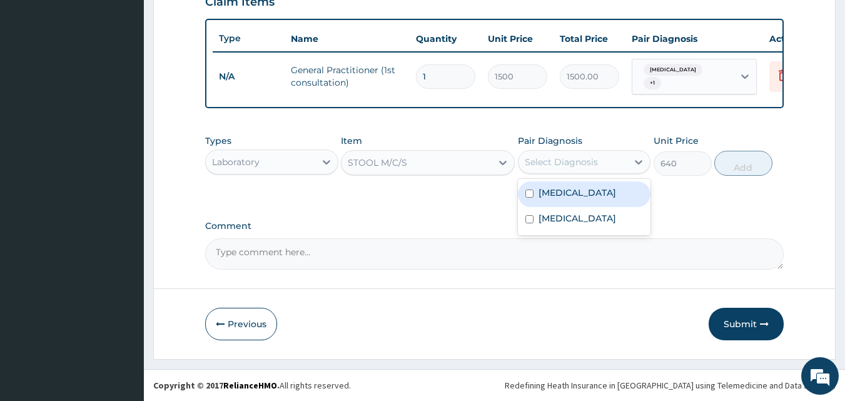
click at [569, 166] on div "Select Diagnosis" at bounding box center [560, 162] width 73 height 13
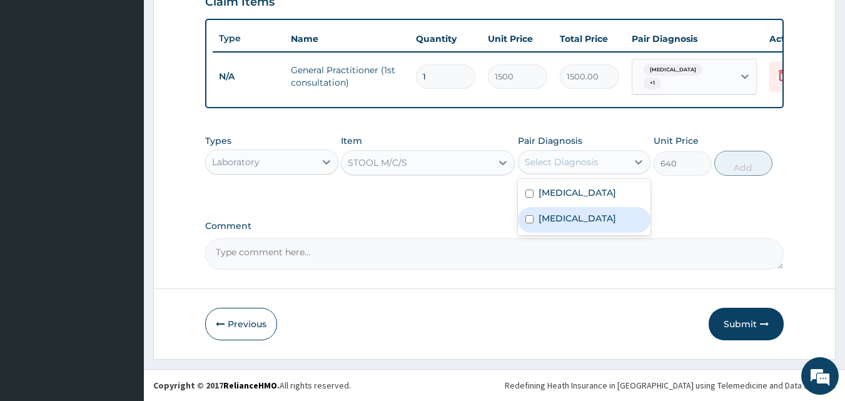
click at [555, 223] on label "[MEDICAL_DATA]" at bounding box center [577, 218] width 78 height 13
checkbox input "true"
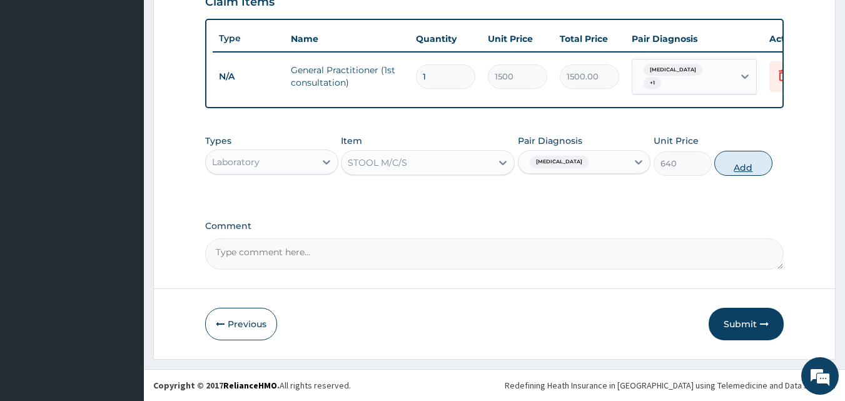
click at [737, 166] on button "Add" at bounding box center [743, 163] width 58 height 25
type input "0"
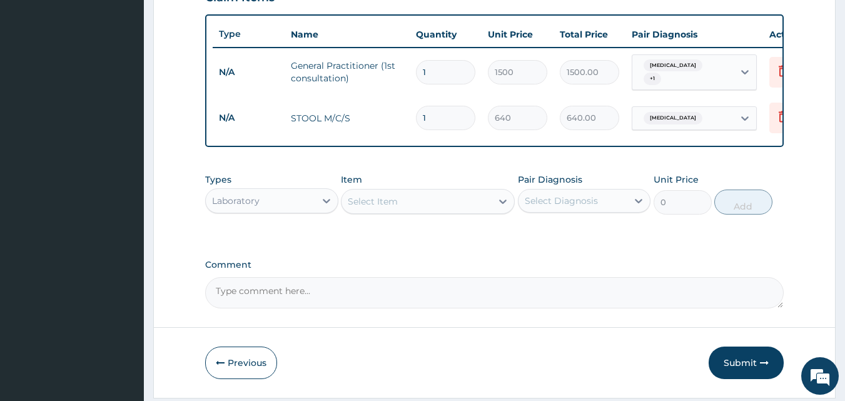
click at [359, 199] on div "Select Item" at bounding box center [373, 201] width 50 height 13
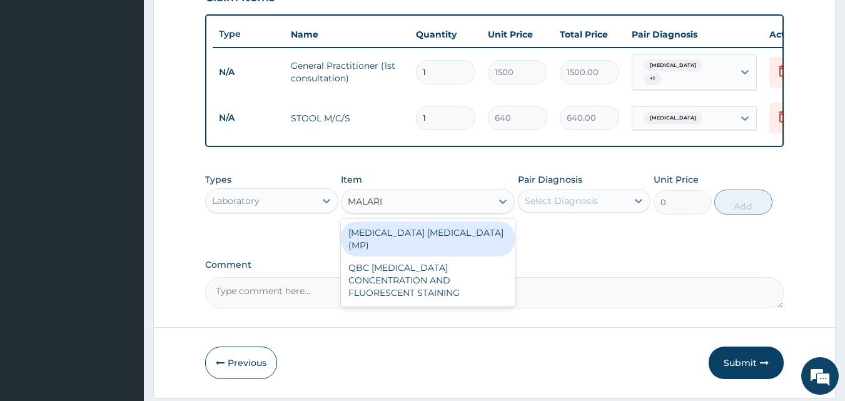
type input "[MEDICAL_DATA]"
click at [388, 236] on div "[MEDICAL_DATA] [MEDICAL_DATA] (MP)" at bounding box center [428, 238] width 174 height 35
type input "560"
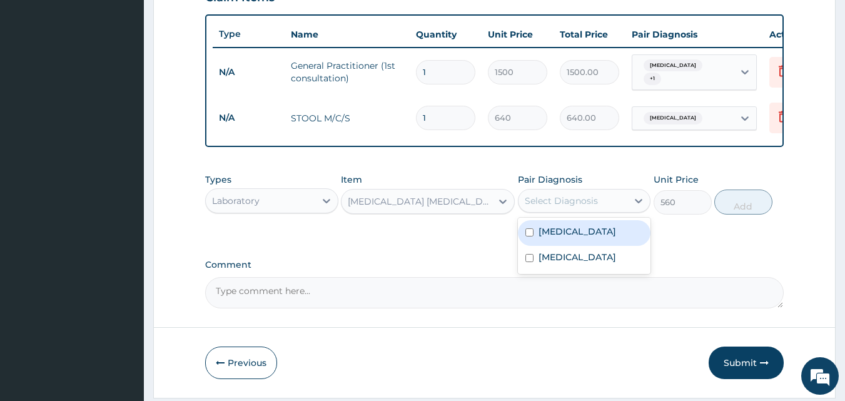
click at [543, 198] on div "Select Diagnosis" at bounding box center [572, 201] width 109 height 20
click at [543, 234] on label "[MEDICAL_DATA]" at bounding box center [577, 231] width 78 height 13
checkbox input "true"
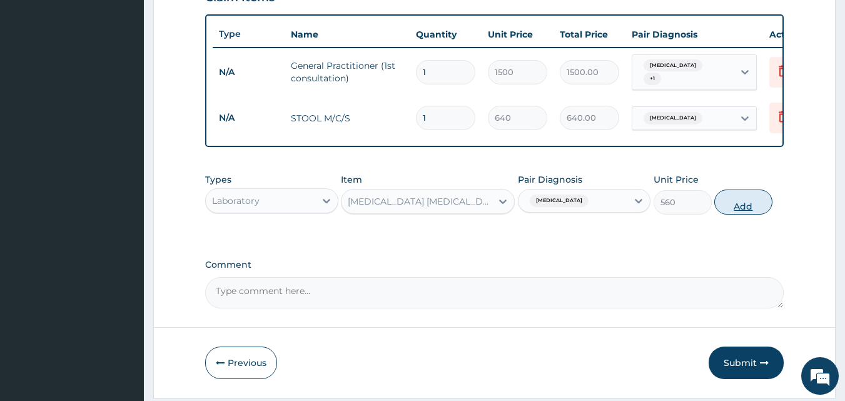
click at [737, 204] on button "Add" at bounding box center [743, 201] width 58 height 25
type input "0"
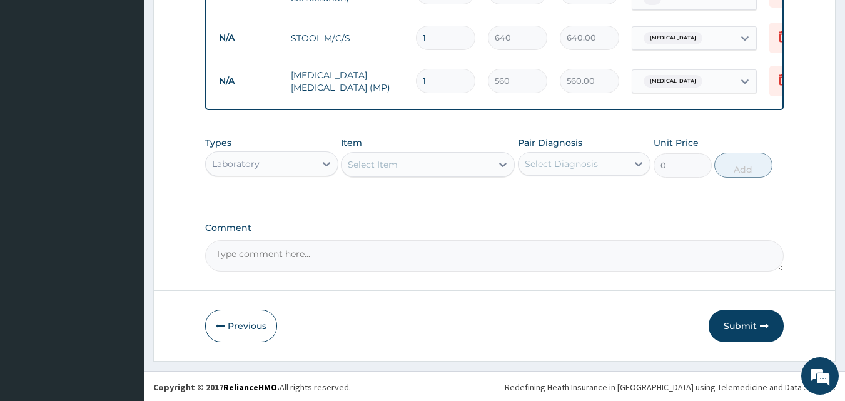
scroll to position [537, 0]
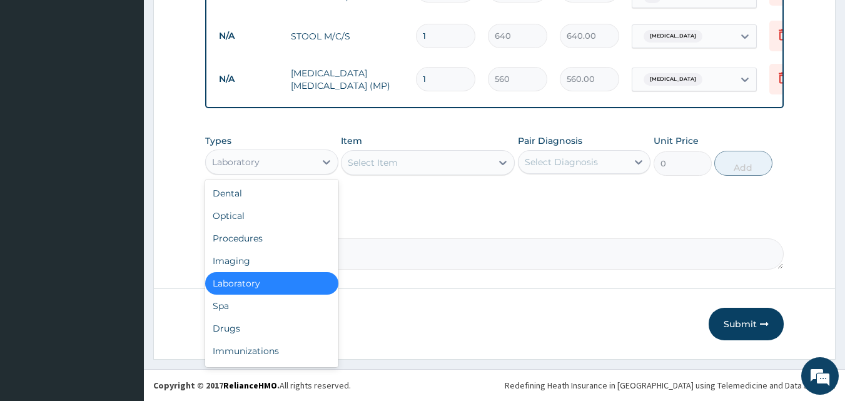
click at [263, 171] on div "Laboratory" at bounding box center [260, 162] width 109 height 20
click at [238, 336] on div "Drugs" at bounding box center [271, 328] width 133 height 23
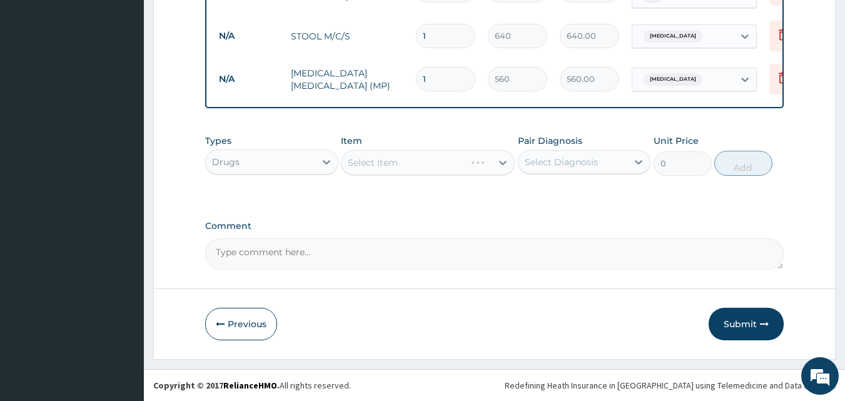
click at [386, 163] on div "Select Item" at bounding box center [428, 162] width 174 height 25
click at [346, 158] on div "Select Item" at bounding box center [428, 162] width 174 height 25
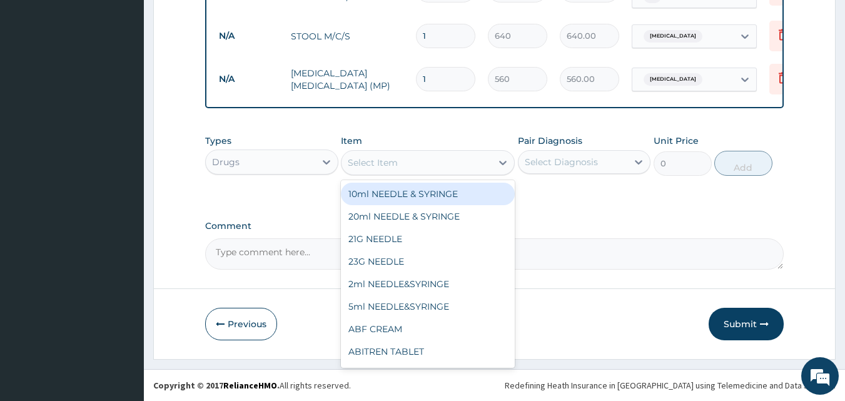
click at [344, 163] on div "Select Item" at bounding box center [416, 163] width 150 height 20
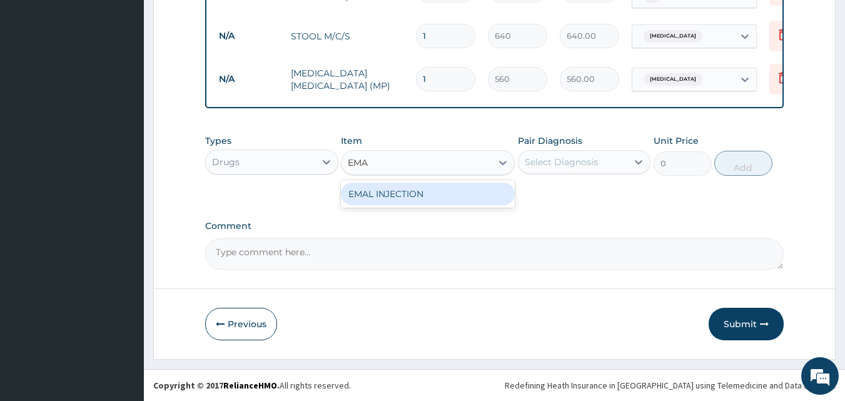
type input "EMAL"
click at [371, 191] on div "EMAL INJECTION" at bounding box center [428, 194] width 174 height 23
type input "708.75"
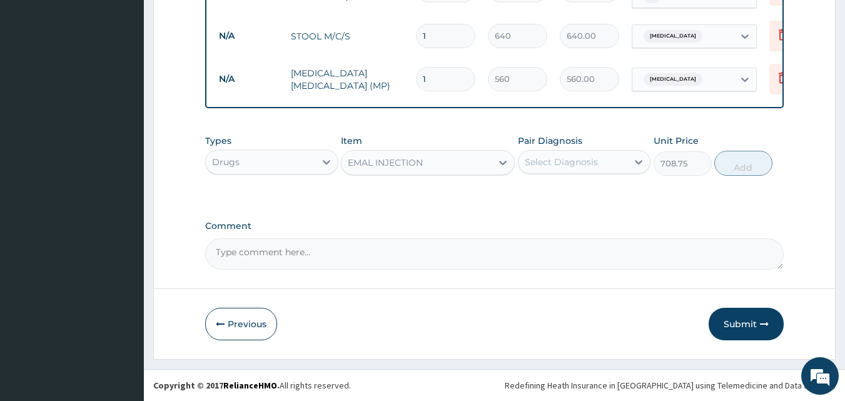
click at [563, 168] on div "Select Diagnosis" at bounding box center [560, 162] width 73 height 13
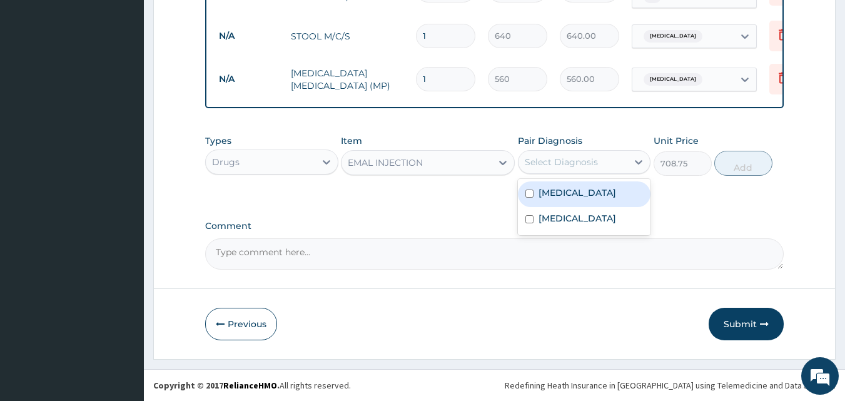
click at [547, 196] on label "[MEDICAL_DATA]" at bounding box center [577, 192] width 78 height 13
checkbox input "true"
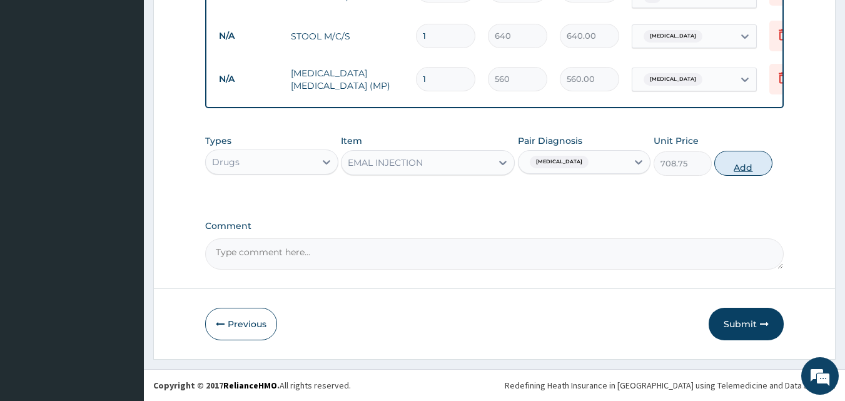
click at [740, 164] on button "Add" at bounding box center [743, 163] width 58 height 25
type input "0"
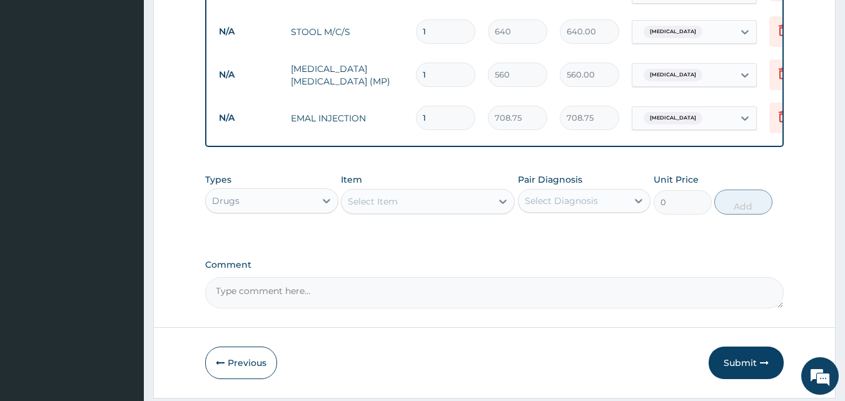
type input "0.00"
type input "2"
type input "1417.50"
type input "2"
click at [391, 206] on div "Select Item" at bounding box center [373, 201] width 50 height 13
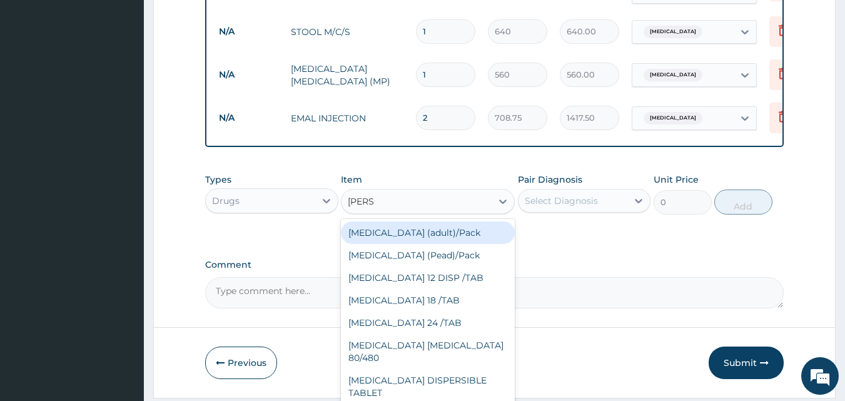
type input "COART"
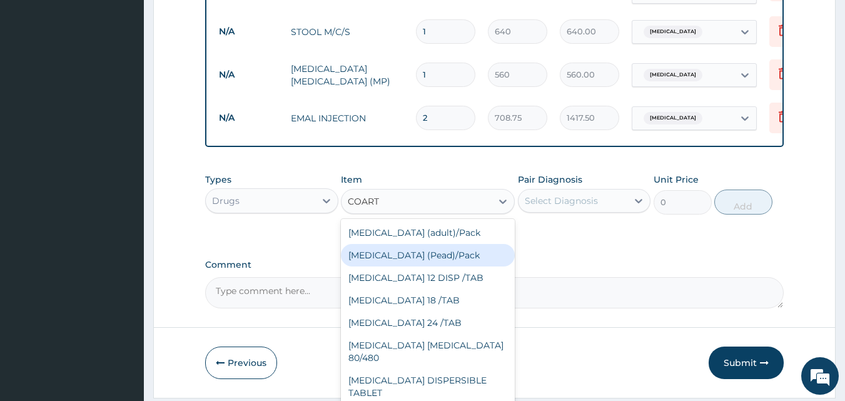
click at [416, 257] on div "[MEDICAL_DATA] (Pead)/Pack" at bounding box center [428, 255] width 174 height 23
type input "498.75"
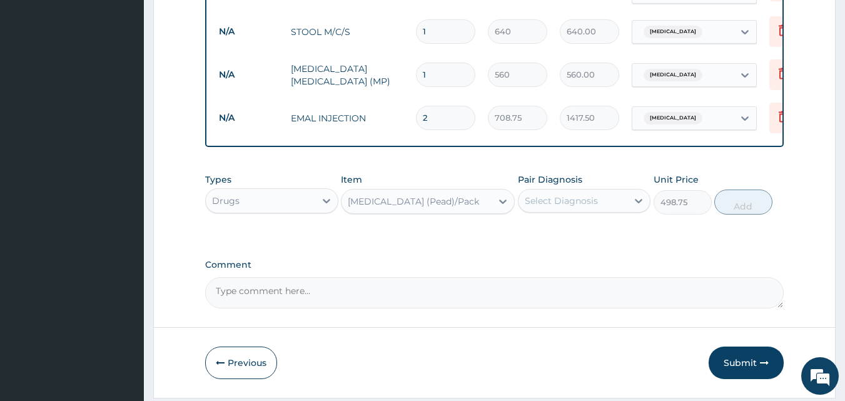
click at [546, 203] on div "Select Diagnosis" at bounding box center [560, 200] width 73 height 13
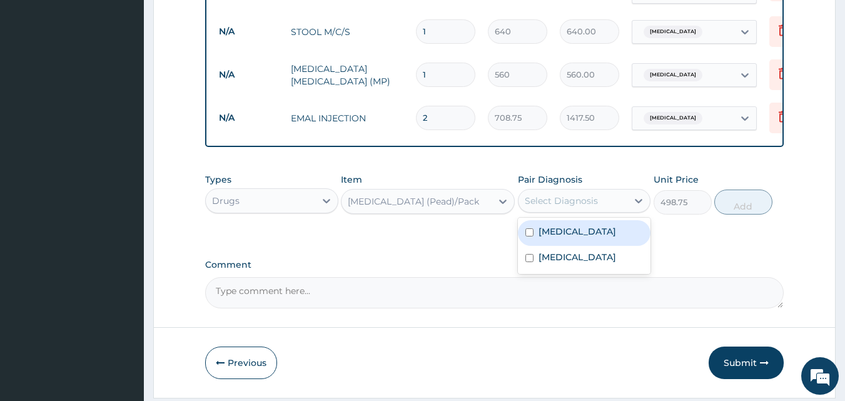
click at [543, 238] on label "[MEDICAL_DATA]" at bounding box center [577, 231] width 78 height 13
checkbox input "true"
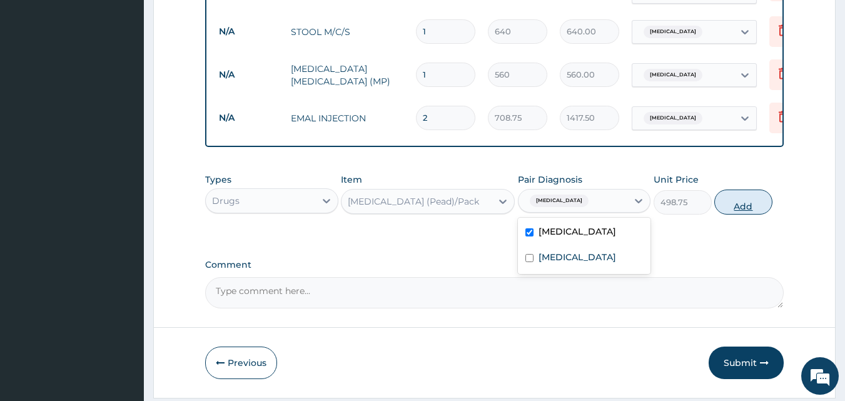
click at [741, 207] on button "Add" at bounding box center [743, 201] width 58 height 25
type input "0"
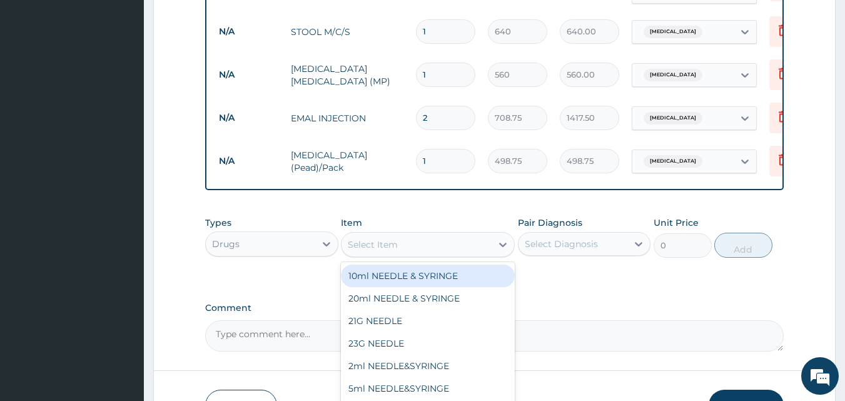
click at [379, 248] on div "Select Item" at bounding box center [373, 244] width 50 height 13
type input "PARACE"
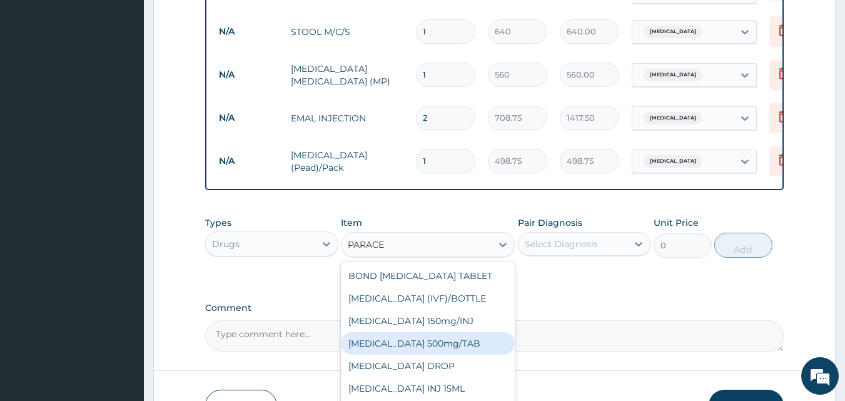
click at [424, 341] on div "[MEDICAL_DATA] 500mg/TAB" at bounding box center [428, 343] width 174 height 23
type input "5.25"
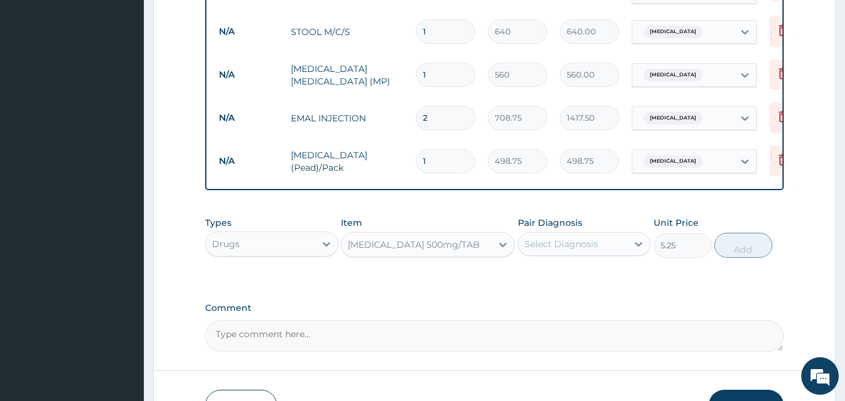
click at [564, 249] on div "Select Diagnosis" at bounding box center [560, 244] width 73 height 13
click at [549, 273] on label "[MEDICAL_DATA]" at bounding box center [577, 274] width 78 height 13
checkbox input "true"
click at [738, 241] on button "Add" at bounding box center [743, 245] width 58 height 25
type input "0"
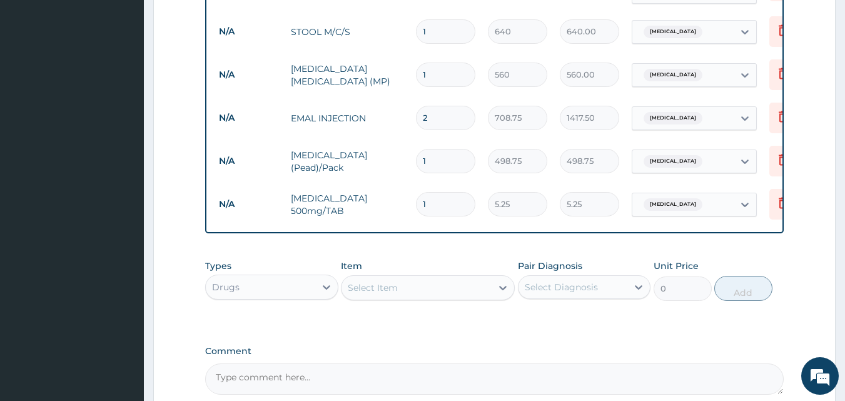
type input "0.00"
type input "9"
type input "47.25"
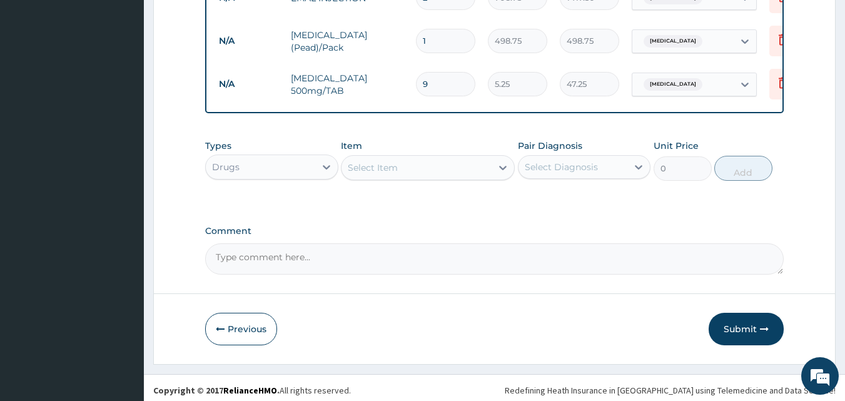
scroll to position [662, 0]
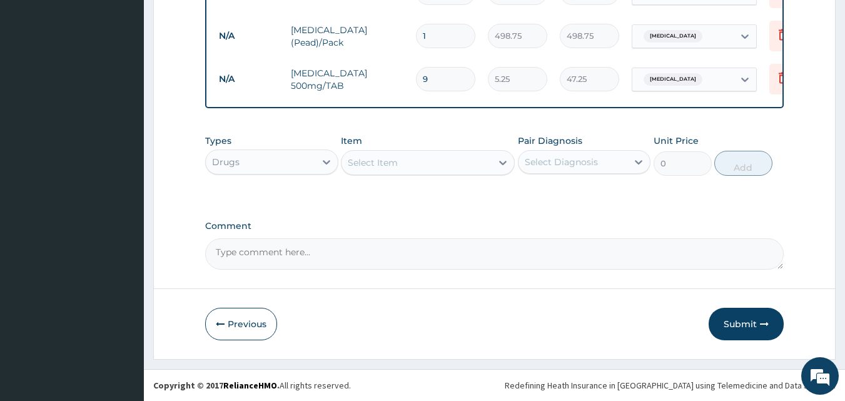
type input "9"
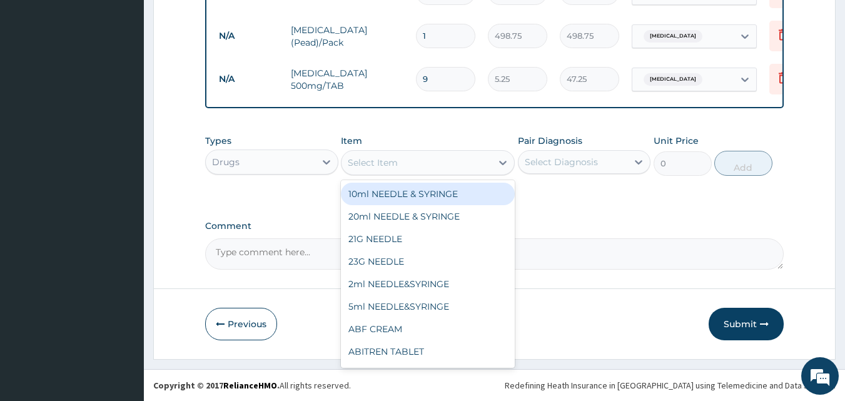
click at [402, 171] on div "Select Item" at bounding box center [416, 163] width 150 height 20
type input "AMOX"
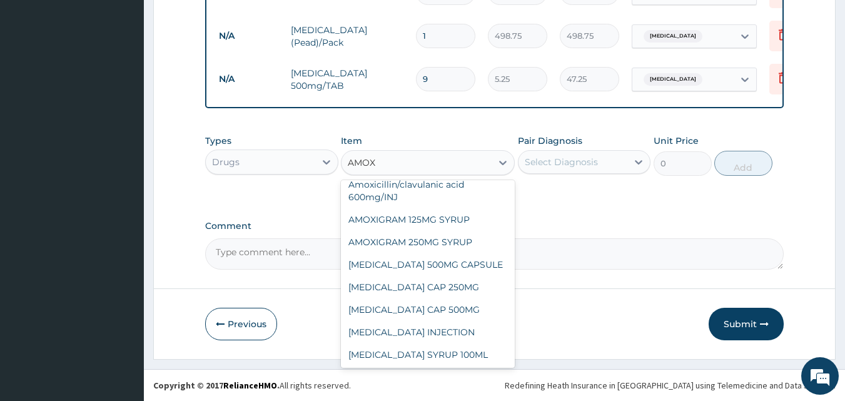
scroll to position [125, 0]
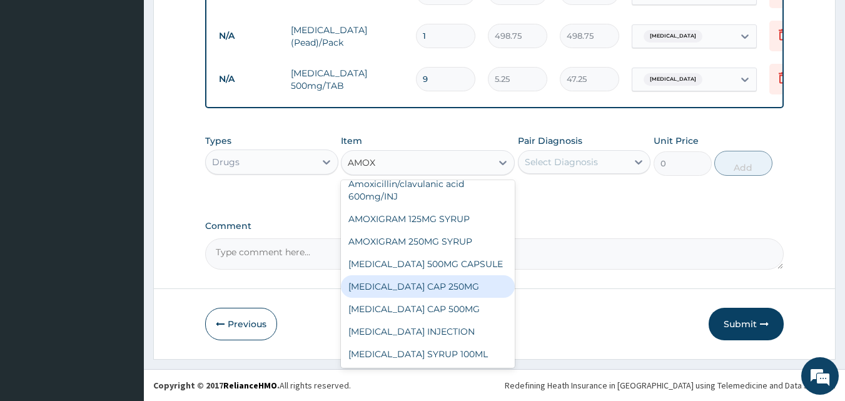
click at [409, 293] on div "[MEDICAL_DATA] CAP 250MG" at bounding box center [428, 286] width 174 height 23
type input "52.5"
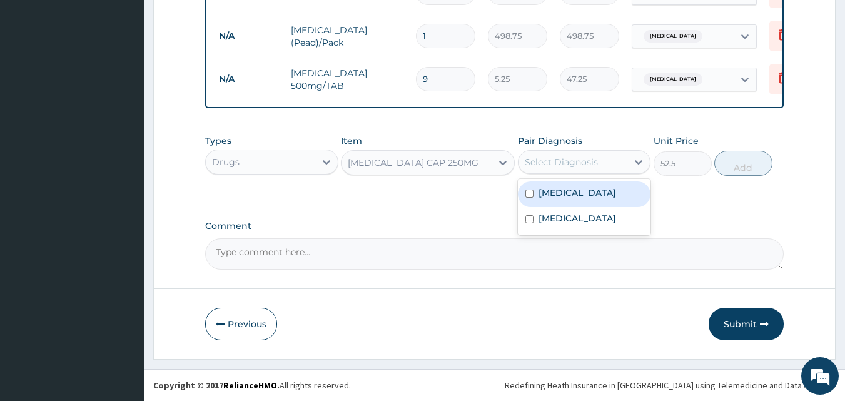
click at [541, 164] on div "Select Diagnosis" at bounding box center [560, 162] width 73 height 13
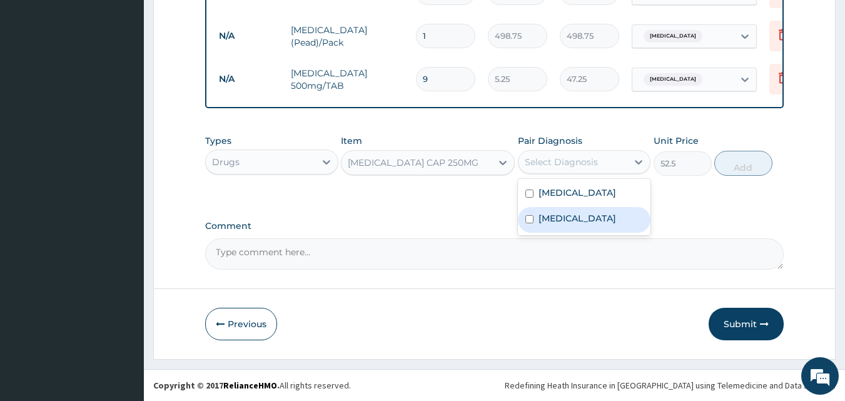
click at [536, 223] on div "[MEDICAL_DATA]" at bounding box center [584, 220] width 133 height 26
checkbox input "true"
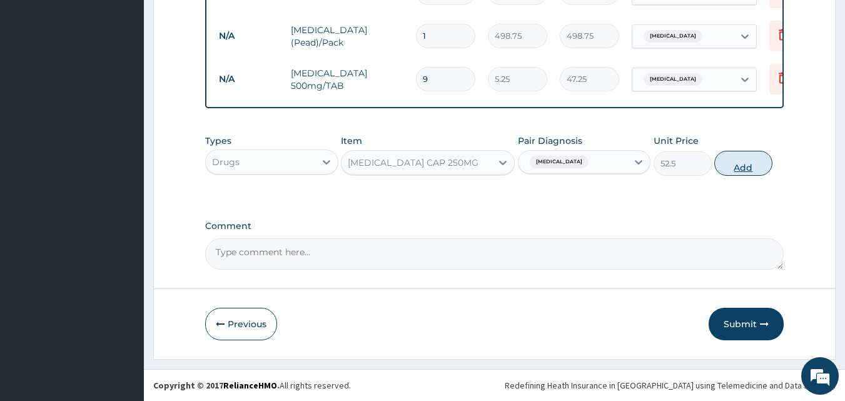
click at [736, 168] on button "Add" at bounding box center [743, 163] width 58 height 25
type input "0"
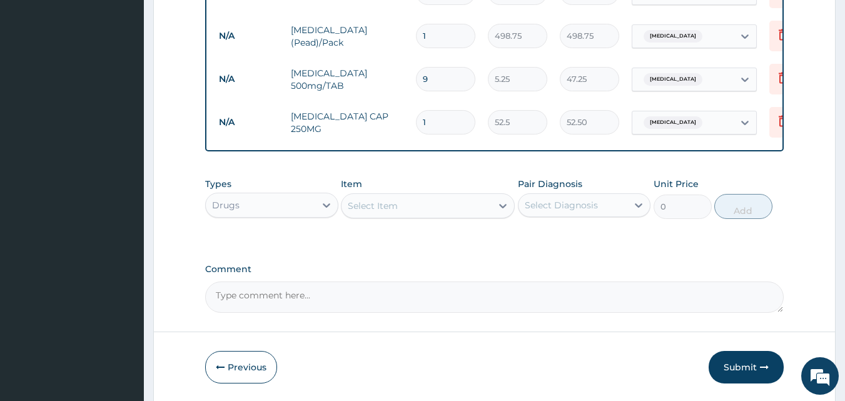
type input "15"
type input "787.50"
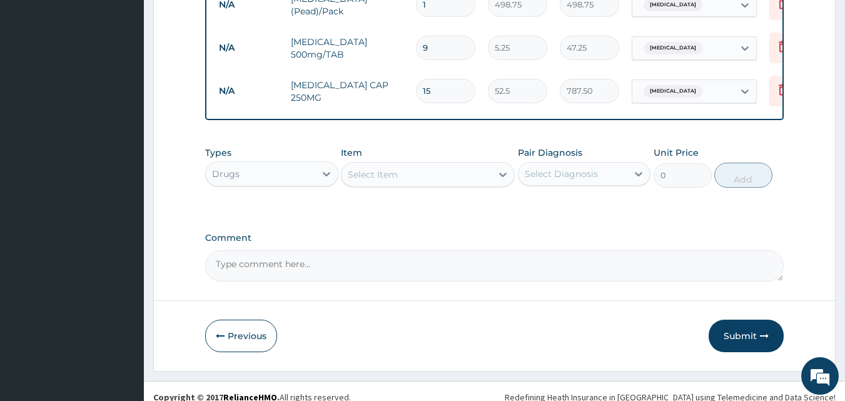
scroll to position [710, 0]
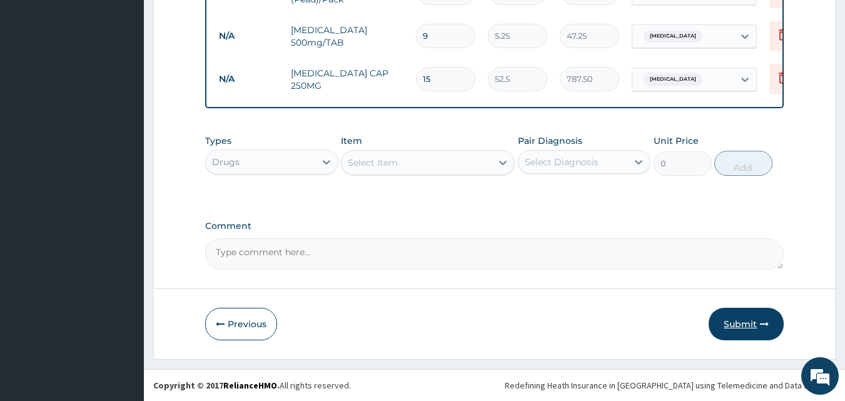
type input "15"
click at [732, 319] on button "Submit" at bounding box center [745, 324] width 75 height 33
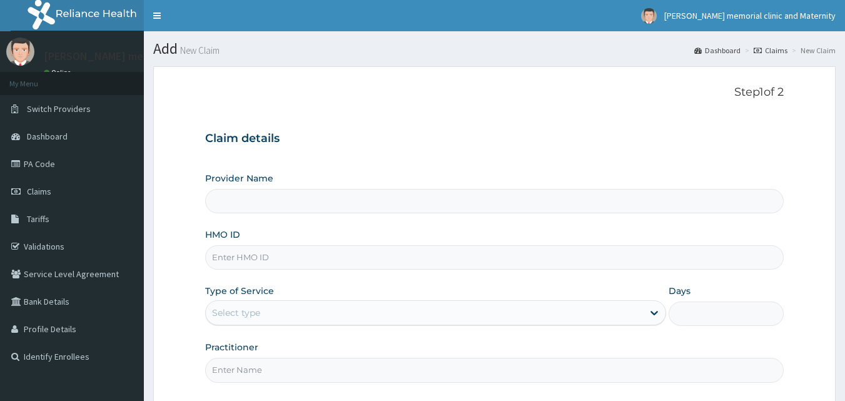
click at [387, 257] on input "HMO ID" at bounding box center [494, 257] width 579 height 24
type input "[PERSON_NAME] memorial clinic and maternity"
type input "NBC/10910/B"
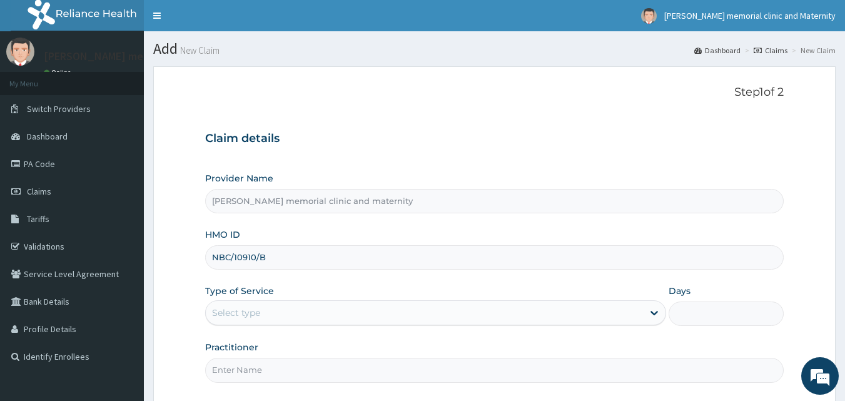
click at [328, 316] on div "Select type" at bounding box center [424, 313] width 437 height 20
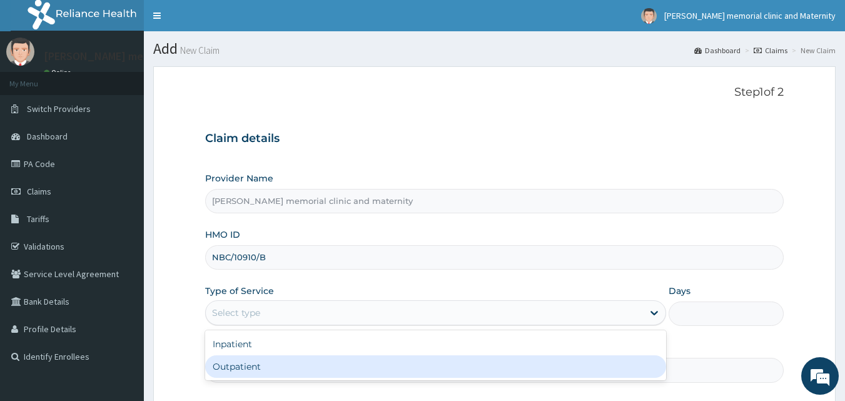
click at [332, 361] on div "Outpatient" at bounding box center [435, 366] width 461 height 23
type input "1"
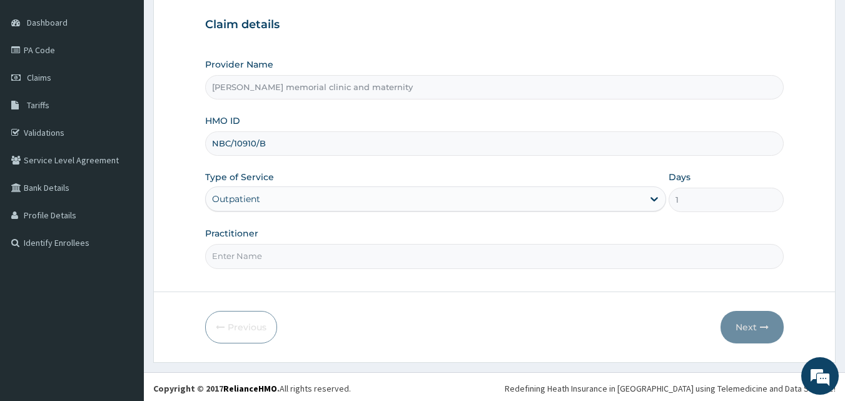
scroll to position [117, 0]
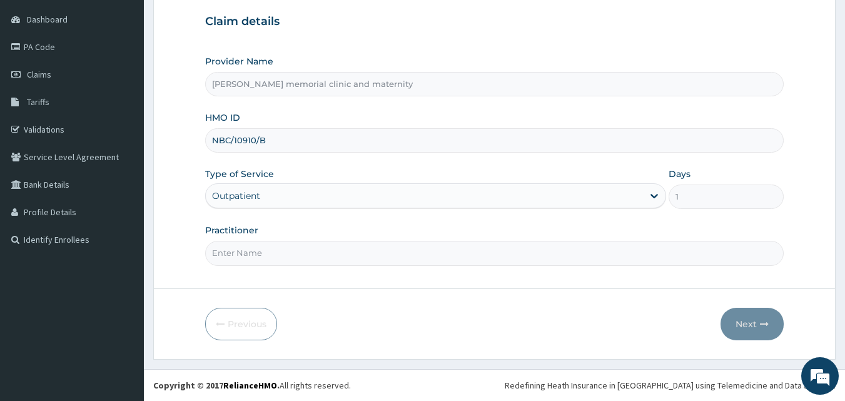
click at [288, 263] on input "Practitioner" at bounding box center [494, 253] width 579 height 24
type input "[PERSON_NAME]"
click at [730, 327] on button "Next" at bounding box center [751, 324] width 63 height 33
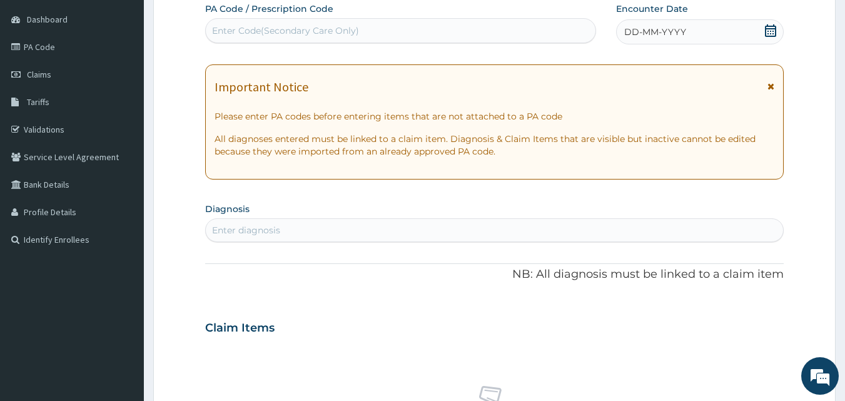
click at [621, 31] on div "DD-MM-YYYY" at bounding box center [700, 31] width 168 height 25
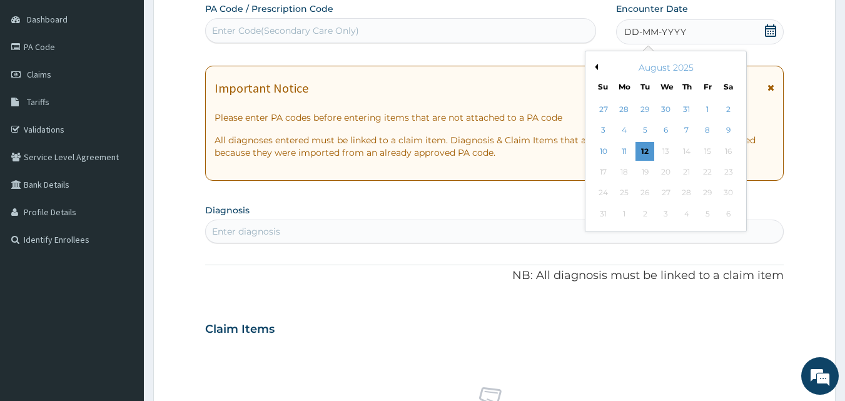
click at [594, 67] on button "Previous Month" at bounding box center [594, 67] width 6 height 6
click at [646, 178] on div "22" at bounding box center [645, 172] width 19 height 19
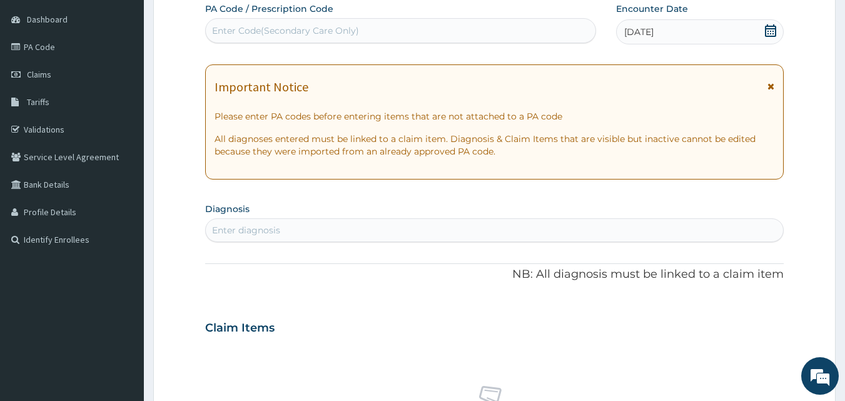
click at [315, 226] on div "Enter diagnosis" at bounding box center [495, 230] width 578 height 20
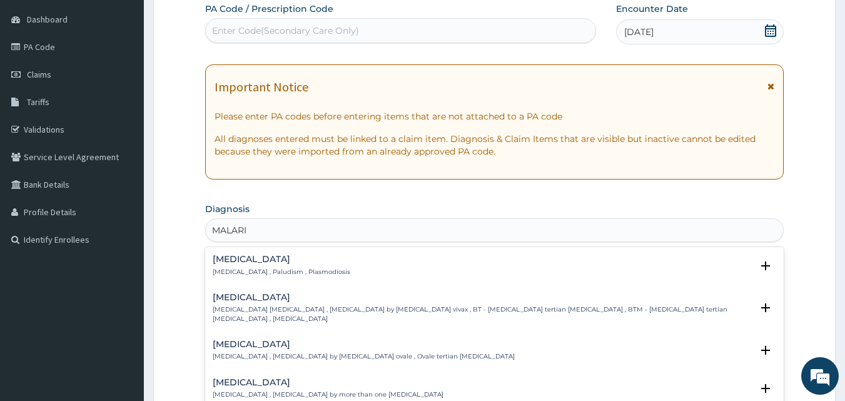
type input "[MEDICAL_DATA]"
click at [289, 266] on div "[MEDICAL_DATA] [MEDICAL_DATA] , Paludism , Plasmodiosis" at bounding box center [282, 265] width 138 height 22
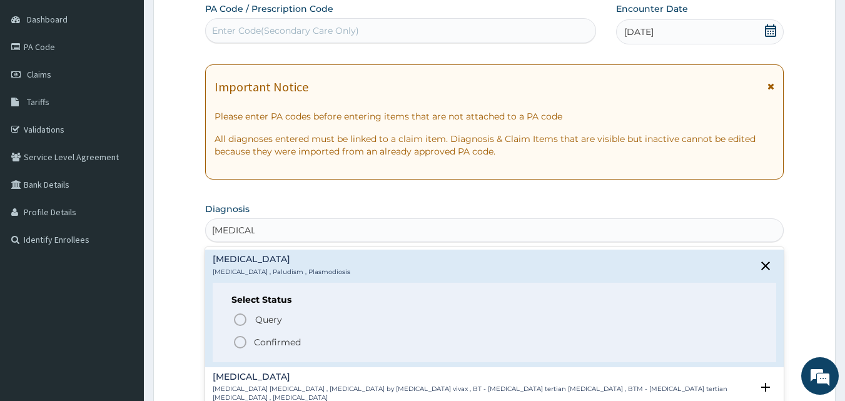
click at [280, 349] on span "Confirmed" at bounding box center [495, 341] width 525 height 15
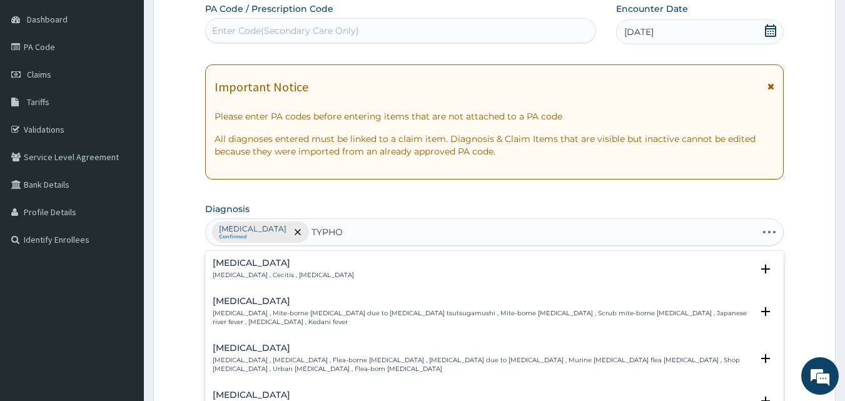
type input "TYPHOI"
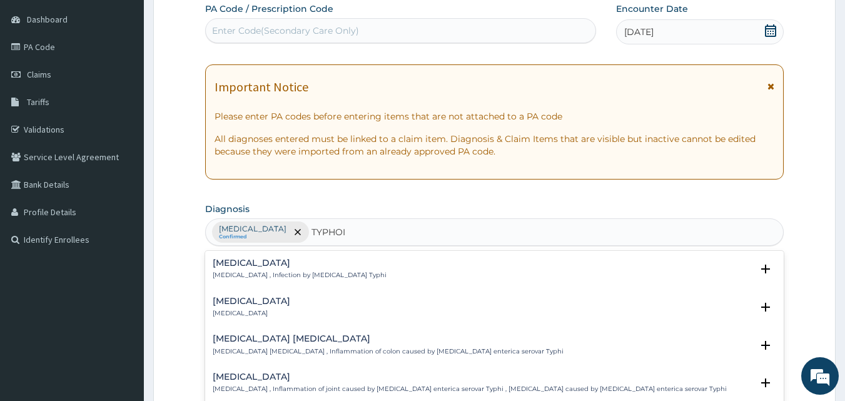
click at [302, 268] on div "[MEDICAL_DATA] [MEDICAL_DATA] , Infection by [MEDICAL_DATA] Typhi" at bounding box center [300, 269] width 174 height 22
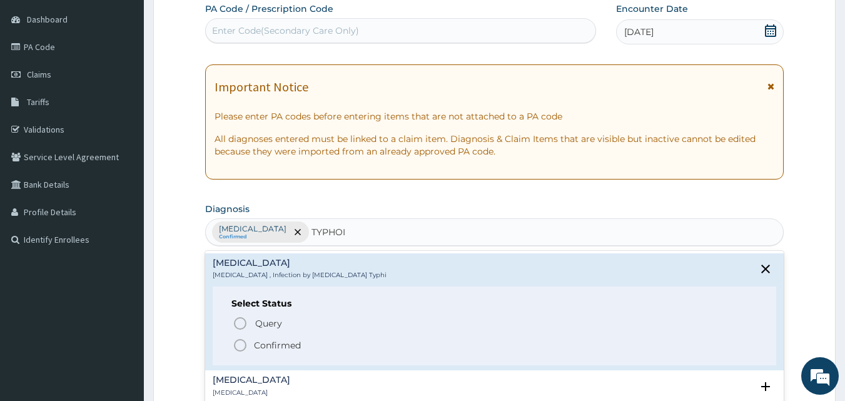
click at [265, 342] on p "Confirmed" at bounding box center [277, 345] width 47 height 13
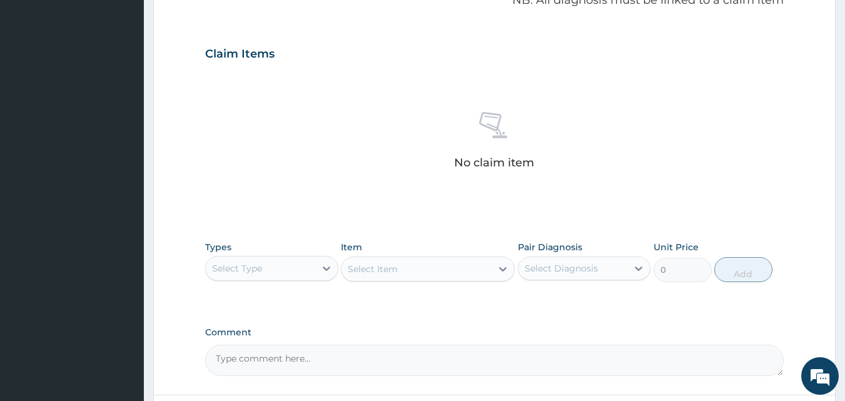
scroll to position [501, 0]
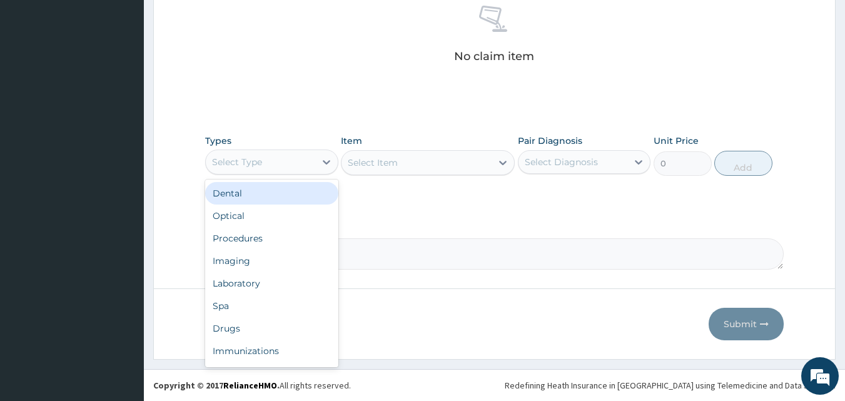
click at [278, 150] on div "Select Type" at bounding box center [271, 161] width 133 height 25
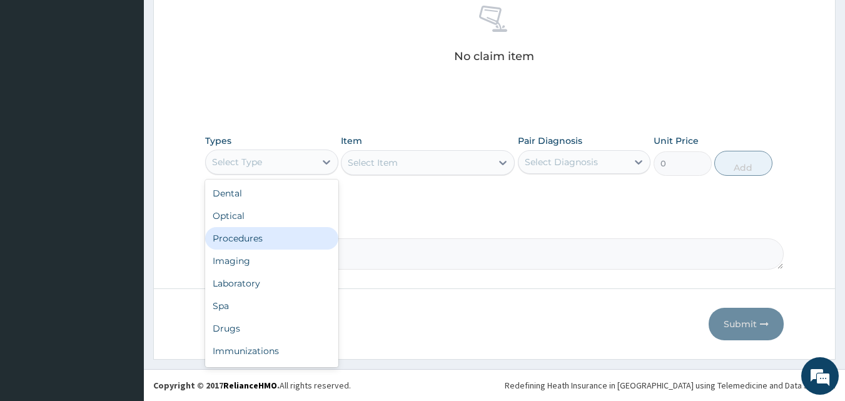
click at [252, 236] on div "Procedures" at bounding box center [271, 238] width 133 height 23
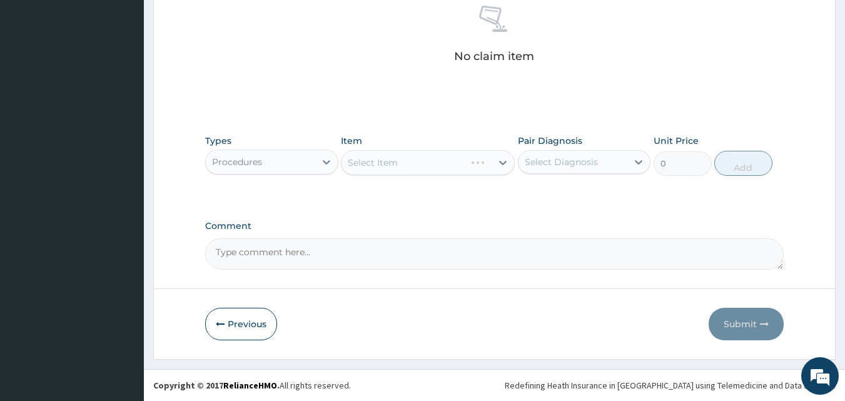
click at [376, 150] on div "Select Item" at bounding box center [428, 162] width 174 height 25
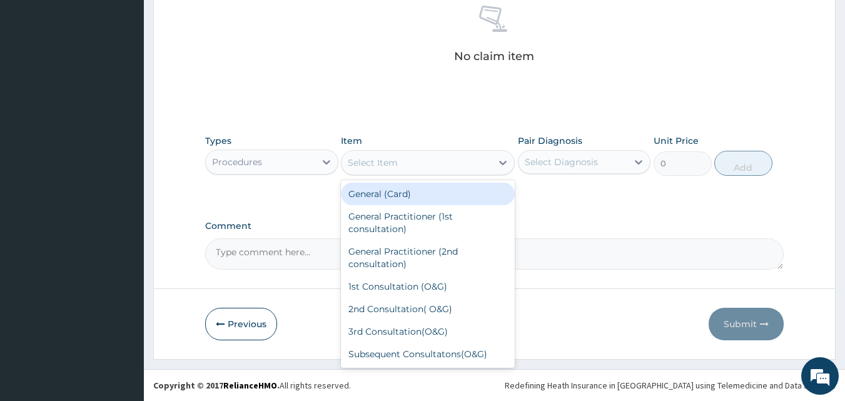
click at [353, 156] on div "Select Item" at bounding box center [373, 162] width 50 height 13
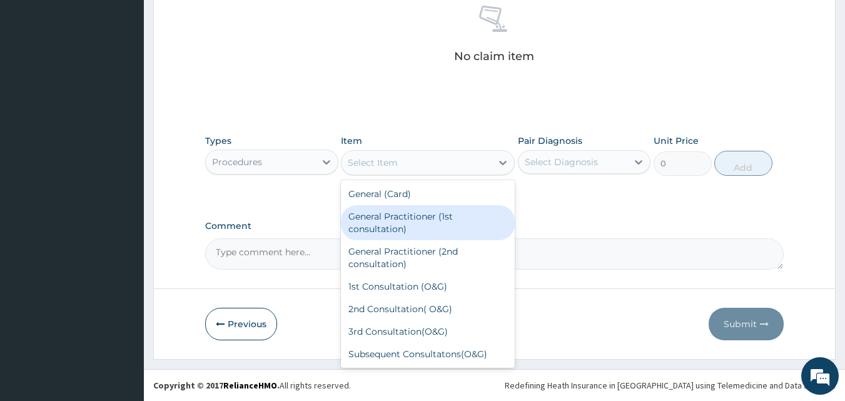
click at [369, 215] on div "General Practitioner (1st consultation)" at bounding box center [428, 222] width 174 height 35
type input "1500"
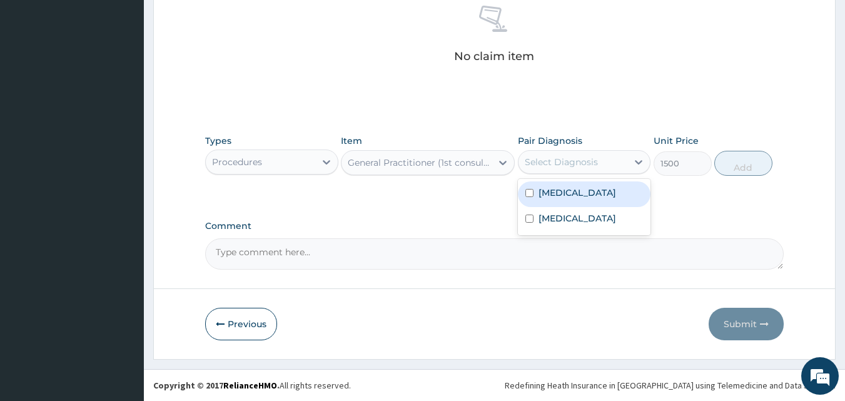
click at [529, 153] on div "Select Diagnosis" at bounding box center [572, 162] width 109 height 20
click at [532, 191] on input "checkbox" at bounding box center [529, 193] width 8 height 8
checkbox input "true"
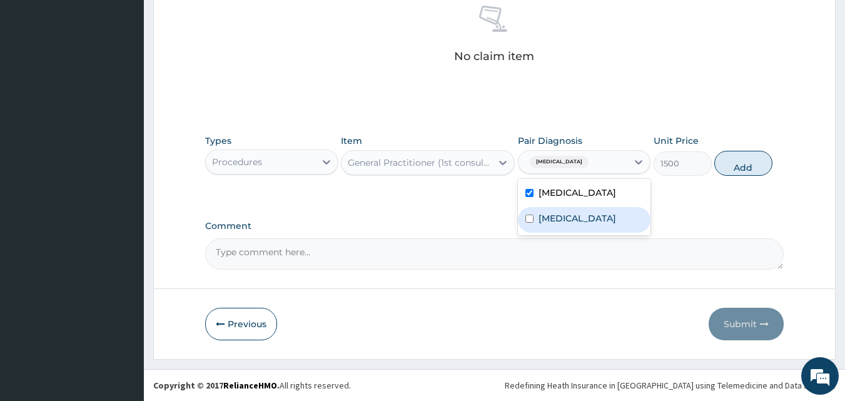
click at [527, 213] on div "[MEDICAL_DATA]" at bounding box center [584, 220] width 133 height 26
checkbox input "true"
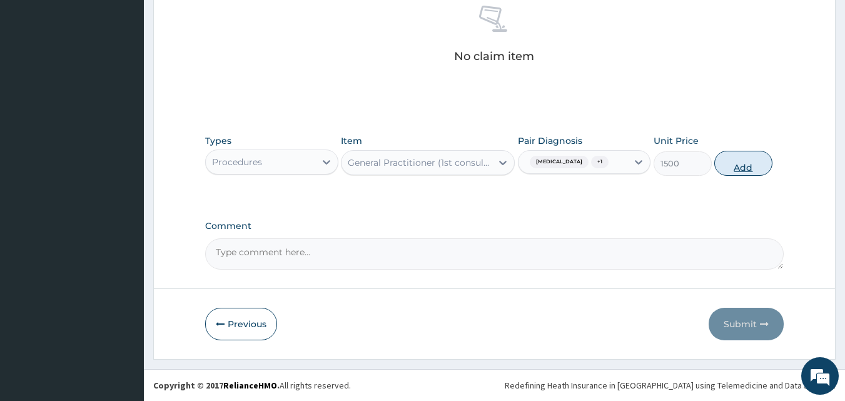
click at [737, 164] on button "Add" at bounding box center [743, 163] width 58 height 25
type input "0"
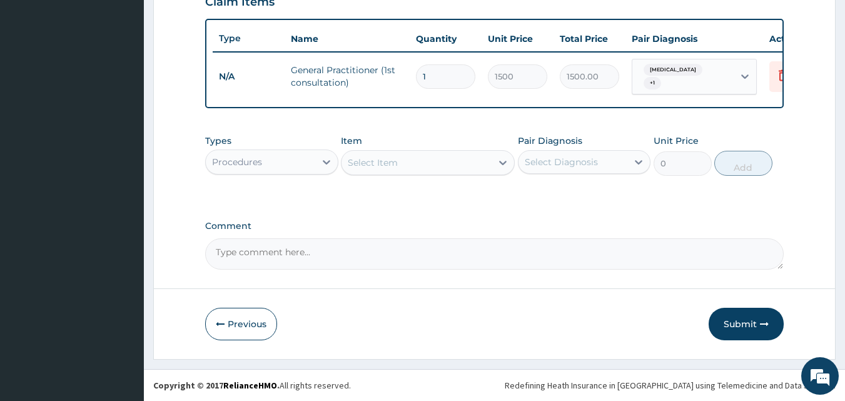
click at [297, 163] on div "Procedures" at bounding box center [260, 162] width 109 height 20
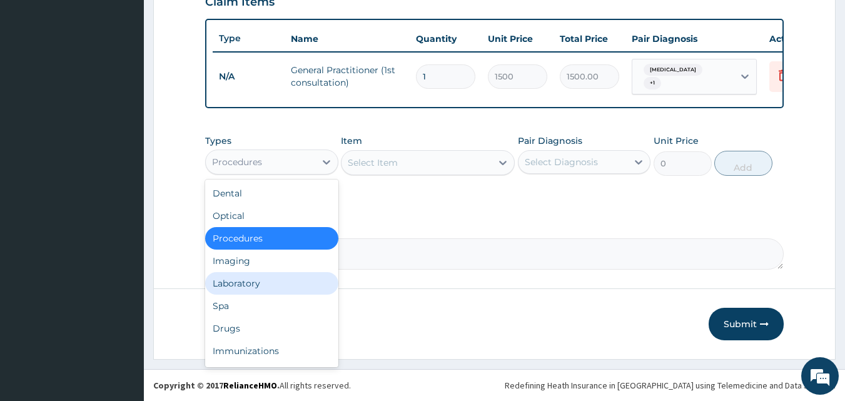
click at [240, 291] on div "Laboratory" at bounding box center [271, 283] width 133 height 23
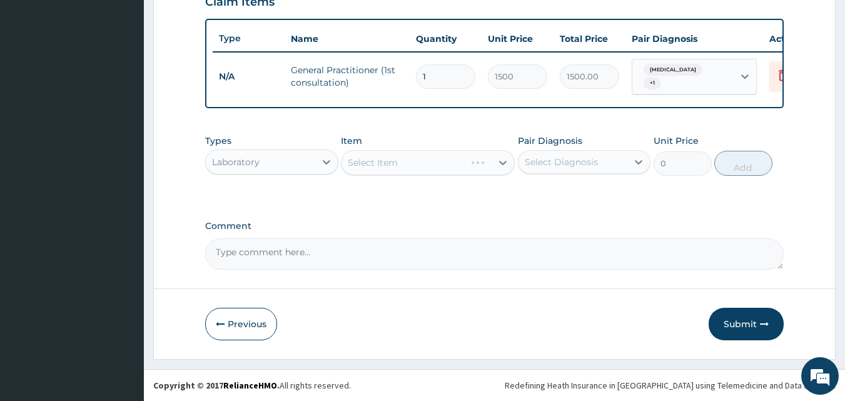
click at [378, 161] on div "Select Item" at bounding box center [428, 162] width 174 height 25
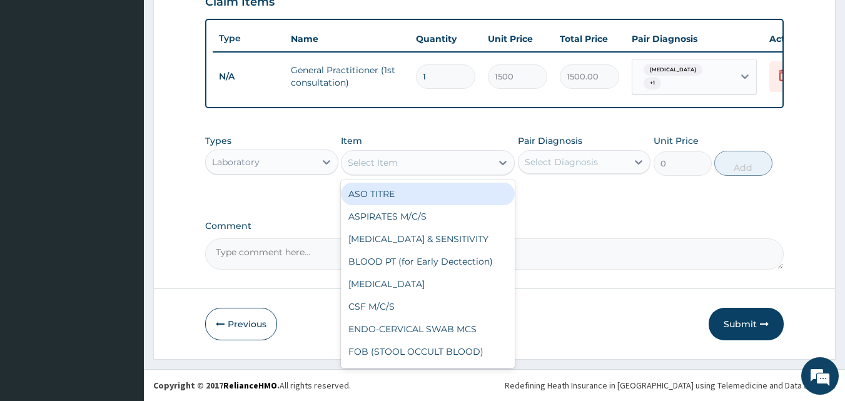
click at [356, 163] on div "Select Item" at bounding box center [373, 162] width 50 height 13
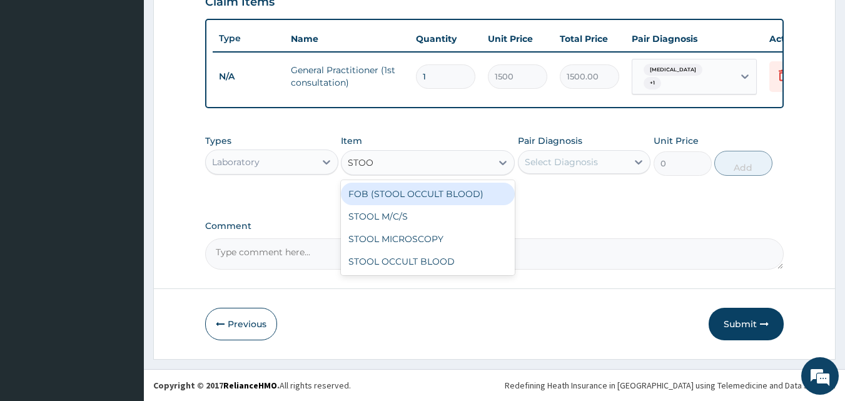
type input "STOOL"
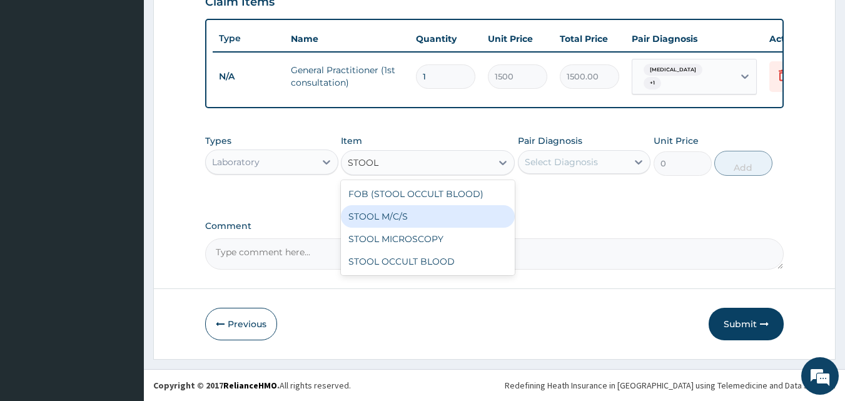
click at [393, 219] on div "STOOL M/C/S" at bounding box center [428, 216] width 174 height 23
type input "640"
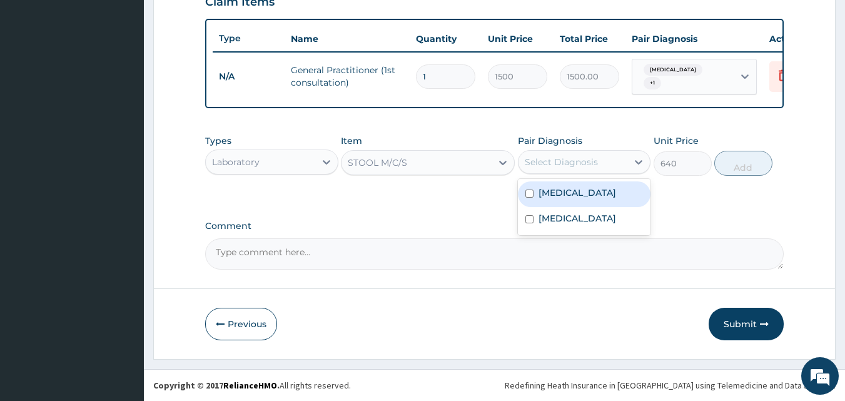
click at [535, 164] on div "Select Diagnosis" at bounding box center [560, 162] width 73 height 13
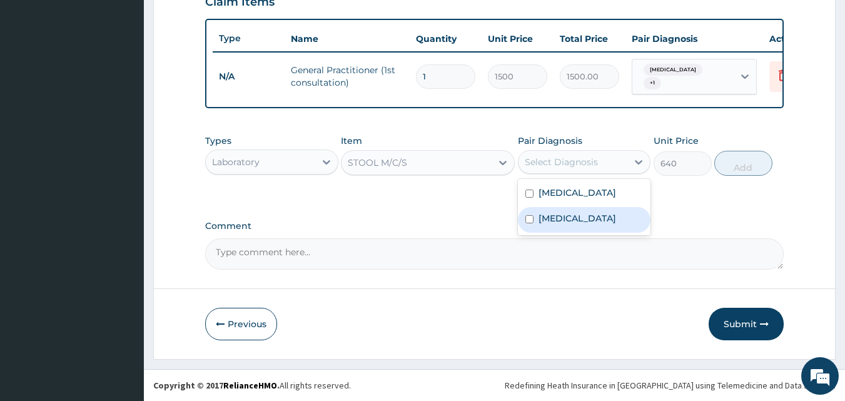
click at [529, 218] on input "checkbox" at bounding box center [529, 219] width 8 height 8
checkbox input "true"
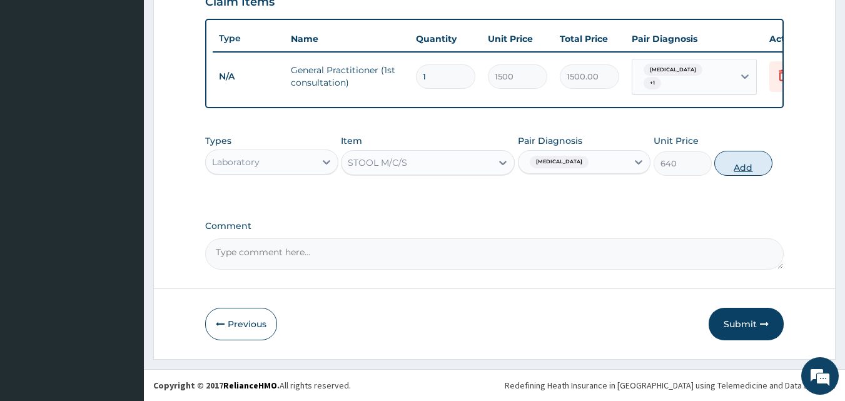
click at [725, 151] on button "Add" at bounding box center [743, 163] width 58 height 25
type input "0"
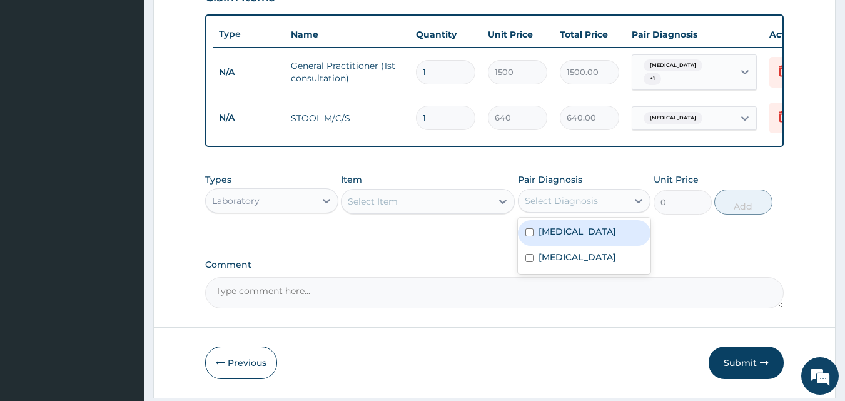
click at [533, 207] on div "Select Diagnosis" at bounding box center [560, 200] width 73 height 13
click at [442, 204] on div "Select Item" at bounding box center [416, 201] width 150 height 20
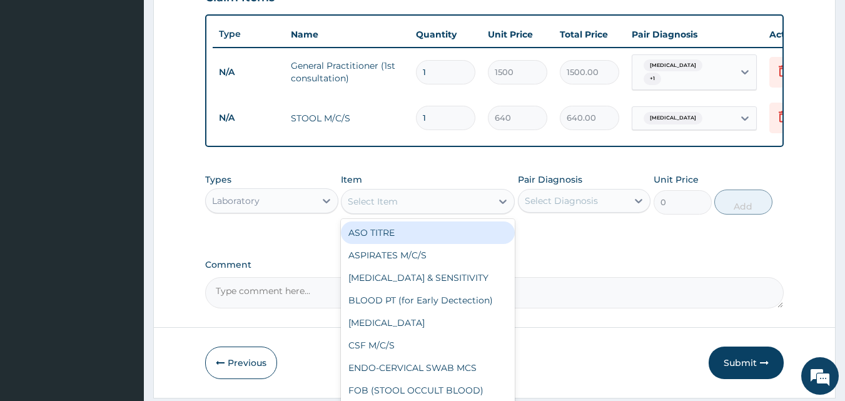
type input "M"
type input "1600"
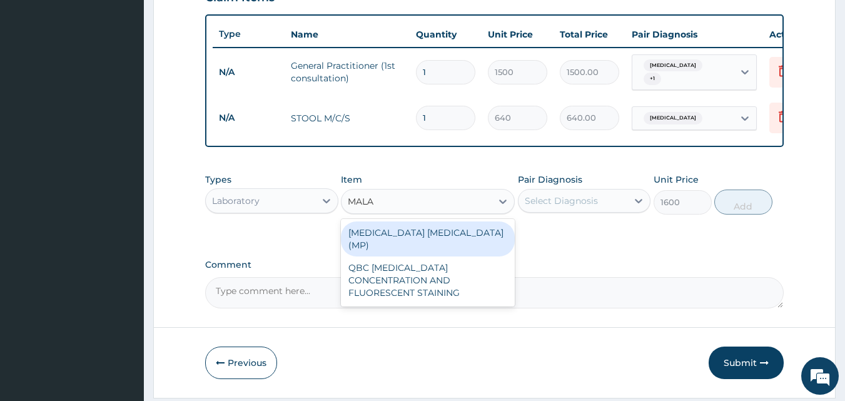
type input "MALAR"
click at [406, 230] on div "[MEDICAL_DATA] [MEDICAL_DATA] (MP)" at bounding box center [428, 238] width 174 height 35
type input "560"
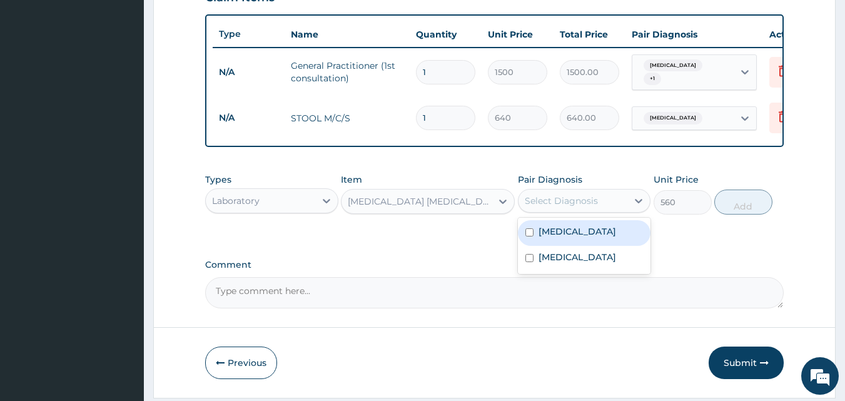
click at [546, 207] on div "Select Diagnosis" at bounding box center [560, 200] width 73 height 13
click at [535, 229] on div "[MEDICAL_DATA]" at bounding box center [584, 233] width 133 height 26
checkbox input "true"
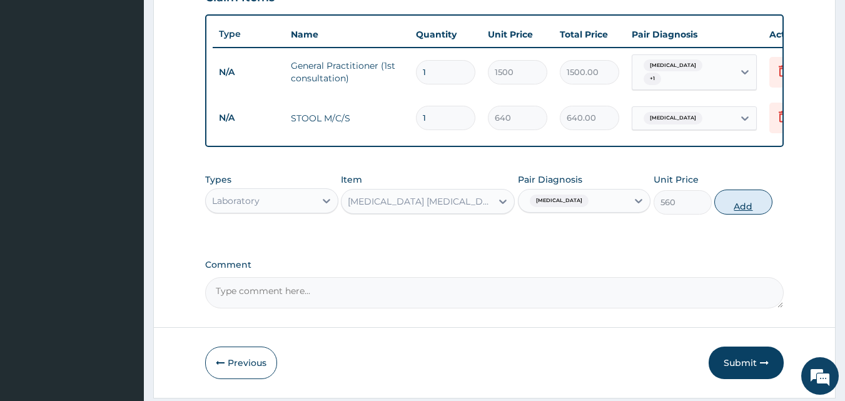
click at [745, 214] on button "Add" at bounding box center [743, 201] width 58 height 25
type input "0"
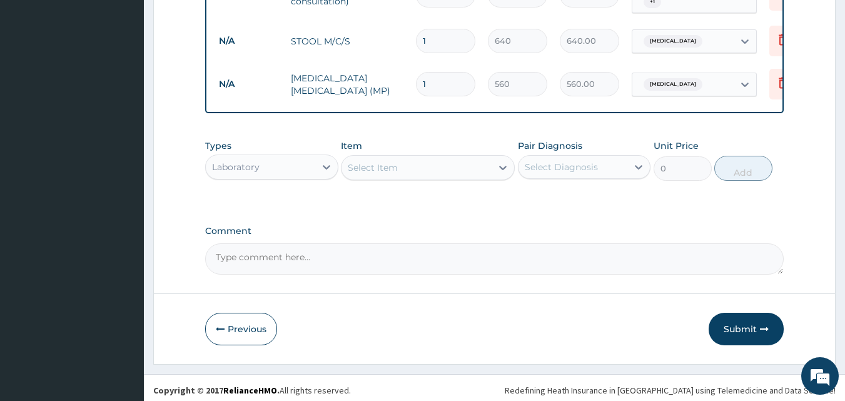
scroll to position [537, 0]
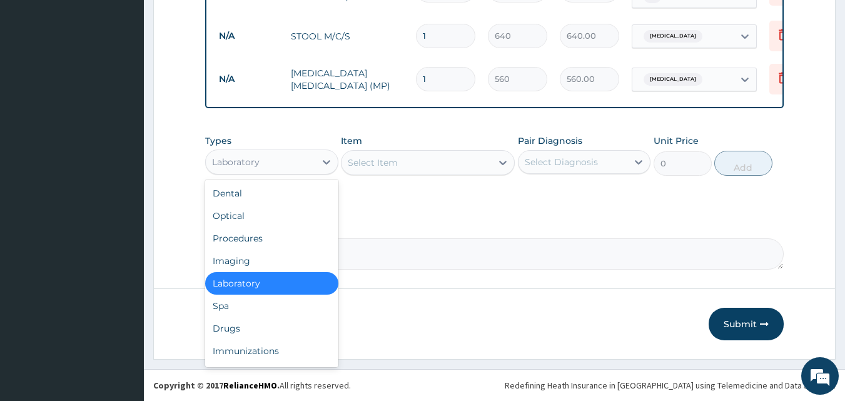
click at [290, 167] on div "Laboratory" at bounding box center [260, 162] width 109 height 20
click at [247, 332] on div "Drugs" at bounding box center [271, 328] width 133 height 23
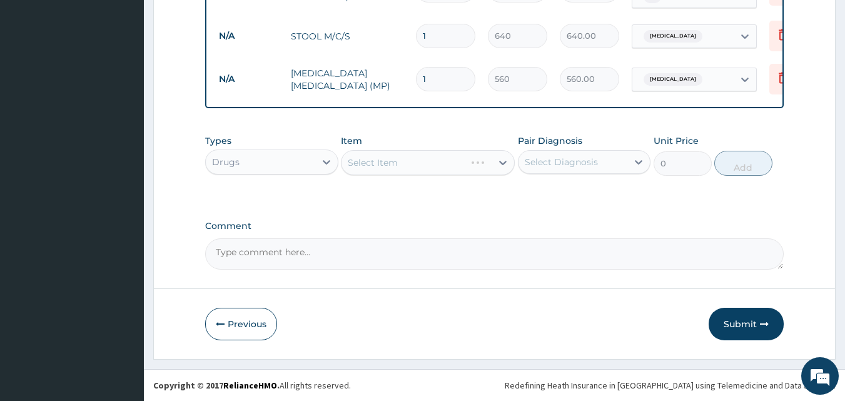
click at [370, 161] on div "Select Item" at bounding box center [428, 162] width 174 height 25
click at [349, 166] on div "Select Item" at bounding box center [403, 163] width 124 height 20
type input "EMAL"
click at [355, 191] on div "EMAL INJECTION" at bounding box center [428, 194] width 174 height 23
type input "708.75"
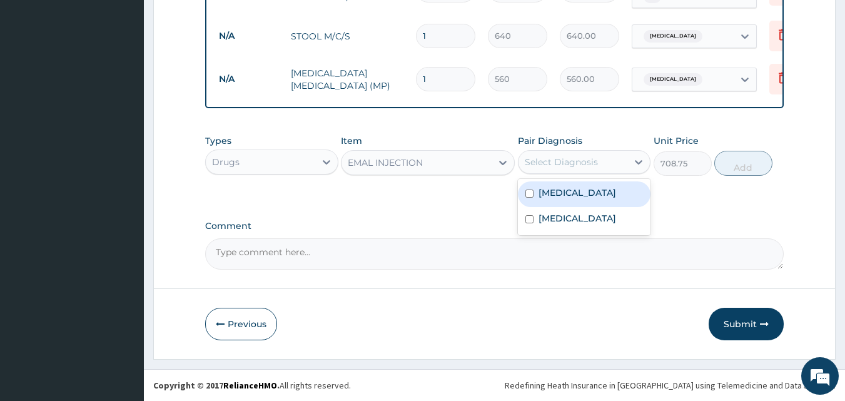
click at [558, 168] on div "Select Diagnosis" at bounding box center [560, 162] width 73 height 13
click at [536, 195] on div "[MEDICAL_DATA]" at bounding box center [584, 194] width 133 height 26
checkbox input "true"
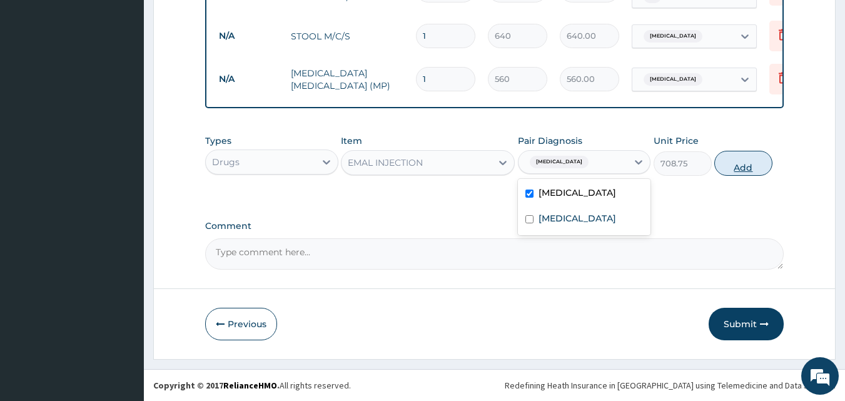
click at [744, 162] on button "Add" at bounding box center [743, 163] width 58 height 25
type input "0"
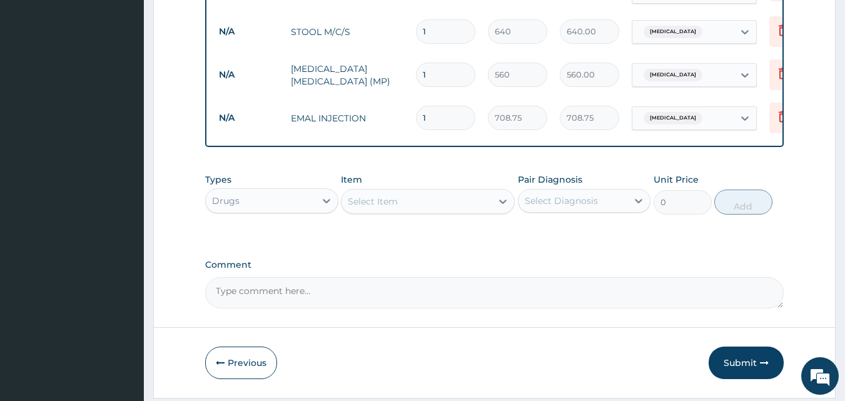
type input "0.00"
type input "2"
type input "1417.50"
type input "2"
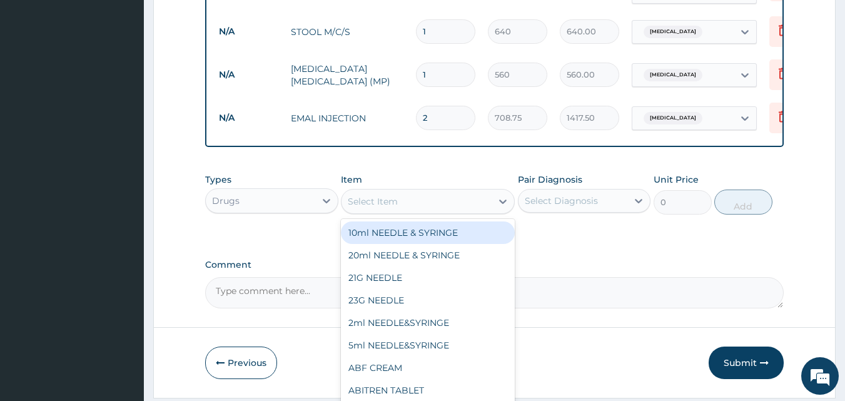
click at [354, 199] on div "Select Item" at bounding box center [373, 201] width 50 height 13
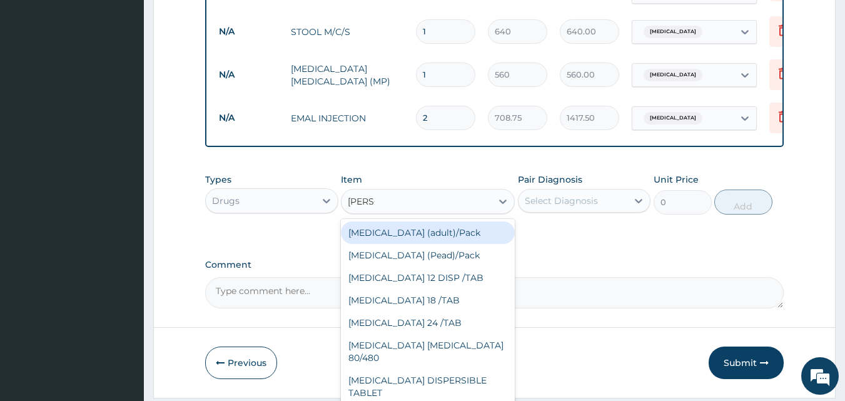
type input "COART"
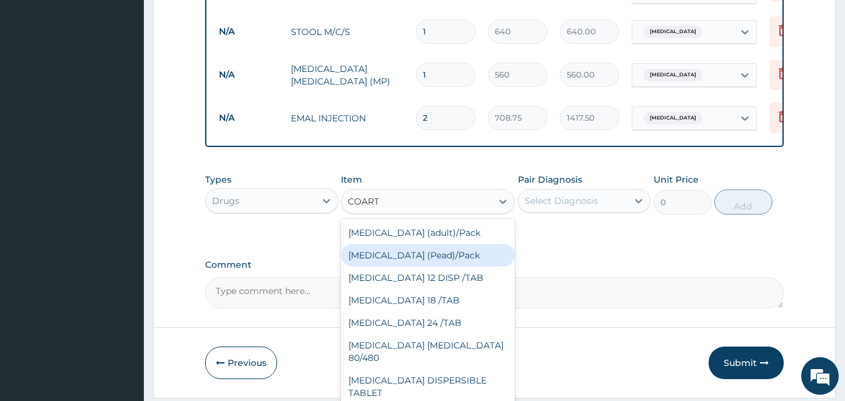
click at [425, 264] on div "[MEDICAL_DATA] (Pead)/Pack" at bounding box center [428, 255] width 174 height 23
type input "498.75"
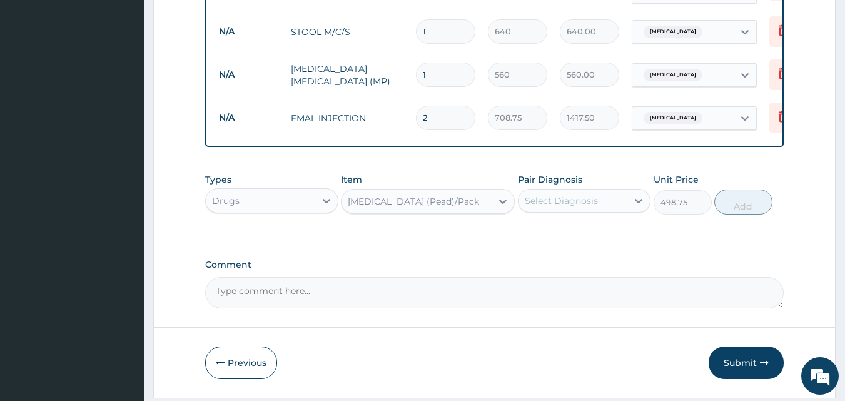
click at [545, 203] on div "Select Diagnosis" at bounding box center [560, 200] width 73 height 13
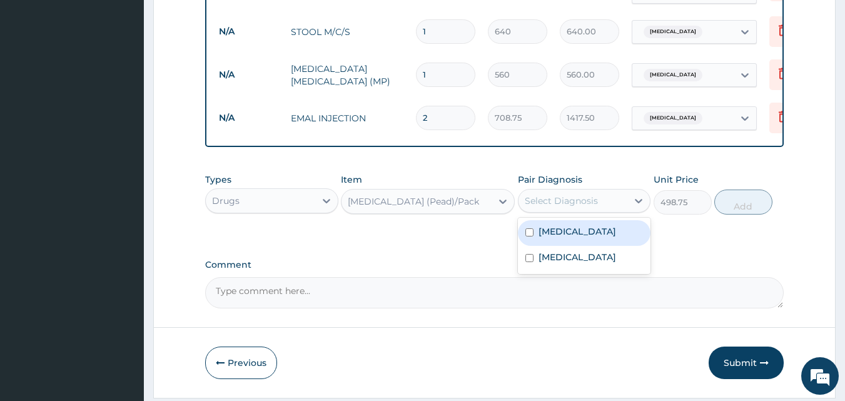
click at [541, 244] on div "[MEDICAL_DATA]" at bounding box center [584, 233] width 133 height 26
checkbox input "true"
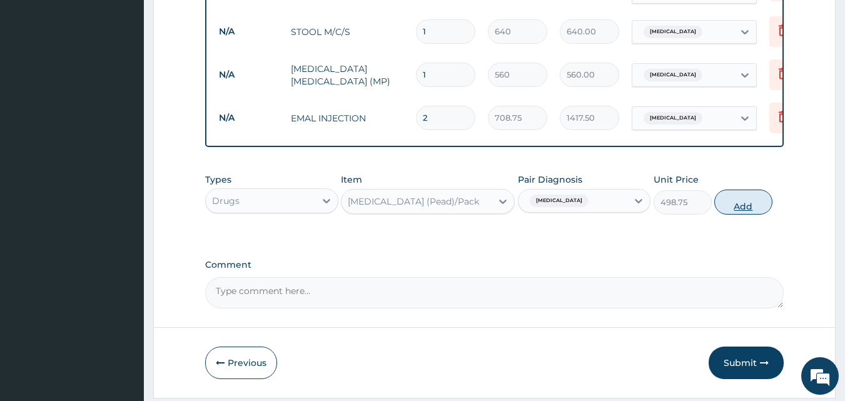
click at [737, 204] on button "Add" at bounding box center [743, 201] width 58 height 25
type input "0"
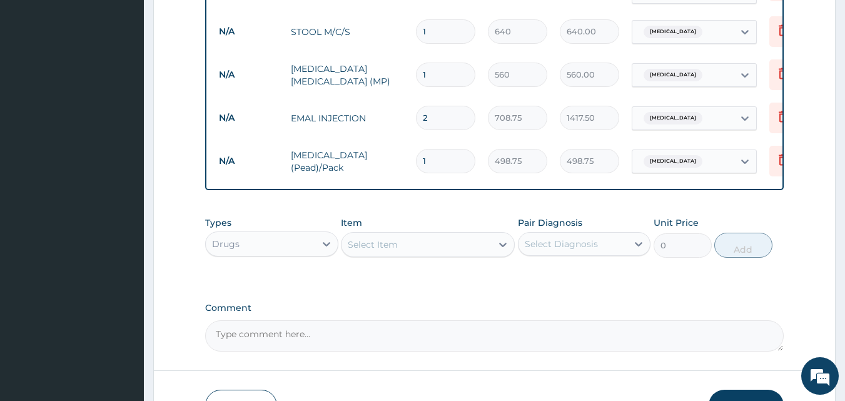
click at [363, 251] on div "Select Item" at bounding box center [373, 244] width 50 height 13
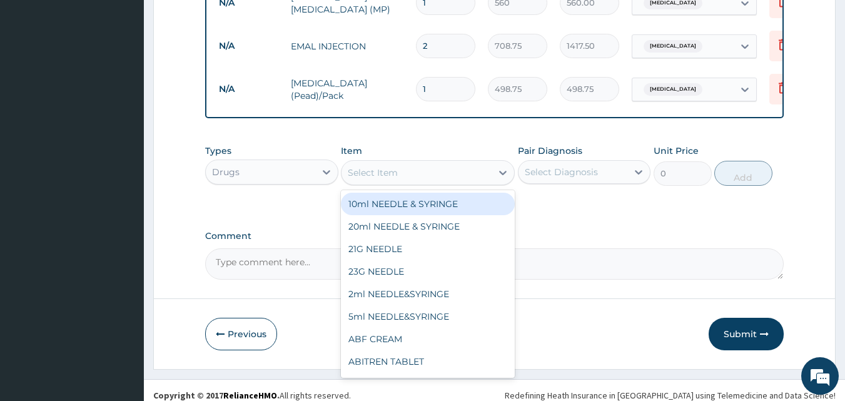
scroll to position [623, 0]
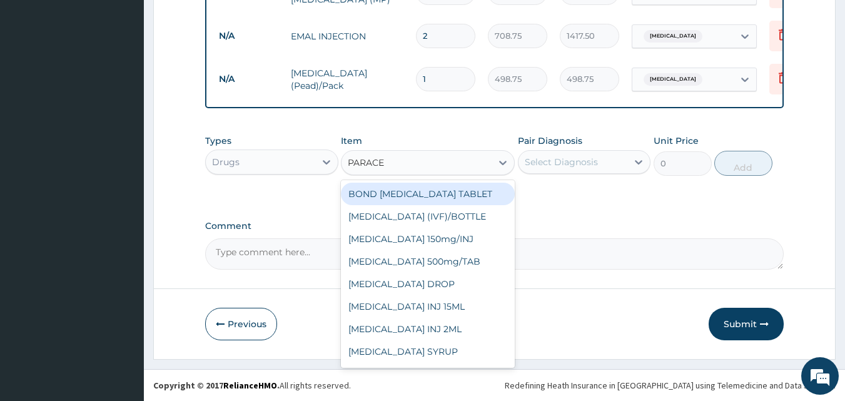
type input "PARACET"
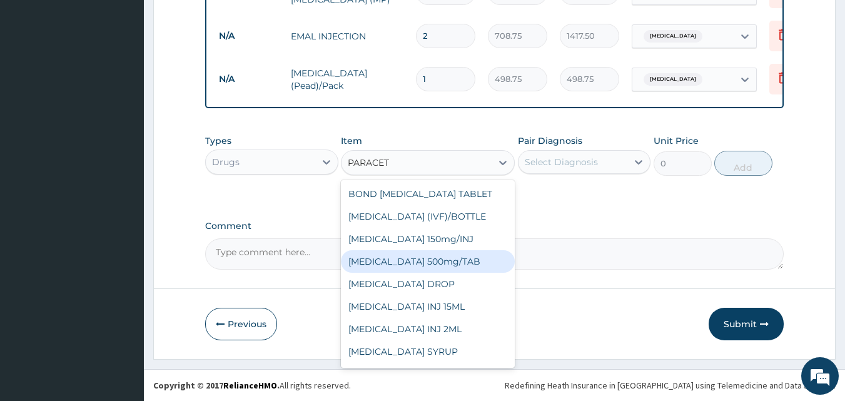
click at [441, 263] on div "[MEDICAL_DATA] 500mg/TAB" at bounding box center [428, 261] width 174 height 23
type input "5.25"
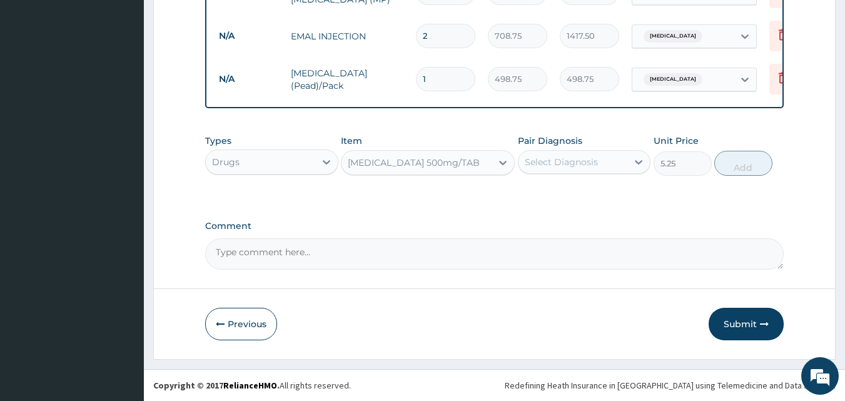
click at [534, 166] on div "Select Diagnosis" at bounding box center [560, 162] width 73 height 13
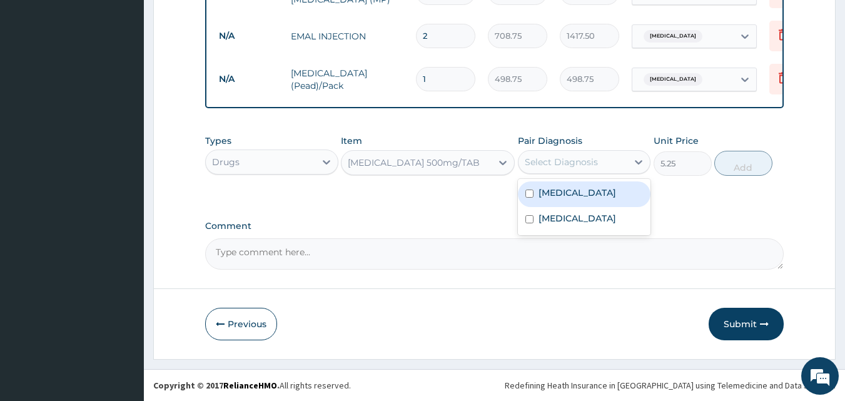
click at [534, 192] on div "[MEDICAL_DATA]" at bounding box center [584, 194] width 133 height 26
checkbox input "true"
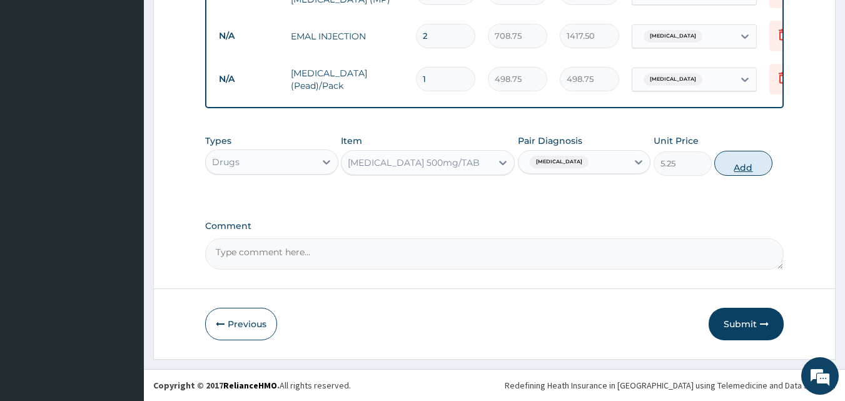
click at [727, 158] on button "Add" at bounding box center [743, 163] width 58 height 25
type input "0"
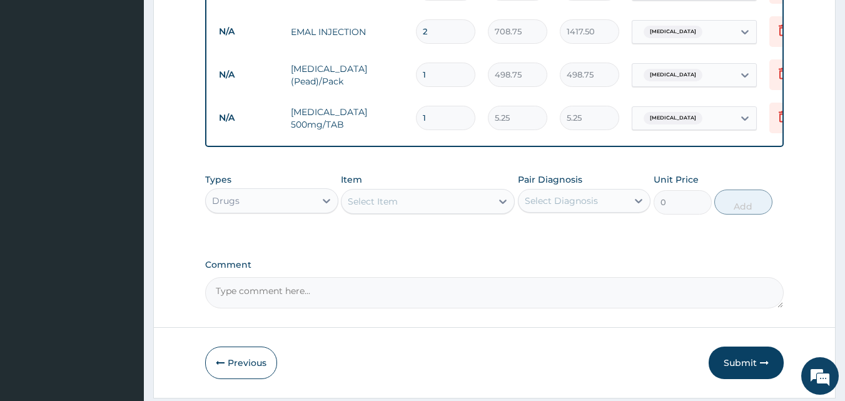
type input "0.00"
type input "9"
type input "47.25"
type input "9"
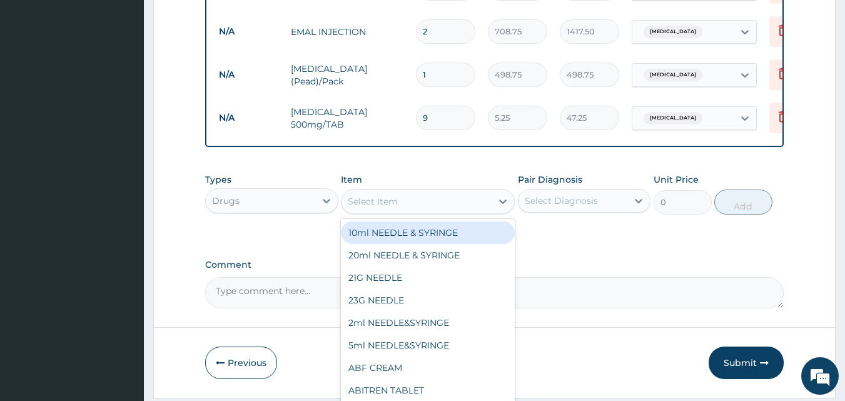
click at [365, 202] on div "Select Item" at bounding box center [373, 201] width 50 height 13
type input "AMOX"
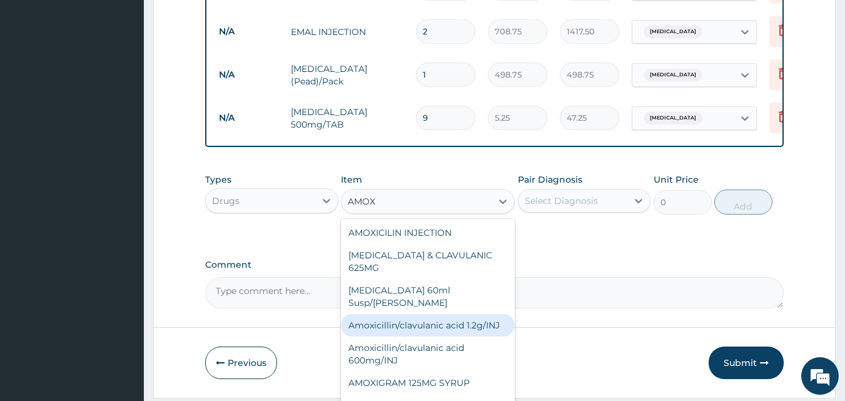
scroll to position [63, 0]
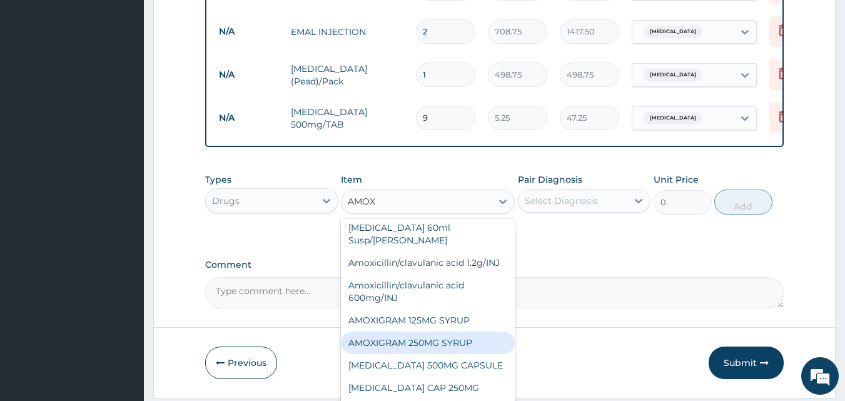
click at [415, 344] on div "AMOXIGRAM 250MG SYRUP" at bounding box center [428, 342] width 174 height 23
type input "225.75"
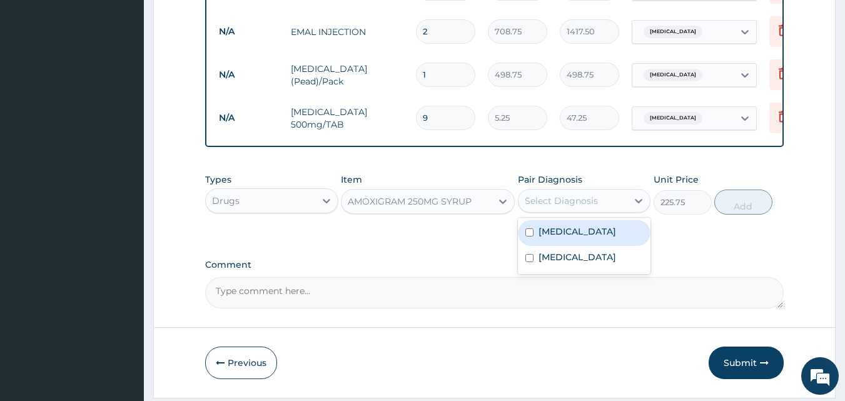
click at [538, 203] on div "Select Diagnosis" at bounding box center [560, 200] width 73 height 13
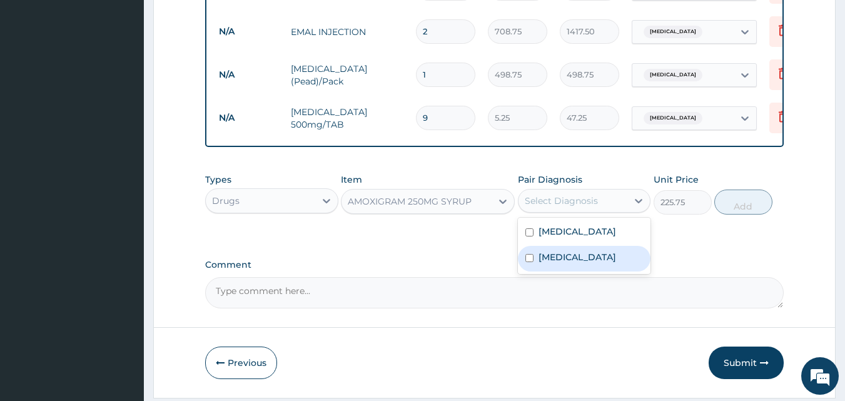
click at [534, 266] on div "[MEDICAL_DATA]" at bounding box center [584, 259] width 133 height 26
checkbox input "true"
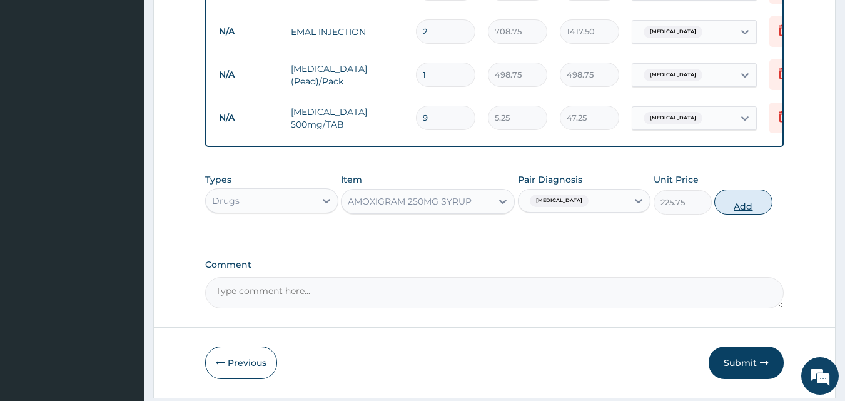
click at [745, 211] on button "Add" at bounding box center [743, 201] width 58 height 25
type input "0"
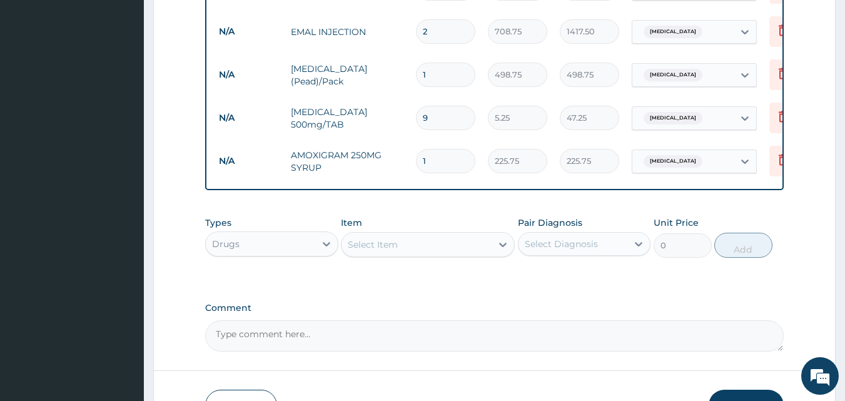
type input "15"
type input "3386.25"
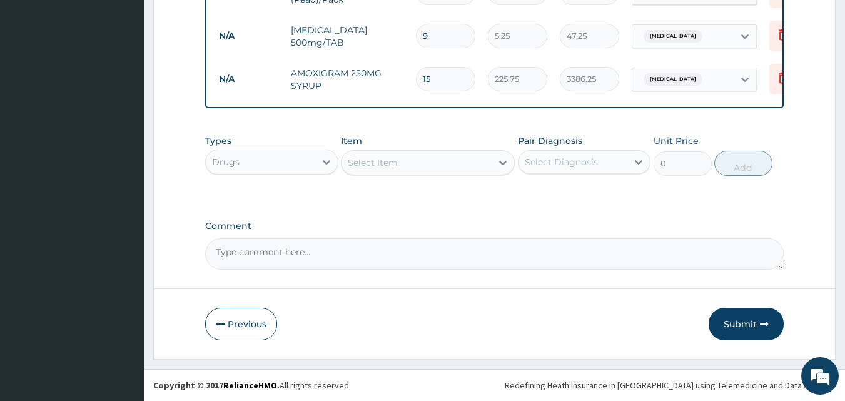
scroll to position [710, 0]
type input "15"
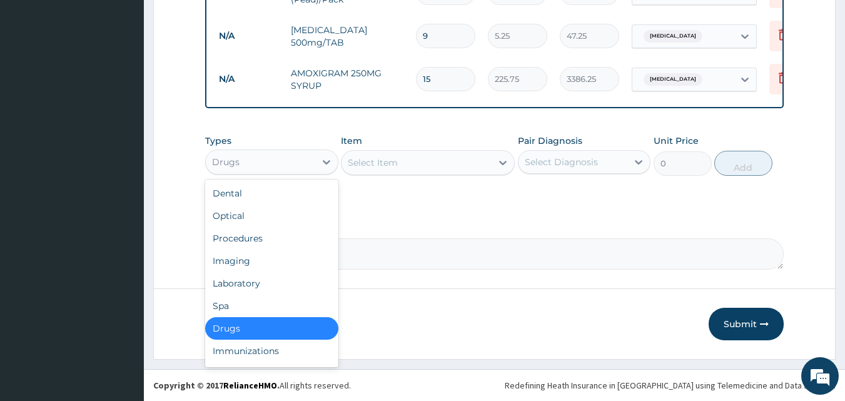
click at [263, 158] on div "Drugs" at bounding box center [260, 162] width 109 height 20
click at [259, 276] on div "Laboratory" at bounding box center [271, 283] width 133 height 23
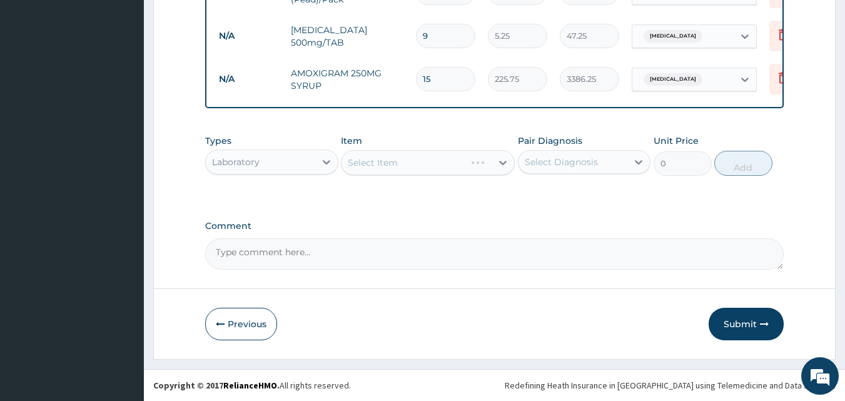
click at [371, 171] on div "Select Item" at bounding box center [428, 162] width 174 height 25
click at [348, 169] on div at bounding box center [348, 162] width 1 height 15
type input "FULL"
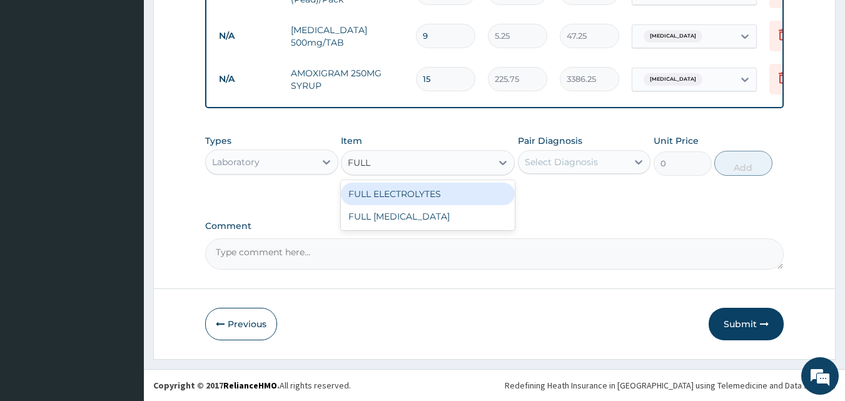
click at [379, 197] on div "FULL ELECTROLYTES" at bounding box center [428, 194] width 174 height 23
type input "2400"
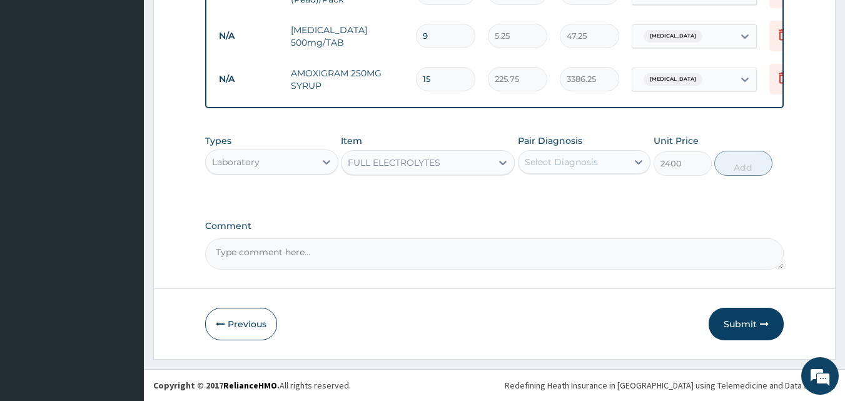
click at [564, 166] on div "Select Diagnosis" at bounding box center [560, 162] width 73 height 13
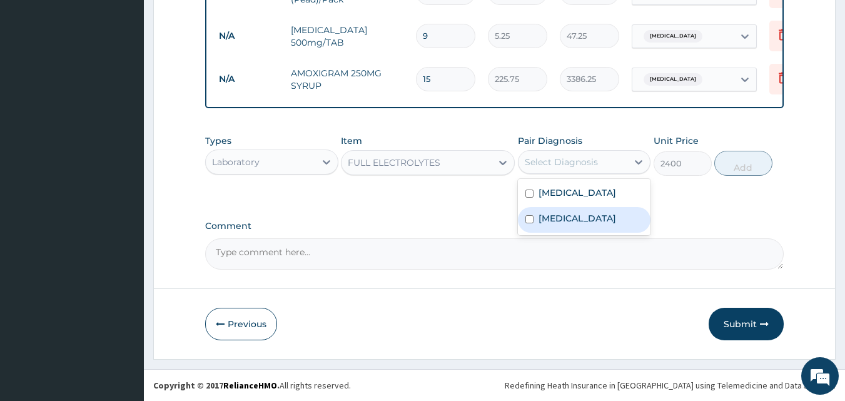
click at [573, 214] on label "[MEDICAL_DATA]" at bounding box center [577, 218] width 78 height 13
checkbox input "true"
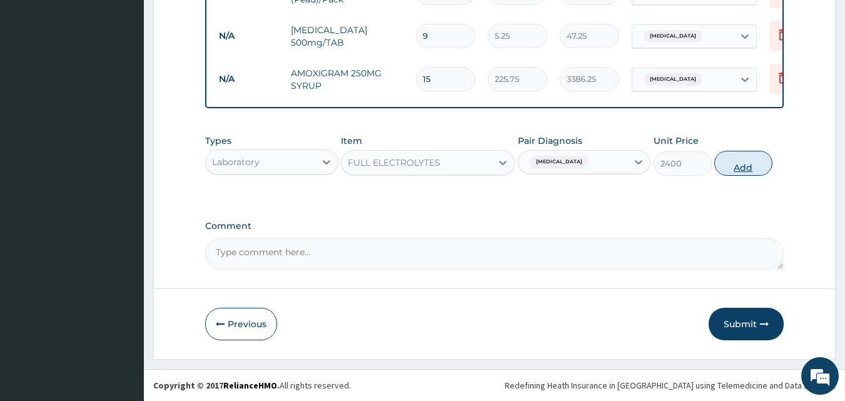
click at [735, 161] on button "Add" at bounding box center [743, 163] width 58 height 25
type input "0"
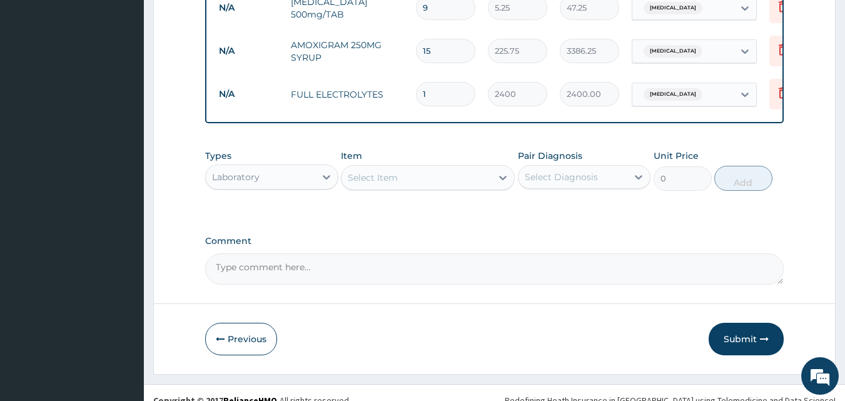
scroll to position [753, 0]
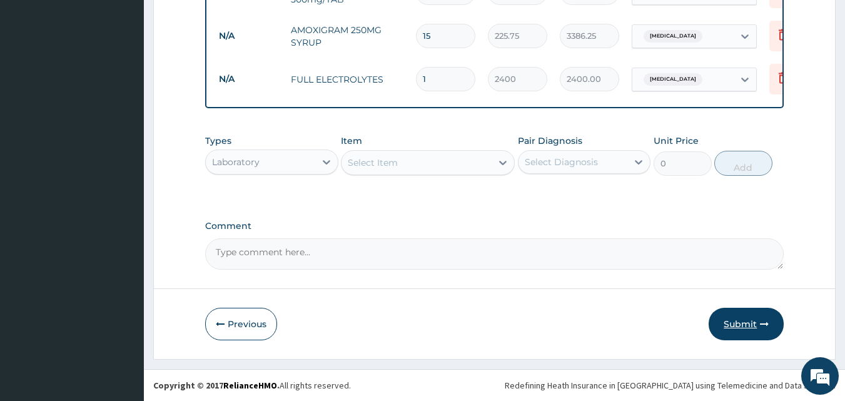
click at [739, 325] on button "Submit" at bounding box center [745, 324] width 75 height 33
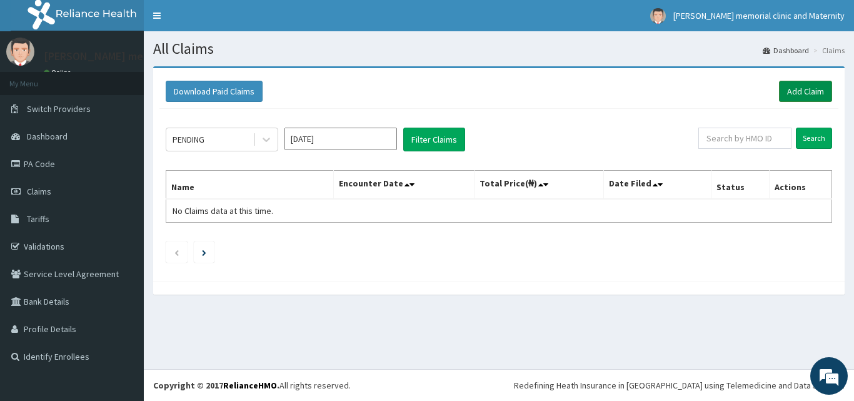
click at [784, 94] on link "Add Claim" at bounding box center [805, 91] width 53 height 21
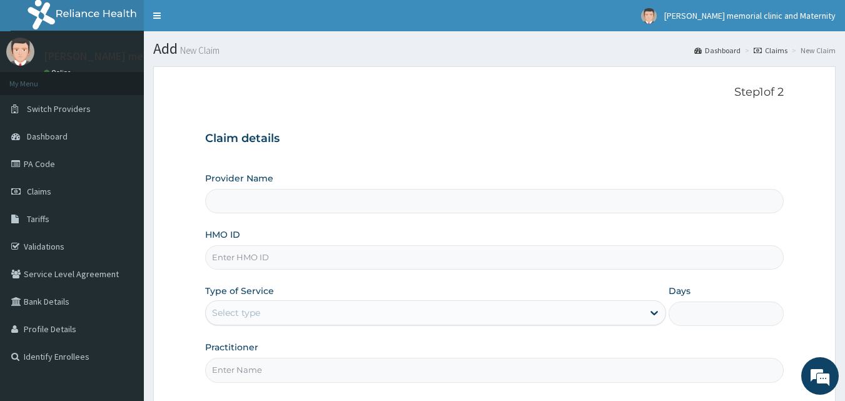
type input "[PERSON_NAME] memorial clinic and maternity"
click at [308, 261] on input "HMO ID" at bounding box center [494, 257] width 579 height 24
type input "NBC/11015/C"
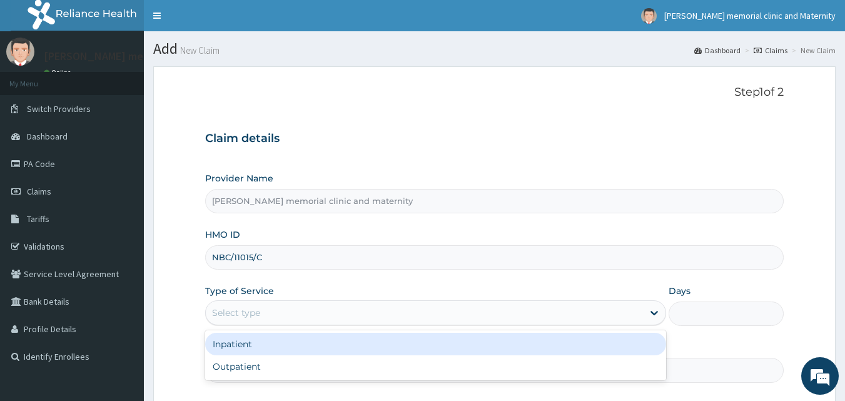
click at [292, 311] on div "Select type" at bounding box center [424, 313] width 437 height 20
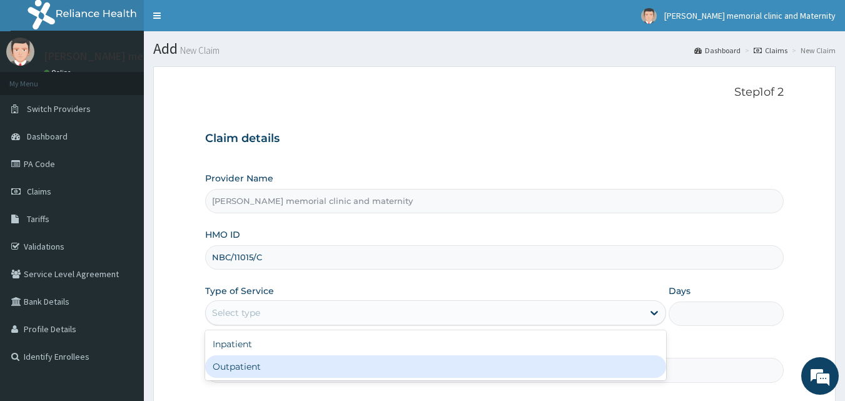
click at [277, 361] on div "Outpatient" at bounding box center [435, 366] width 461 height 23
type input "1"
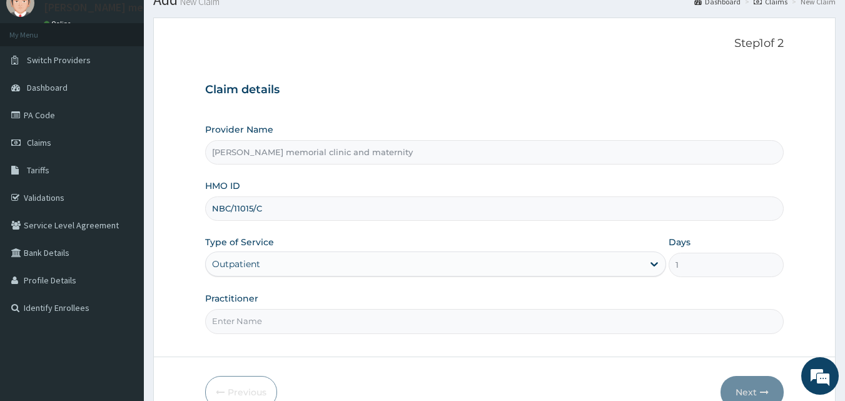
scroll to position [117, 0]
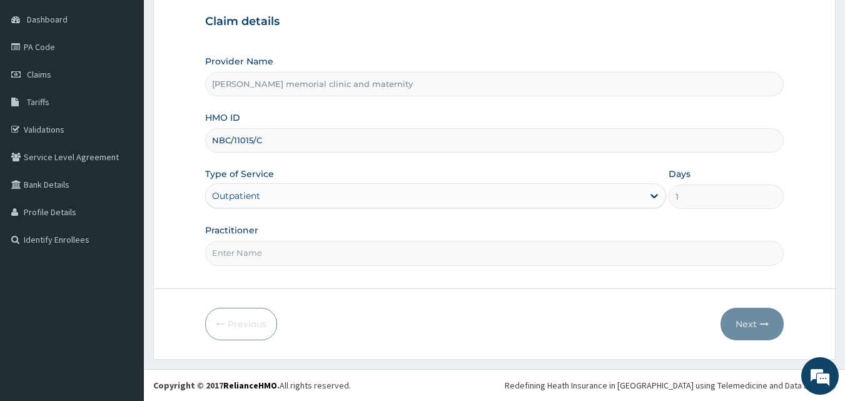
click at [281, 259] on input "Practitioner" at bounding box center [494, 253] width 579 height 24
click at [265, 136] on input "NBC/11015/C" at bounding box center [494, 140] width 579 height 24
type input "N"
type input "TKL/10031/A"
click at [279, 260] on input "Practitioner" at bounding box center [494, 253] width 579 height 24
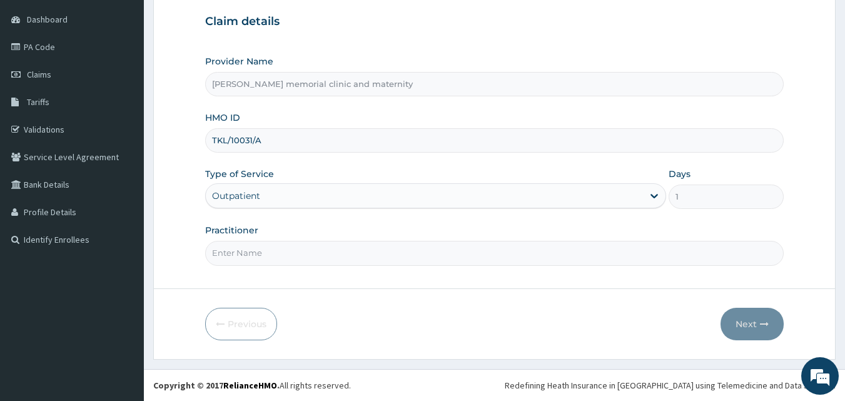
type input "[PERSON_NAME]"
click at [735, 321] on button "Next" at bounding box center [751, 324] width 63 height 33
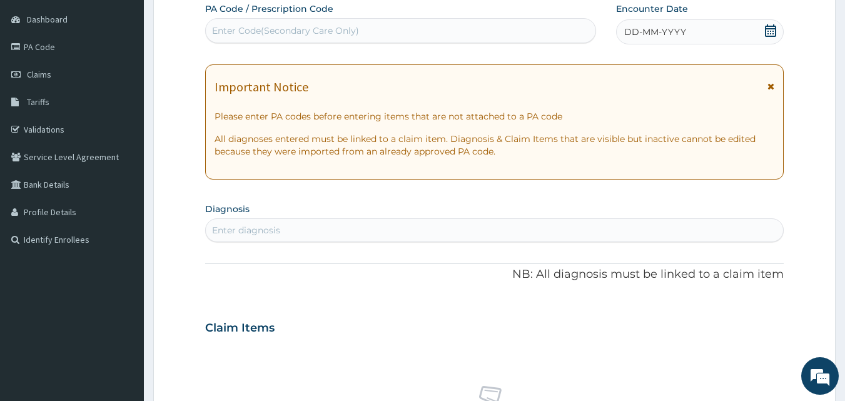
click at [624, 31] on span "DD-MM-YYYY" at bounding box center [655, 32] width 62 height 13
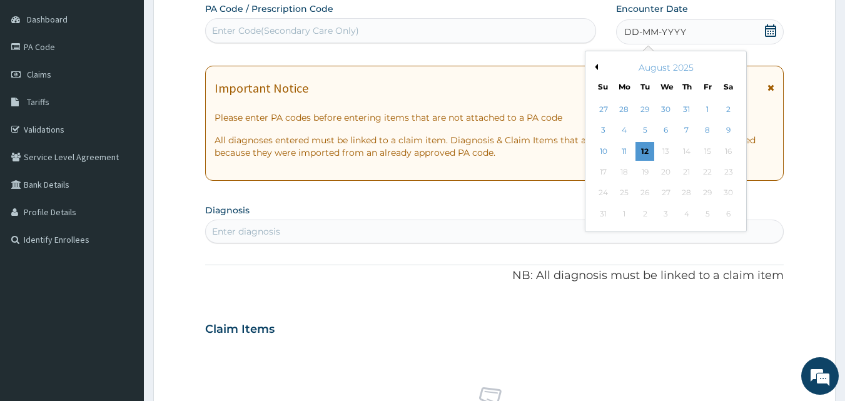
click at [593, 66] on button "Previous Month" at bounding box center [594, 67] width 6 height 6
click at [663, 108] on div "2" at bounding box center [665, 109] width 19 height 19
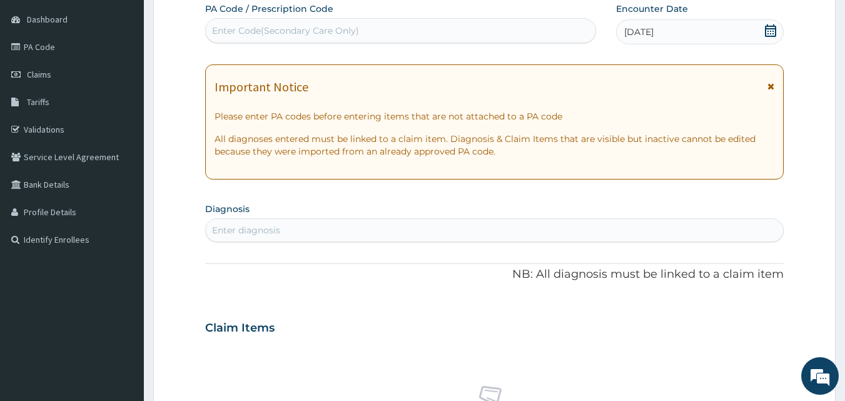
click at [363, 222] on div "Enter diagnosis" at bounding box center [495, 230] width 578 height 20
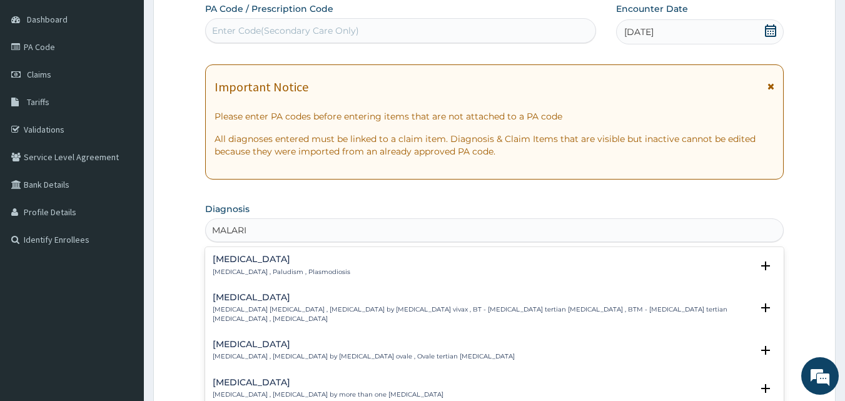
type input "[MEDICAL_DATA]"
click at [300, 261] on h4 "[MEDICAL_DATA]" at bounding box center [282, 258] width 138 height 9
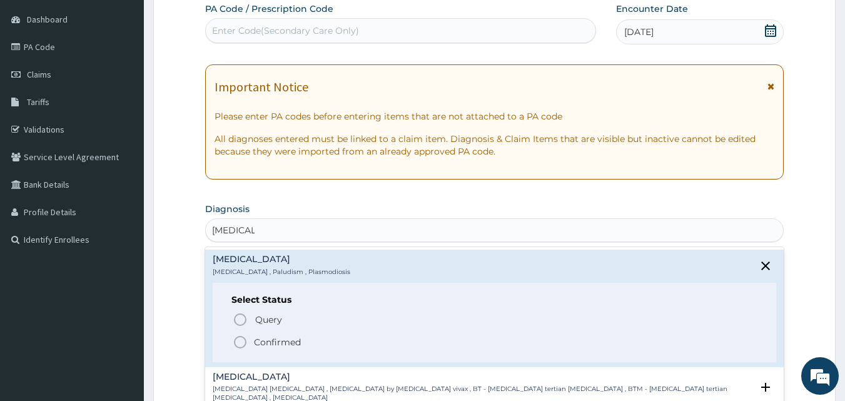
click at [278, 345] on p "Confirmed" at bounding box center [277, 342] width 47 height 13
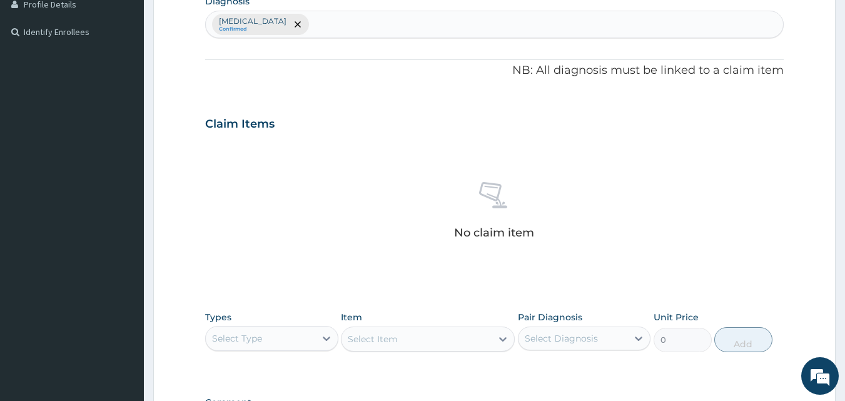
scroll to position [429, 0]
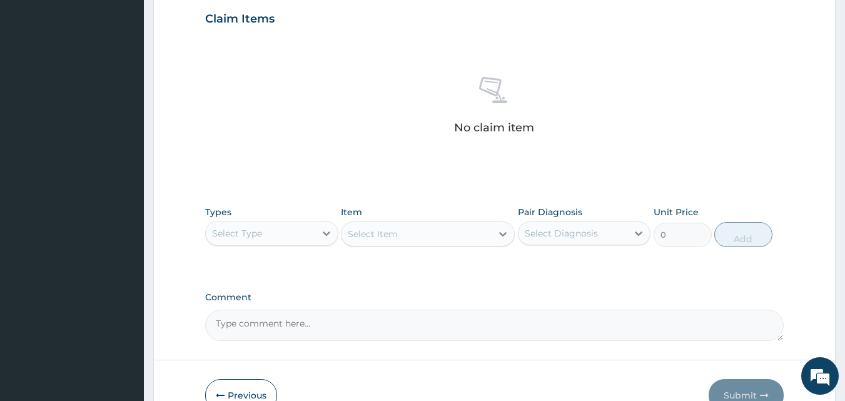
click at [245, 234] on div "Select Type" at bounding box center [237, 233] width 50 height 13
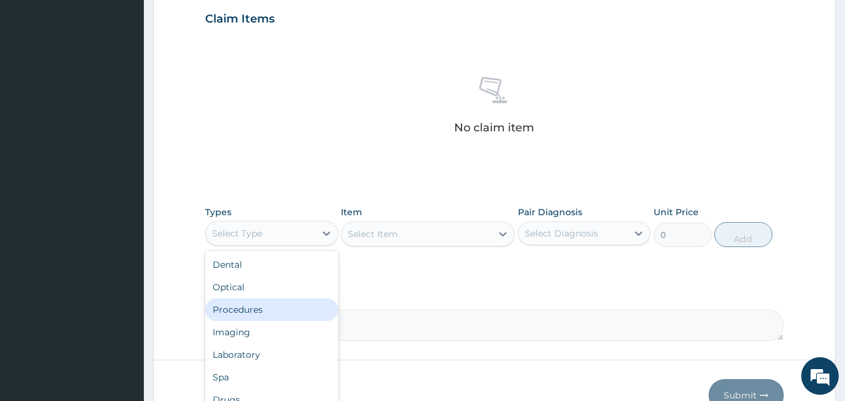
click at [248, 306] on div "Procedures" at bounding box center [271, 309] width 133 height 23
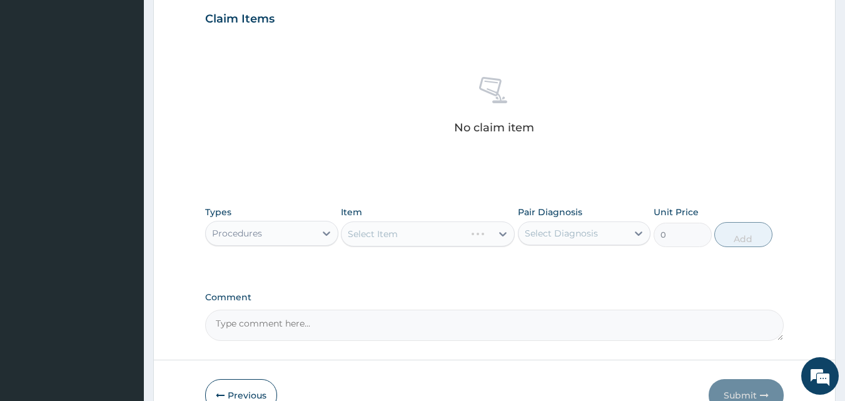
click at [388, 231] on div "Select Item" at bounding box center [428, 233] width 174 height 25
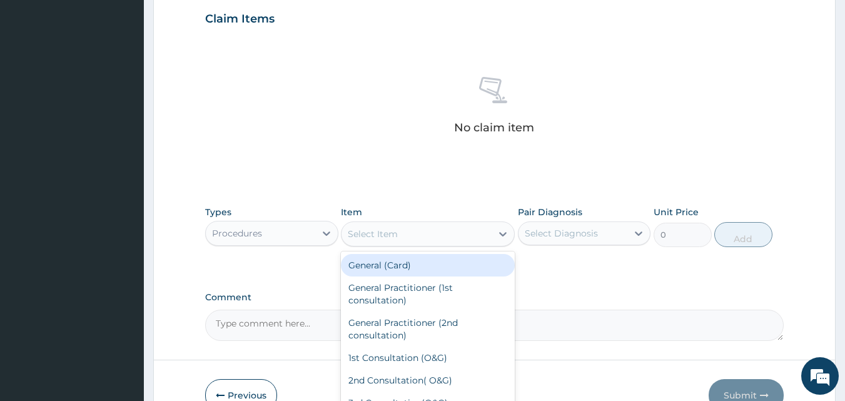
click at [346, 234] on div "Select Item" at bounding box center [416, 234] width 150 height 20
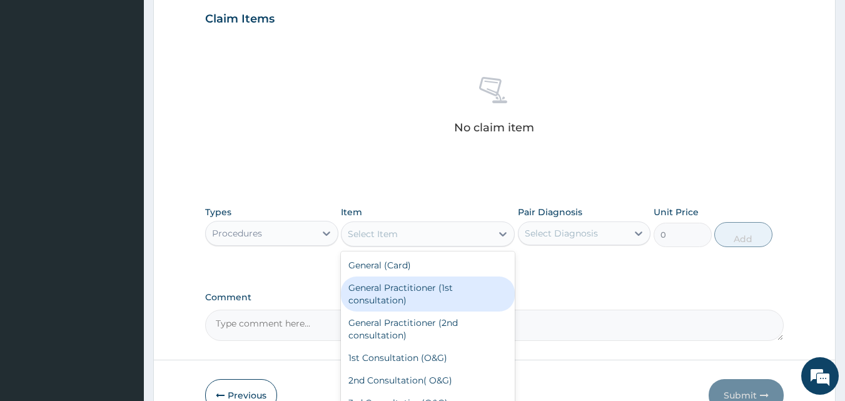
click at [379, 303] on div "General Practitioner (1st consultation)" at bounding box center [428, 293] width 174 height 35
type input "1500"
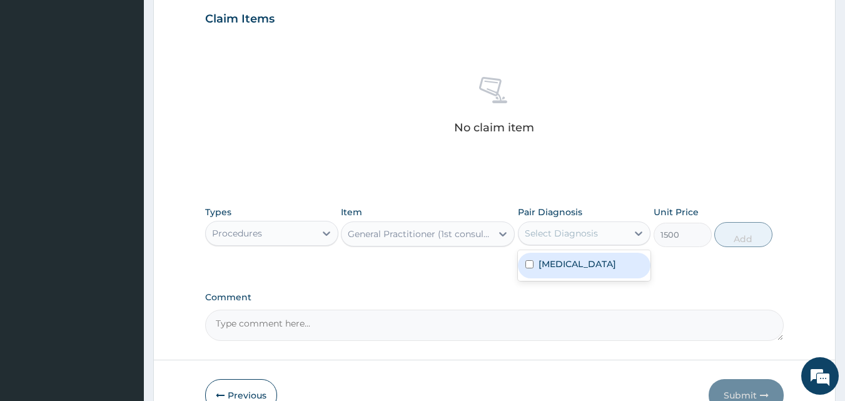
click at [525, 226] on div at bounding box center [524, 233] width 1 height 15
click at [538, 263] on label "[MEDICAL_DATA]" at bounding box center [577, 264] width 78 height 13
checkbox input "true"
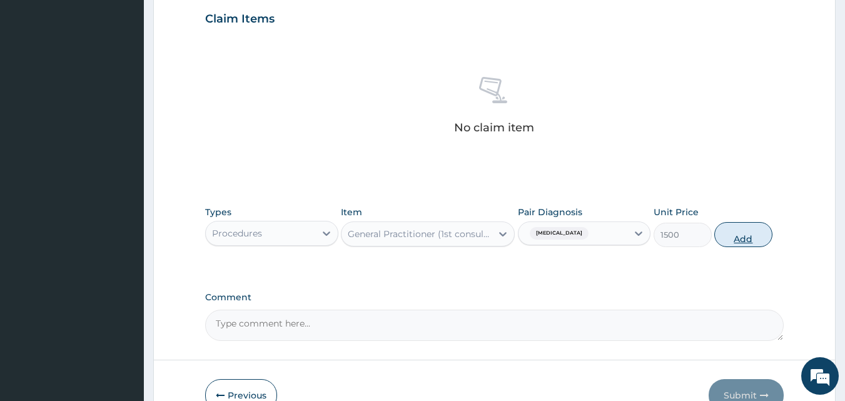
click at [738, 229] on button "Add" at bounding box center [743, 234] width 58 height 25
type input "0"
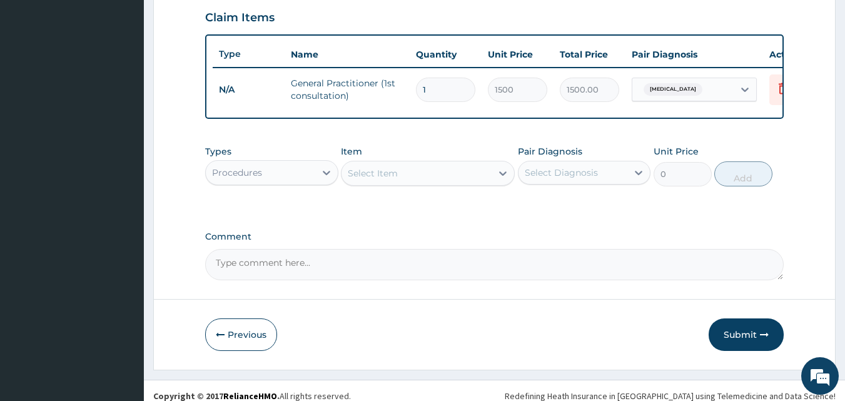
scroll to position [451, 0]
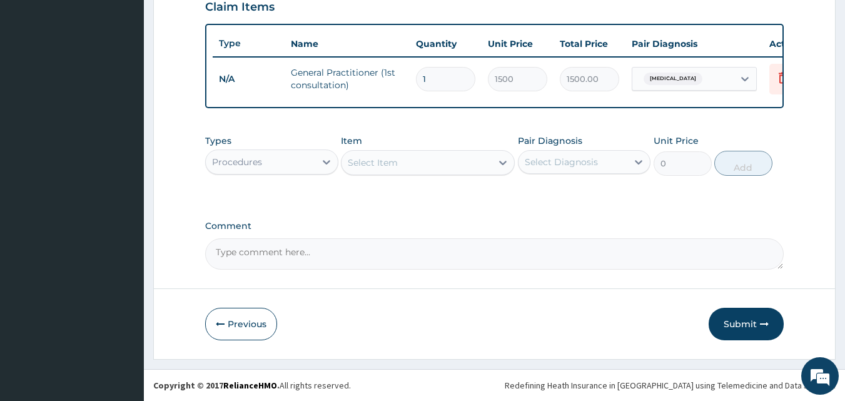
click at [224, 164] on div "Procedures" at bounding box center [237, 162] width 50 height 13
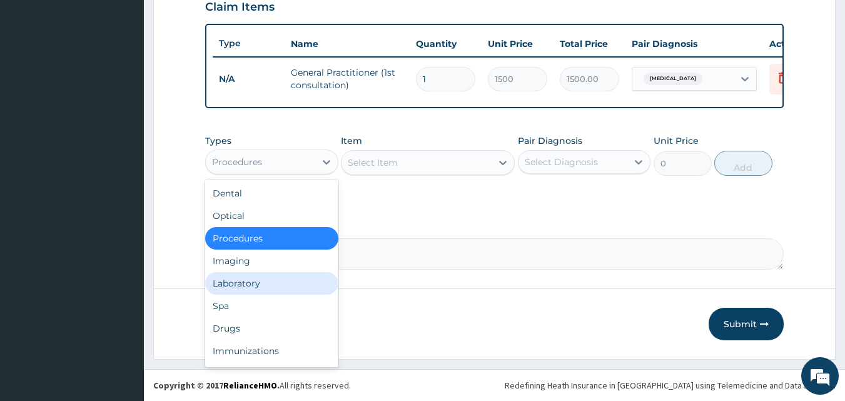
click at [249, 282] on div "Laboratory" at bounding box center [271, 283] width 133 height 23
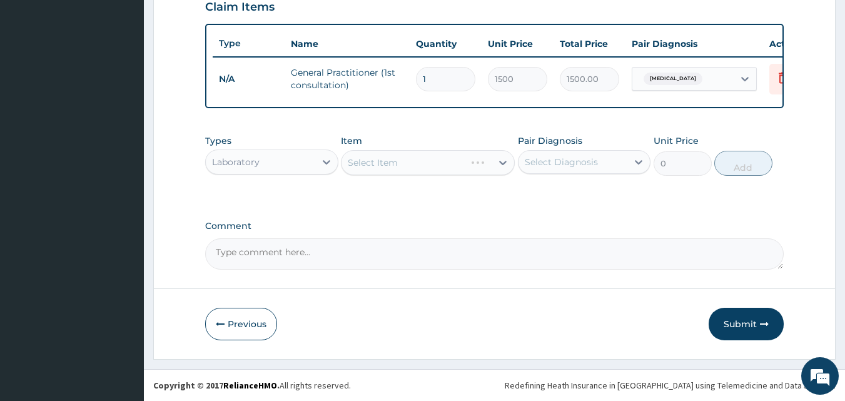
click at [360, 159] on div "Select Item" at bounding box center [428, 162] width 174 height 25
click at [345, 162] on div "Select Item" at bounding box center [428, 162] width 174 height 25
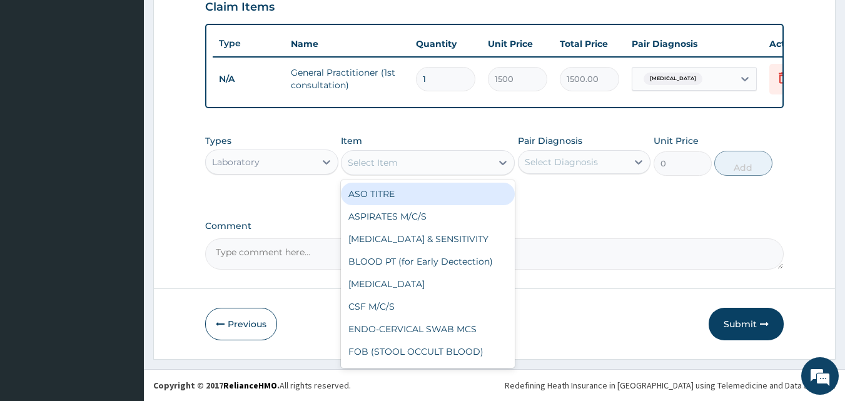
click at [346, 161] on div "Select Item" at bounding box center [416, 163] width 150 height 20
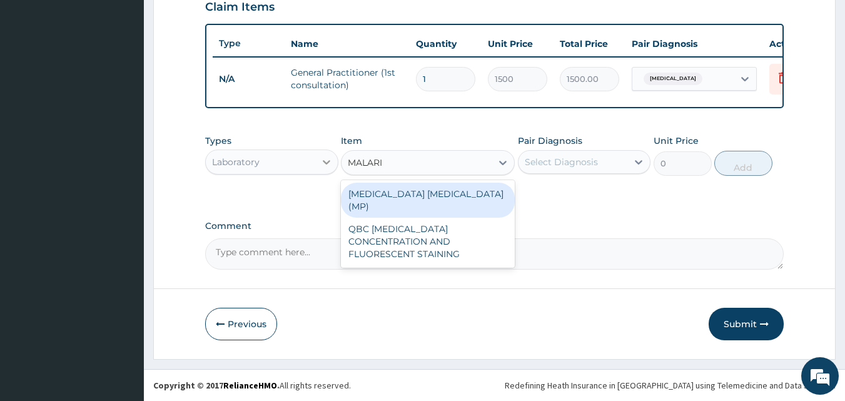
type input "[MEDICAL_DATA]"
click at [364, 198] on div "[MEDICAL_DATA] [MEDICAL_DATA] (MP)" at bounding box center [428, 200] width 174 height 35
type input "560"
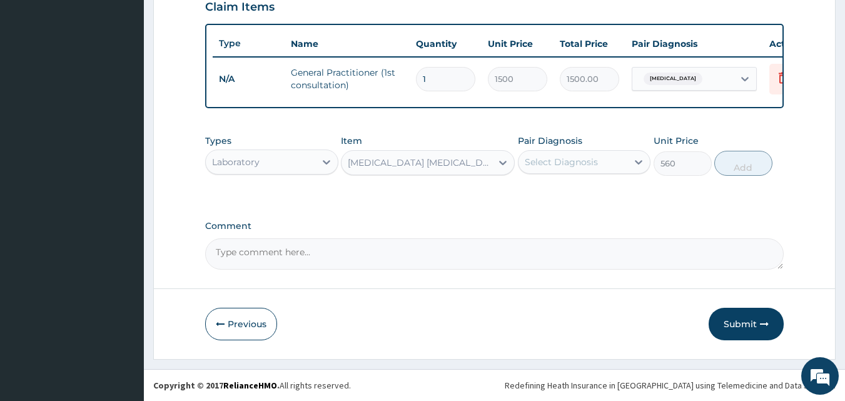
click at [529, 161] on div "Select Diagnosis" at bounding box center [560, 162] width 73 height 13
click at [533, 188] on div "[MEDICAL_DATA]" at bounding box center [584, 194] width 133 height 26
checkbox input "true"
click at [720, 172] on button "Add" at bounding box center [743, 163] width 58 height 25
type input "0"
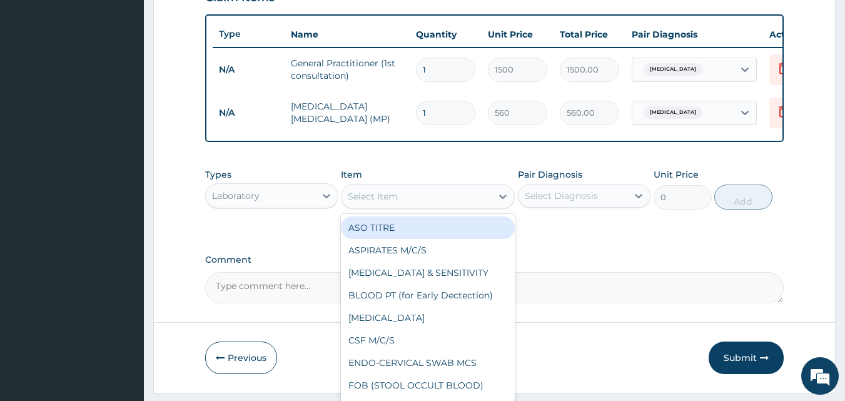
click at [354, 203] on div "Select Item" at bounding box center [373, 196] width 50 height 13
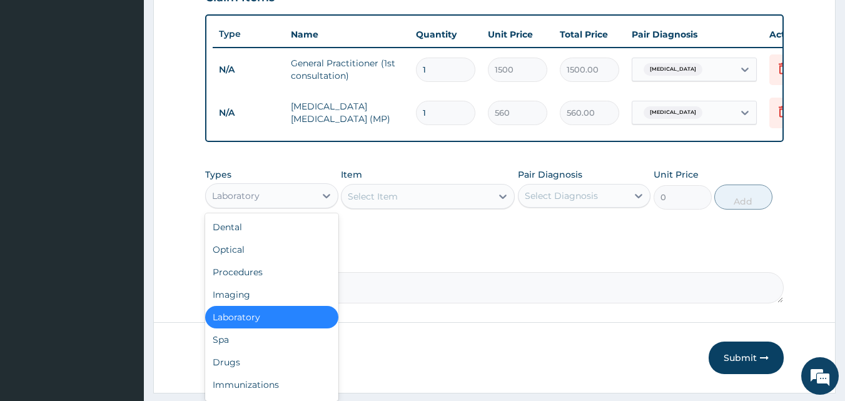
click at [293, 198] on div "Laboratory" at bounding box center [260, 196] width 109 height 20
click at [250, 369] on div "Drugs" at bounding box center [271, 362] width 133 height 23
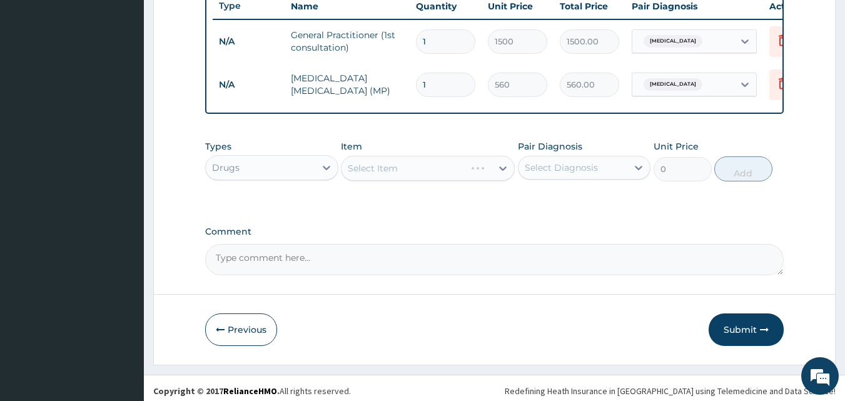
scroll to position [494, 0]
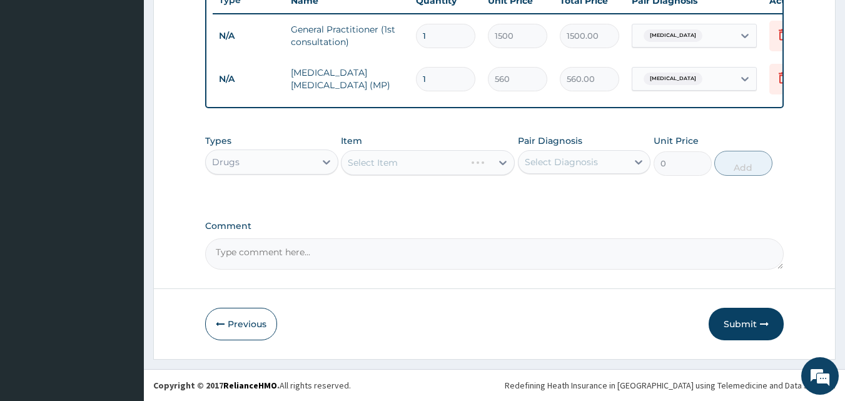
click at [354, 166] on div "Select Item" at bounding box center [428, 162] width 174 height 25
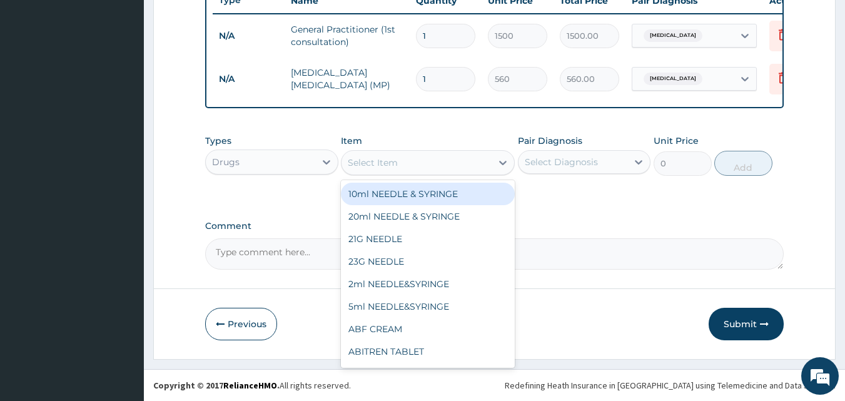
click at [348, 160] on div "Select Item" at bounding box center [373, 162] width 50 height 13
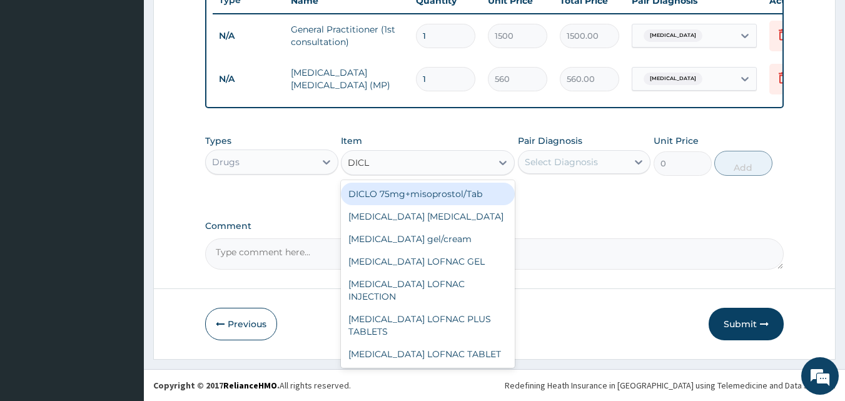
type input "DICLO"
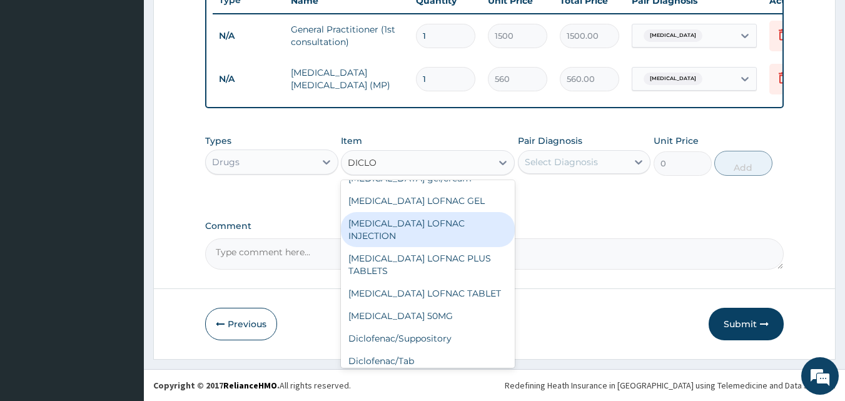
scroll to position [158, 0]
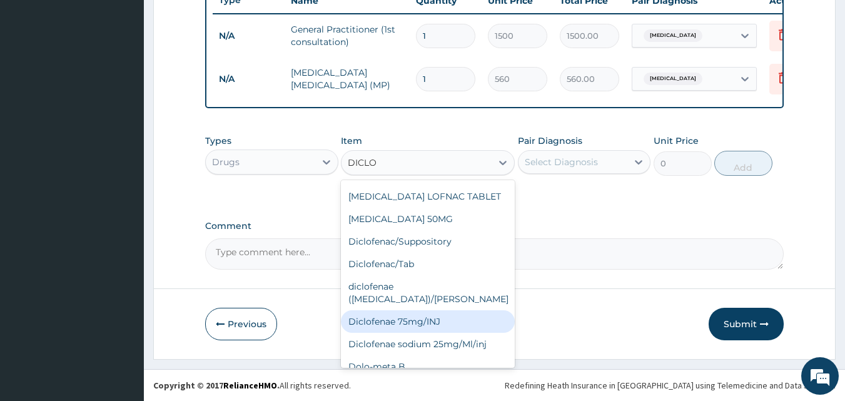
click at [412, 310] on div "Diclofenae 75mg/INJ" at bounding box center [428, 321] width 174 height 23
type input "39.38"
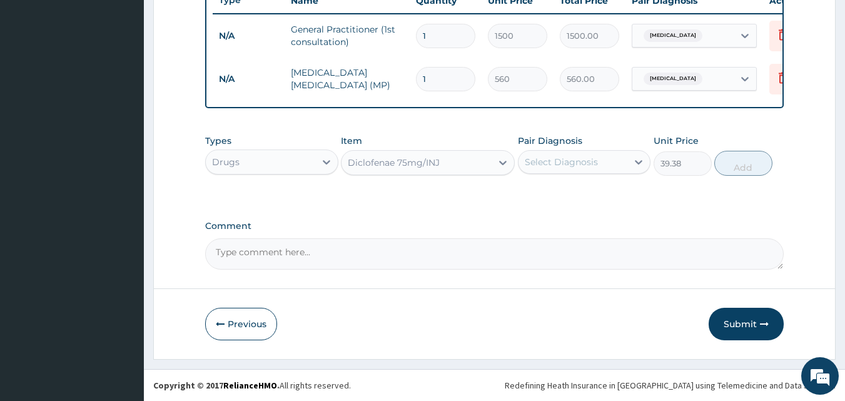
click at [543, 156] on div "Select Diagnosis" at bounding box center [560, 162] width 73 height 13
click at [546, 201] on div "[MEDICAL_DATA]" at bounding box center [584, 194] width 133 height 26
checkbox input "true"
click at [732, 159] on button "Add" at bounding box center [743, 163] width 58 height 25
type input "0"
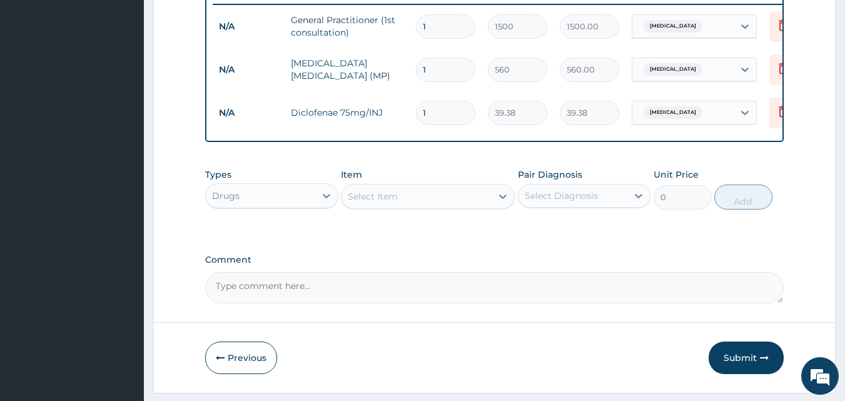
click at [406, 203] on div "Select Item" at bounding box center [416, 196] width 150 height 20
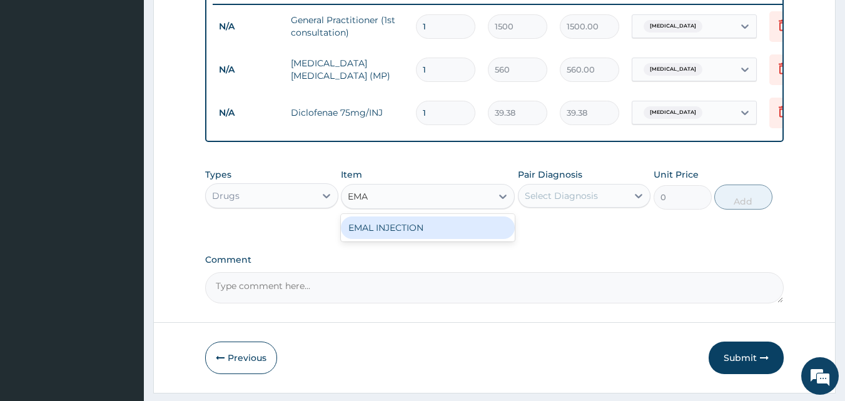
type input "EMAL"
click at [389, 234] on div "EMAL INJECTION" at bounding box center [428, 227] width 174 height 23
type input "708.75"
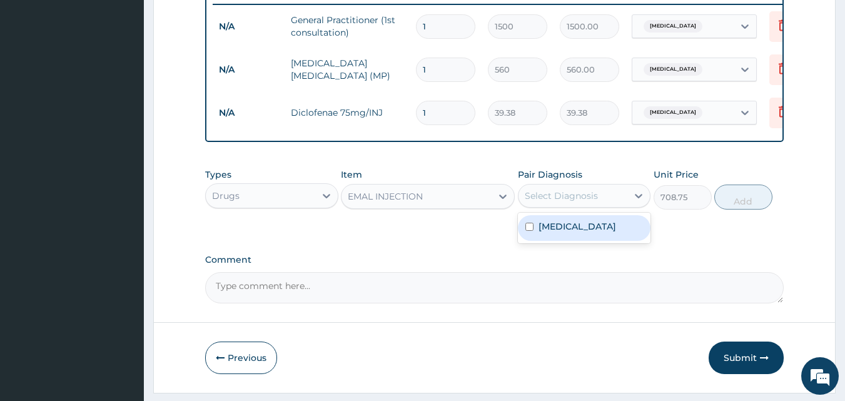
click at [552, 199] on div "Select Diagnosis" at bounding box center [560, 195] width 73 height 13
click at [534, 238] on div "[MEDICAL_DATA]" at bounding box center [584, 228] width 133 height 26
checkbox input "true"
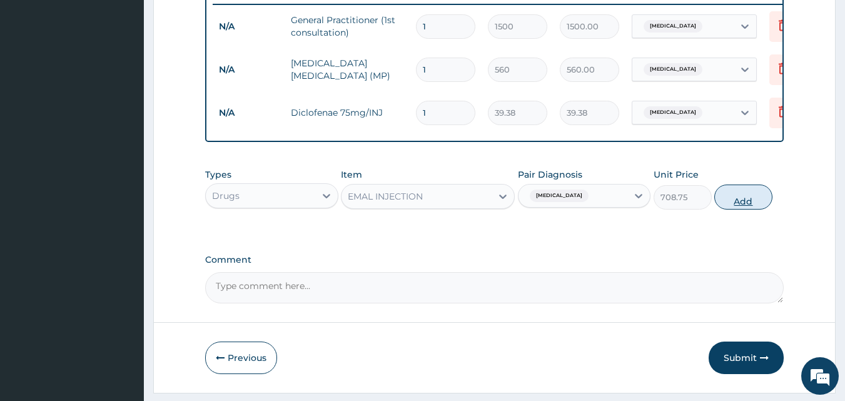
click at [732, 209] on button "Add" at bounding box center [743, 196] width 58 height 25
type input "0"
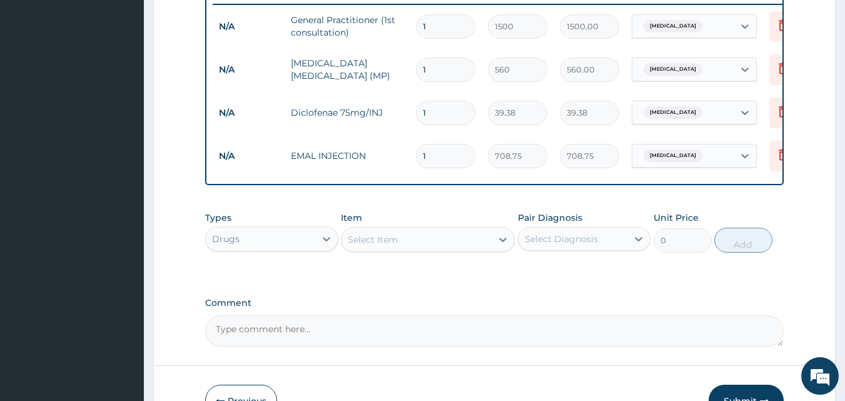
type input "0.00"
type input "3"
type input "2126.25"
type input "3"
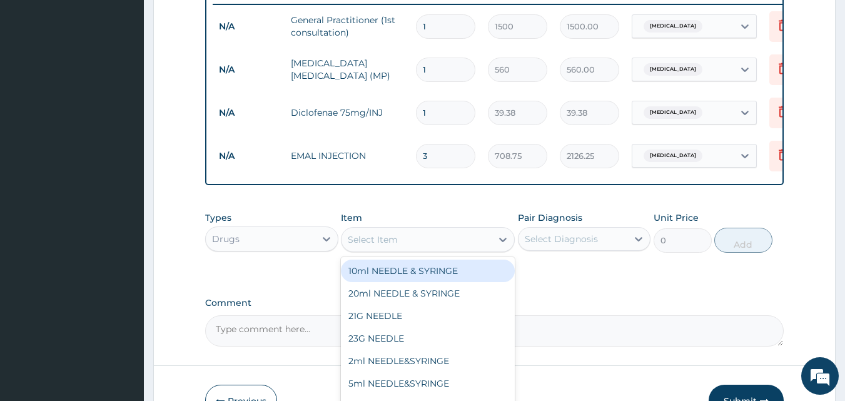
click at [361, 246] on div "Select Item" at bounding box center [373, 239] width 50 height 13
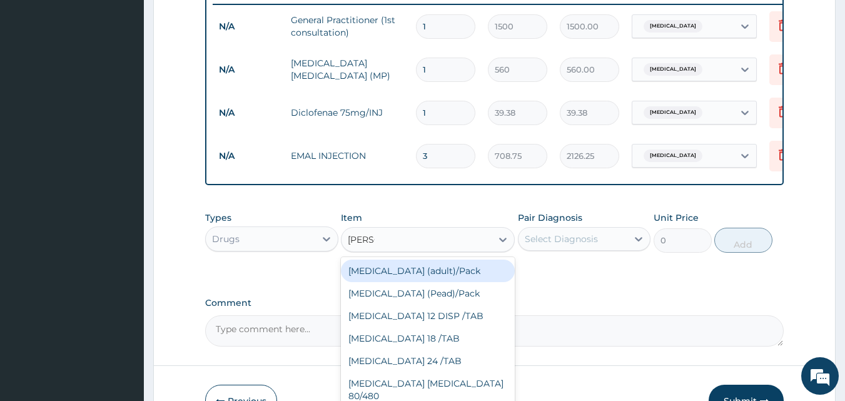
type input "COART"
click at [384, 282] on div "[MEDICAL_DATA] (adult)/Pack" at bounding box center [428, 270] width 174 height 23
type input "682.5"
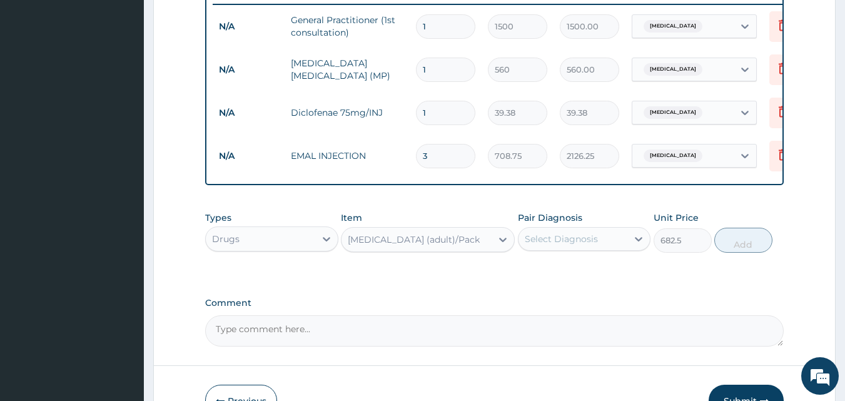
click at [543, 245] on div "Select Diagnosis" at bounding box center [560, 239] width 73 height 13
click at [543, 276] on label "[MEDICAL_DATA]" at bounding box center [577, 269] width 78 height 13
checkbox input "true"
click at [724, 253] on button "Add" at bounding box center [743, 240] width 58 height 25
type input "0"
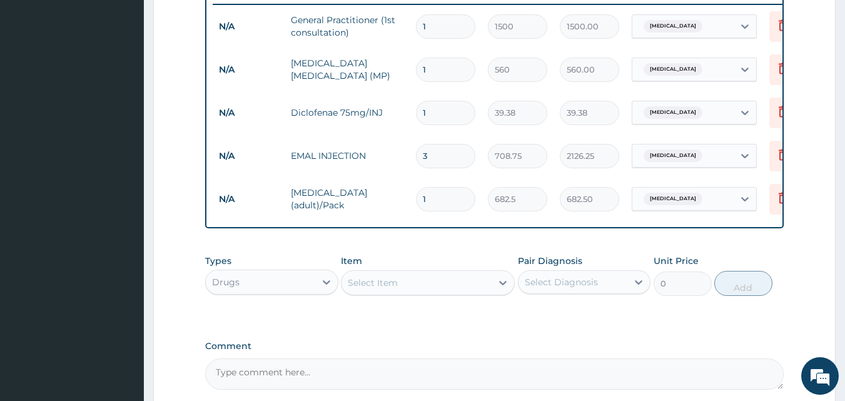
click at [371, 289] on div "Select Item" at bounding box center [373, 282] width 50 height 13
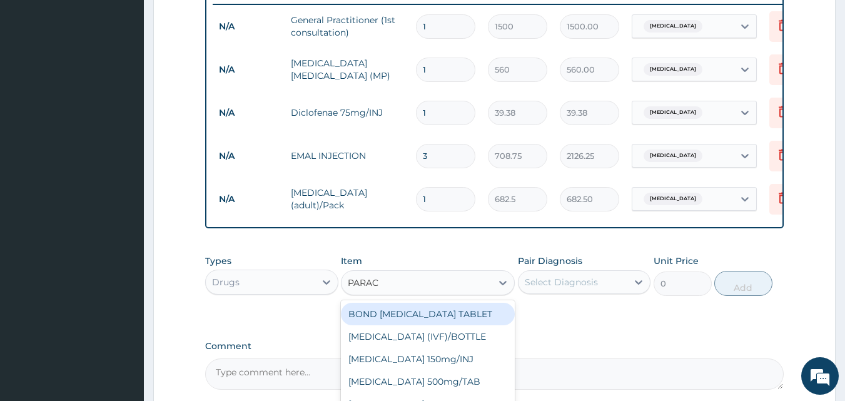
type input "PARACE"
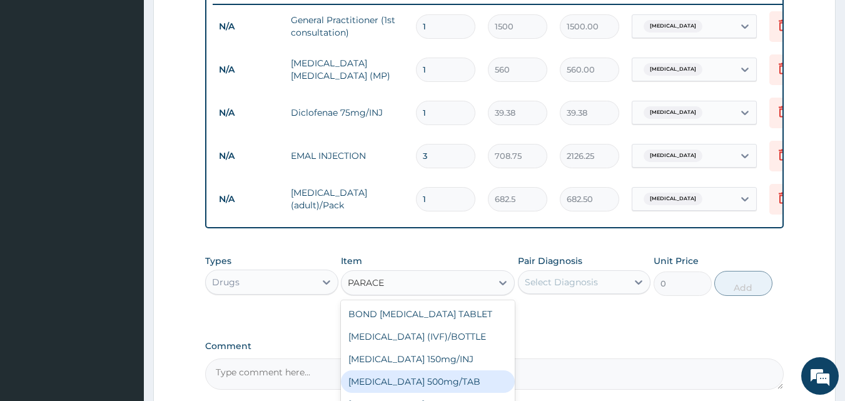
click at [425, 386] on div "[MEDICAL_DATA] 500mg/TAB" at bounding box center [428, 381] width 174 height 23
type input "5.25"
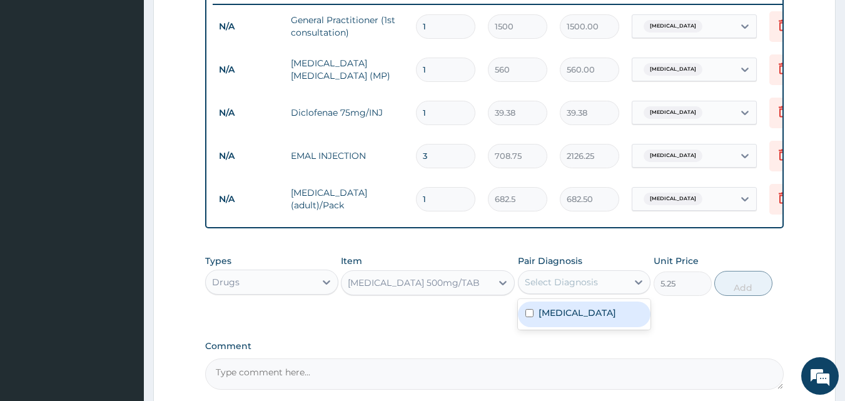
click at [533, 288] on div "Select Diagnosis" at bounding box center [560, 282] width 73 height 13
click at [542, 327] on div "[MEDICAL_DATA]" at bounding box center [584, 314] width 133 height 26
checkbox input "true"
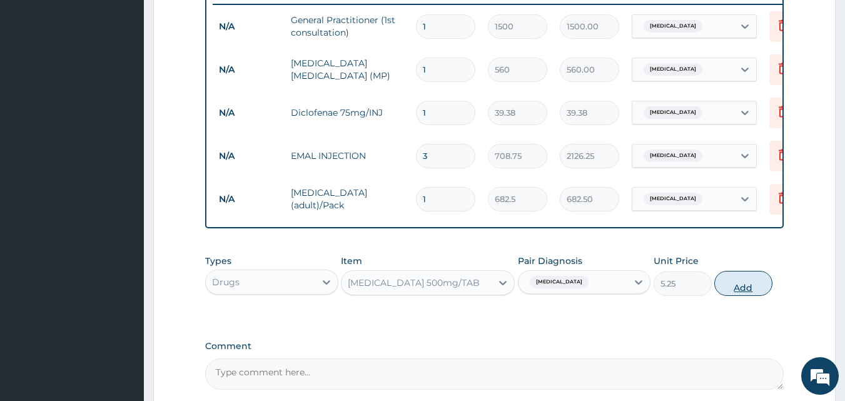
click at [735, 284] on button "Add" at bounding box center [743, 283] width 58 height 25
type input "0"
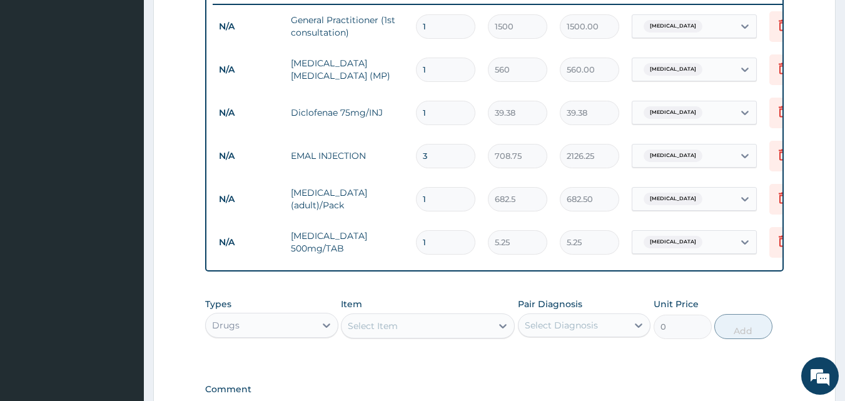
type input "18"
type input "94.50"
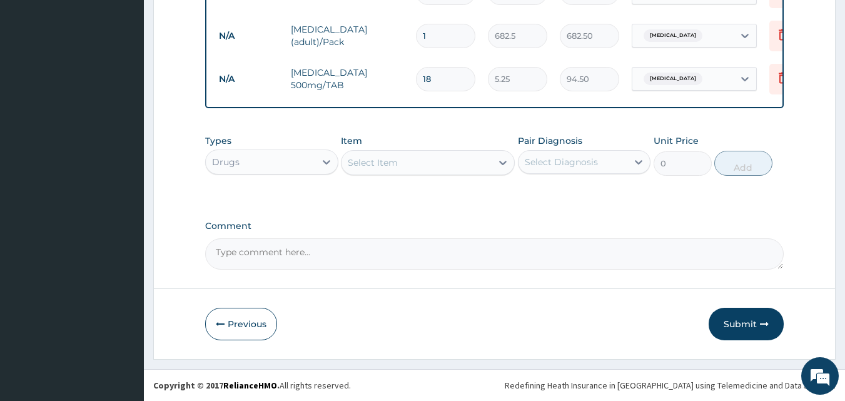
type input "18"
click at [359, 169] on div "Select Item" at bounding box center [416, 163] width 150 height 20
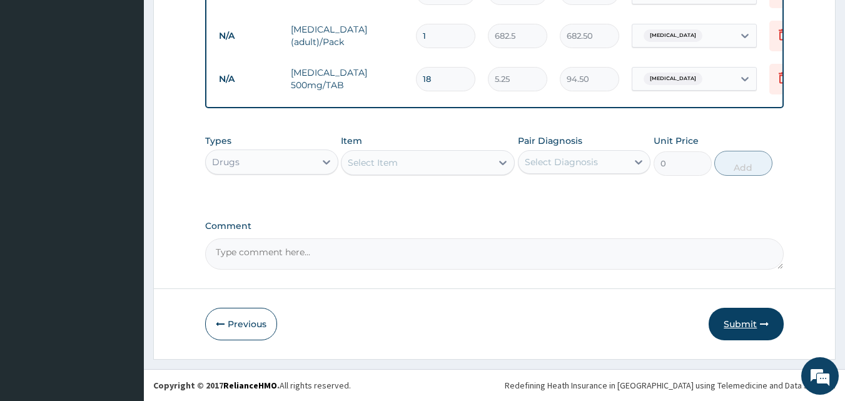
click at [737, 314] on button "Submit" at bounding box center [745, 324] width 75 height 33
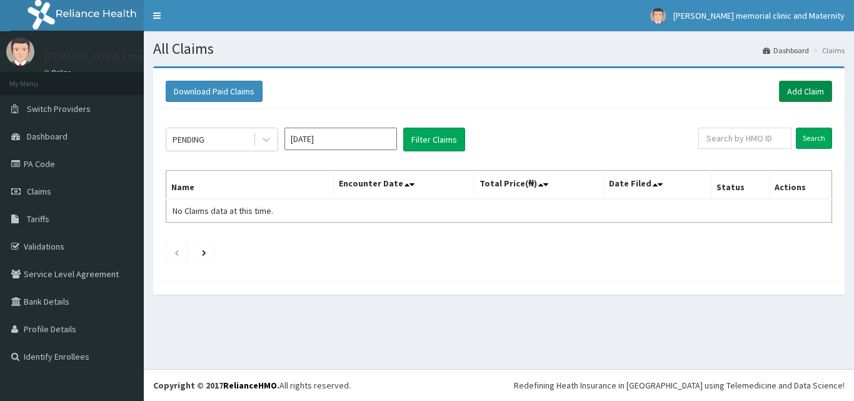
click at [804, 94] on link "Add Claim" at bounding box center [805, 91] width 53 height 21
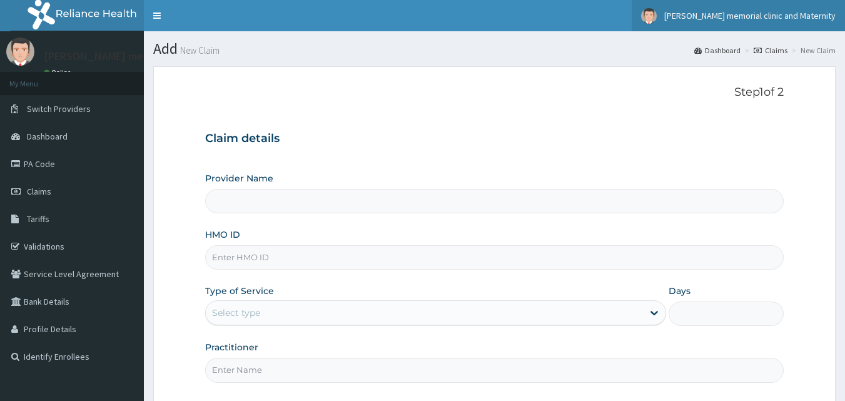
type input "[PERSON_NAME] memorial clinic and maternity"
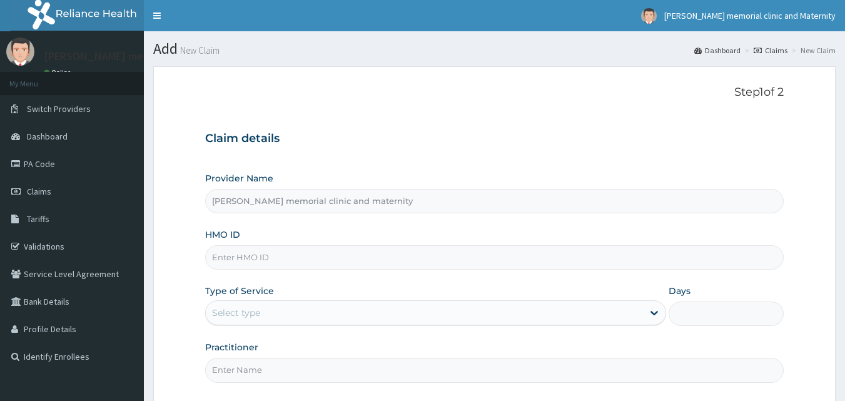
click at [298, 266] on input "HMO ID" at bounding box center [494, 257] width 579 height 24
type input "MSL/10140/A"
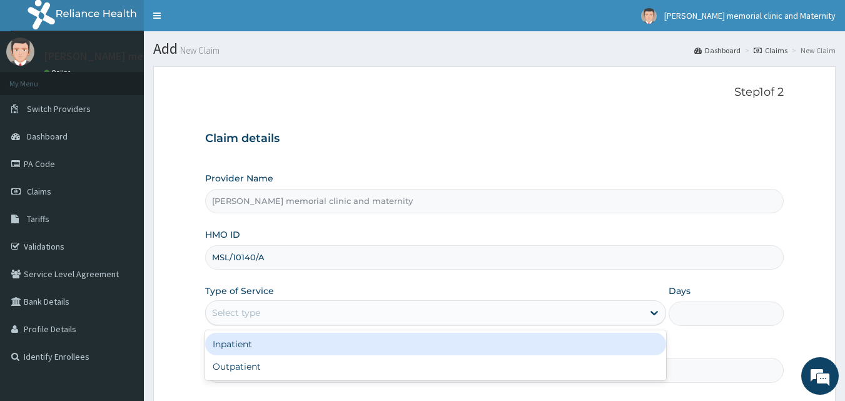
click at [284, 314] on div "Select type" at bounding box center [424, 313] width 437 height 20
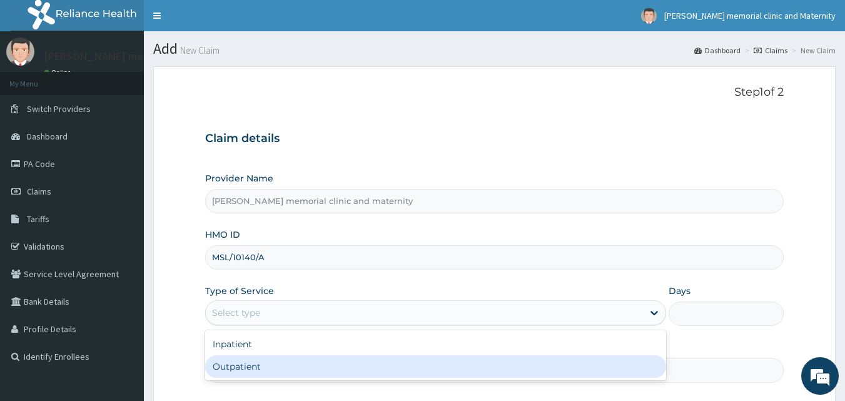
click at [289, 357] on div "Outpatient" at bounding box center [435, 366] width 461 height 23
type input "1"
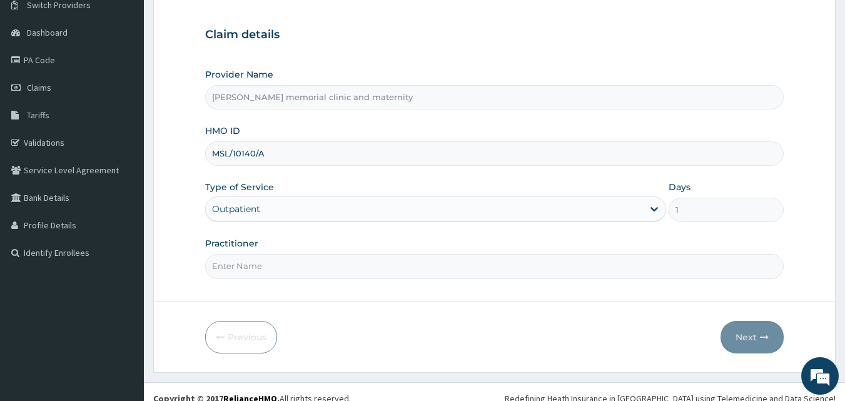
scroll to position [117, 0]
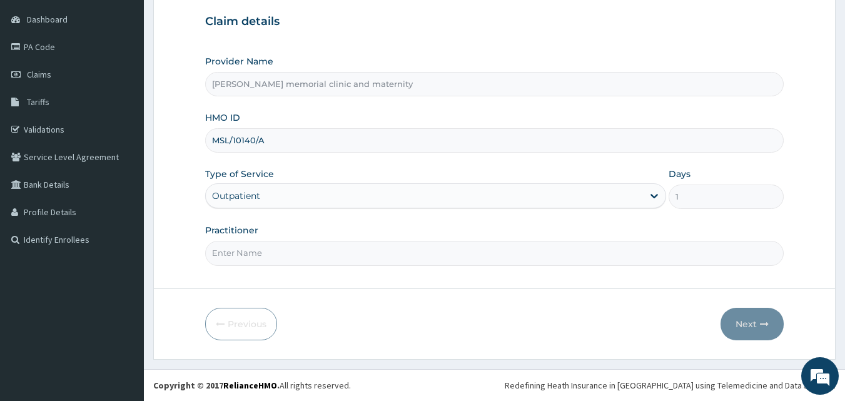
click at [303, 259] on input "Practitioner" at bounding box center [494, 253] width 579 height 24
type input "DR [PERSON_NAME]"
click at [743, 326] on button "Next" at bounding box center [751, 324] width 63 height 33
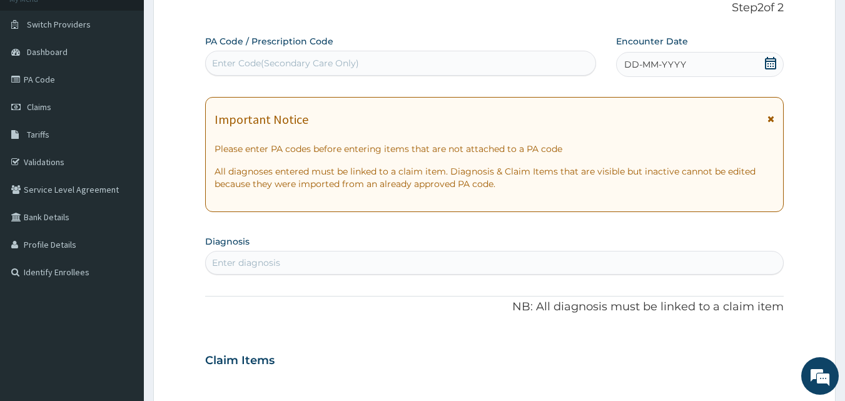
scroll to position [54, 0]
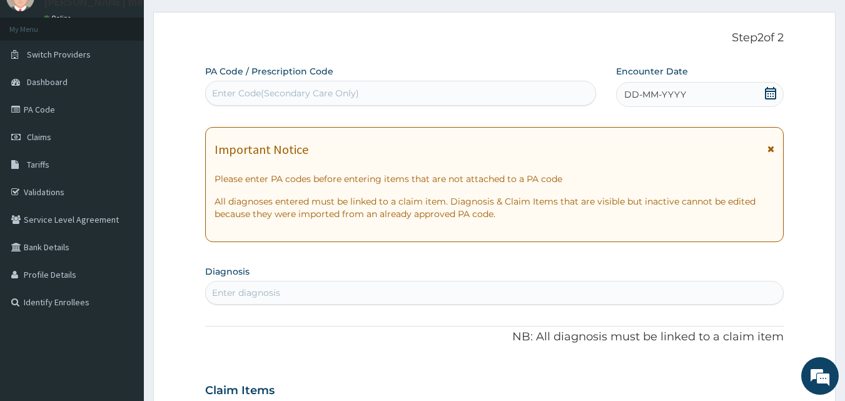
click at [630, 98] on span "DD-MM-YYYY" at bounding box center [655, 94] width 62 height 13
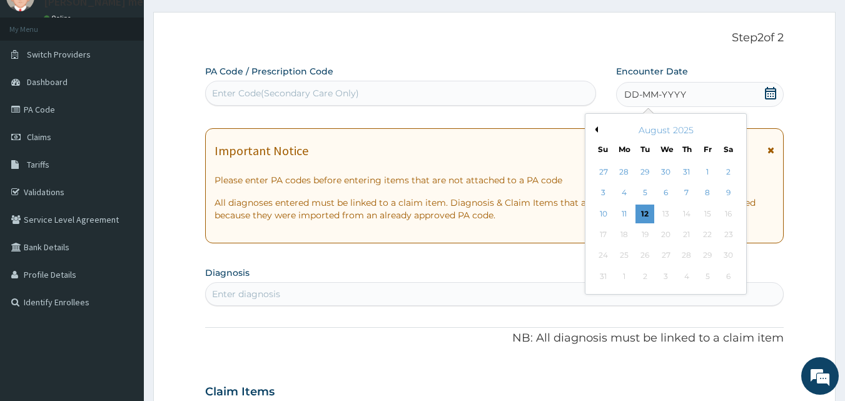
click at [596, 129] on button "Previous Month" at bounding box center [594, 129] width 6 height 6
click at [701, 175] on div "4" at bounding box center [707, 172] width 19 height 19
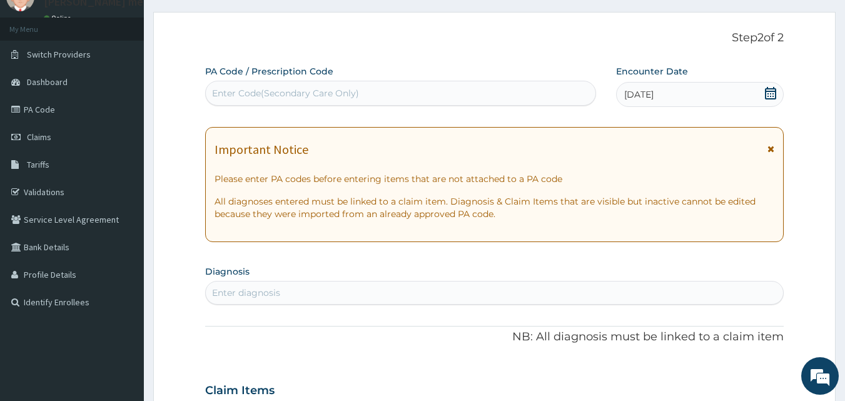
click at [463, 296] on div "Enter diagnosis" at bounding box center [495, 293] width 578 height 20
click at [348, 288] on div "Enter diagnosis" at bounding box center [495, 293] width 578 height 20
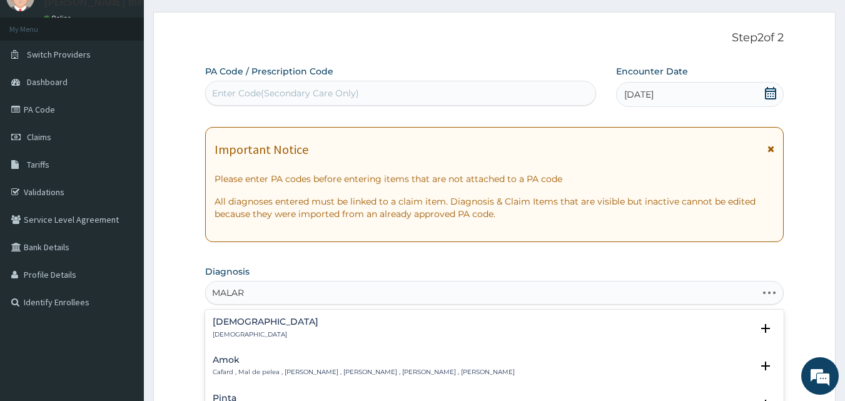
type input "MALARI"
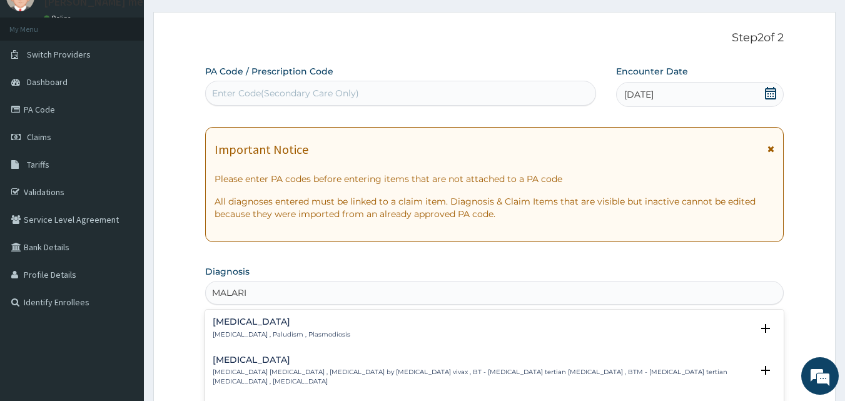
click at [303, 333] on p "[MEDICAL_DATA] , Paludism , Plasmodiosis" at bounding box center [282, 334] width 138 height 9
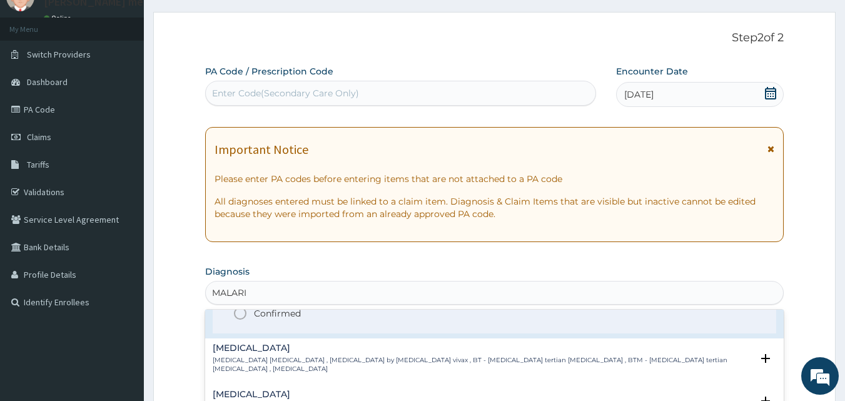
scroll to position [63, 0]
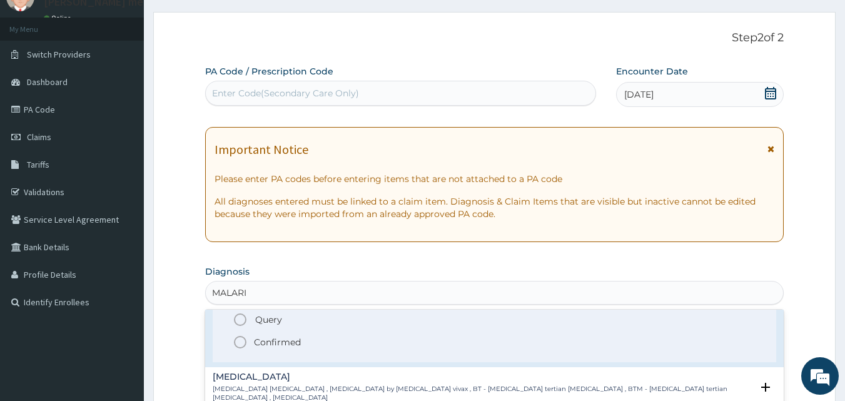
click at [292, 336] on p "Confirmed" at bounding box center [277, 342] width 47 height 13
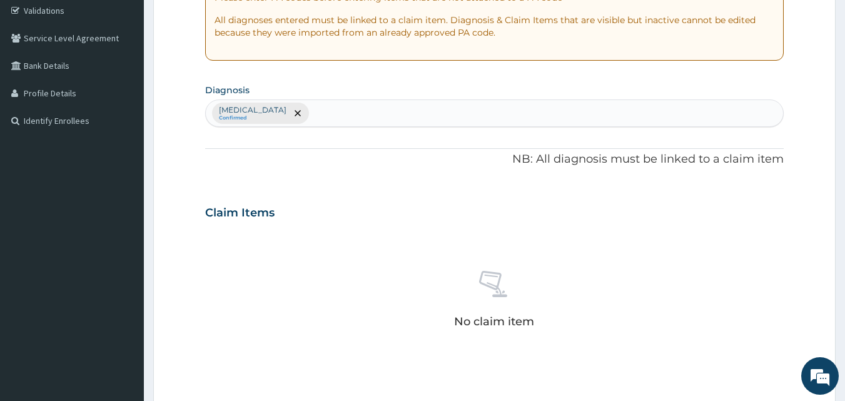
scroll to position [242, 0]
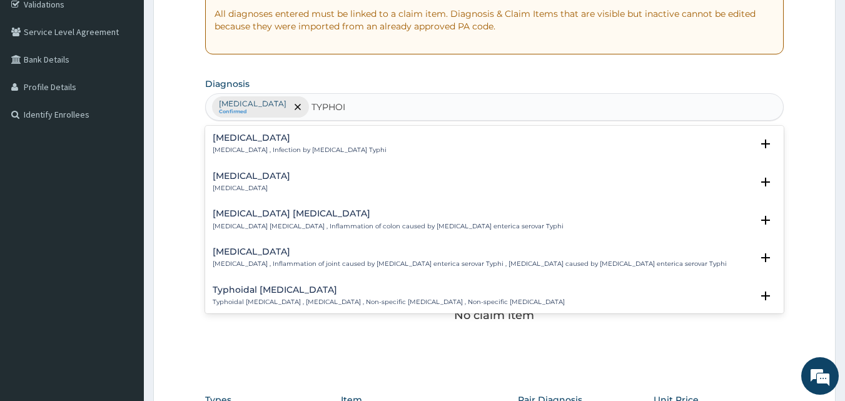
type input "[MEDICAL_DATA]"
click at [312, 177] on div "[MEDICAL_DATA] [MEDICAL_DATA]" at bounding box center [495, 182] width 564 height 22
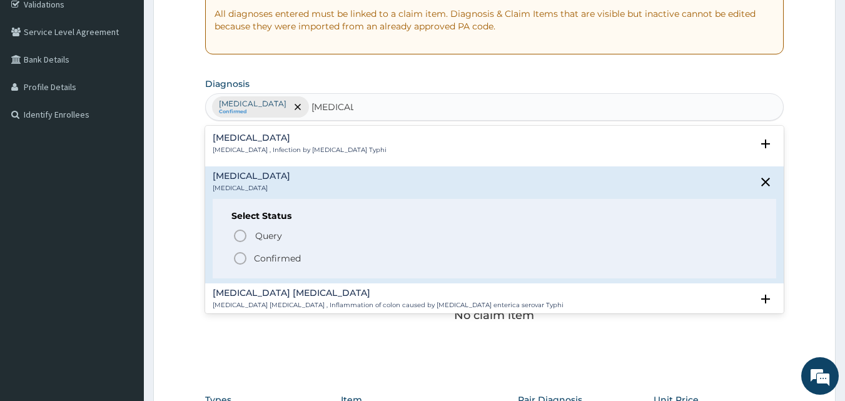
click at [310, 258] on span "Confirmed" at bounding box center [495, 258] width 525 height 15
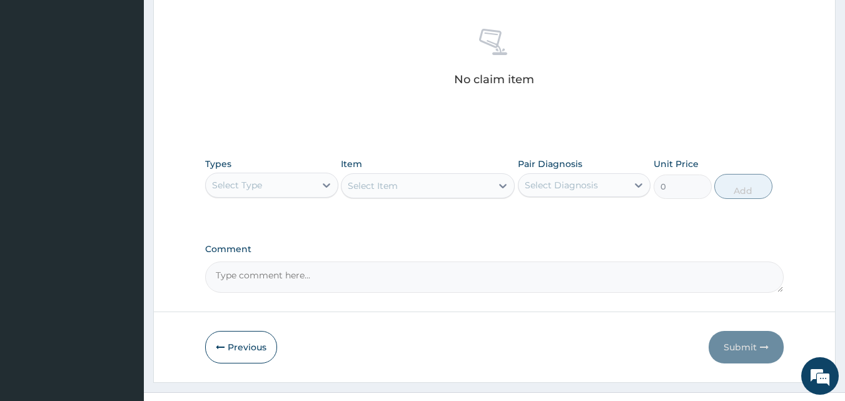
scroll to position [492, 0]
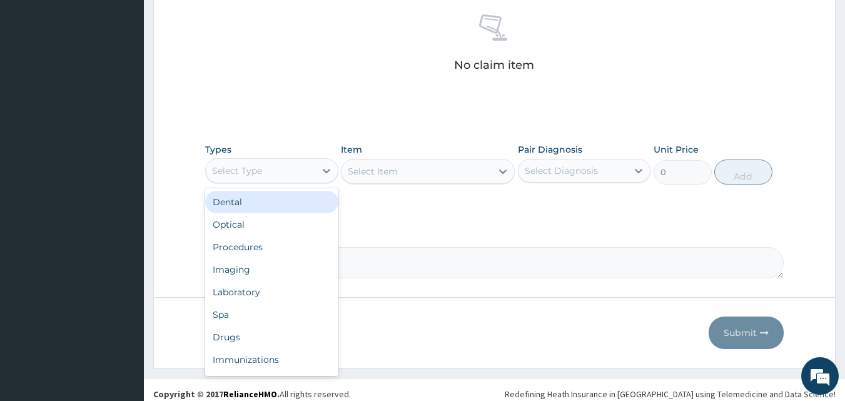
click at [292, 171] on div "Select Type" at bounding box center [260, 171] width 109 height 20
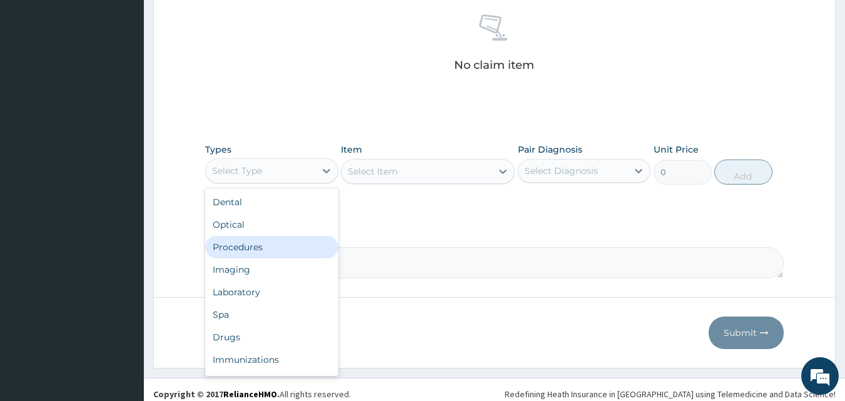
click at [284, 238] on div "Procedures" at bounding box center [271, 247] width 133 height 23
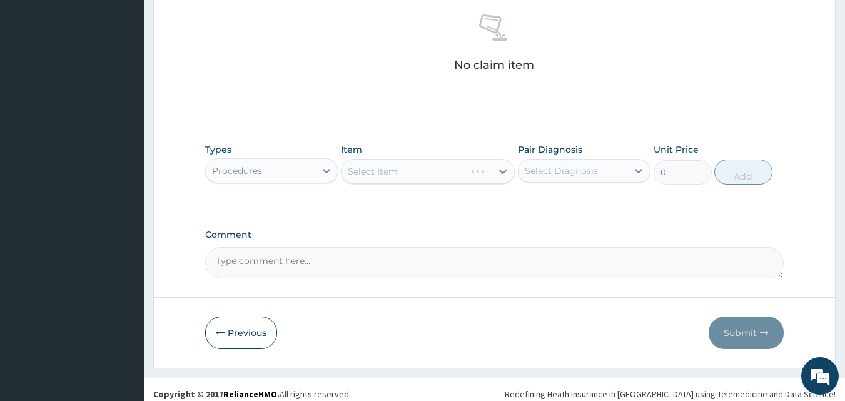
click at [380, 171] on div "Select Item" at bounding box center [428, 171] width 174 height 25
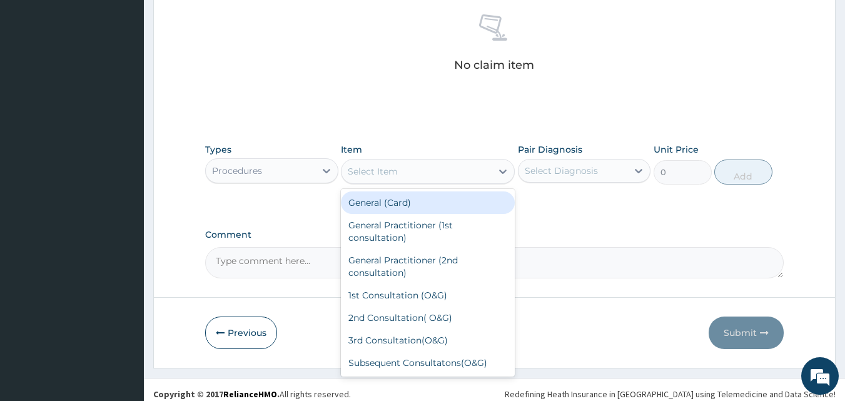
click at [361, 171] on div "Select Item" at bounding box center [373, 171] width 50 height 13
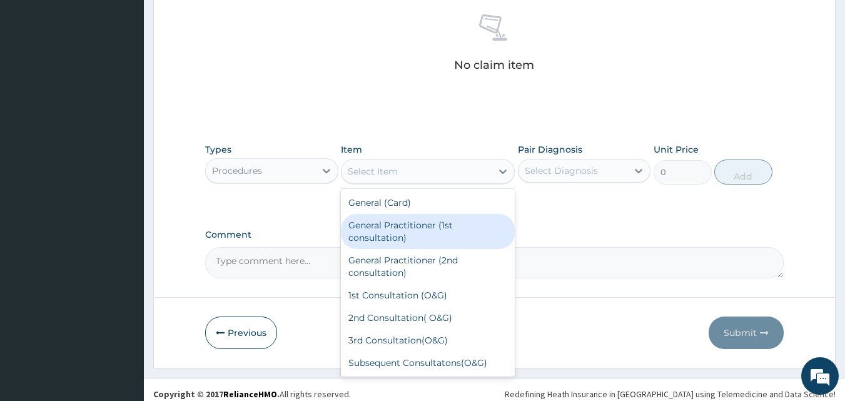
click at [392, 241] on div "General Practitioner (1st consultation)" at bounding box center [428, 231] width 174 height 35
type input "1500"
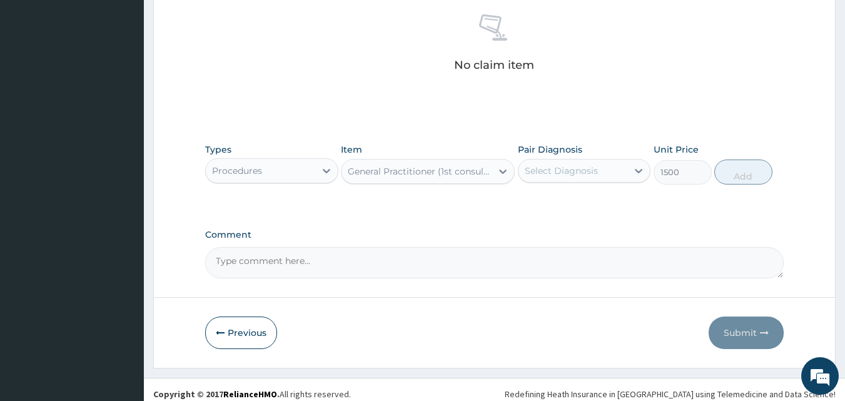
click at [527, 176] on div "Select Diagnosis" at bounding box center [560, 170] width 73 height 13
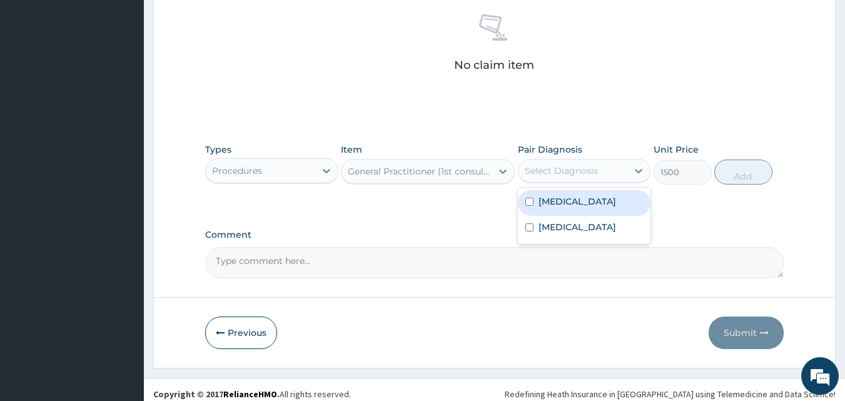
click at [536, 201] on div "[MEDICAL_DATA]" at bounding box center [584, 203] width 133 height 26
checkbox input "true"
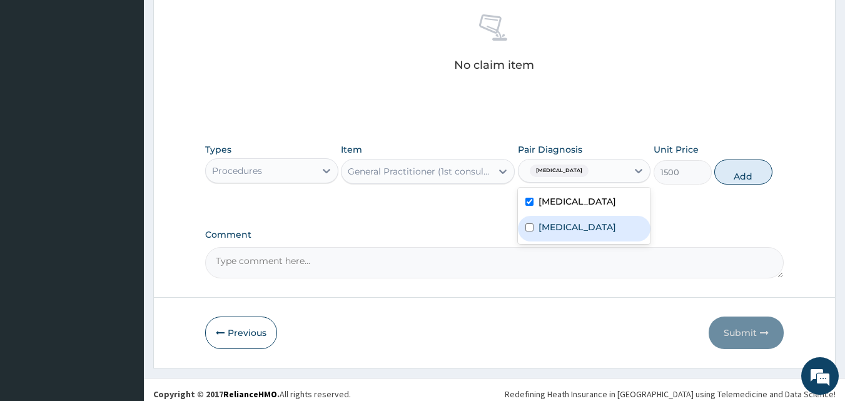
click at [524, 225] on div "[MEDICAL_DATA]" at bounding box center [584, 229] width 133 height 26
checkbox input "true"
click at [735, 178] on button "Add" at bounding box center [743, 171] width 58 height 25
type input "0"
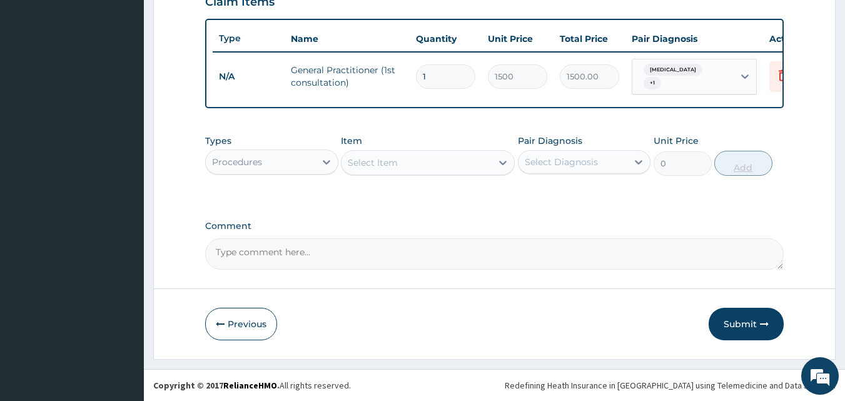
scroll to position [451, 0]
click at [313, 165] on div "Procedures" at bounding box center [260, 162] width 109 height 20
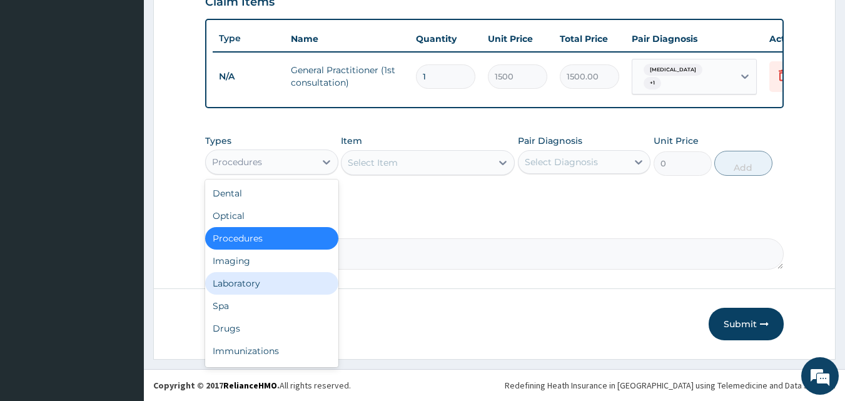
click at [273, 280] on div "Laboratory" at bounding box center [271, 283] width 133 height 23
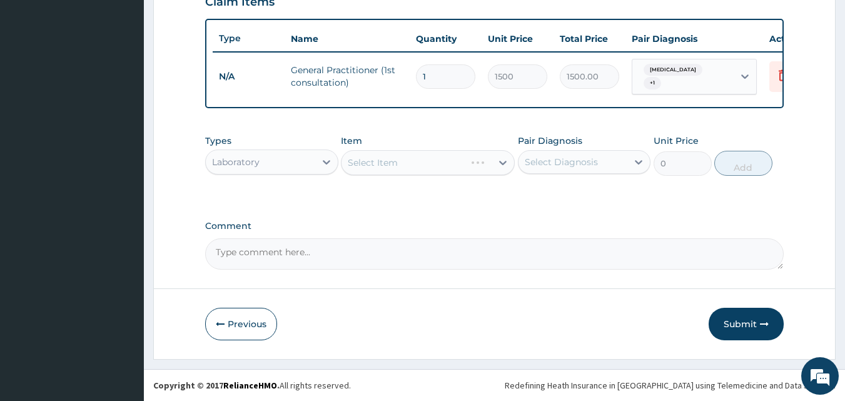
click at [358, 156] on div "Select Item" at bounding box center [428, 162] width 174 height 25
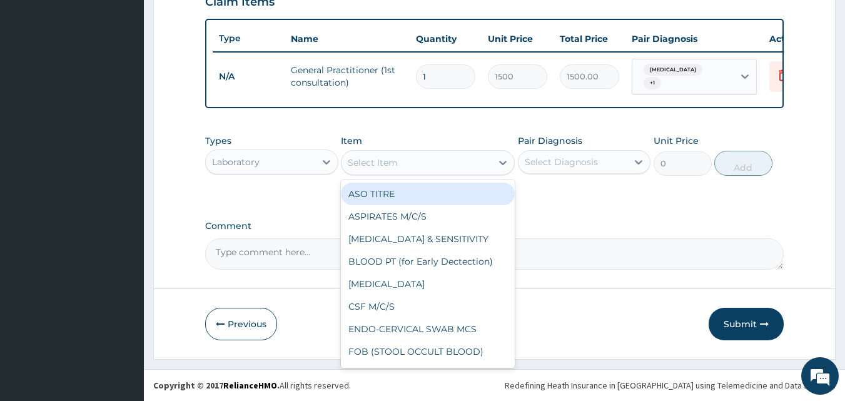
click at [345, 163] on div "Select Item" at bounding box center [416, 163] width 150 height 20
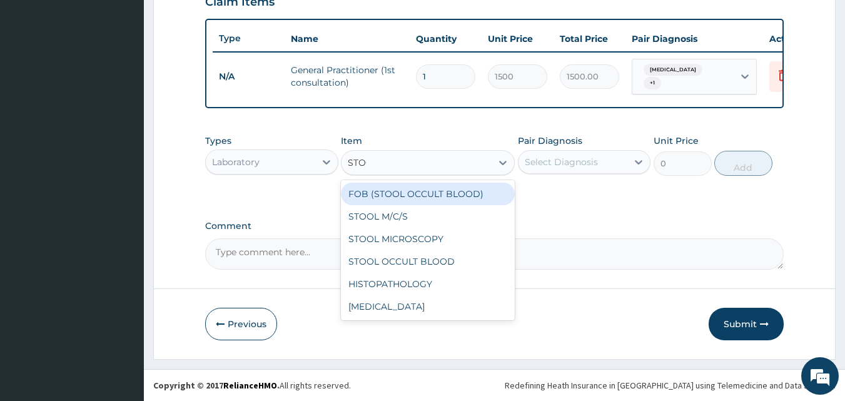
type input "STOOL"
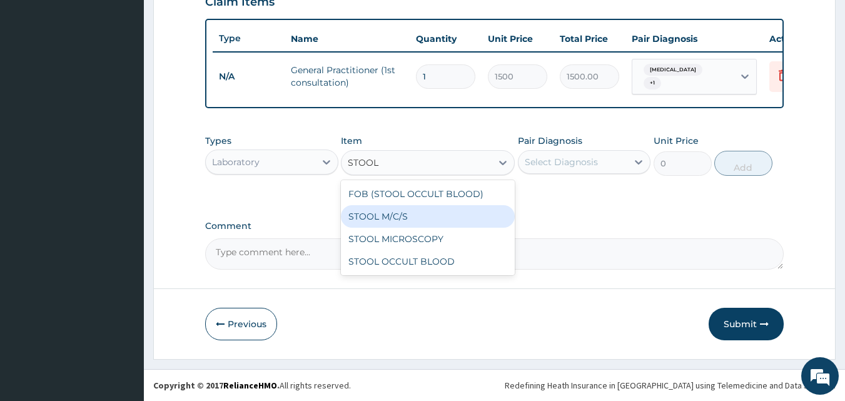
click at [378, 221] on div "STOOL M/C/S" at bounding box center [428, 216] width 174 height 23
type input "640"
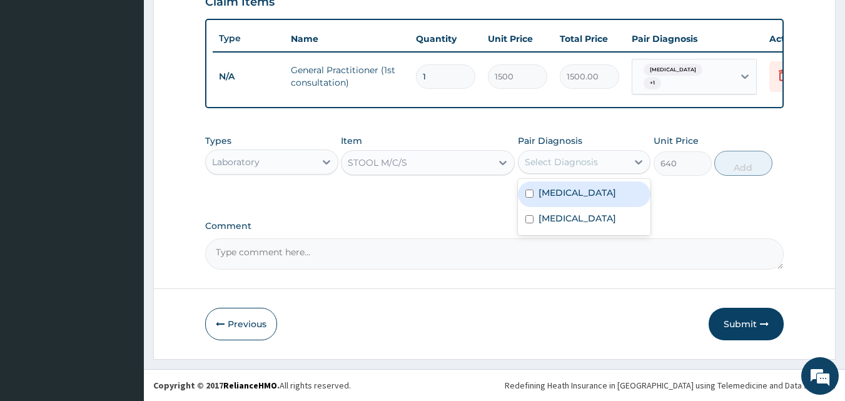
click at [527, 158] on div "Select Diagnosis" at bounding box center [560, 162] width 73 height 13
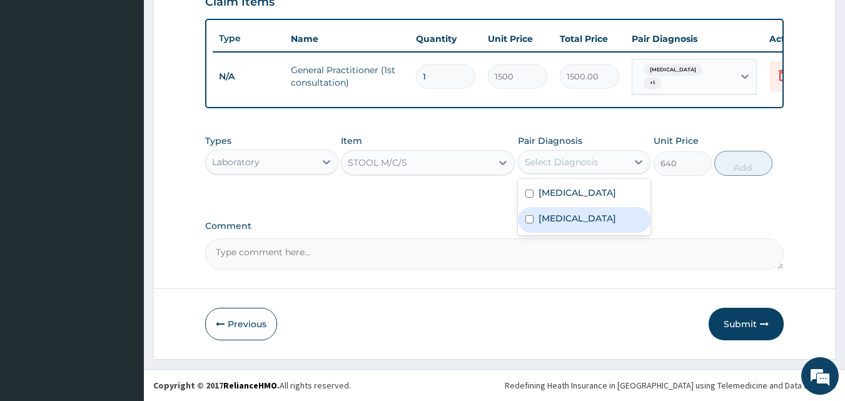
click at [544, 223] on label "[MEDICAL_DATA]" at bounding box center [577, 218] width 78 height 13
checkbox input "true"
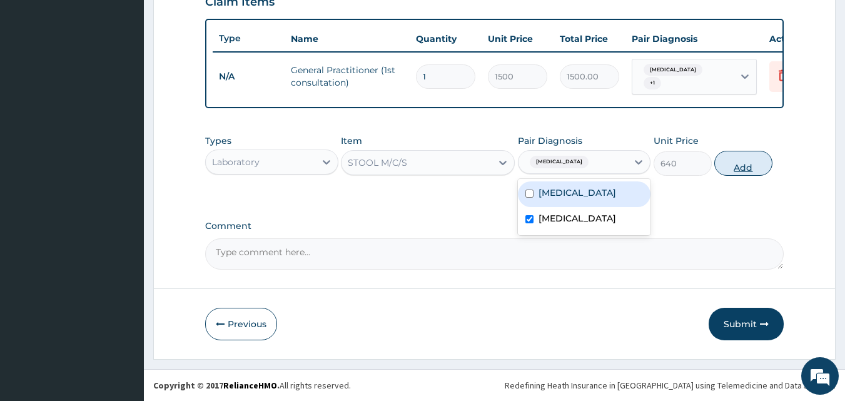
click at [744, 166] on button "Add" at bounding box center [743, 163] width 58 height 25
type input "0"
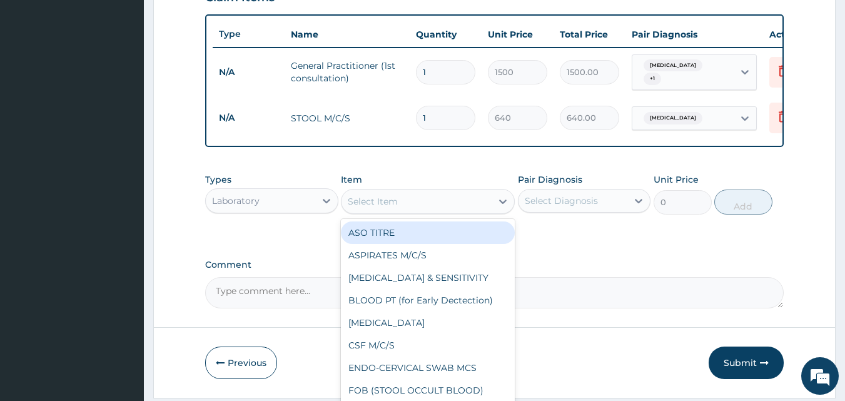
click at [364, 201] on div "Select Item" at bounding box center [373, 201] width 50 height 13
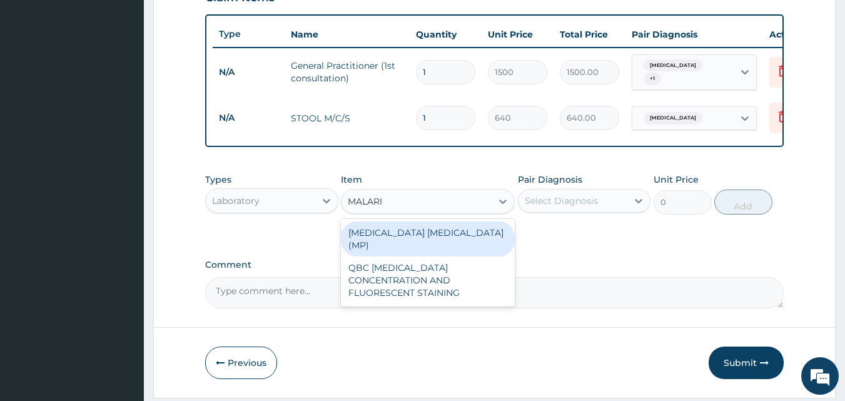
type input "[MEDICAL_DATA]"
click at [433, 229] on div "[MEDICAL_DATA] [MEDICAL_DATA] (MP)" at bounding box center [428, 238] width 174 height 35
type input "560"
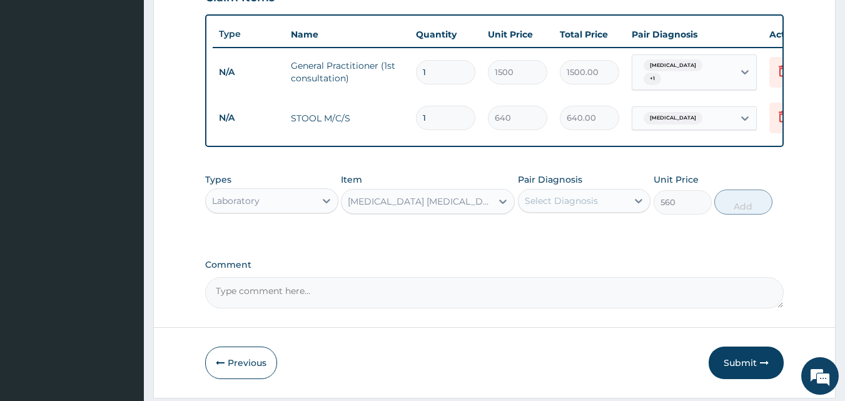
click at [528, 207] on div "Select Diagnosis" at bounding box center [560, 200] width 73 height 13
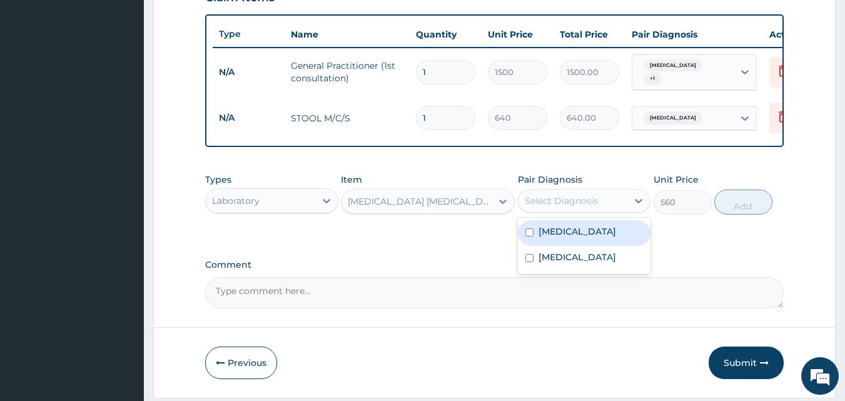
click at [534, 237] on div "[MEDICAL_DATA]" at bounding box center [584, 233] width 133 height 26
checkbox input "true"
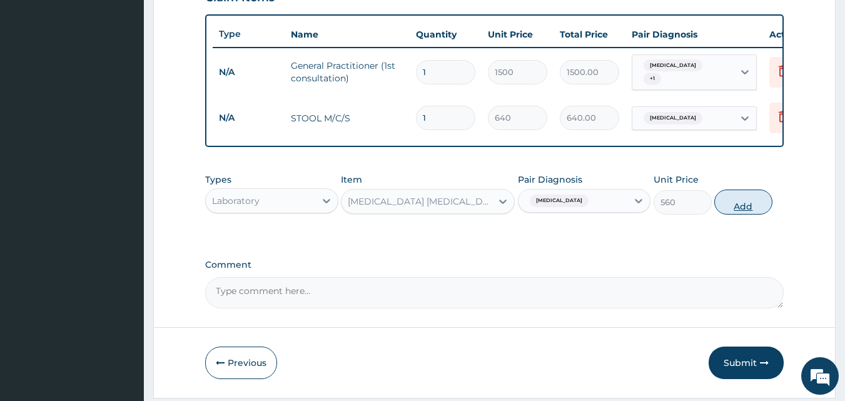
click at [736, 201] on button "Add" at bounding box center [743, 201] width 58 height 25
type input "0"
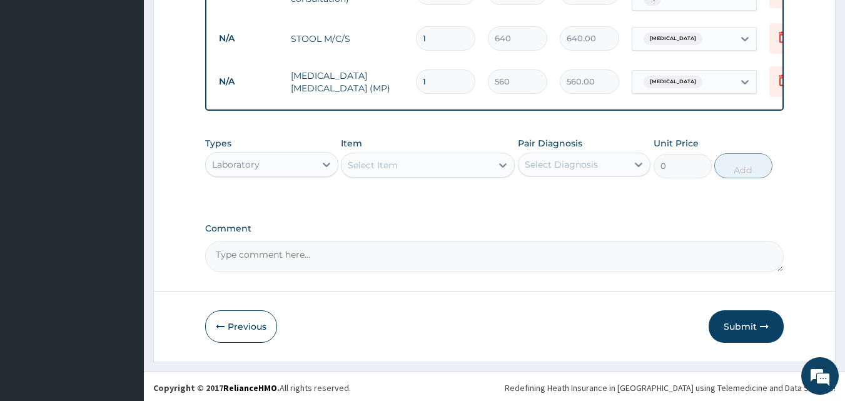
scroll to position [537, 0]
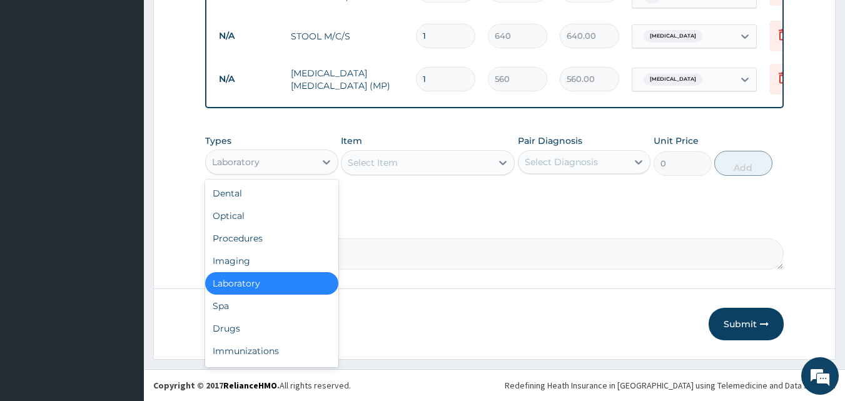
click at [301, 163] on div "Laboratory" at bounding box center [260, 162] width 109 height 20
click at [246, 322] on div "Drugs" at bounding box center [271, 328] width 133 height 23
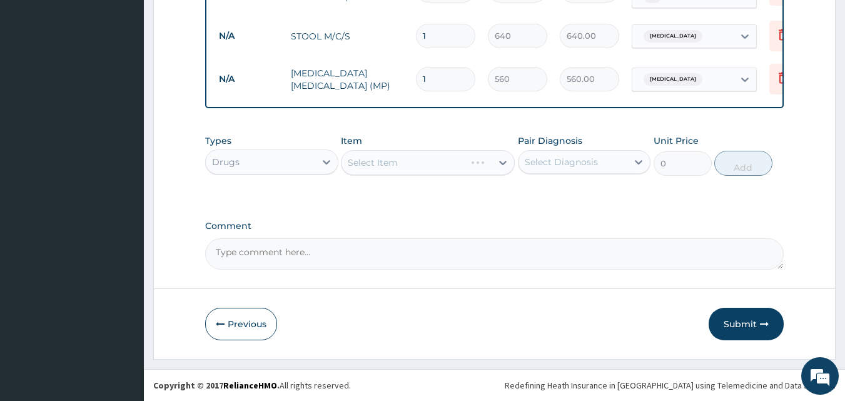
click at [366, 159] on div "Select Item" at bounding box center [428, 162] width 174 height 25
click at [339, 164] on div "Types Drugs Item Select Item Pair Diagnosis Select Diagnosis Unit Price 0 Add" at bounding box center [494, 155] width 579 height 54
click at [346, 161] on div "Select Item" at bounding box center [416, 163] width 150 height 20
type input "EMAL"
drag, startPoint x: 368, startPoint y: 185, endPoint x: 394, endPoint y: 194, distance: 28.3
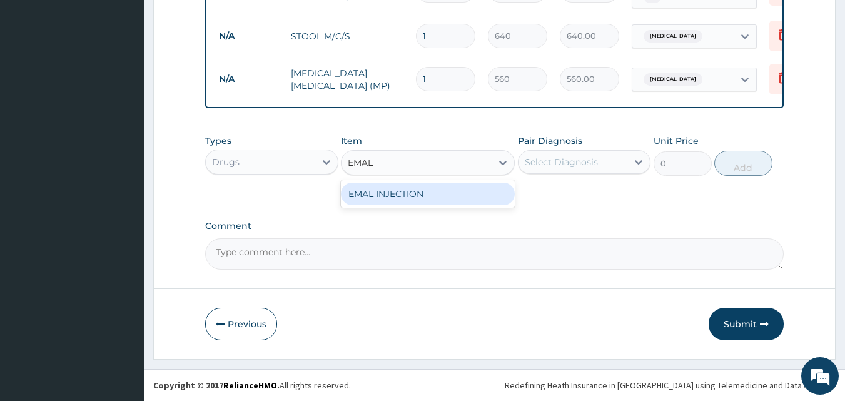
click at [368, 186] on div "EMAL INJECTION" at bounding box center [428, 194] width 174 height 23
type input "708.75"
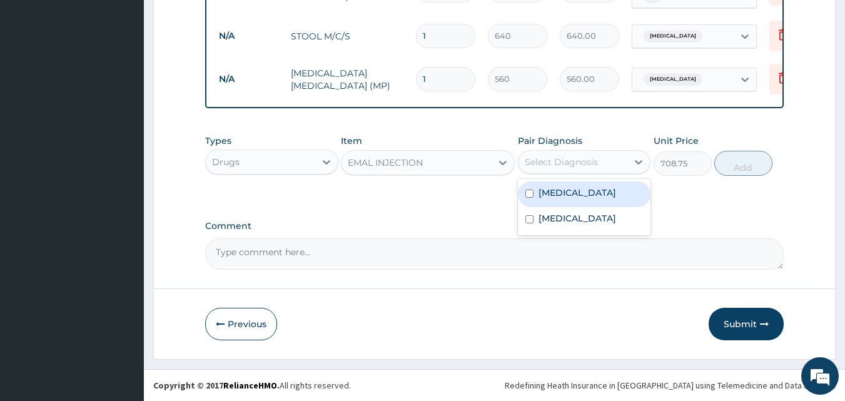
click at [551, 167] on div "Select Diagnosis" at bounding box center [560, 162] width 73 height 13
click at [539, 199] on div "[MEDICAL_DATA]" at bounding box center [584, 194] width 133 height 26
checkbox input "true"
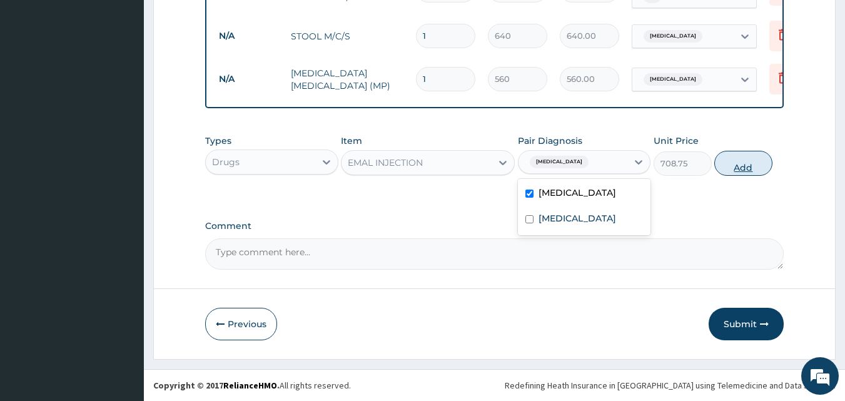
click at [725, 163] on button "Add" at bounding box center [743, 163] width 58 height 25
type input "0"
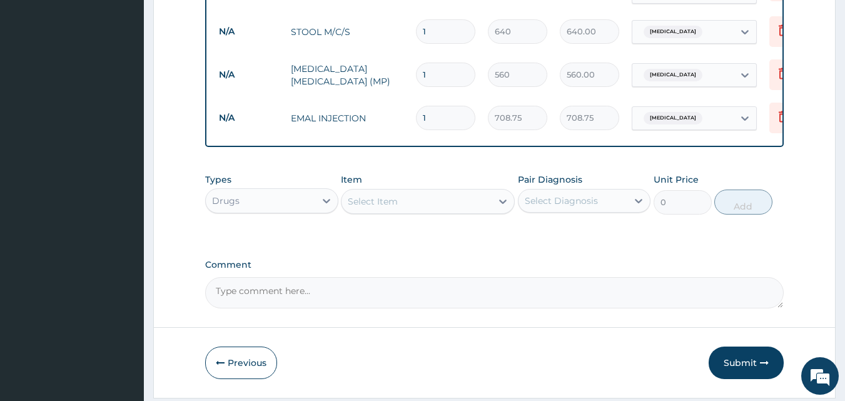
type input "0.00"
type input "3"
type input "2126.25"
type input "3"
click at [362, 208] on div "Select Item" at bounding box center [373, 201] width 50 height 13
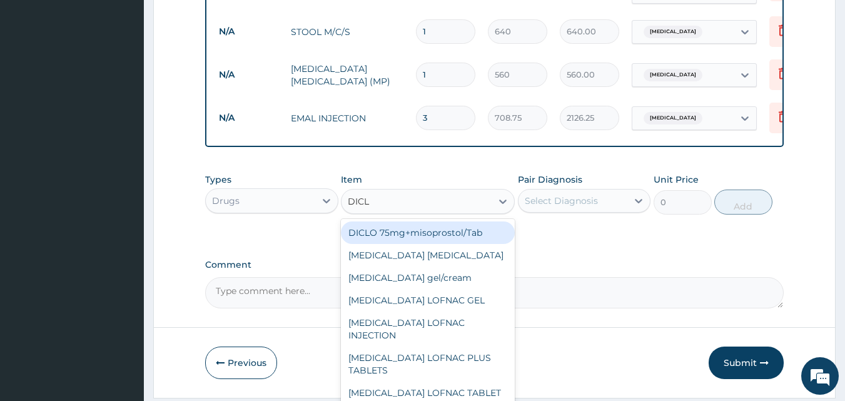
type input "DICLO"
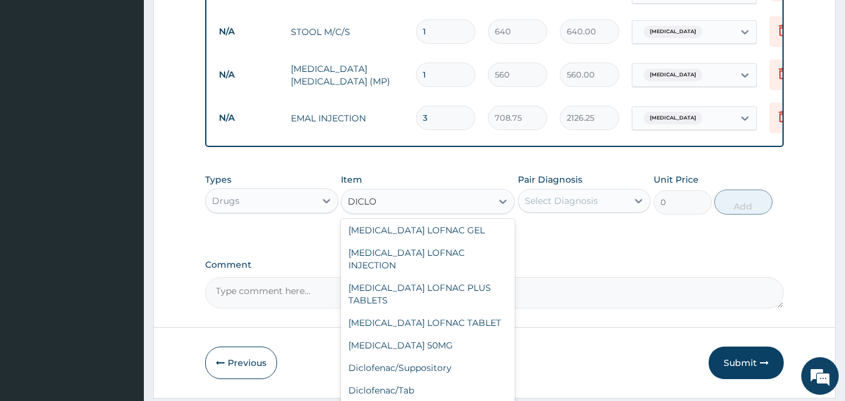
scroll to position [158, 0]
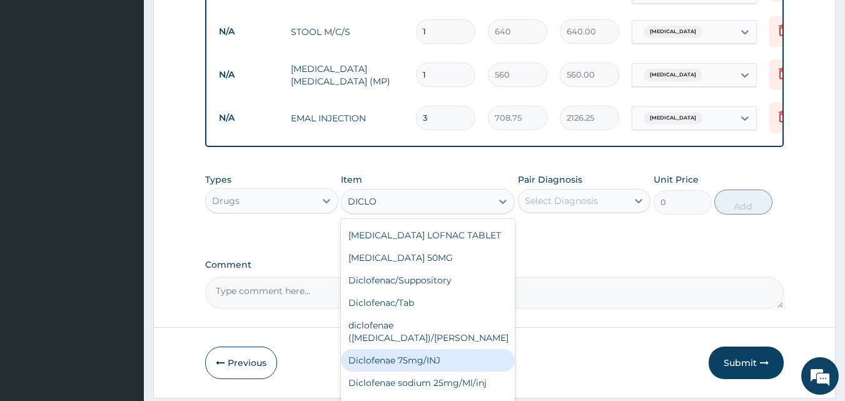
click at [416, 349] on div "Diclofenae 75mg/INJ" at bounding box center [428, 360] width 174 height 23
type input "39.38"
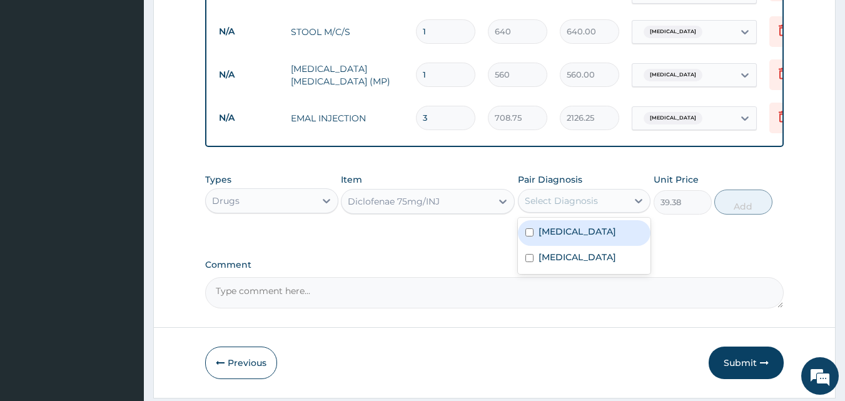
click at [553, 207] on div "Select Diagnosis" at bounding box center [560, 200] width 73 height 13
click at [544, 237] on label "[MEDICAL_DATA]" at bounding box center [577, 231] width 78 height 13
checkbox input "true"
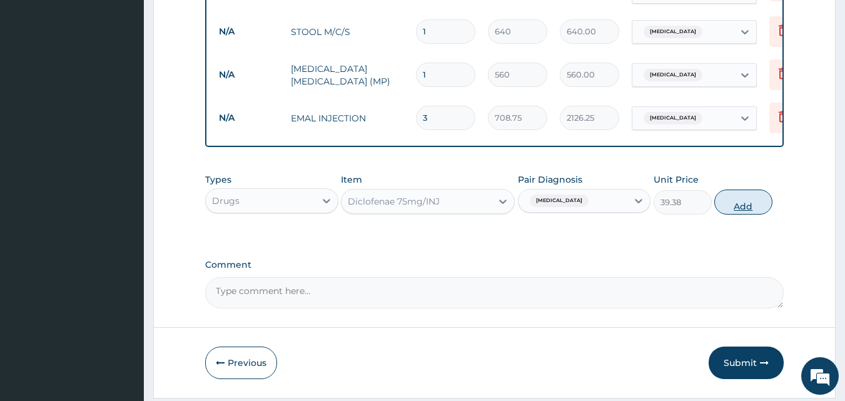
click at [731, 211] on button "Add" at bounding box center [743, 201] width 58 height 25
type input "0"
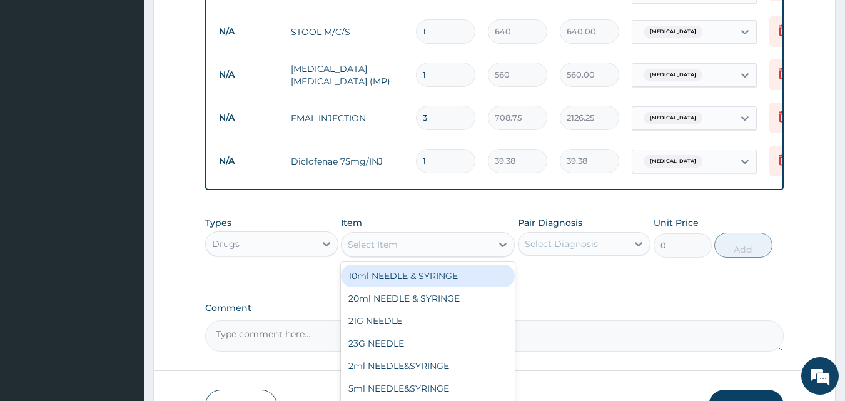
click at [383, 246] on div "Select Item" at bounding box center [373, 244] width 50 height 13
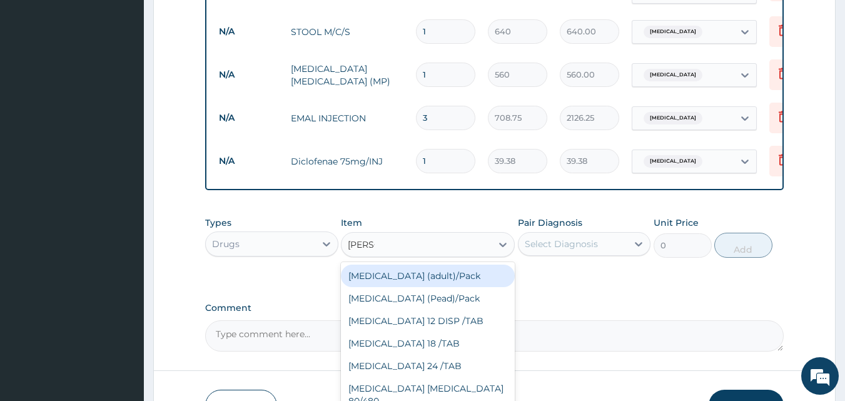
type input "COART"
click at [414, 278] on div "[MEDICAL_DATA] (adult)/Pack" at bounding box center [428, 275] width 174 height 23
type input "682.5"
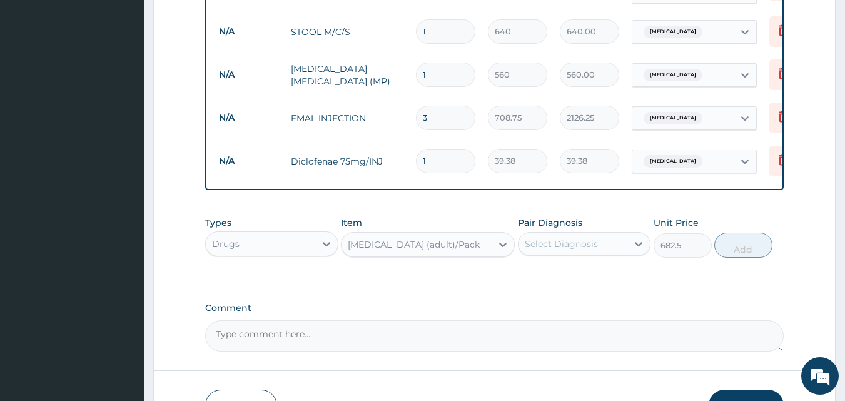
click at [548, 243] on div "Select Diagnosis" at bounding box center [560, 244] width 73 height 13
click at [541, 287] on div "[MEDICAL_DATA]" at bounding box center [584, 276] width 133 height 26
checkbox input "true"
click at [735, 248] on button "Add" at bounding box center [743, 245] width 58 height 25
type input "0"
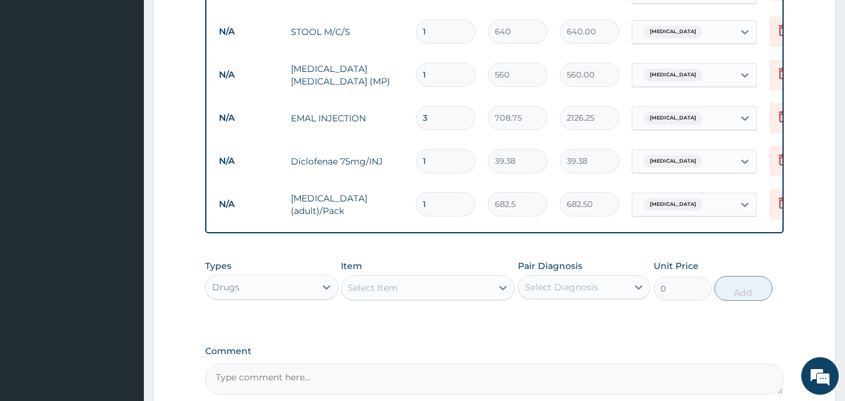
click at [396, 306] on div "Types Drugs Item Select Item Pair Diagnosis Select Diagnosis Unit Price 0 Add" at bounding box center [494, 280] width 579 height 54
click at [397, 294] on div "Select Item" at bounding box center [373, 287] width 50 height 13
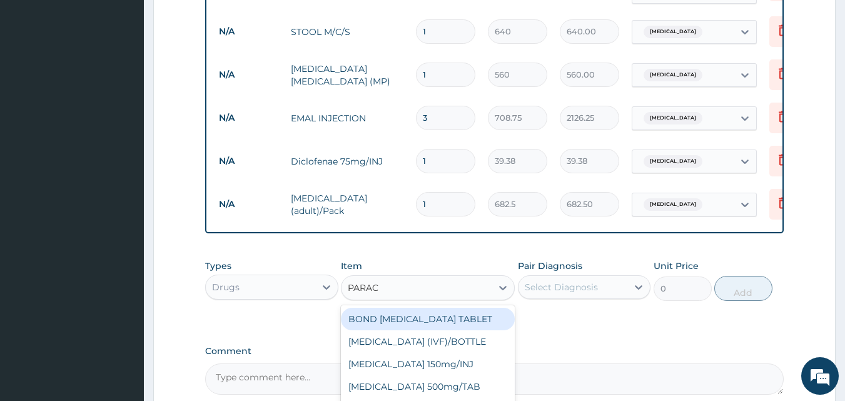
type input "PARACE"
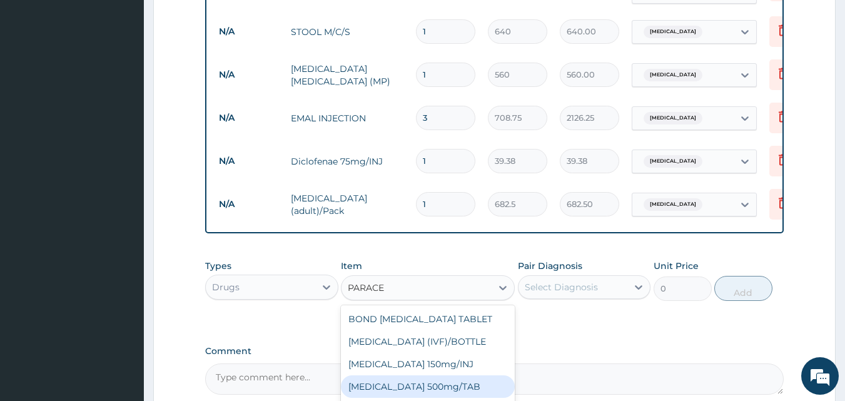
scroll to position [20, 0]
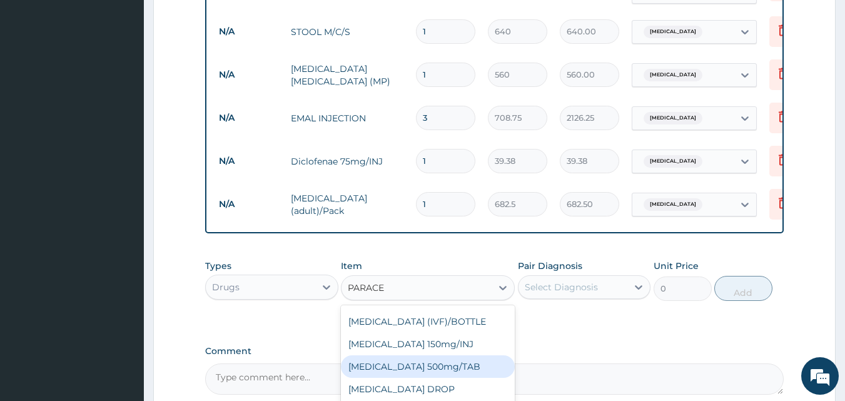
click at [431, 371] on div "[MEDICAL_DATA] 500mg/TAB" at bounding box center [428, 366] width 174 height 23
type input "5.25"
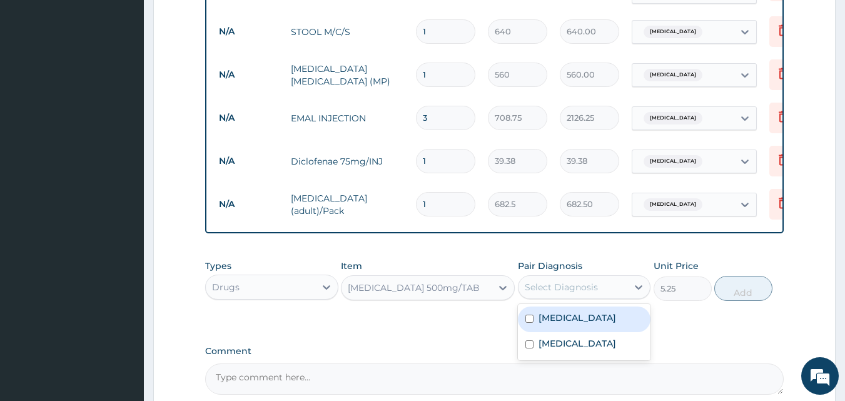
click at [538, 283] on div "Select Diagnosis" at bounding box center [572, 287] width 109 height 20
click at [530, 322] on input "checkbox" at bounding box center [529, 318] width 8 height 8
checkbox input "true"
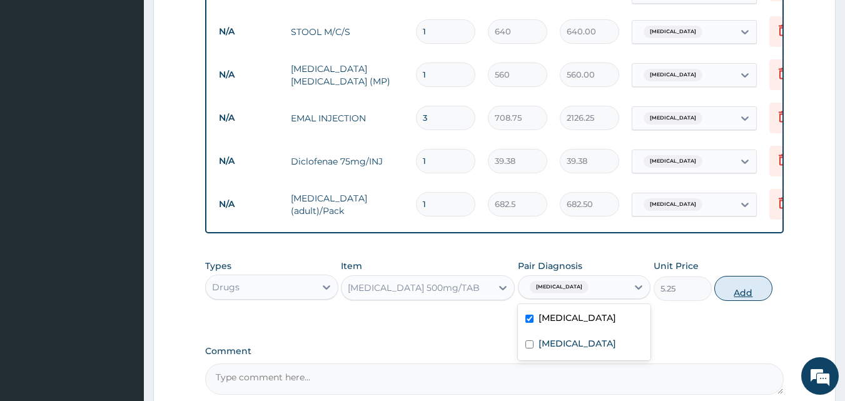
click at [731, 301] on button "Add" at bounding box center [743, 288] width 58 height 25
type input "0"
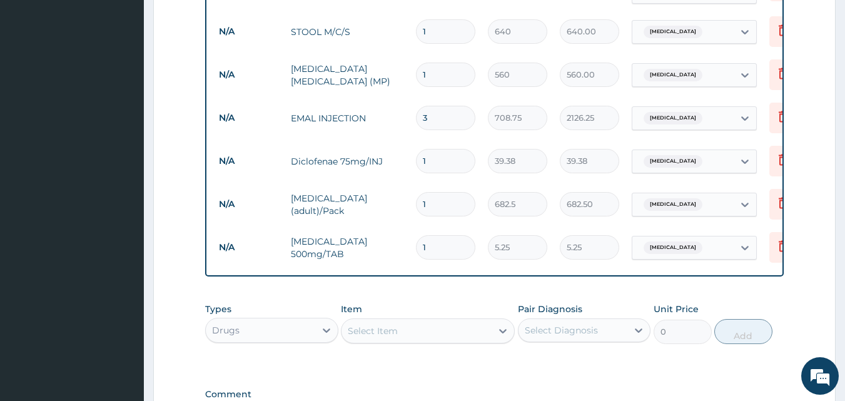
type input "18"
type input "94.50"
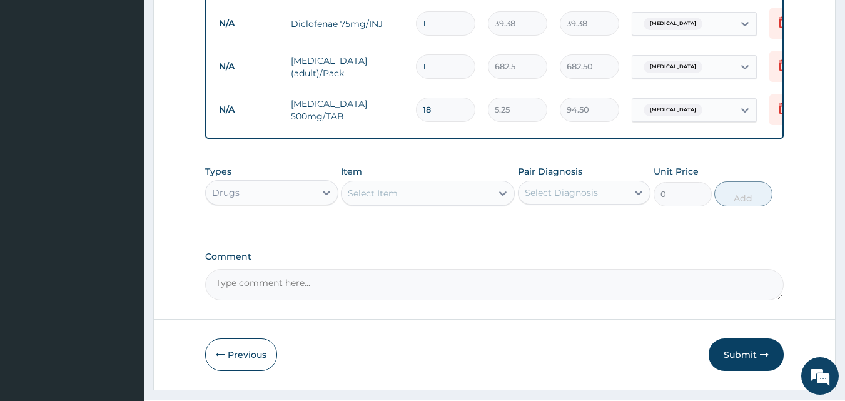
scroll to position [710, 0]
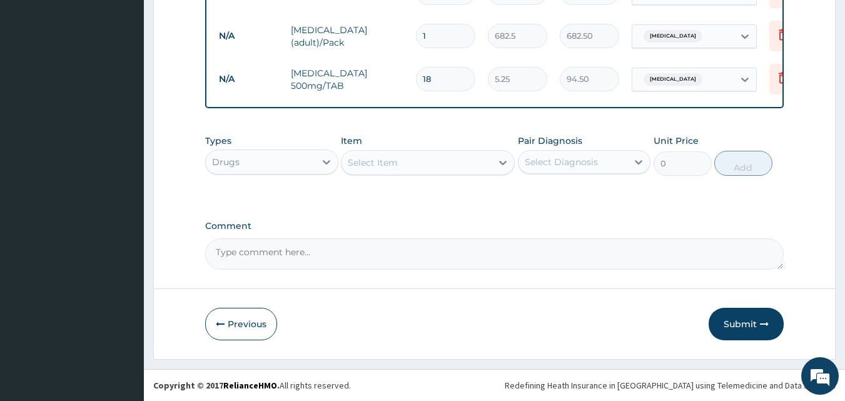
type input "18"
click at [400, 160] on div "Select Item" at bounding box center [416, 163] width 150 height 20
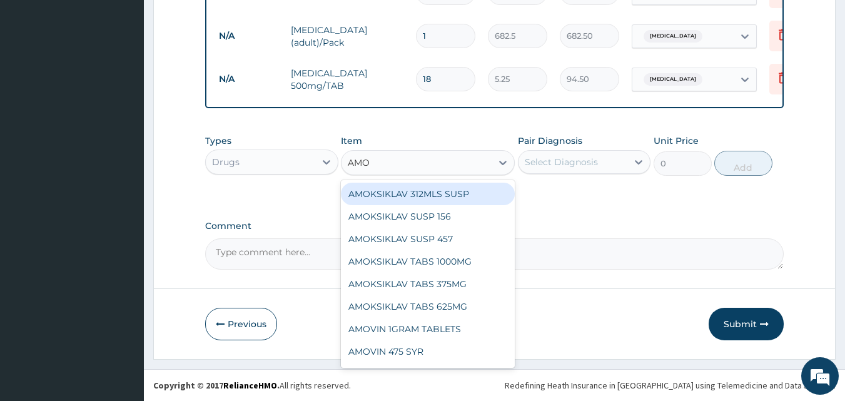
type input "AMOX"
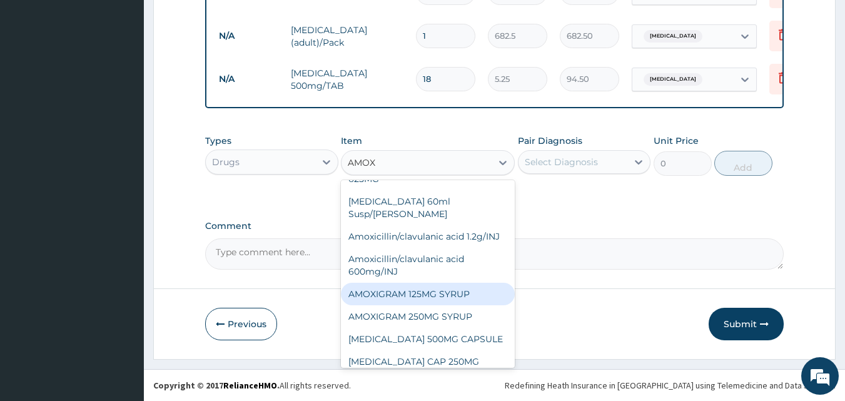
scroll to position [125, 0]
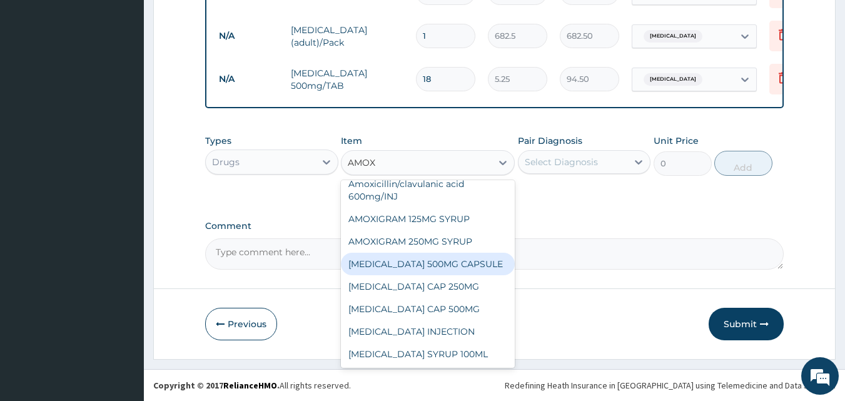
click at [434, 267] on div "[MEDICAL_DATA] 500MG CAPSULE" at bounding box center [428, 264] width 174 height 23
type input "63"
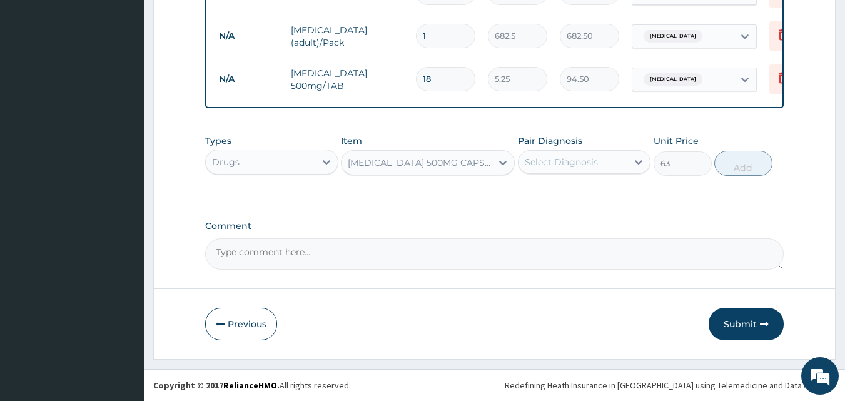
click at [543, 157] on div "Select Diagnosis" at bounding box center [560, 162] width 73 height 13
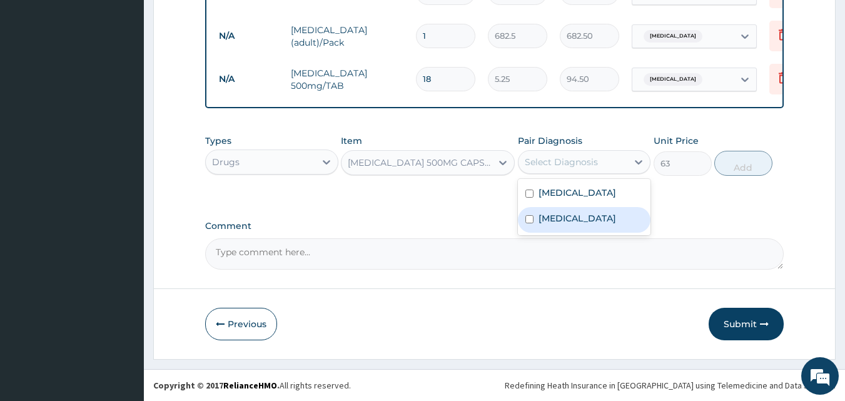
click at [543, 216] on label "[MEDICAL_DATA]" at bounding box center [577, 218] width 78 height 13
checkbox input "true"
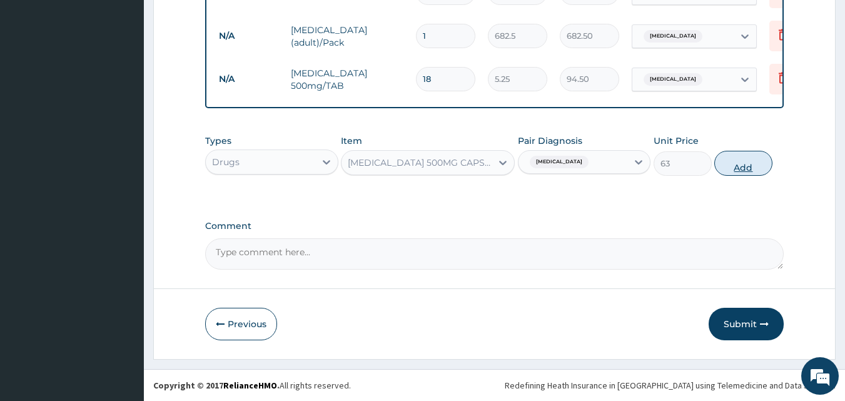
click at [756, 158] on button "Add" at bounding box center [743, 163] width 58 height 25
type input "0"
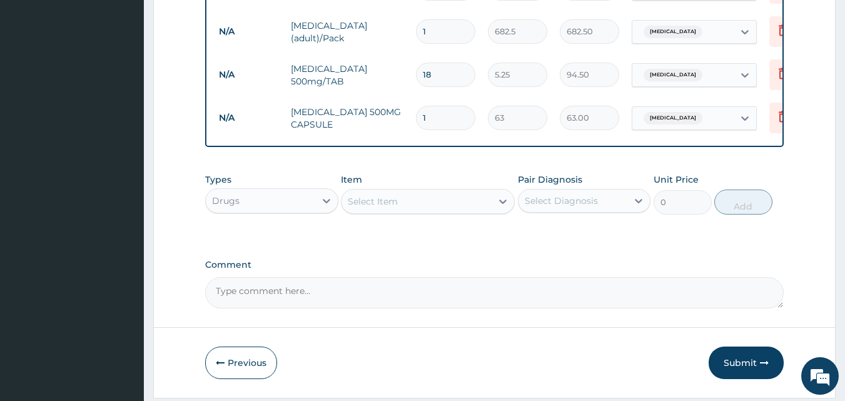
type input "15"
type input "945.00"
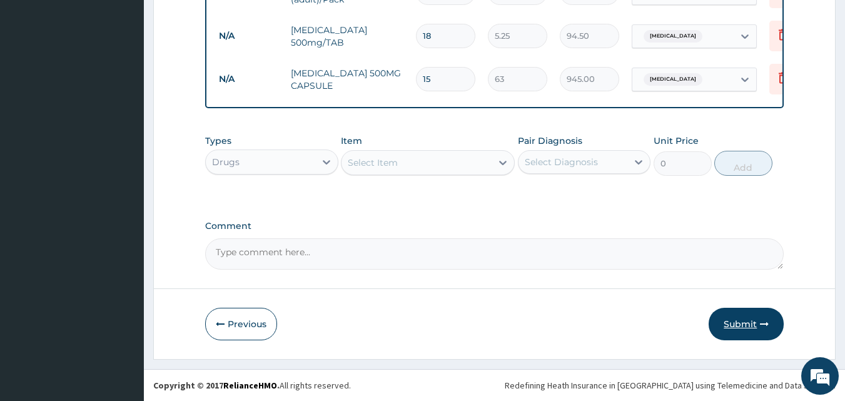
type input "15"
click at [746, 326] on button "Submit" at bounding box center [745, 324] width 75 height 33
